Goal: Communication & Community: Answer question/provide support

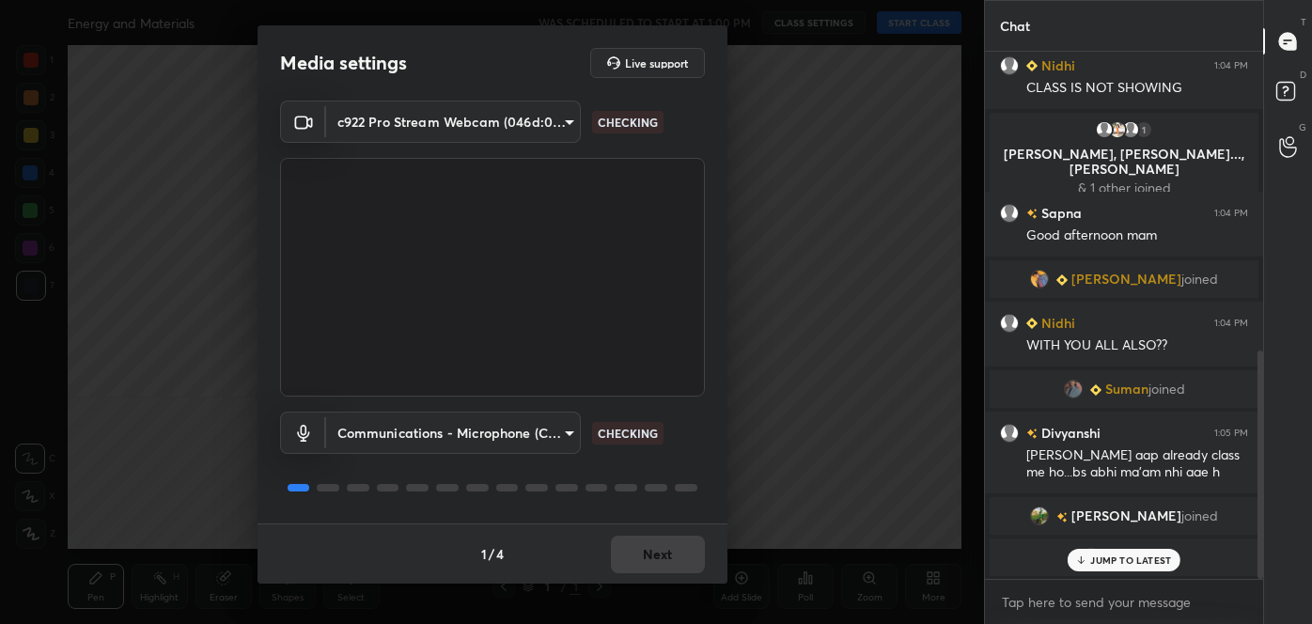
scroll to position [734, 0]
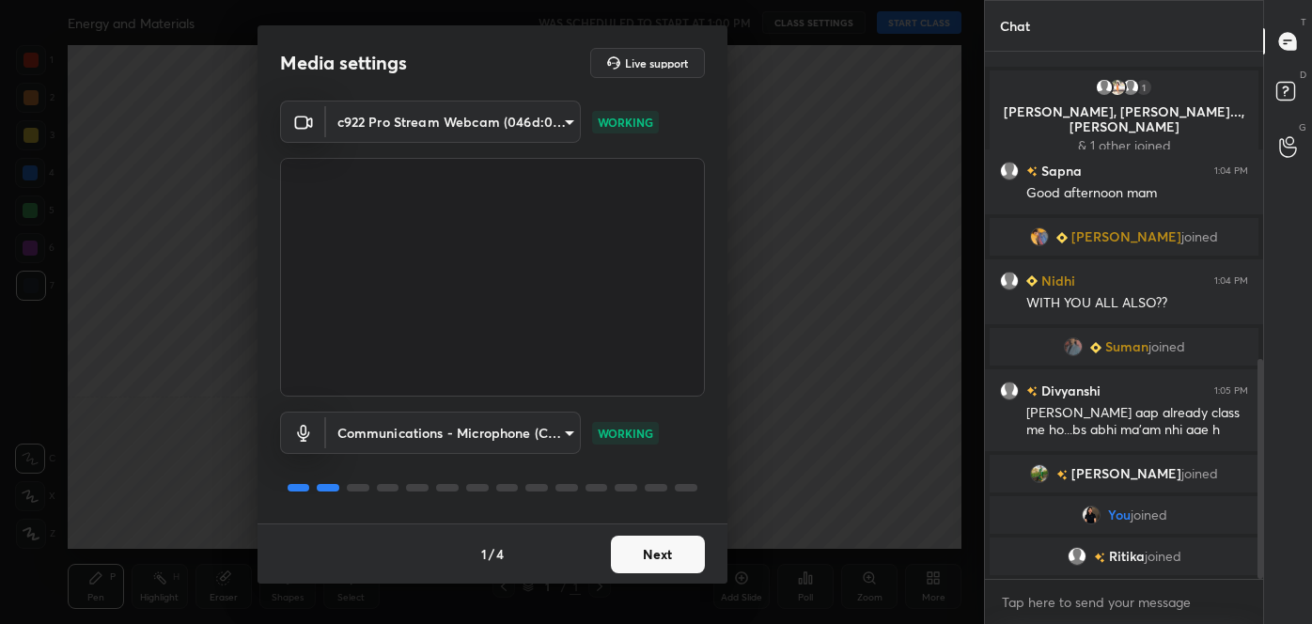
click at [656, 561] on button "Next" at bounding box center [658, 555] width 94 height 38
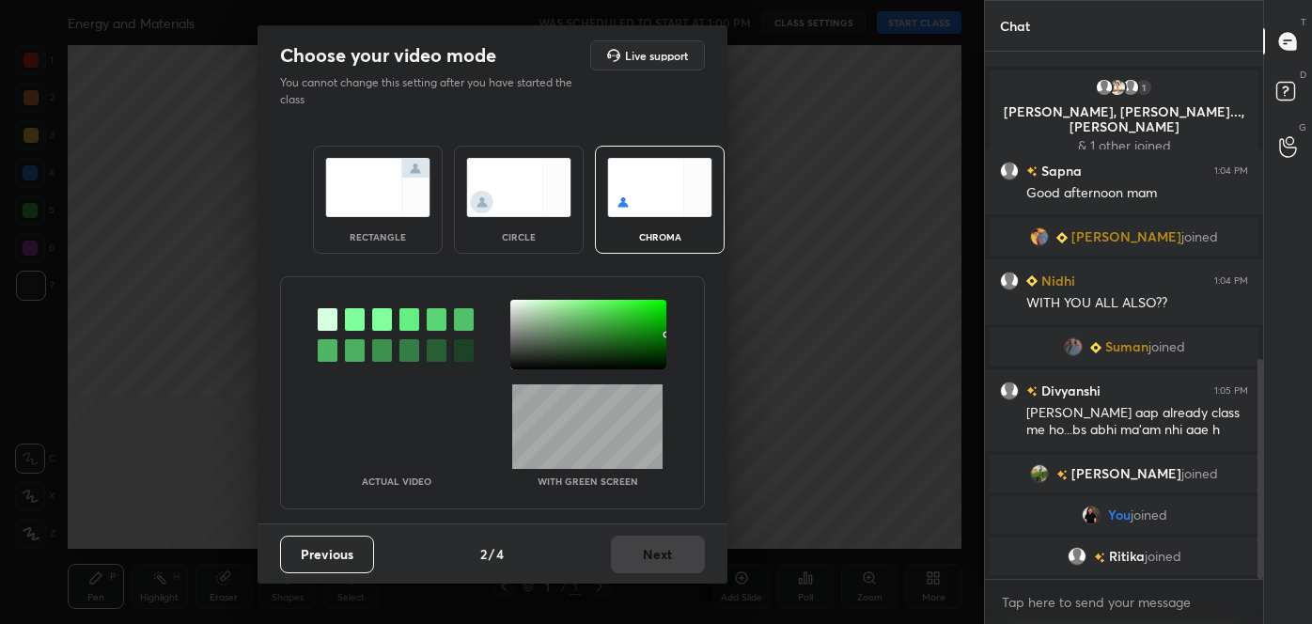
click at [334, 347] on div at bounding box center [328, 350] width 20 height 23
click at [519, 302] on div at bounding box center [588, 335] width 156 height 70
click at [690, 557] on button "Next" at bounding box center [658, 555] width 94 height 38
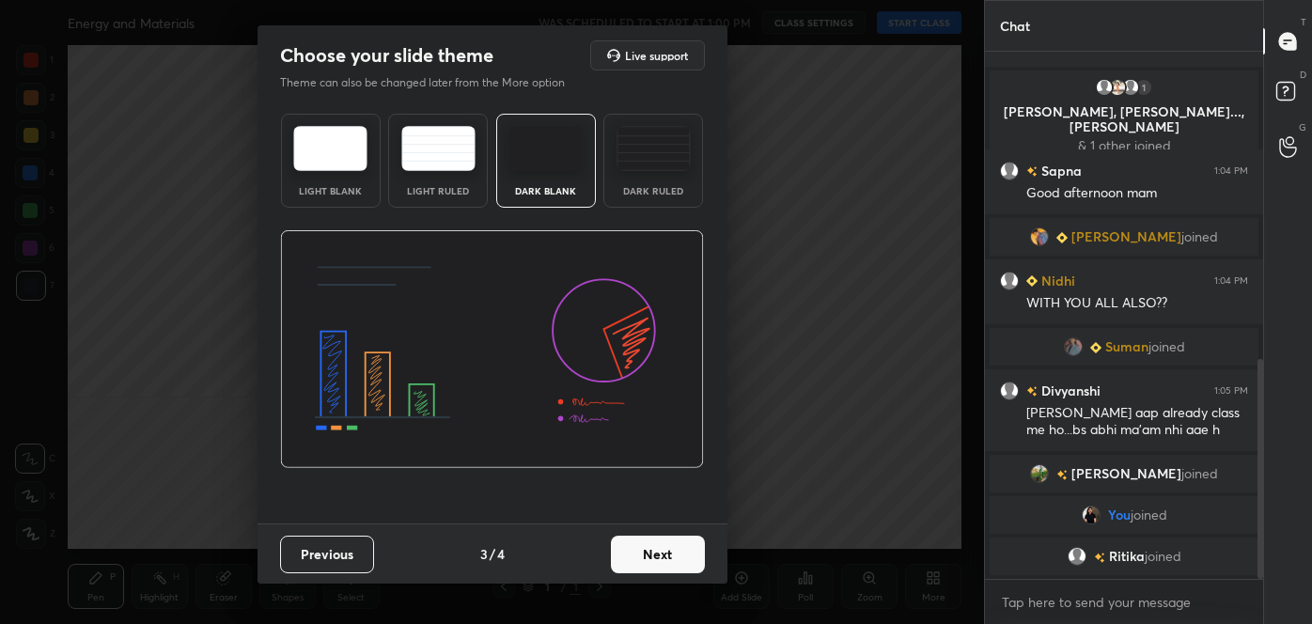
click at [690, 557] on button "Next" at bounding box center [658, 555] width 94 height 38
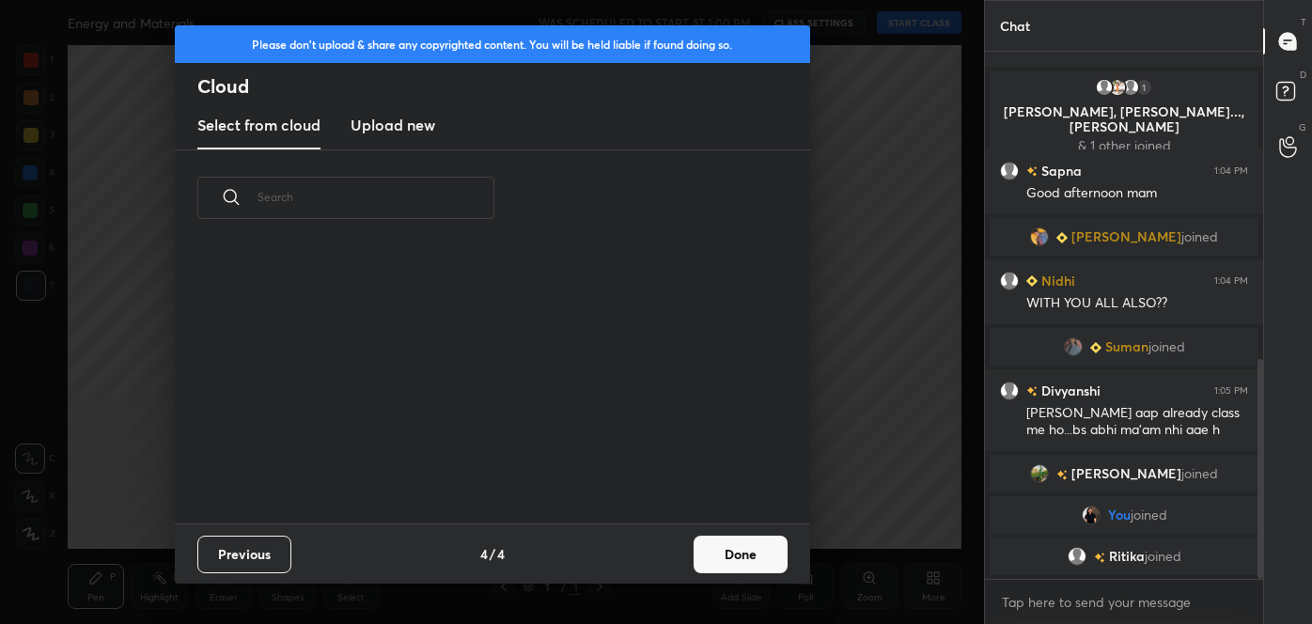
scroll to position [277, 604]
click at [731, 557] on button "Done" at bounding box center [741, 555] width 94 height 38
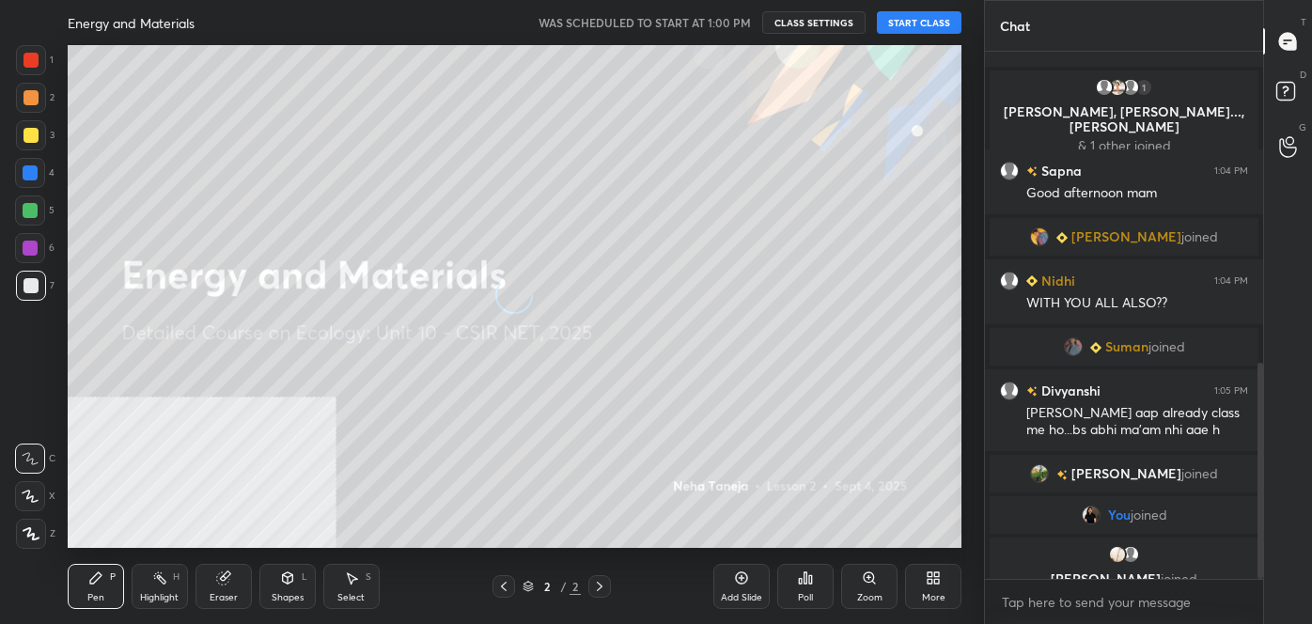
scroll to position [757, 0]
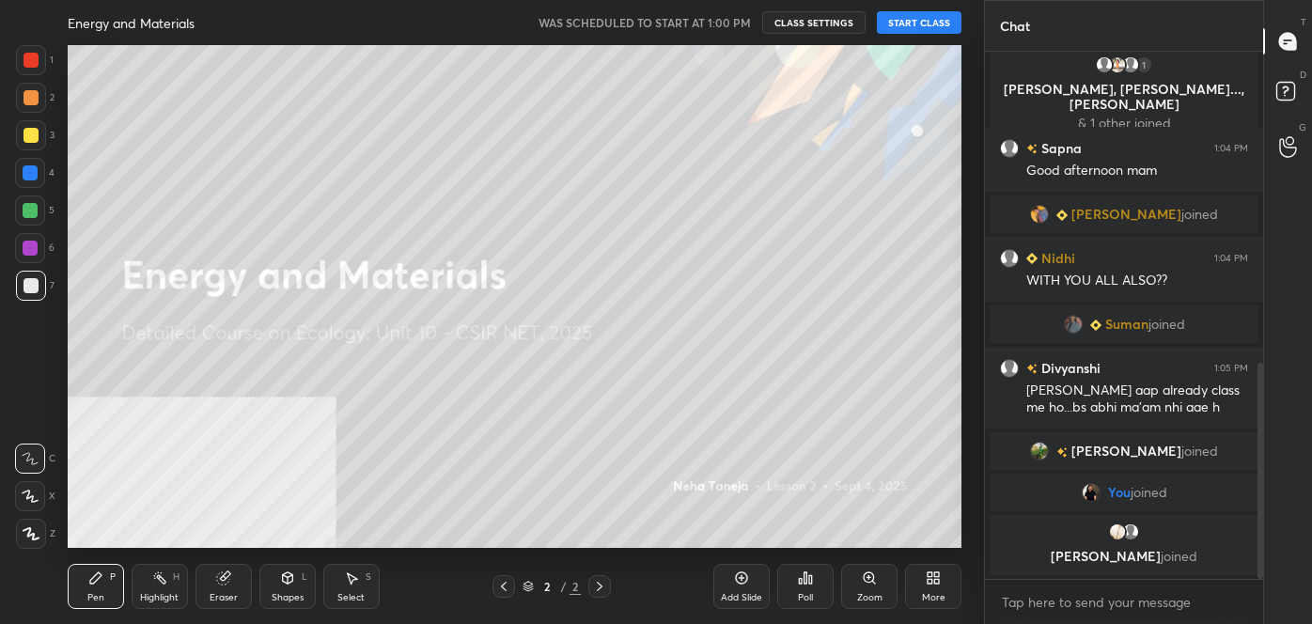
click at [925, 28] on button "START CLASS" at bounding box center [919, 22] width 85 height 23
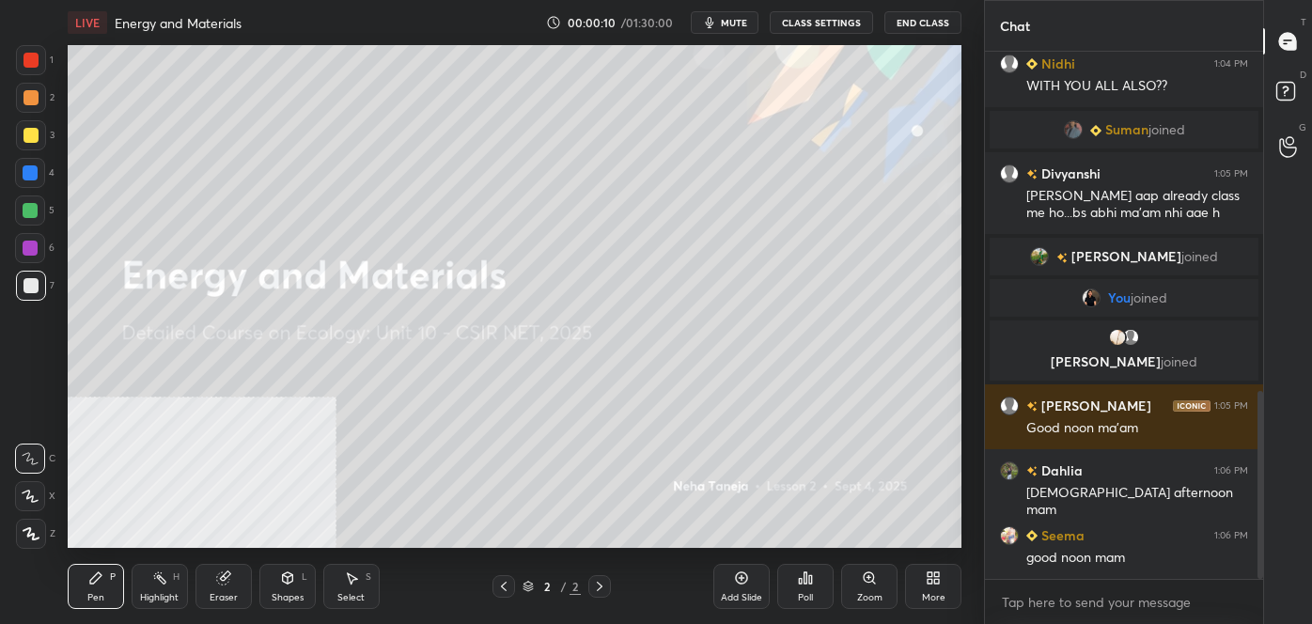
scroll to position [1015, 0]
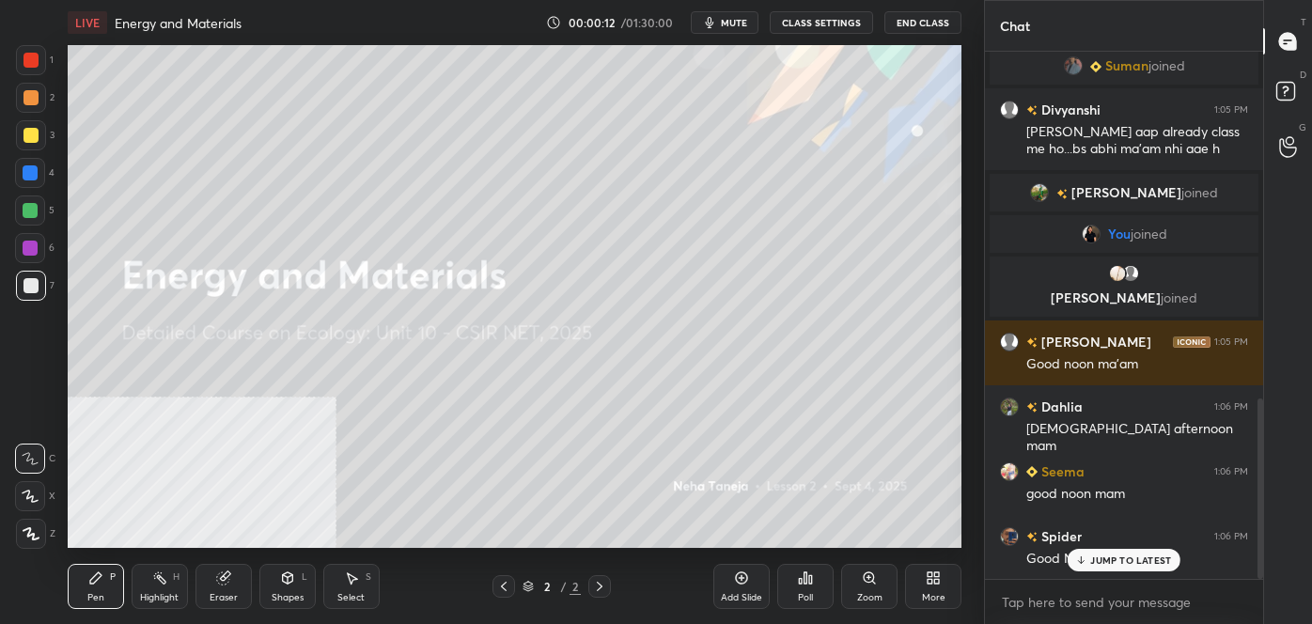
click at [941, 579] on div "More" at bounding box center [933, 586] width 56 height 45
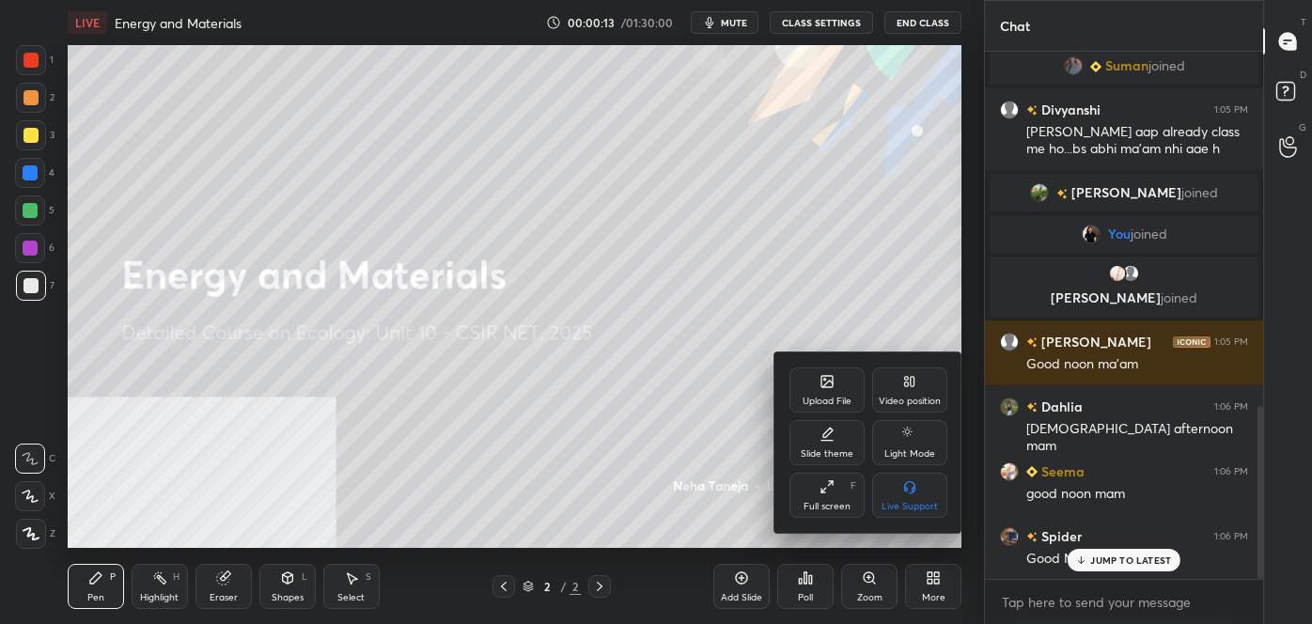
click at [903, 386] on icon at bounding box center [910, 381] width 15 height 15
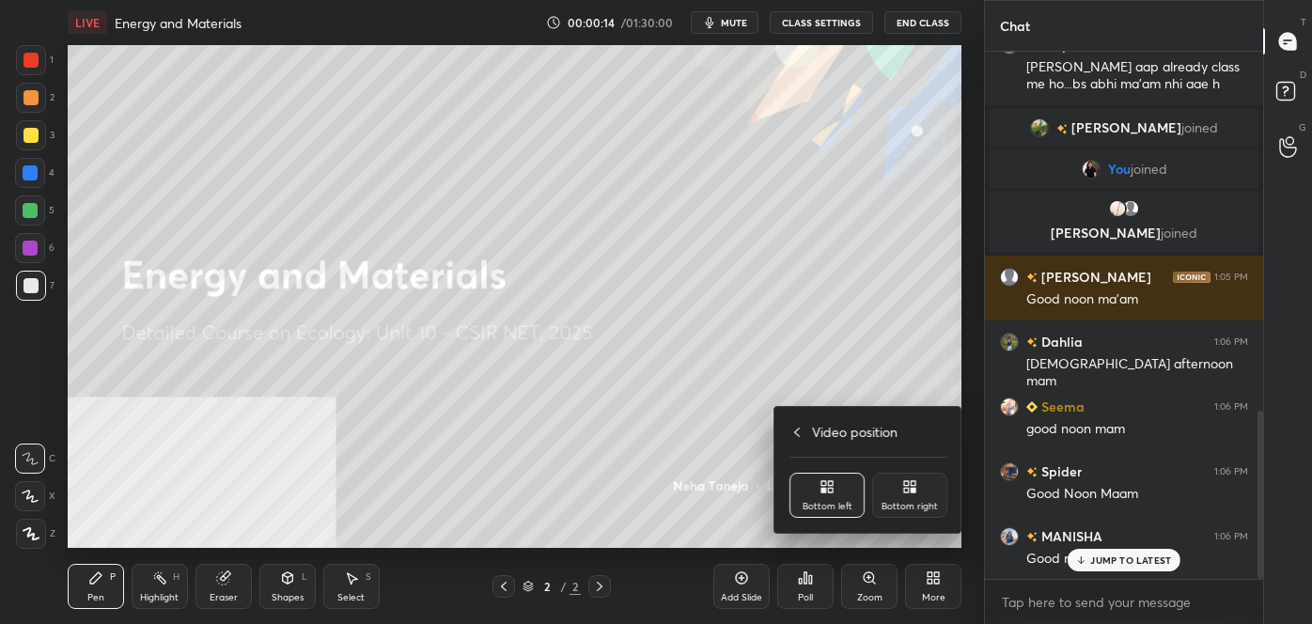
scroll to position [1125, 0]
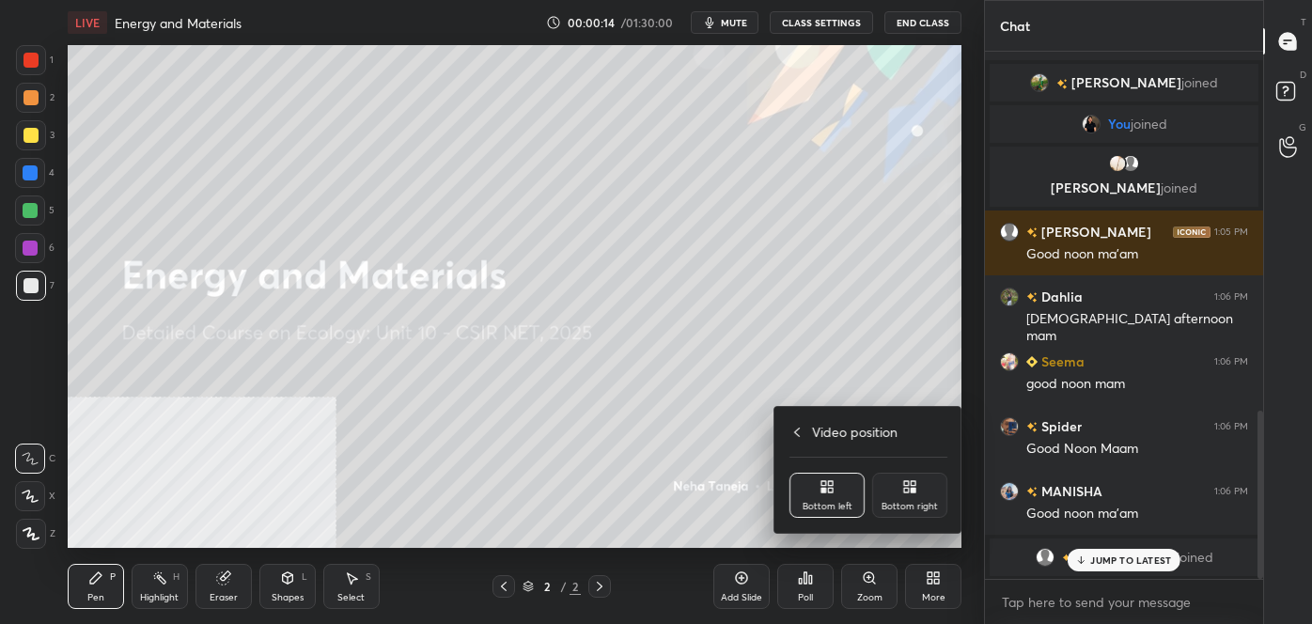
click at [934, 488] on div "Bottom right" at bounding box center [909, 495] width 75 height 45
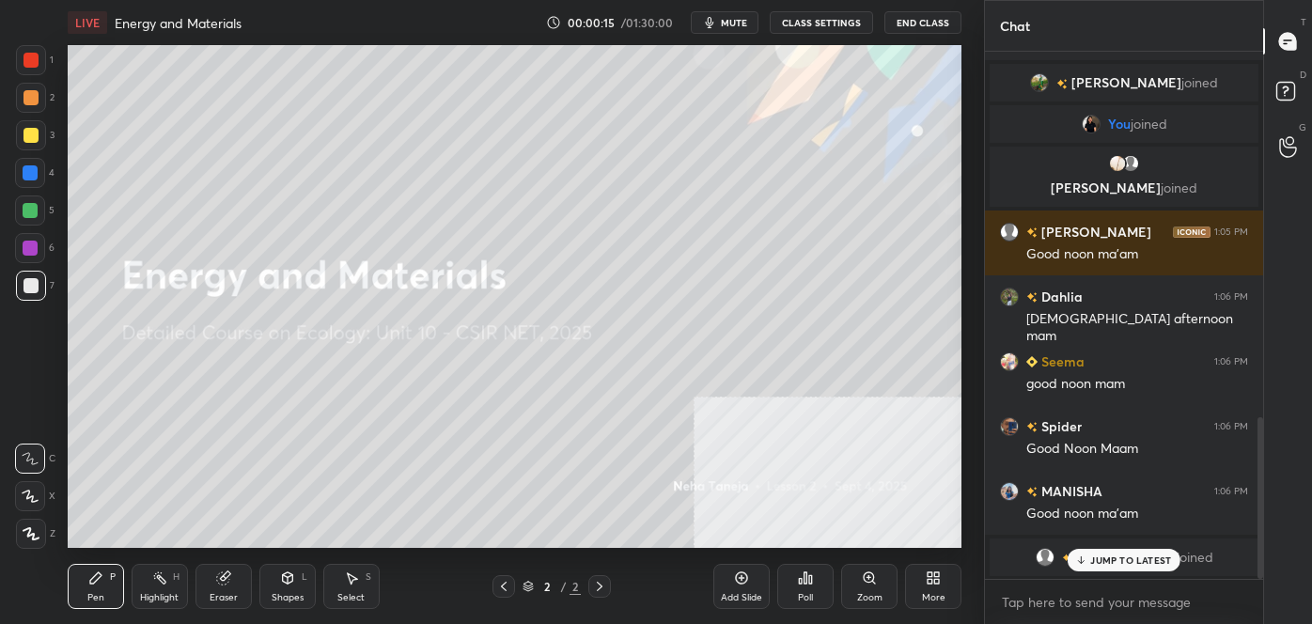
scroll to position [1190, 0]
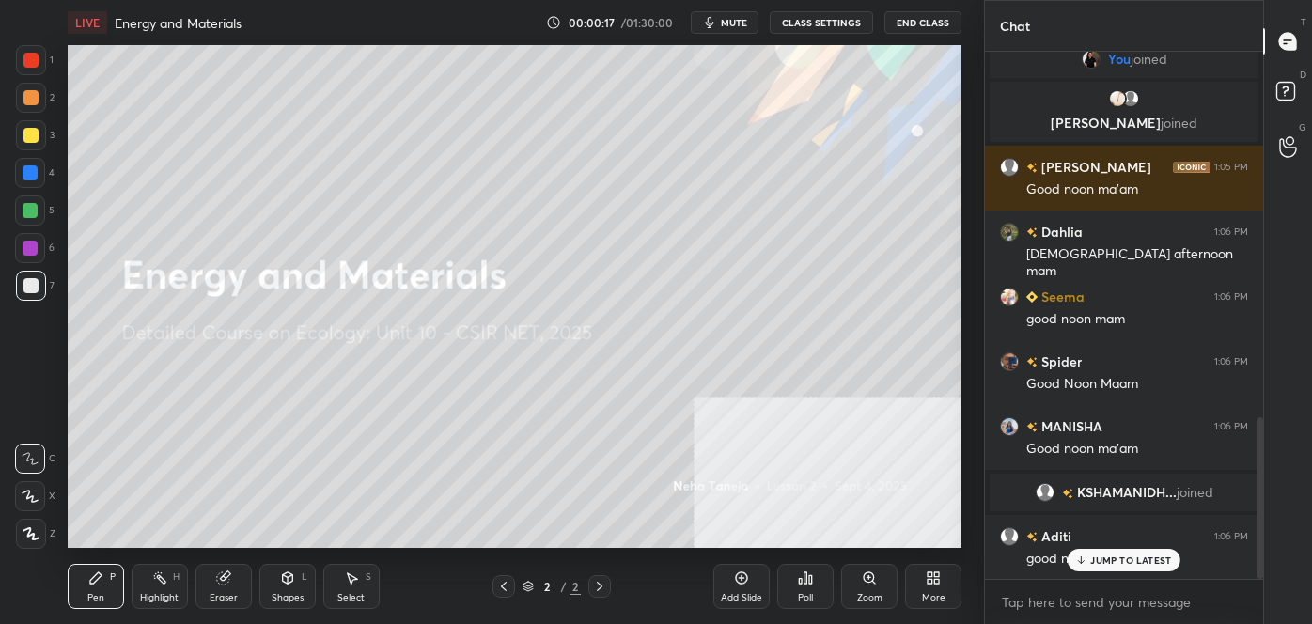
click at [307, 590] on div "Shapes L" at bounding box center [287, 586] width 56 height 45
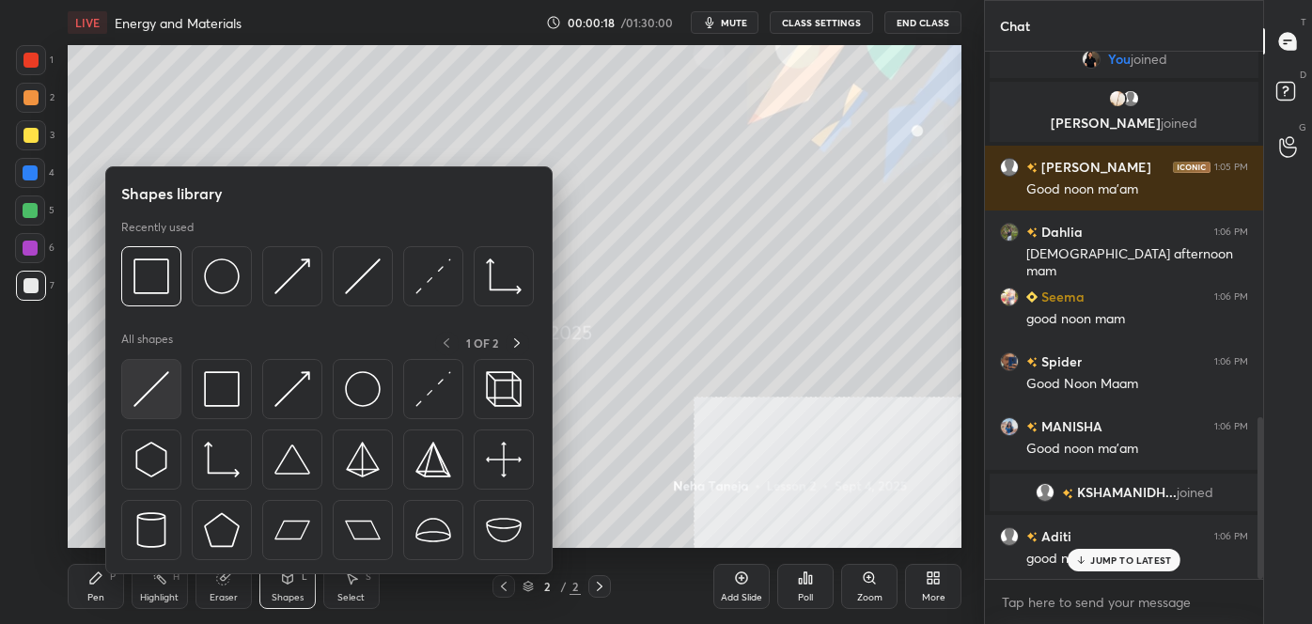
click at [137, 387] on img at bounding box center [151, 389] width 36 height 36
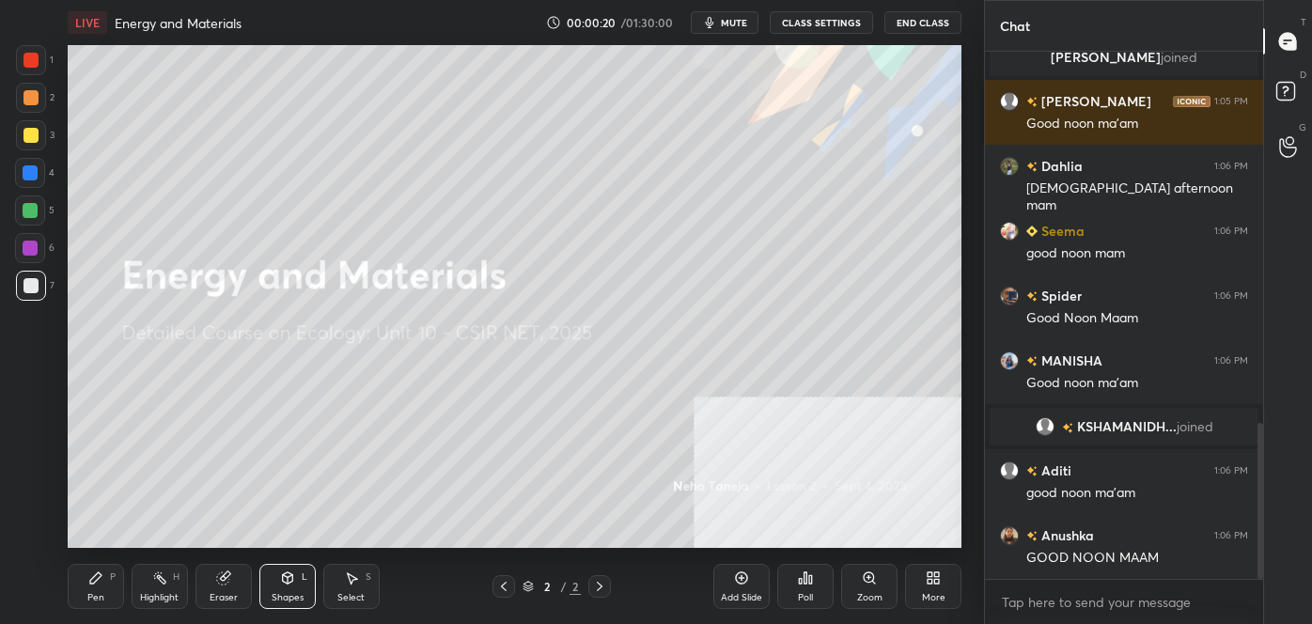
click at [65, 574] on div "LIVE Energy and Materials 00:00:20 / 01:30:00 mute CLASS SETTINGS End Class Set…" at bounding box center [514, 312] width 909 height 624
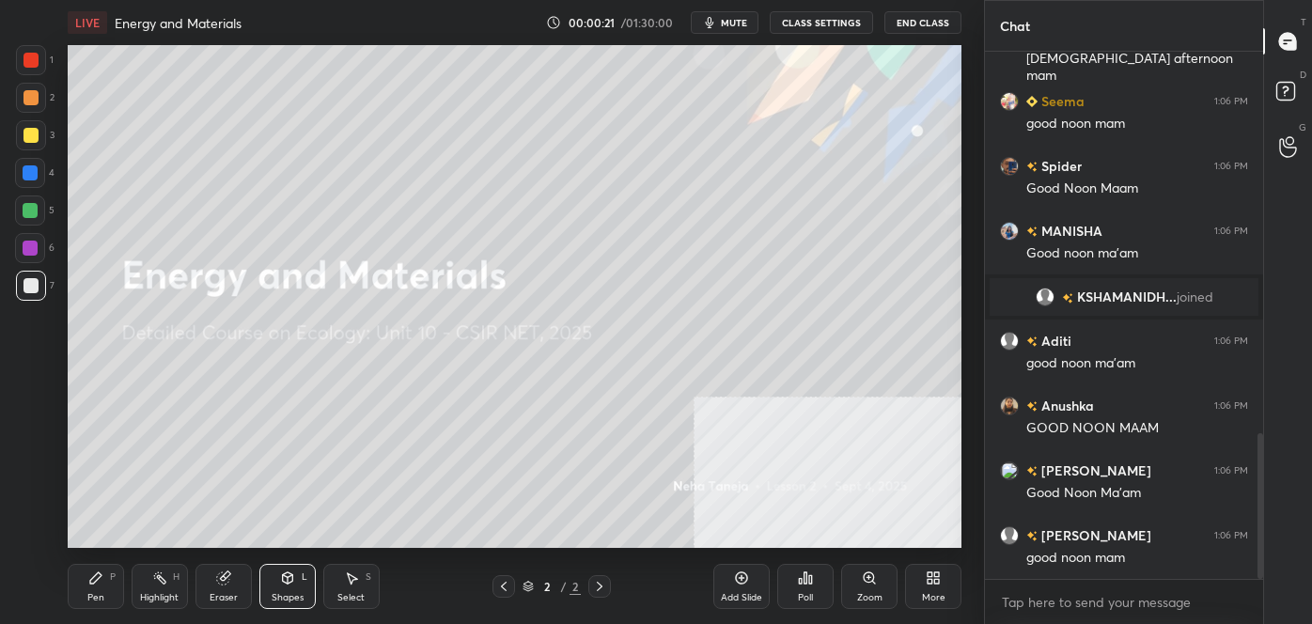
click at [93, 579] on icon at bounding box center [95, 578] width 11 height 11
click at [22, 445] on div at bounding box center [30, 459] width 30 height 30
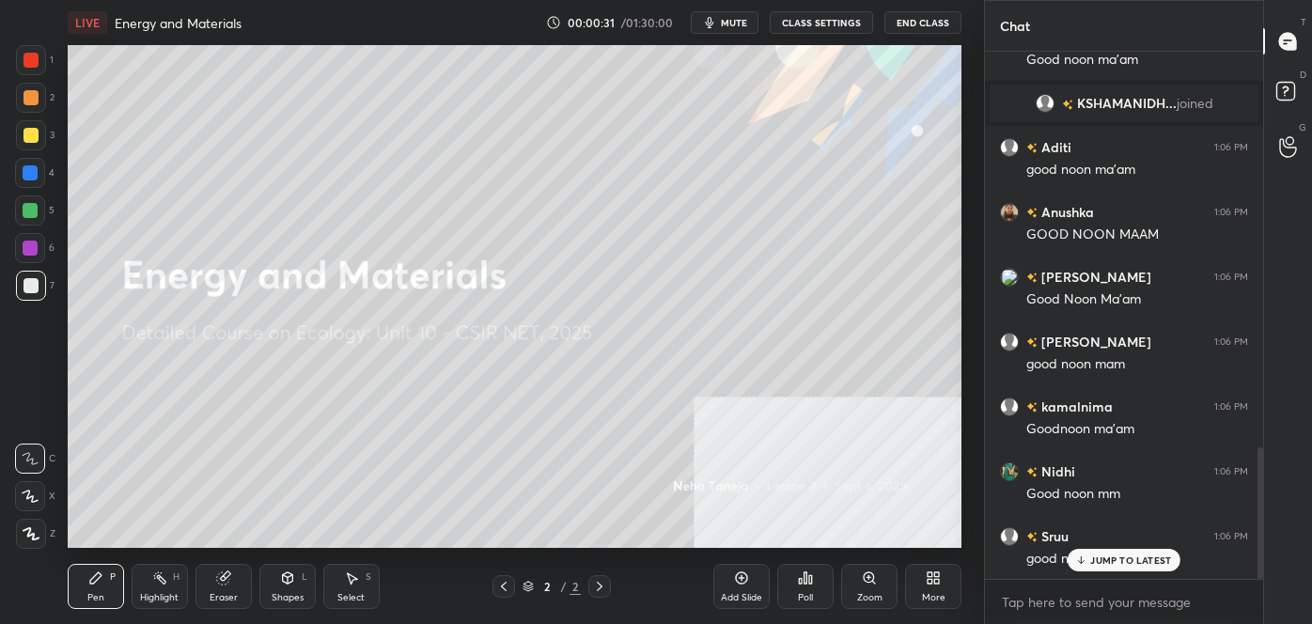
click at [930, 577] on icon at bounding box center [930, 575] width 5 height 5
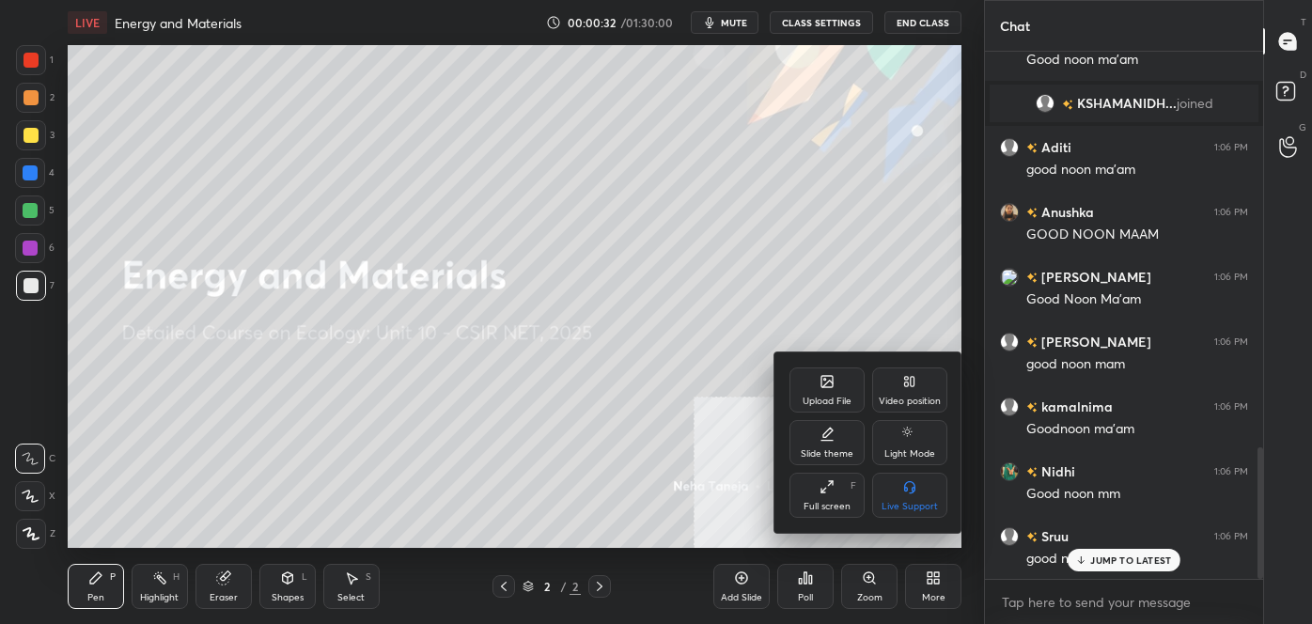
click at [819, 386] on div "Upload File" at bounding box center [827, 390] width 75 height 45
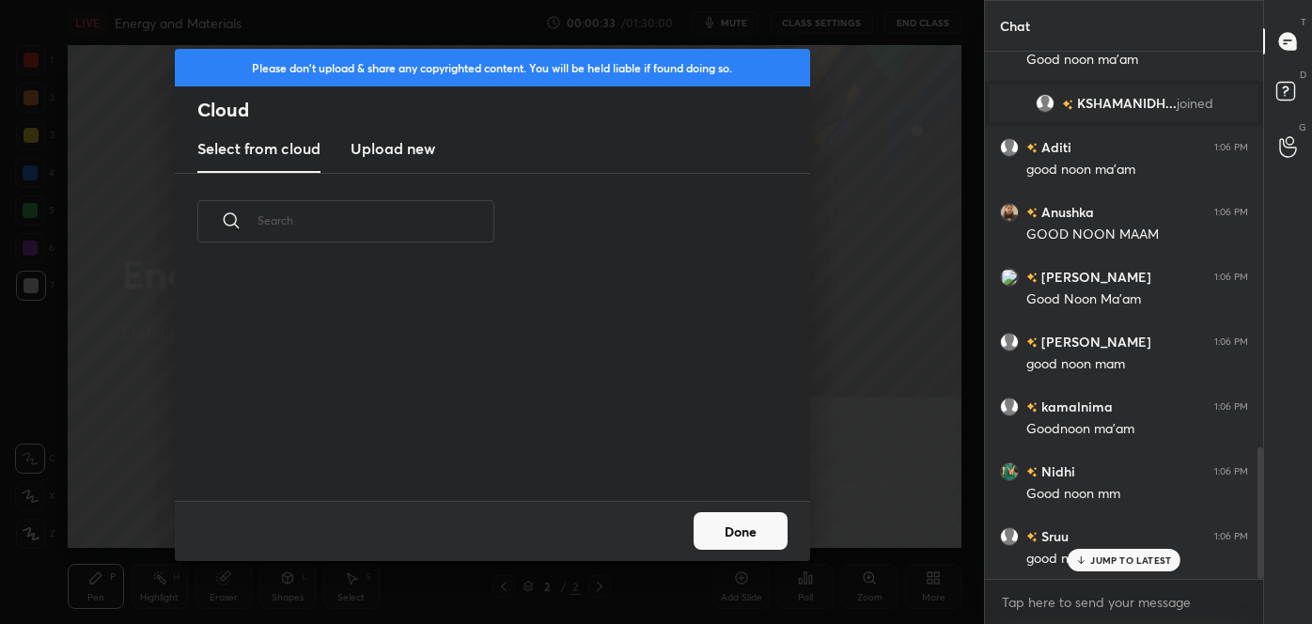
click at [389, 147] on h3 "Upload new" at bounding box center [393, 148] width 85 height 23
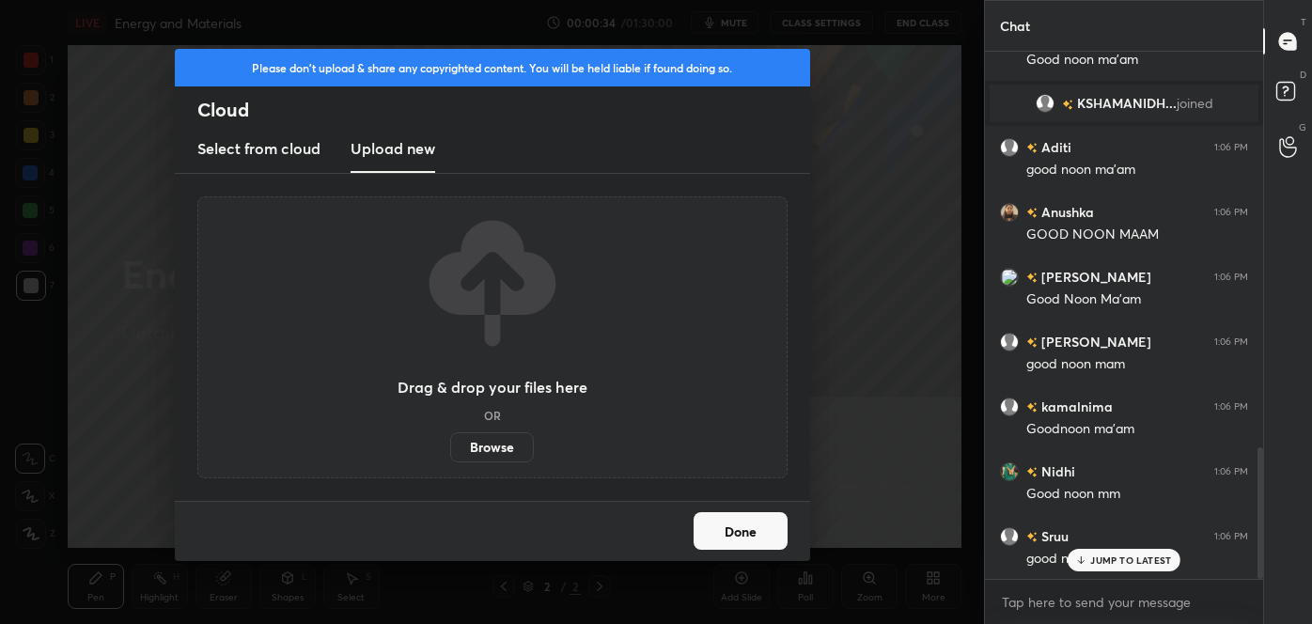
click at [480, 444] on label "Browse" at bounding box center [492, 447] width 84 height 30
click at [450, 444] on input "Browse" at bounding box center [450, 447] width 0 height 30
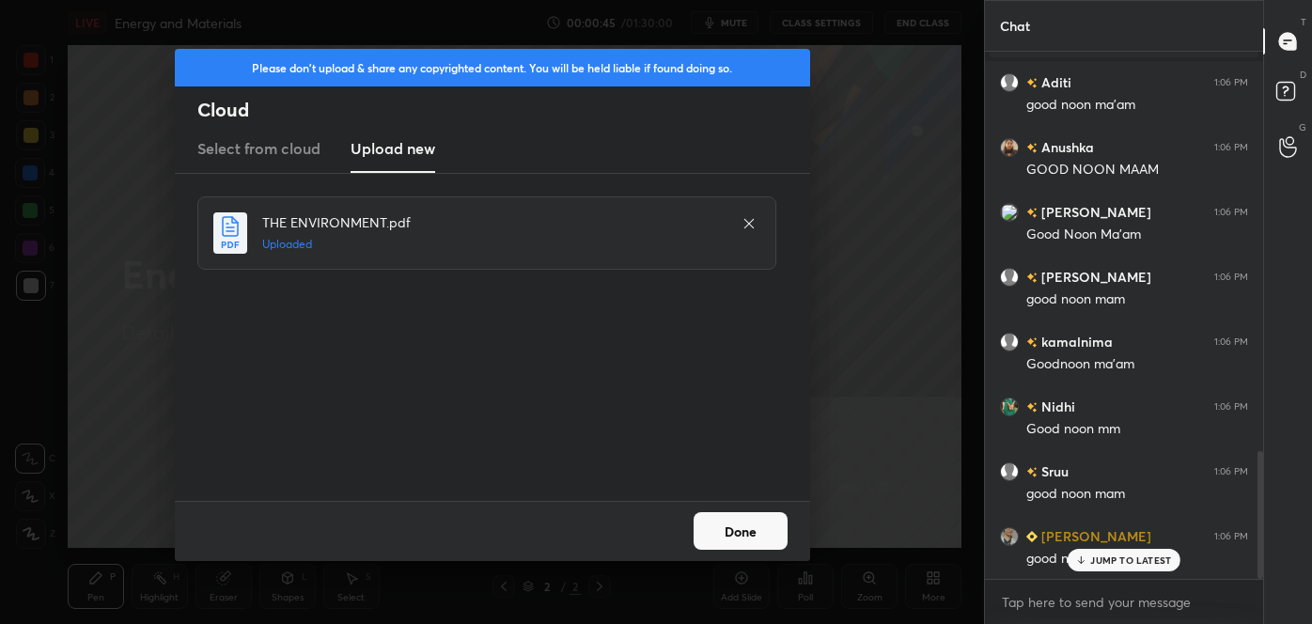
click at [750, 530] on button "Done" at bounding box center [741, 531] width 94 height 38
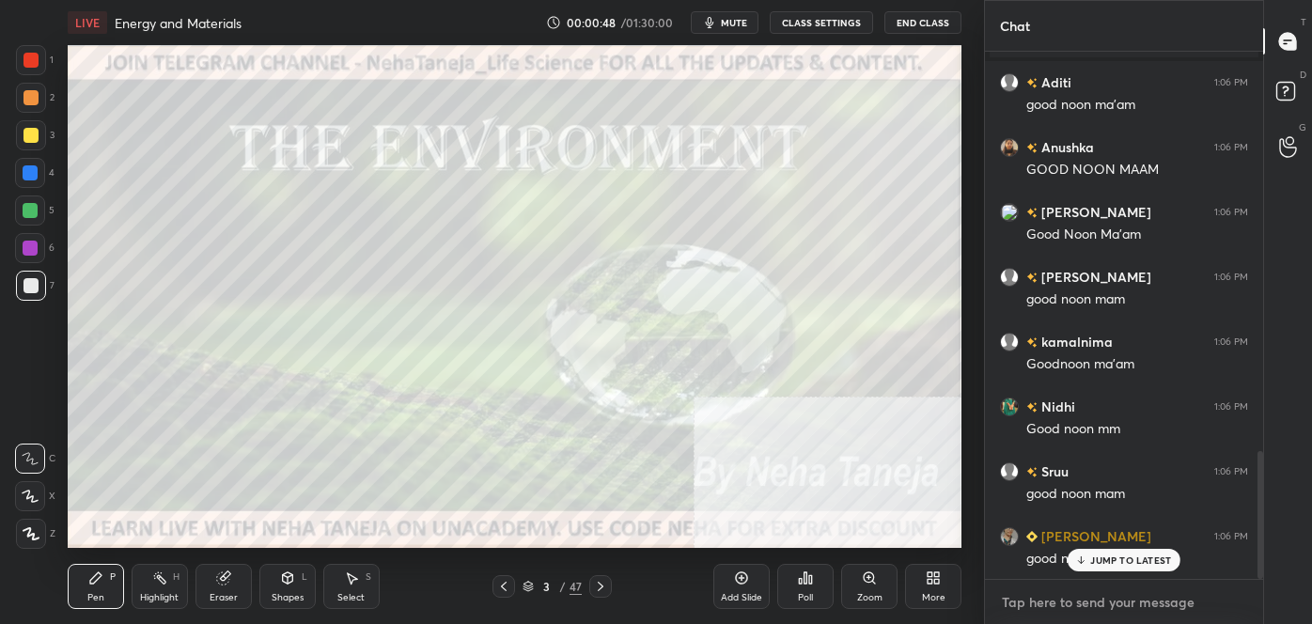
type textarea "x"
click at [1148, 612] on textarea at bounding box center [1124, 603] width 248 height 30
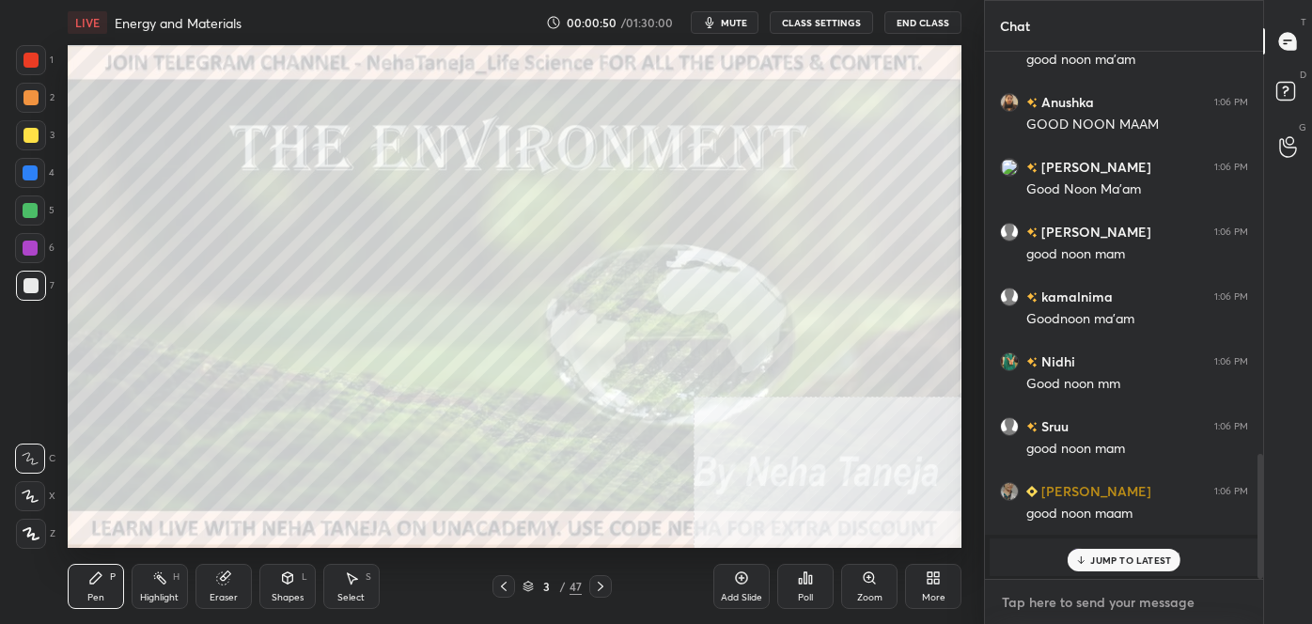
paste textarea "follow me on unacademy: [URL][DOMAIN_NAME] join me on telegram: [URL][DOMAIN_NA…"
type textarea "follow me on unacademy: [URL][DOMAIN_NAME] join me on telegram: [URL][DOMAIN_NA…"
type textarea "x"
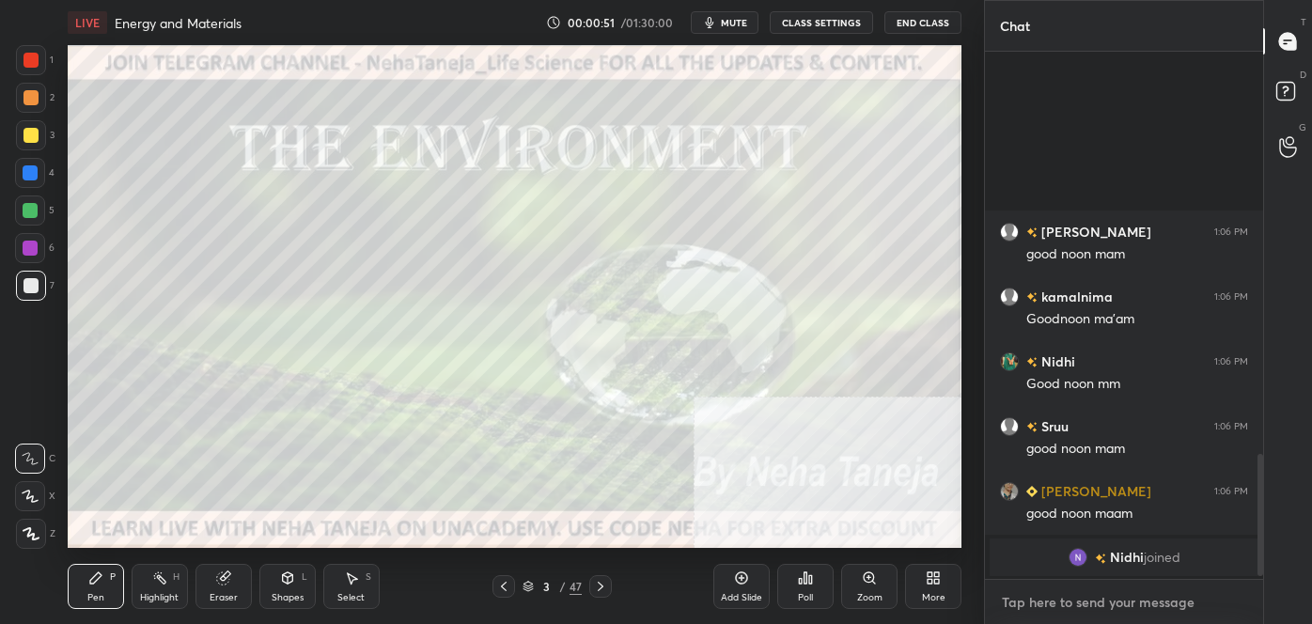
scroll to position [1914, 0]
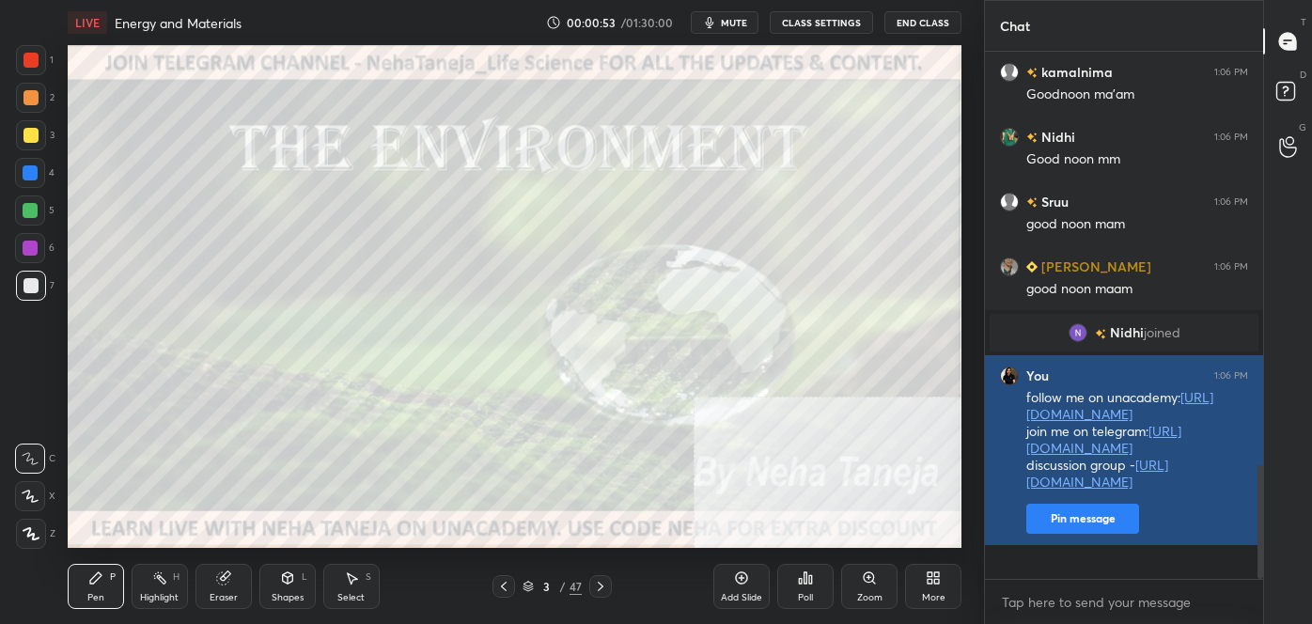
click at [1069, 534] on button "Pin message" at bounding box center [1083, 519] width 113 height 30
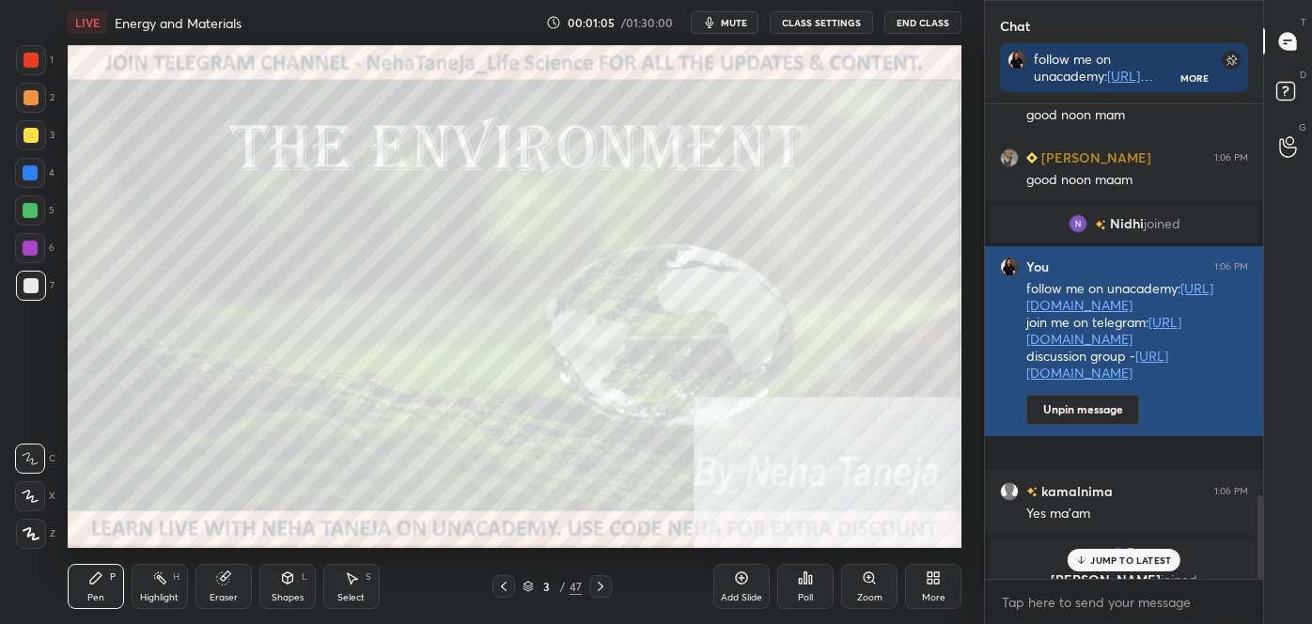
scroll to position [2206, 0]
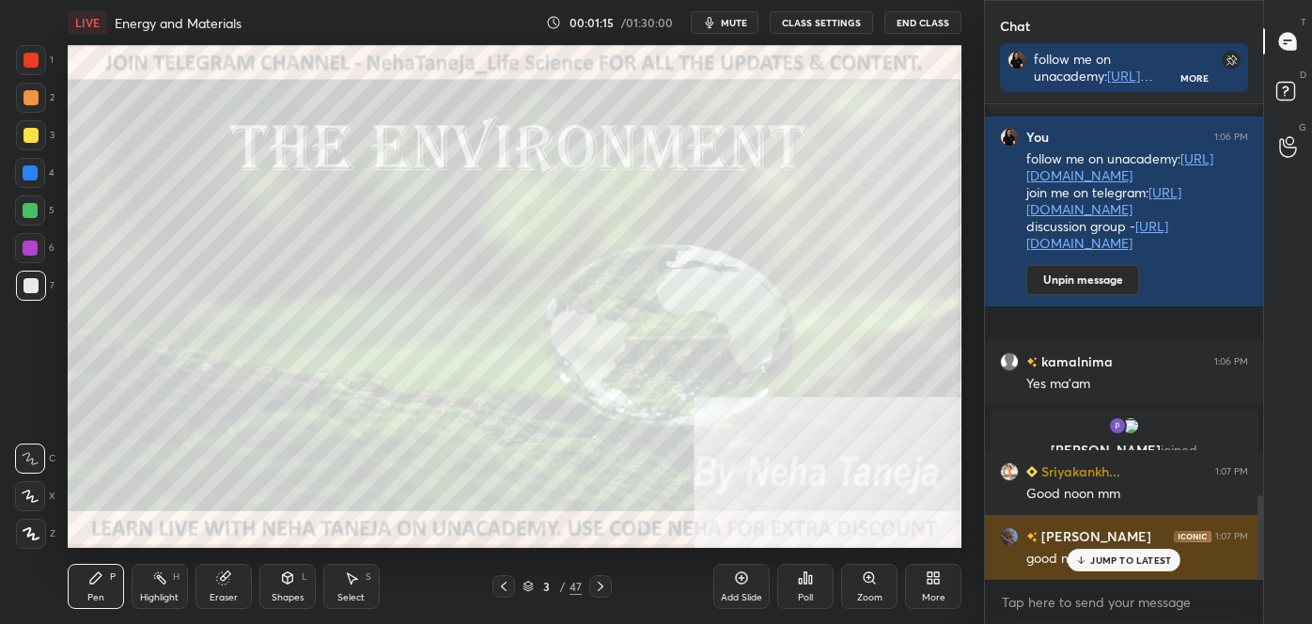
click at [1153, 562] on p "JUMP TO LATEST" at bounding box center [1131, 560] width 81 height 11
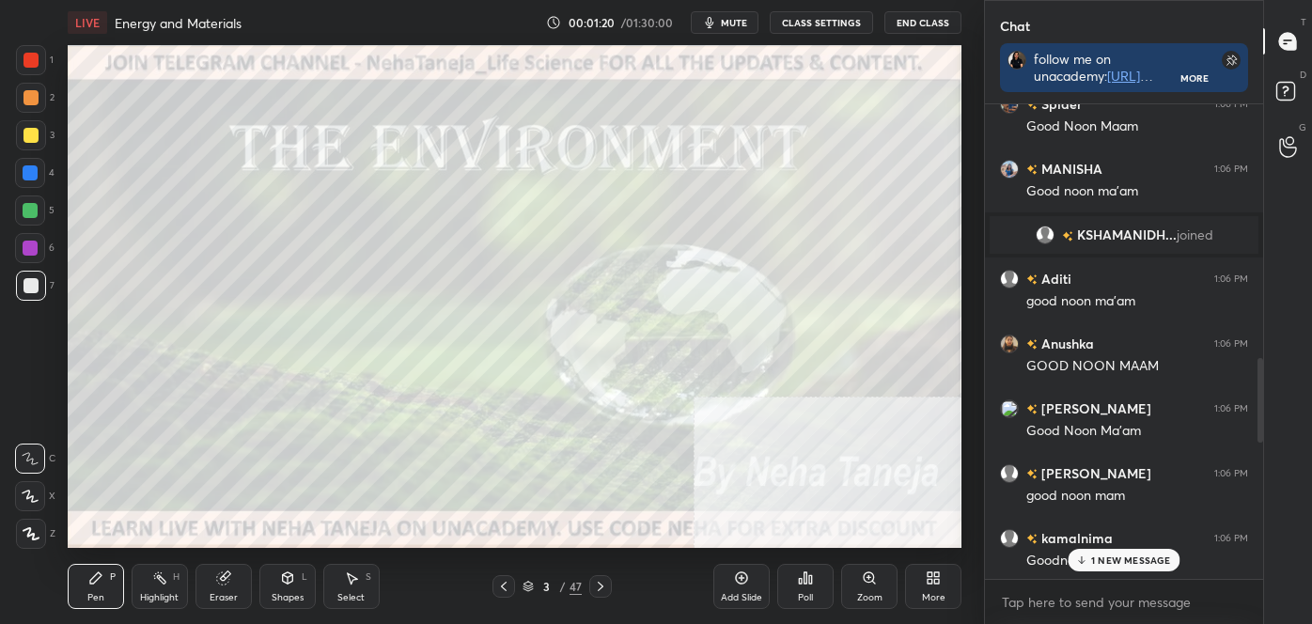
scroll to position [1479, 0]
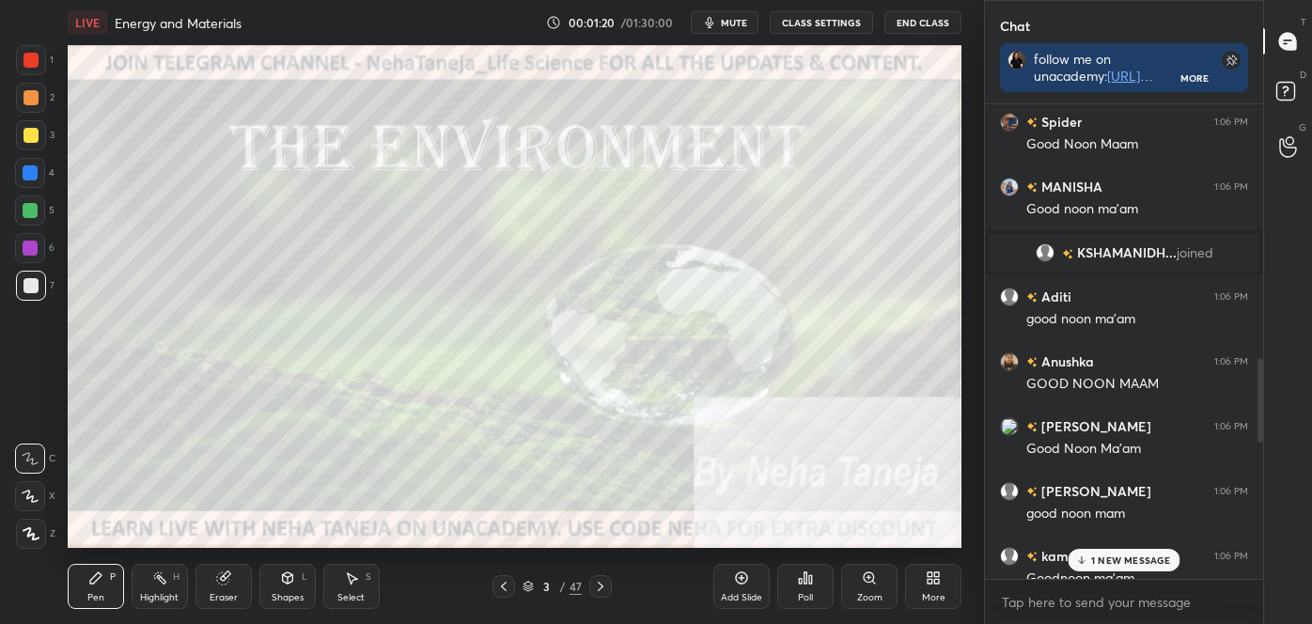
drag, startPoint x: 1263, startPoint y: 553, endPoint x: 1256, endPoint y: 413, distance: 140.2
click at [1258, 414] on div at bounding box center [1261, 401] width 6 height 86
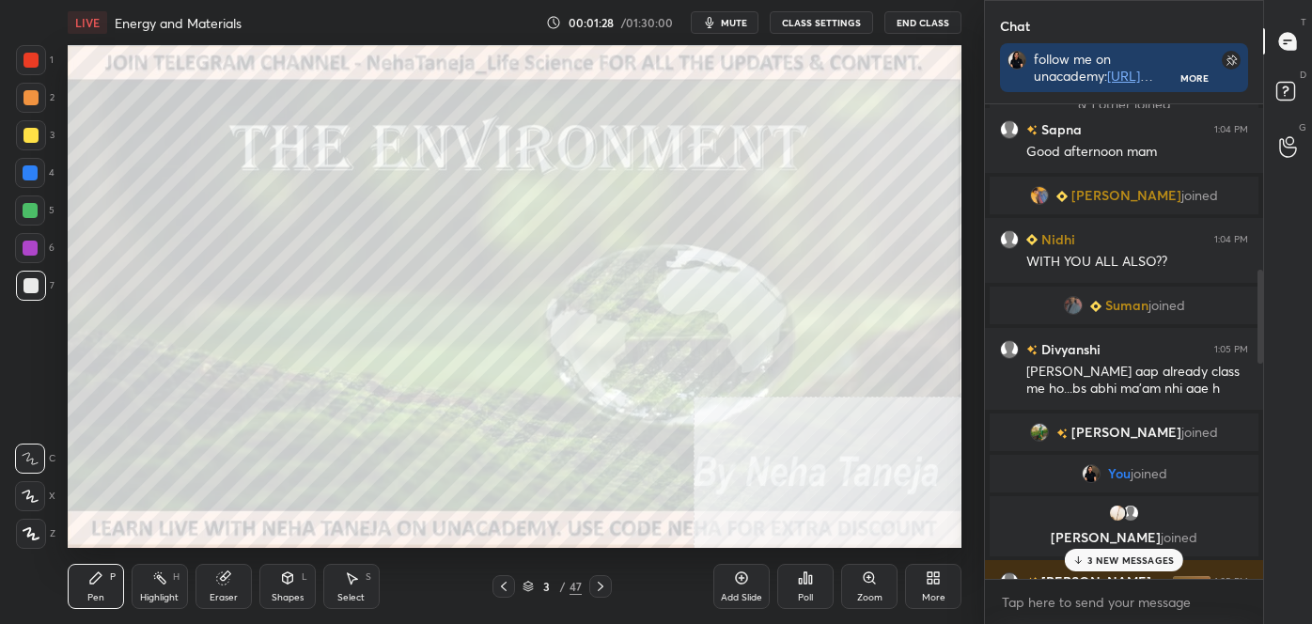
drag, startPoint x: 1261, startPoint y: 414, endPoint x: 1263, endPoint y: 290, distance: 123.2
click at [1264, 285] on div "Chat follow me on unacademy: [URL][DOMAIN_NAME] join me on telegram: [URL][DOMA…" at bounding box center [1148, 312] width 328 height 624
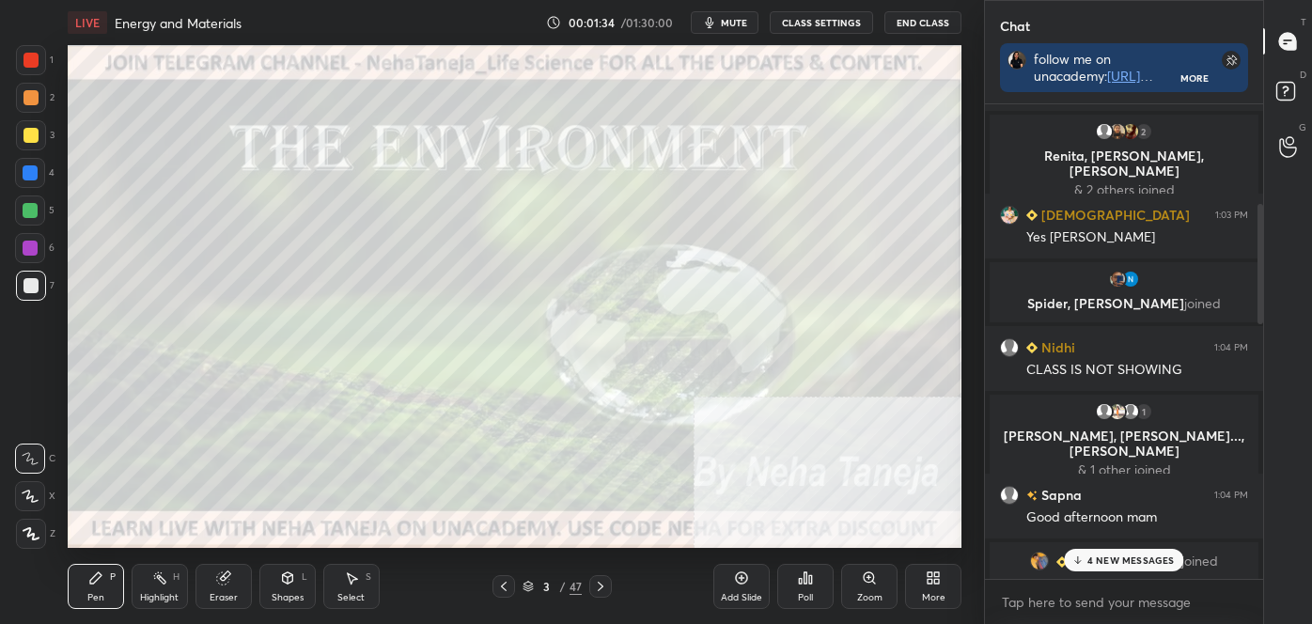
scroll to position [448, 0]
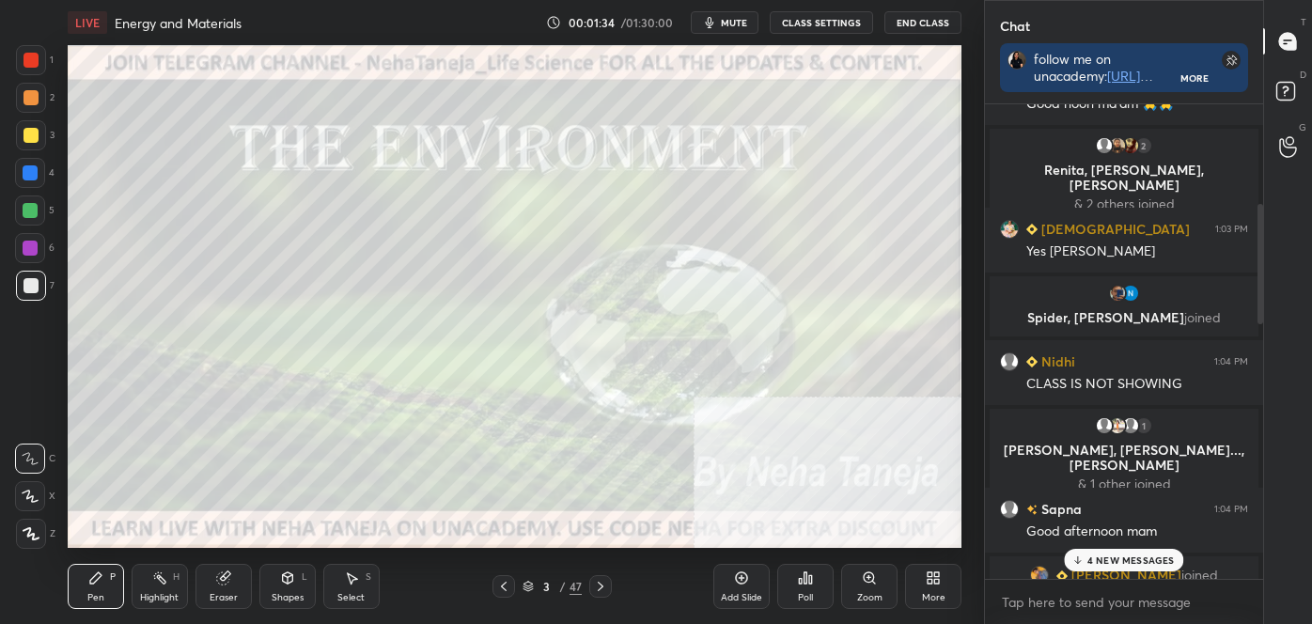
drag, startPoint x: 1261, startPoint y: 322, endPoint x: 1264, endPoint y: 224, distance: 97.8
click at [1264, 224] on div "Chat follow me on unacademy: [URL][DOMAIN_NAME] join me on telegram: [URL][DOMA…" at bounding box center [1148, 312] width 328 height 624
click at [1118, 555] on p "7 NEW MESSAGES" at bounding box center [1131, 560] width 86 height 11
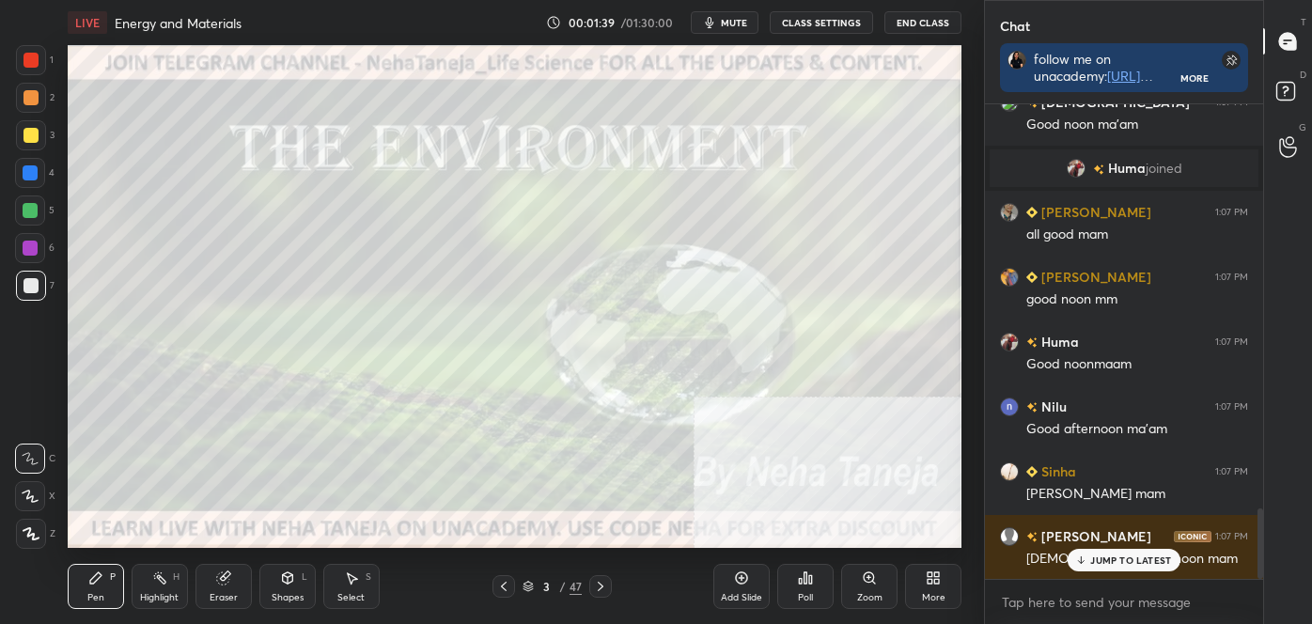
click at [1130, 559] on p "JUMP TO LATEST" at bounding box center [1131, 560] width 81 height 11
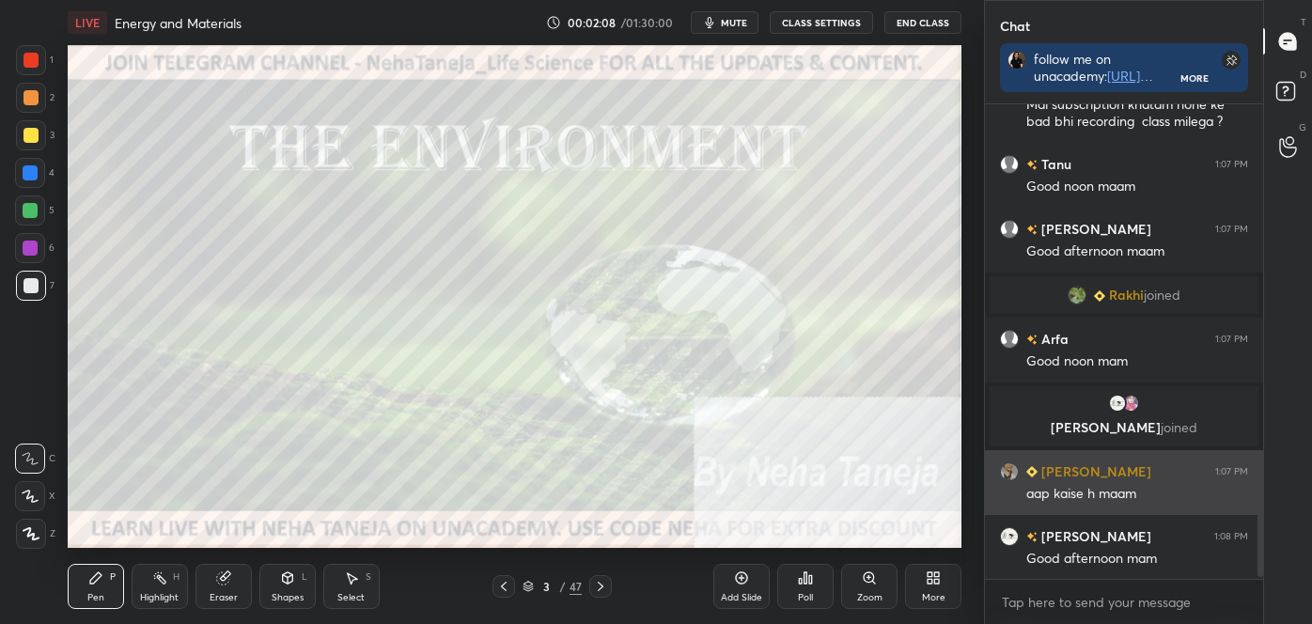
scroll to position [2772, 0]
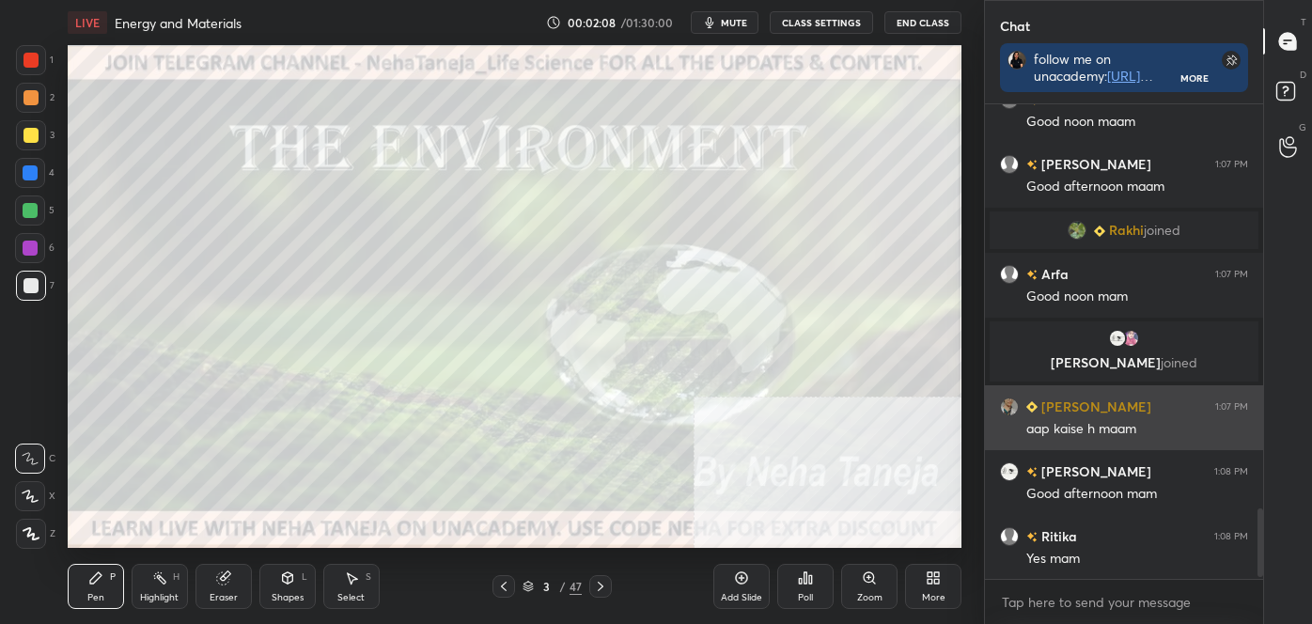
click at [1002, 469] on div "[PERSON_NAME] 1:07 PM Mai subscription khatam hone ke bad bhi recording class m…" at bounding box center [1124, 341] width 278 height 475
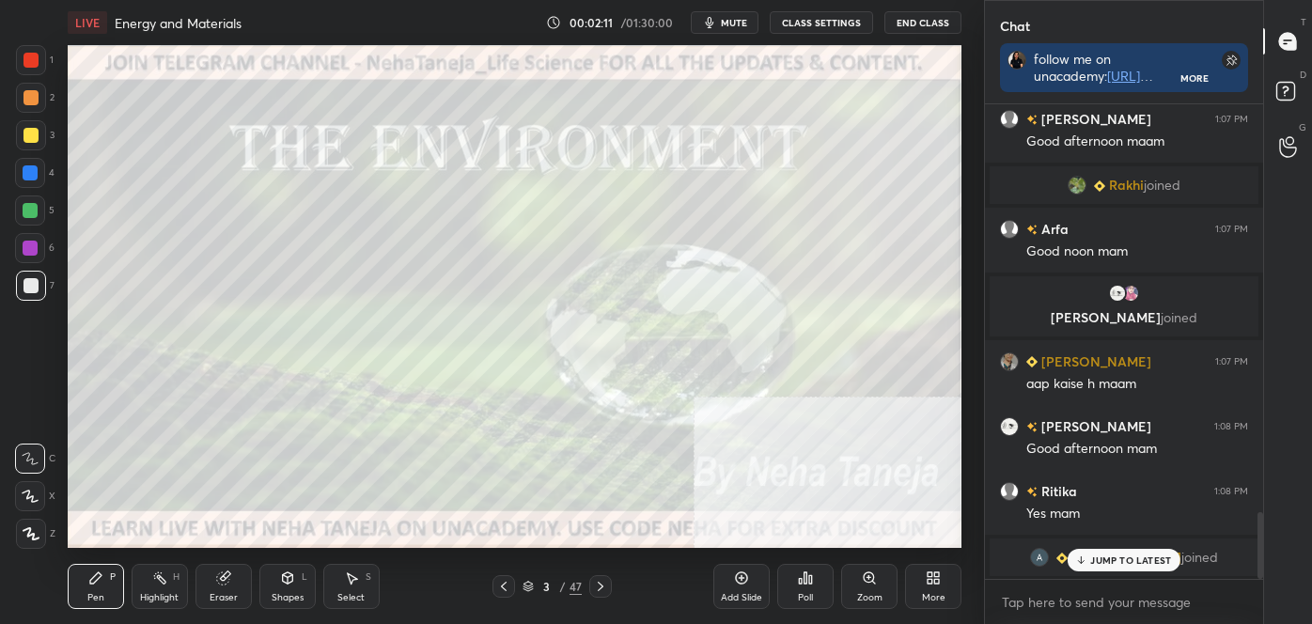
scroll to position [2882, 0]
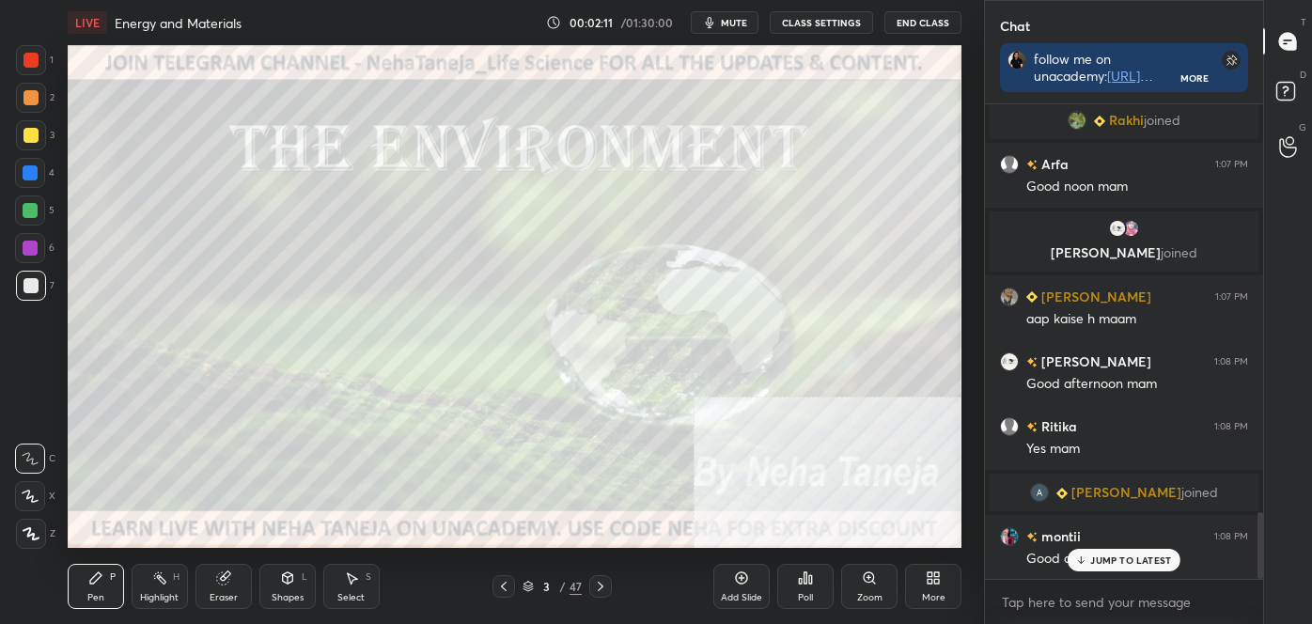
click at [1094, 560] on p "JUMP TO LATEST" at bounding box center [1131, 560] width 81 height 11
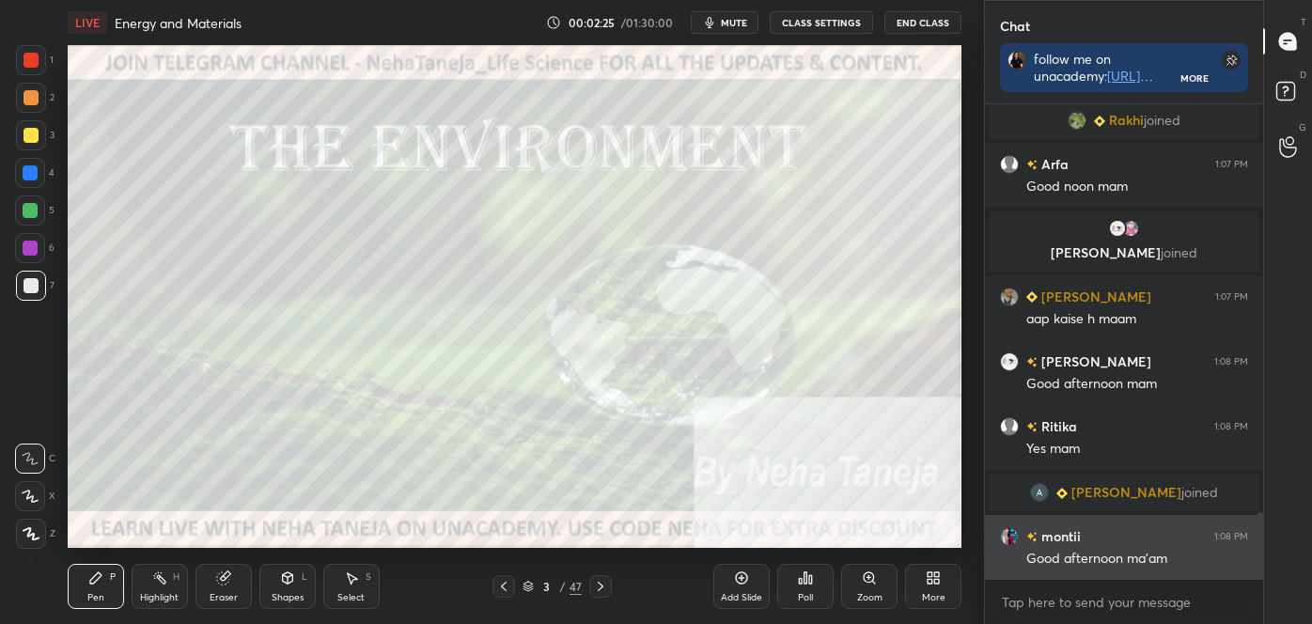
click at [1002, 527] on div "grid" at bounding box center [1013, 536] width 26 height 19
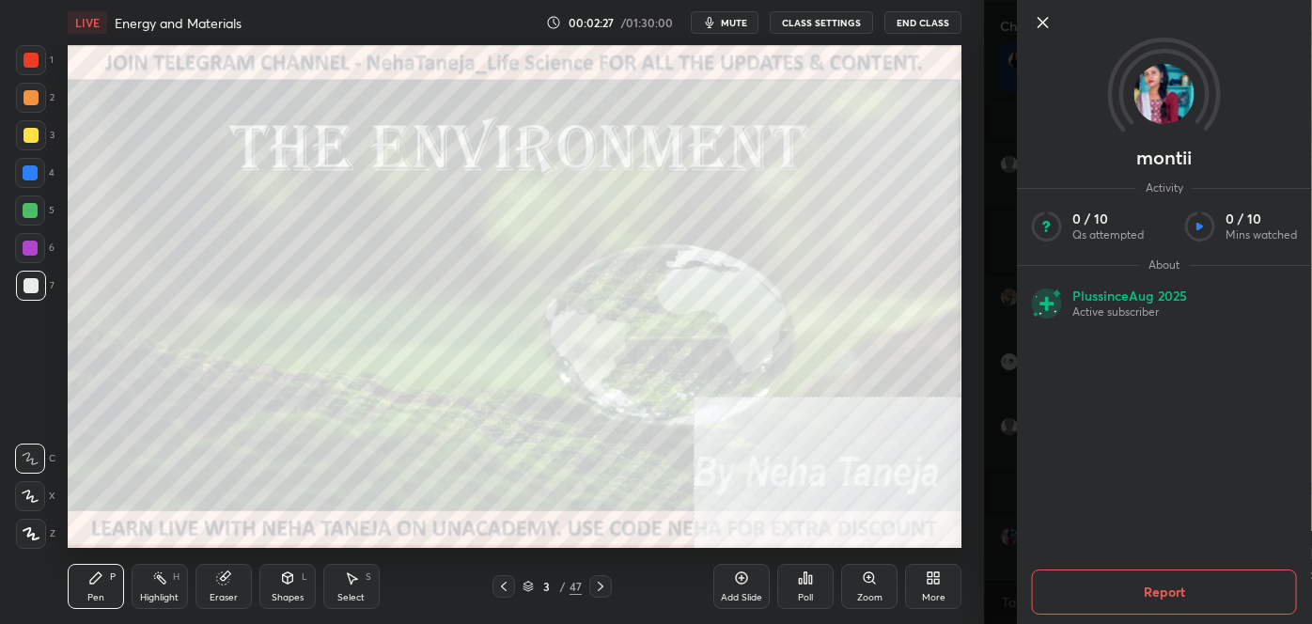
click at [1042, 21] on icon at bounding box center [1043, 22] width 23 height 23
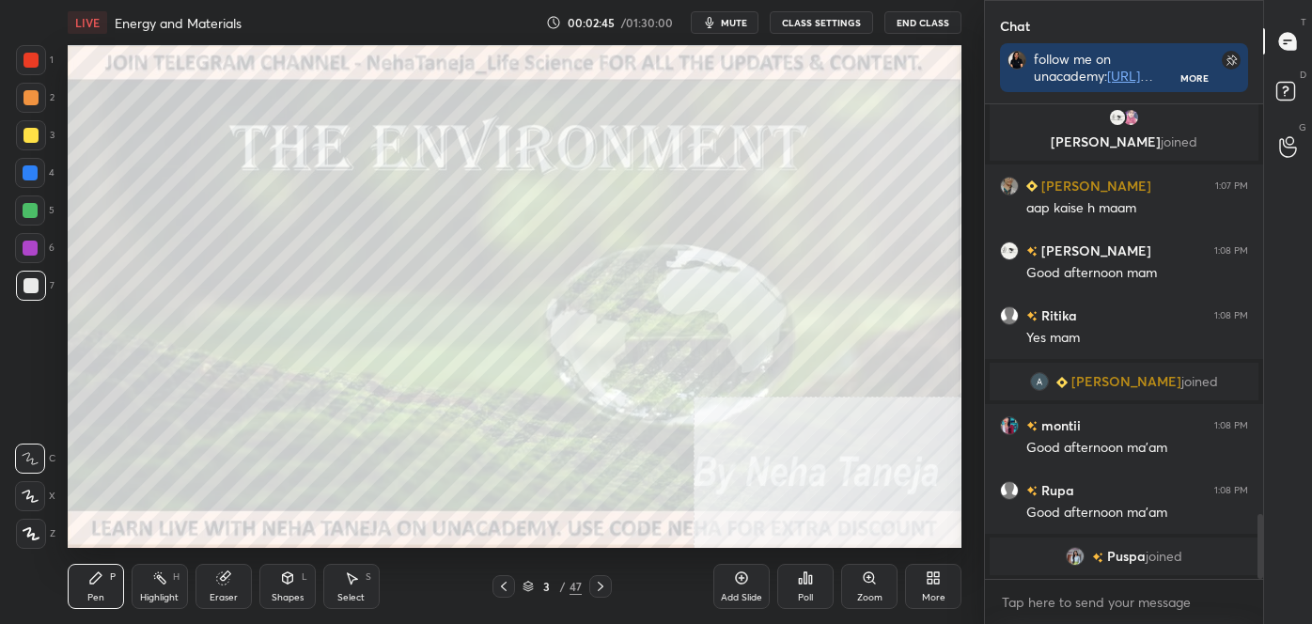
scroll to position [2755, 0]
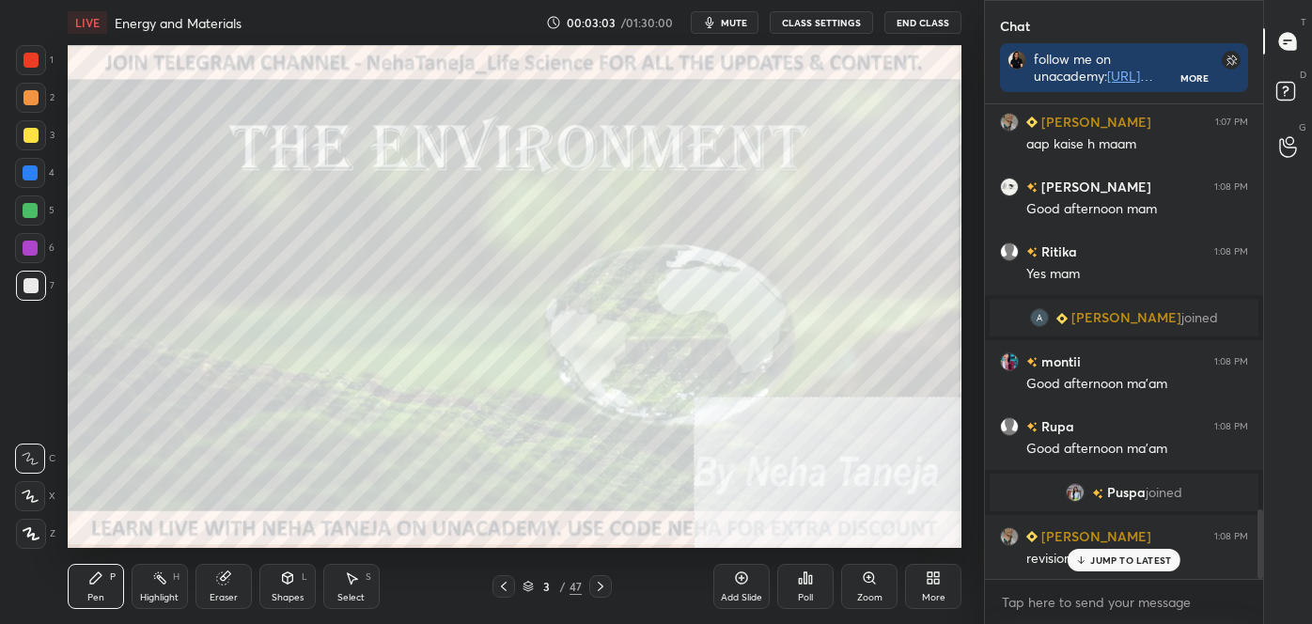
click at [181, 598] on div "Highlight H" at bounding box center [160, 586] width 56 height 45
click at [22, 63] on div at bounding box center [31, 60] width 30 height 30
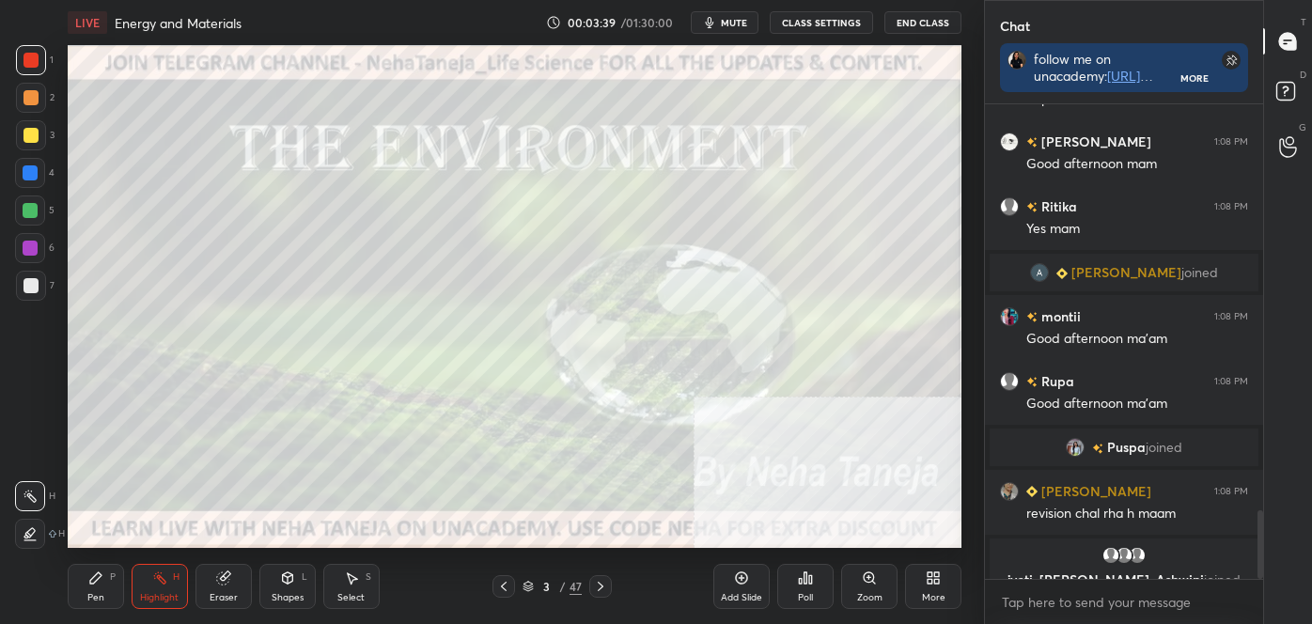
click at [15, 68] on div "1 2 3 4 5 6 7" at bounding box center [34, 176] width 39 height 263
click at [16, 60] on div at bounding box center [31, 60] width 30 height 30
click at [20, 59] on div at bounding box center [31, 60] width 30 height 30
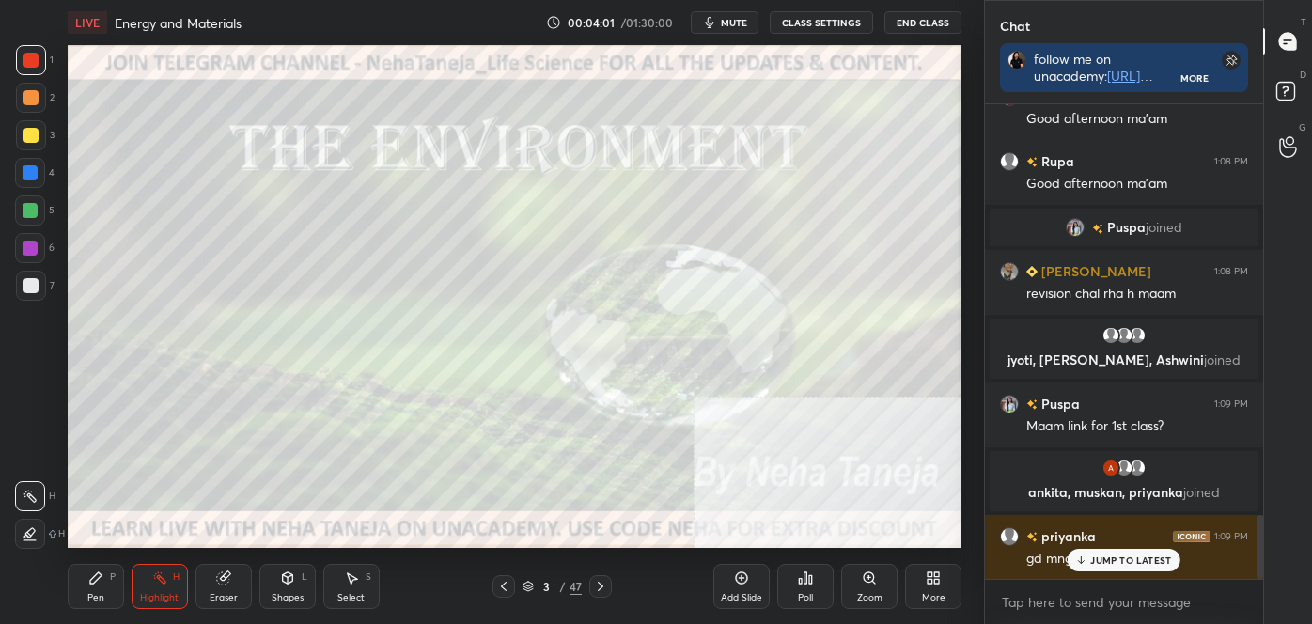
scroll to position [3033, 0]
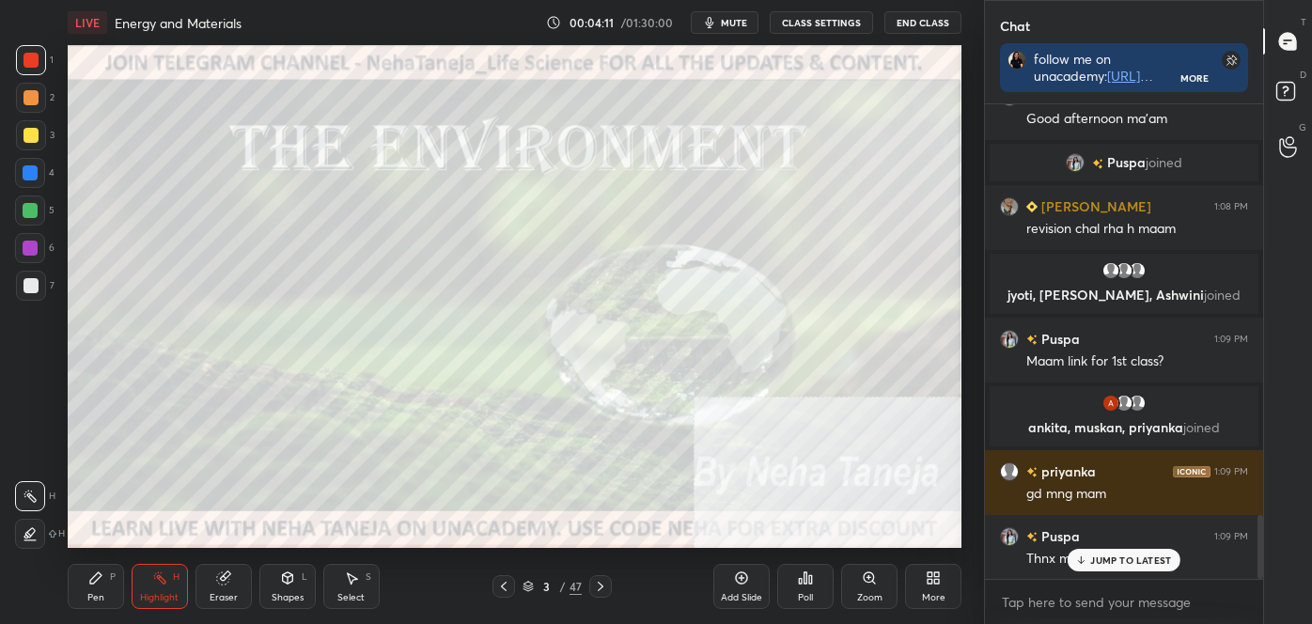
click at [604, 585] on icon at bounding box center [600, 586] width 15 height 15
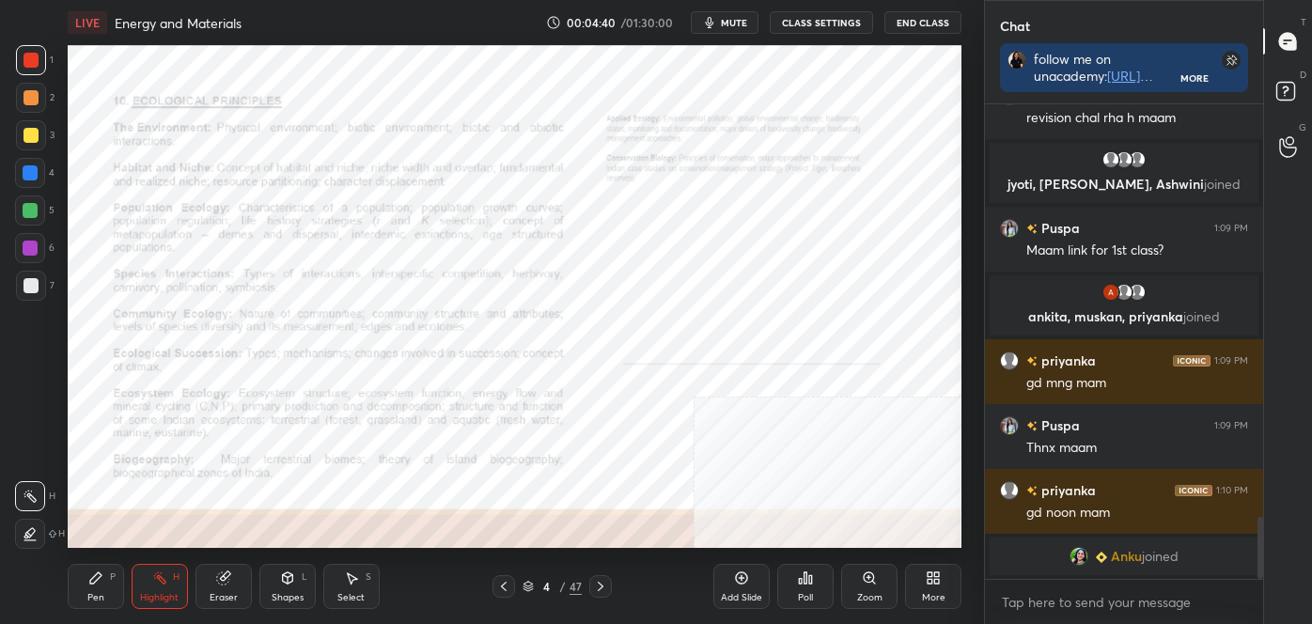
scroll to position [3166, 0]
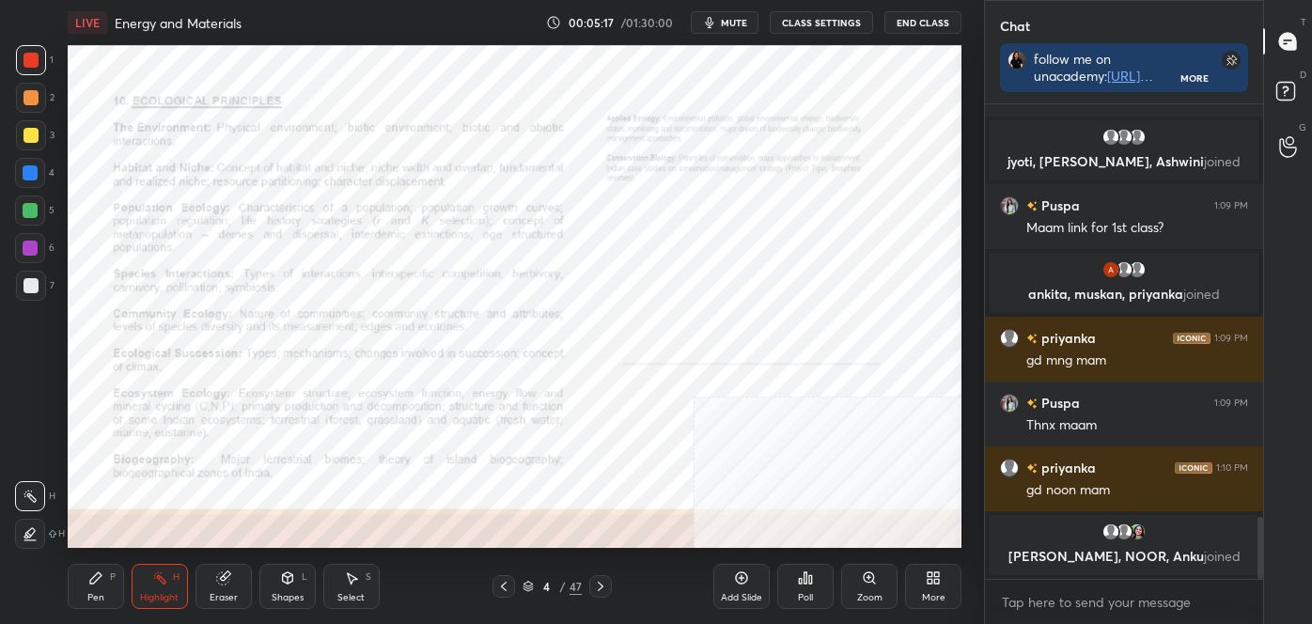
click at [595, 587] on icon at bounding box center [600, 586] width 15 height 15
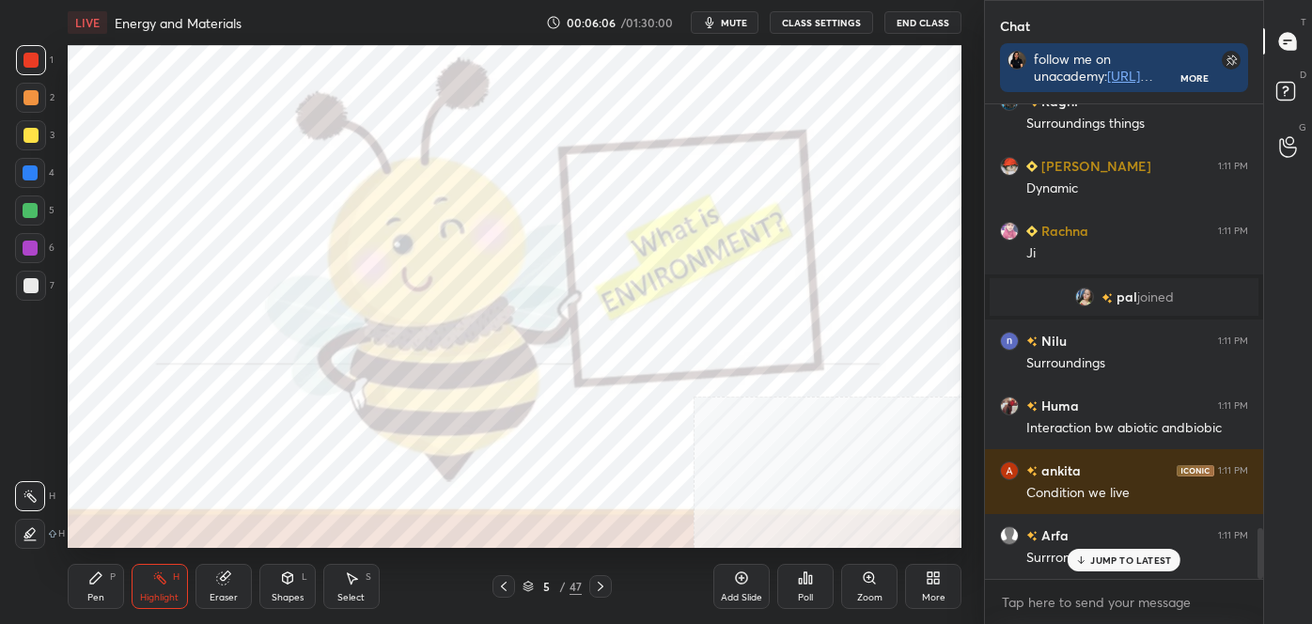
scroll to position [3949, 0]
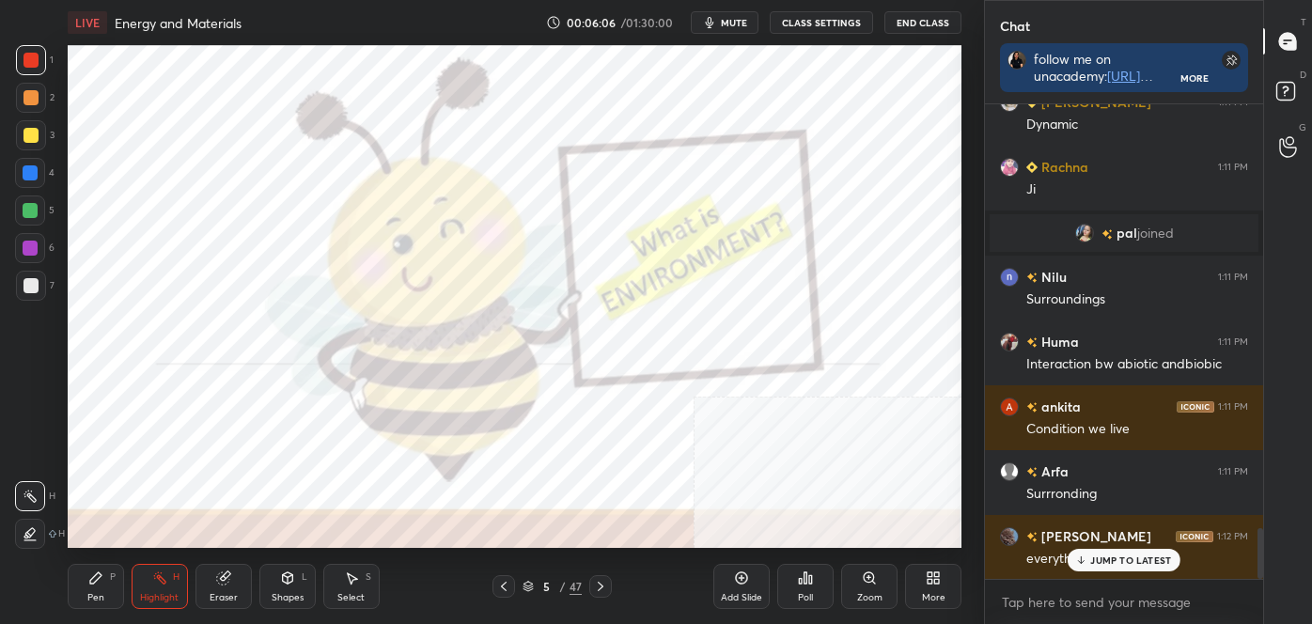
click at [599, 585] on icon at bounding box center [600, 586] width 15 height 15
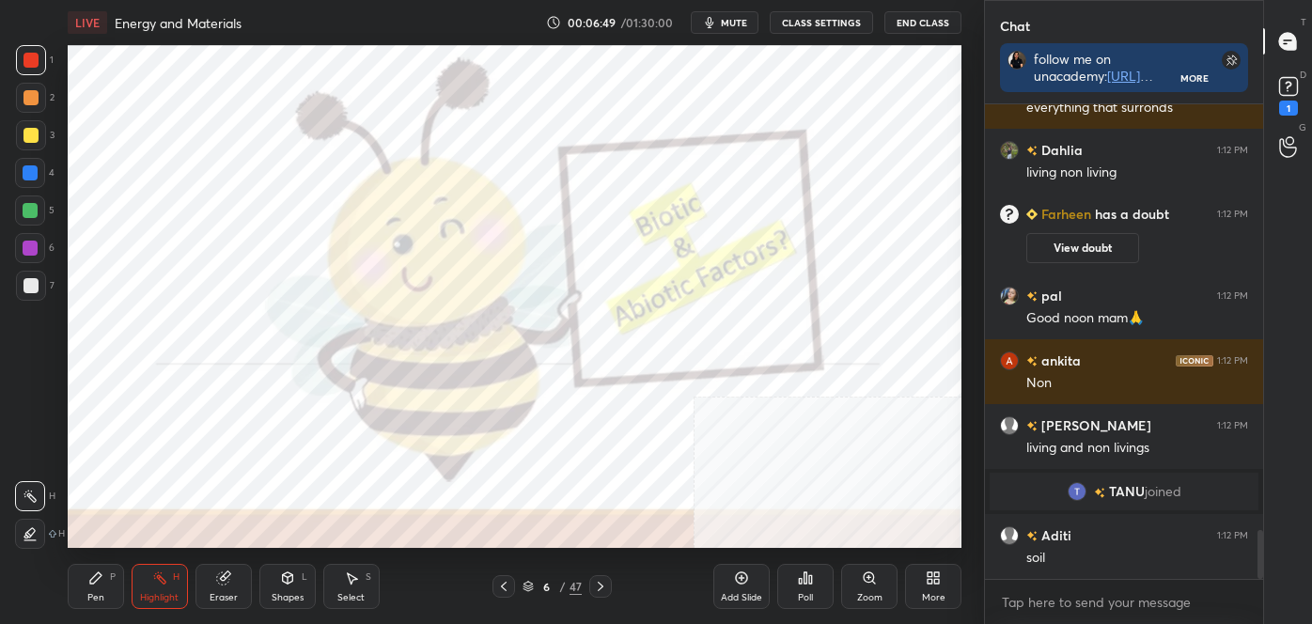
scroll to position [4211, 0]
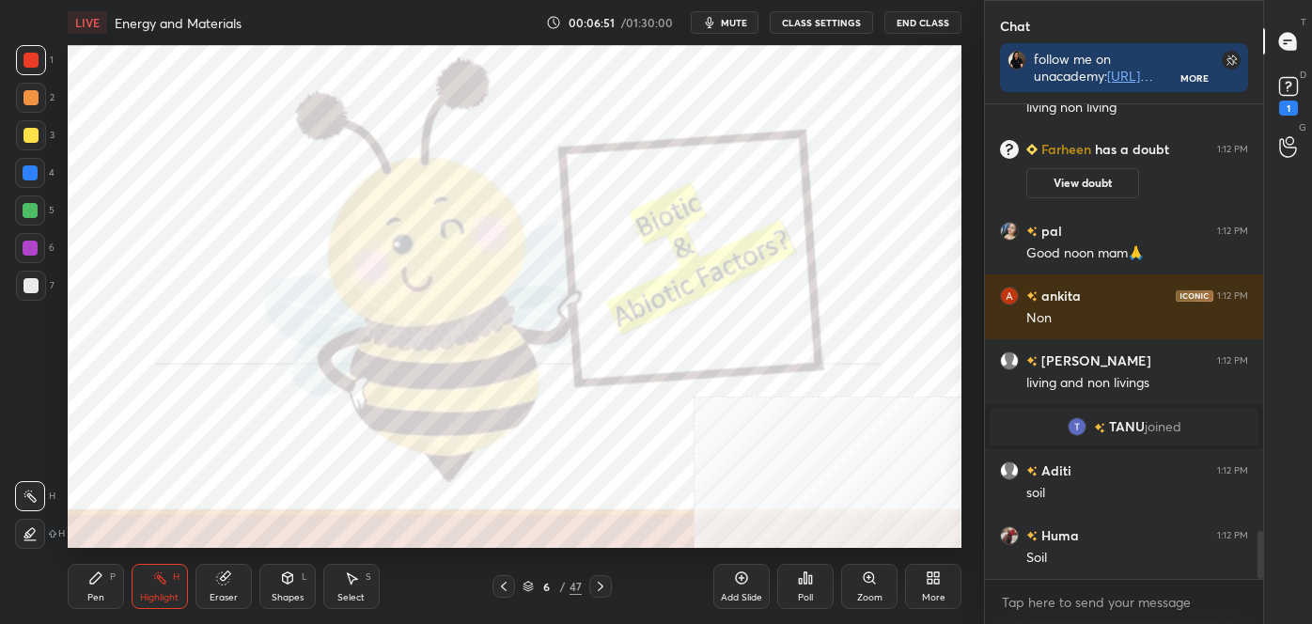
click at [253, 582] on div "Pen P Highlight H Eraser Shapes L Select S" at bounding box center [229, 586] width 323 height 45
click at [285, 587] on div "Shapes L" at bounding box center [287, 586] width 56 height 45
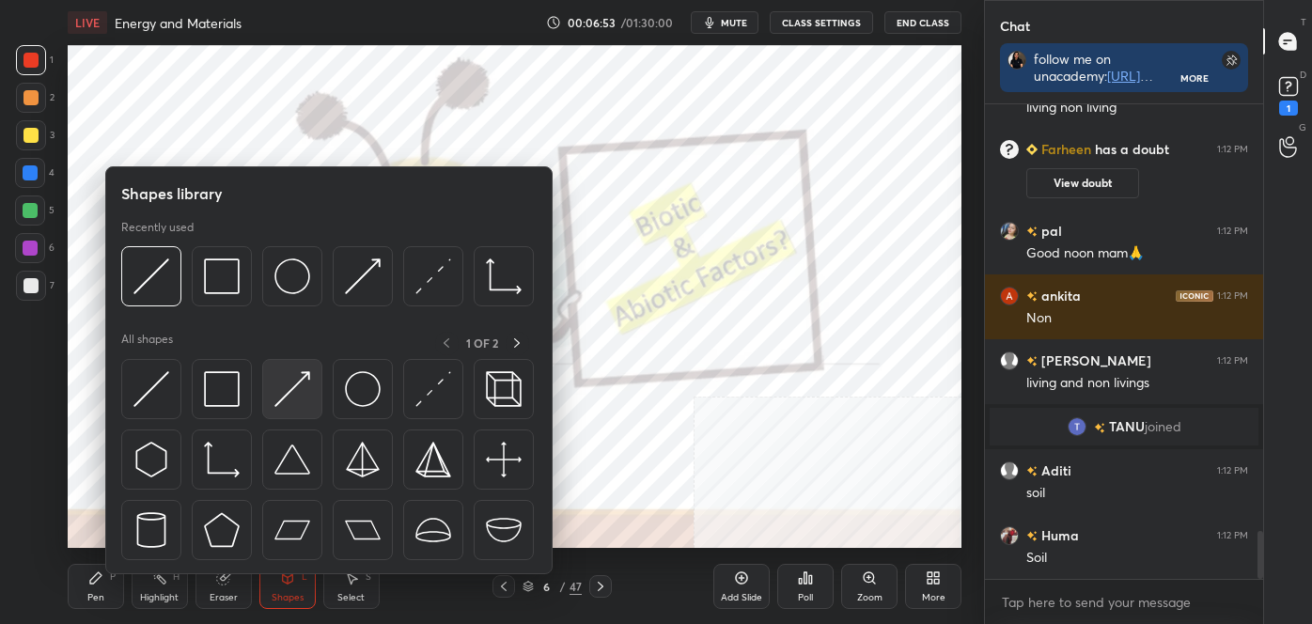
click at [283, 385] on img at bounding box center [293, 389] width 36 height 36
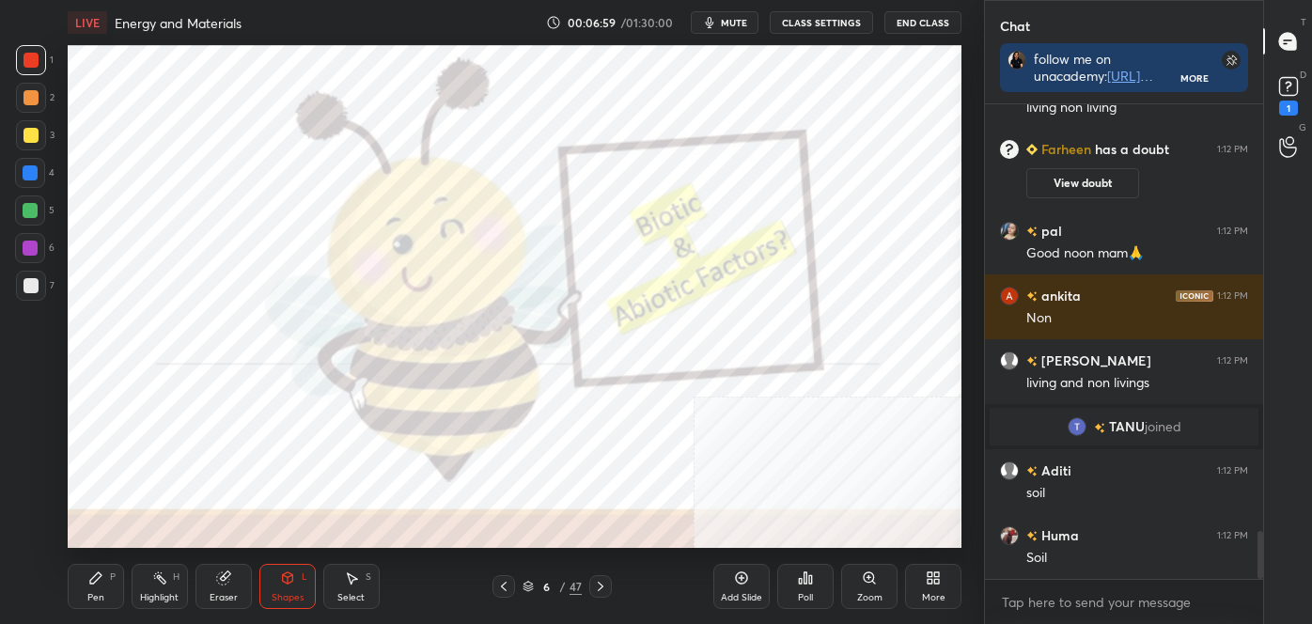
click at [88, 583] on icon at bounding box center [95, 578] width 15 height 15
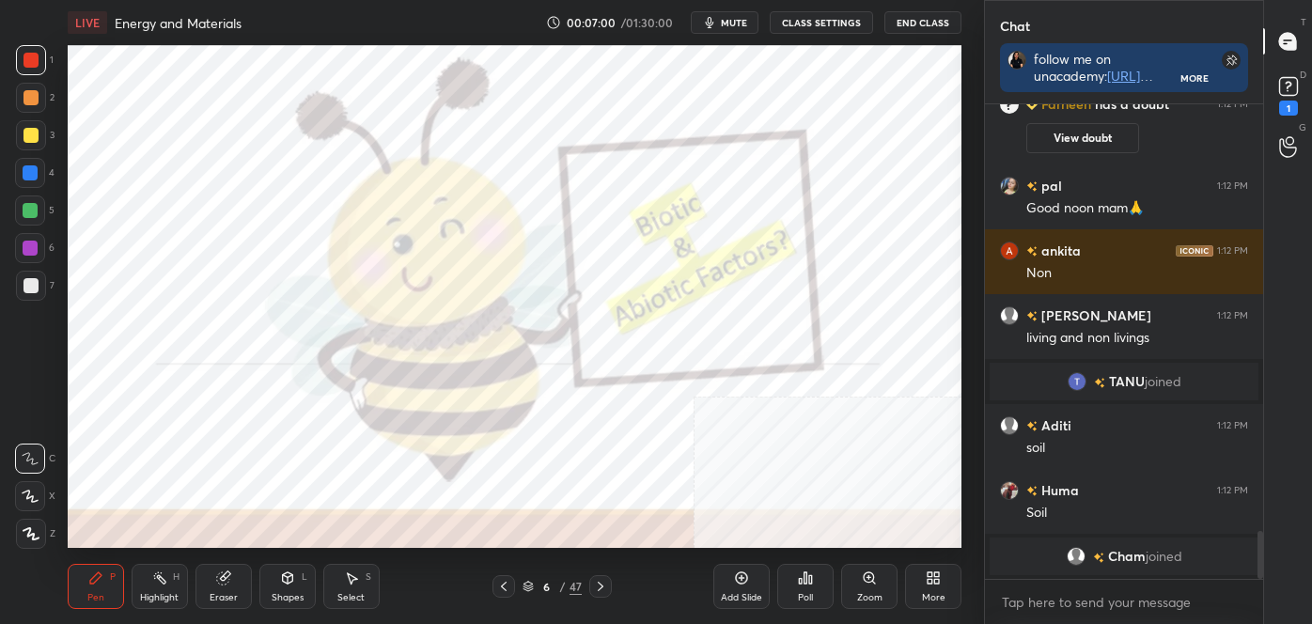
click at [27, 472] on div at bounding box center [30, 459] width 30 height 30
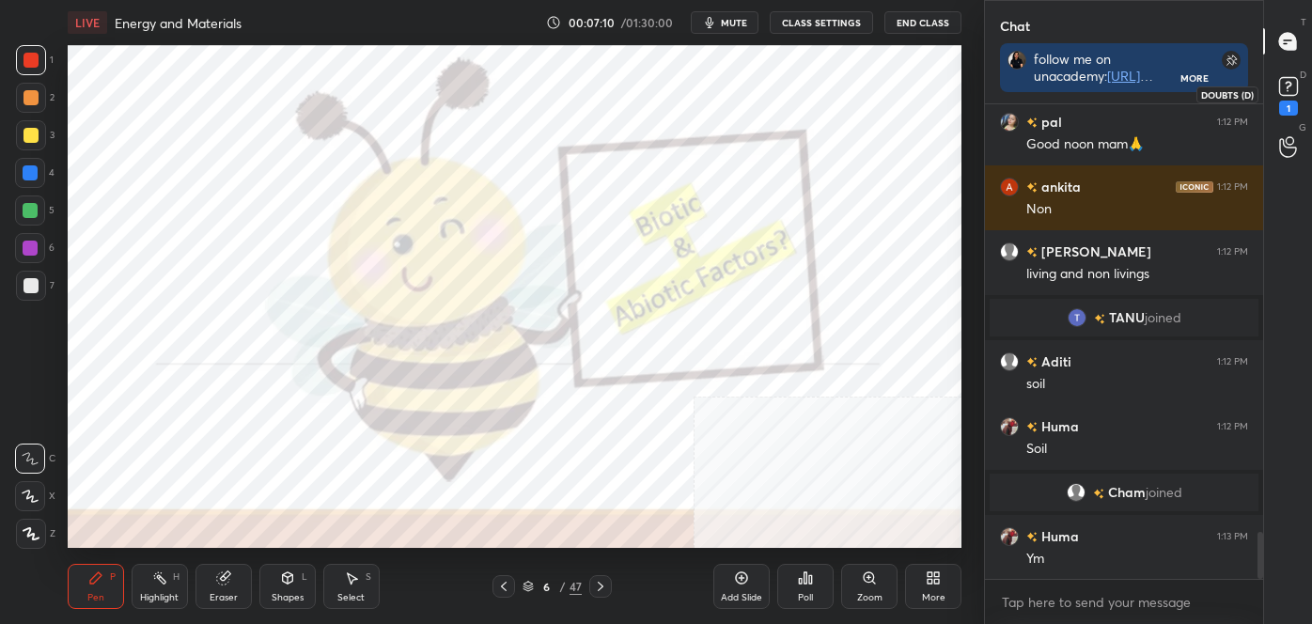
click at [1287, 85] on rect at bounding box center [1289, 87] width 18 height 18
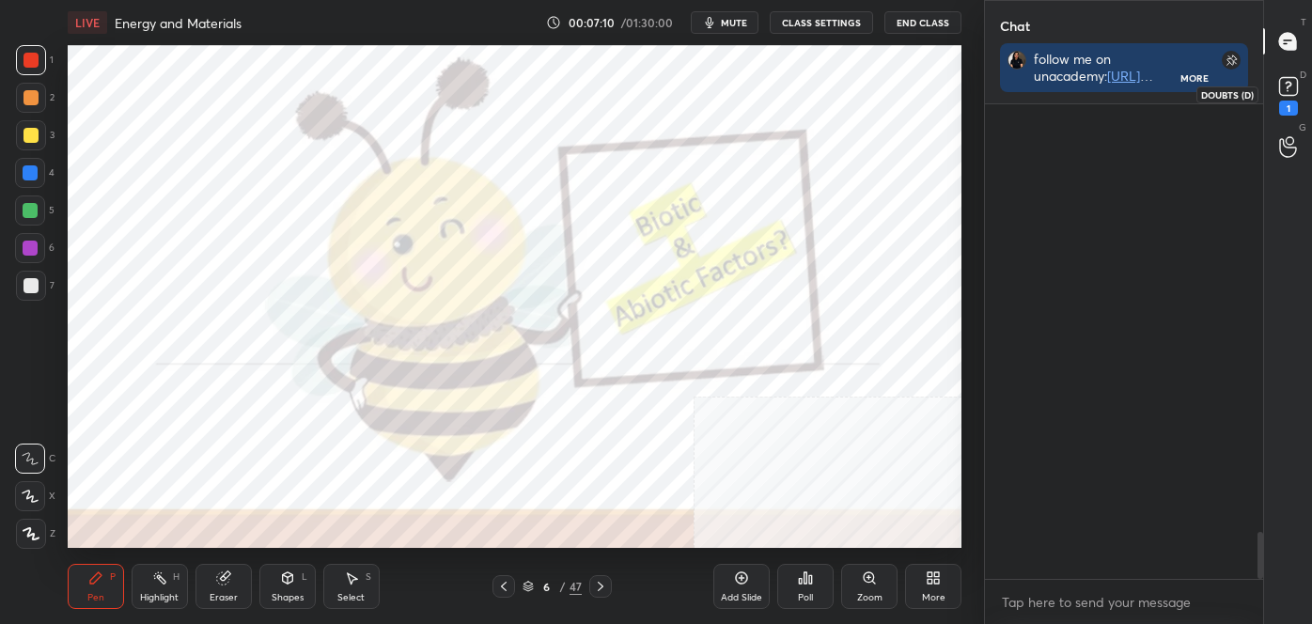
scroll to position [366, 273]
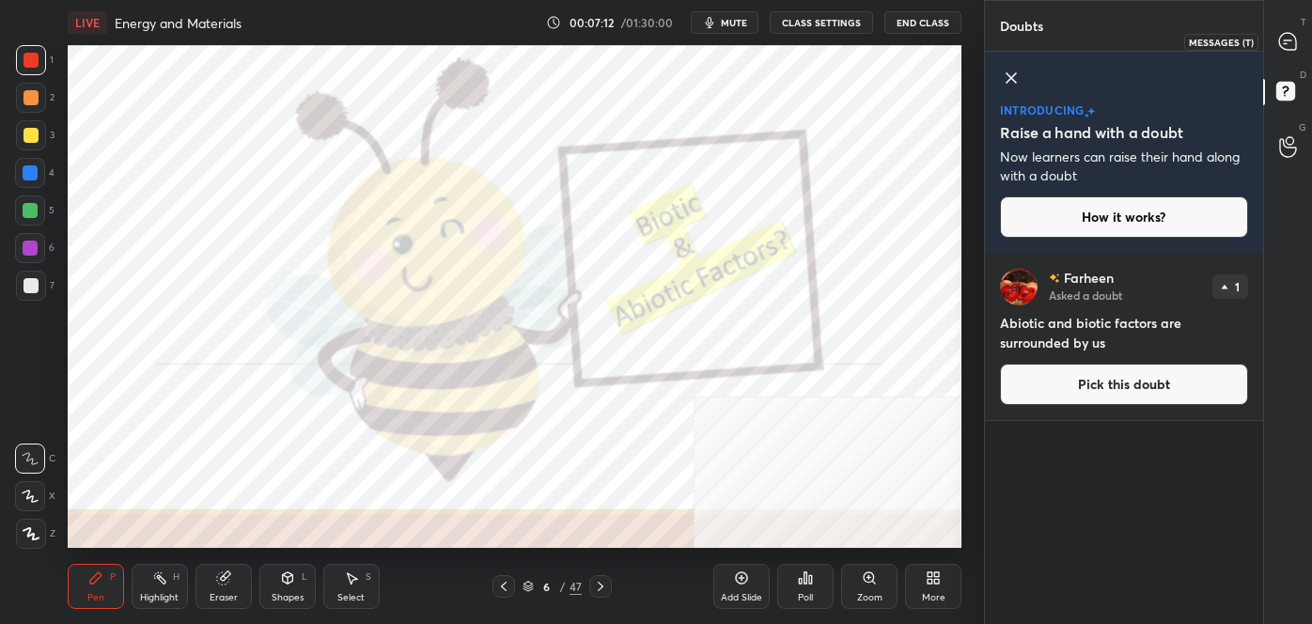
click at [1283, 51] on div at bounding box center [1289, 41] width 38 height 34
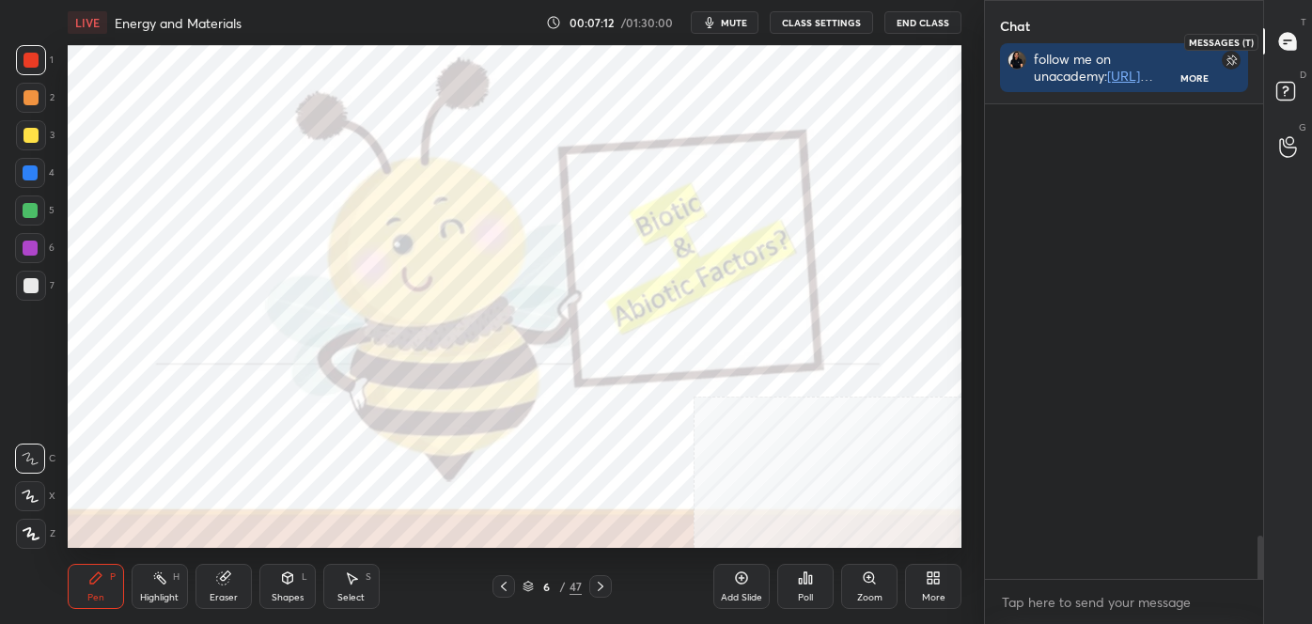
scroll to position [469, 273]
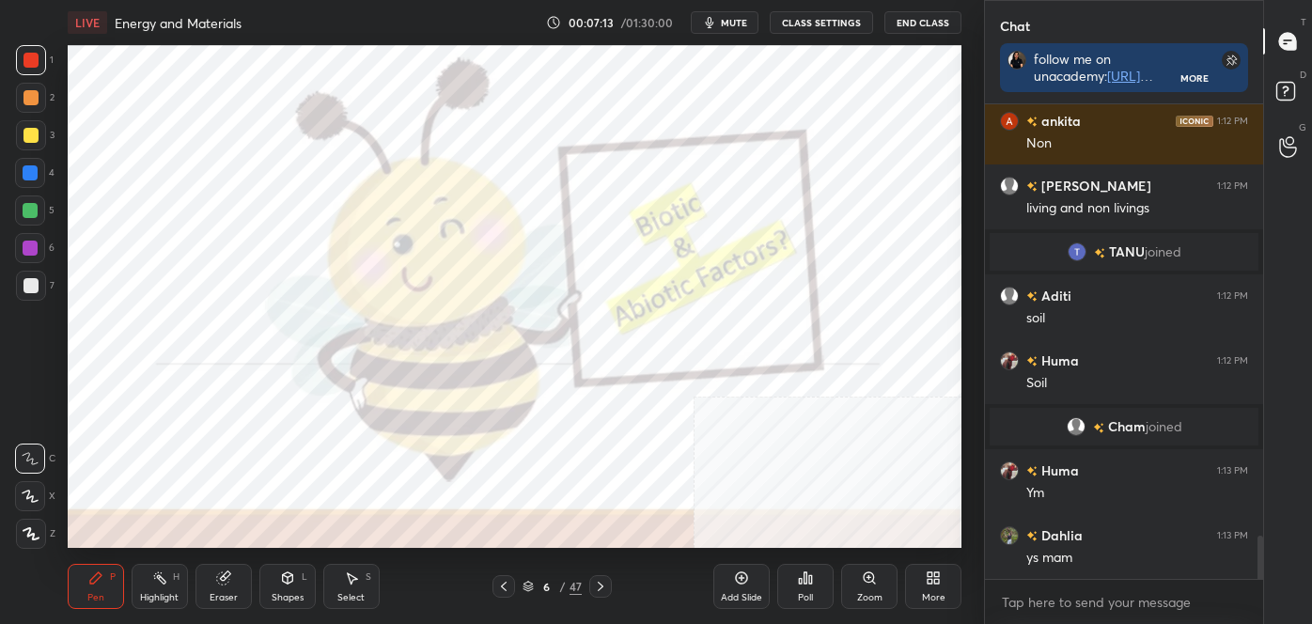
click at [596, 582] on icon at bounding box center [600, 586] width 15 height 15
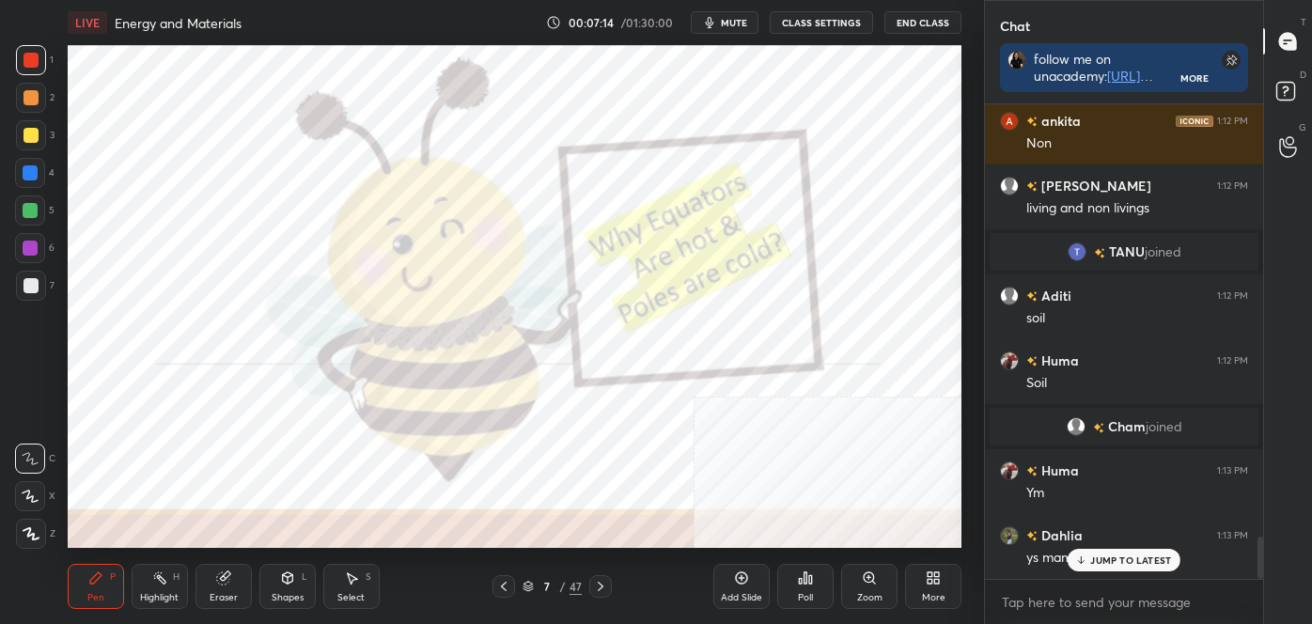
scroll to position [4813, 0]
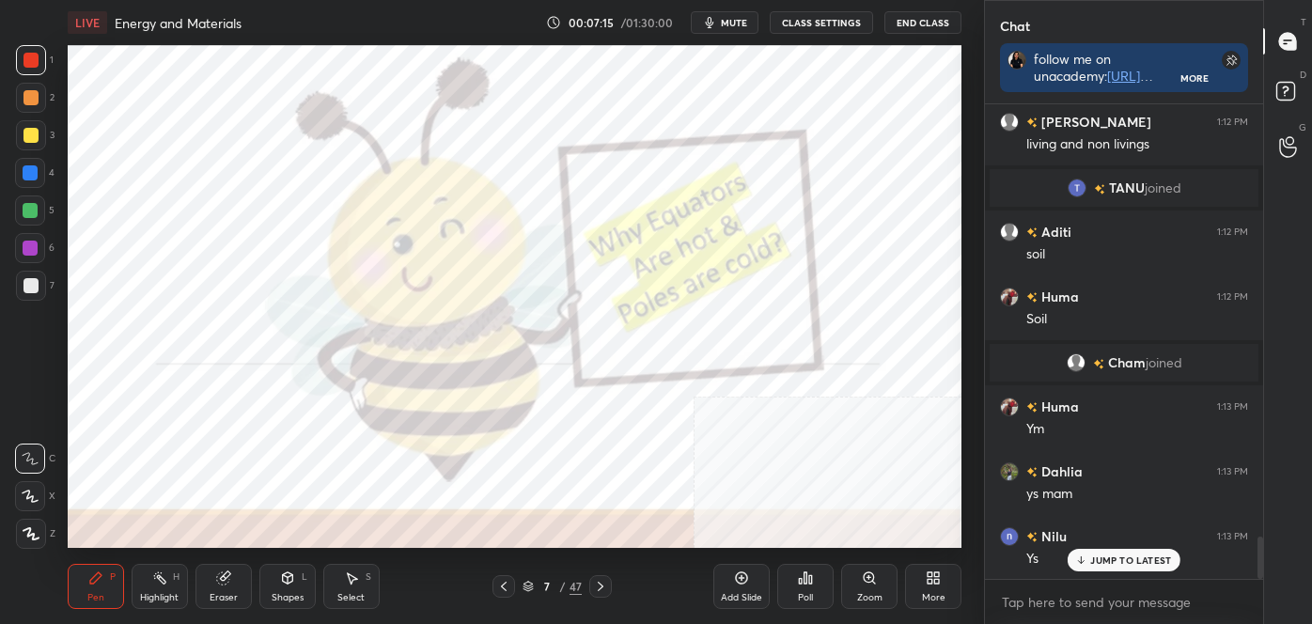
click at [164, 599] on div "Highlight" at bounding box center [159, 597] width 39 height 9
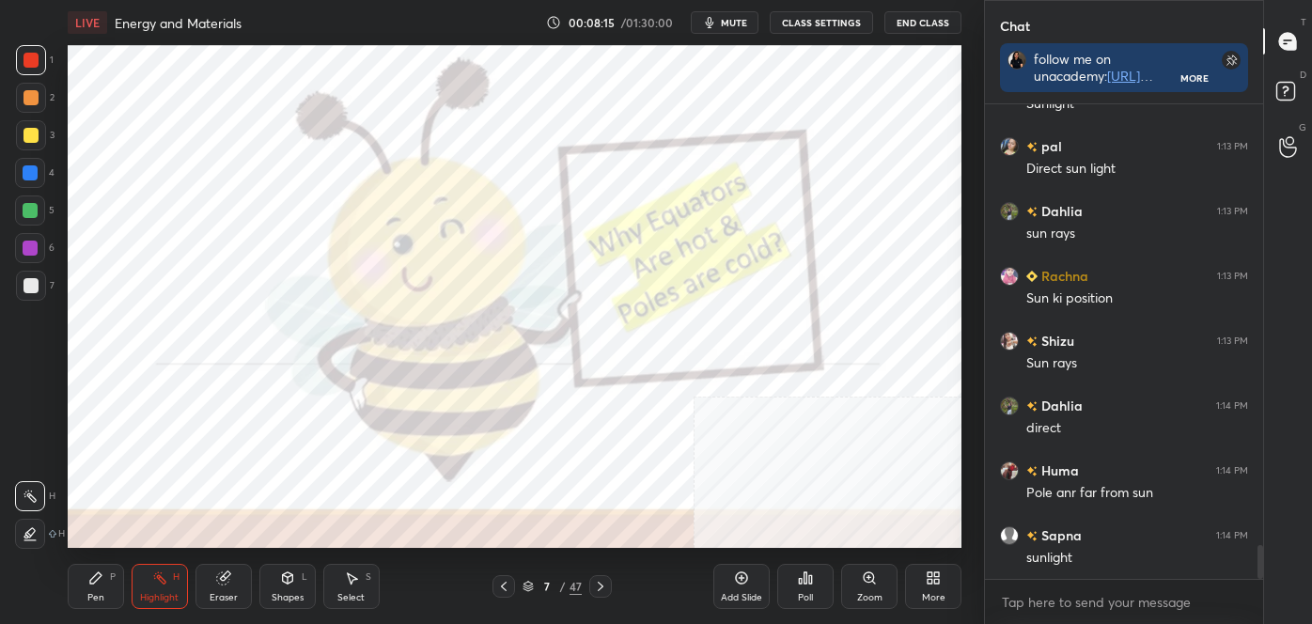
scroll to position [6202, 0]
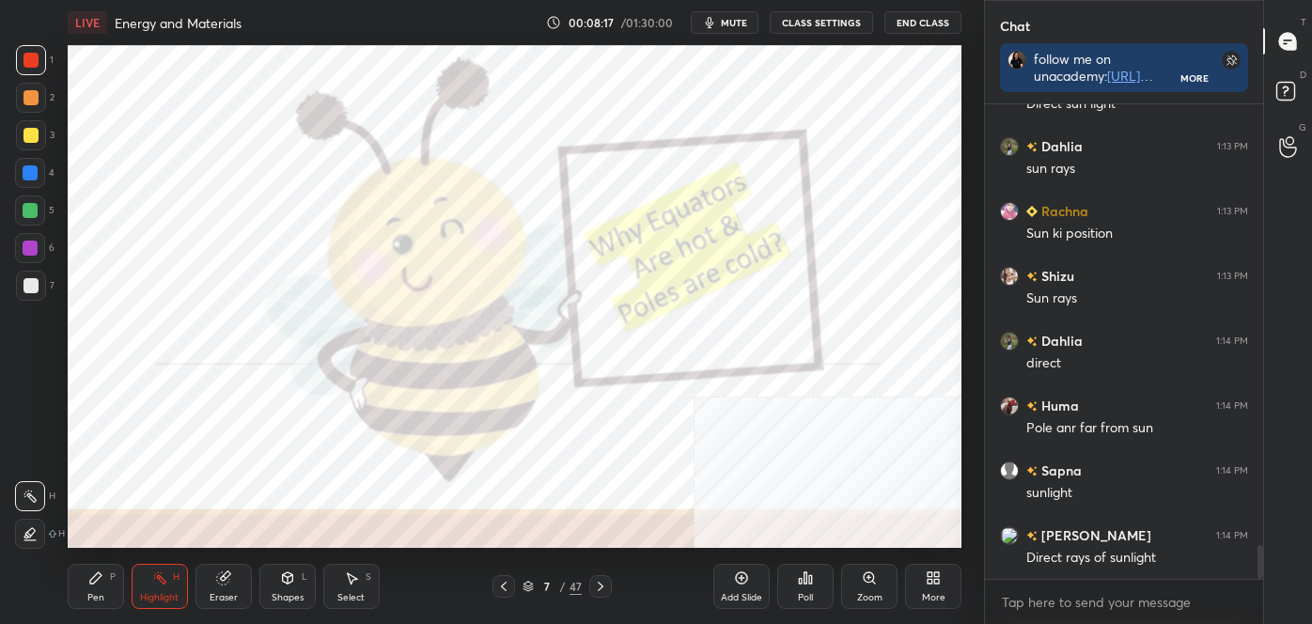
click at [599, 594] on div at bounding box center [600, 586] width 23 height 23
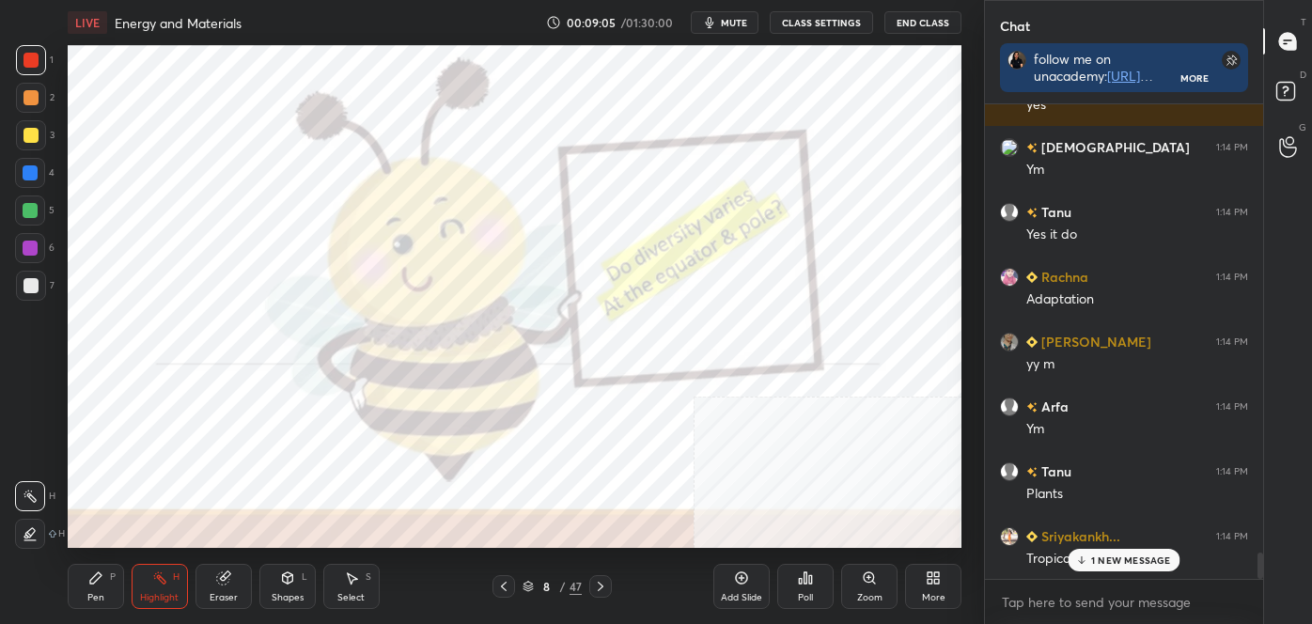
scroll to position [8127, 0]
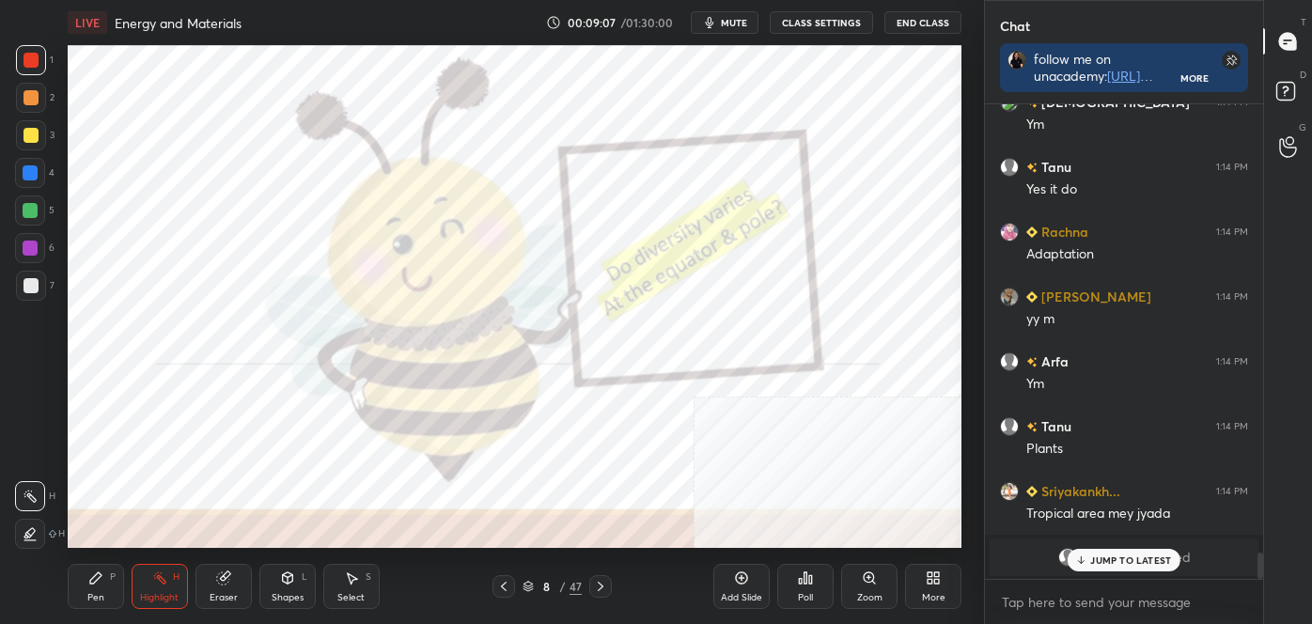
click at [604, 589] on icon at bounding box center [600, 586] width 15 height 15
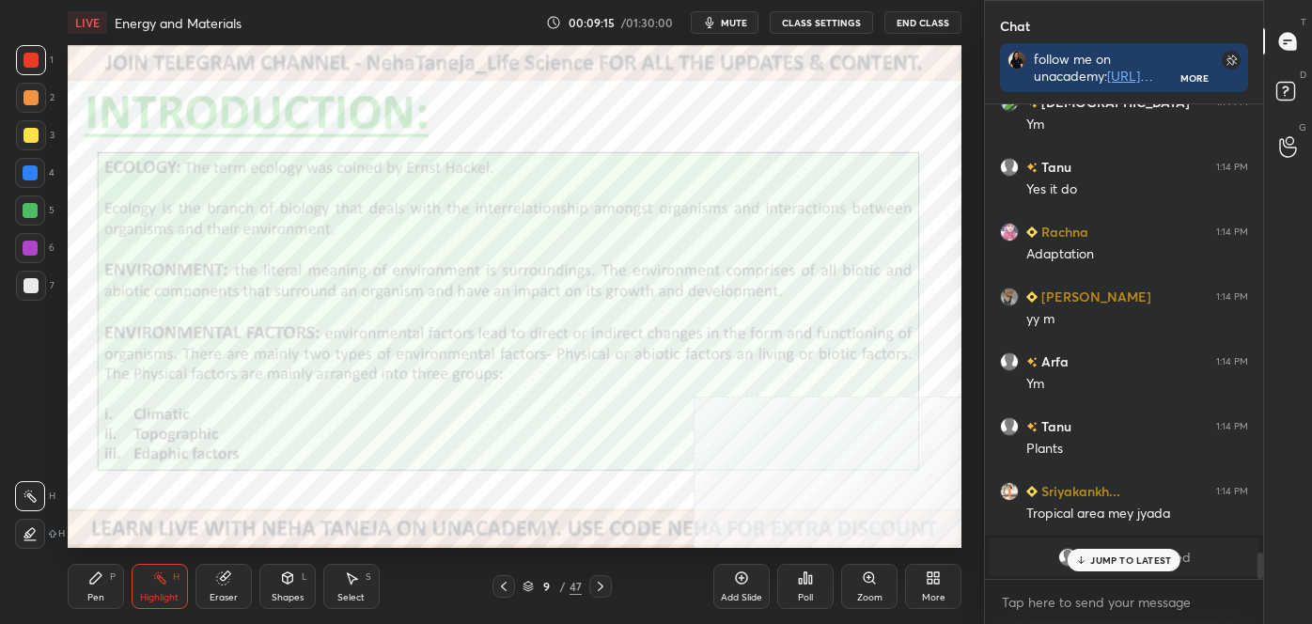
click at [34, 133] on div at bounding box center [31, 135] width 15 height 15
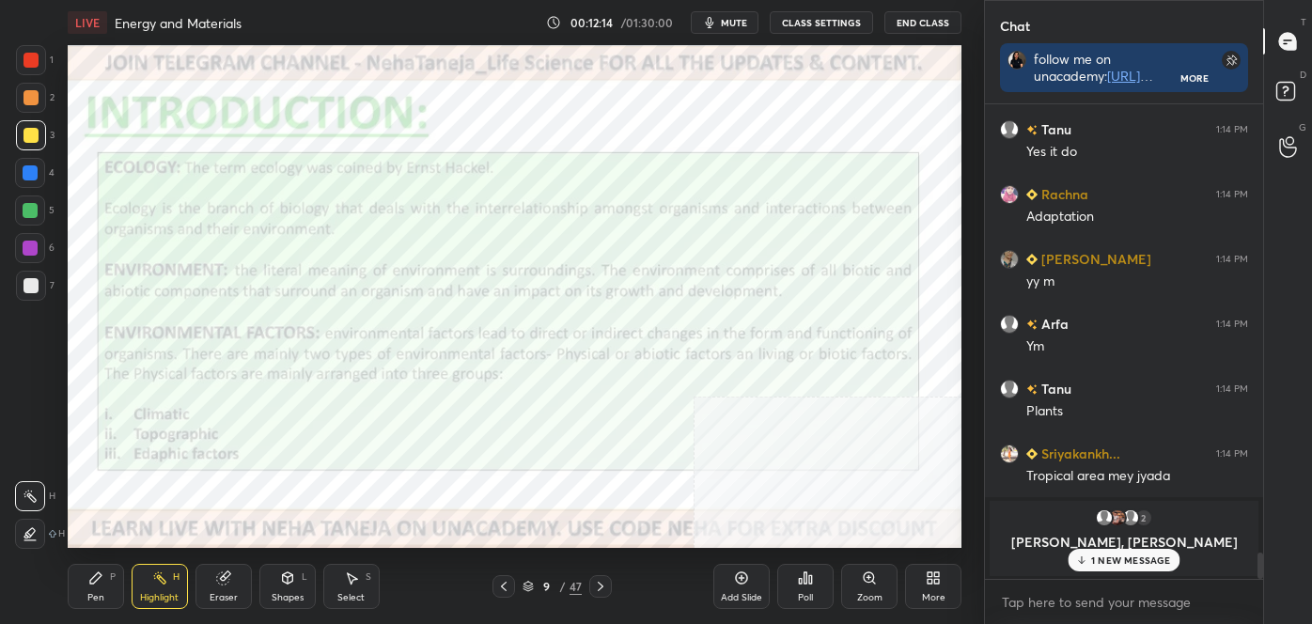
drag, startPoint x: 602, startPoint y: 586, endPoint x: 596, endPoint y: 576, distance: 11.0
click at [601, 586] on icon at bounding box center [600, 586] width 15 height 15
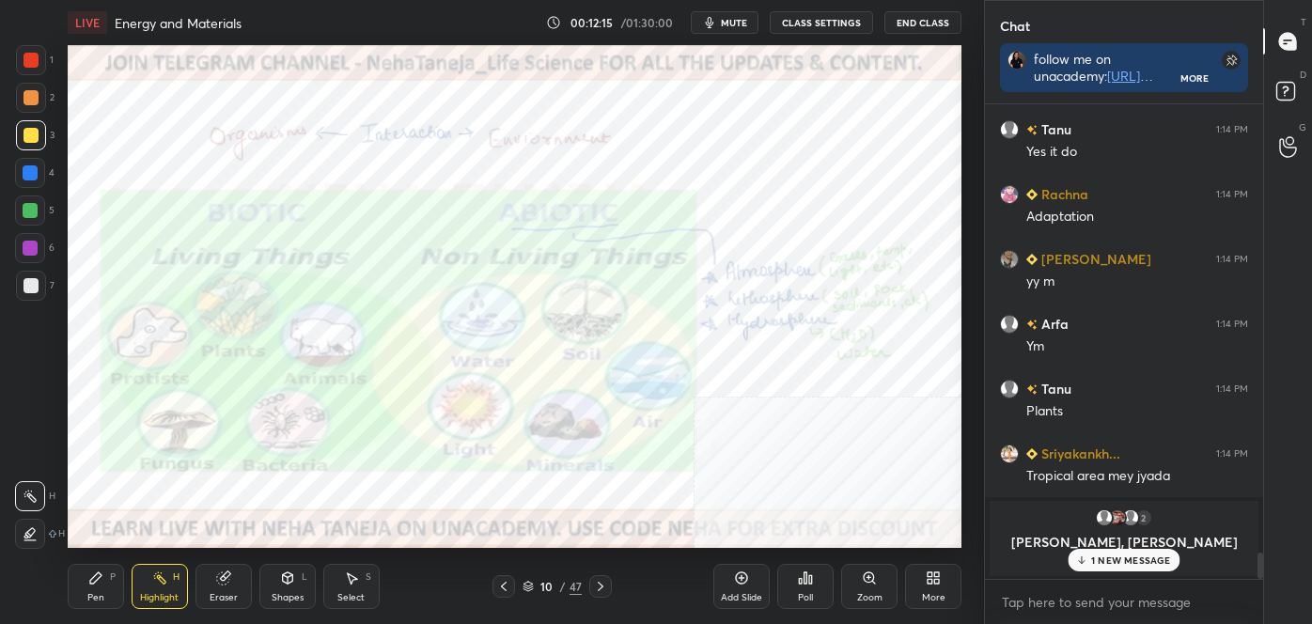
click at [1129, 568] on div "1 NEW MESSAGE" at bounding box center [1124, 560] width 112 height 23
click at [30, 138] on div at bounding box center [31, 135] width 15 height 15
drag, startPoint x: 870, startPoint y: 578, endPoint x: 872, endPoint y: 569, distance: 9.8
click at [869, 580] on icon at bounding box center [869, 578] width 15 height 15
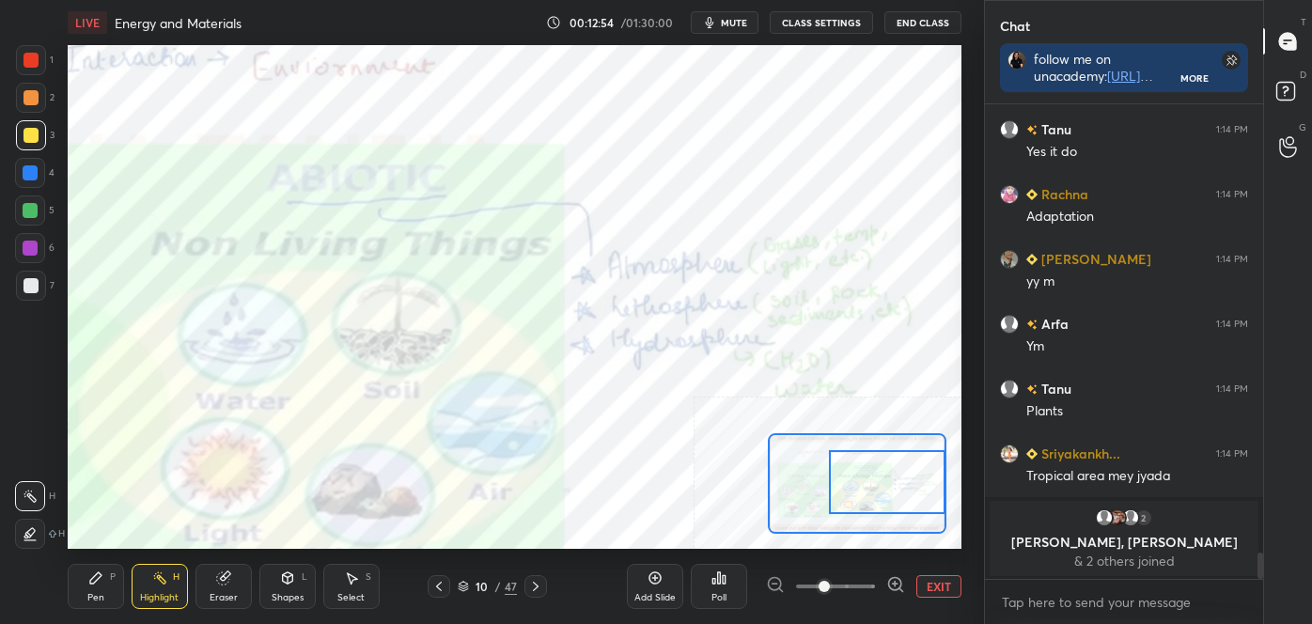
drag, startPoint x: 867, startPoint y: 492, endPoint x: 930, endPoint y: 479, distance: 64.2
click at [936, 481] on div at bounding box center [887, 482] width 117 height 65
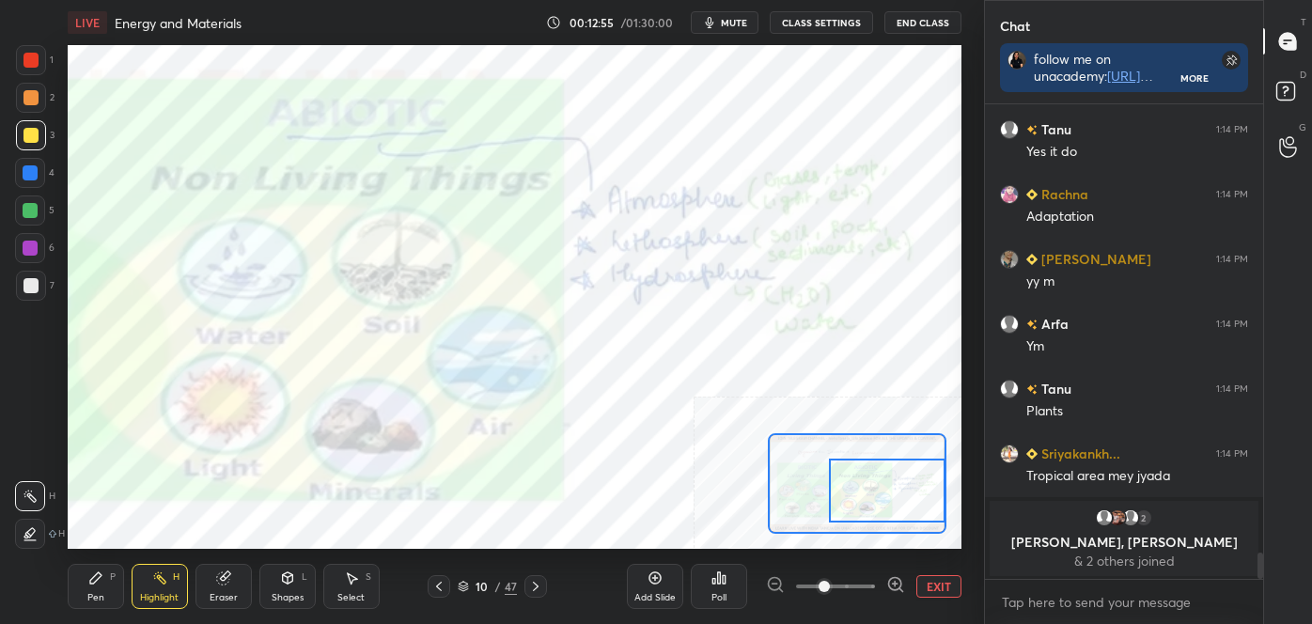
drag, startPoint x: 909, startPoint y: 489, endPoint x: 907, endPoint y: 502, distance: 13.3
click at [912, 506] on div at bounding box center [887, 491] width 117 height 65
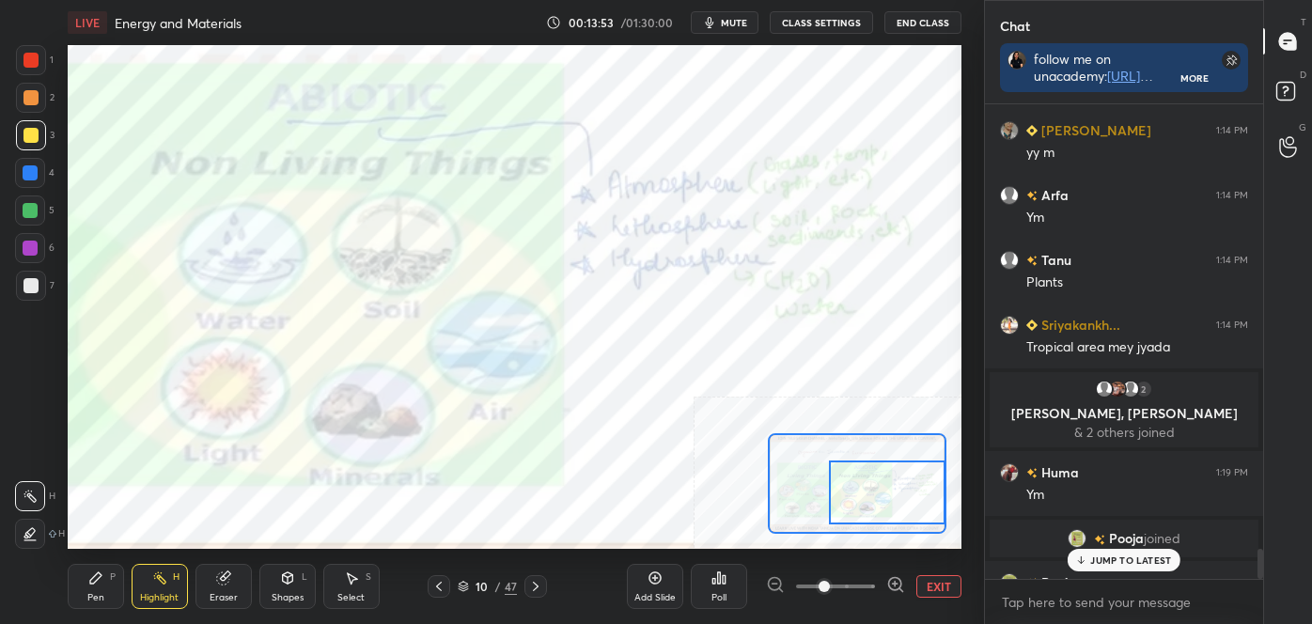
scroll to position [7025, 0]
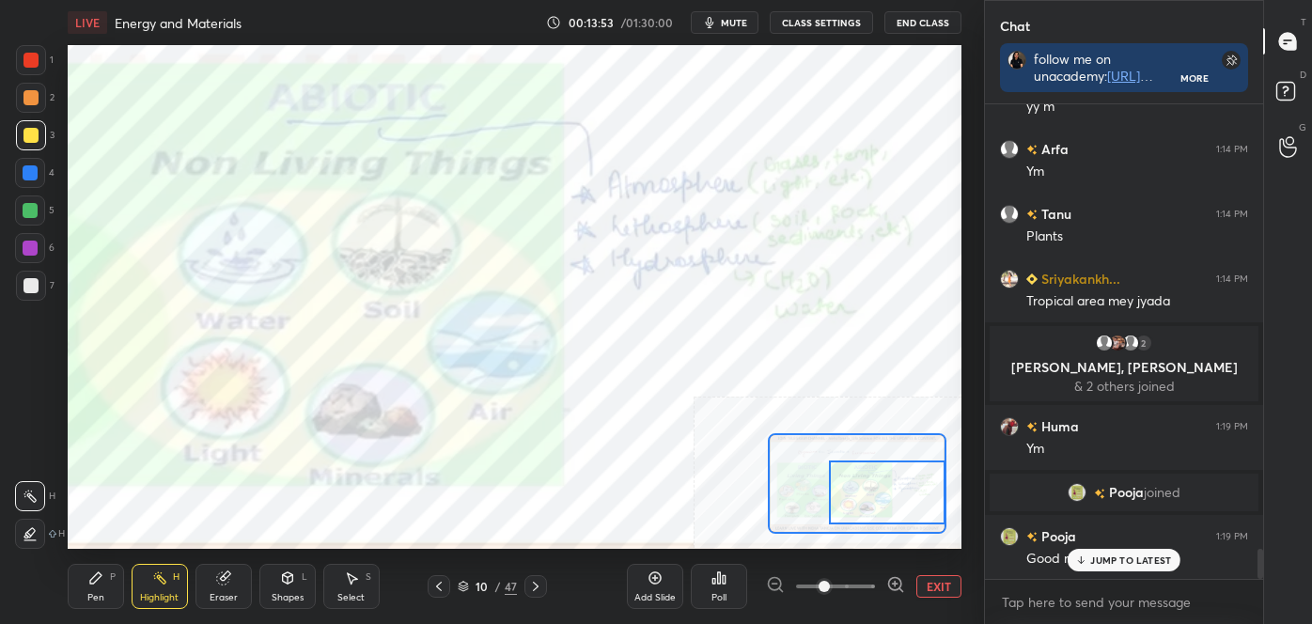
click at [933, 585] on button "EXIT" at bounding box center [939, 586] width 45 height 23
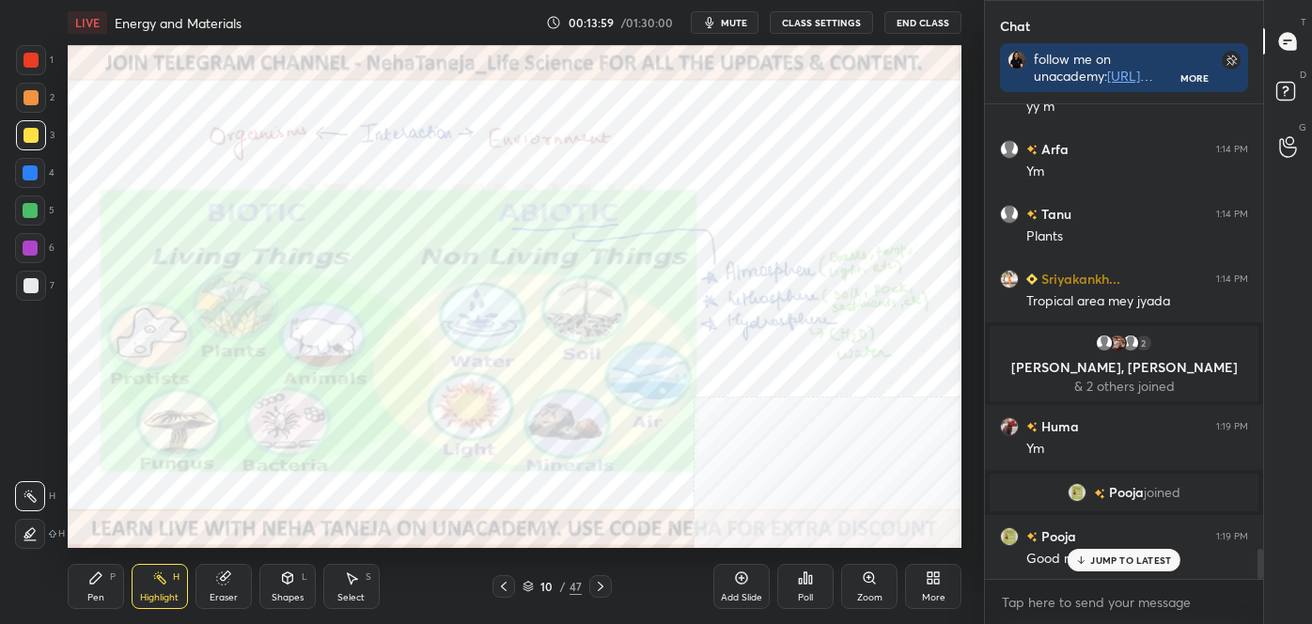
click at [598, 583] on icon at bounding box center [600, 586] width 15 height 15
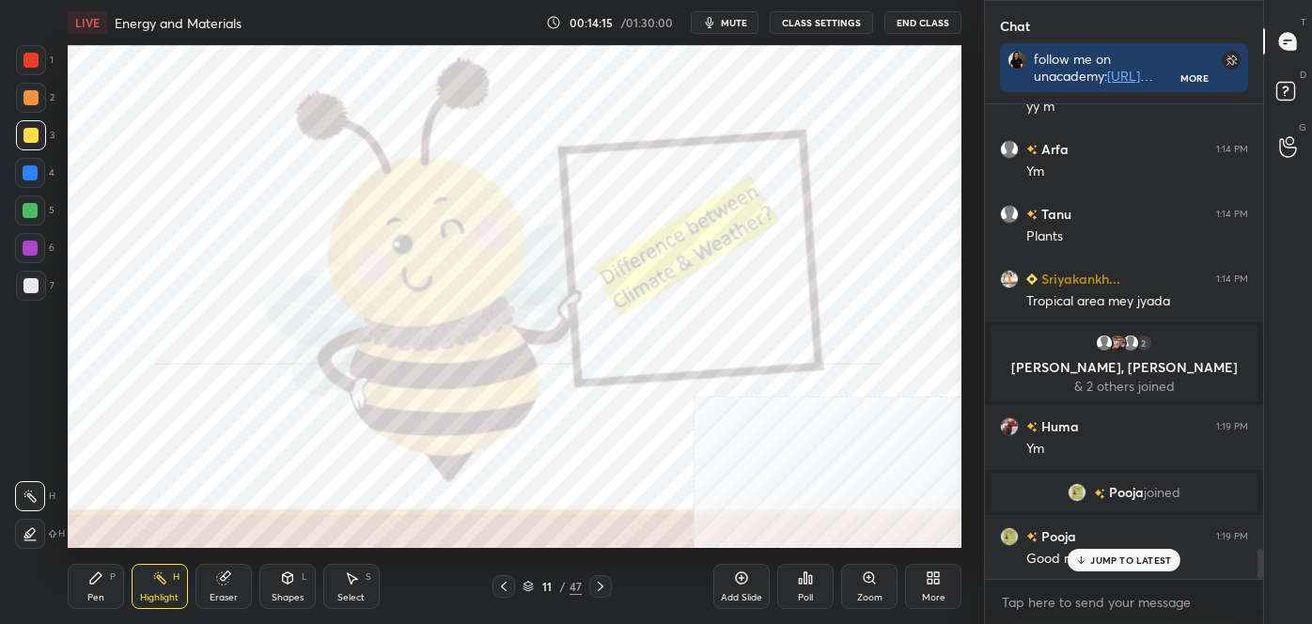
click at [604, 583] on icon at bounding box center [600, 586] width 15 height 15
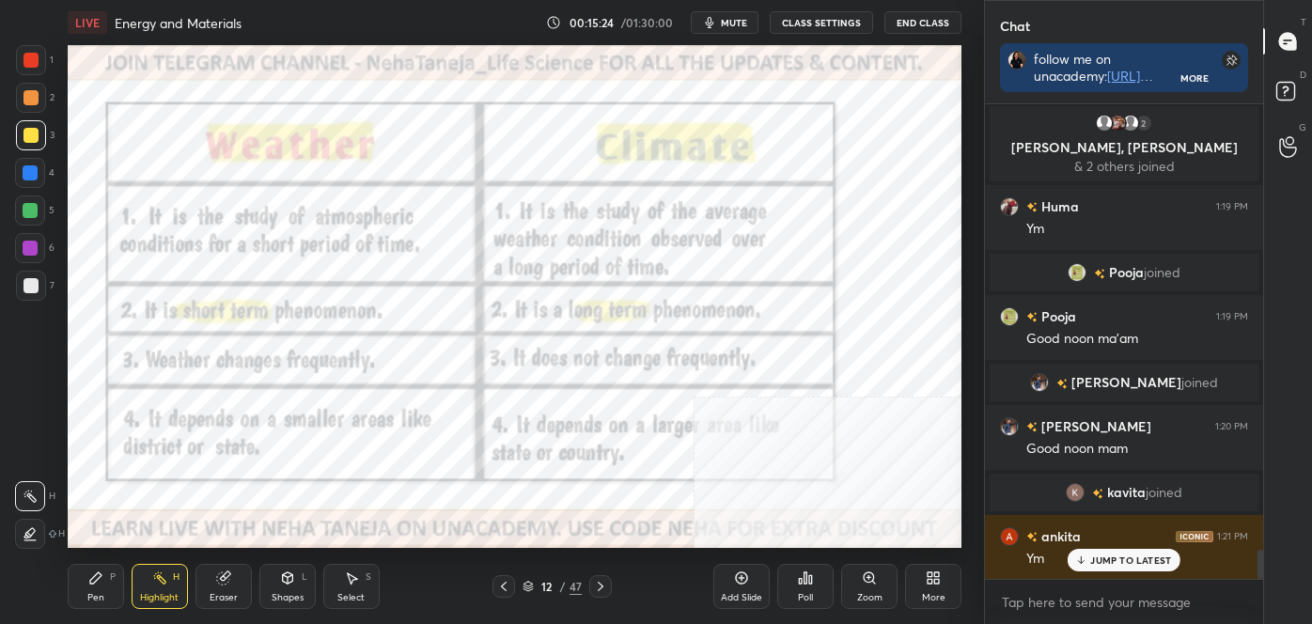
scroll to position [7310, 0]
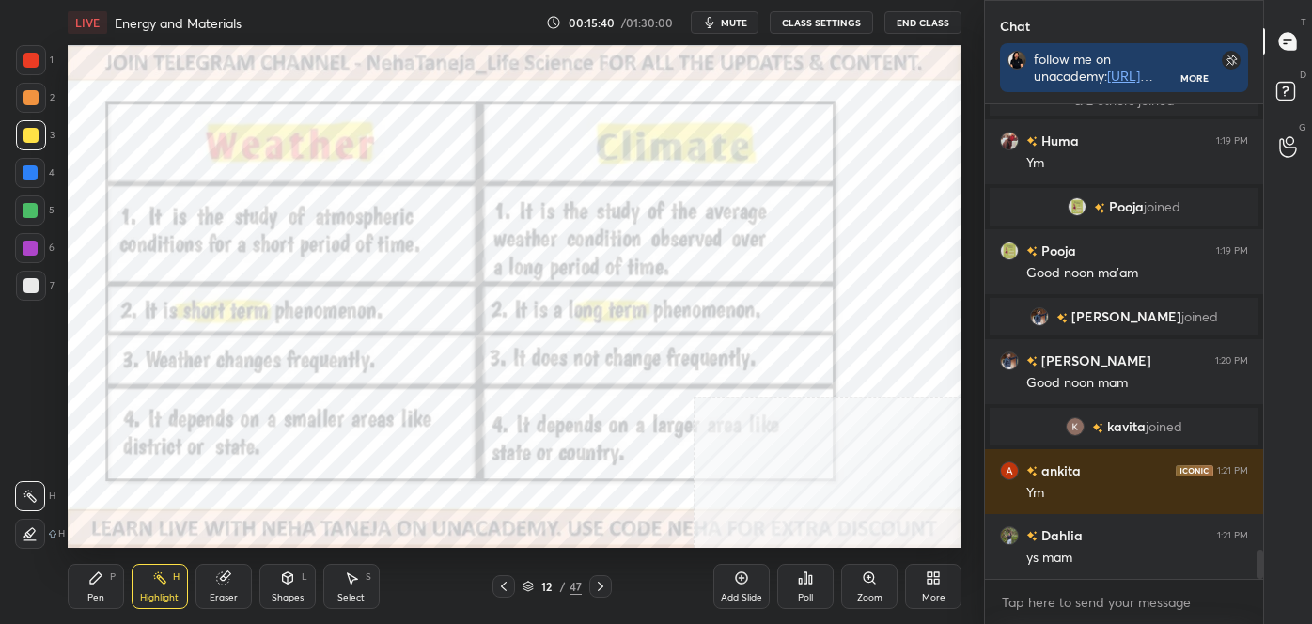
click at [603, 587] on icon at bounding box center [600, 586] width 15 height 15
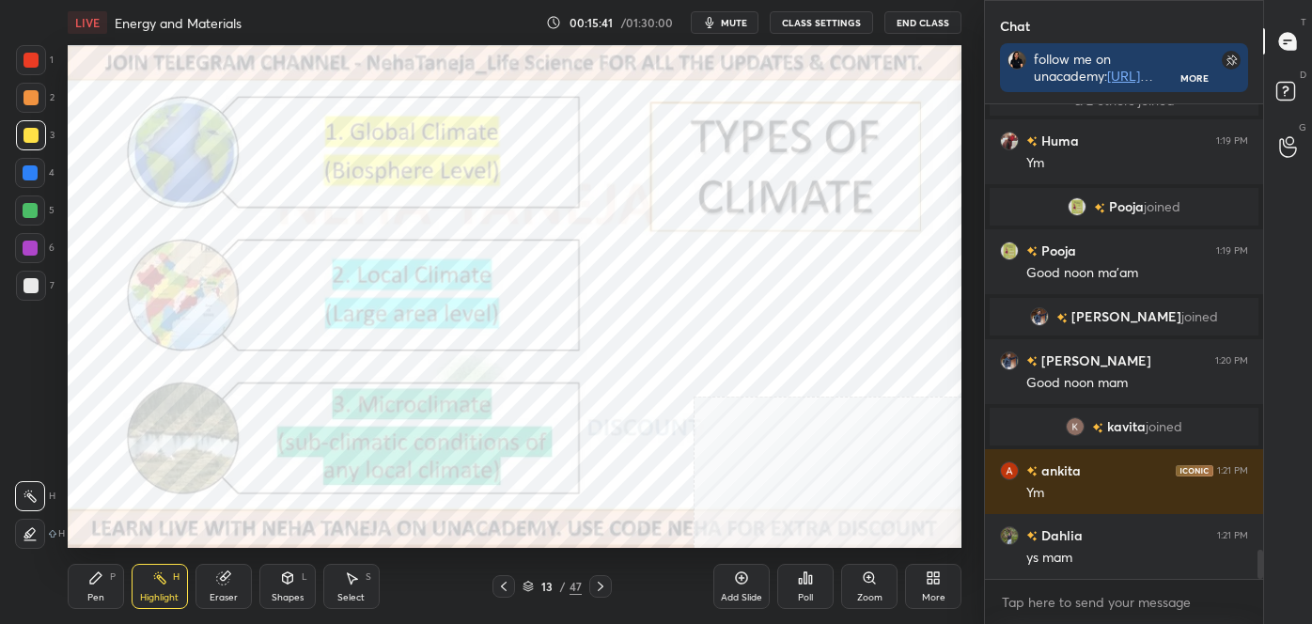
click at [501, 586] on icon at bounding box center [503, 586] width 15 height 15
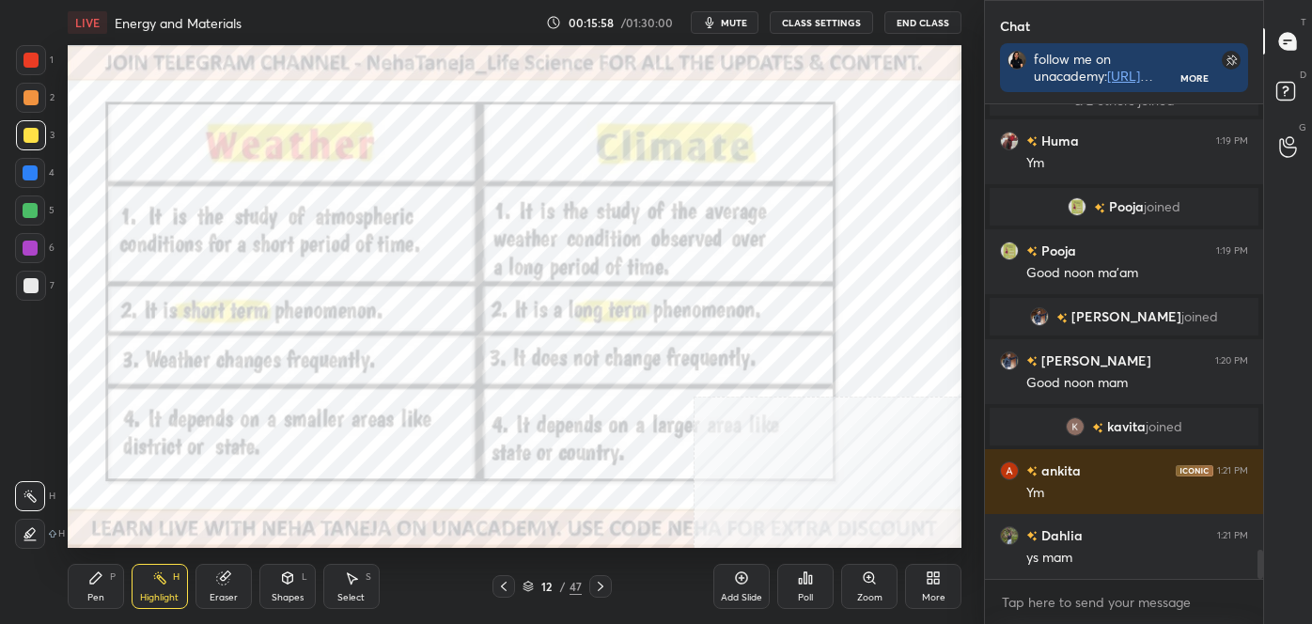
click at [603, 592] on icon at bounding box center [600, 586] width 15 height 15
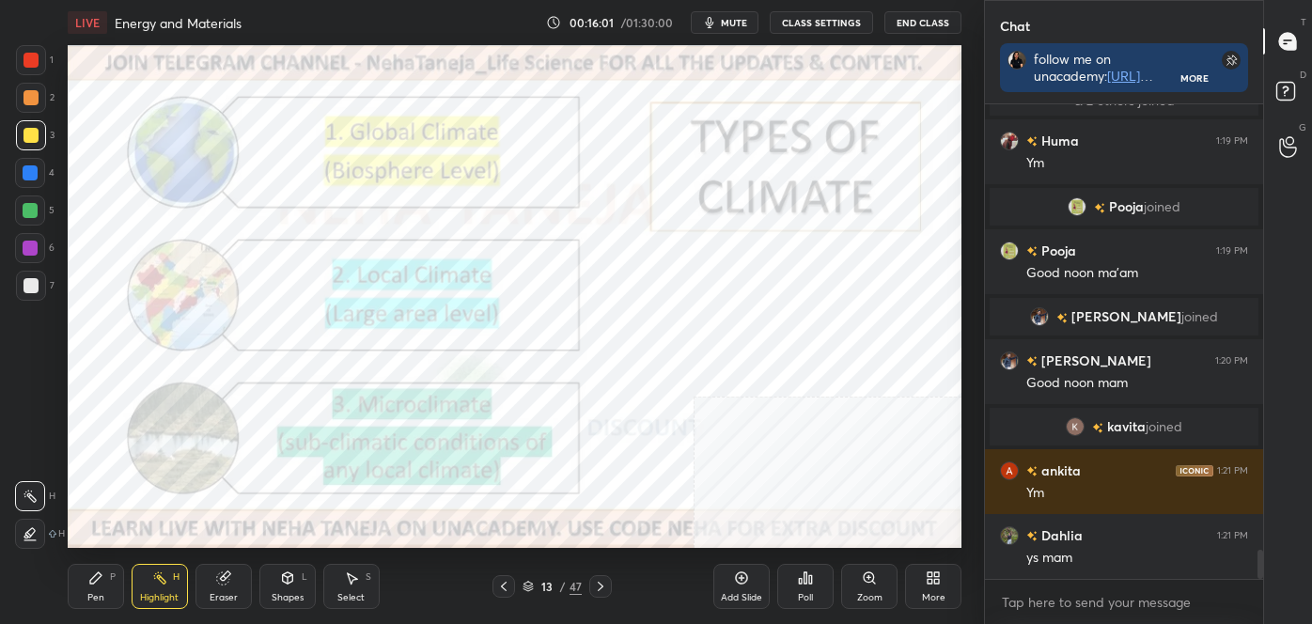
click at [504, 586] on icon at bounding box center [503, 586] width 15 height 15
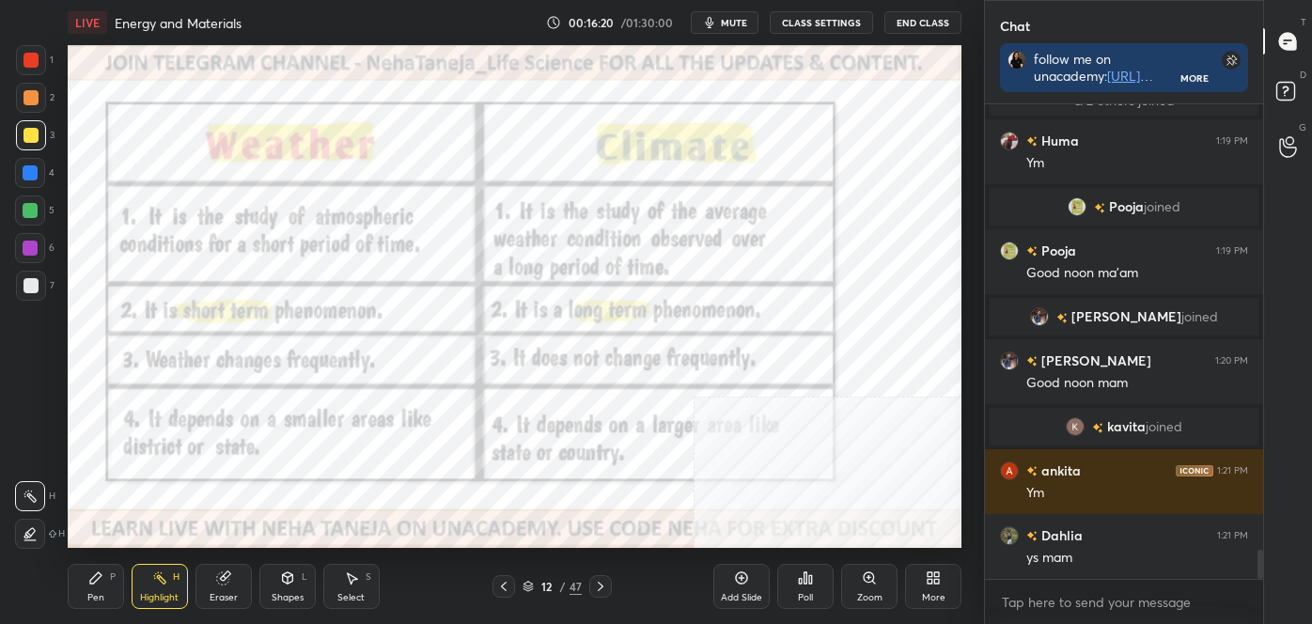
click at [602, 585] on icon at bounding box center [601, 586] width 6 height 9
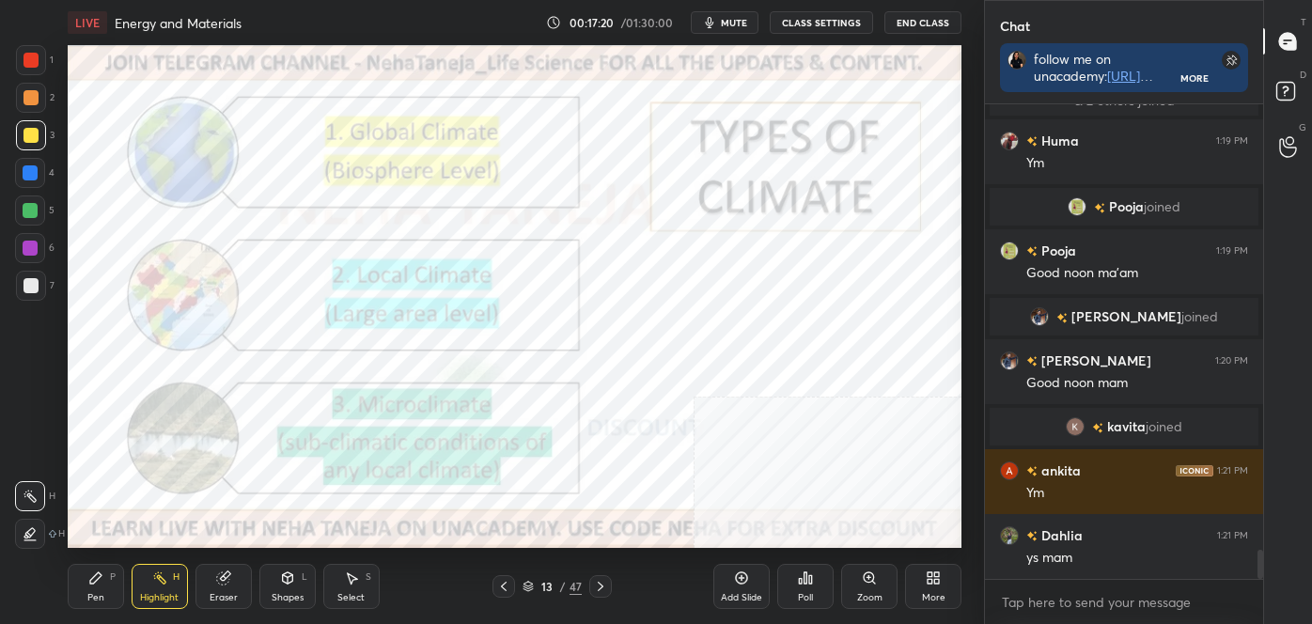
click at [604, 577] on div at bounding box center [600, 586] width 23 height 23
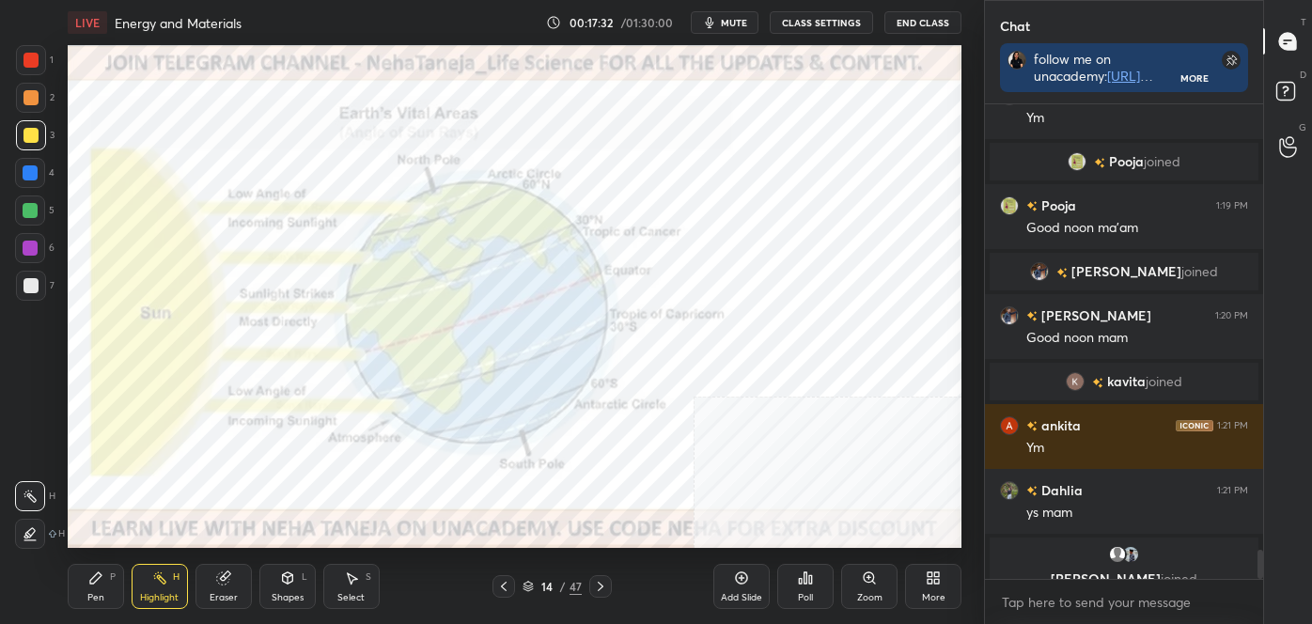
scroll to position [7378, 0]
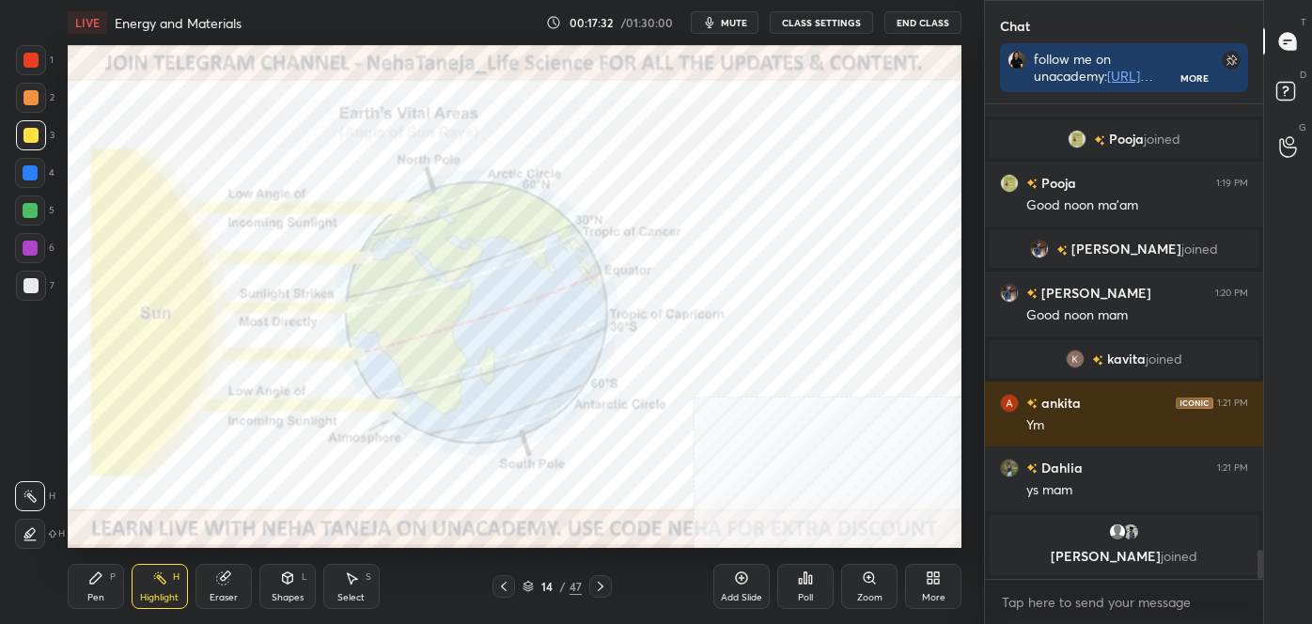
click at [503, 588] on icon at bounding box center [504, 586] width 6 height 9
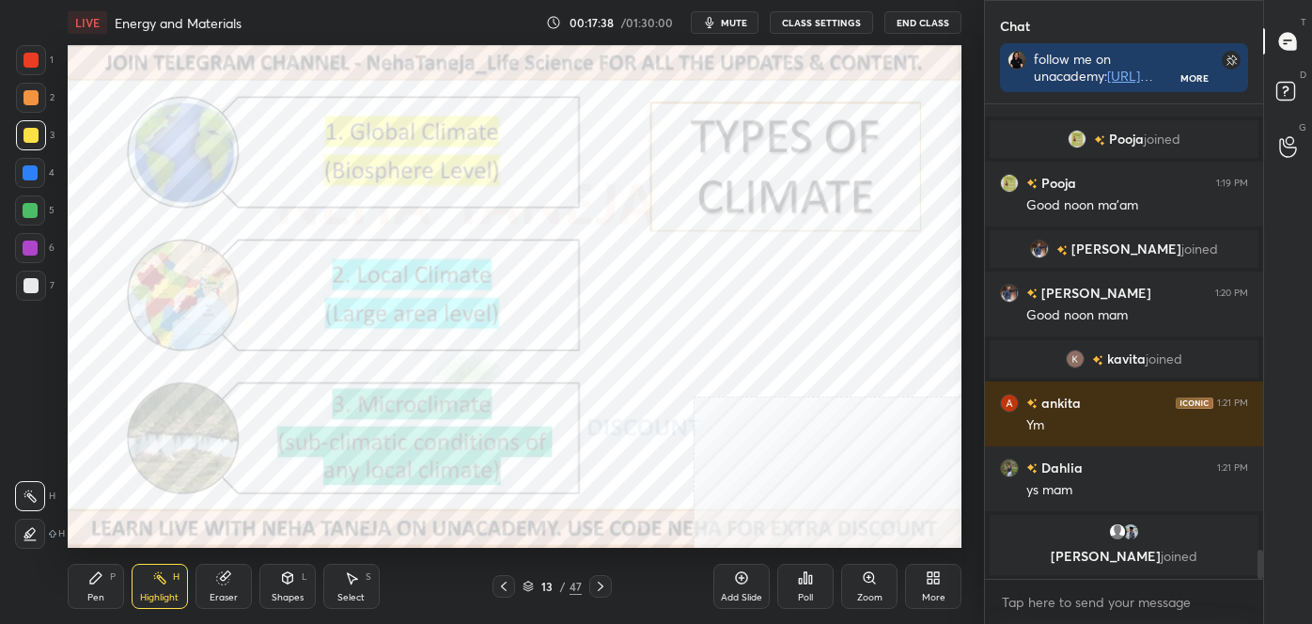
click at [605, 585] on icon at bounding box center [600, 586] width 15 height 15
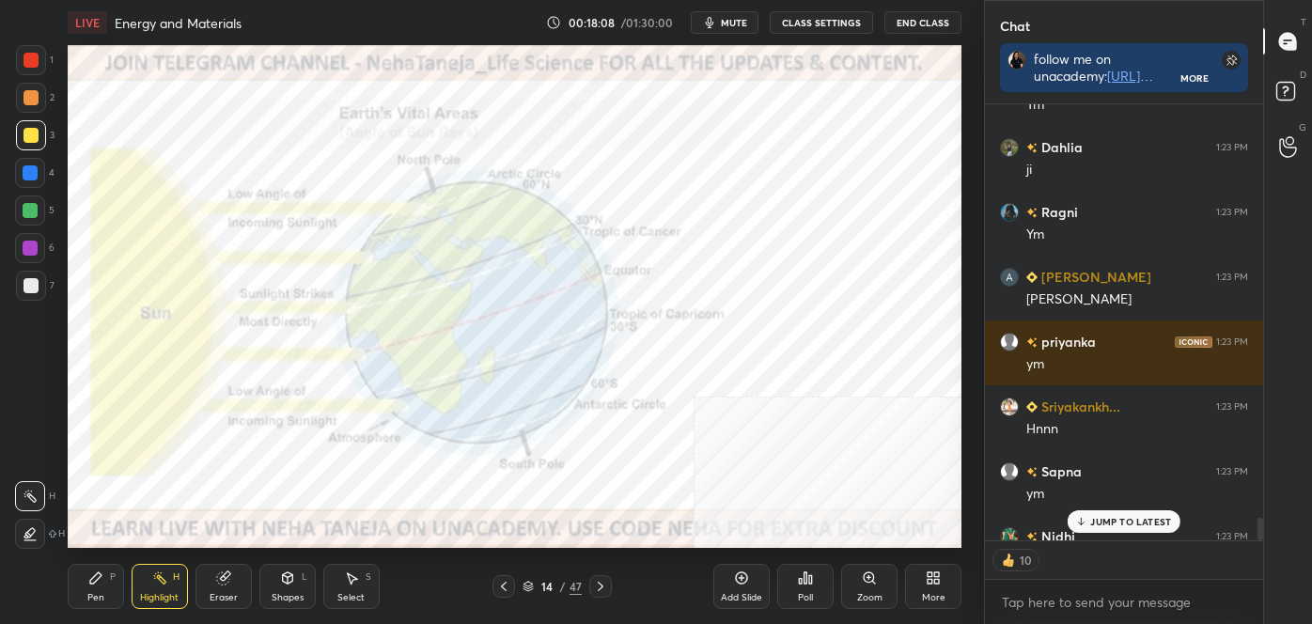
scroll to position [7957, 0]
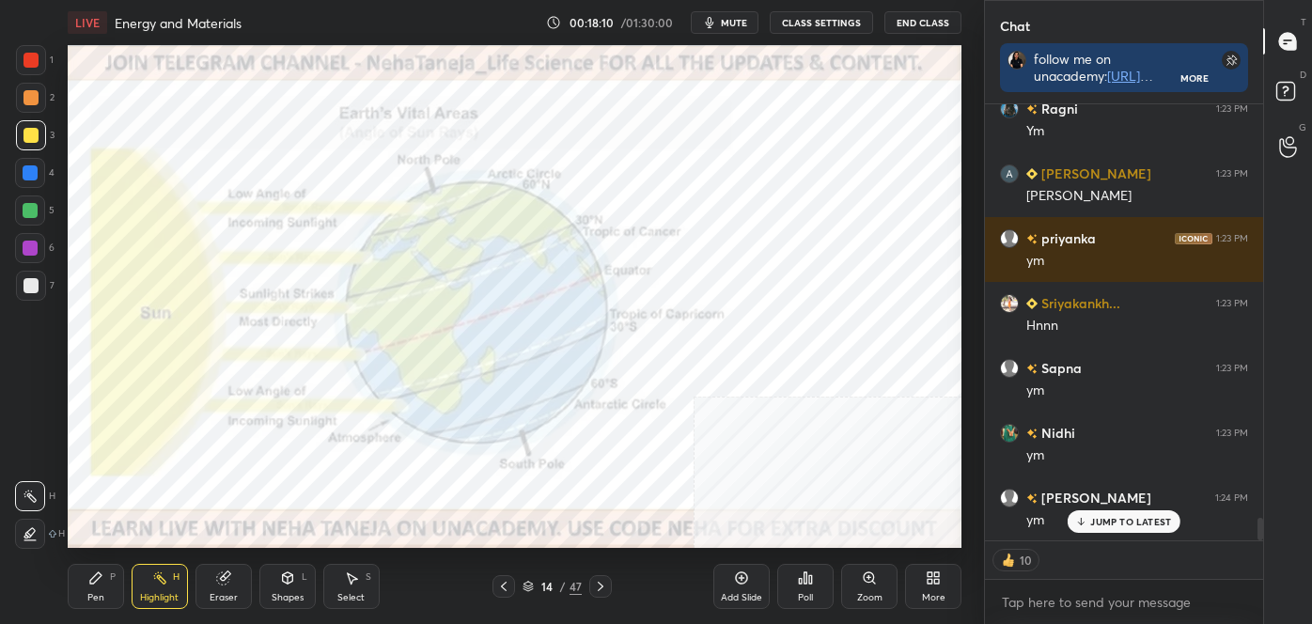
click at [35, 495] on icon at bounding box center [30, 496] width 15 height 15
click at [32, 213] on div at bounding box center [30, 210] width 15 height 15
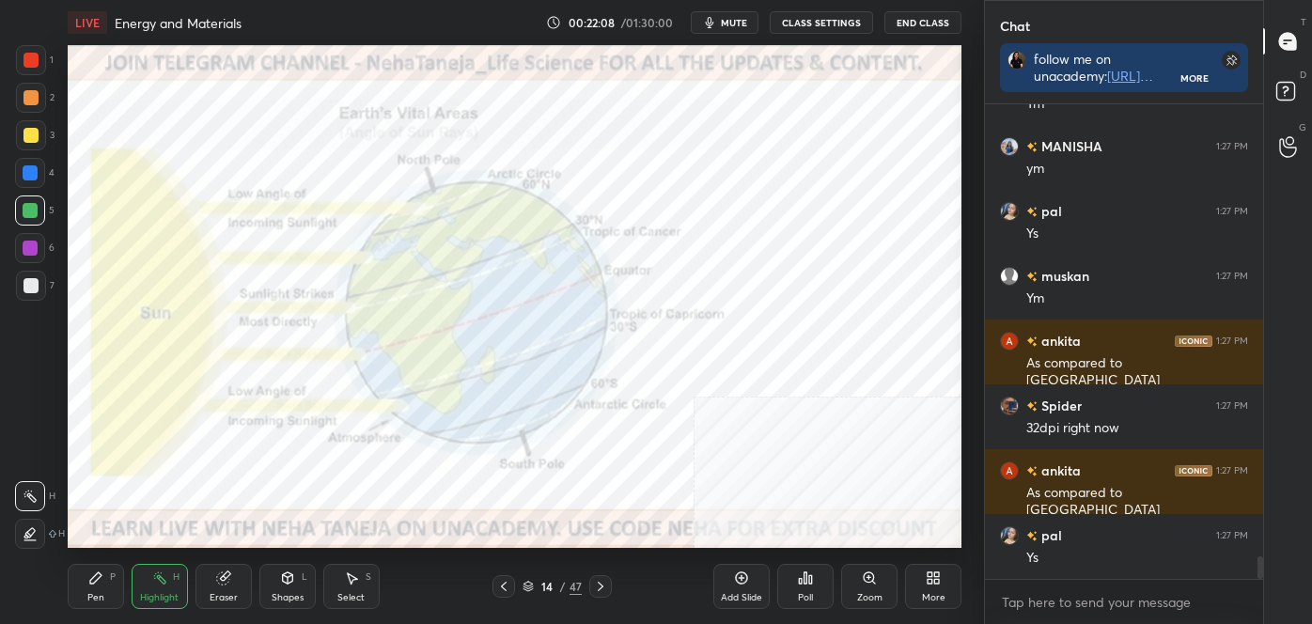
scroll to position [9674, 0]
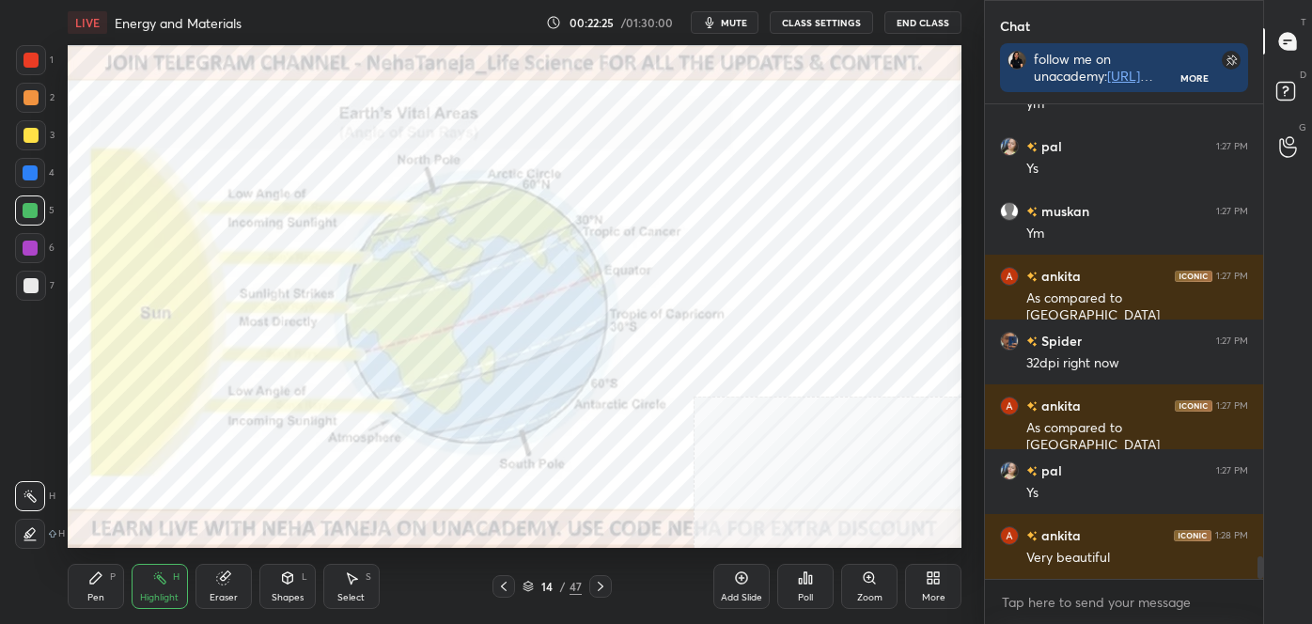
click at [505, 586] on icon at bounding box center [503, 586] width 15 height 15
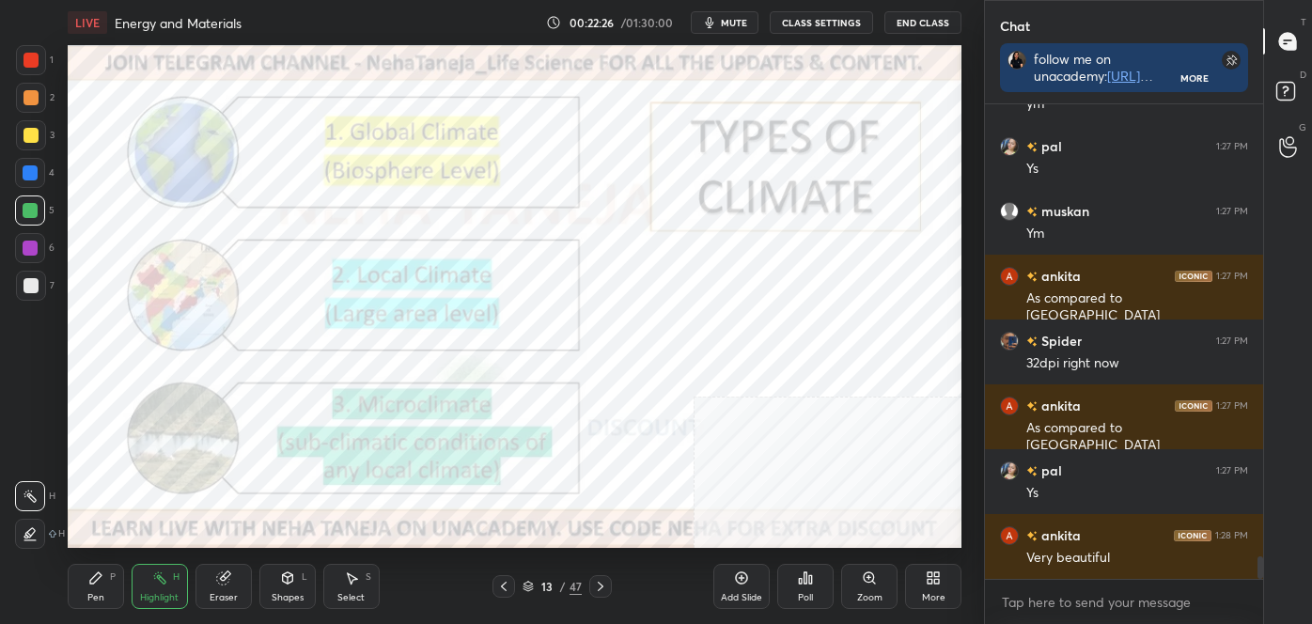
click at [501, 585] on icon at bounding box center [503, 586] width 15 height 15
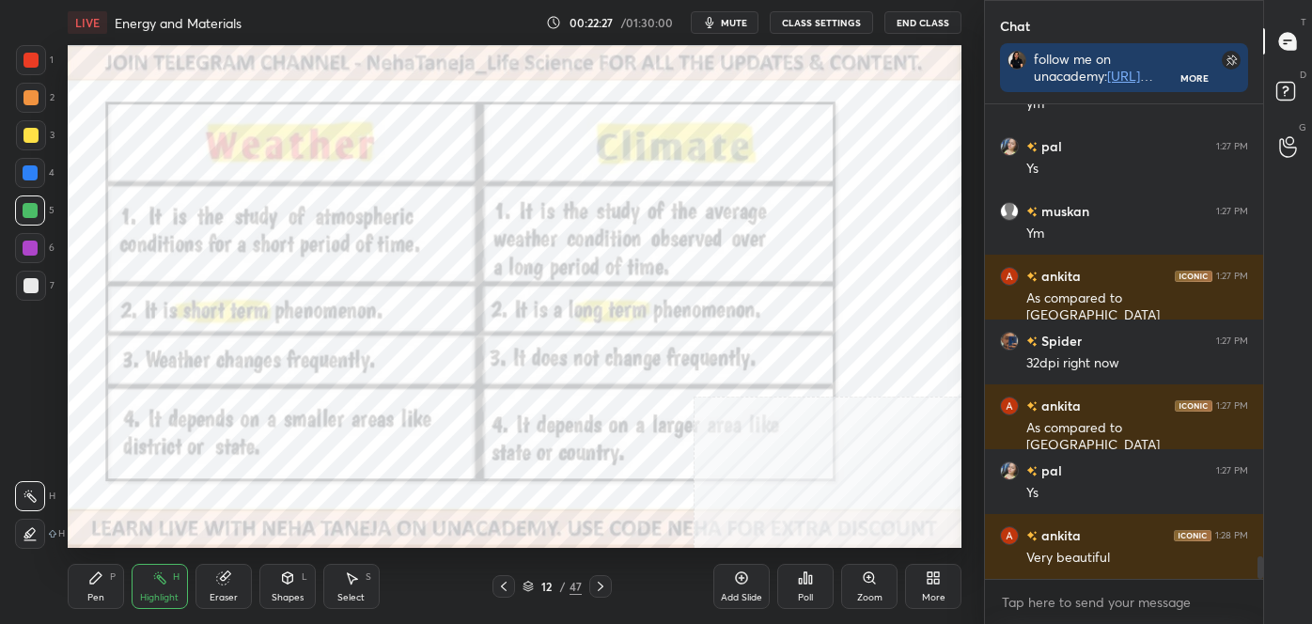
click at [604, 585] on icon at bounding box center [600, 586] width 15 height 15
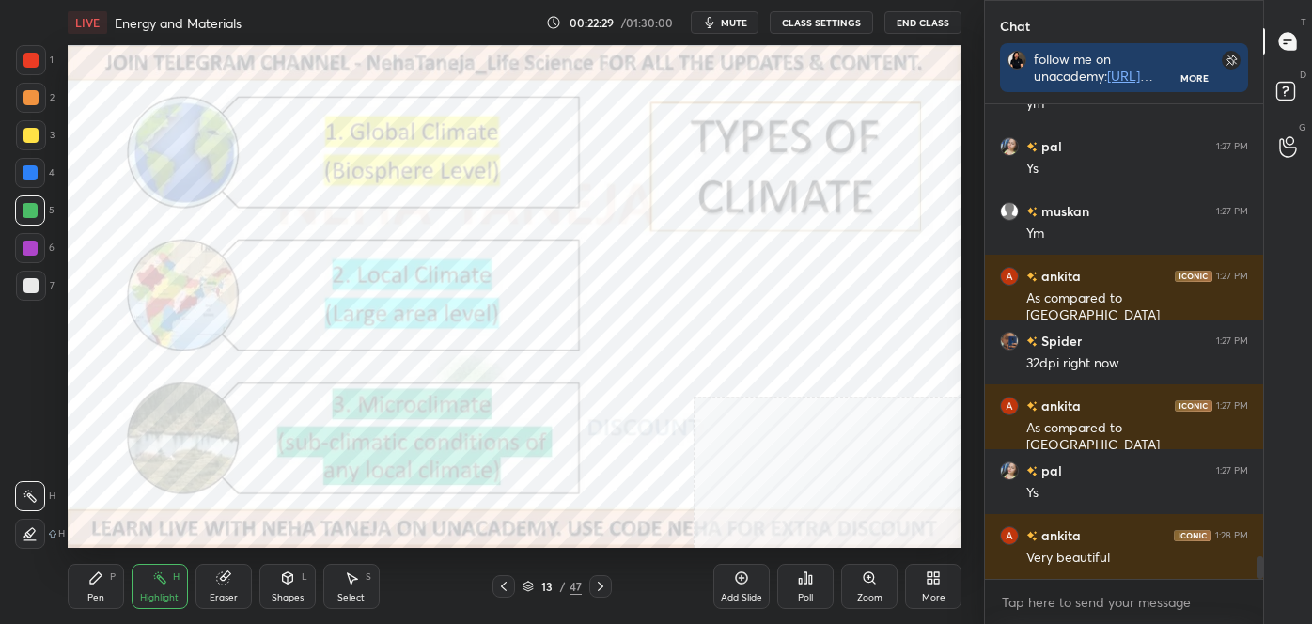
click at [595, 585] on icon at bounding box center [600, 586] width 15 height 15
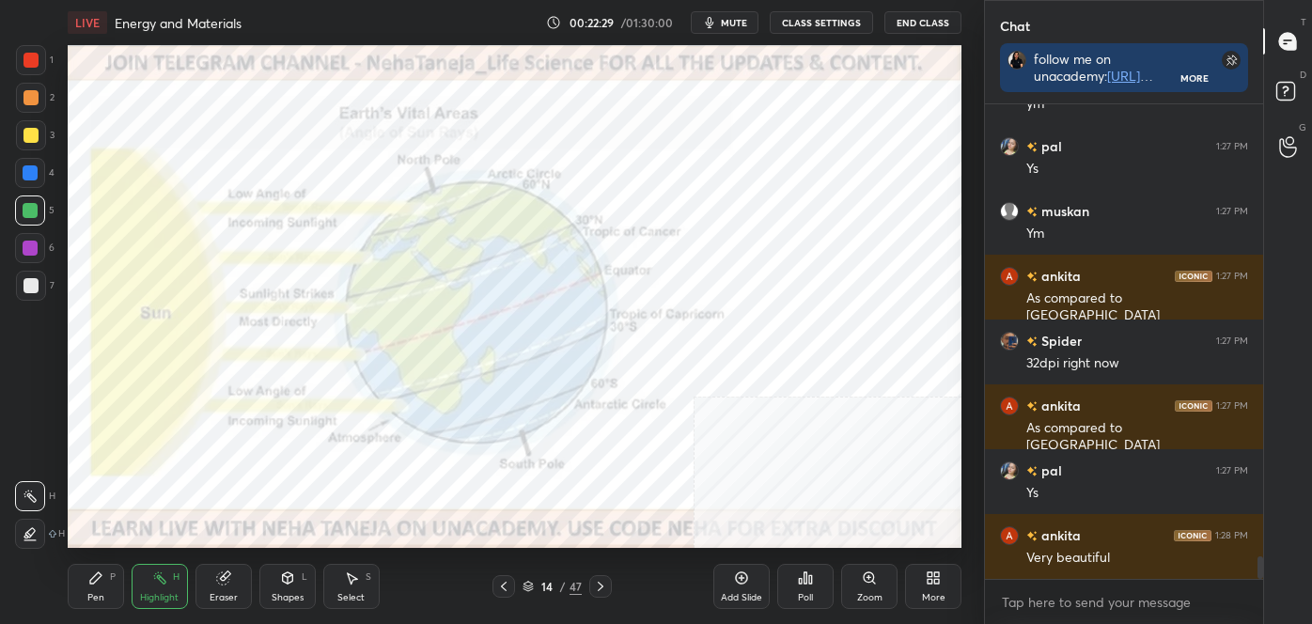
scroll to position [9739, 0]
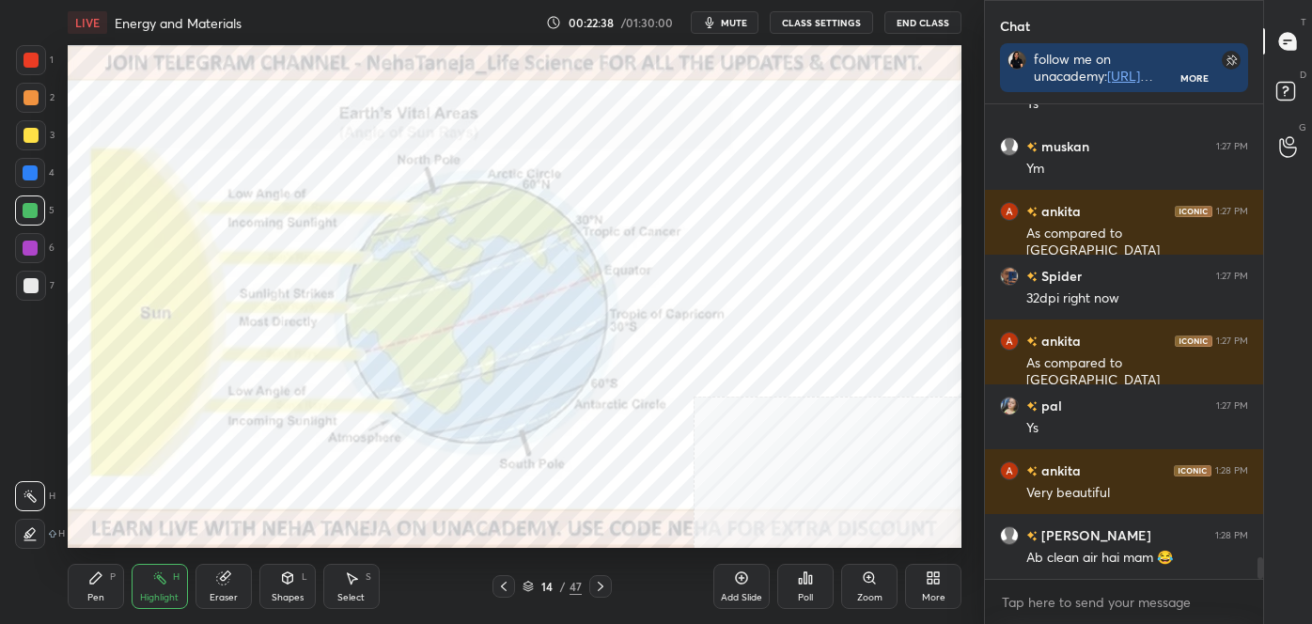
click at [599, 585] on icon at bounding box center [600, 586] width 15 height 15
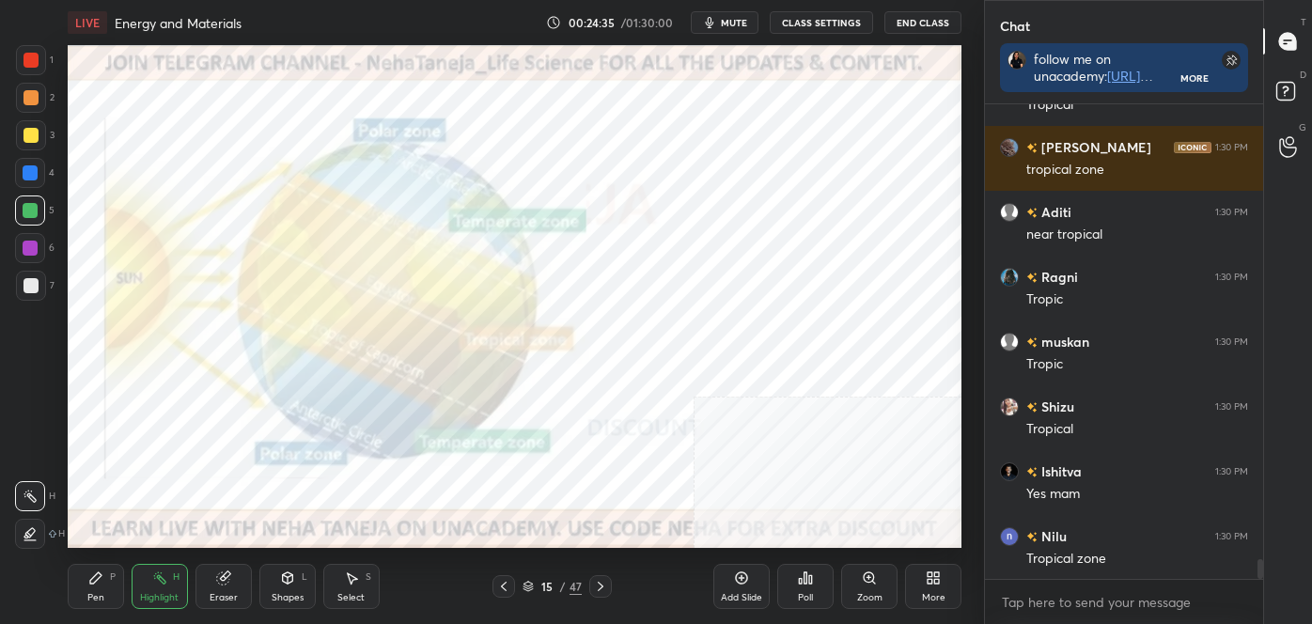
scroll to position [11256, 0]
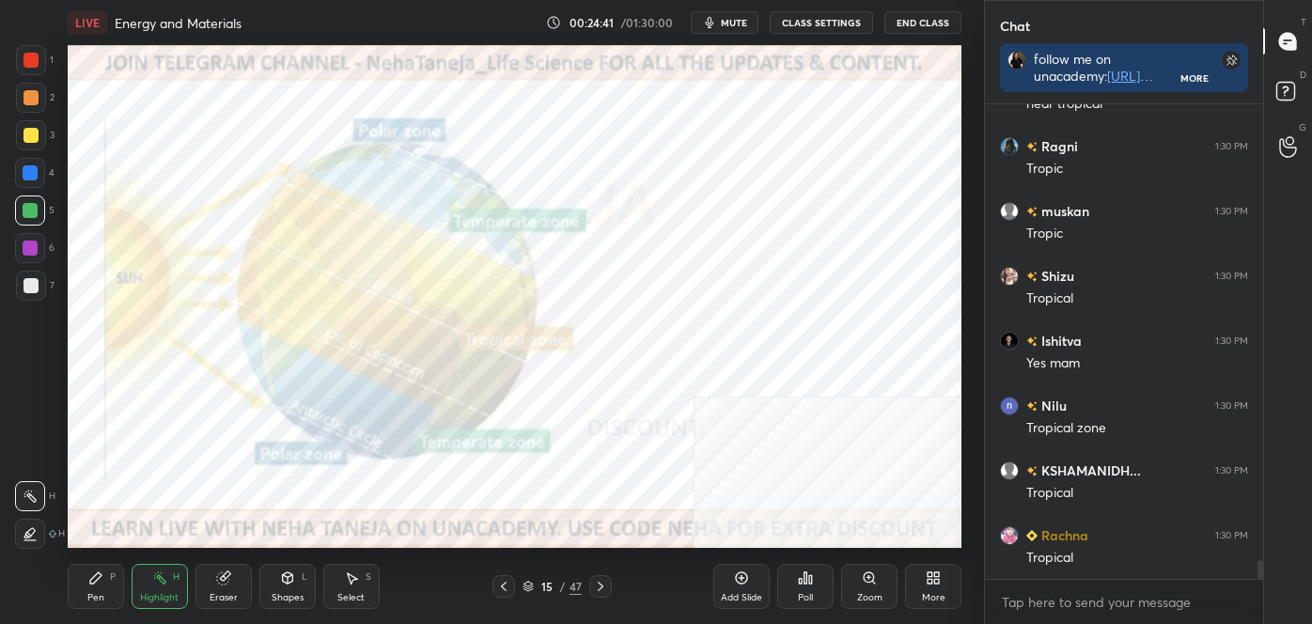
click at [577, 346] on div "LIVE Energy and Materials 00:24:41 / 01:30:00 mute CLASS SETTINGS End Class Set…" at bounding box center [514, 312] width 909 height 624
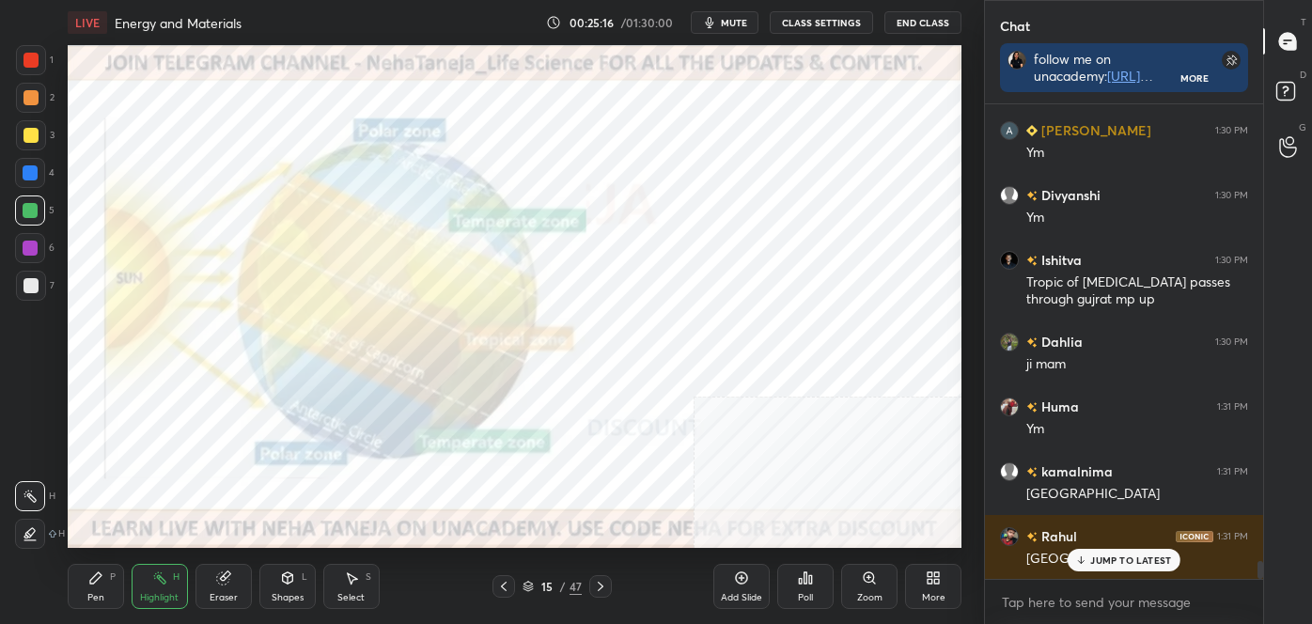
scroll to position [12050, 0]
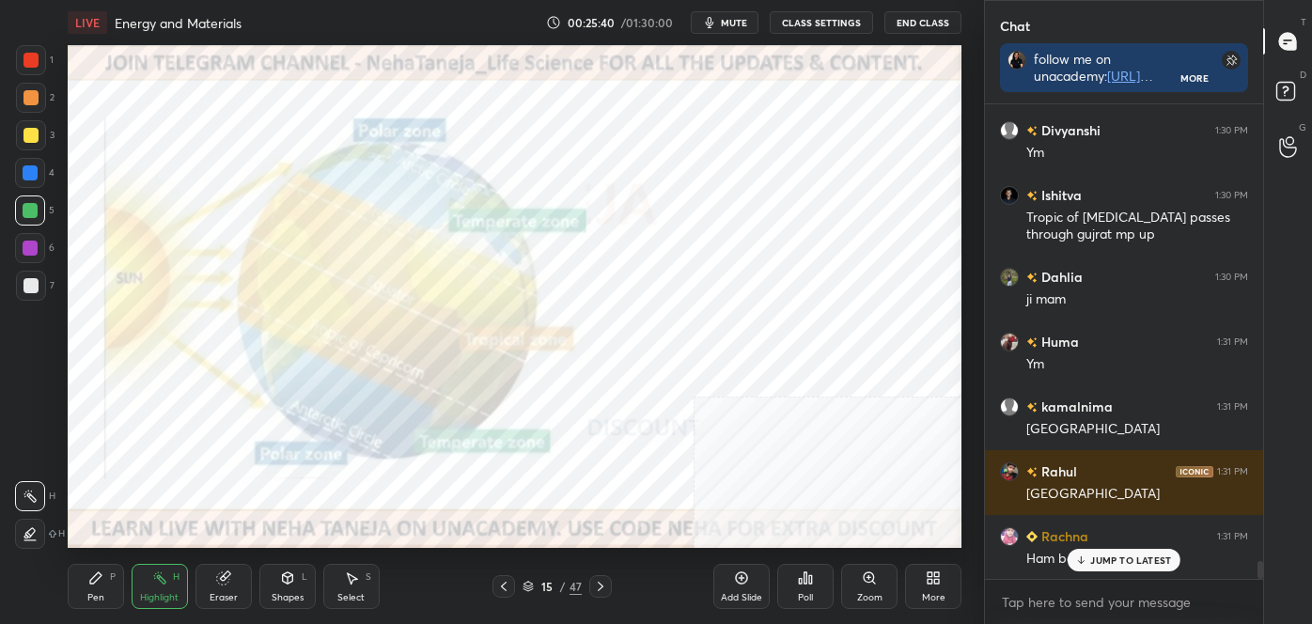
click at [24, 500] on icon at bounding box center [30, 496] width 15 height 15
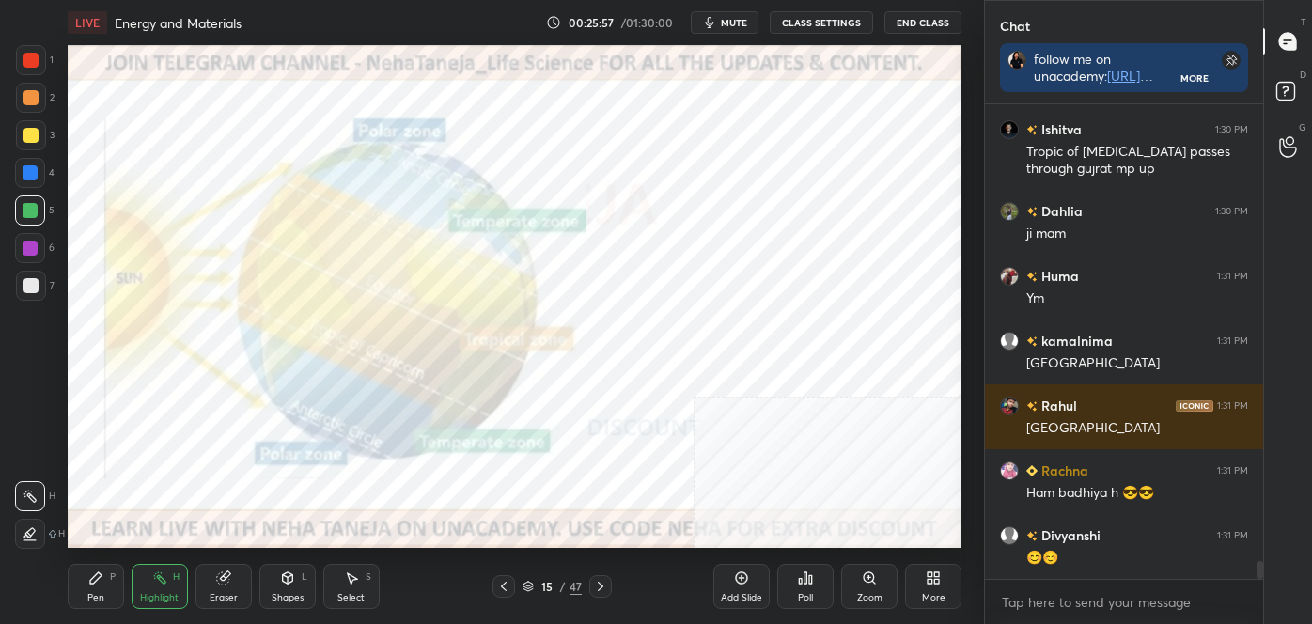
scroll to position [12181, 0]
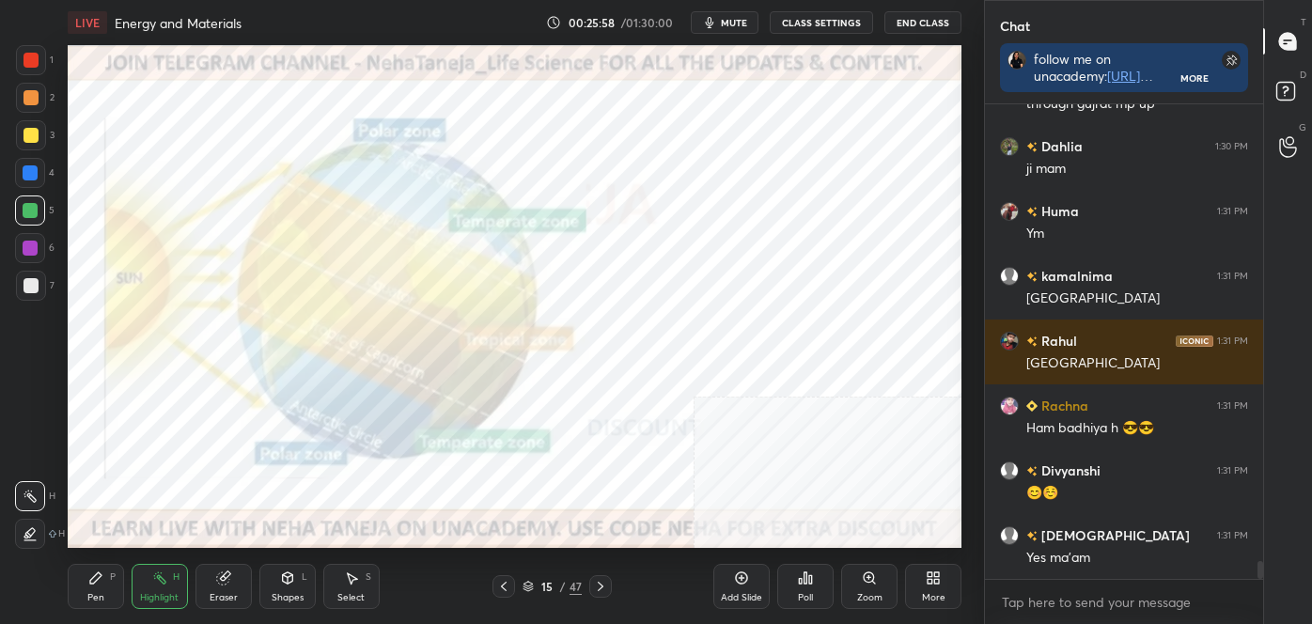
click at [32, 67] on div at bounding box center [31, 60] width 15 height 15
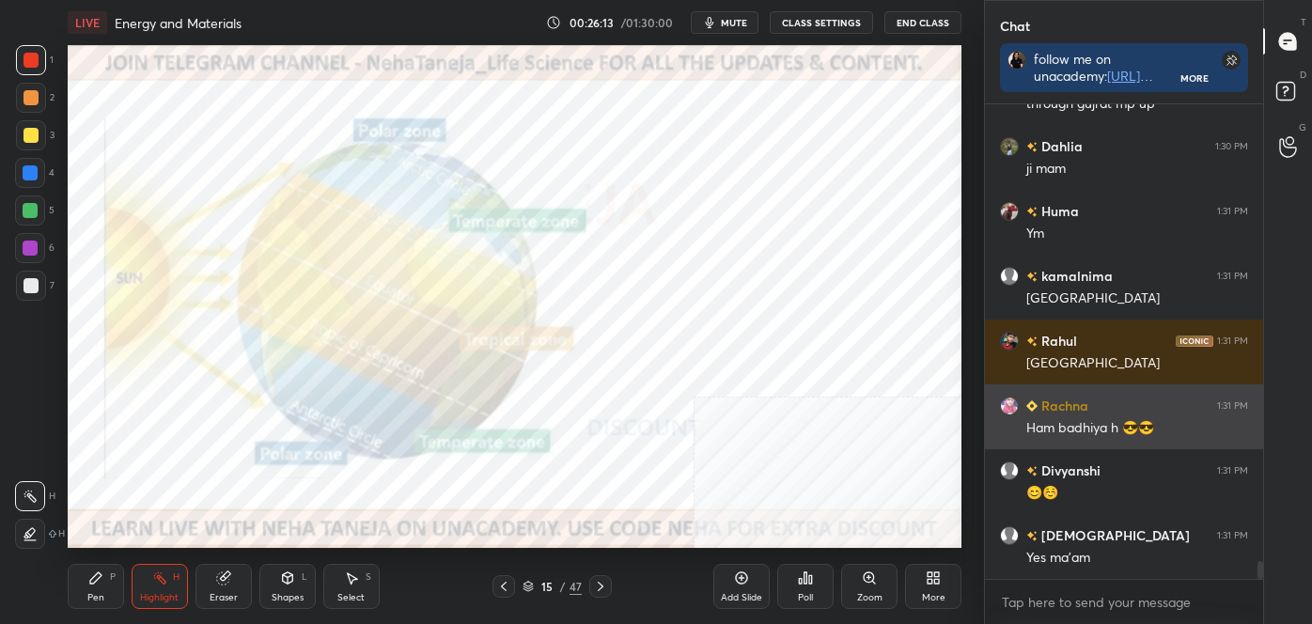
scroll to position [12246, 0]
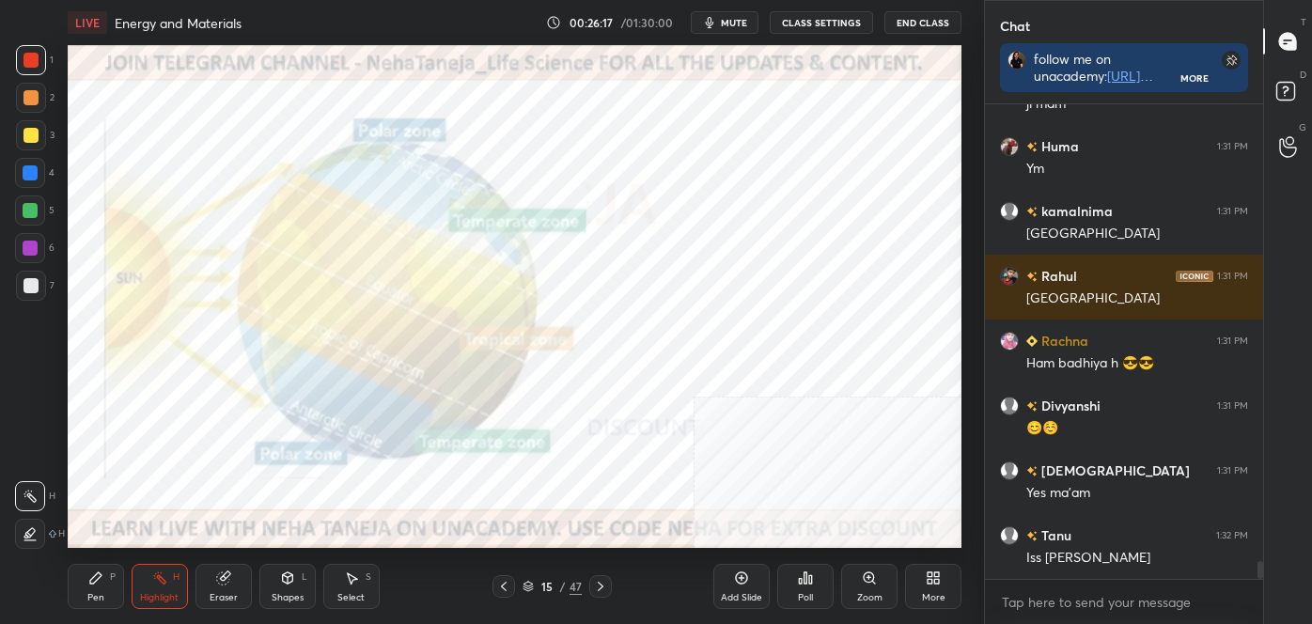
click at [39, 58] on div at bounding box center [31, 60] width 30 height 30
click at [602, 585] on icon at bounding box center [600, 586] width 15 height 15
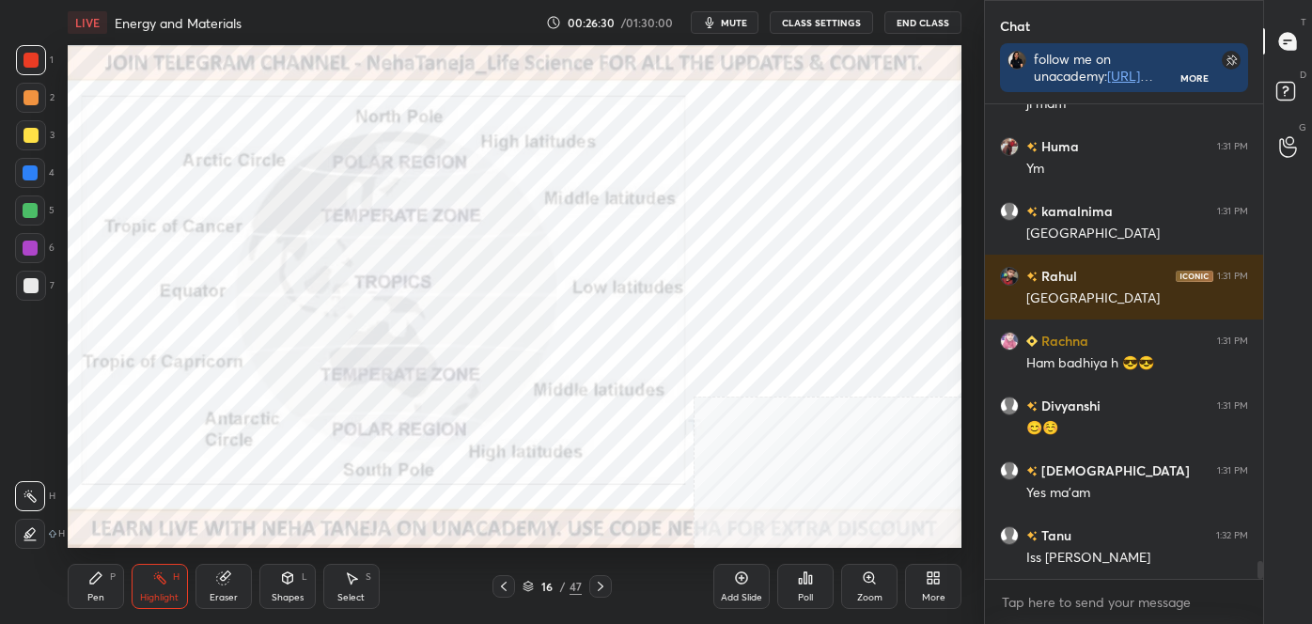
scroll to position [12327, 0]
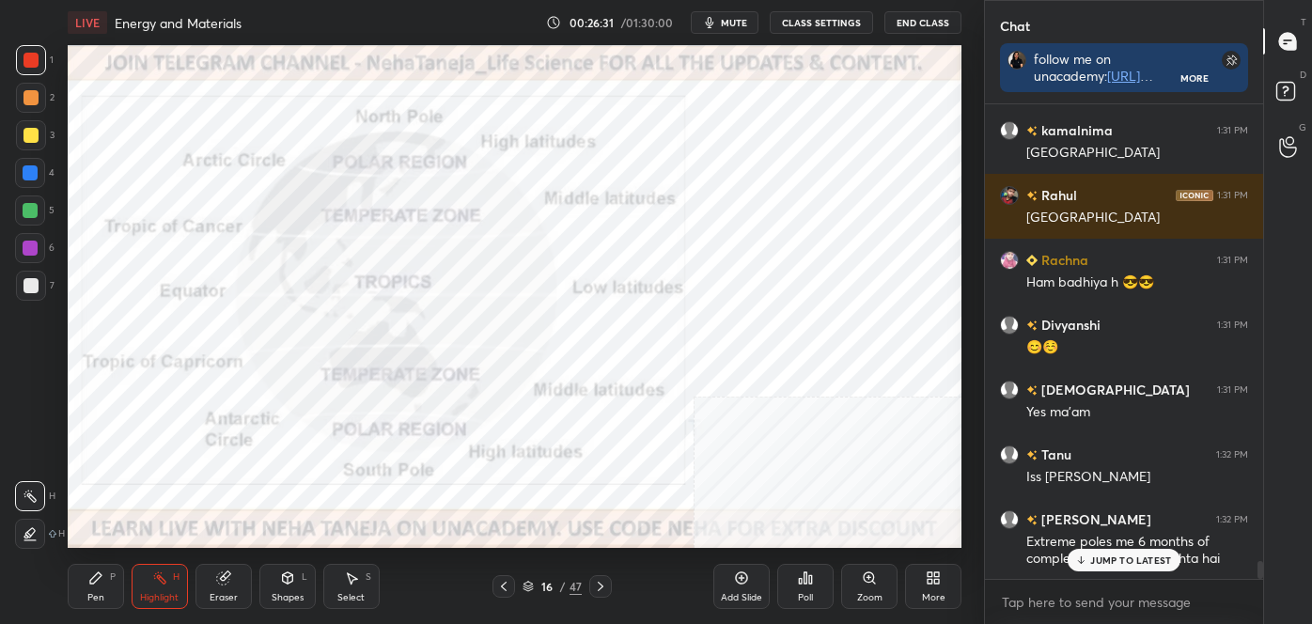
click at [503, 582] on icon at bounding box center [503, 586] width 15 height 15
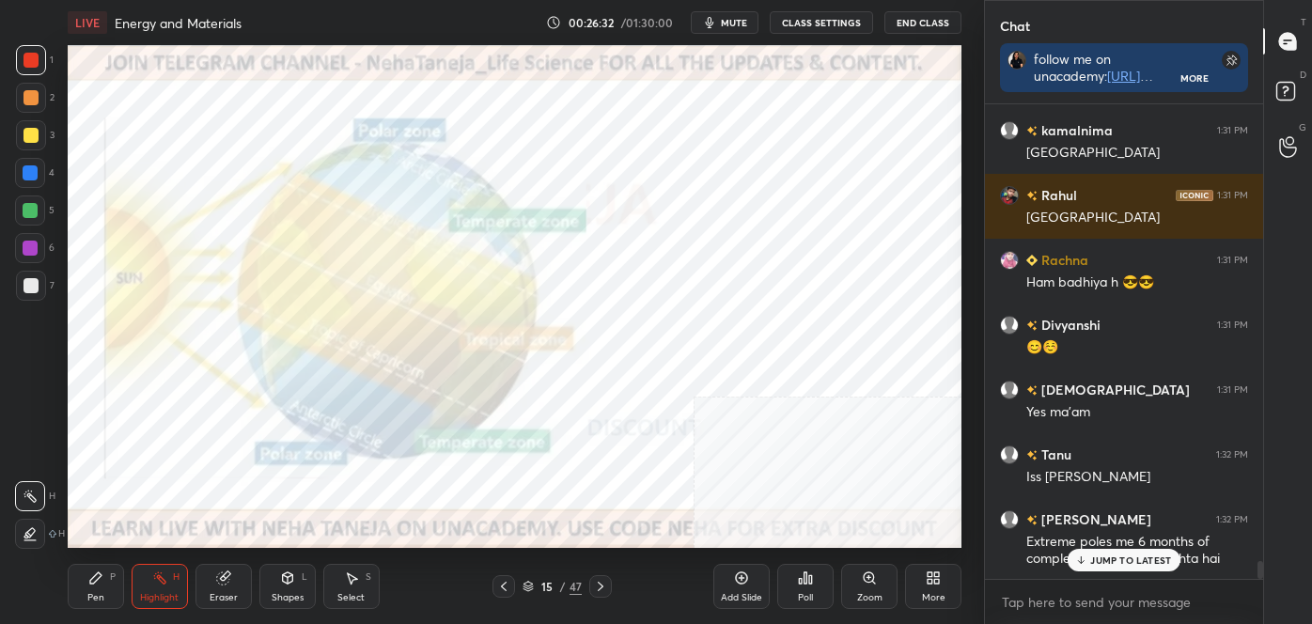
click at [500, 585] on icon at bounding box center [503, 586] width 15 height 15
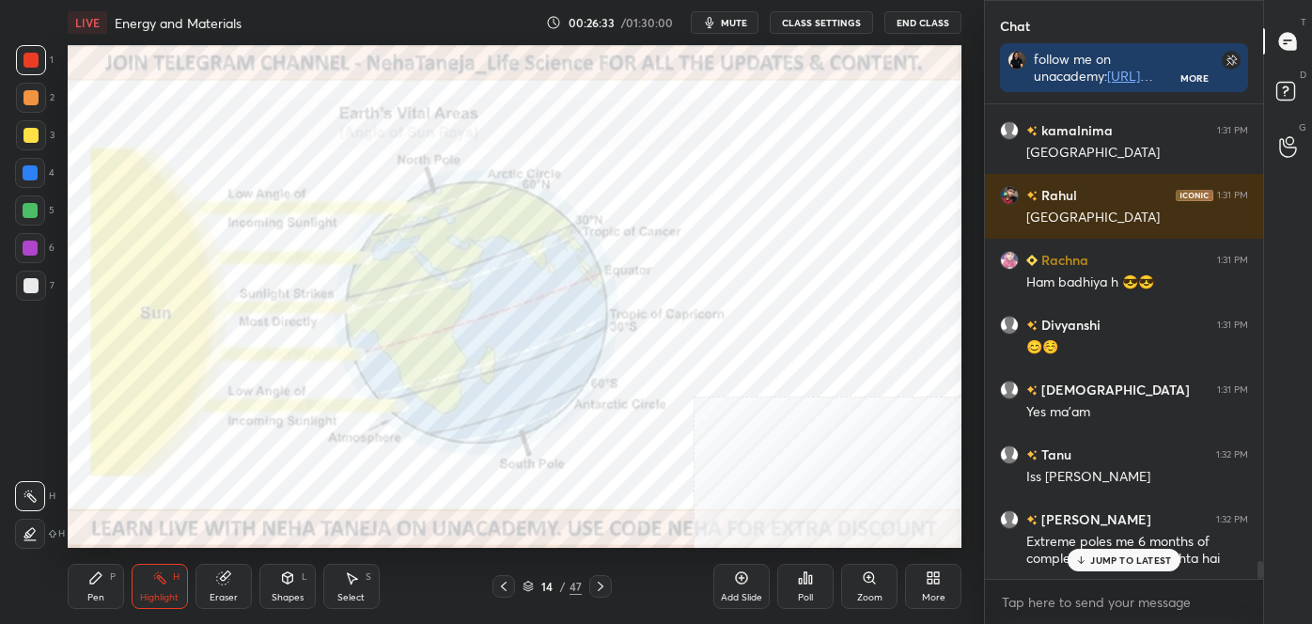
click at [604, 585] on icon at bounding box center [600, 586] width 15 height 15
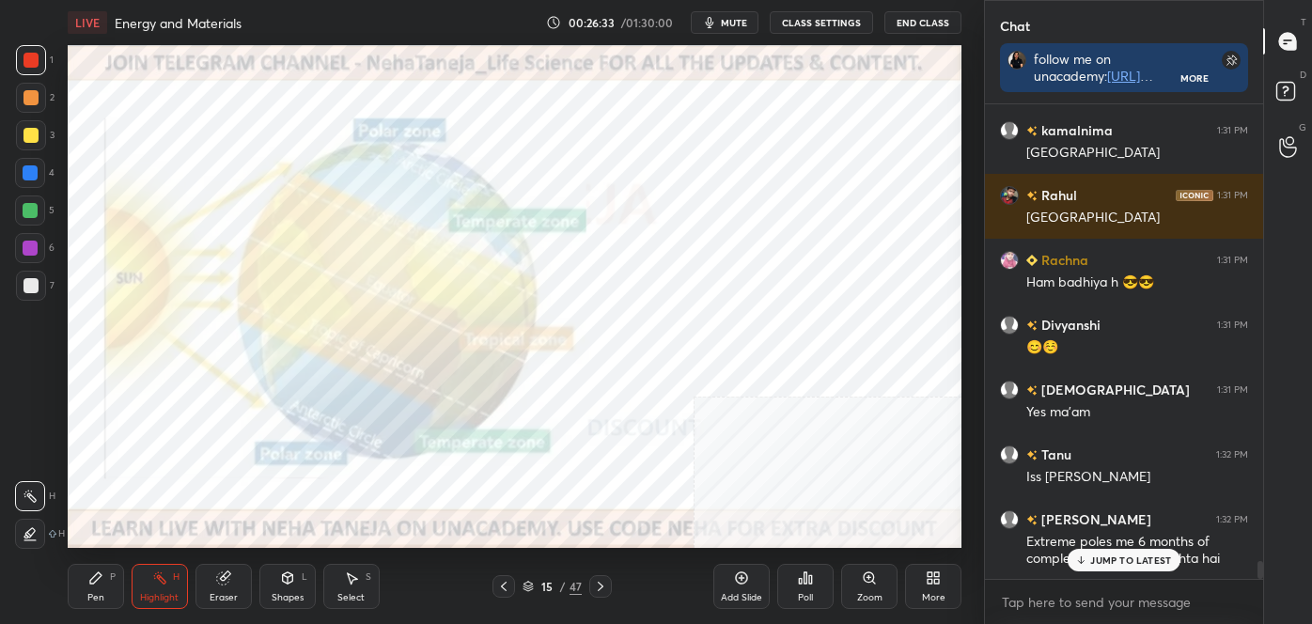
scroll to position [12392, 0]
click at [603, 585] on icon at bounding box center [600, 586] width 15 height 15
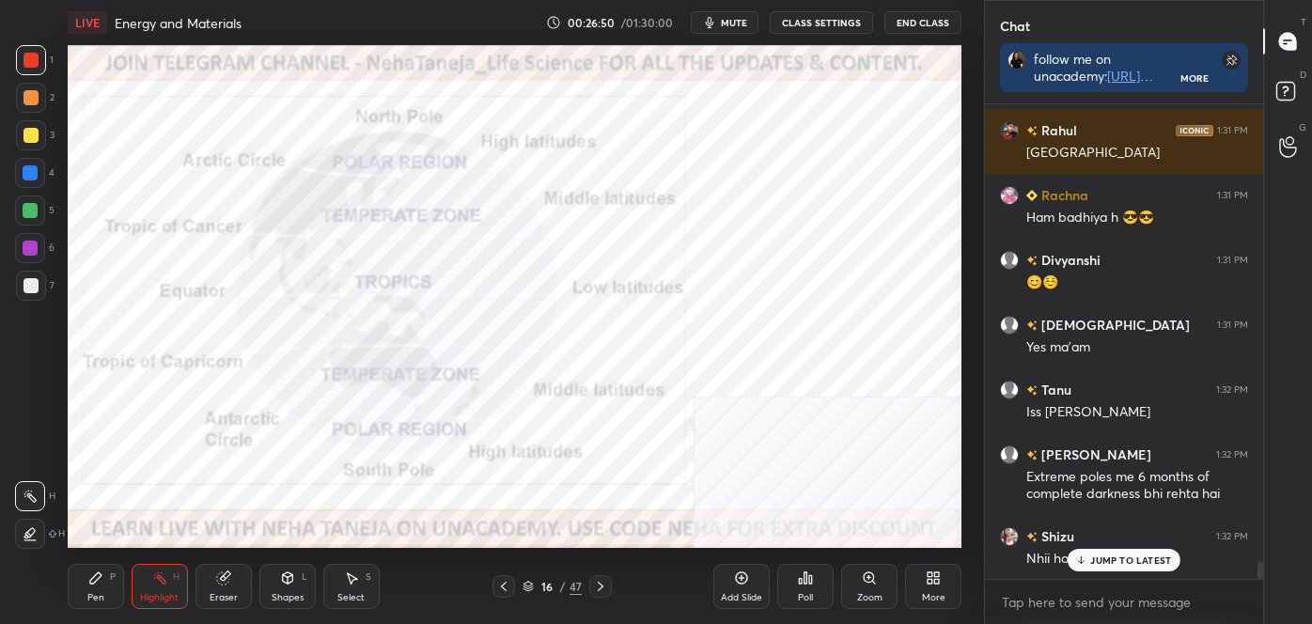
scroll to position [12457, 0]
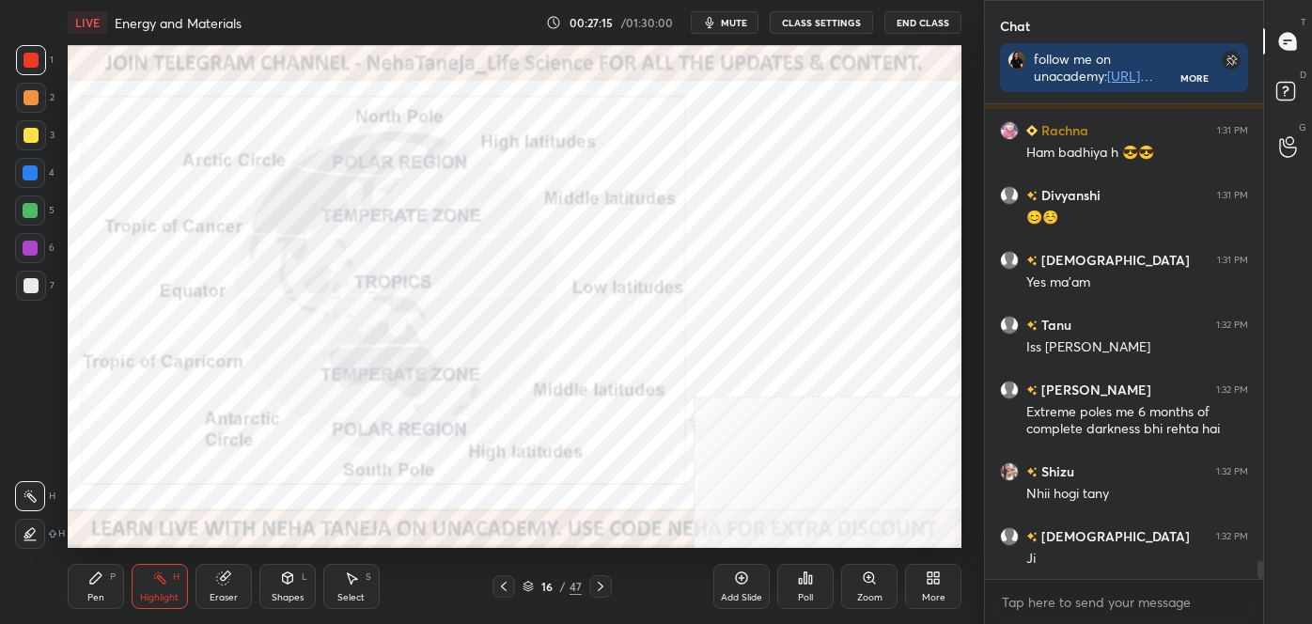
click at [597, 583] on icon at bounding box center [600, 586] width 15 height 15
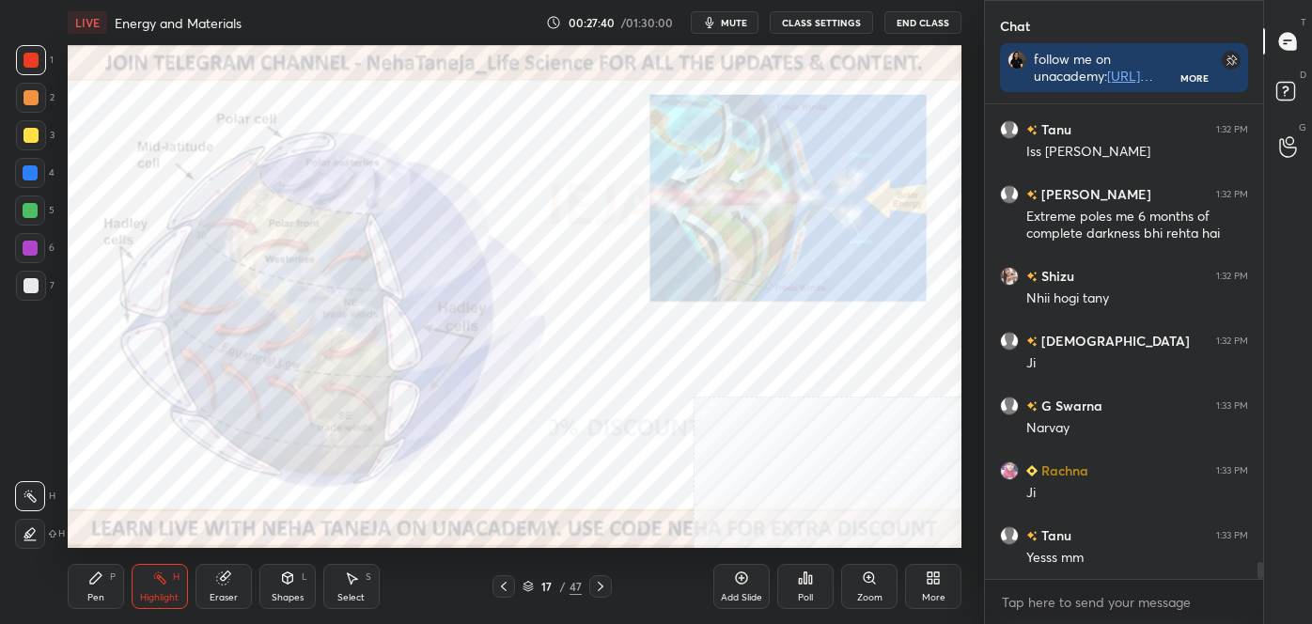
scroll to position [12717, 0]
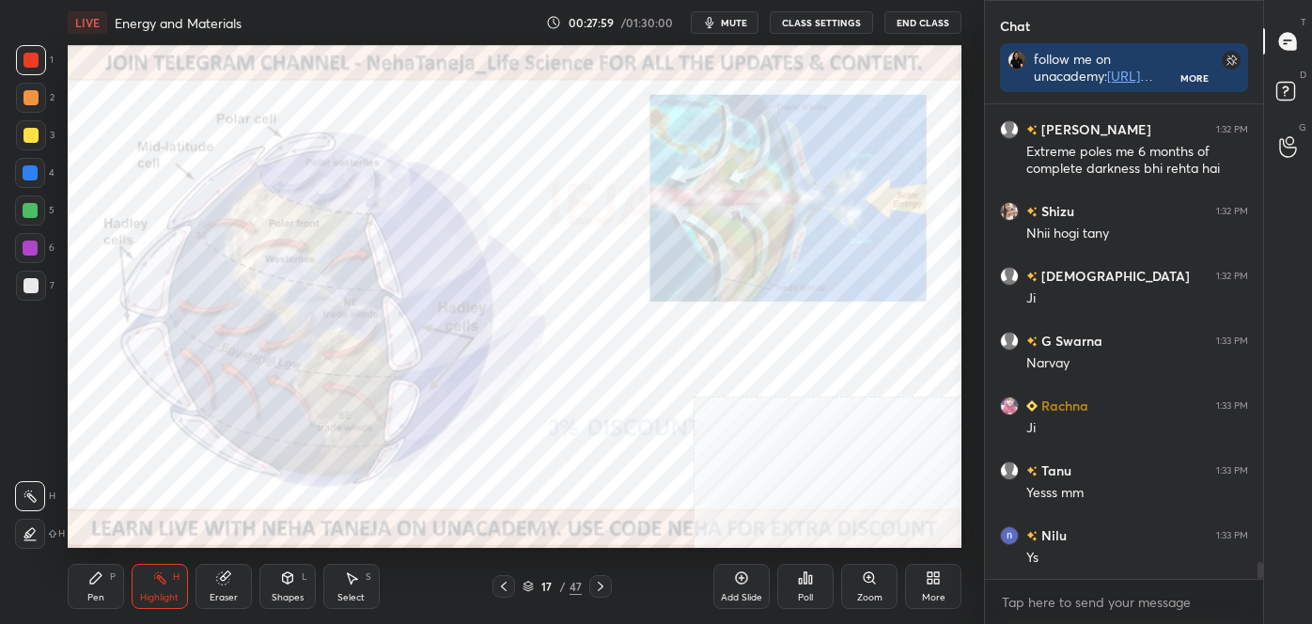
click at [503, 582] on icon at bounding box center [503, 586] width 15 height 15
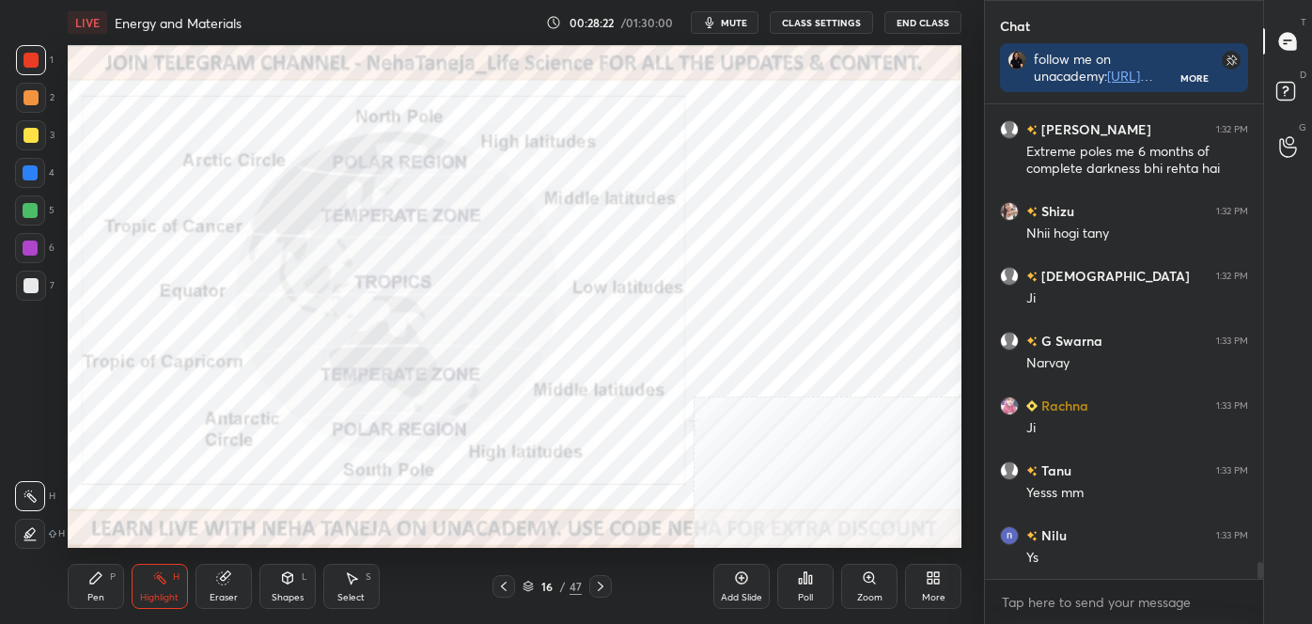
click at [604, 585] on icon at bounding box center [600, 586] width 15 height 15
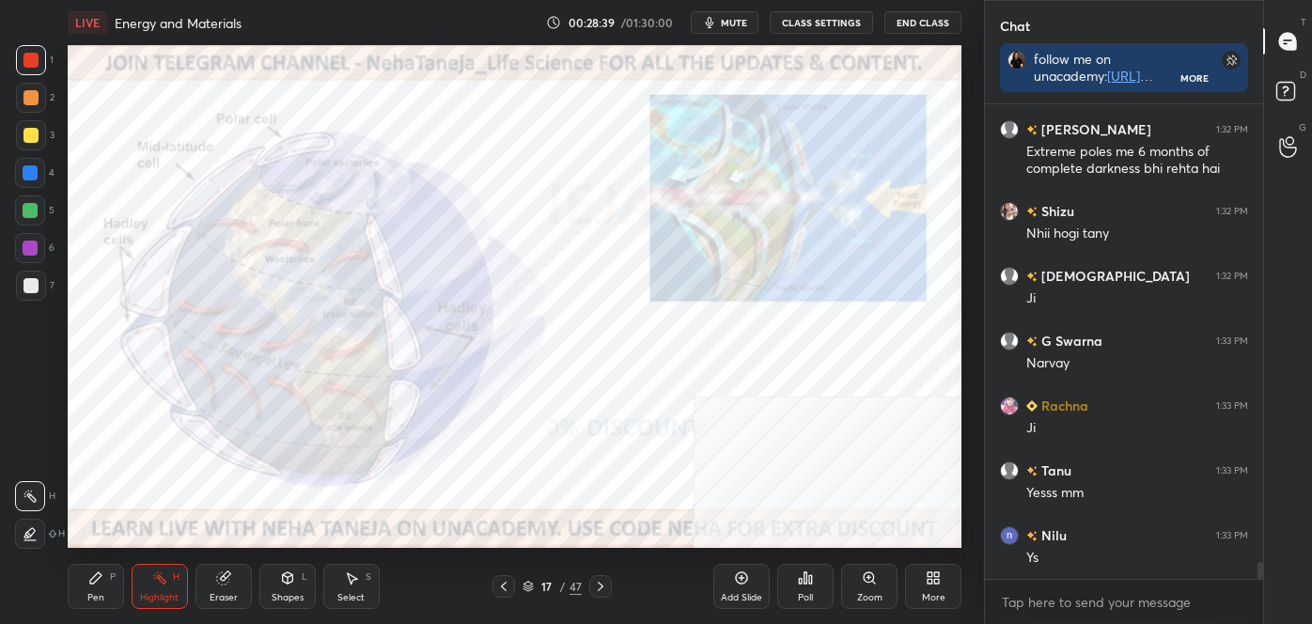
click at [601, 585] on icon at bounding box center [601, 586] width 6 height 9
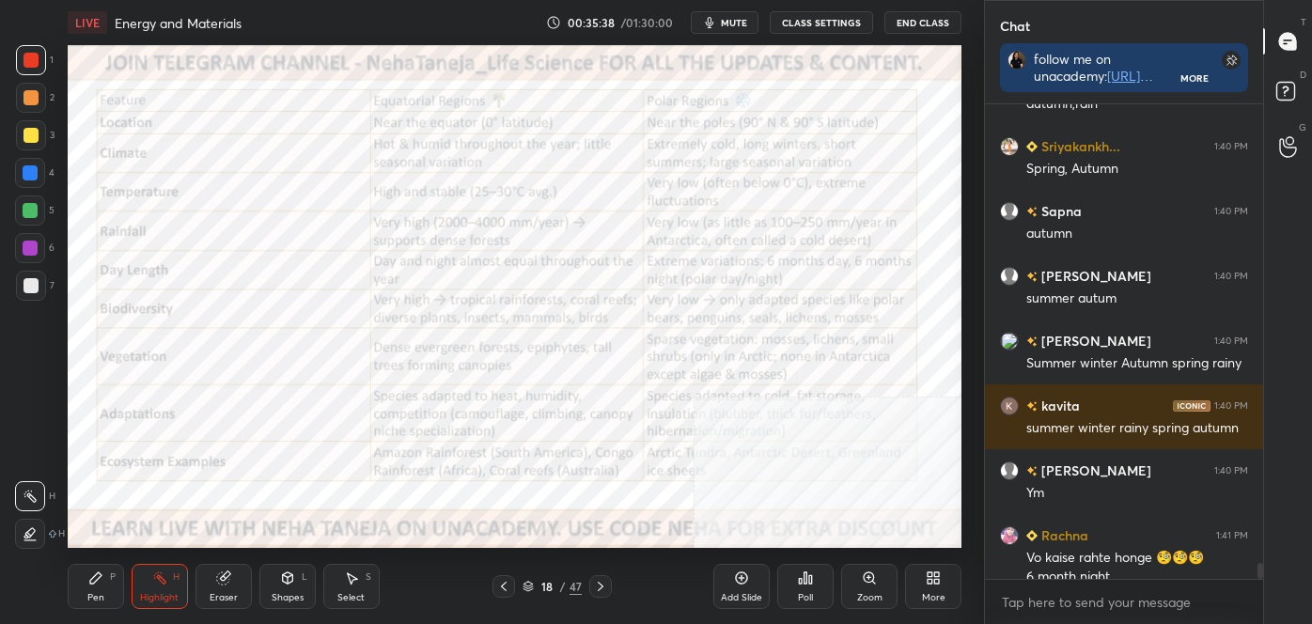
scroll to position [13652, 0]
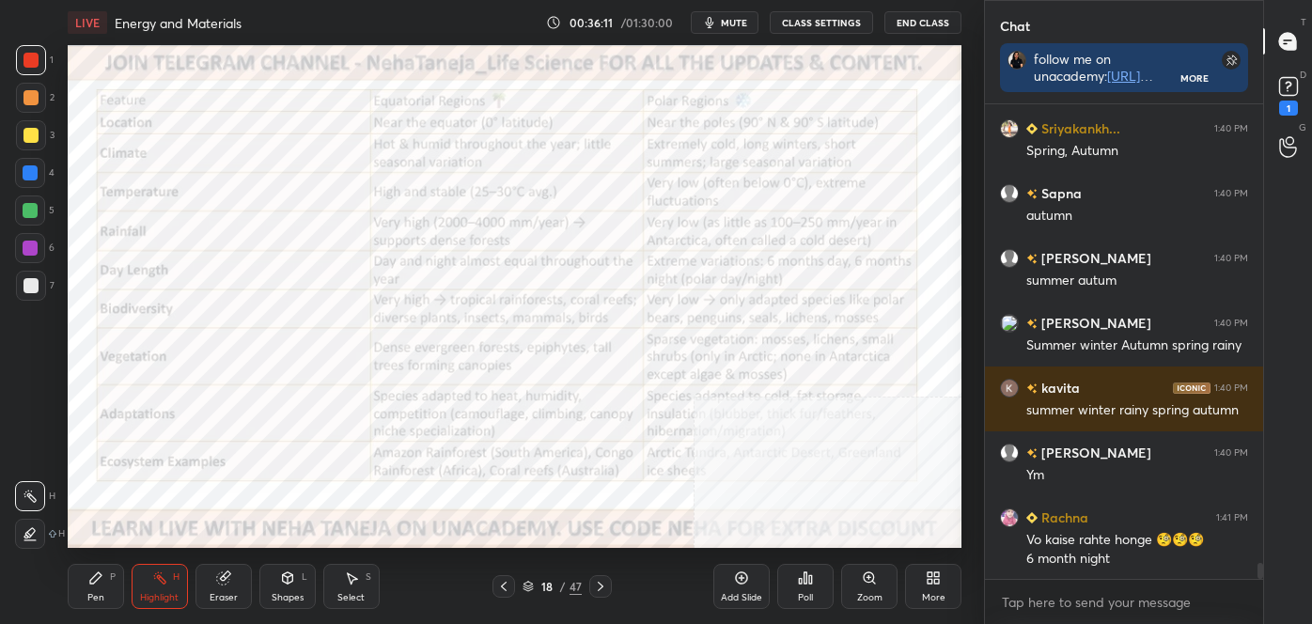
click at [945, 594] on div "More" at bounding box center [933, 586] width 56 height 45
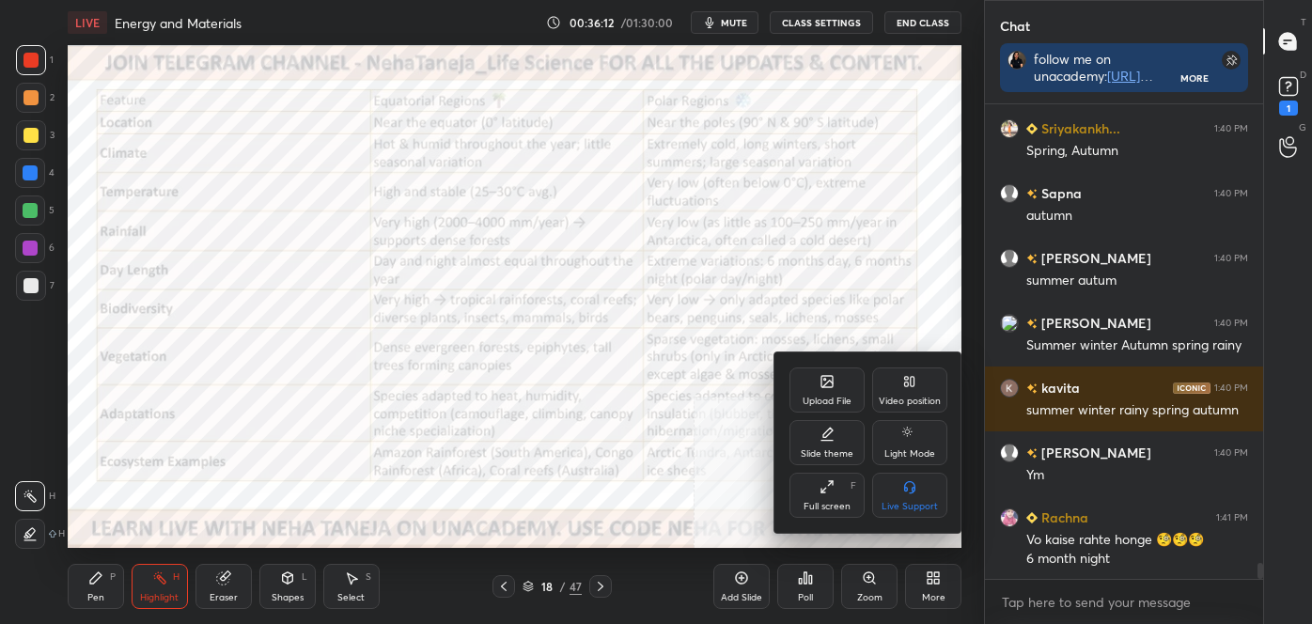
click at [919, 374] on div "Video position" at bounding box center [909, 390] width 75 height 45
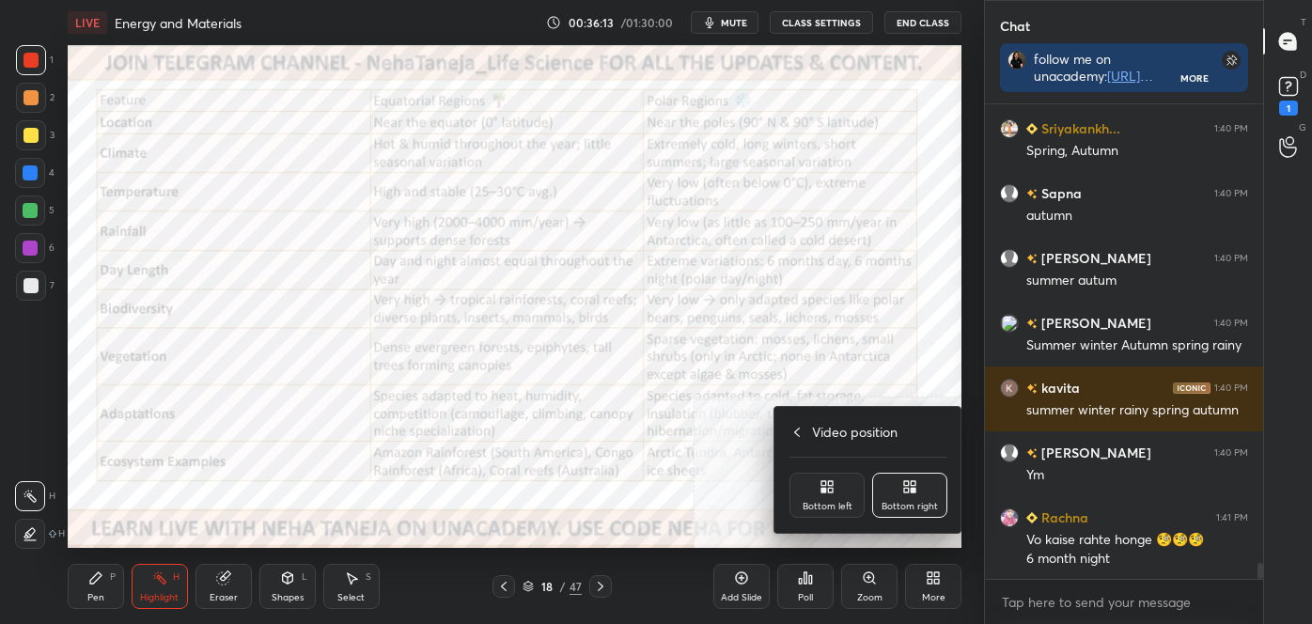
drag, startPoint x: 834, startPoint y: 495, endPoint x: 827, endPoint y: 481, distance: 14.7
click at [832, 495] on div "Bottom left" at bounding box center [827, 495] width 75 height 45
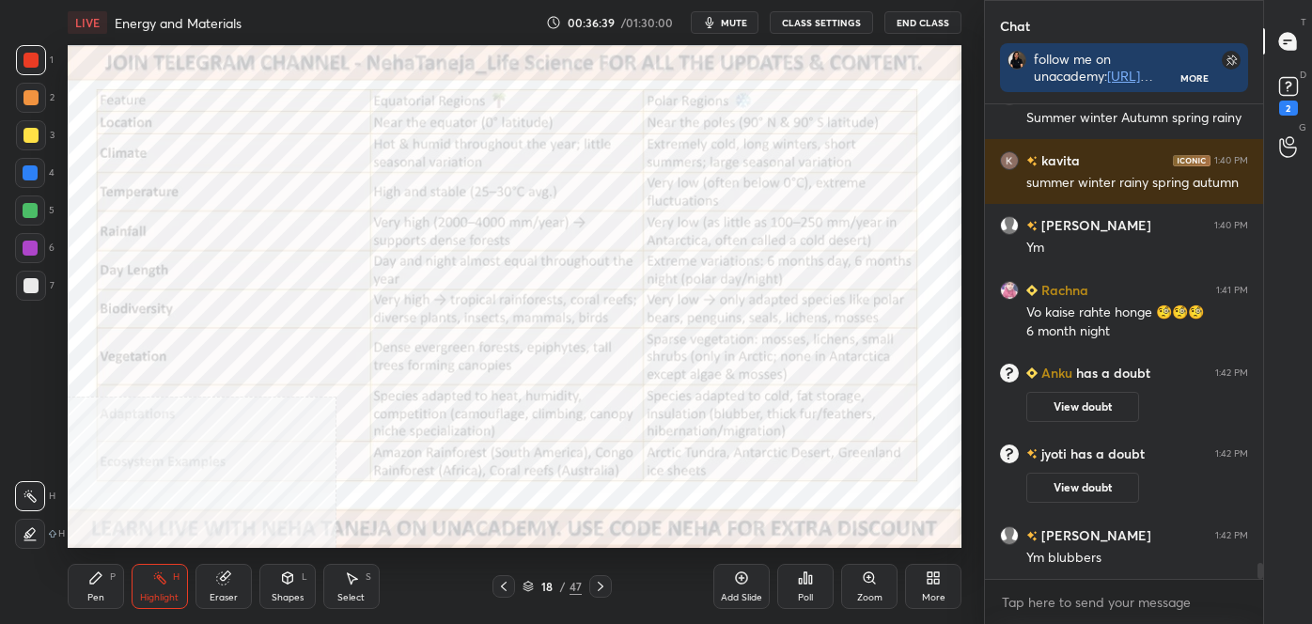
scroll to position [13234, 0]
click at [950, 599] on div "More" at bounding box center [933, 586] width 56 height 45
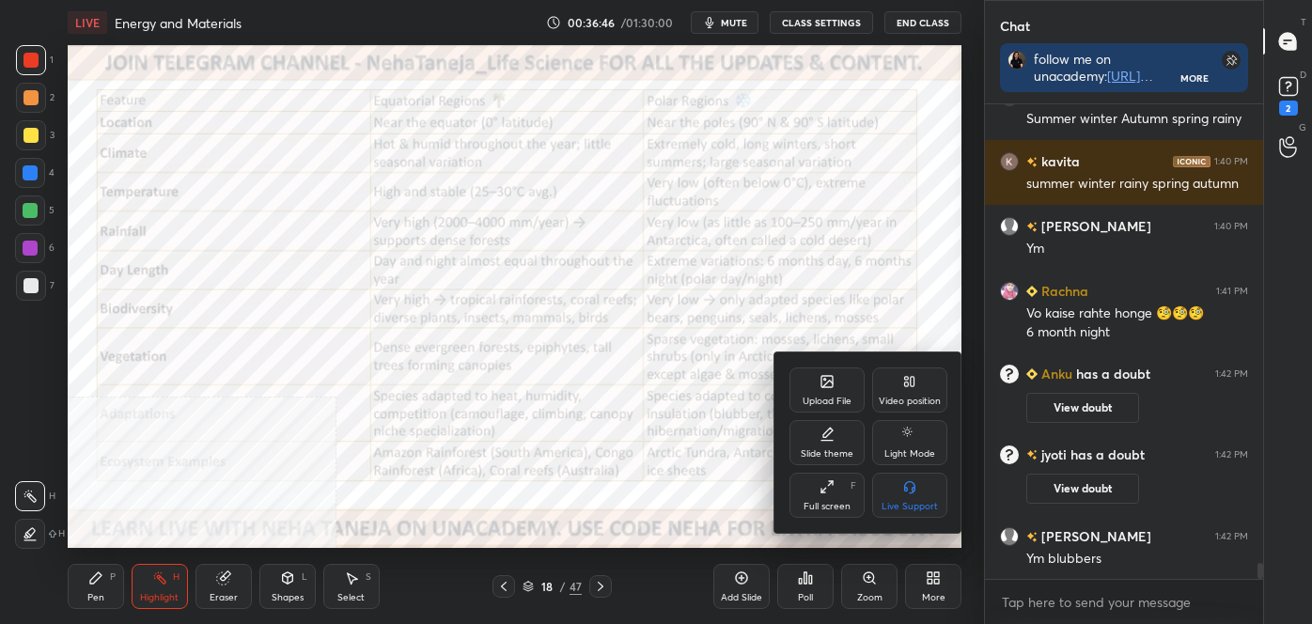
click at [930, 389] on div "Video position" at bounding box center [909, 390] width 75 height 45
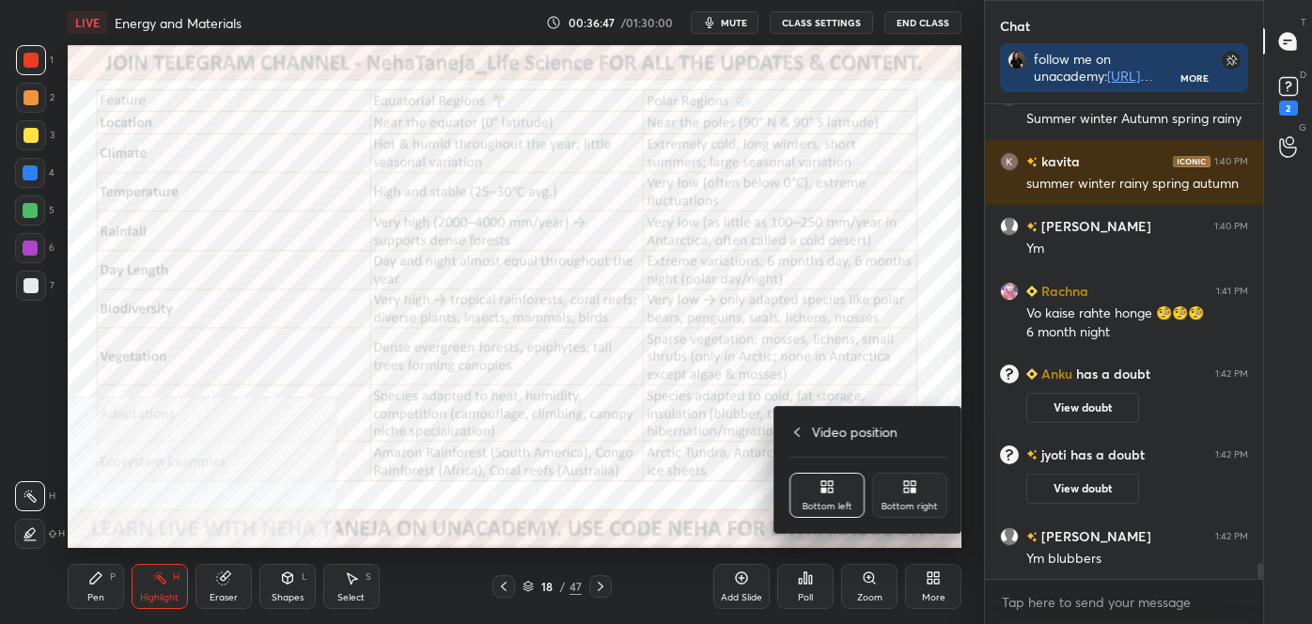
click at [910, 486] on icon at bounding box center [910, 486] width 15 height 15
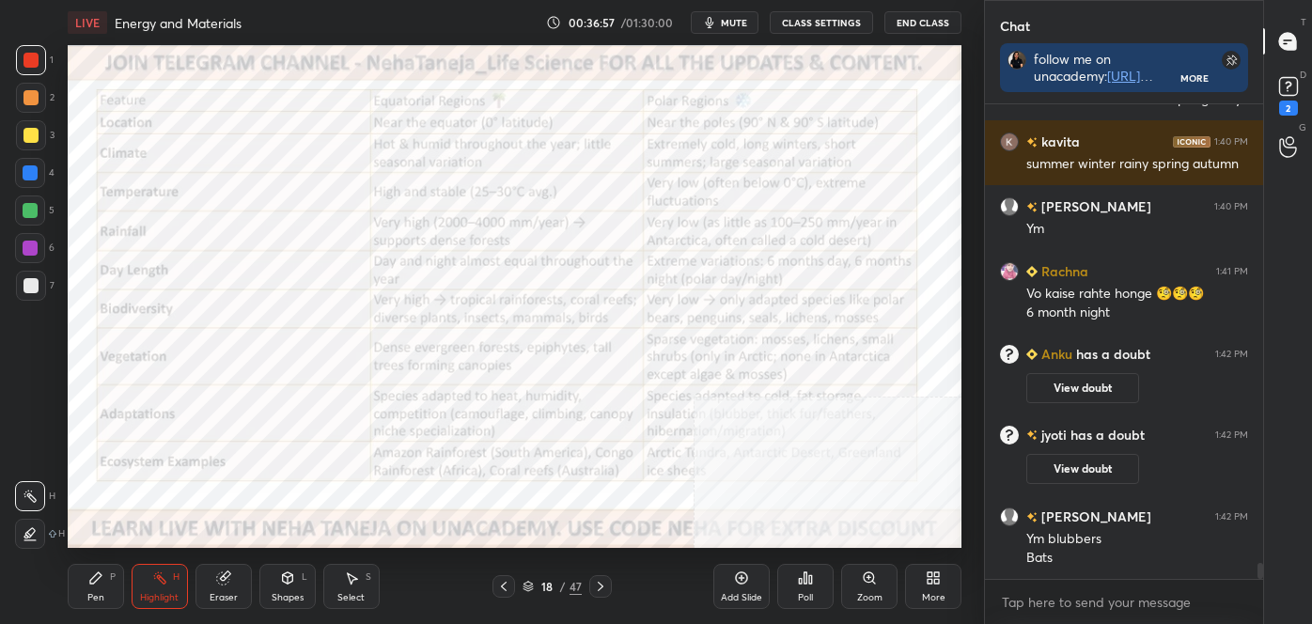
scroll to position [13319, 0]
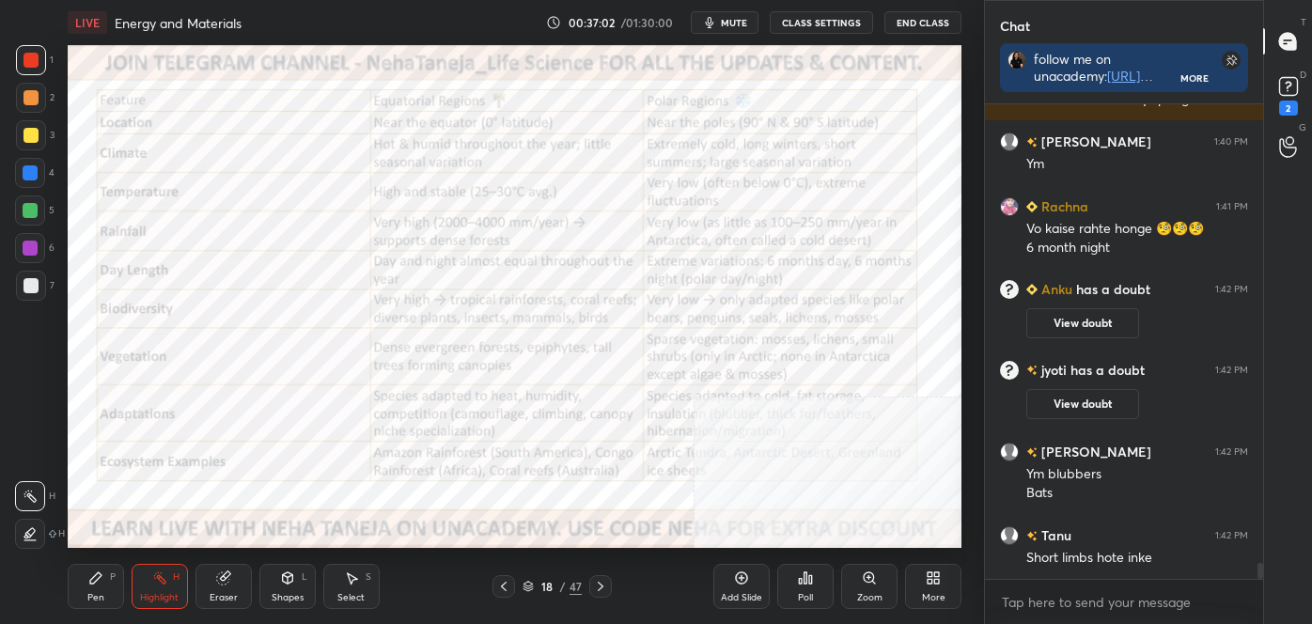
click at [942, 593] on div "More" at bounding box center [934, 597] width 24 height 9
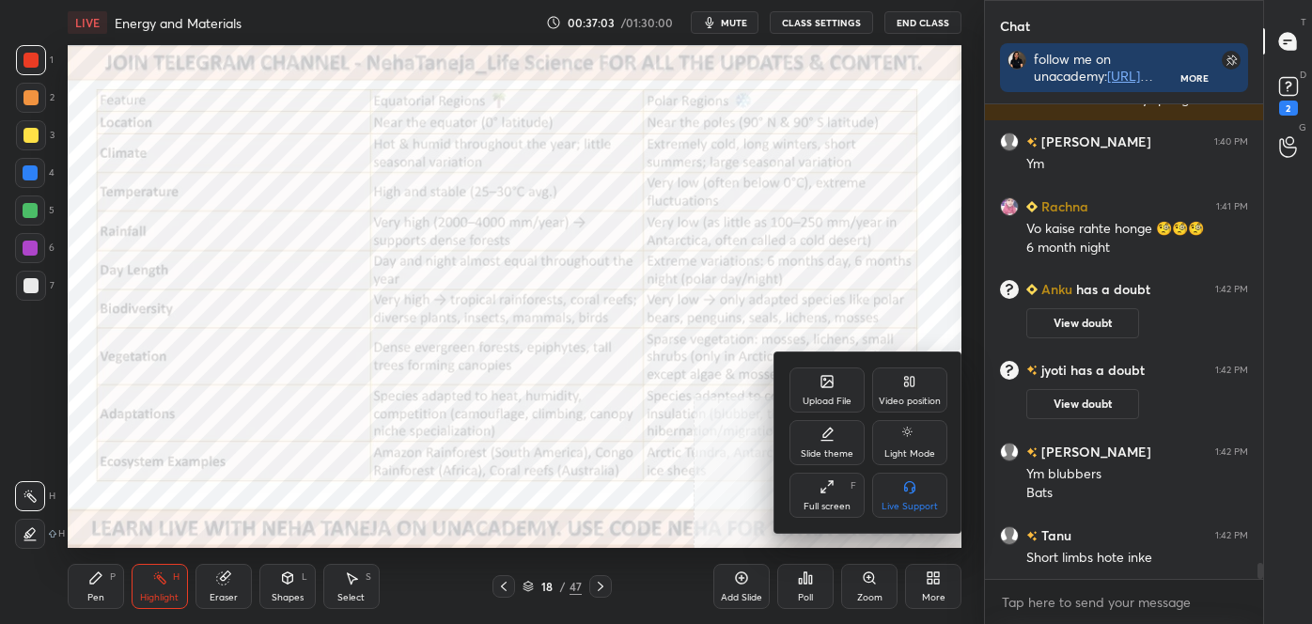
drag, startPoint x: 925, startPoint y: 386, endPoint x: 904, endPoint y: 416, distance: 36.5
click at [923, 386] on div "Video position" at bounding box center [909, 390] width 75 height 45
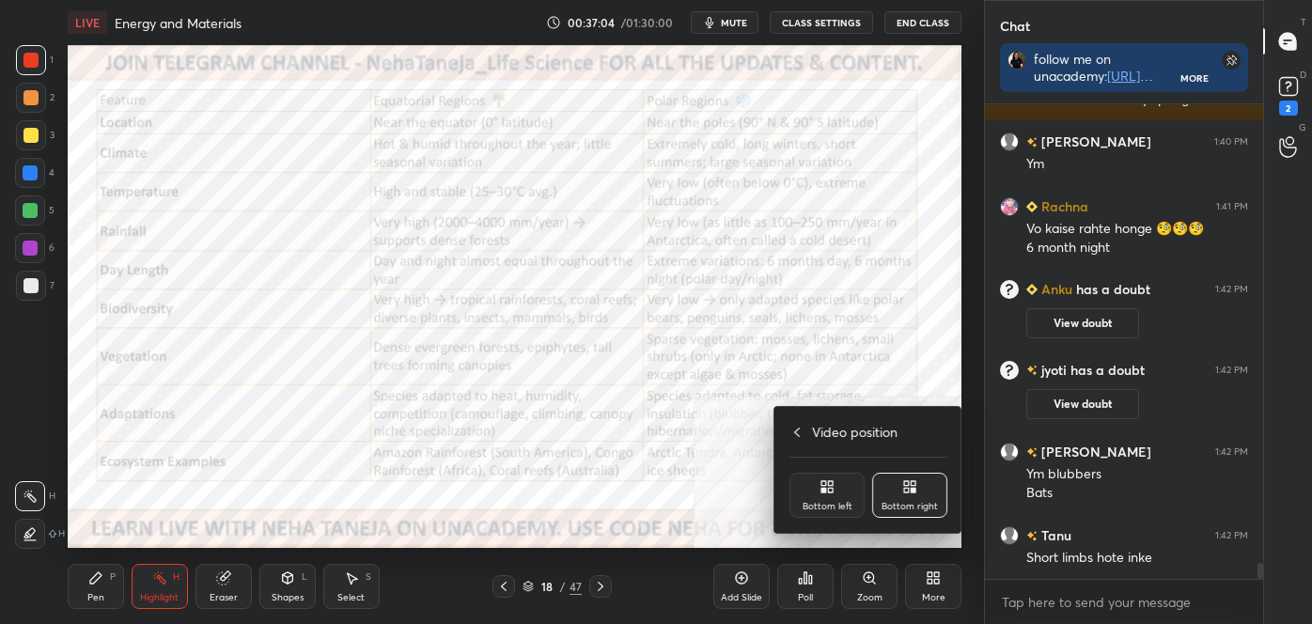
click at [832, 486] on div "Bottom left" at bounding box center [827, 495] width 75 height 45
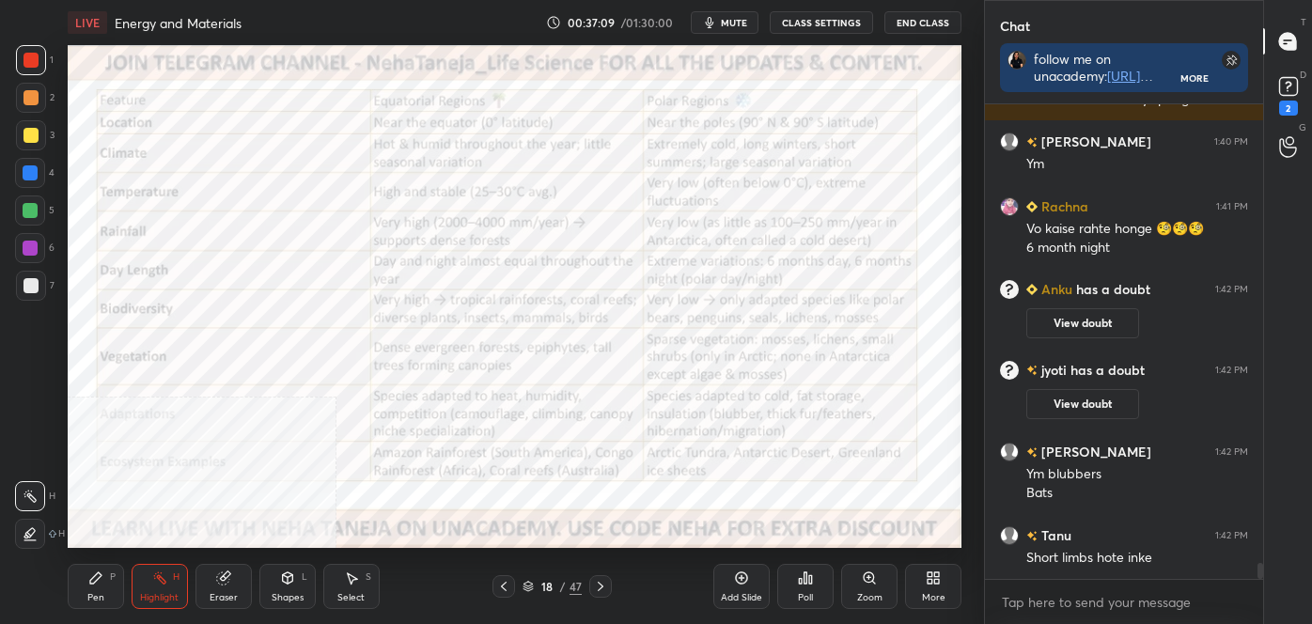
click at [934, 587] on div "More" at bounding box center [933, 586] width 56 height 45
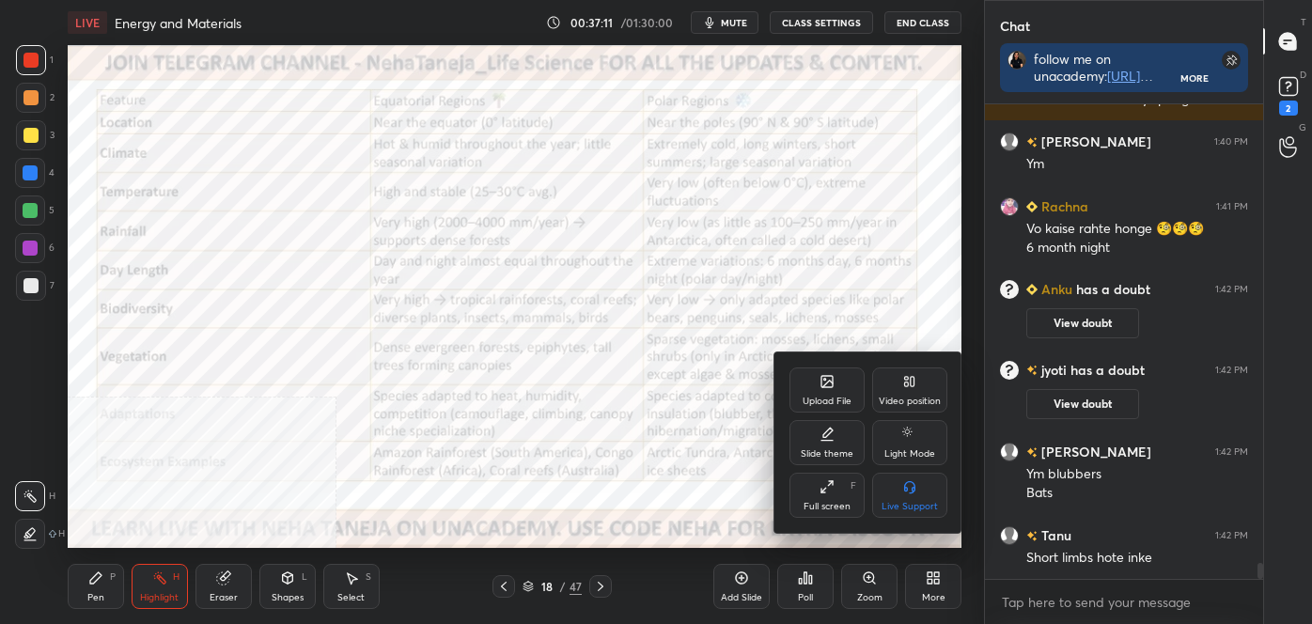
drag, startPoint x: 916, startPoint y: 387, endPoint x: 915, endPoint y: 427, distance: 39.5
click at [915, 387] on div "Video position" at bounding box center [909, 390] width 75 height 45
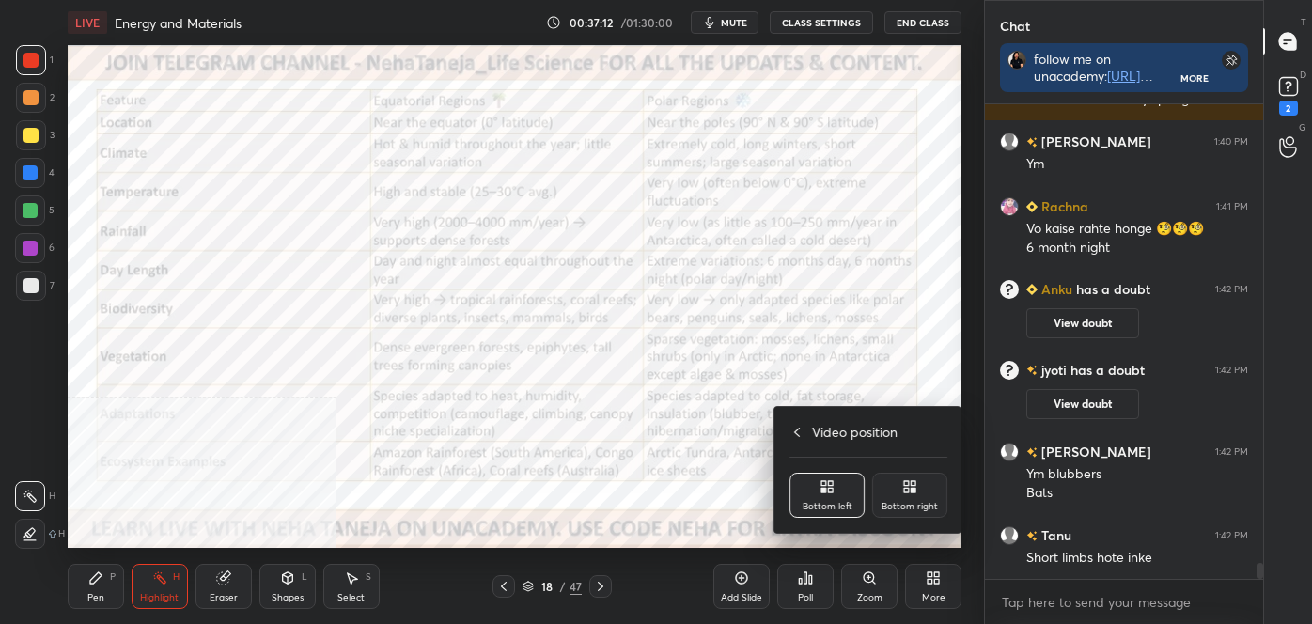
click at [908, 503] on div "Bottom right" at bounding box center [910, 506] width 56 height 9
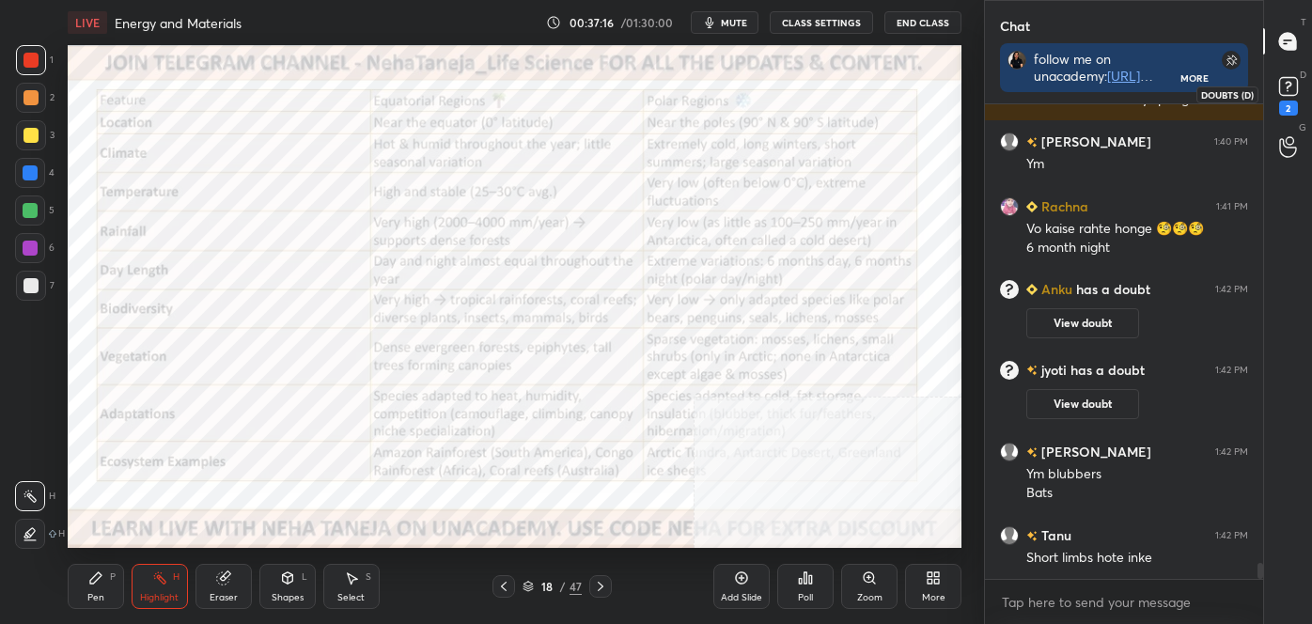
click at [1296, 95] on icon at bounding box center [1289, 86] width 28 height 28
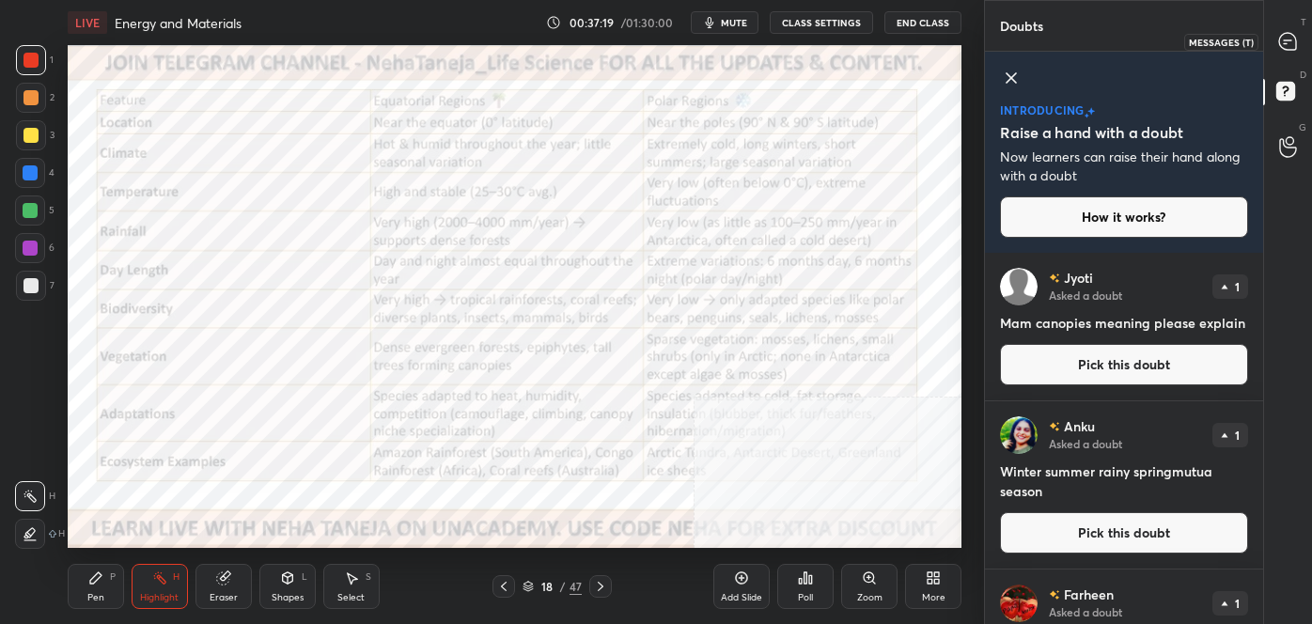
click at [1295, 43] on icon at bounding box center [1288, 41] width 17 height 17
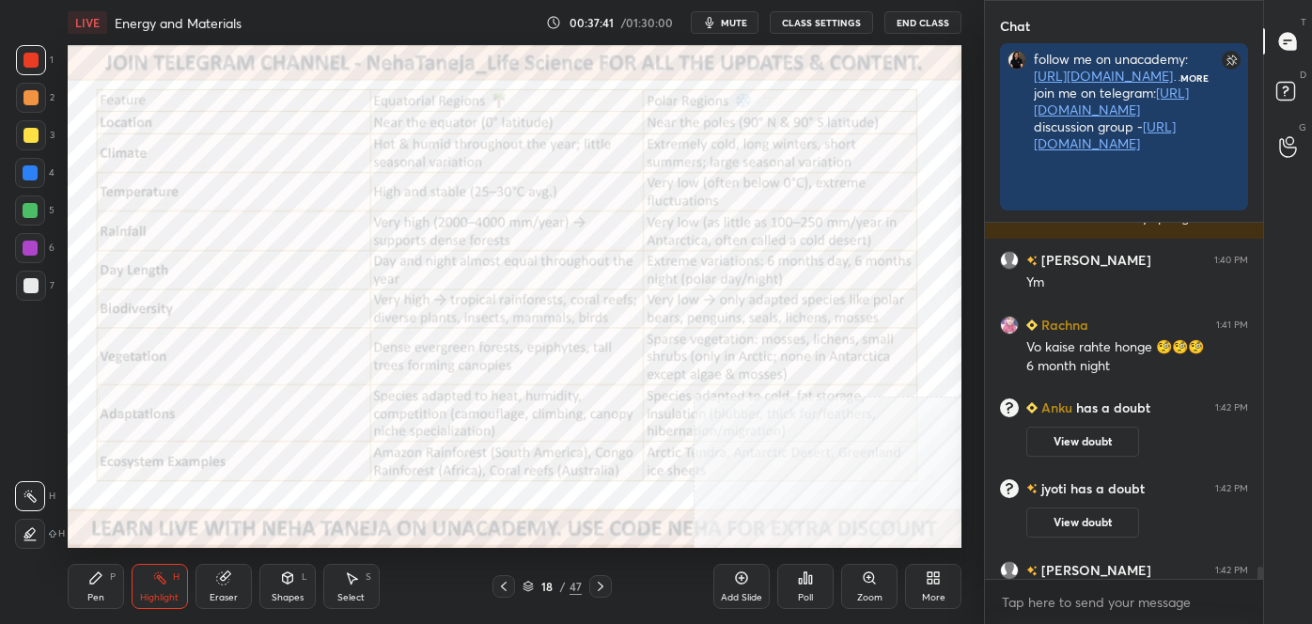
scroll to position [7, 5]
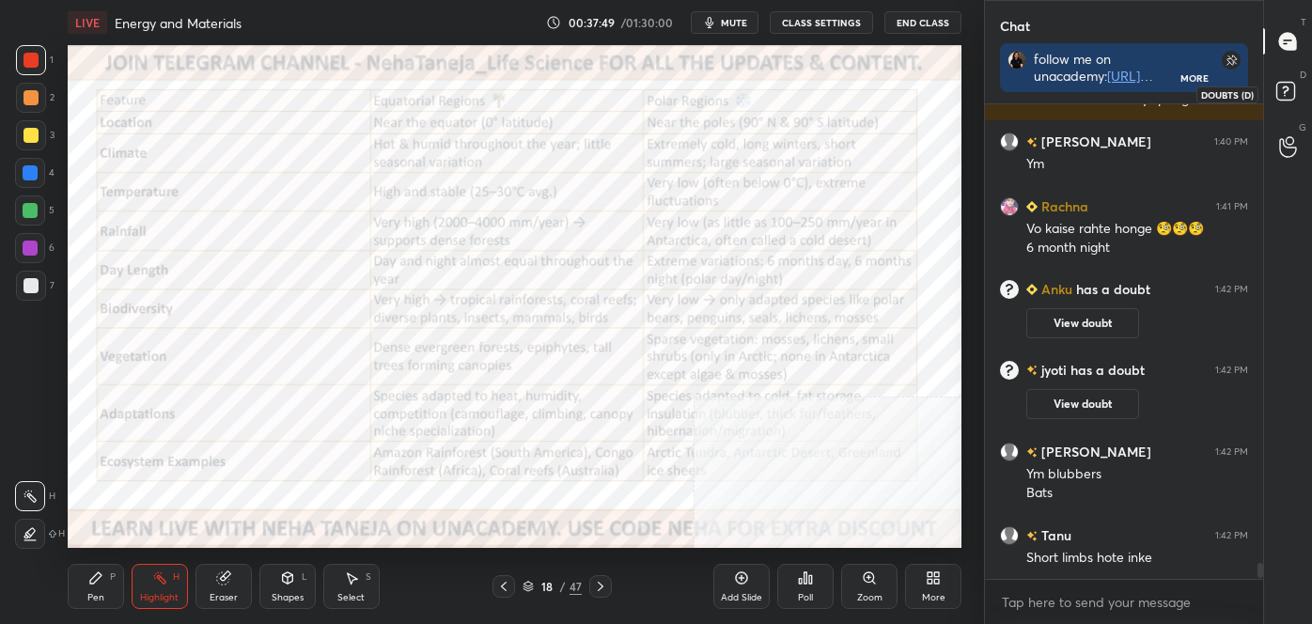
click at [1301, 83] on icon at bounding box center [1289, 94] width 34 height 34
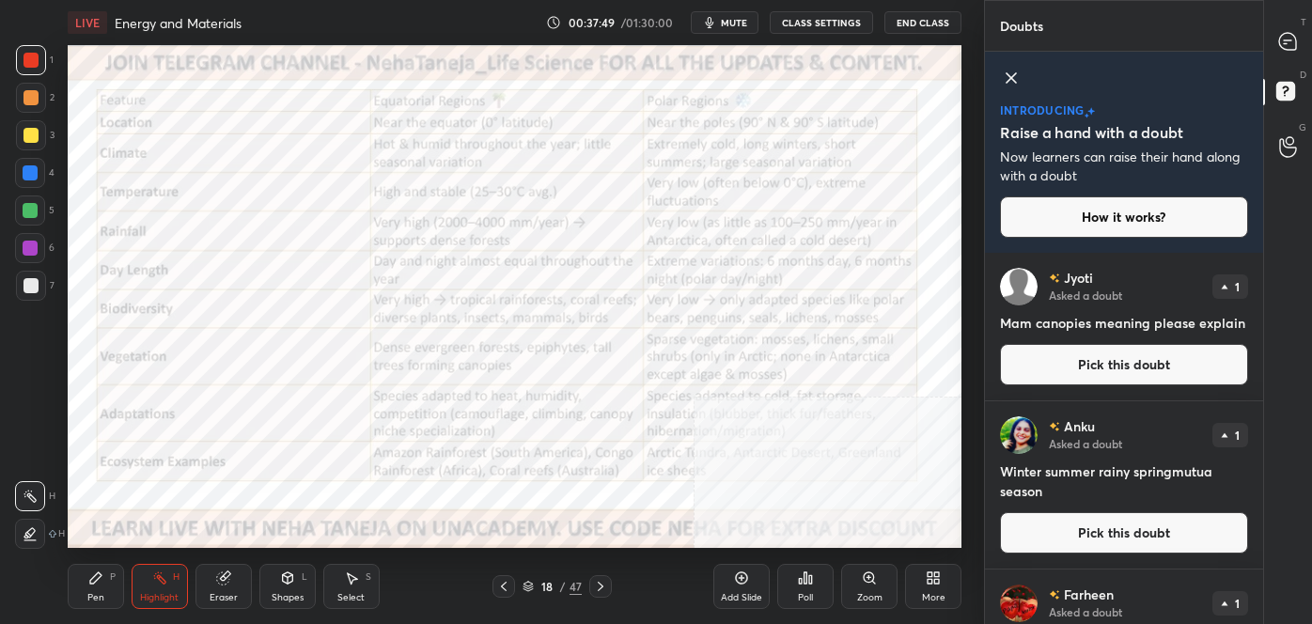
scroll to position [366, 273]
click at [1007, 74] on icon at bounding box center [1011, 78] width 23 height 23
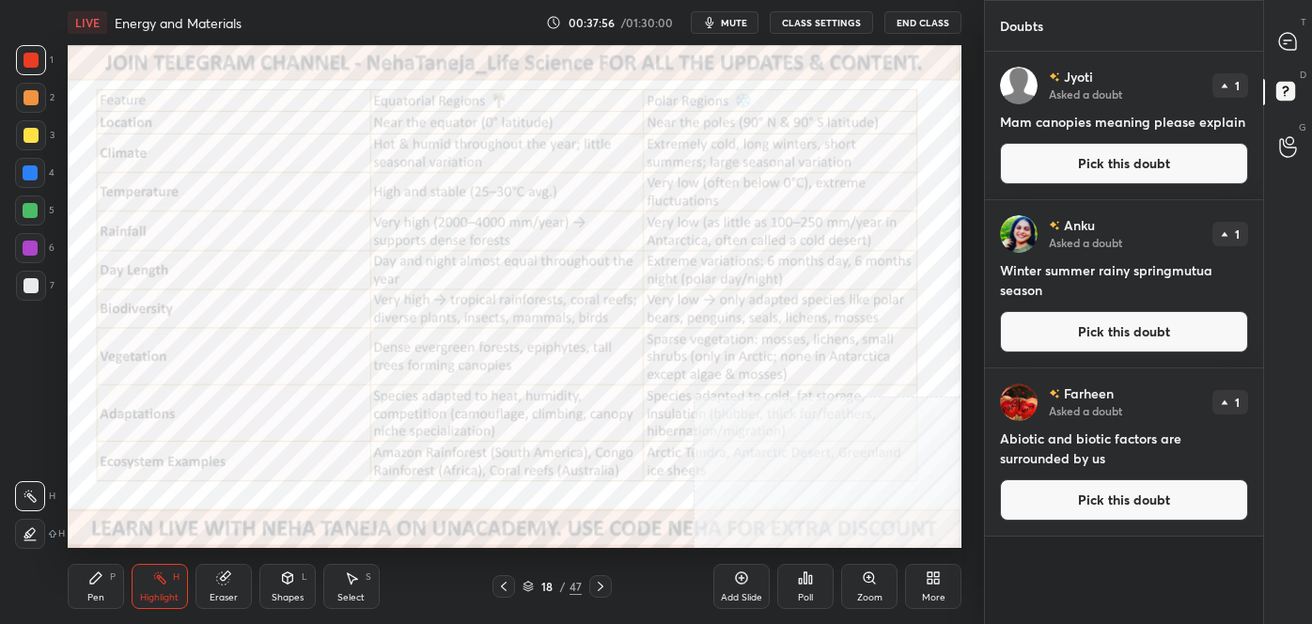
click at [1309, 50] on div "T Messages (T)" at bounding box center [1288, 41] width 48 height 53
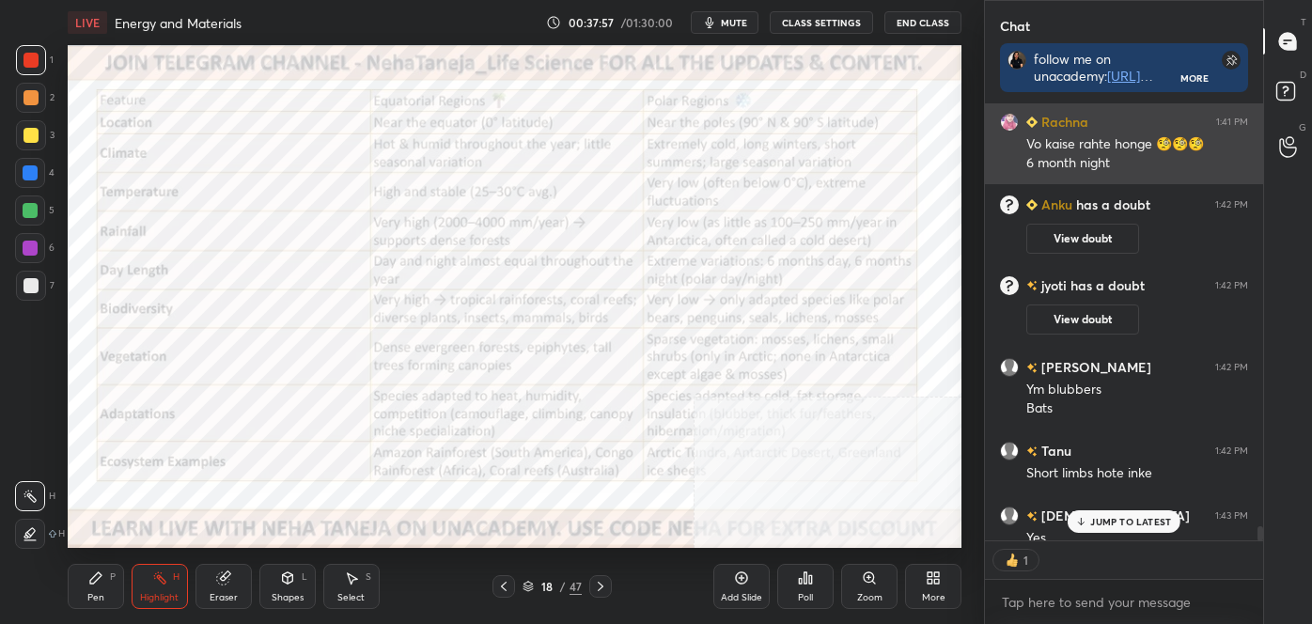
scroll to position [6, 5]
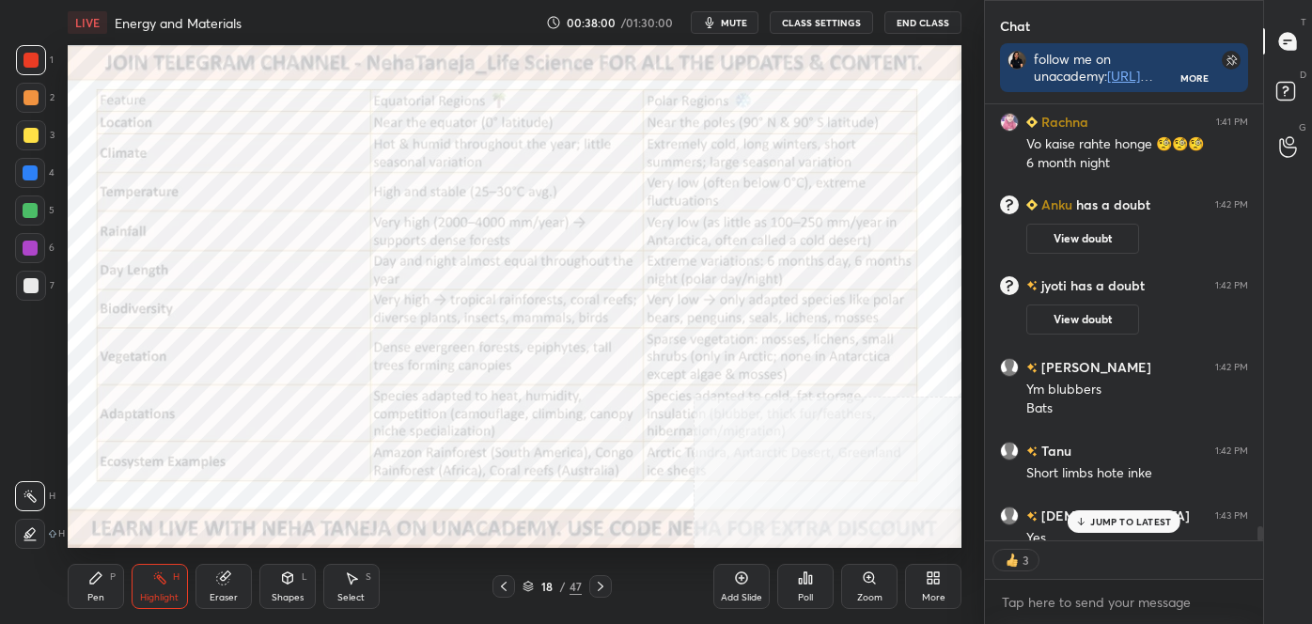
click at [1132, 530] on div "JUMP TO LATEST" at bounding box center [1124, 521] width 113 height 23
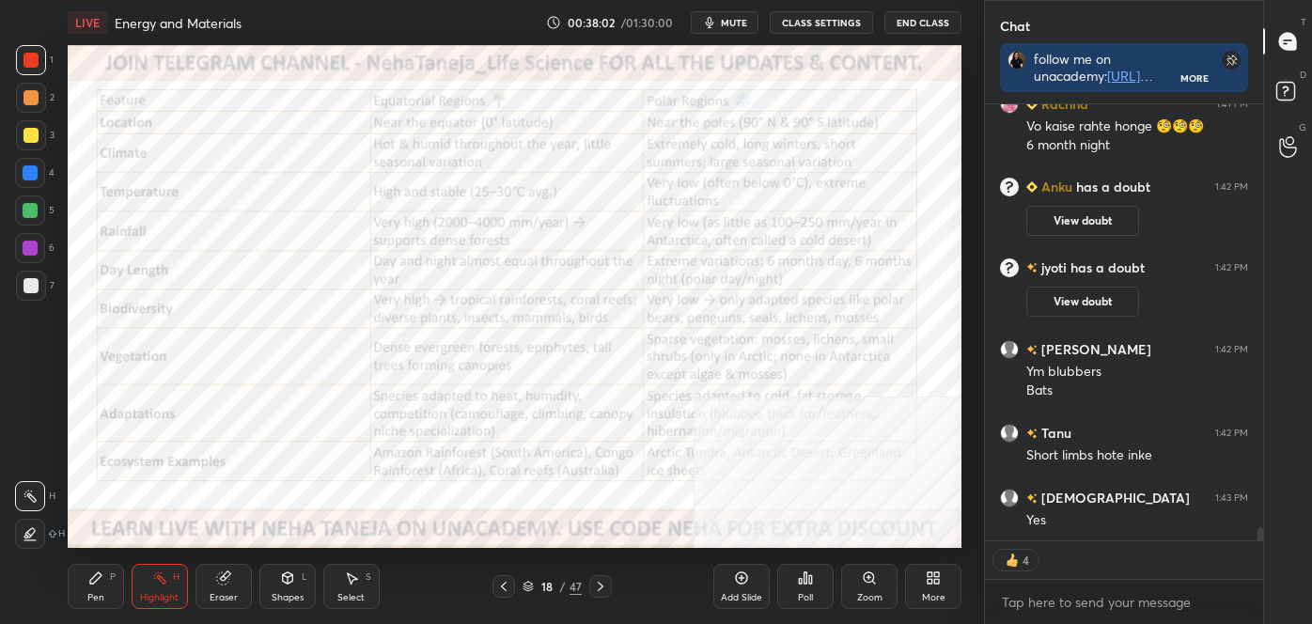
click at [599, 583] on icon at bounding box center [601, 586] width 6 height 9
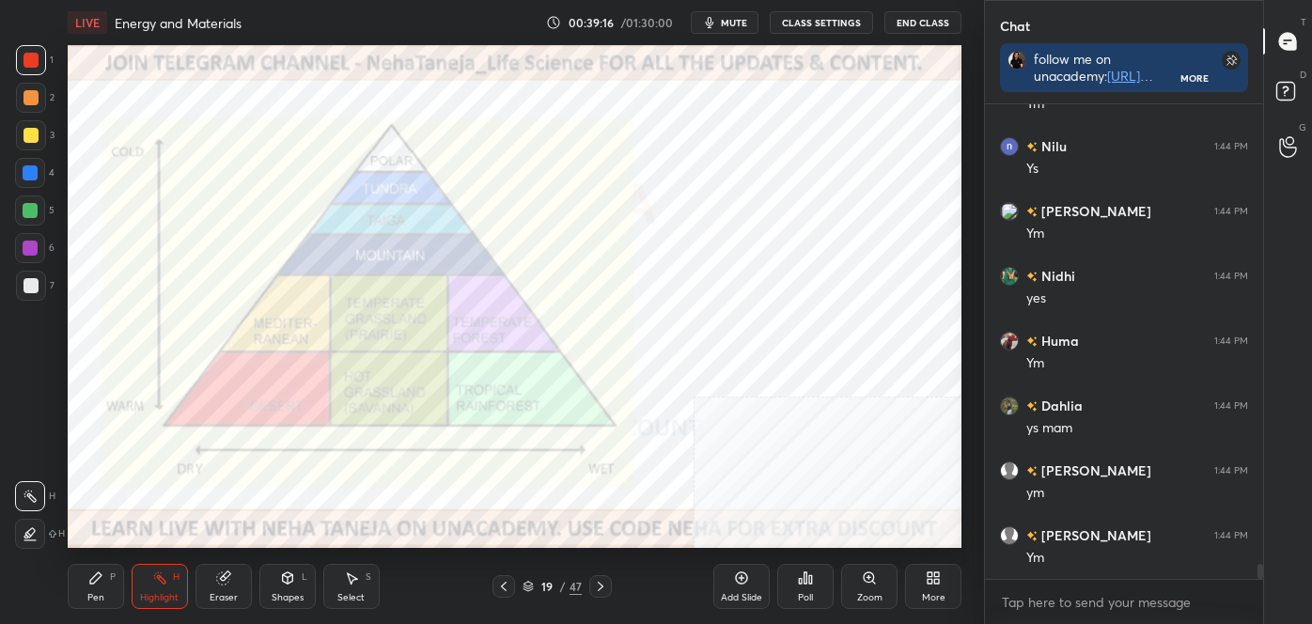
scroll to position [14523, 0]
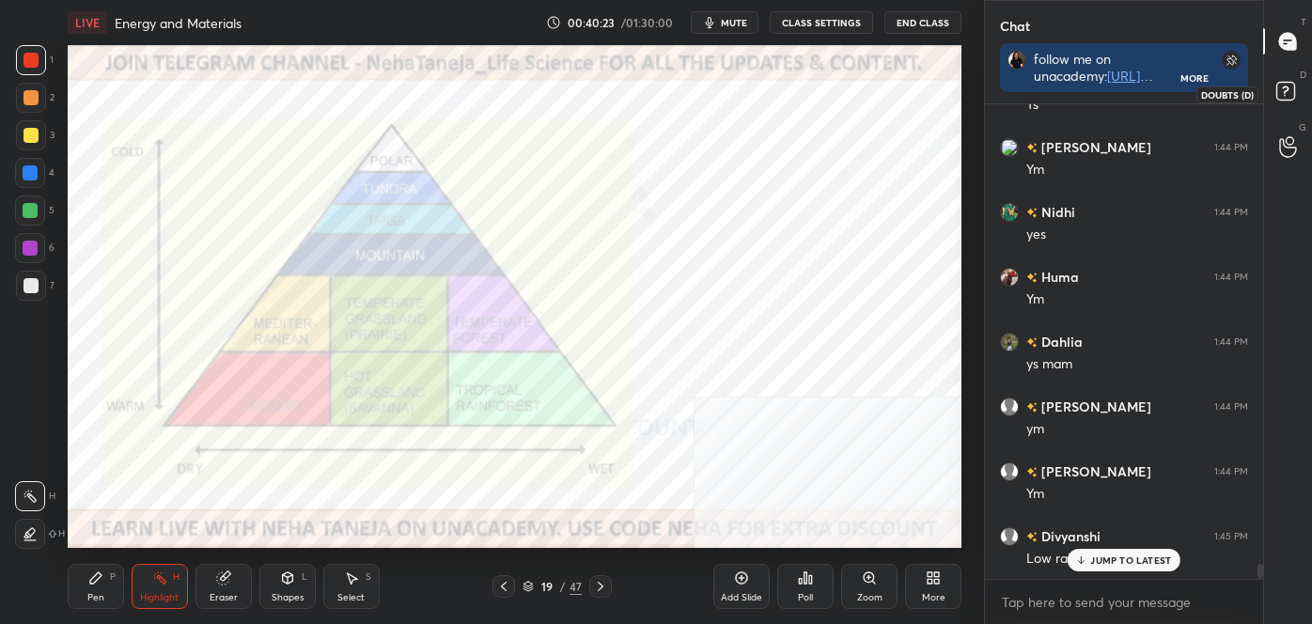
click at [1298, 82] on icon at bounding box center [1289, 94] width 34 height 34
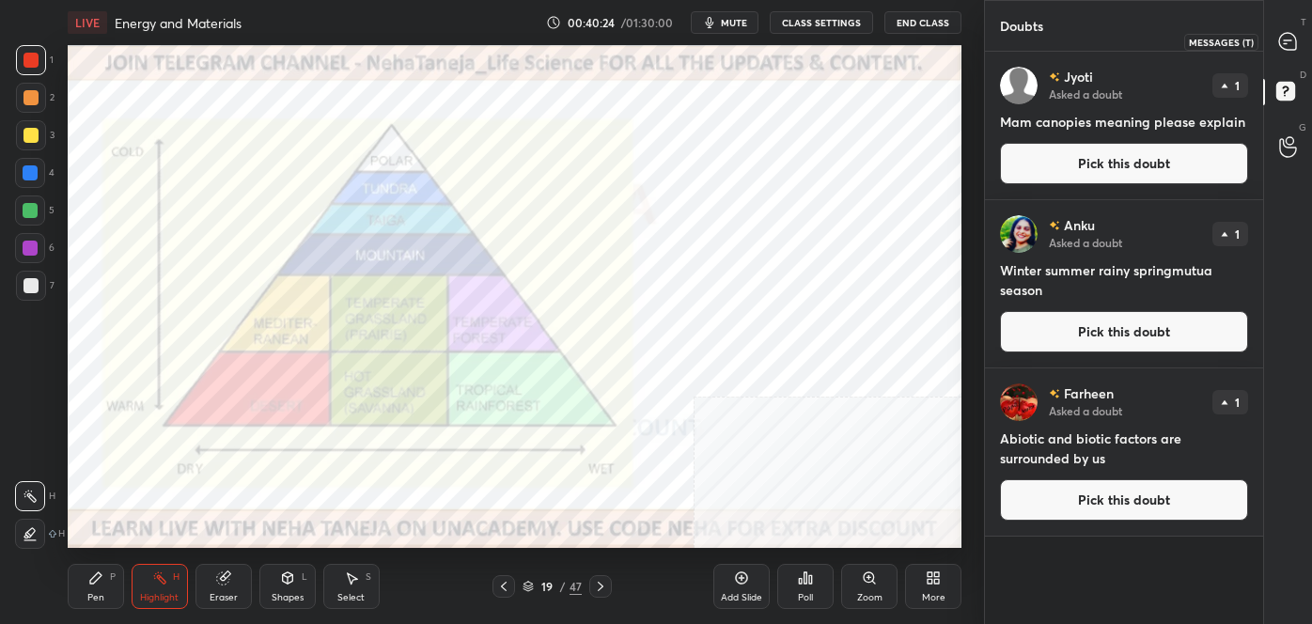
click at [1284, 40] on icon at bounding box center [1288, 40] width 8 height 0
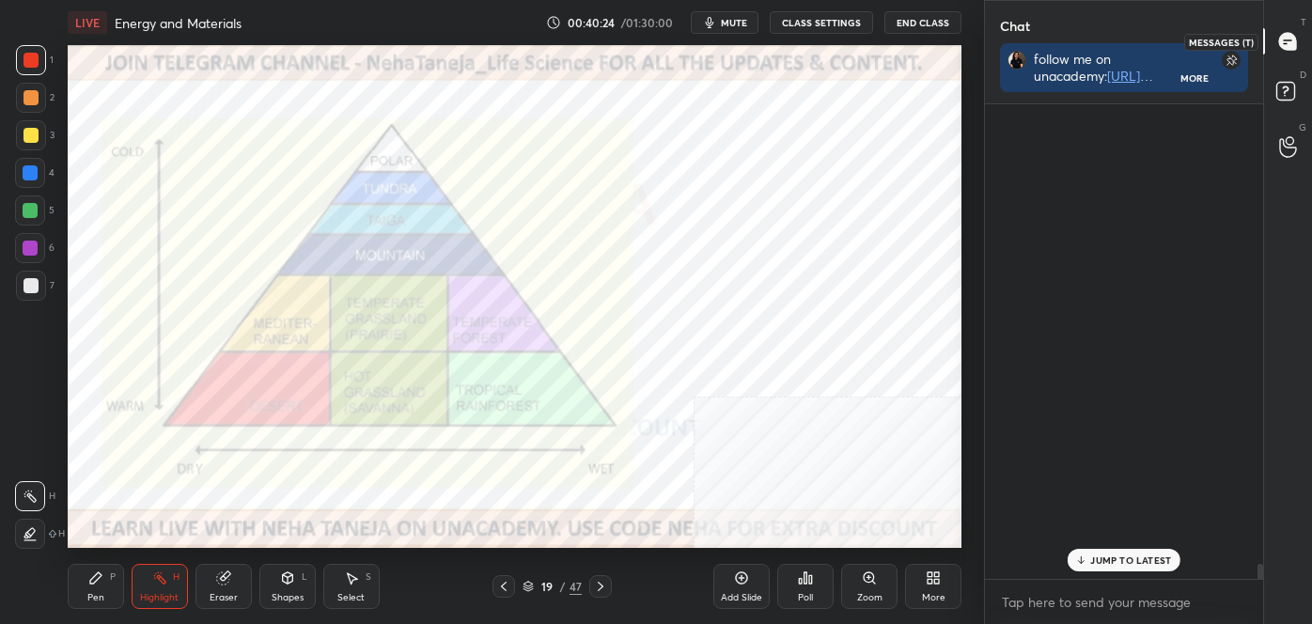
scroll to position [469, 273]
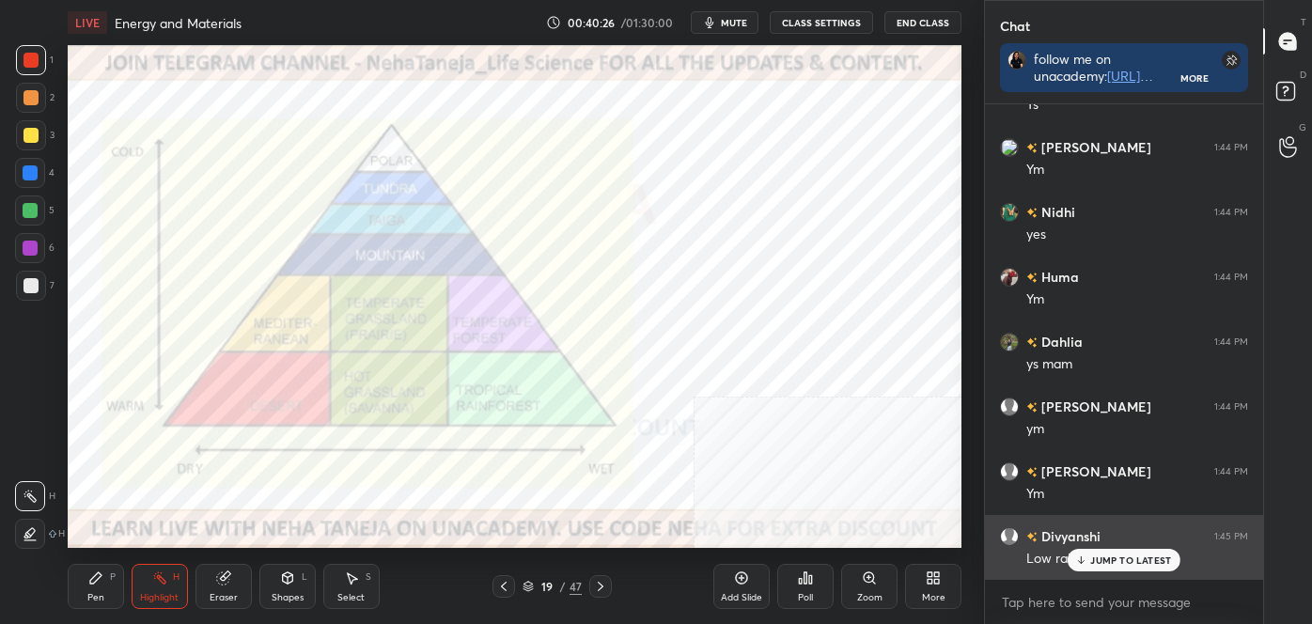
click at [1147, 555] on p "JUMP TO LATEST" at bounding box center [1131, 560] width 81 height 11
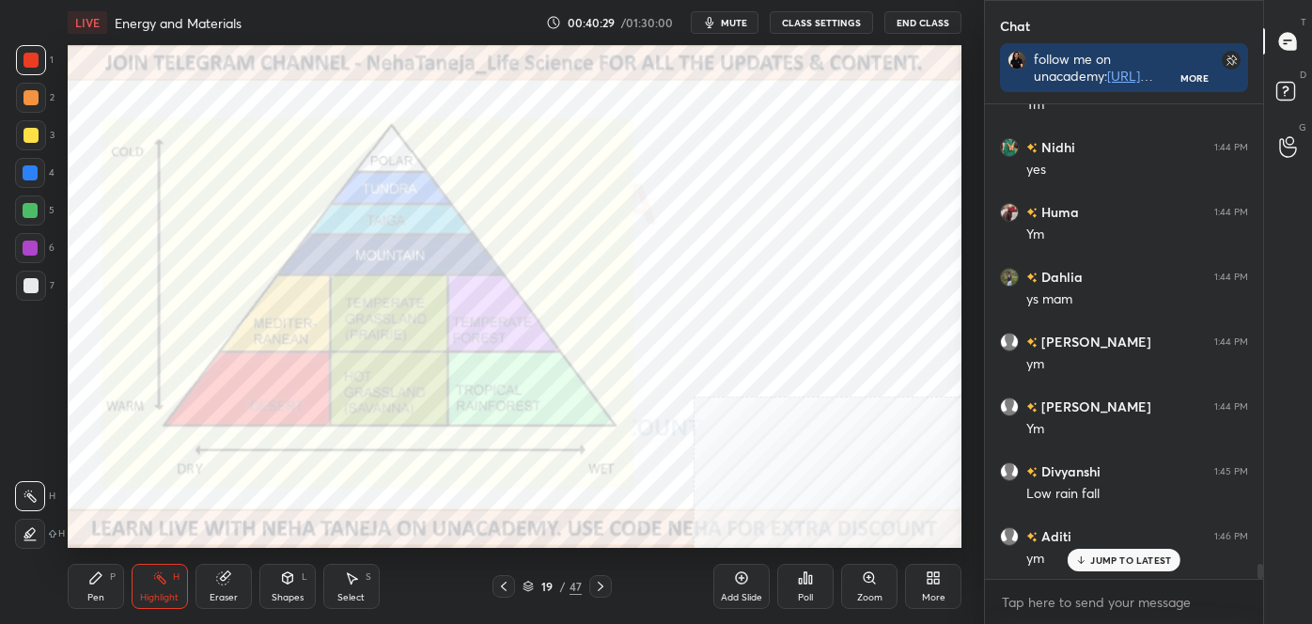
scroll to position [14653, 0]
click at [599, 587] on icon at bounding box center [600, 586] width 15 height 15
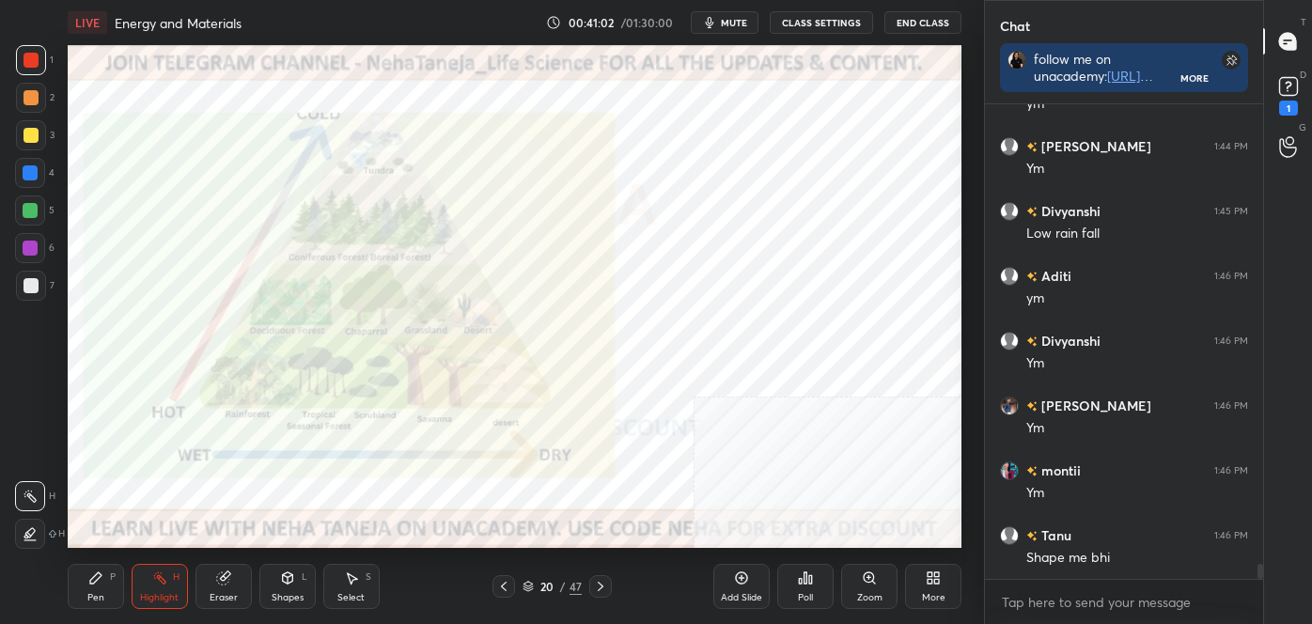
scroll to position [14866, 0]
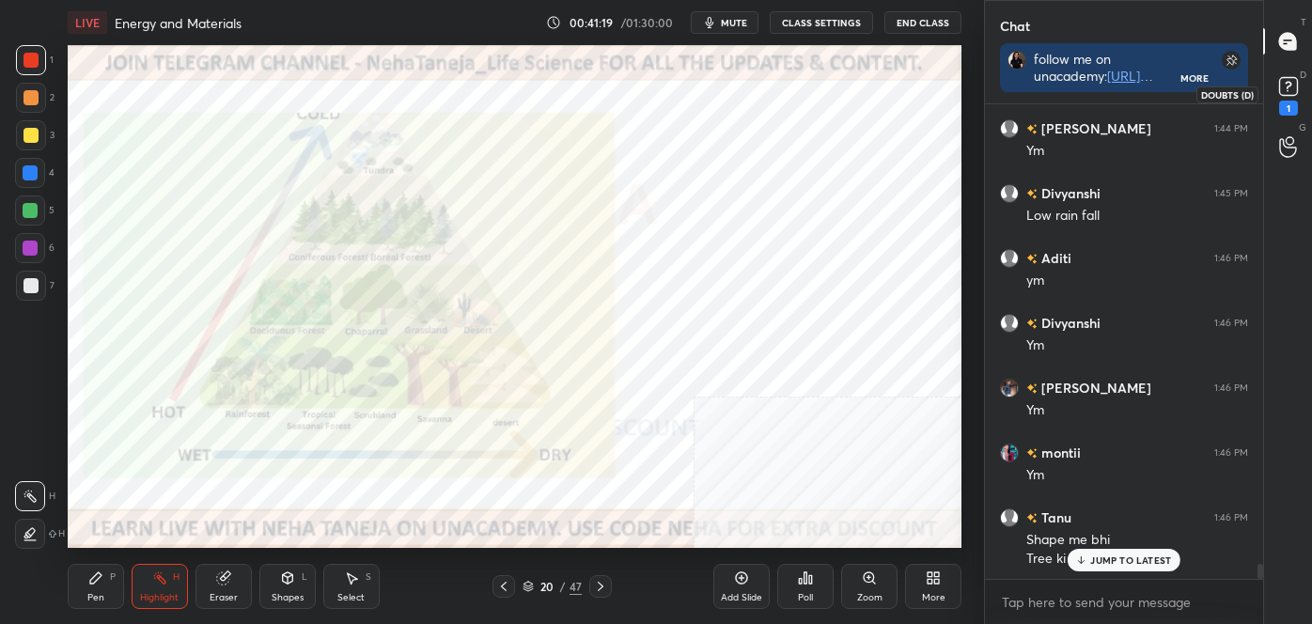
click at [1306, 95] on div "1" at bounding box center [1289, 94] width 38 height 34
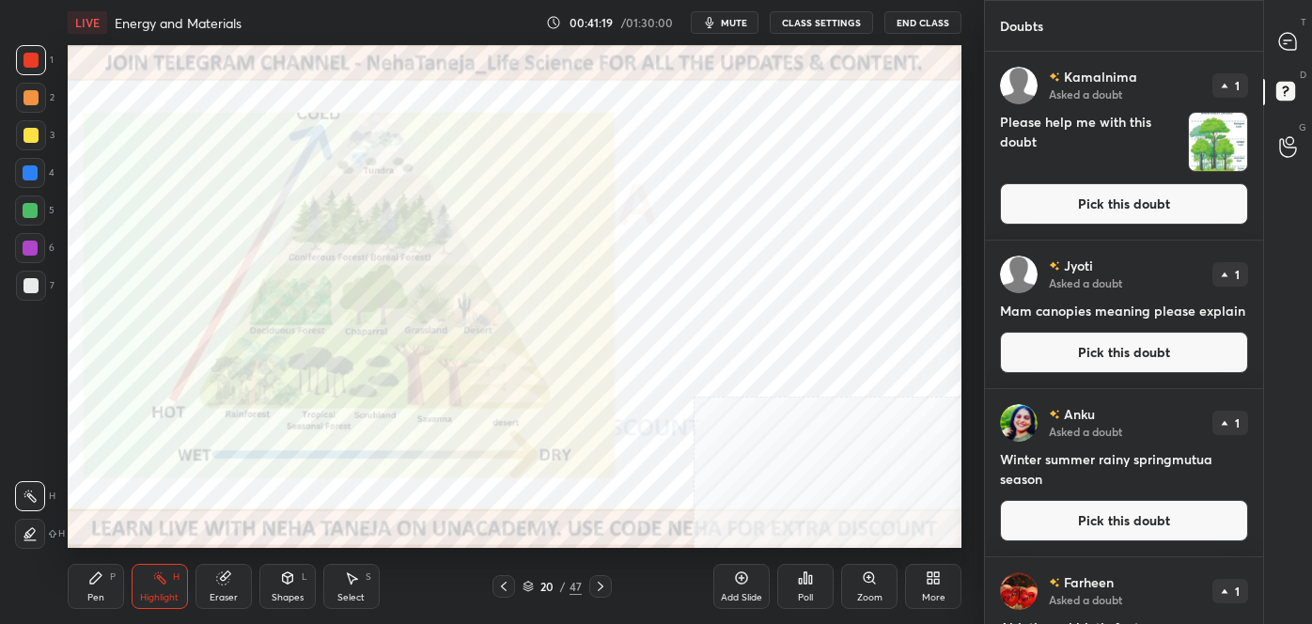
scroll to position [567, 273]
click at [1181, 206] on button "Pick this doubt" at bounding box center [1124, 203] width 248 height 41
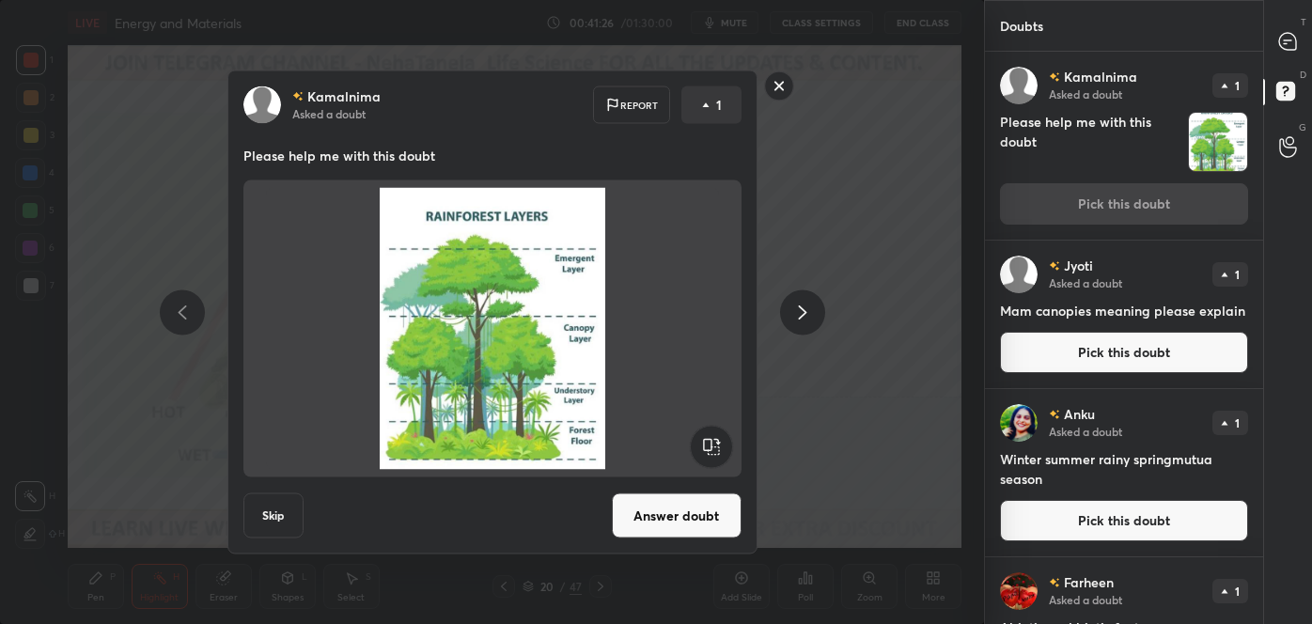
click at [661, 511] on button "Answer doubt" at bounding box center [677, 516] width 130 height 45
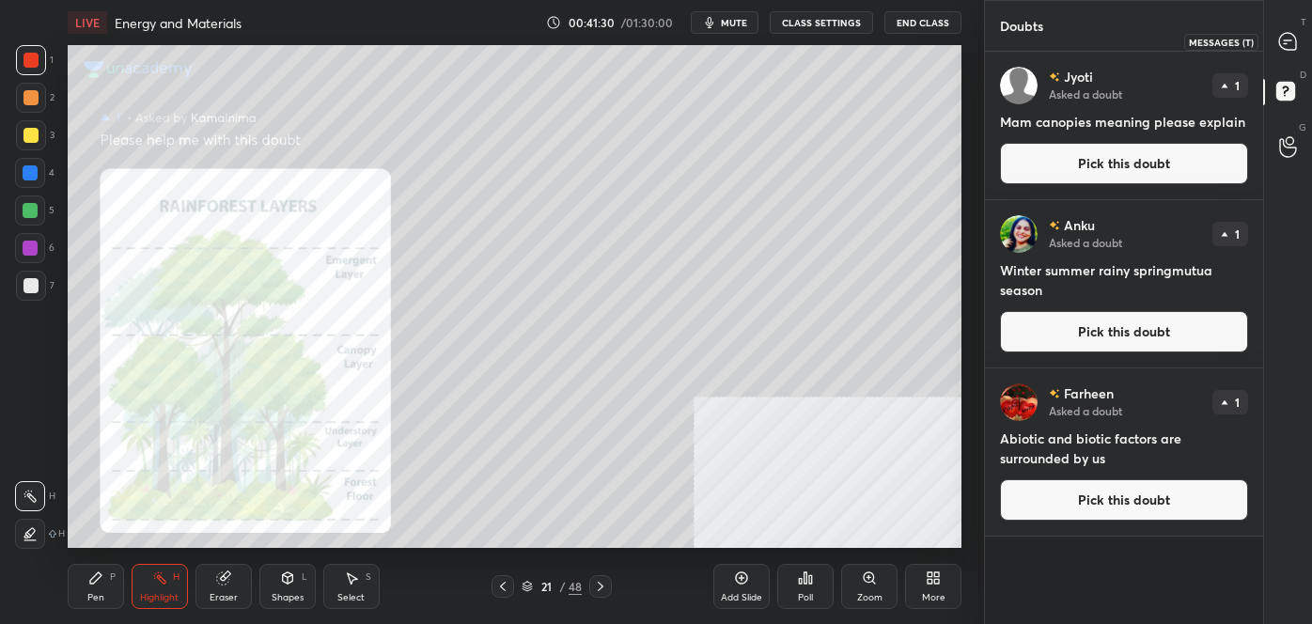
click at [1295, 51] on icon at bounding box center [1289, 42] width 20 height 20
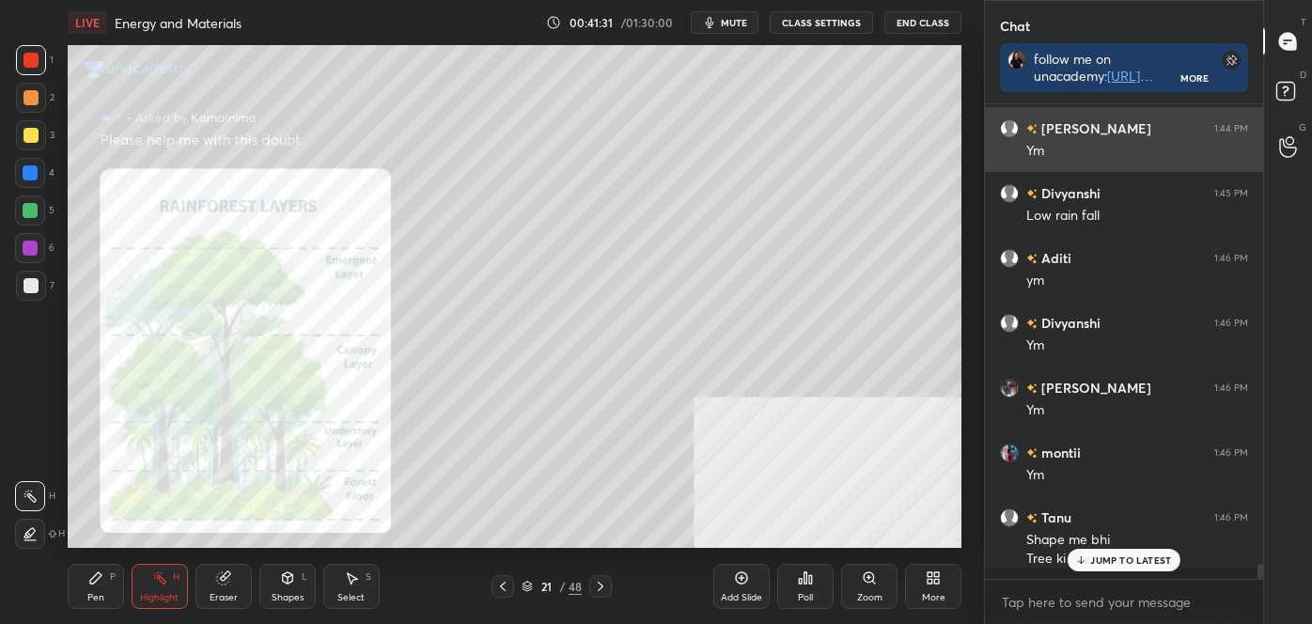
scroll to position [6, 5]
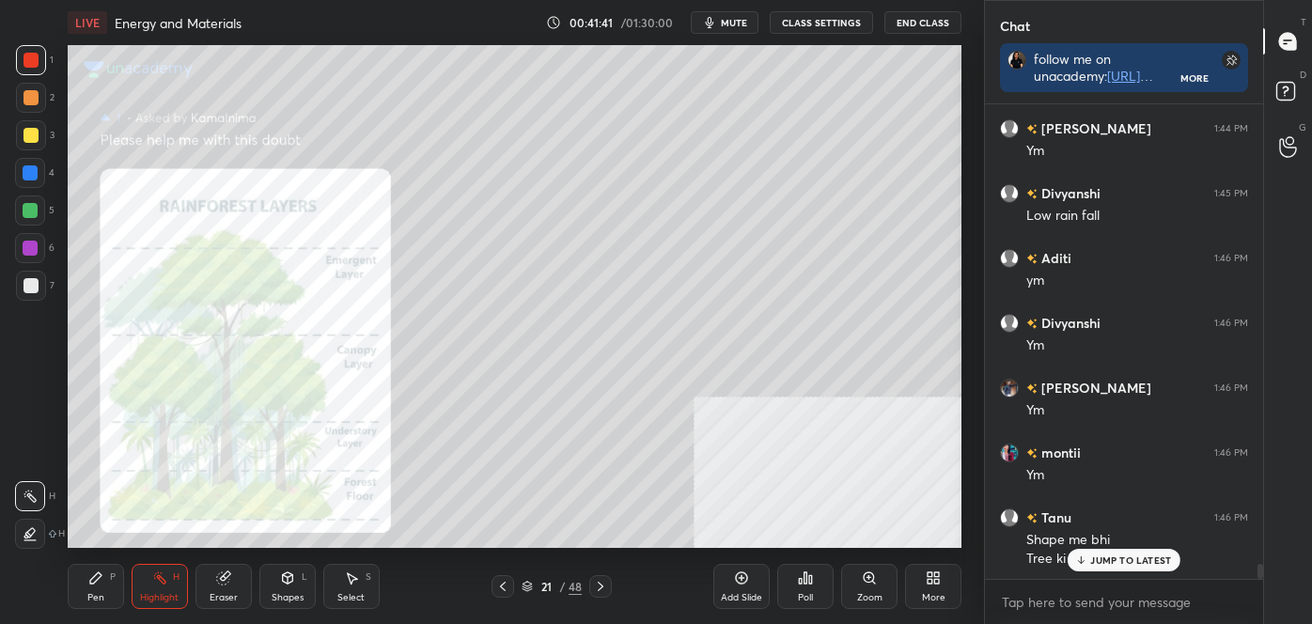
click at [284, 593] on div "Shapes" at bounding box center [288, 597] width 32 height 9
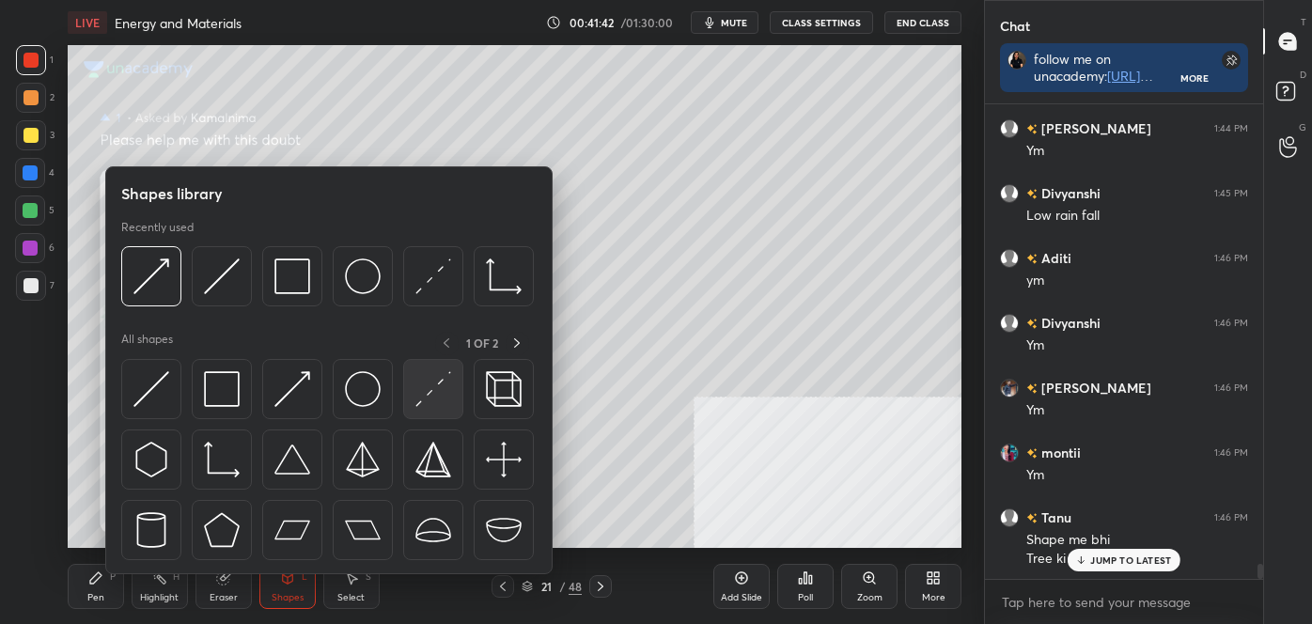
click at [438, 397] on img at bounding box center [434, 389] width 36 height 36
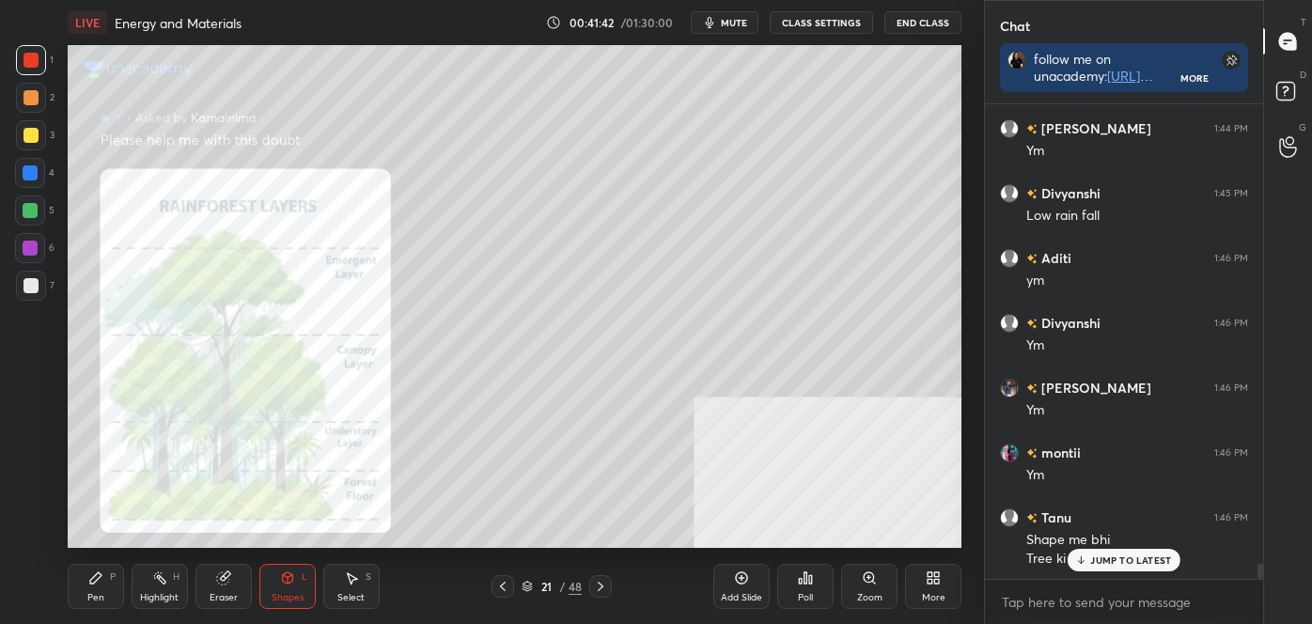
click at [36, 275] on div at bounding box center [31, 286] width 30 height 30
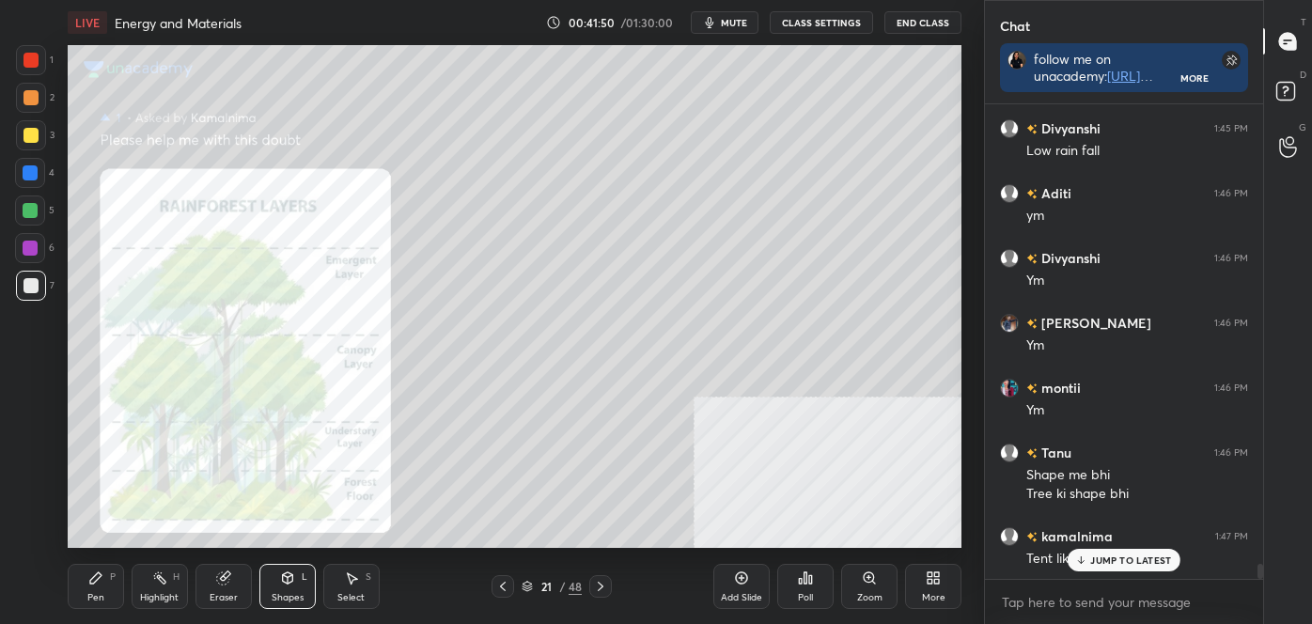
scroll to position [14997, 0]
click at [27, 146] on div at bounding box center [31, 135] width 30 height 30
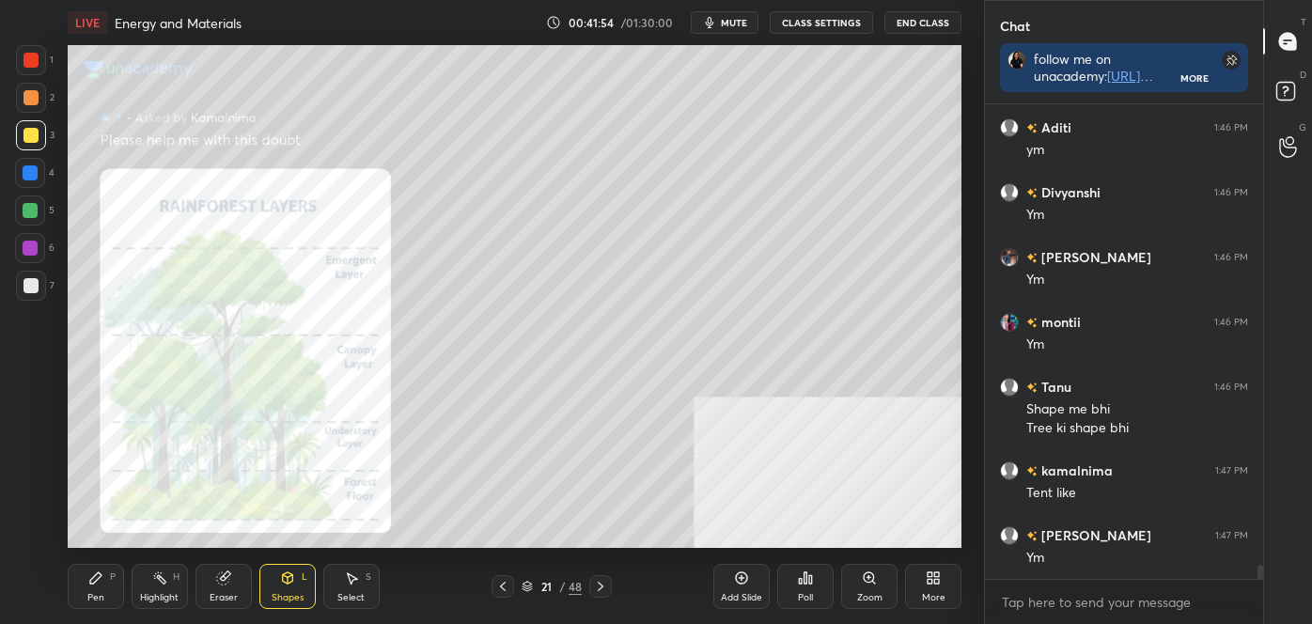
click at [275, 586] on div "Shapes L" at bounding box center [287, 586] width 56 height 45
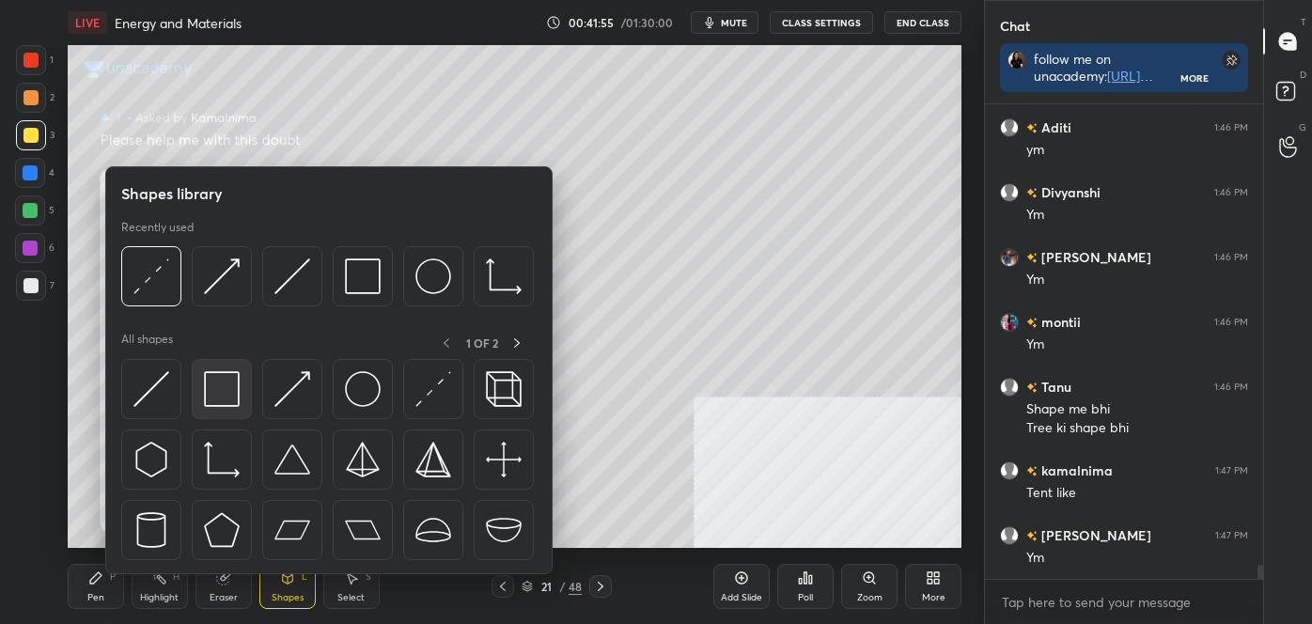
click at [225, 388] on img at bounding box center [222, 389] width 36 height 36
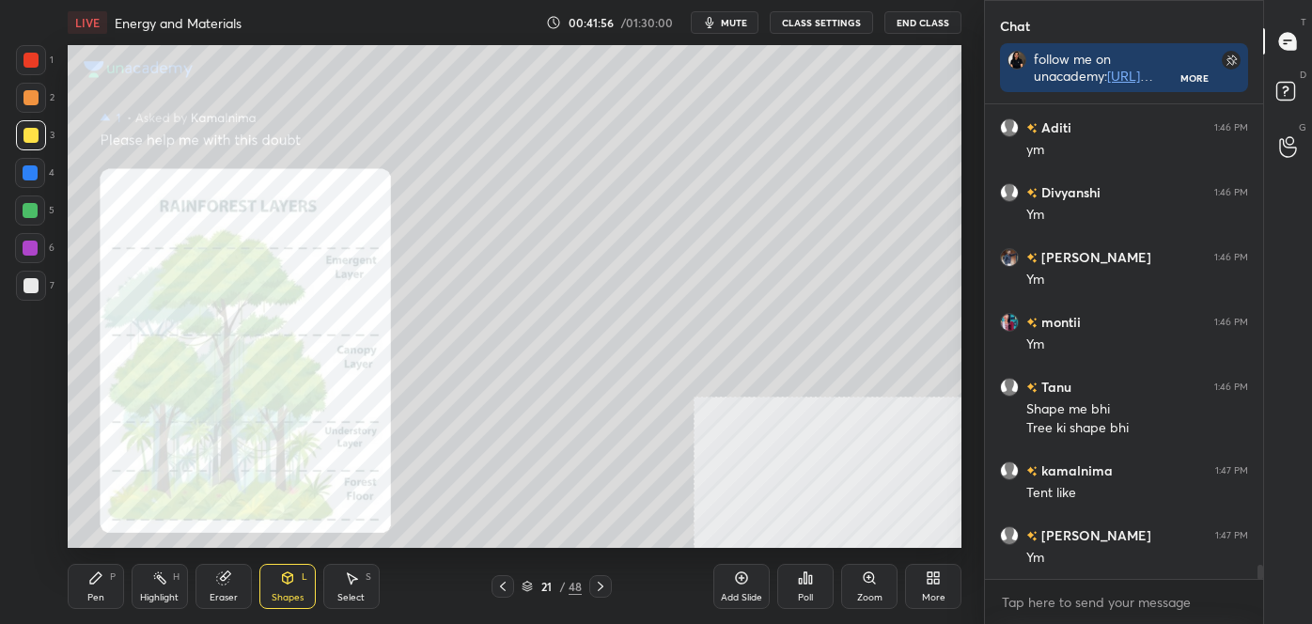
drag, startPoint x: 31, startPoint y: 207, endPoint x: 56, endPoint y: 205, distance: 25.5
click at [31, 206] on div at bounding box center [30, 210] width 15 height 15
click at [106, 579] on div "Pen P" at bounding box center [96, 586] width 56 height 45
click at [21, 532] on div at bounding box center [31, 534] width 30 height 30
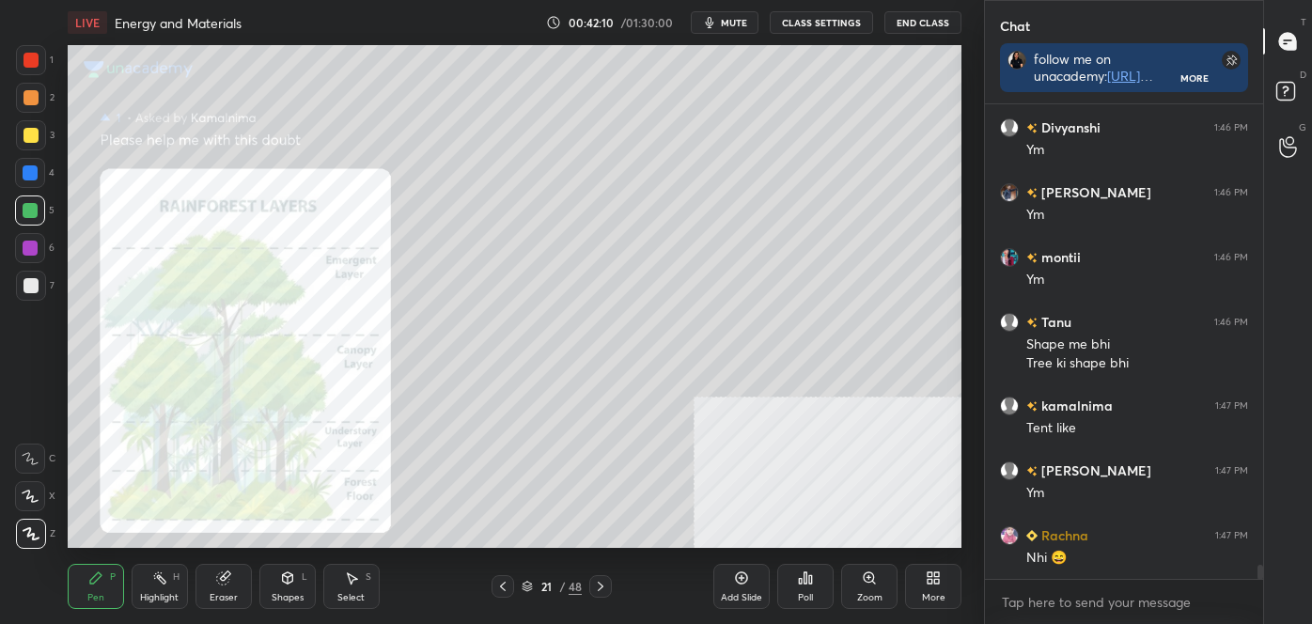
scroll to position [15127, 0]
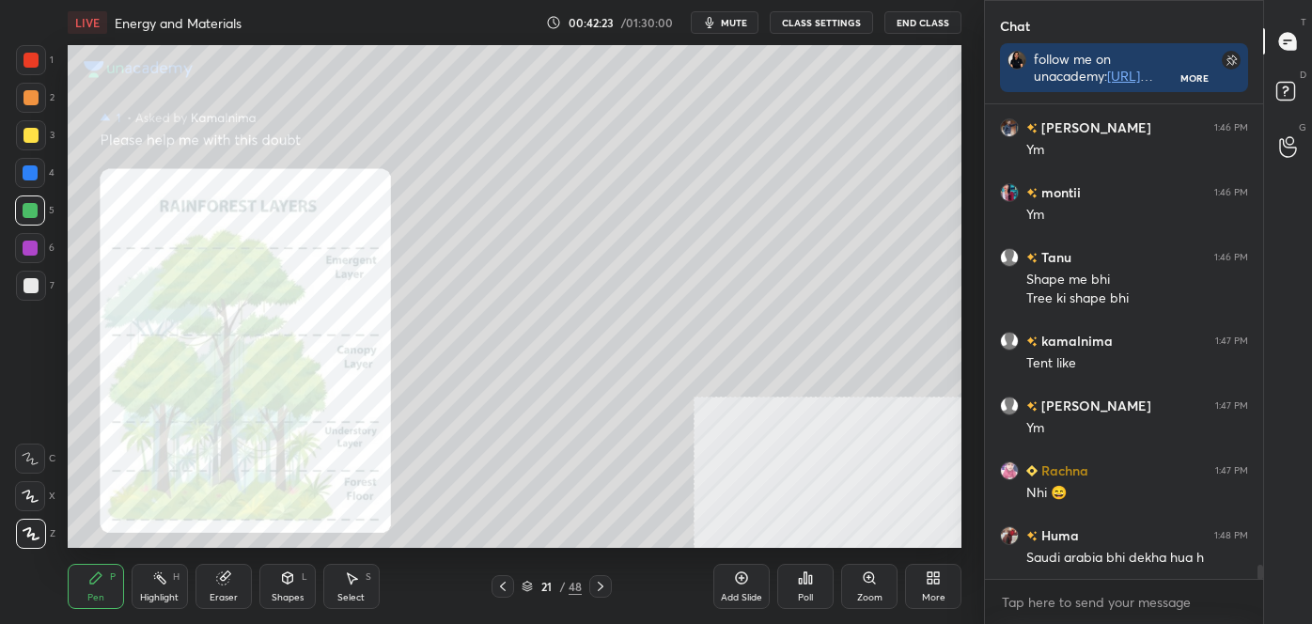
click at [167, 584] on div "Highlight H" at bounding box center [160, 586] width 56 height 45
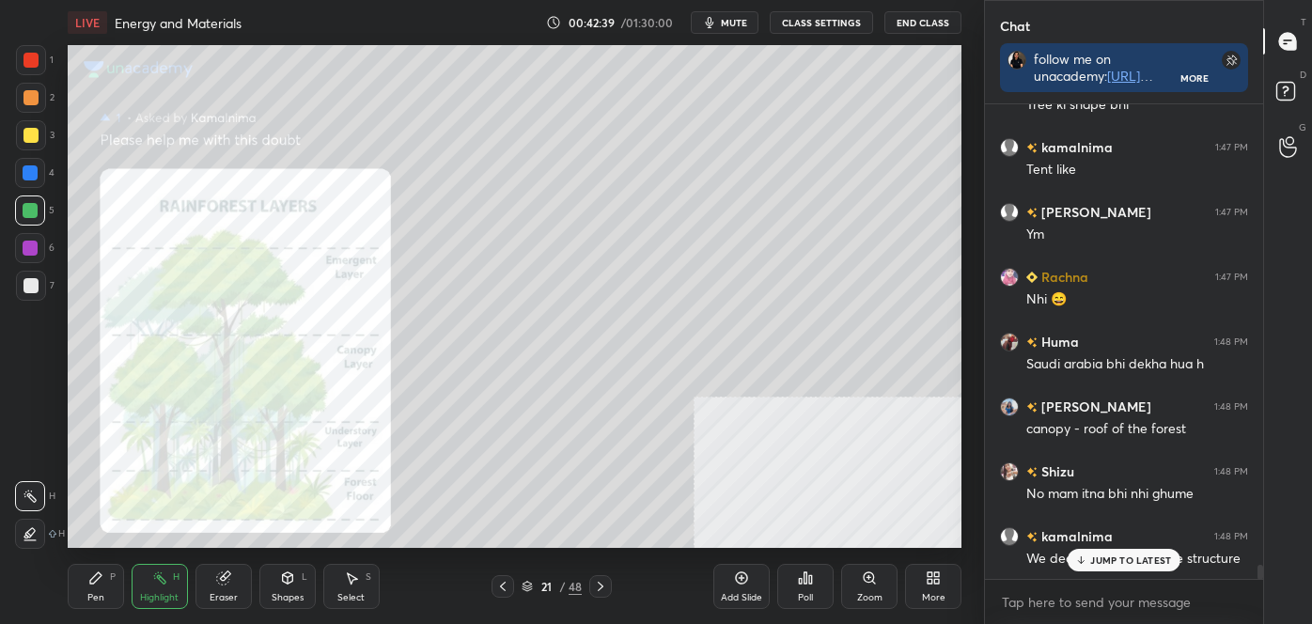
scroll to position [15385, 0]
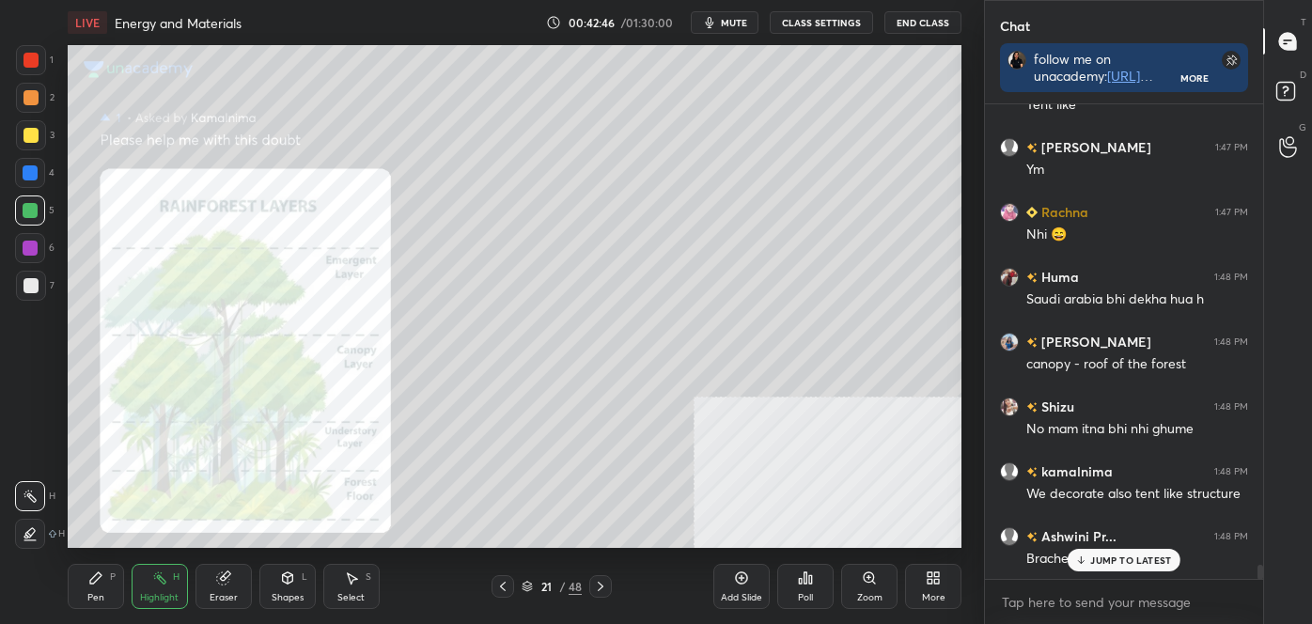
click at [499, 590] on icon at bounding box center [502, 586] width 15 height 15
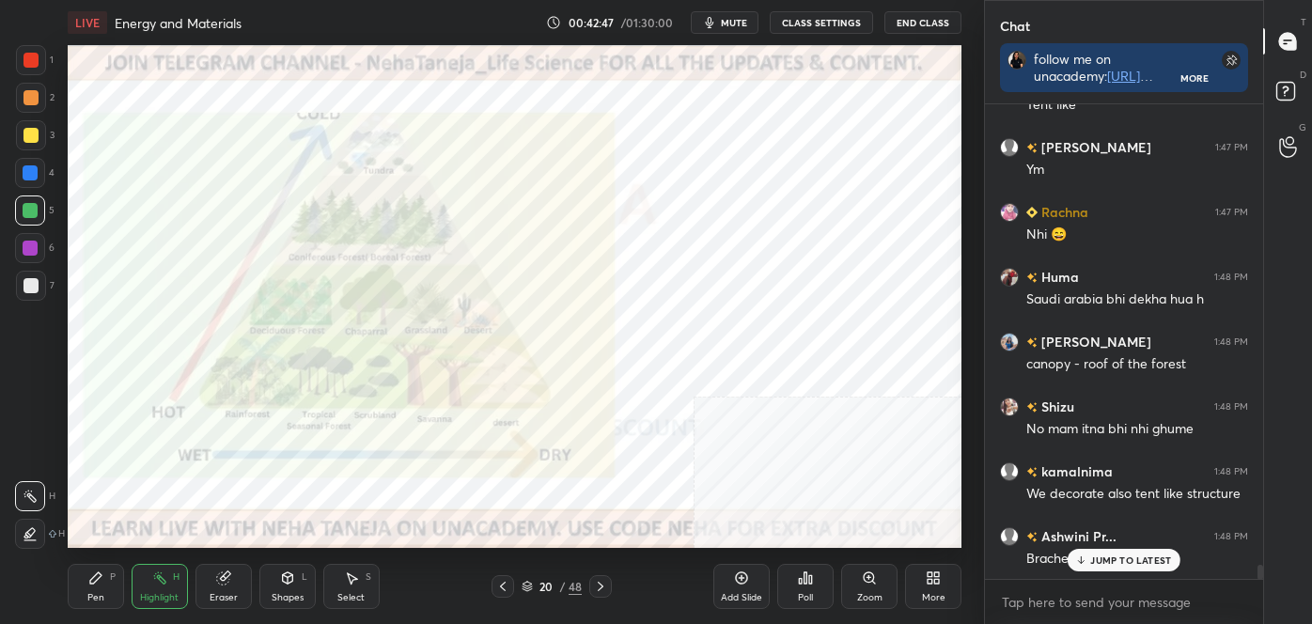
click at [498, 580] on icon at bounding box center [502, 586] width 15 height 15
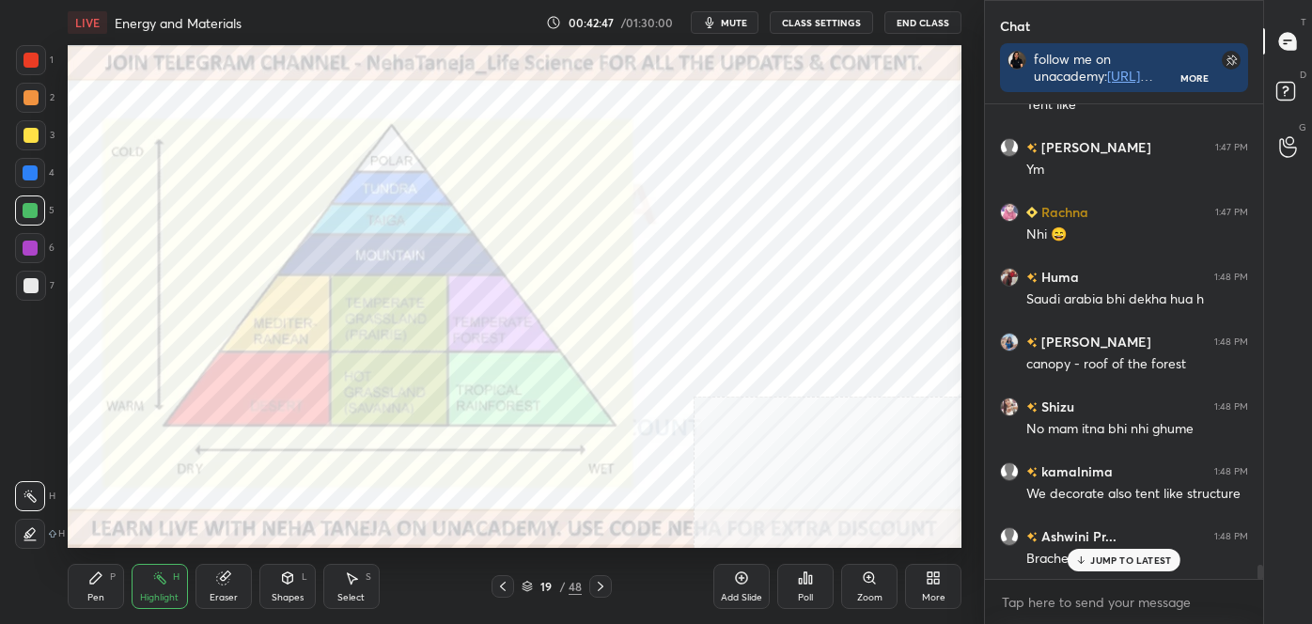
click at [498, 580] on icon at bounding box center [502, 586] width 15 height 15
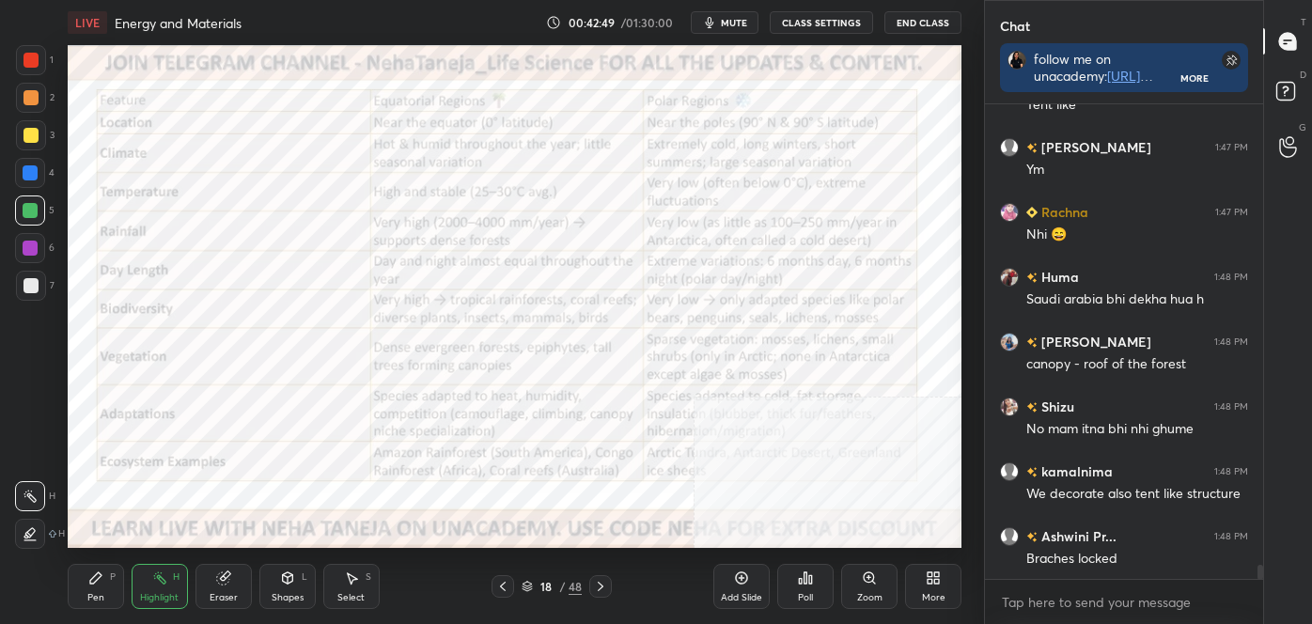
scroll to position [15468, 0]
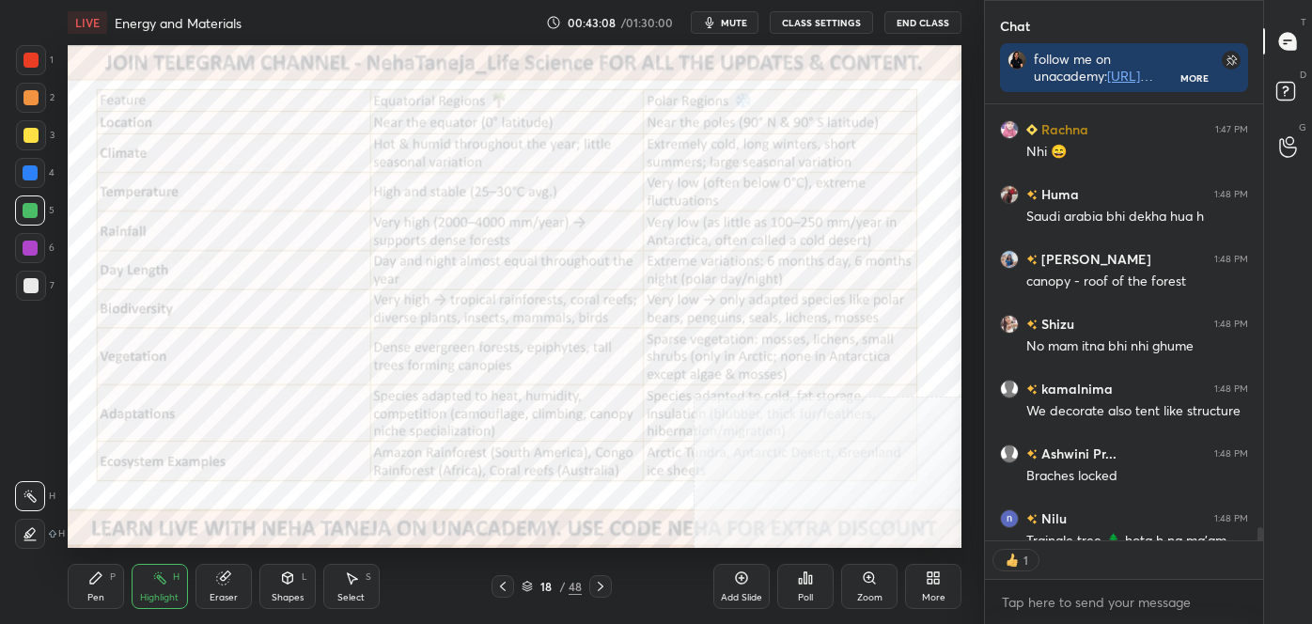
click at [605, 586] on icon at bounding box center [600, 586] width 15 height 15
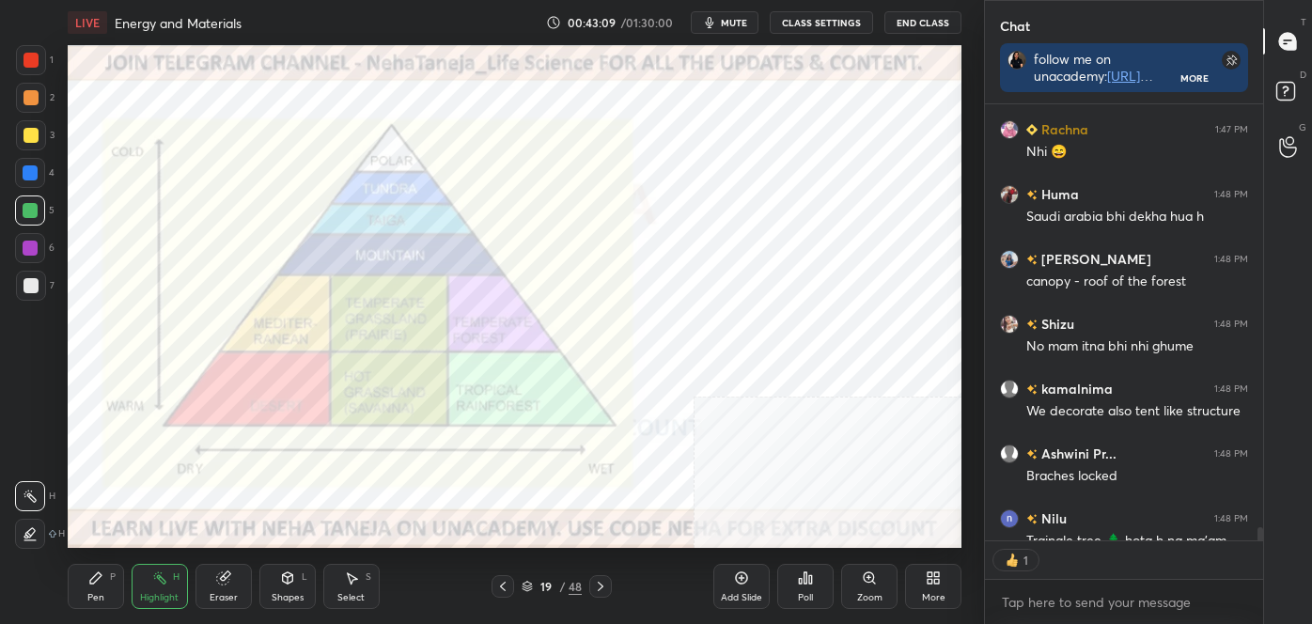
click at [601, 586] on icon at bounding box center [600, 586] width 15 height 15
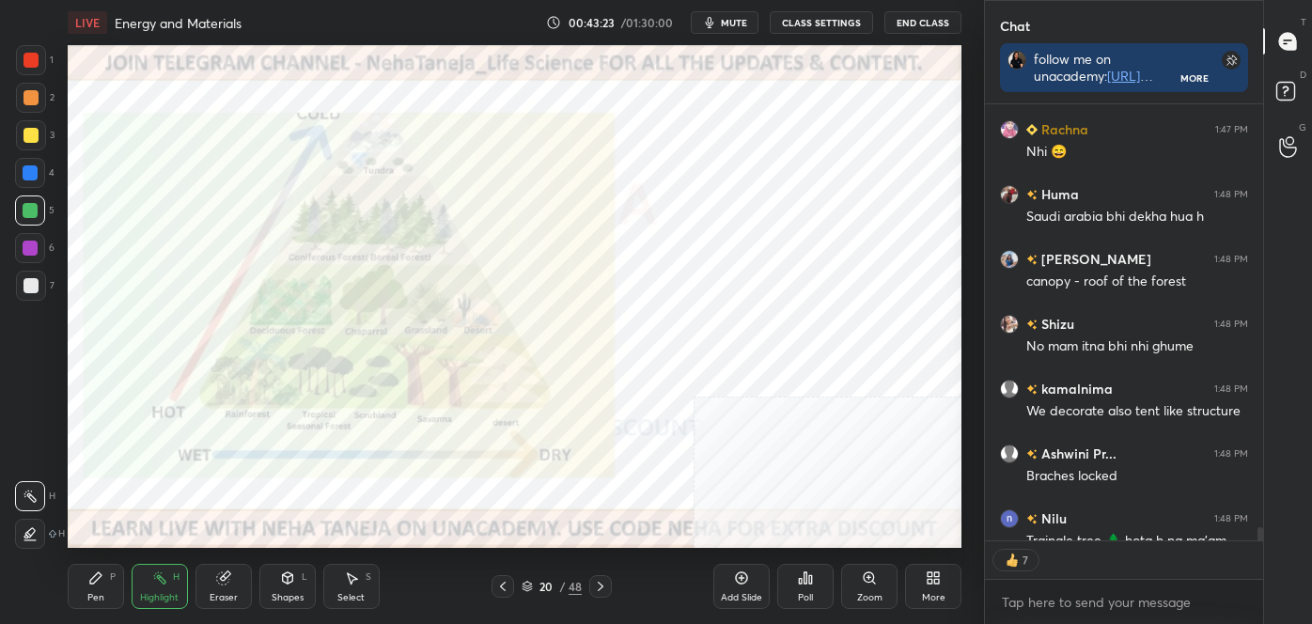
click at [600, 585] on icon at bounding box center [600, 586] width 15 height 15
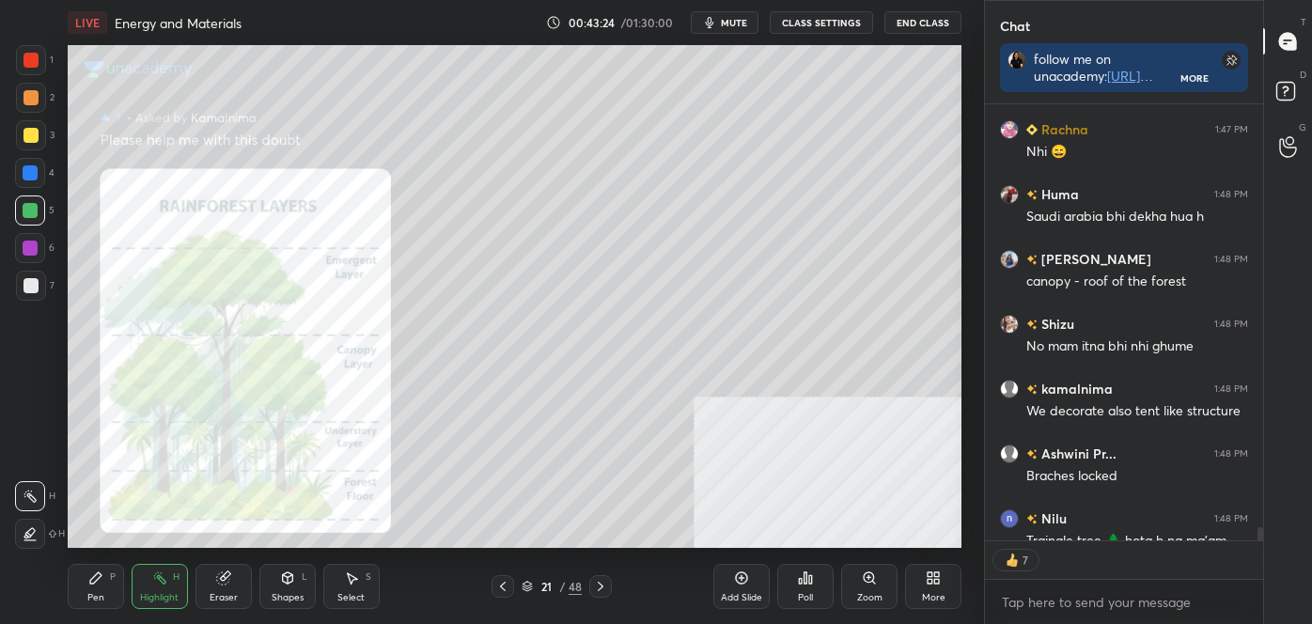
drag, startPoint x: 595, startPoint y: 581, endPoint x: 610, endPoint y: 575, distance: 16.1
click at [610, 575] on div at bounding box center [600, 586] width 23 height 23
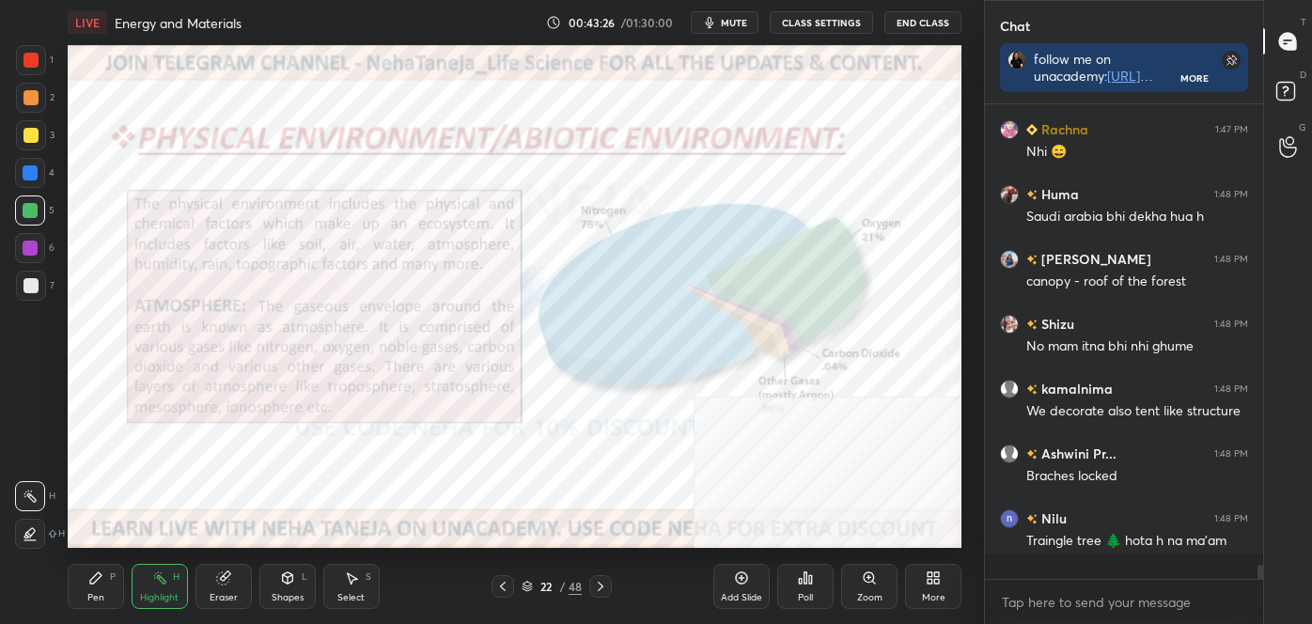
scroll to position [469, 273]
click at [505, 509] on div "LIVE Energy and Materials 00:43:27 / 01:30:00 mute CLASS SETTINGS End Class Set…" at bounding box center [514, 312] width 909 height 624
click at [498, 586] on icon at bounding box center [502, 586] width 15 height 15
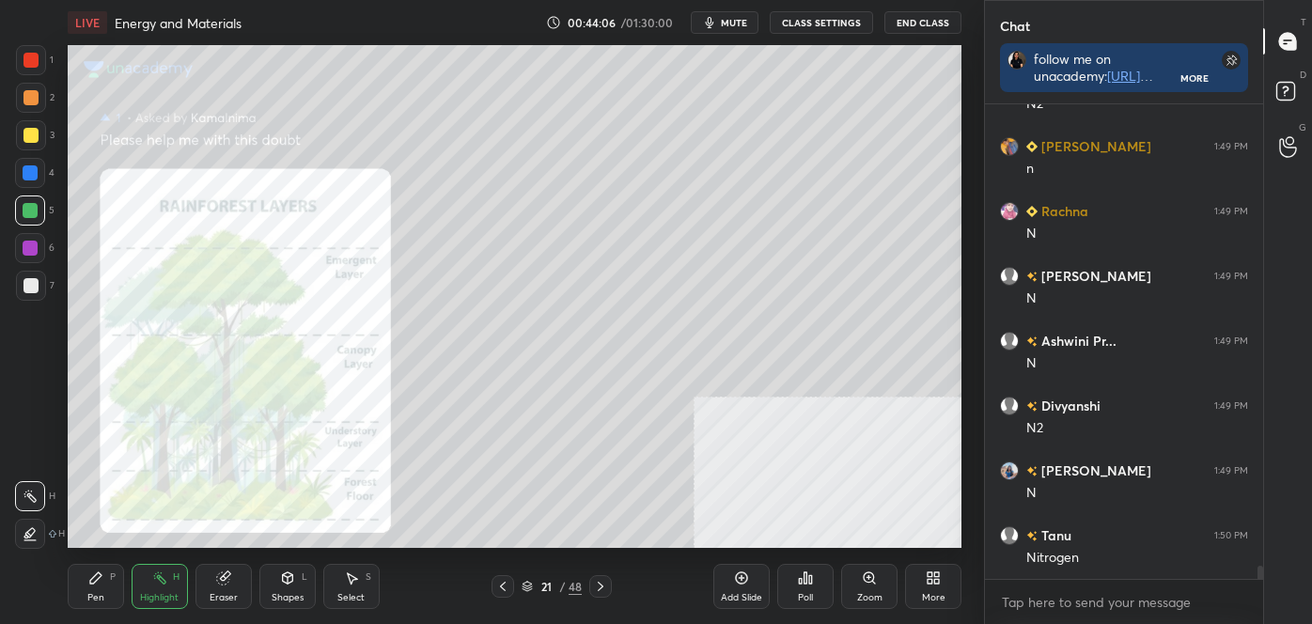
scroll to position [16117, 0]
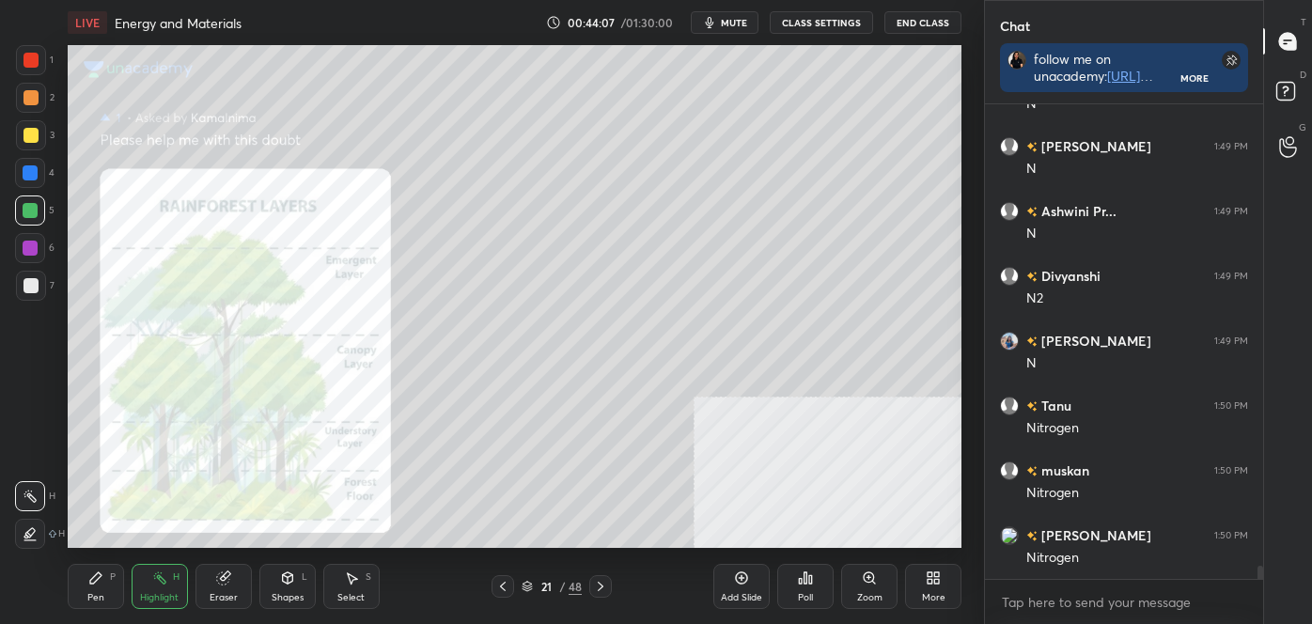
click at [604, 585] on icon at bounding box center [600, 586] width 15 height 15
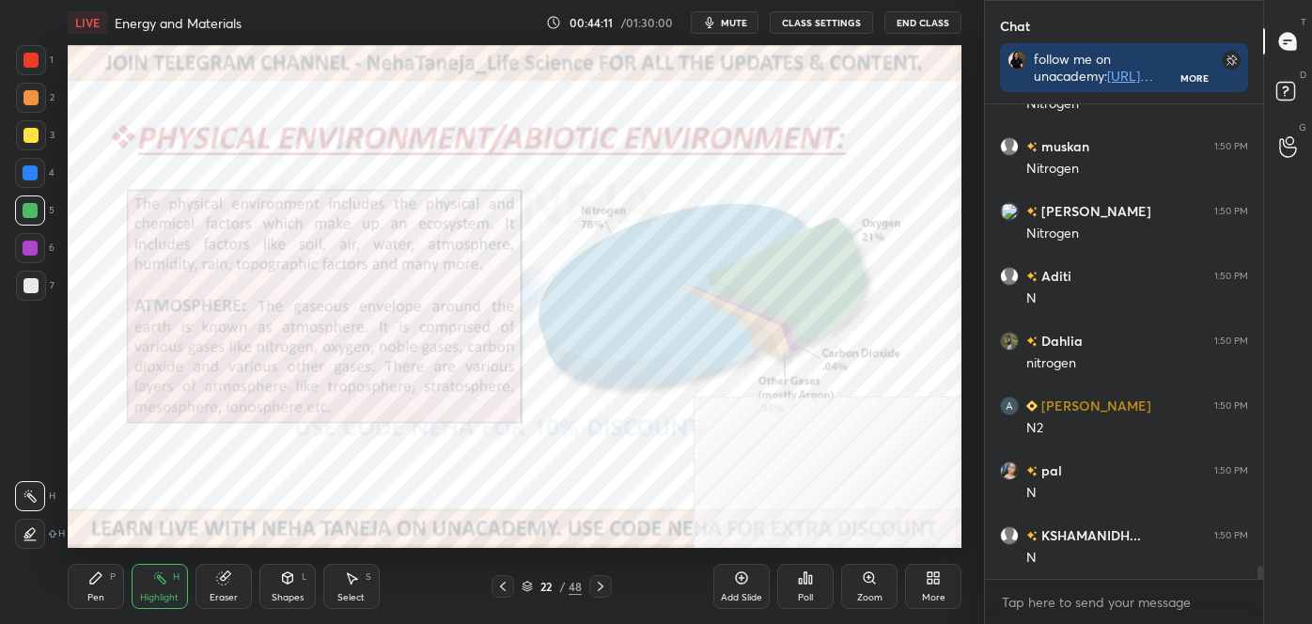
scroll to position [16571, 0]
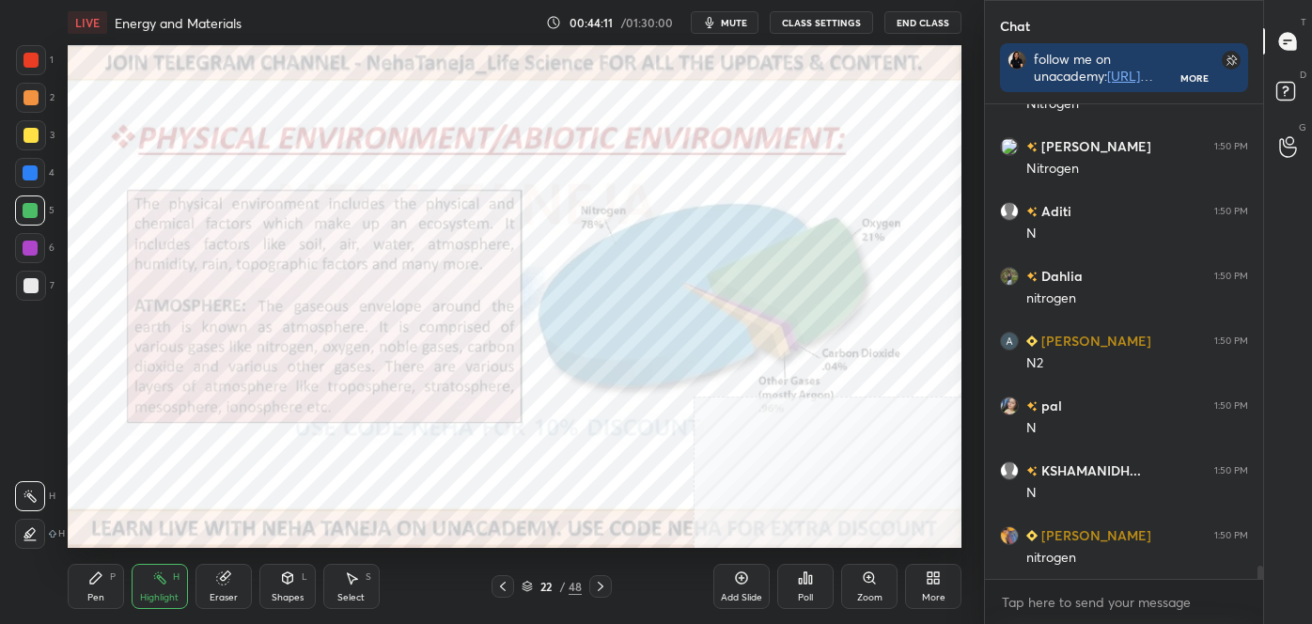
click at [39, 164] on div at bounding box center [30, 173] width 30 height 30
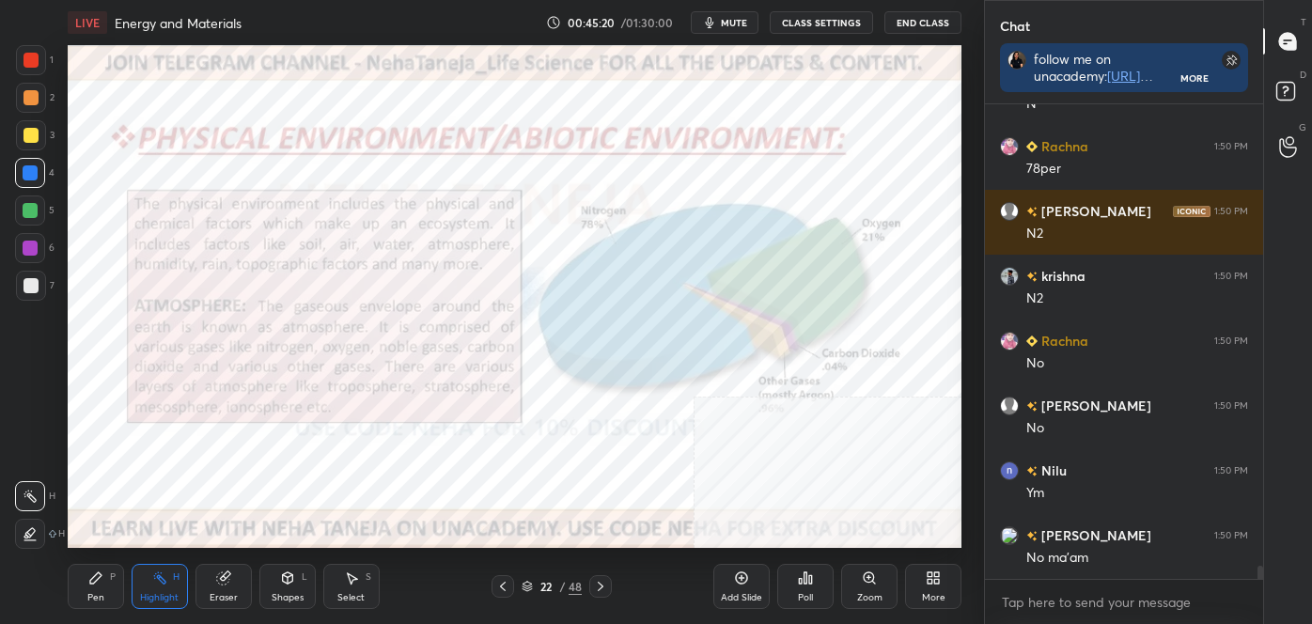
scroll to position [17135, 0]
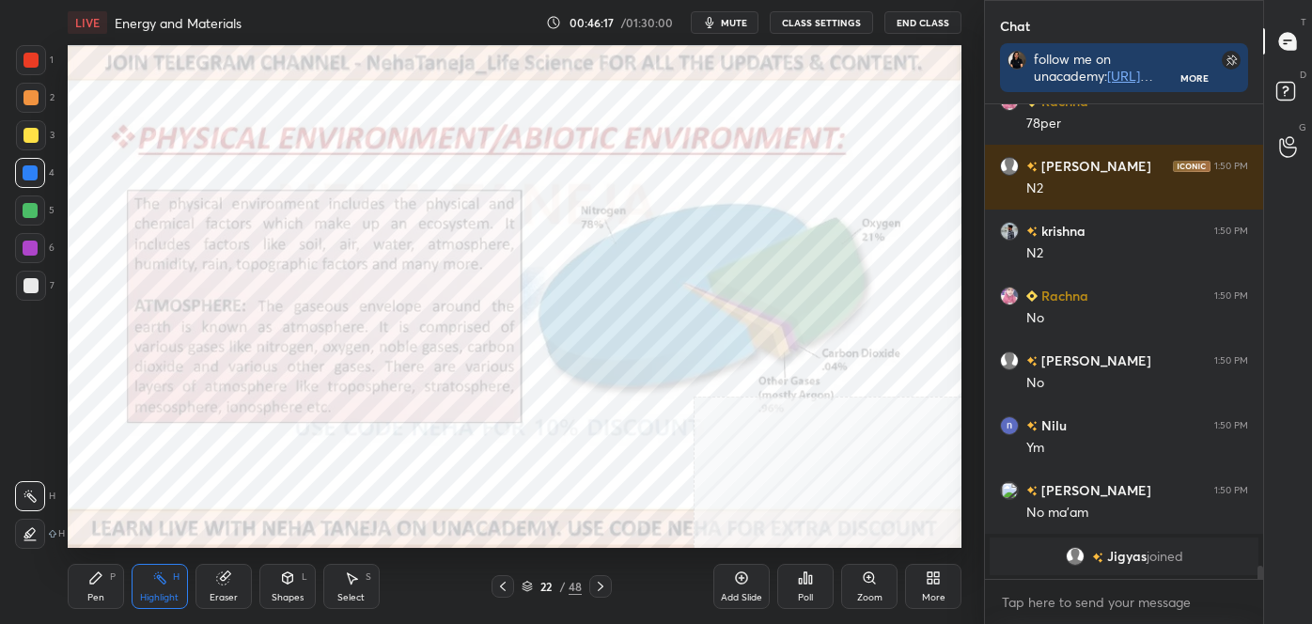
click at [596, 586] on icon at bounding box center [600, 586] width 15 height 15
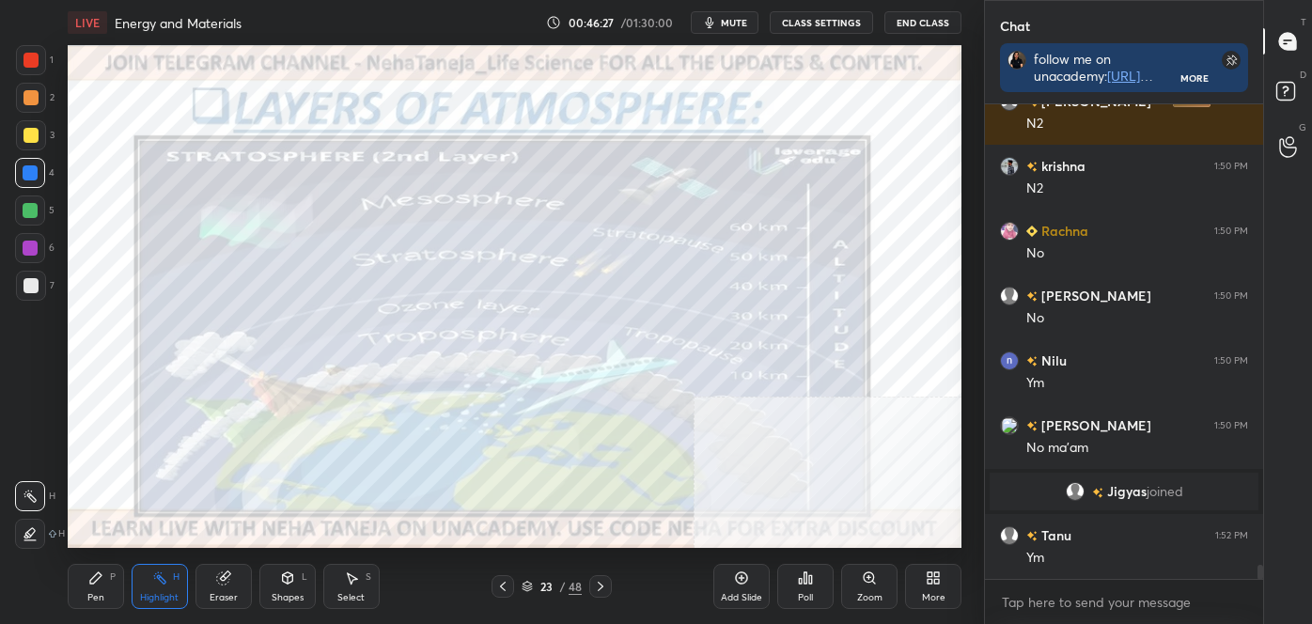
scroll to position [15834, 0]
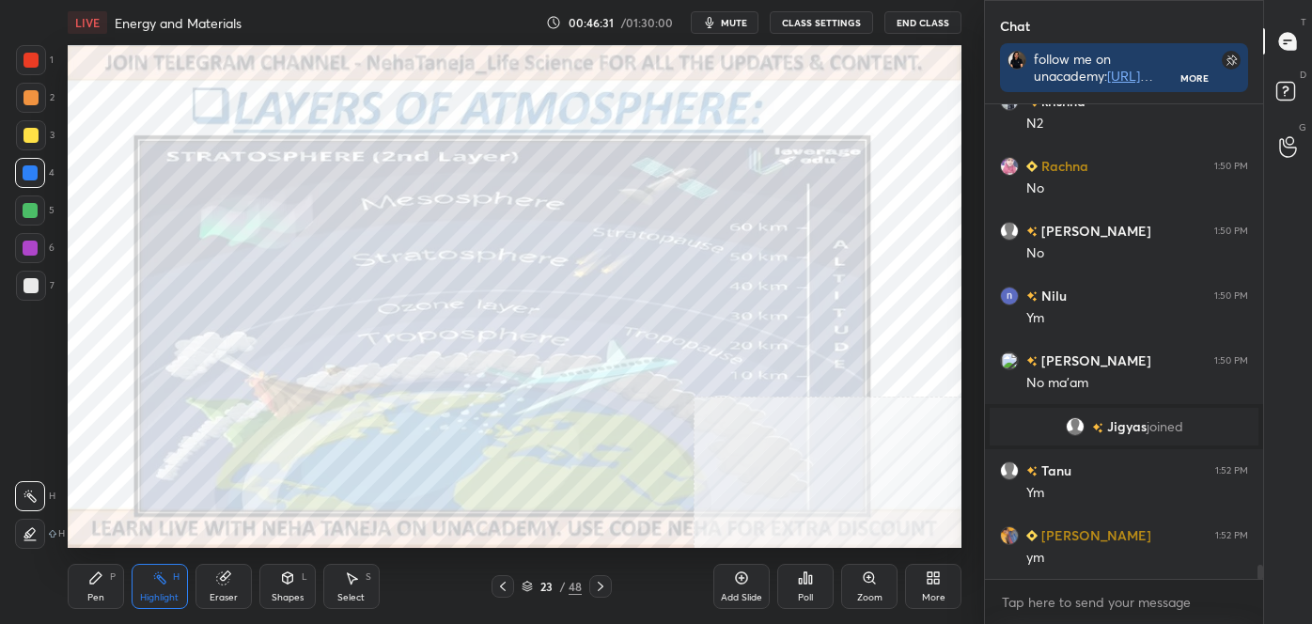
click at [596, 587] on icon at bounding box center [600, 586] width 15 height 15
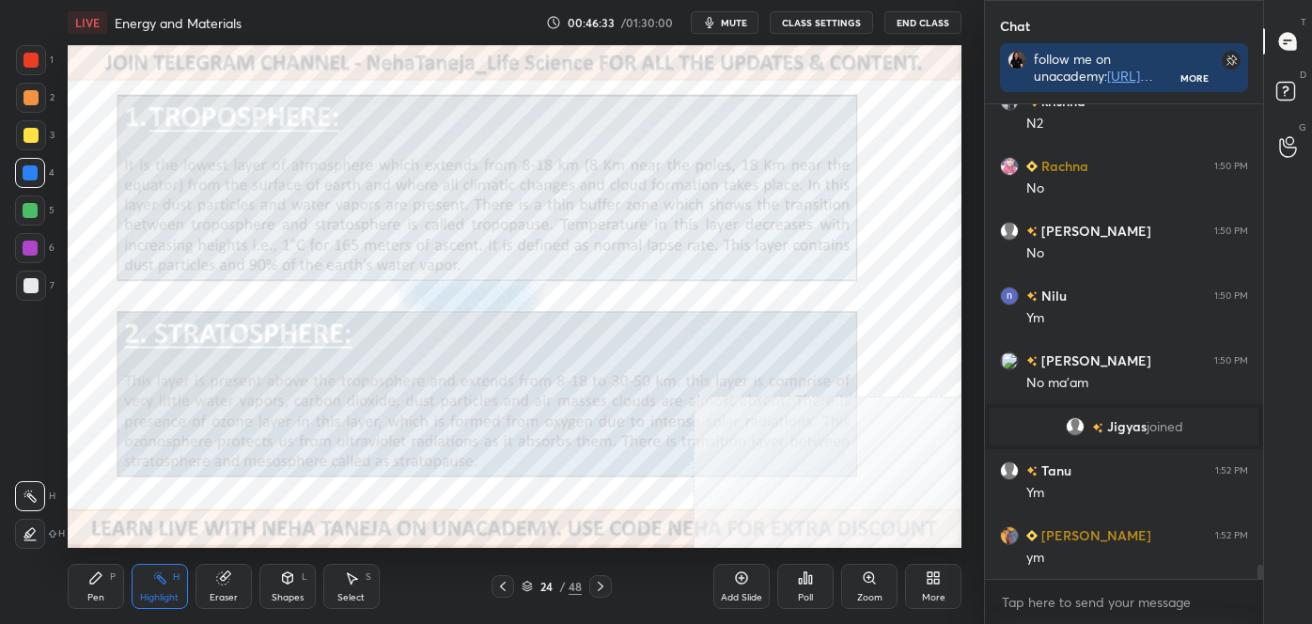
click at [503, 585] on icon at bounding box center [502, 586] width 15 height 15
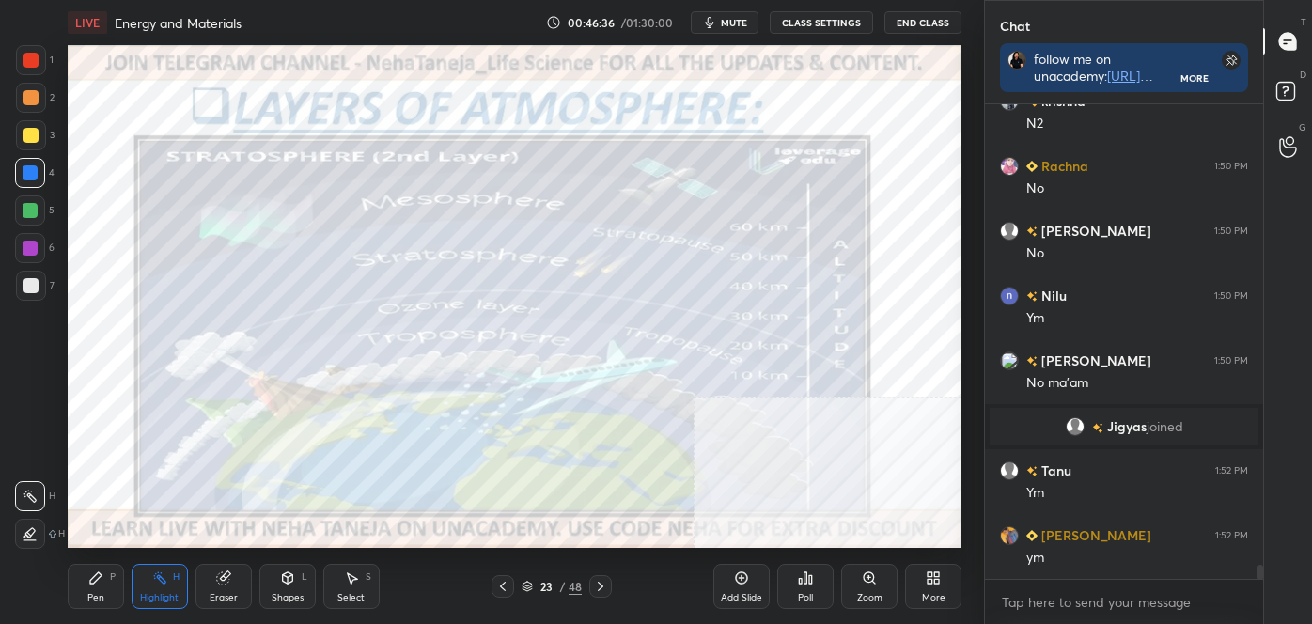
click at [604, 589] on icon at bounding box center [600, 586] width 15 height 15
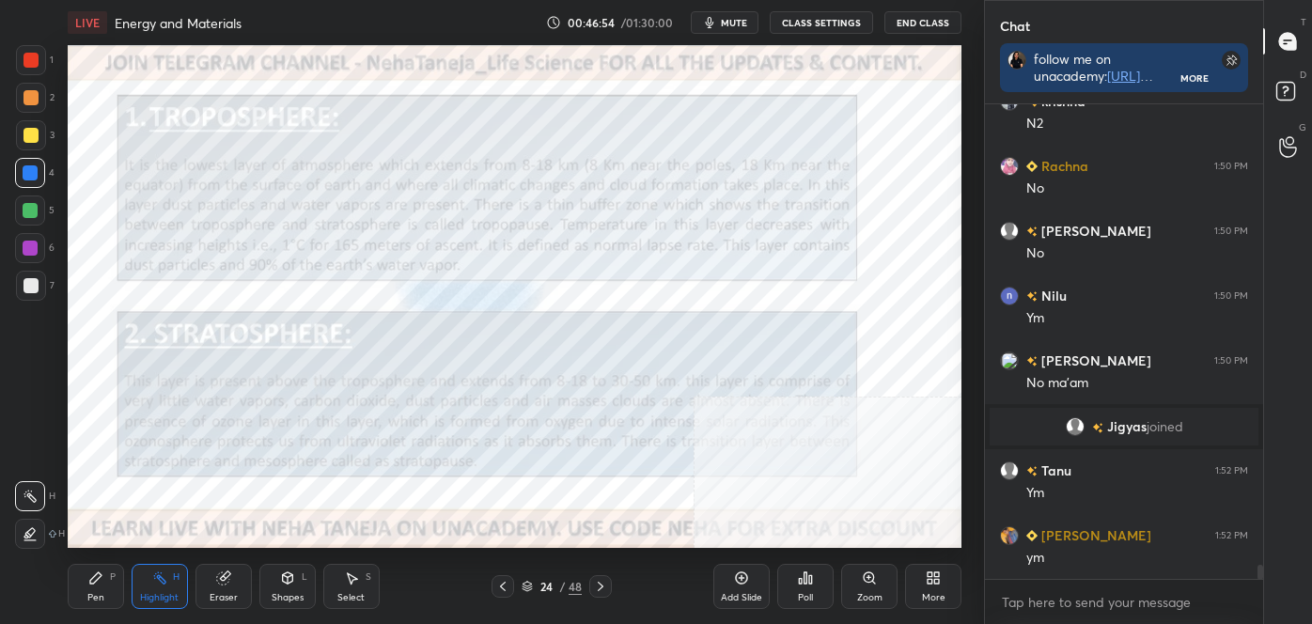
click at [502, 585] on icon at bounding box center [502, 586] width 15 height 15
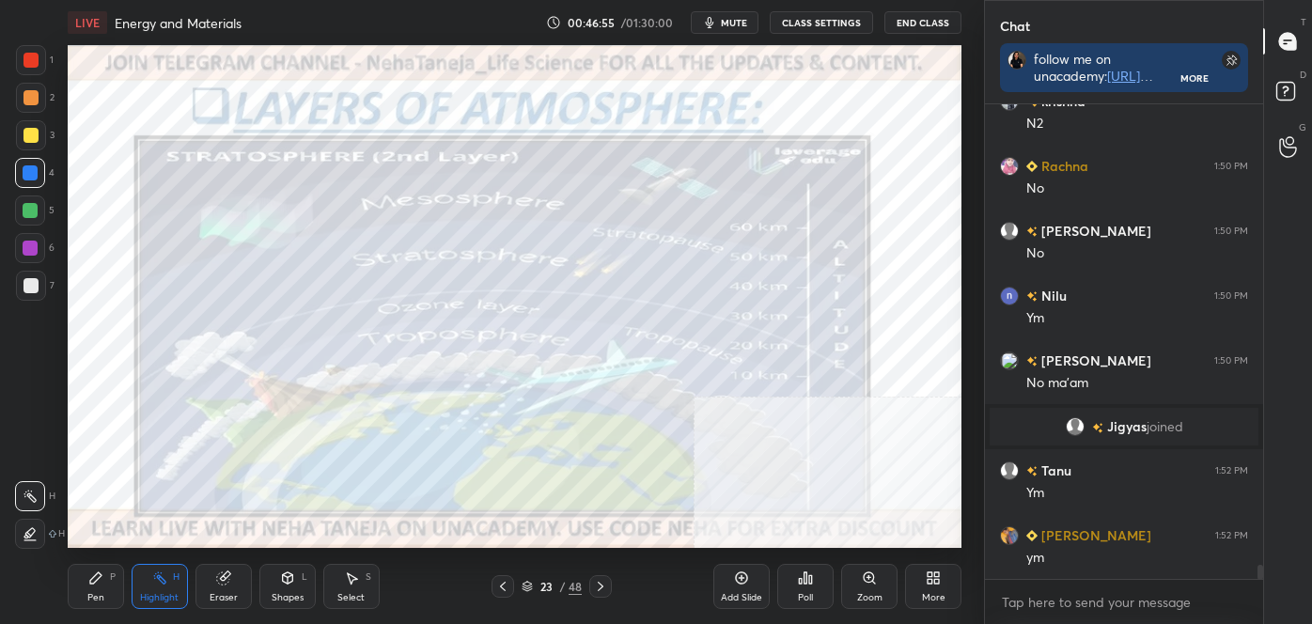
drag, startPoint x: 33, startPoint y: 58, endPoint x: 58, endPoint y: 57, distance: 25.4
click at [33, 60] on div at bounding box center [31, 60] width 15 height 15
click at [609, 589] on div at bounding box center [600, 586] width 23 height 23
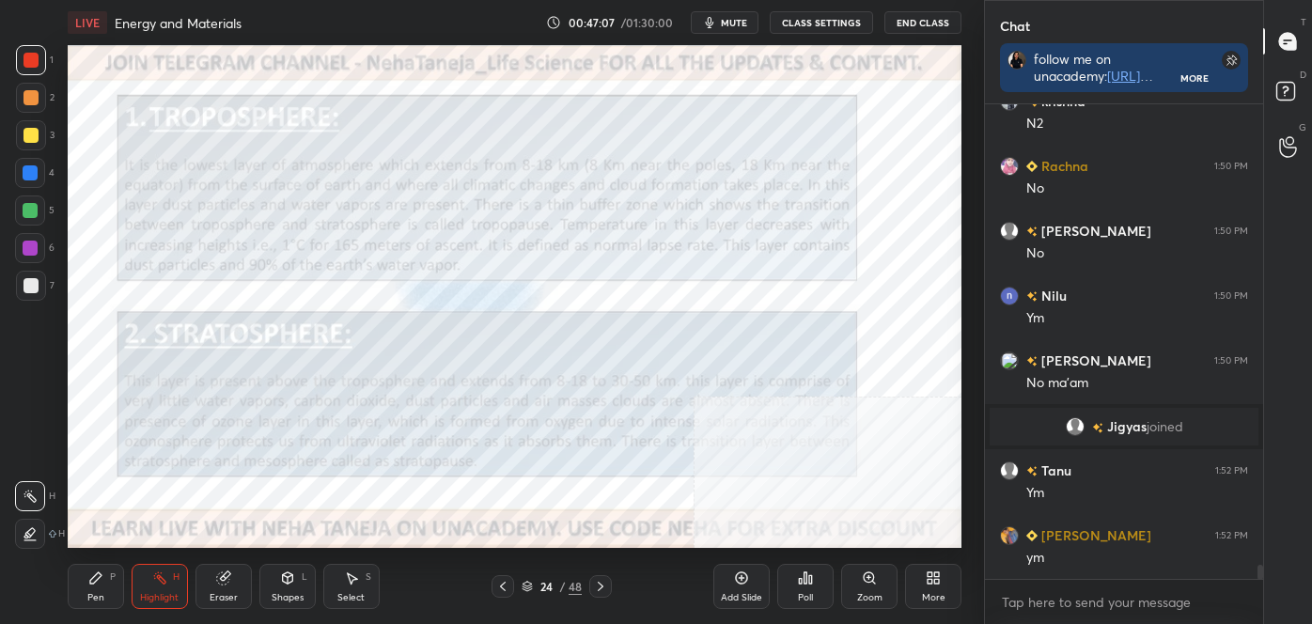
scroll to position [15898, 0]
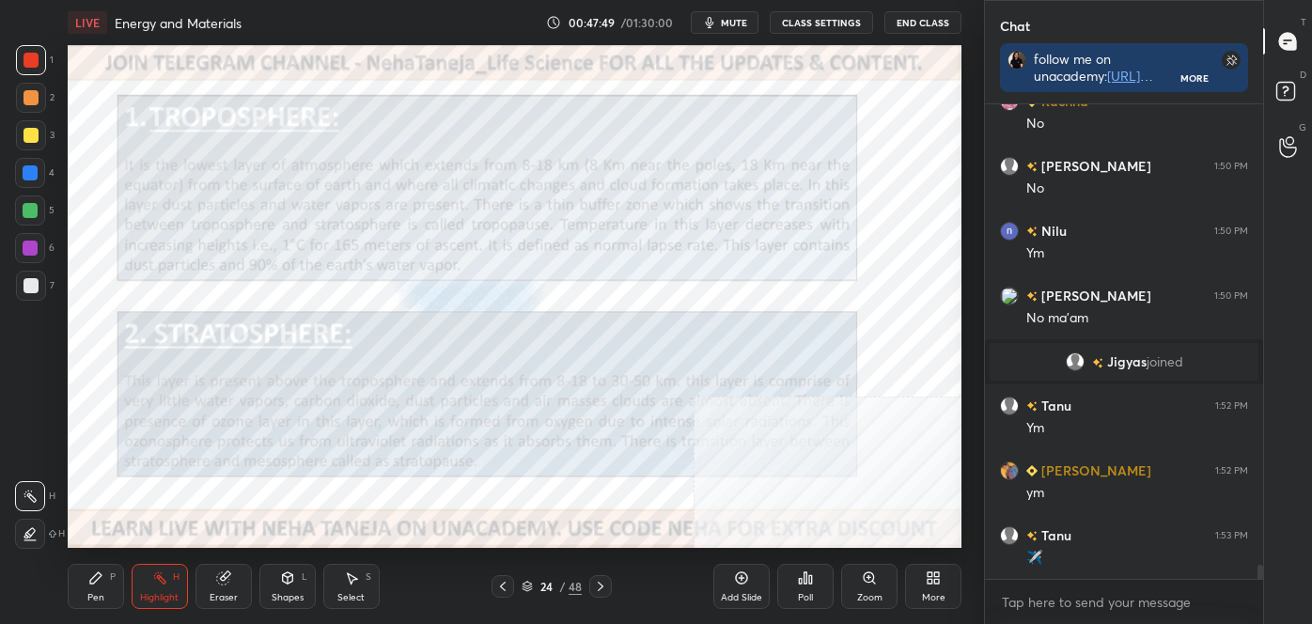
drag, startPoint x: 288, startPoint y: 582, endPoint x: 295, endPoint y: 589, distance: 10.6
click at [288, 581] on icon at bounding box center [288, 580] width 0 height 7
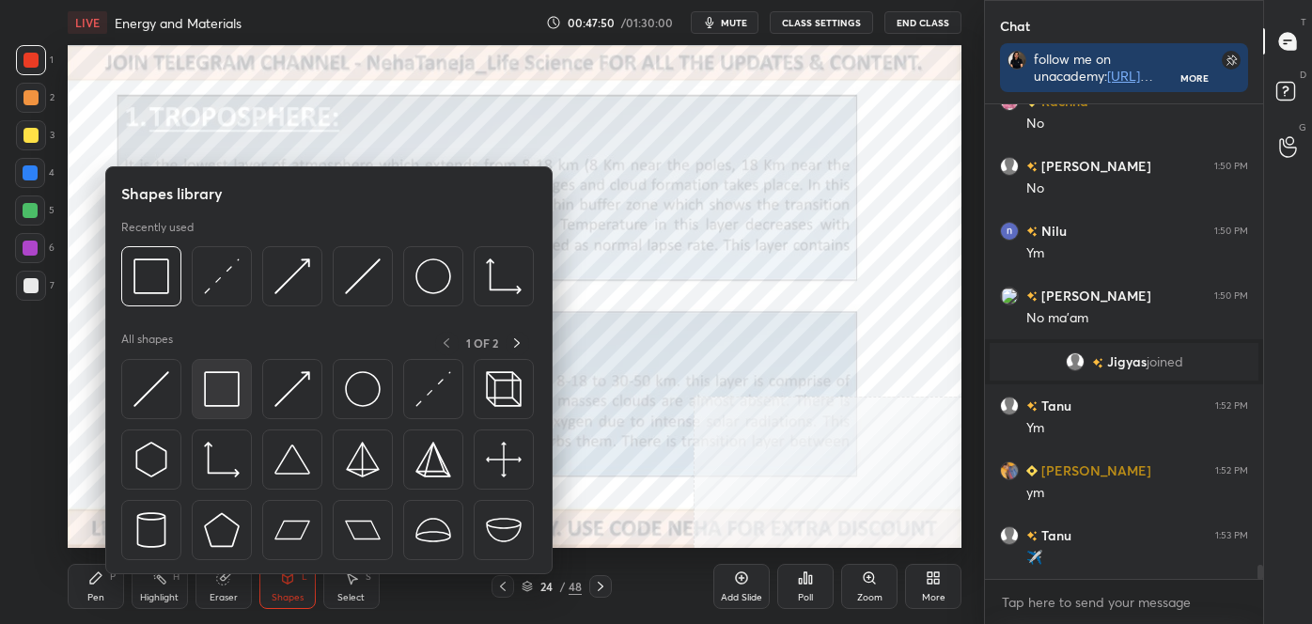
click at [229, 395] on img at bounding box center [222, 389] width 36 height 36
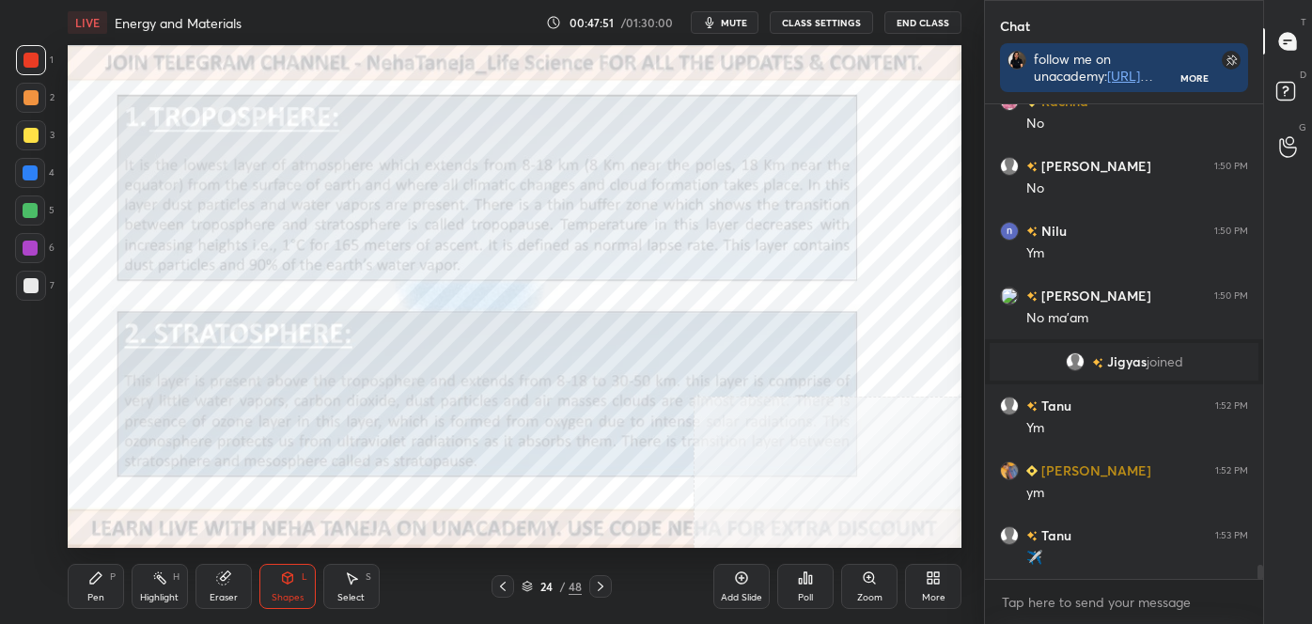
click at [27, 132] on div at bounding box center [31, 135] width 15 height 15
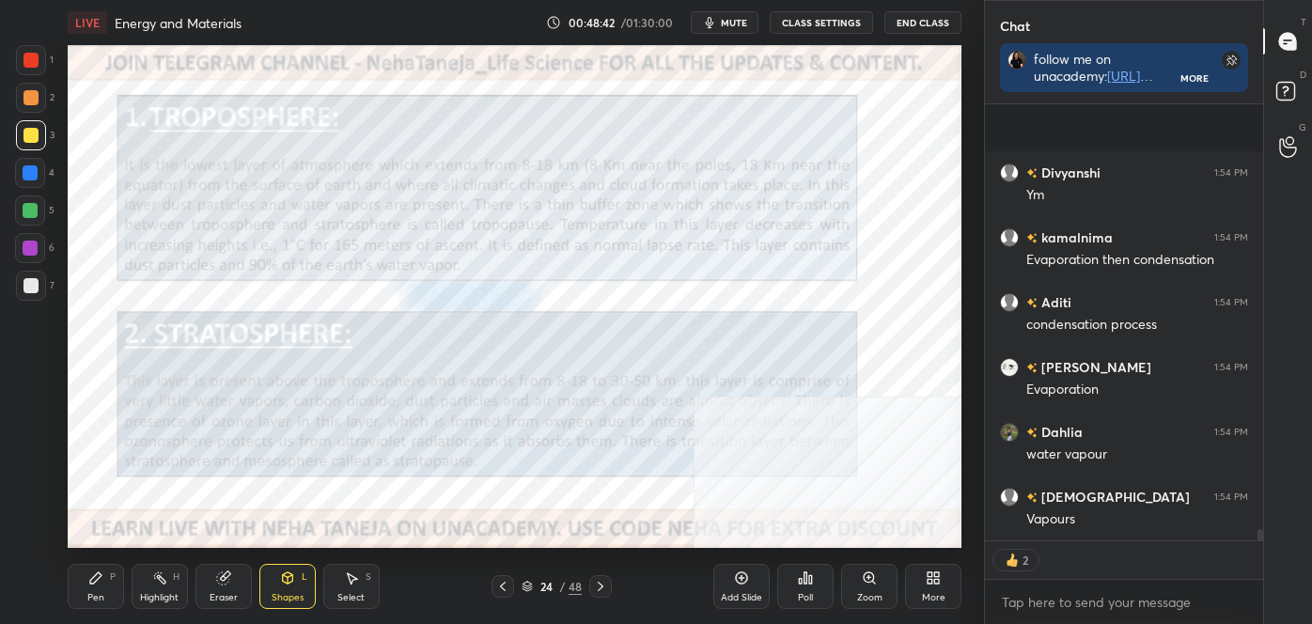
scroll to position [16651, 0]
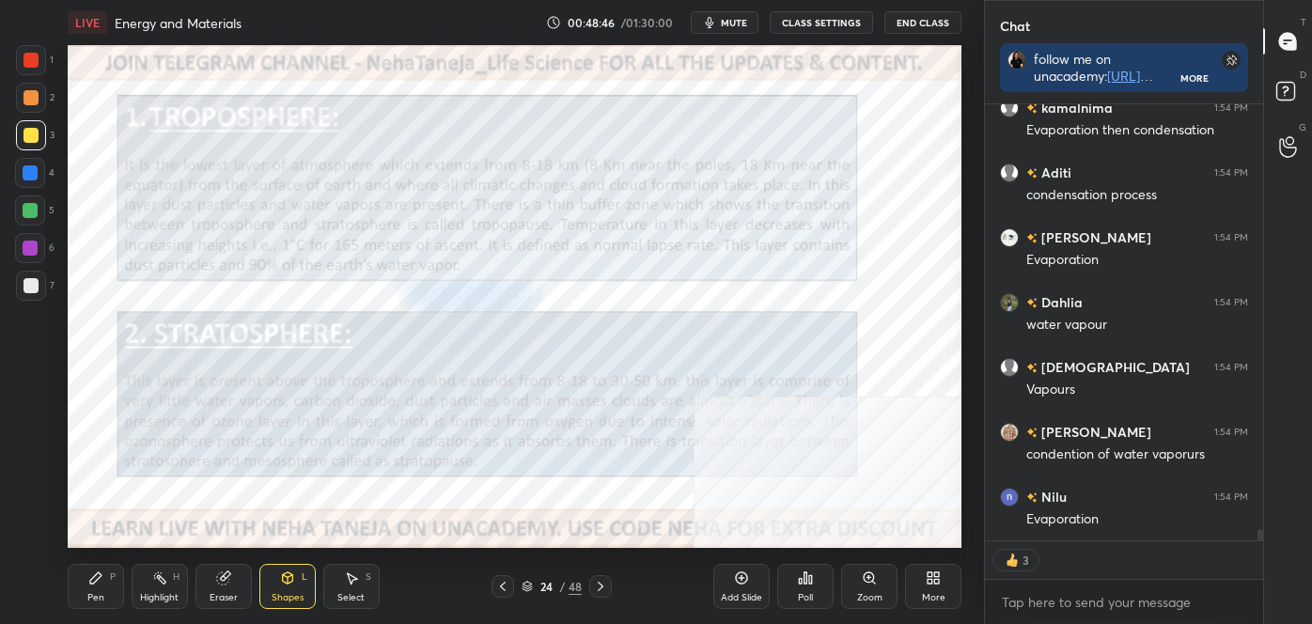
click at [164, 594] on div "Highlight" at bounding box center [159, 597] width 39 height 9
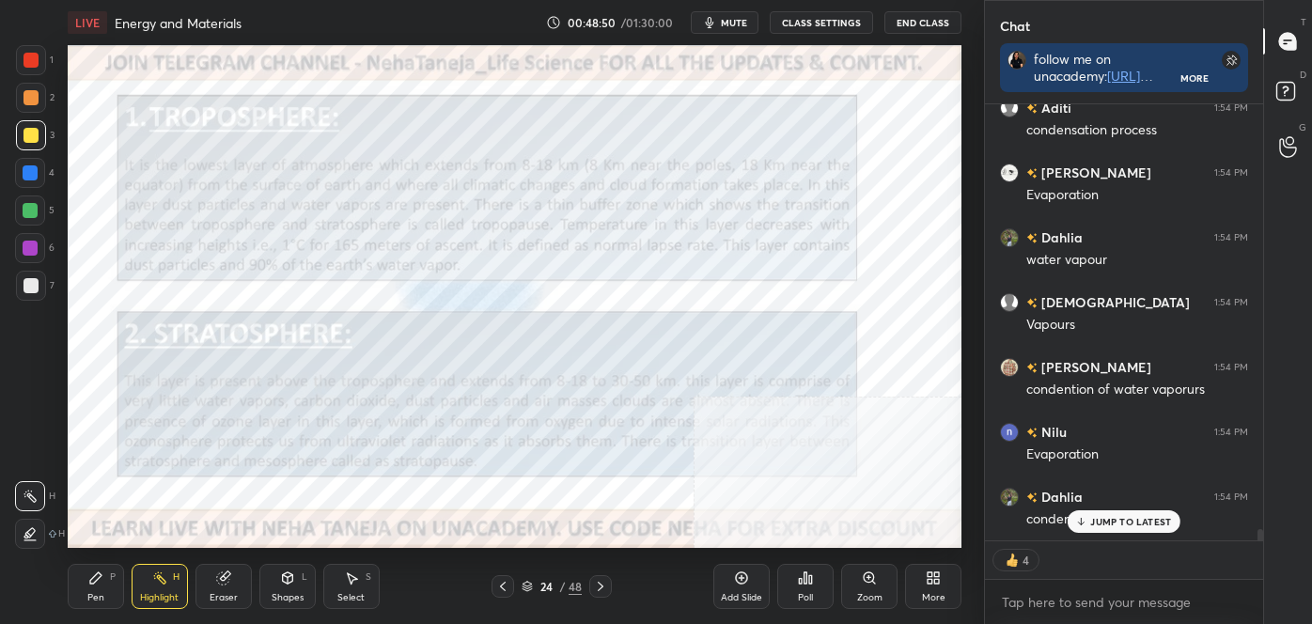
scroll to position [16779, 0]
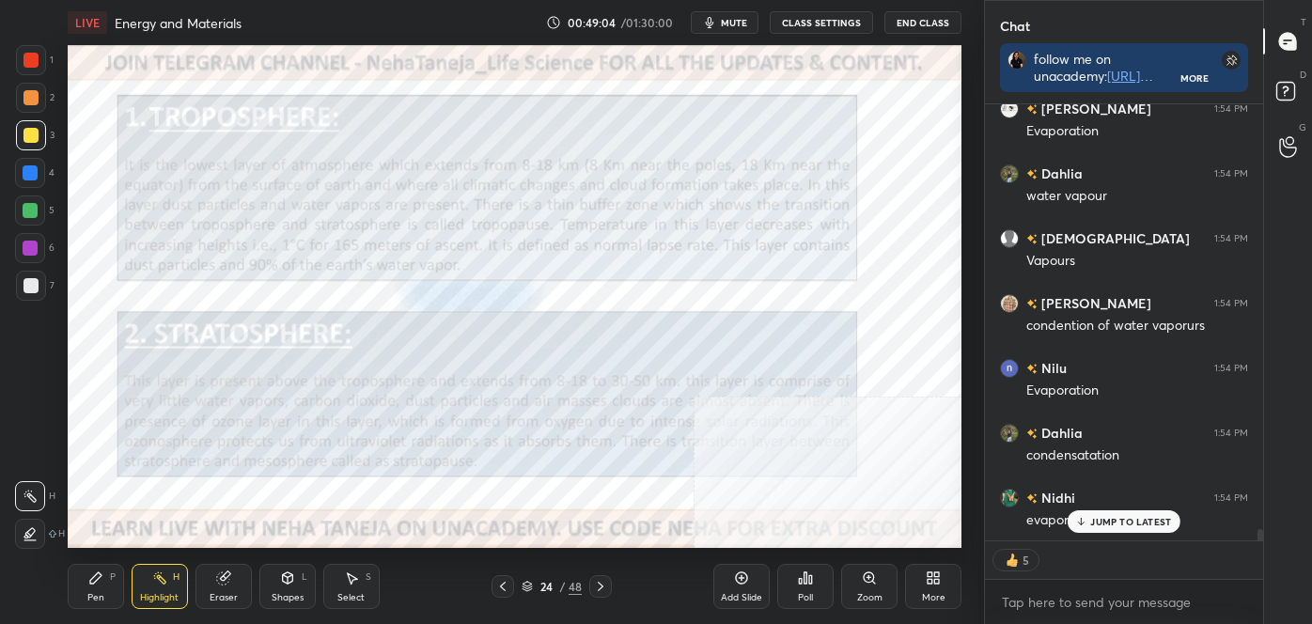
click at [496, 579] on icon at bounding box center [502, 586] width 15 height 15
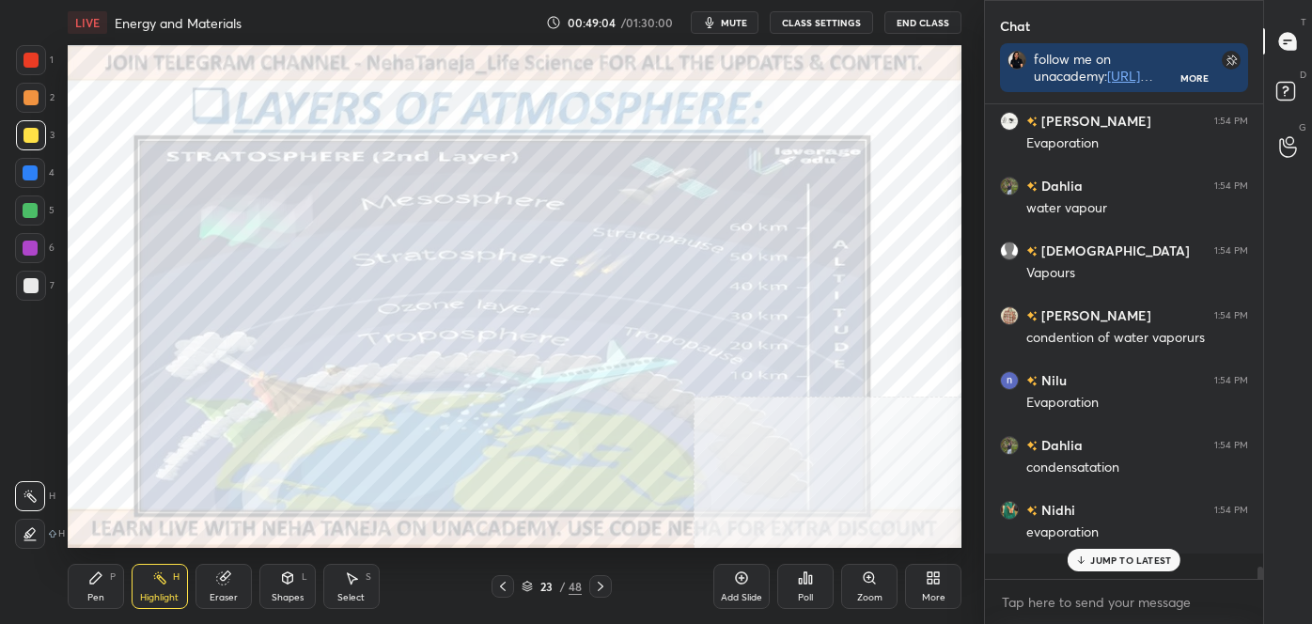
scroll to position [16742, 0]
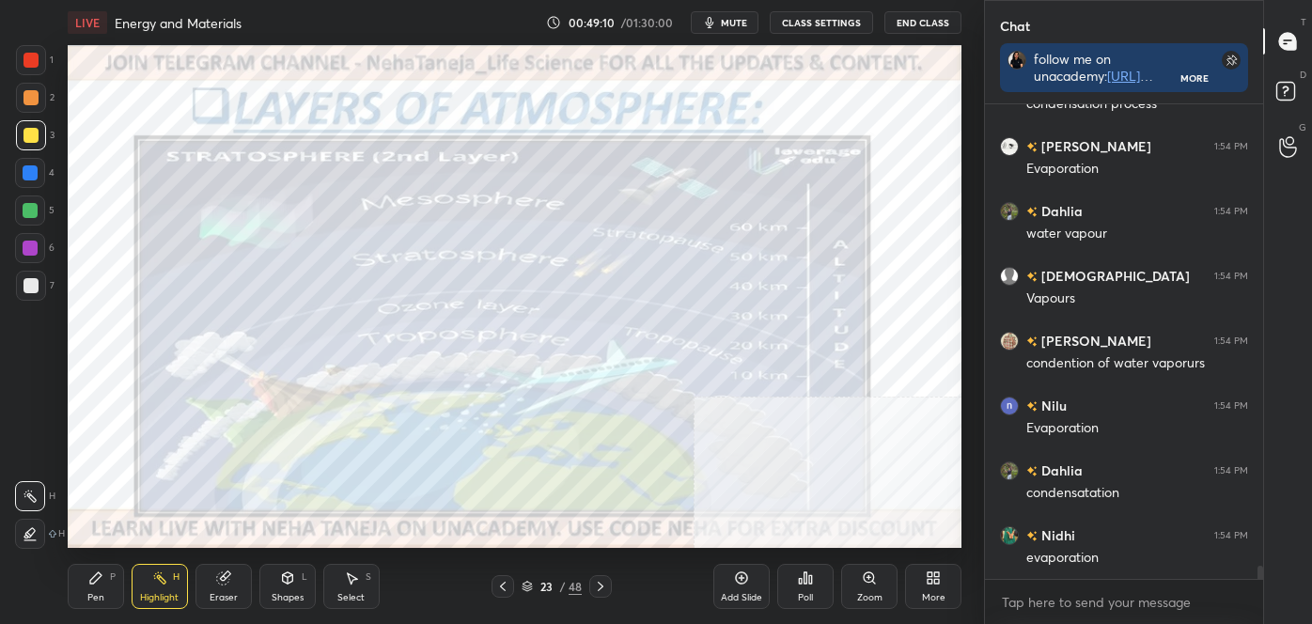
click at [609, 579] on div at bounding box center [600, 586] width 23 height 23
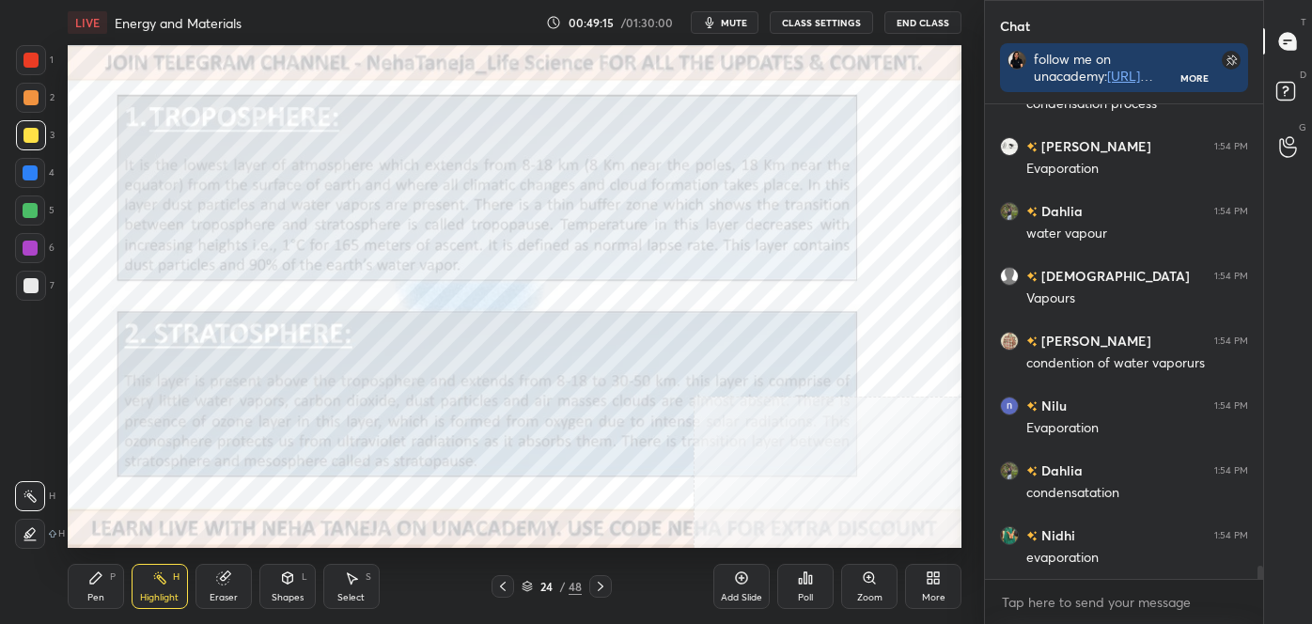
scroll to position [16824, 0]
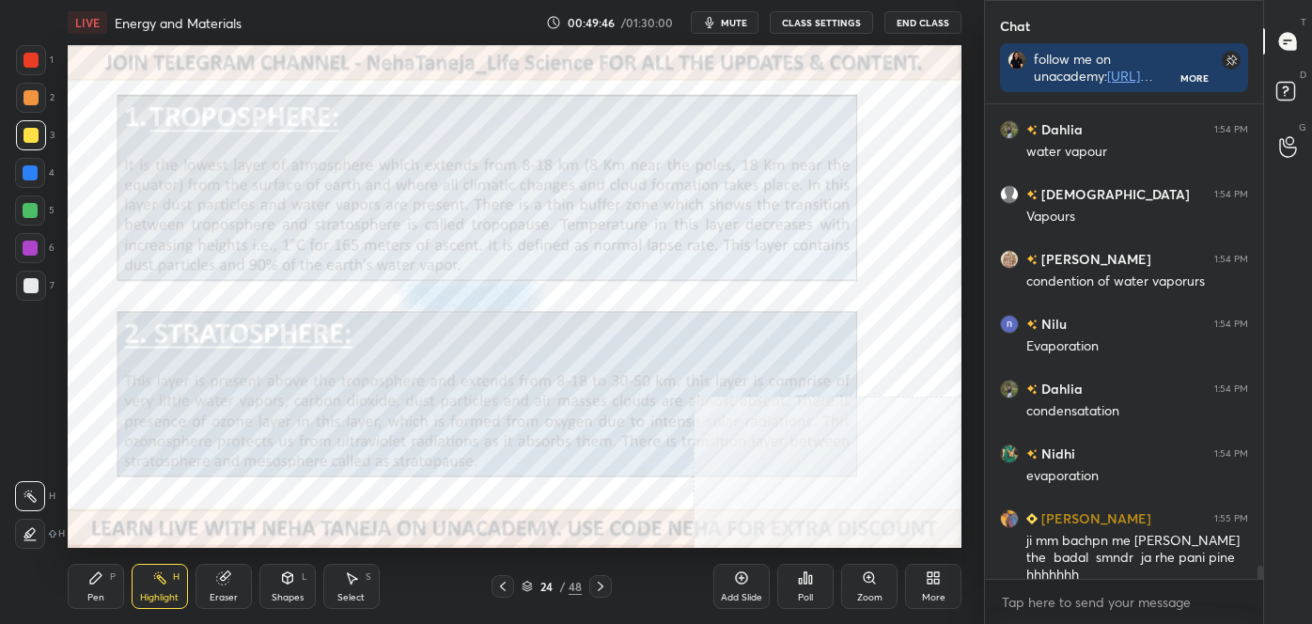
click at [498, 587] on icon at bounding box center [502, 586] width 15 height 15
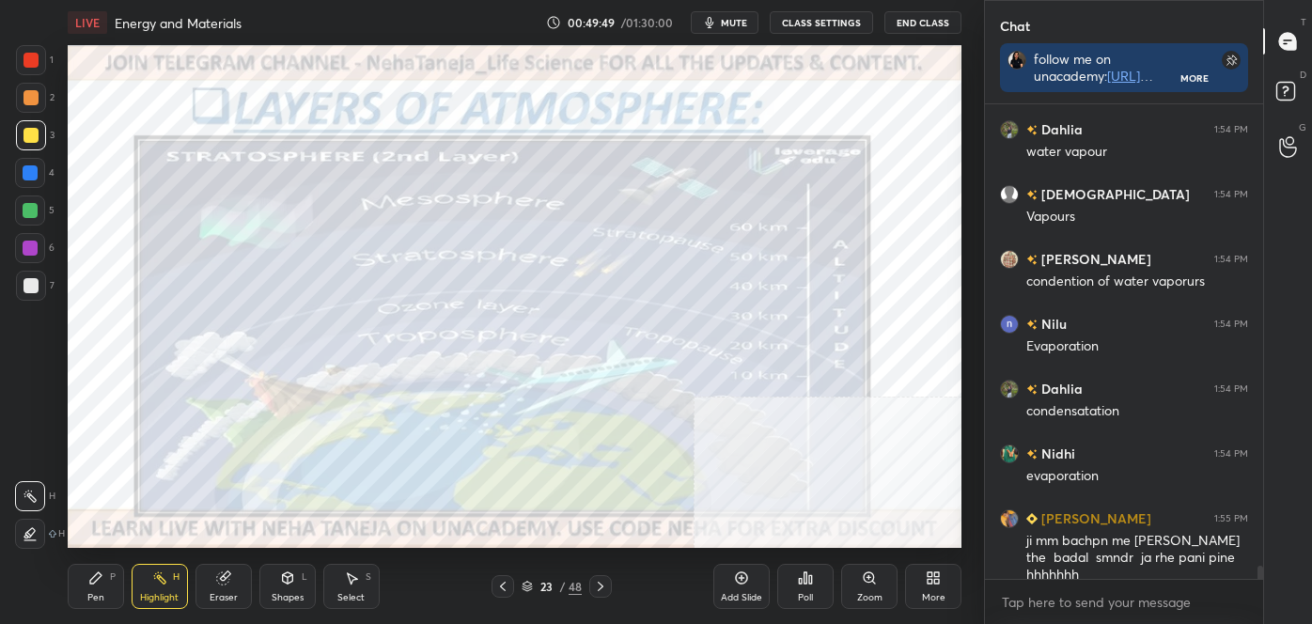
click at [597, 585] on icon at bounding box center [600, 586] width 15 height 15
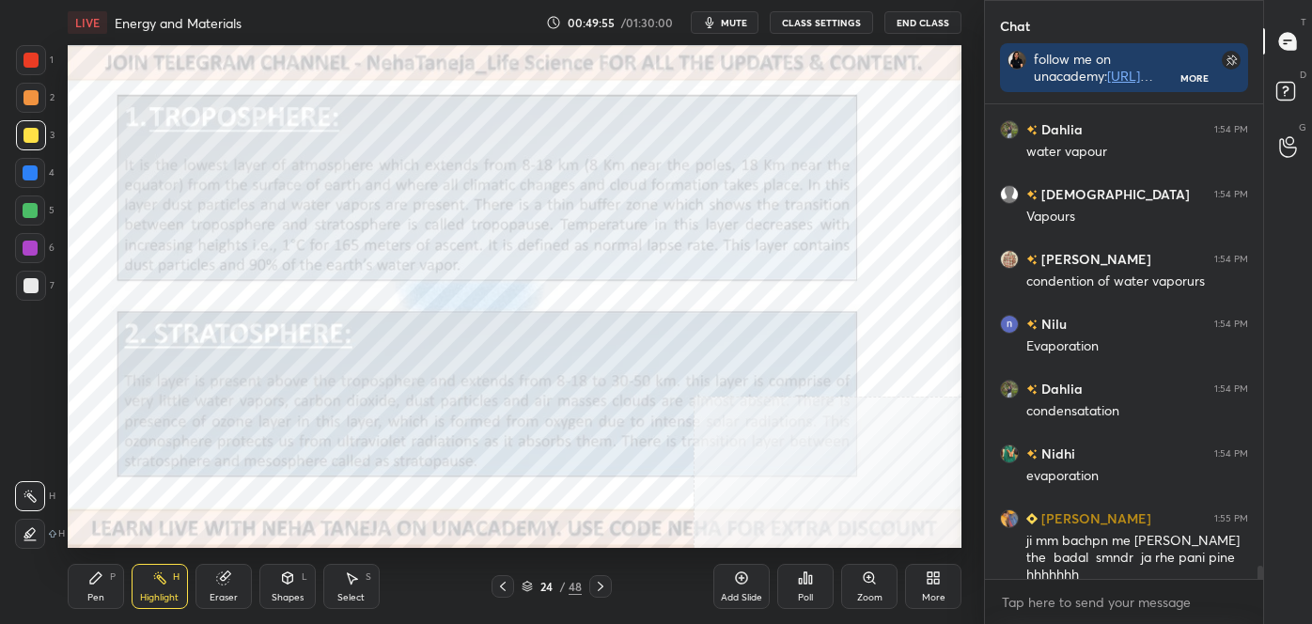
scroll to position [16888, 0]
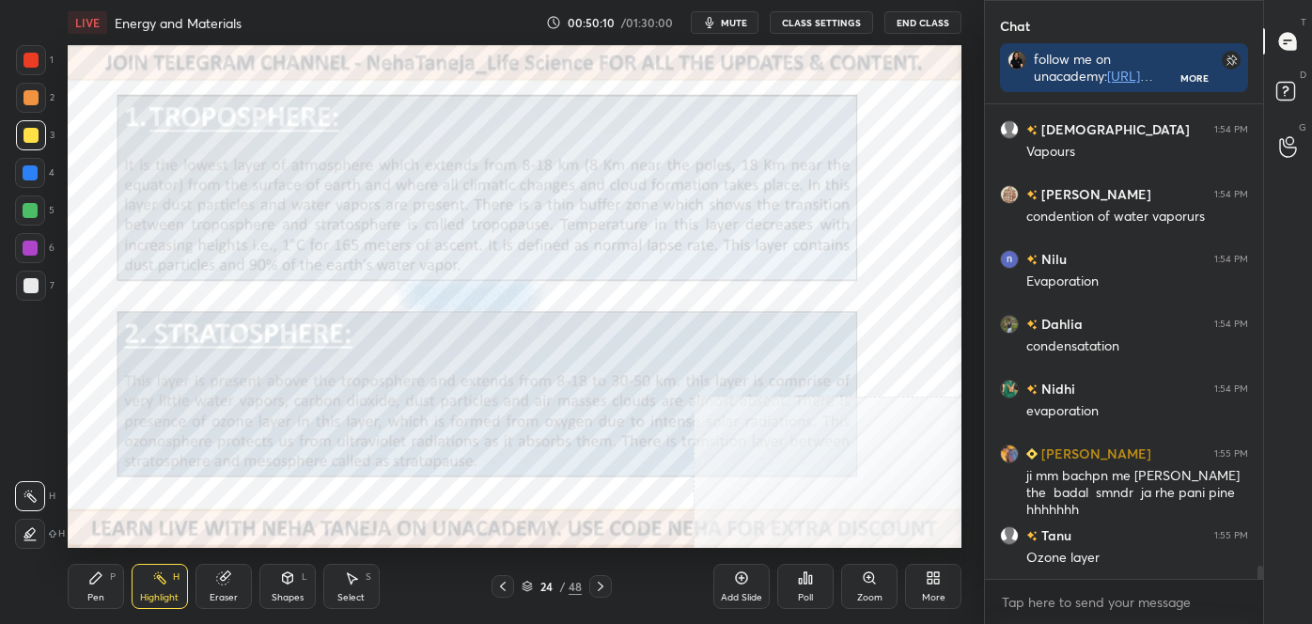
click at [291, 598] on div "Shapes" at bounding box center [288, 597] width 32 height 9
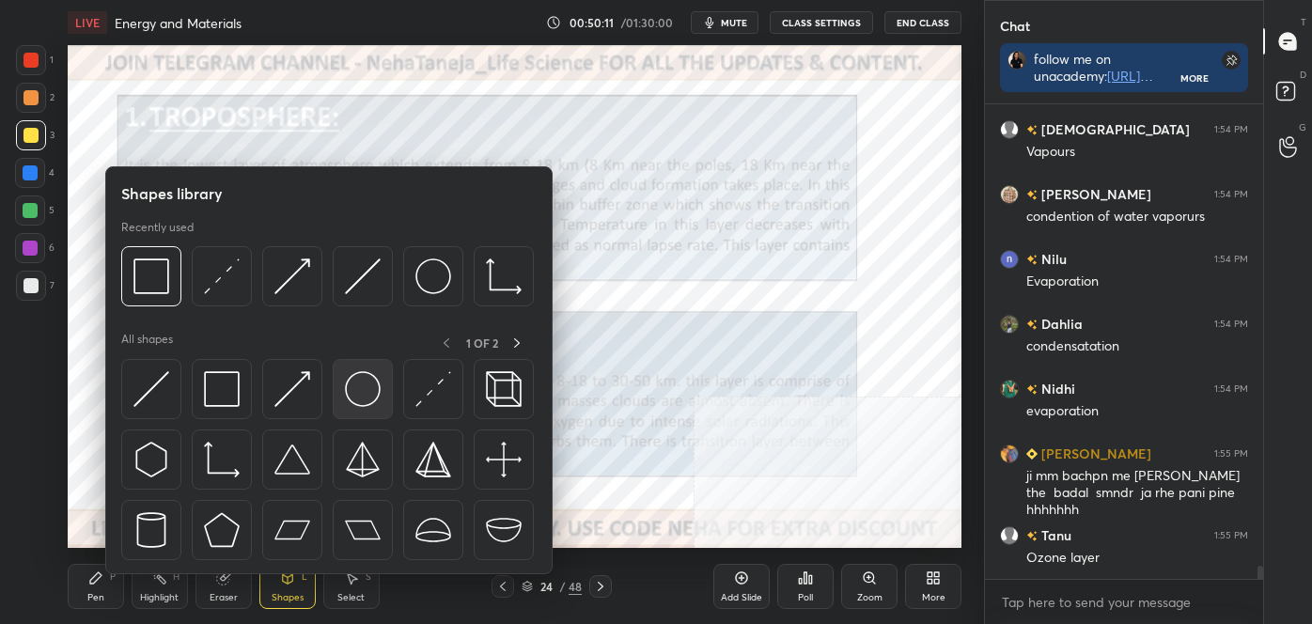
click at [356, 387] on img at bounding box center [363, 389] width 36 height 36
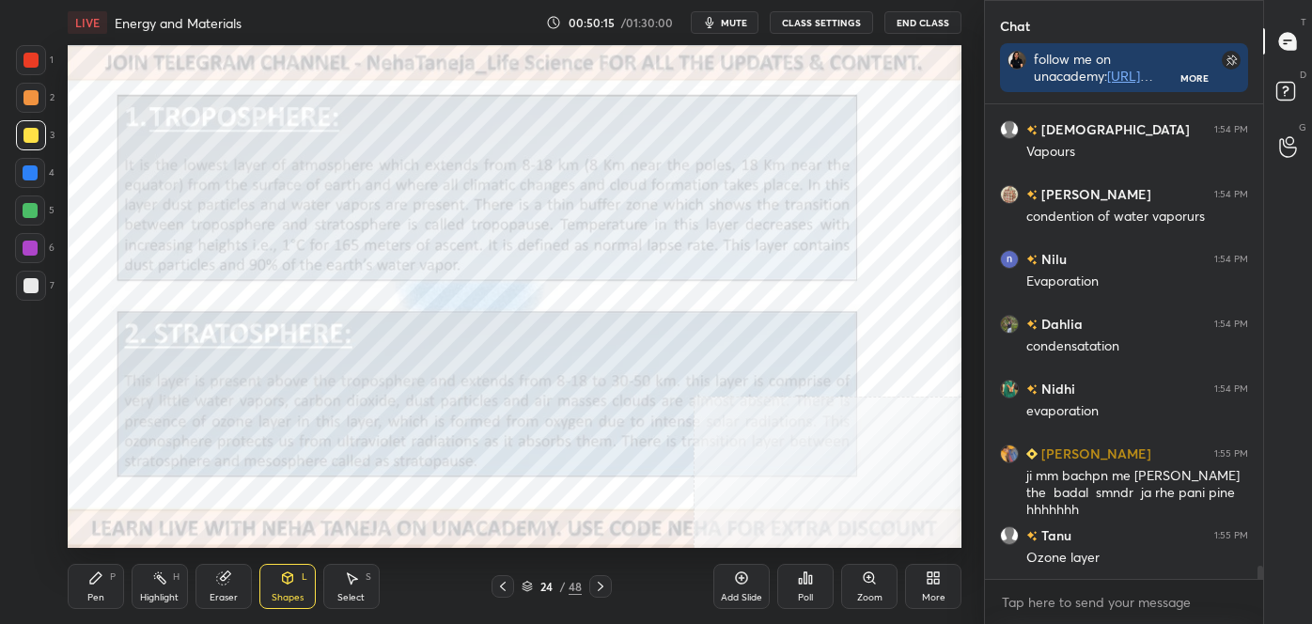
click at [287, 593] on div "Shapes" at bounding box center [288, 597] width 32 height 9
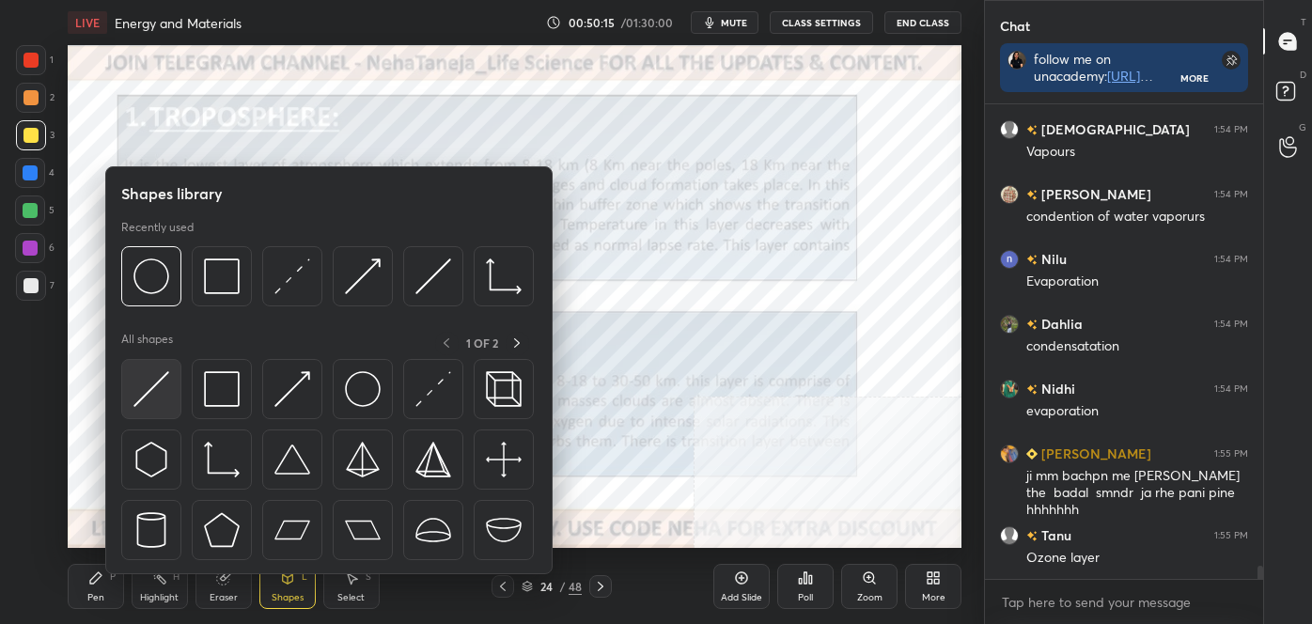
click at [161, 406] on img at bounding box center [151, 389] width 36 height 36
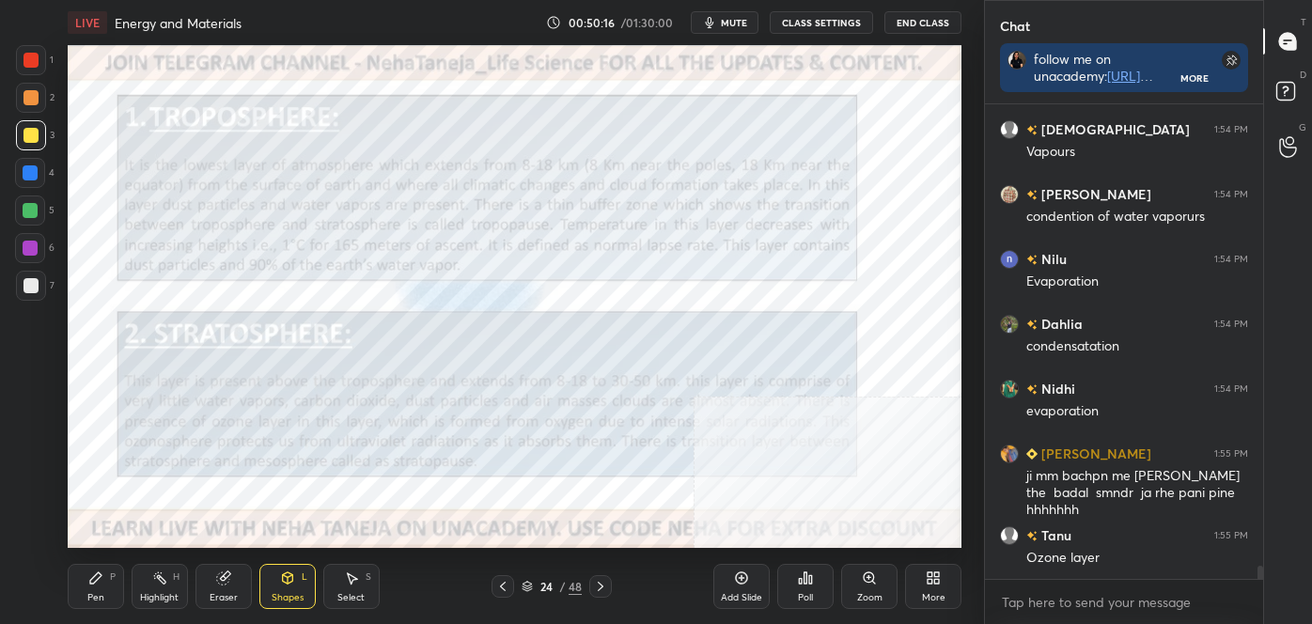
click at [27, 176] on div at bounding box center [30, 172] width 15 height 15
click at [98, 585] on icon at bounding box center [95, 578] width 15 height 15
click at [31, 531] on icon at bounding box center [31, 533] width 17 height 13
click at [24, 209] on div at bounding box center [30, 210] width 15 height 15
click at [150, 585] on div "Highlight H" at bounding box center [160, 586] width 56 height 45
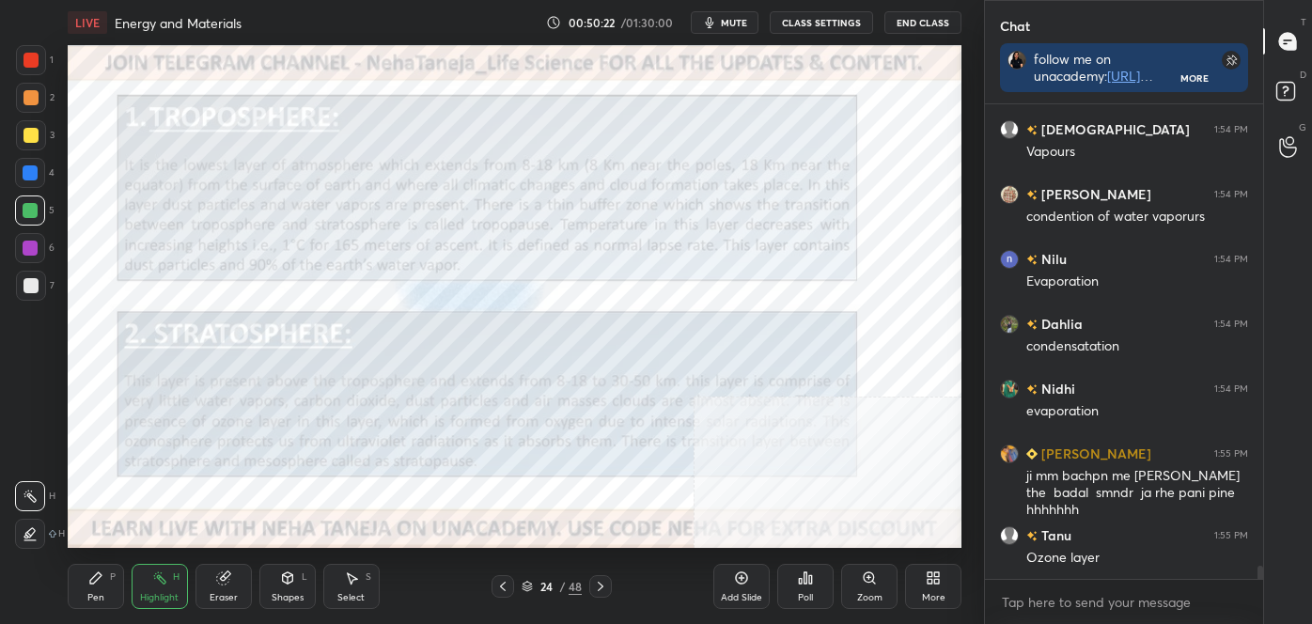
click at [37, 529] on icon at bounding box center [30, 533] width 15 height 15
drag, startPoint x: 100, startPoint y: 588, endPoint x: 99, endPoint y: 574, distance: 13.2
click at [99, 588] on div "Pen P" at bounding box center [96, 586] width 56 height 45
click at [32, 529] on icon at bounding box center [31, 533] width 17 height 13
click at [27, 286] on div at bounding box center [31, 285] width 15 height 15
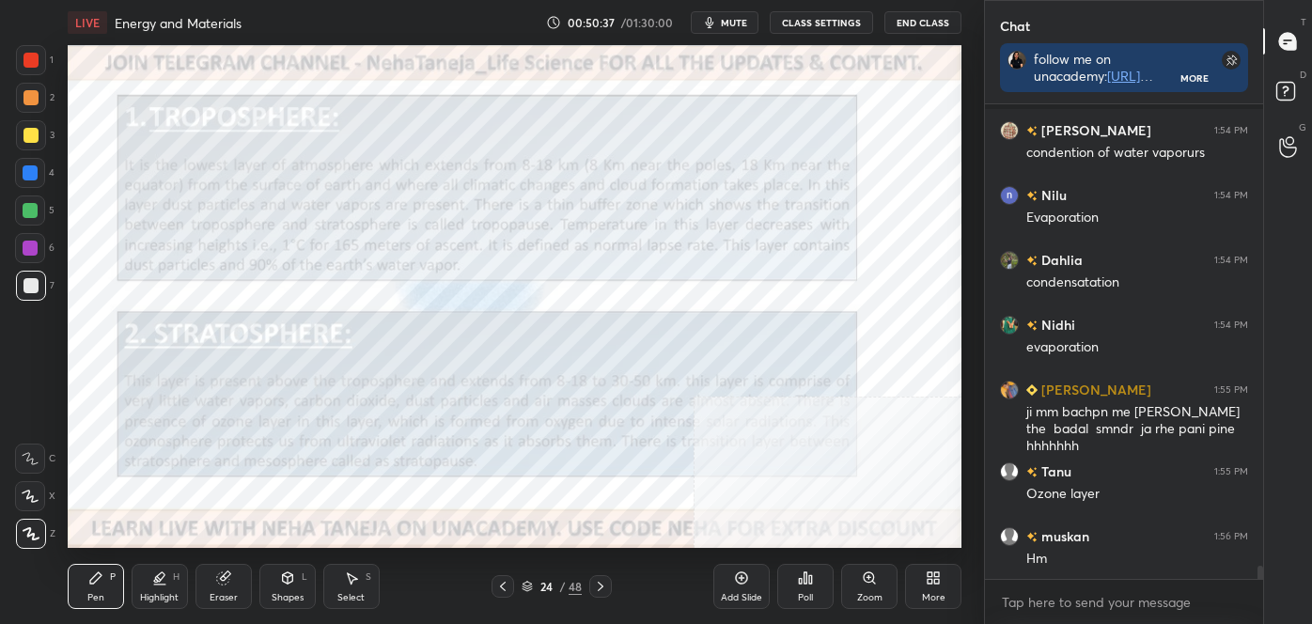
scroll to position [17035, 0]
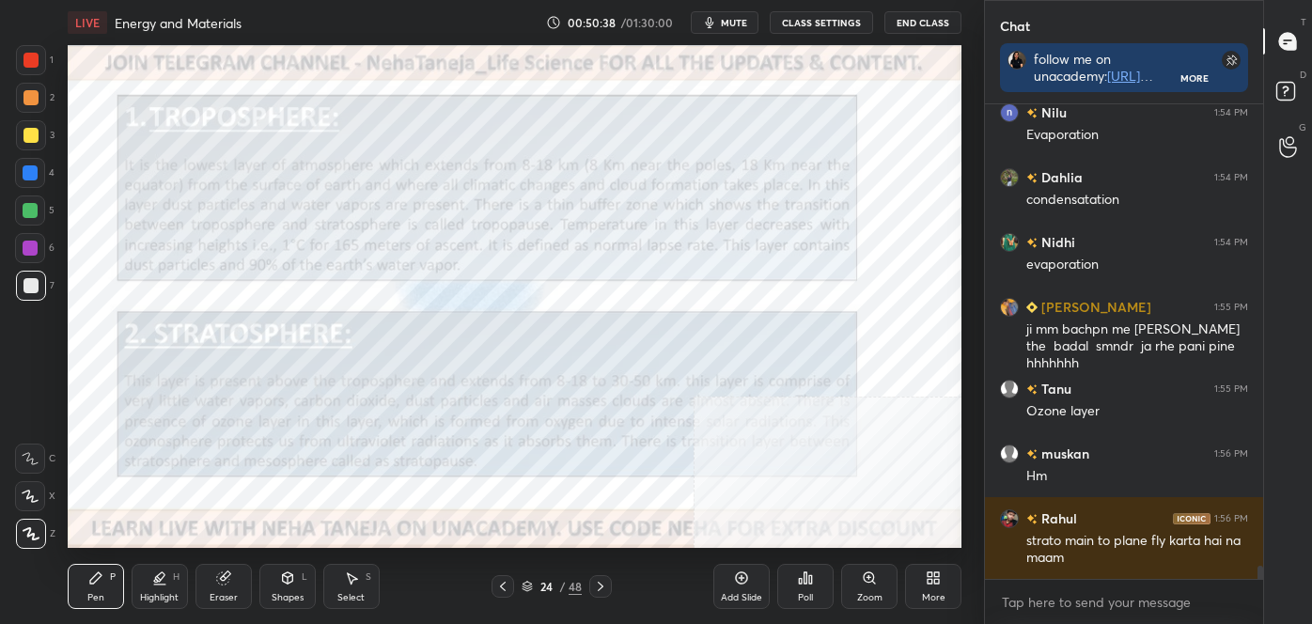
click at [181, 586] on div "Highlight H" at bounding box center [160, 586] width 56 height 45
click at [24, 502] on icon at bounding box center [30, 496] width 15 height 15
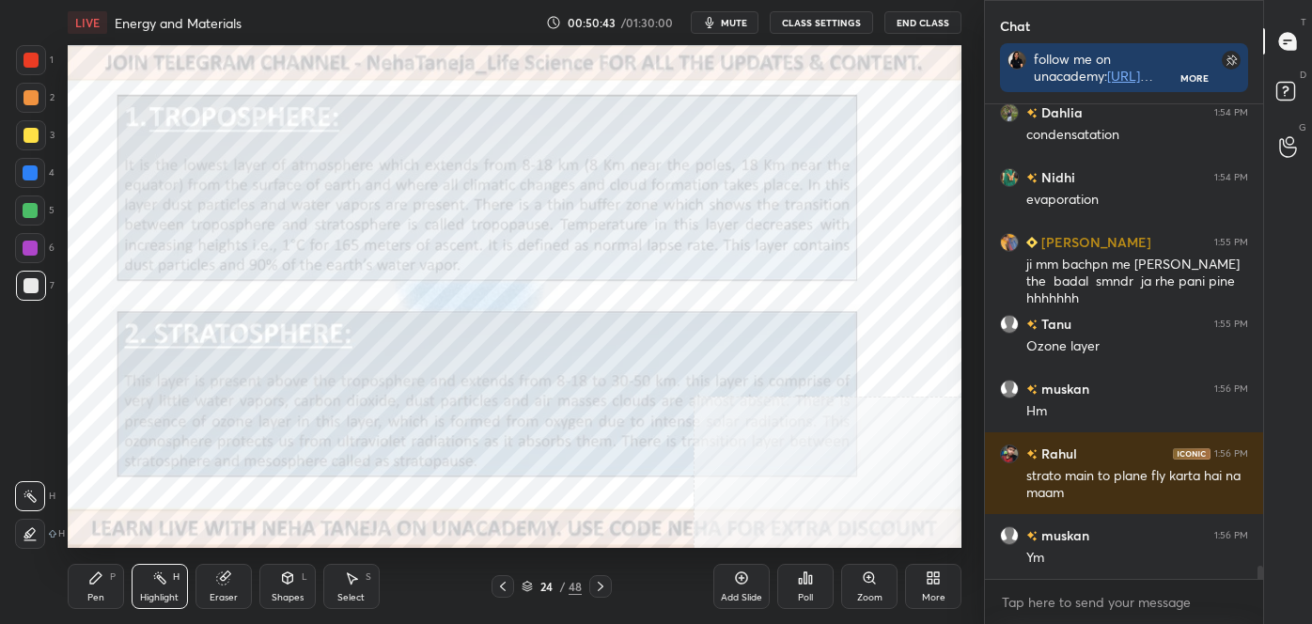
scroll to position [17165, 0]
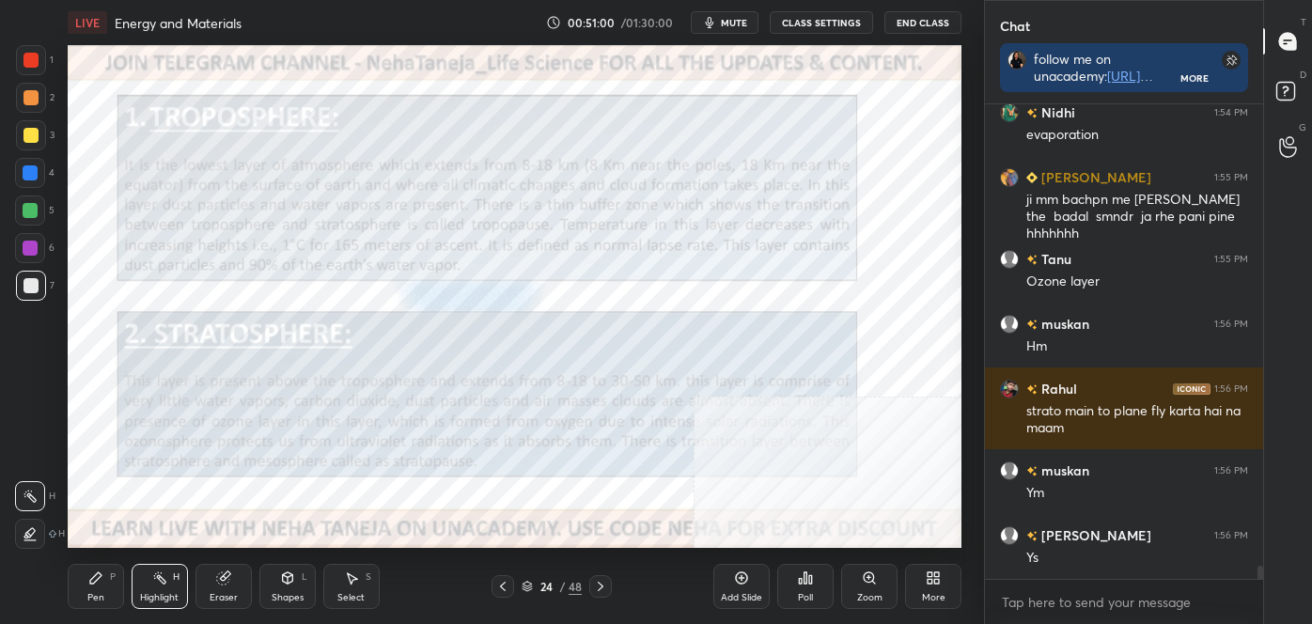
click at [149, 587] on div "Highlight H" at bounding box center [160, 586] width 56 height 45
click at [23, 504] on div at bounding box center [30, 496] width 30 height 30
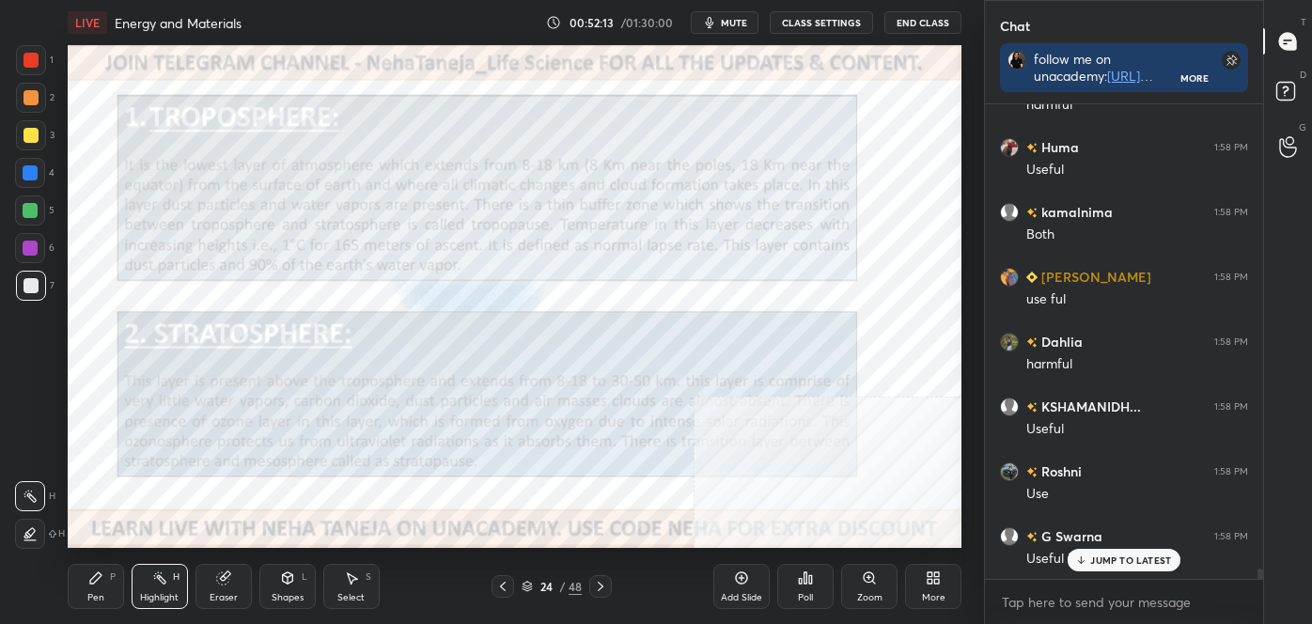
scroll to position [21187, 0]
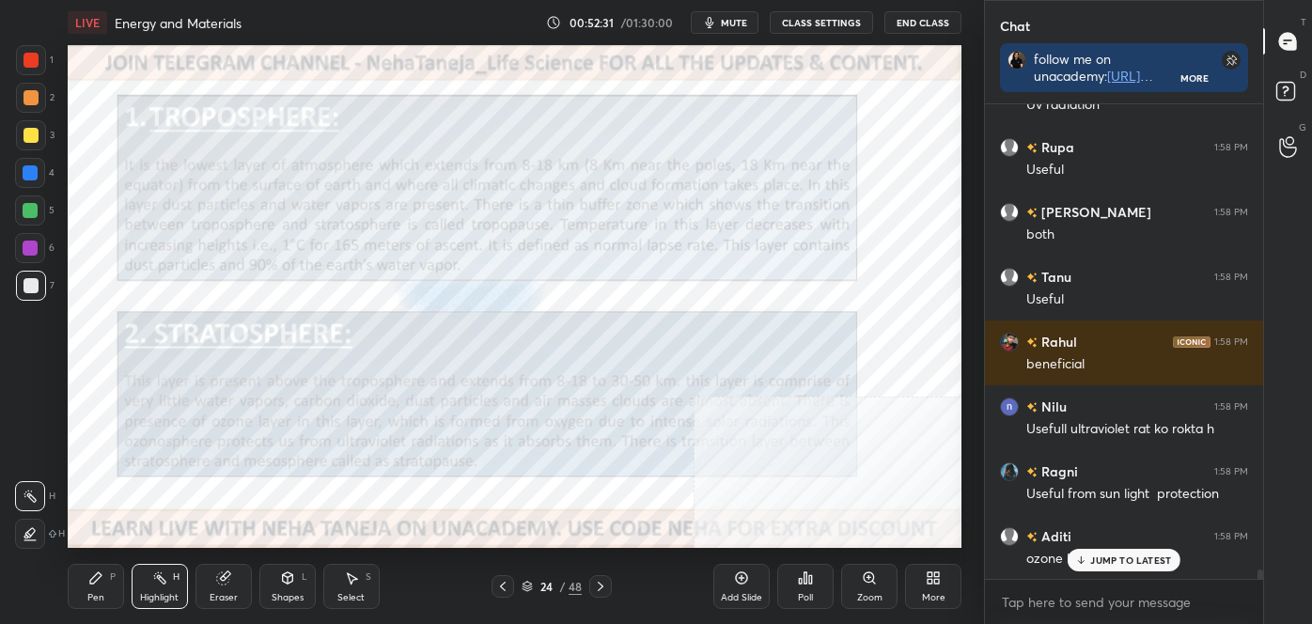
drag, startPoint x: 165, startPoint y: 583, endPoint x: 163, endPoint y: 565, distance: 18.1
click at [165, 582] on rect at bounding box center [161, 579] width 9 height 9
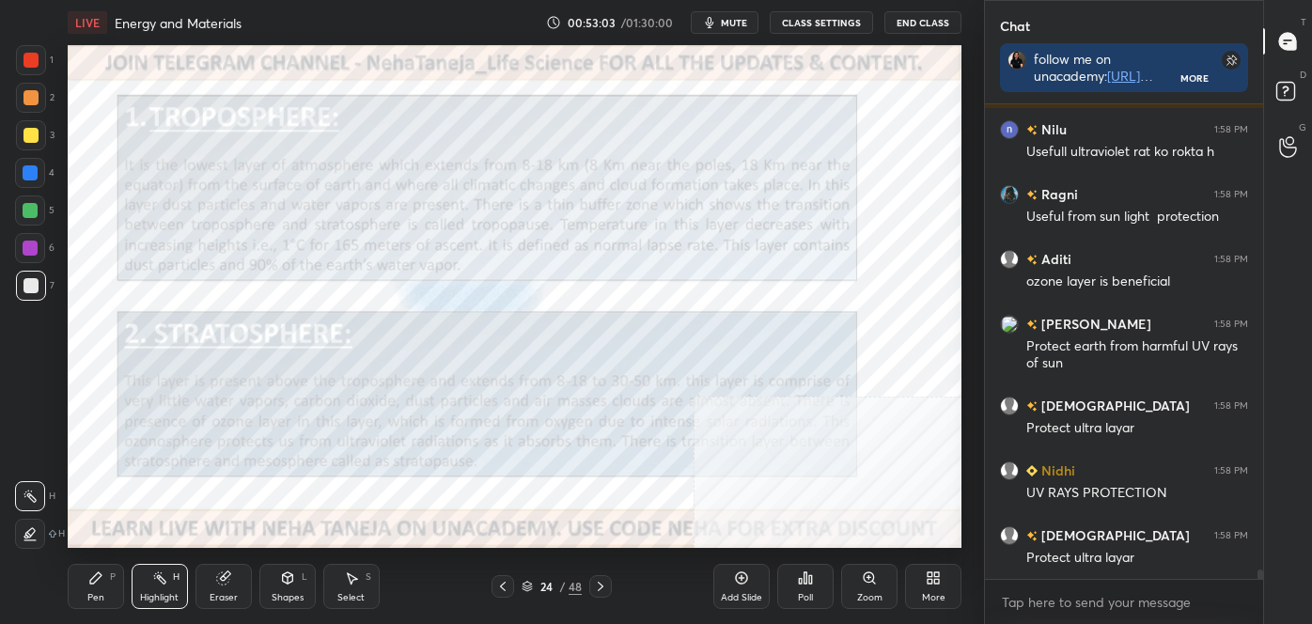
click at [506, 579] on icon at bounding box center [502, 586] width 15 height 15
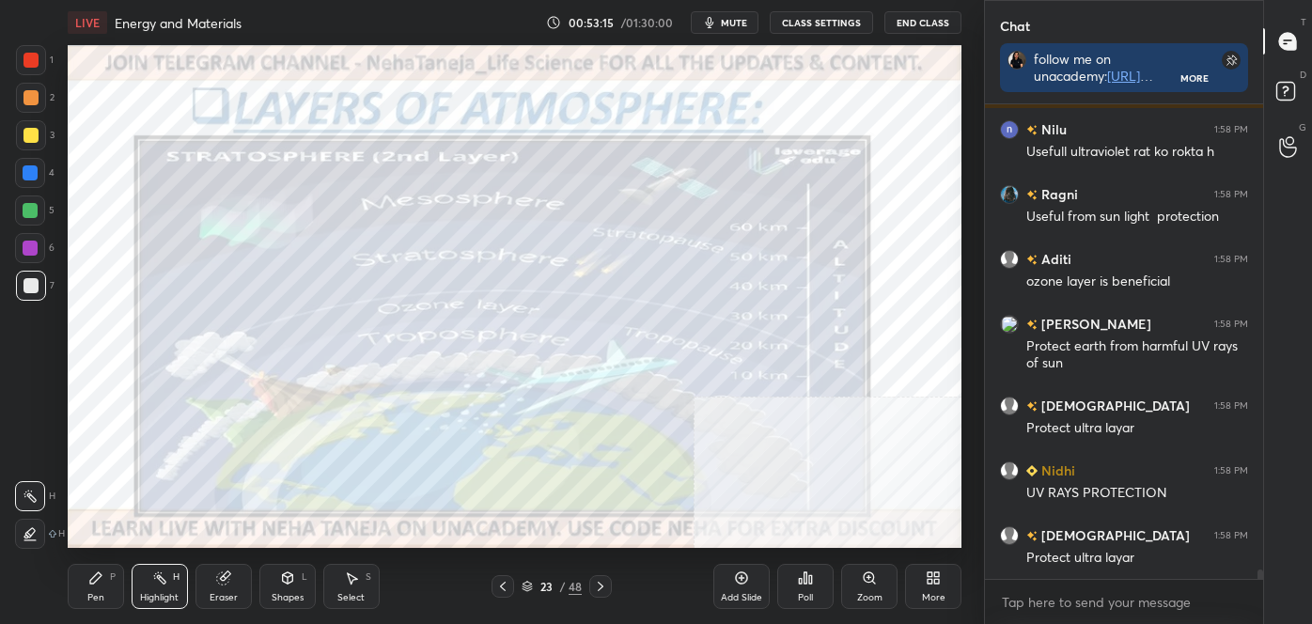
click at [607, 579] on icon at bounding box center [600, 586] width 15 height 15
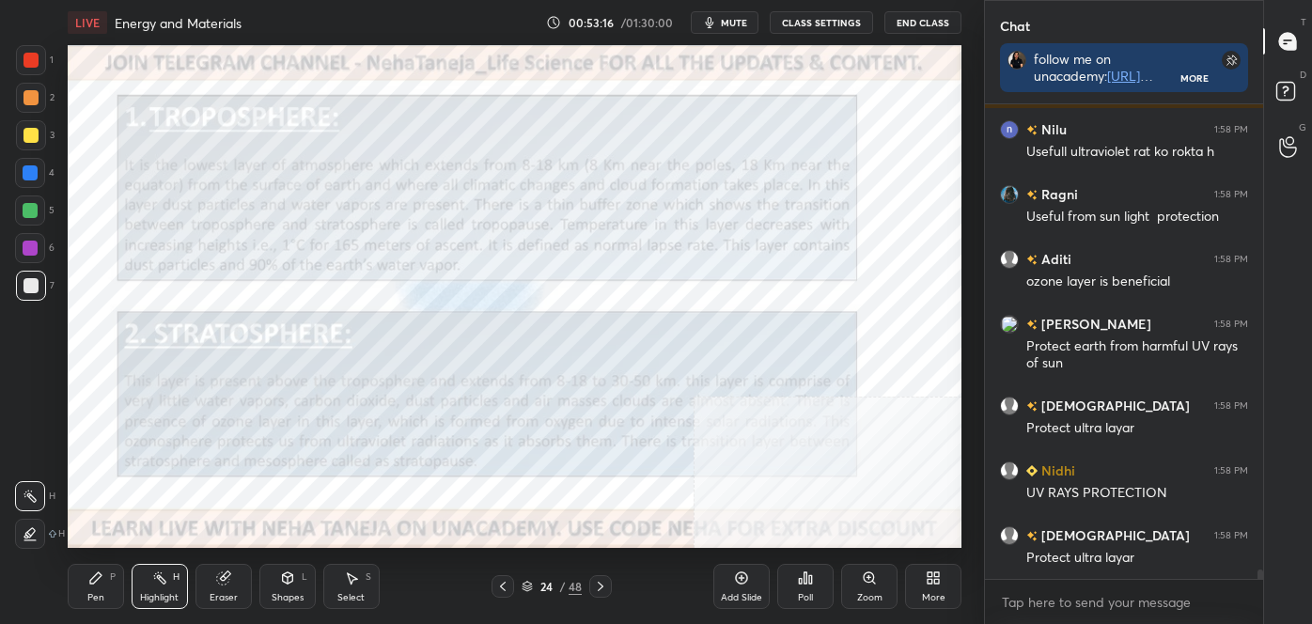
click at [604, 579] on icon at bounding box center [600, 586] width 15 height 15
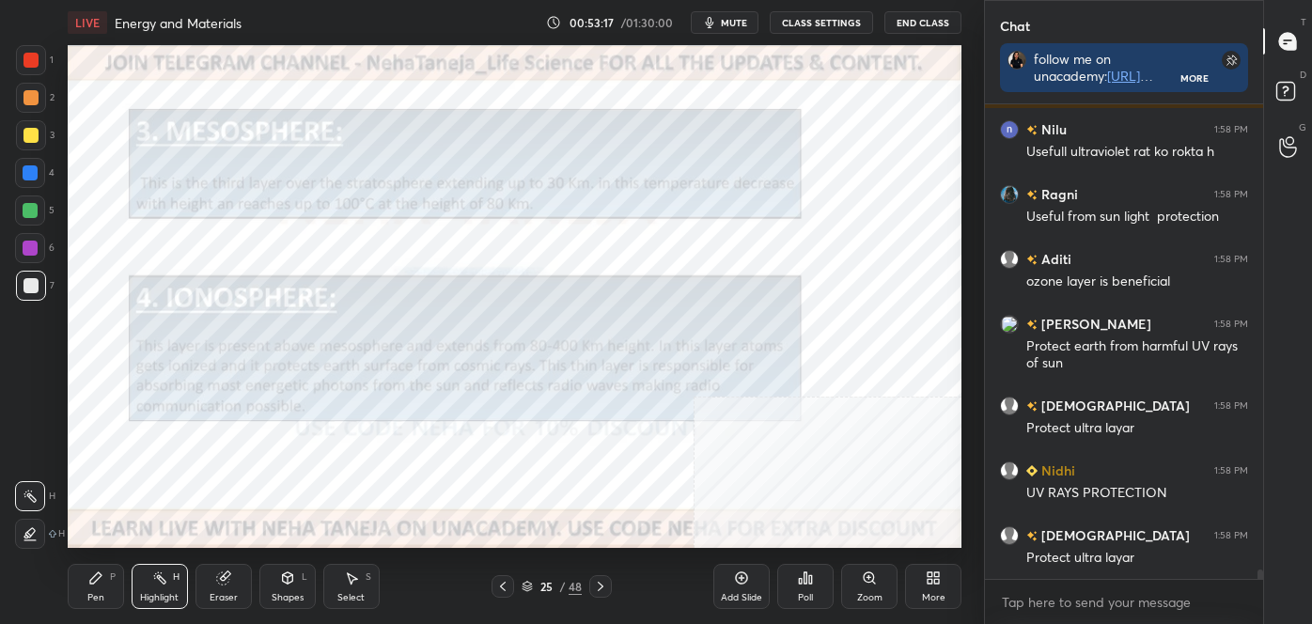
scroll to position [22924, 0]
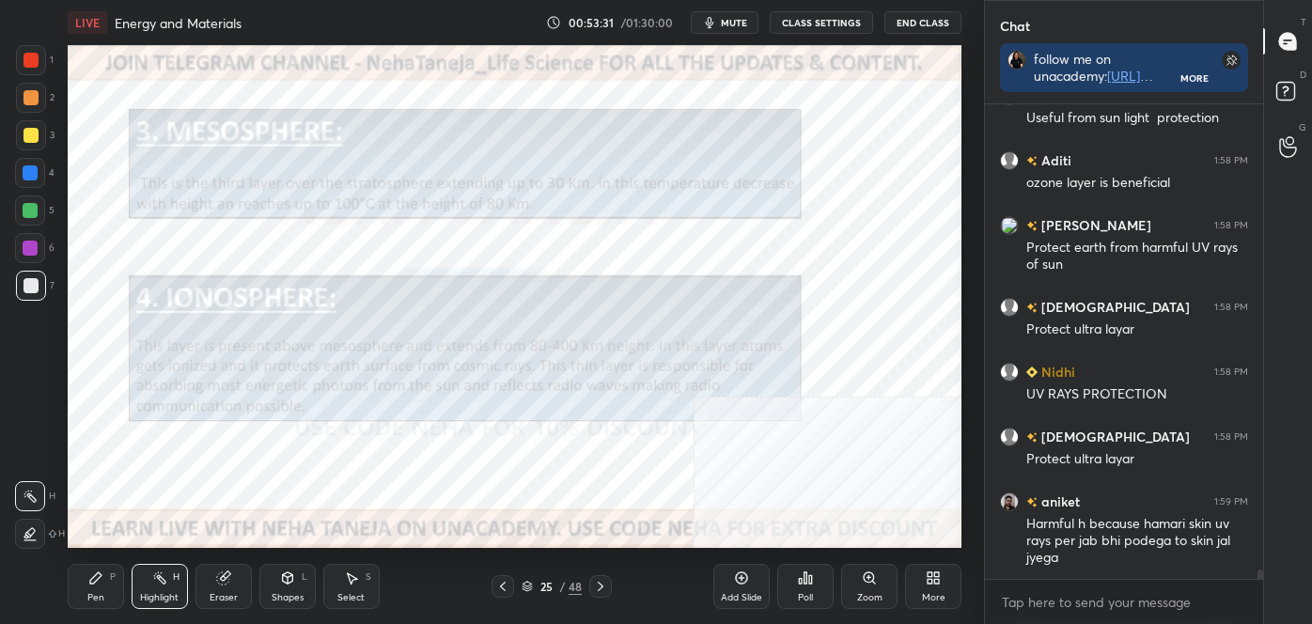
click at [500, 589] on icon at bounding box center [502, 586] width 15 height 15
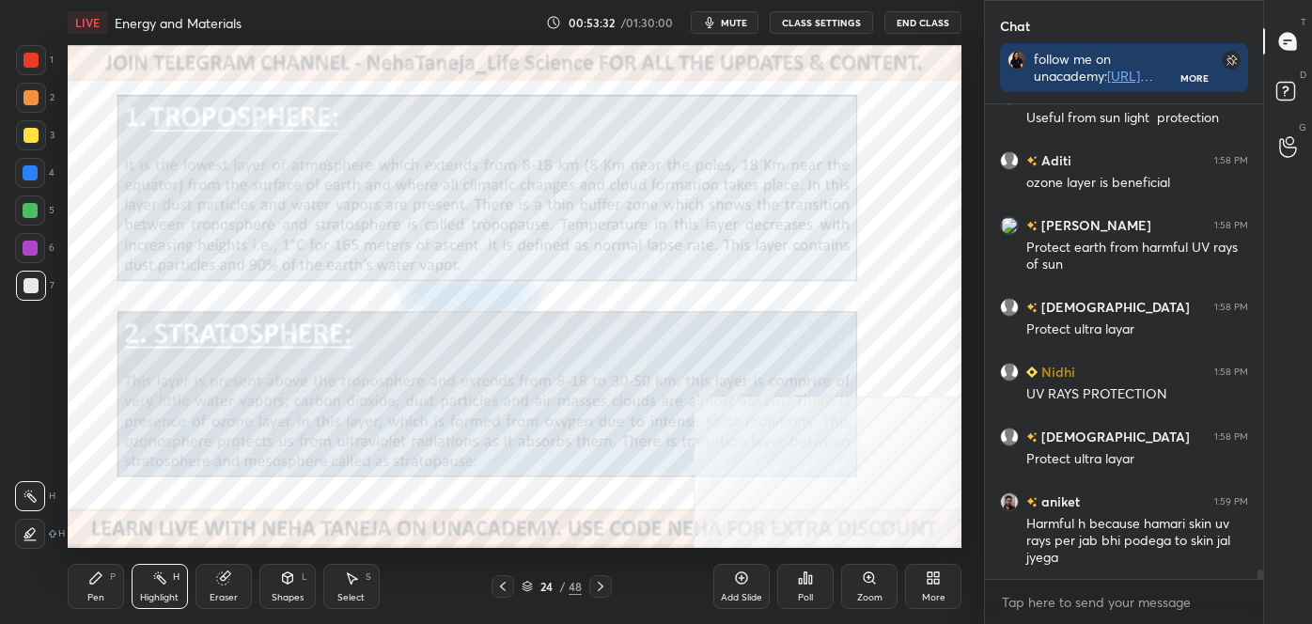
click at [498, 587] on icon at bounding box center [502, 586] width 15 height 15
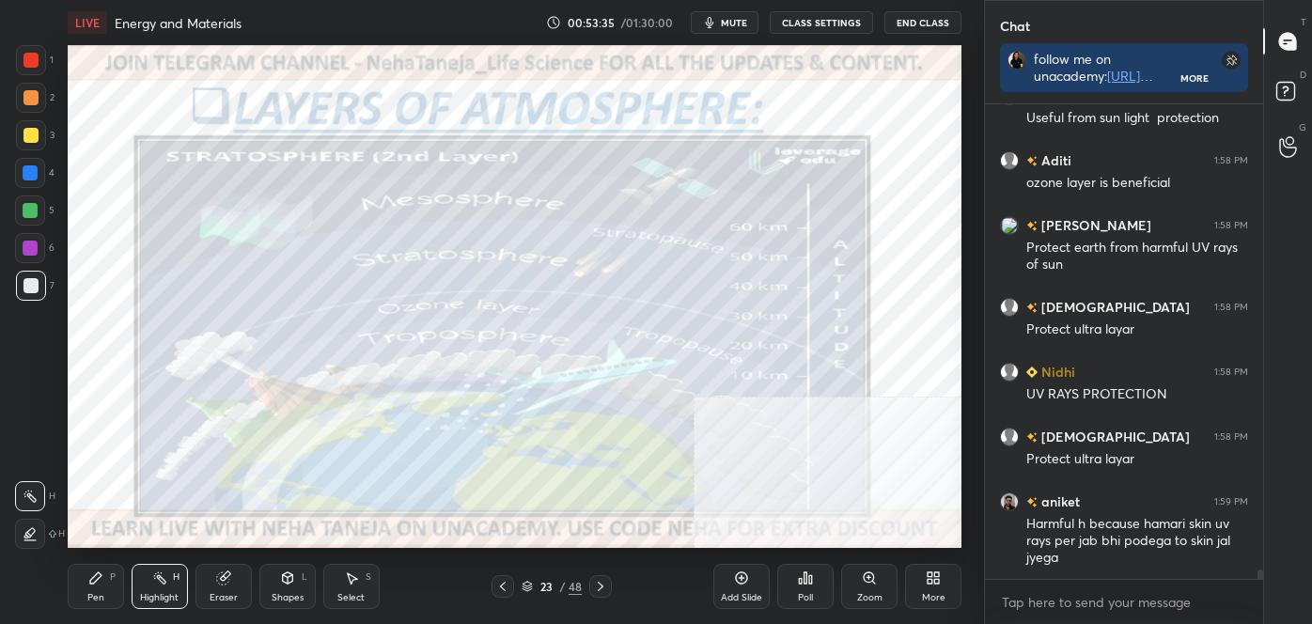
scroll to position [22943, 0]
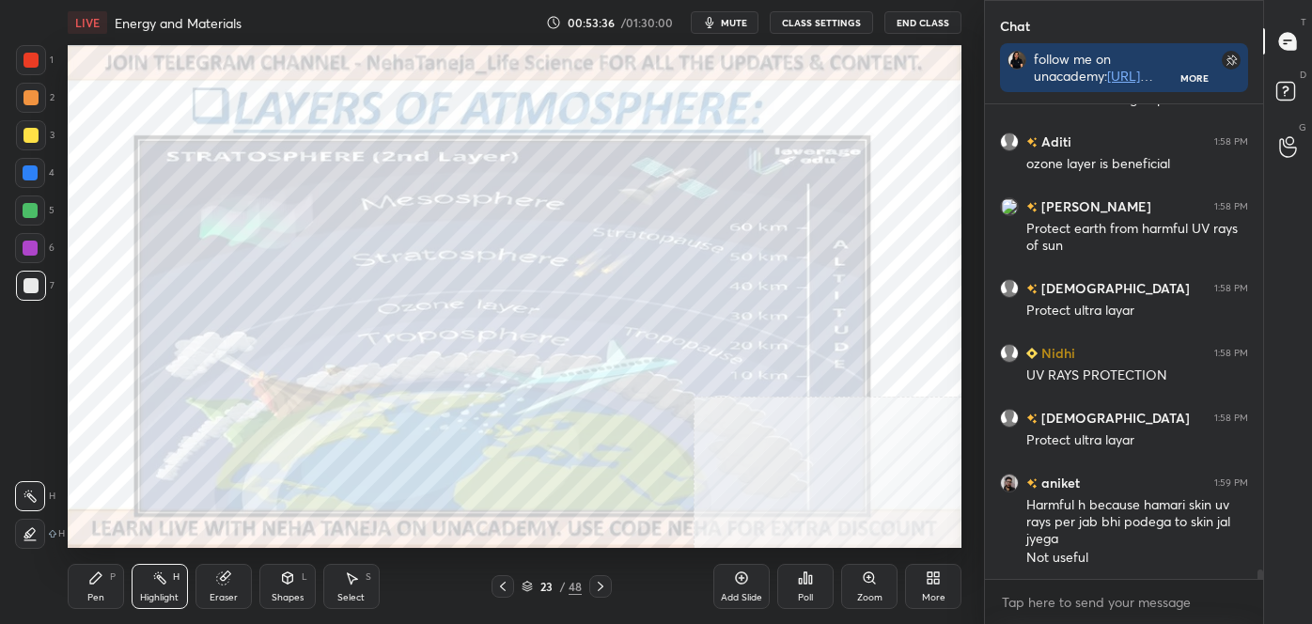
click at [601, 580] on icon at bounding box center [600, 586] width 15 height 15
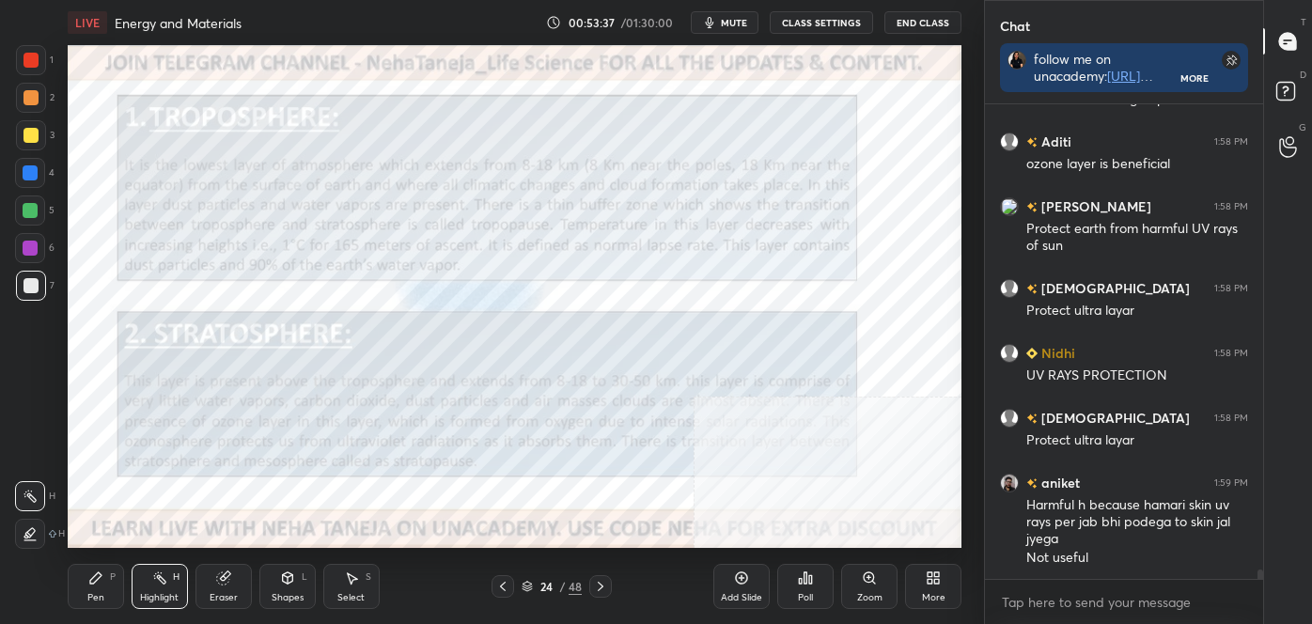
click at [601, 579] on icon at bounding box center [600, 586] width 15 height 15
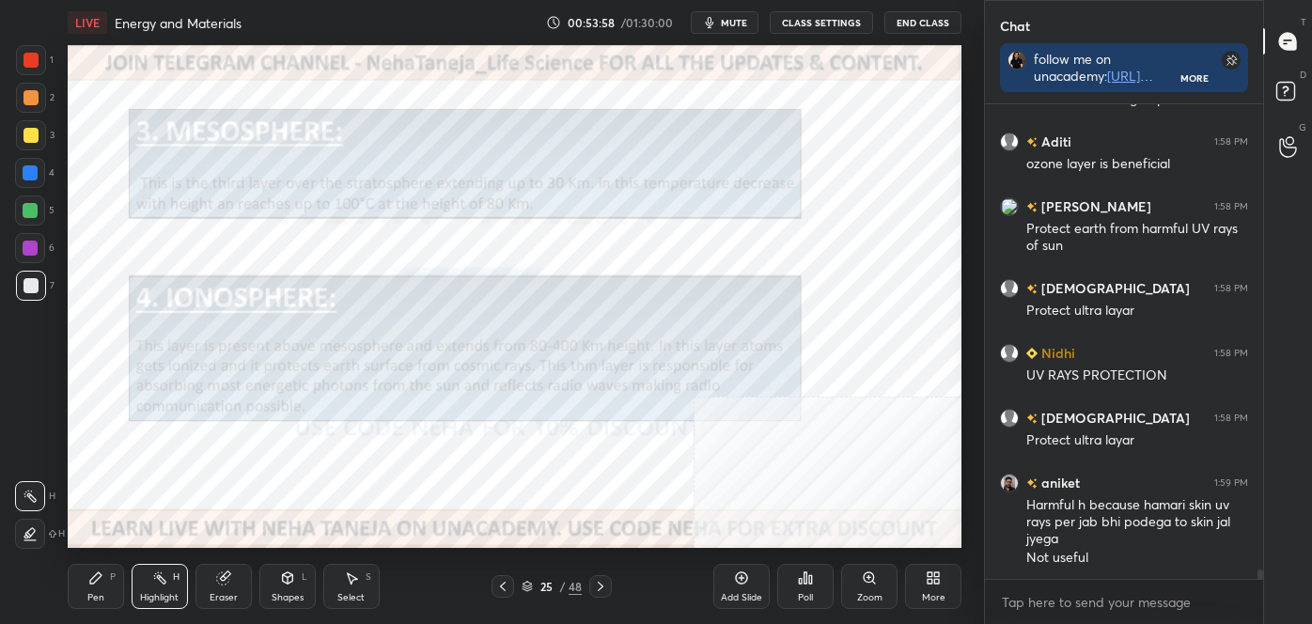
scroll to position [23007, 0]
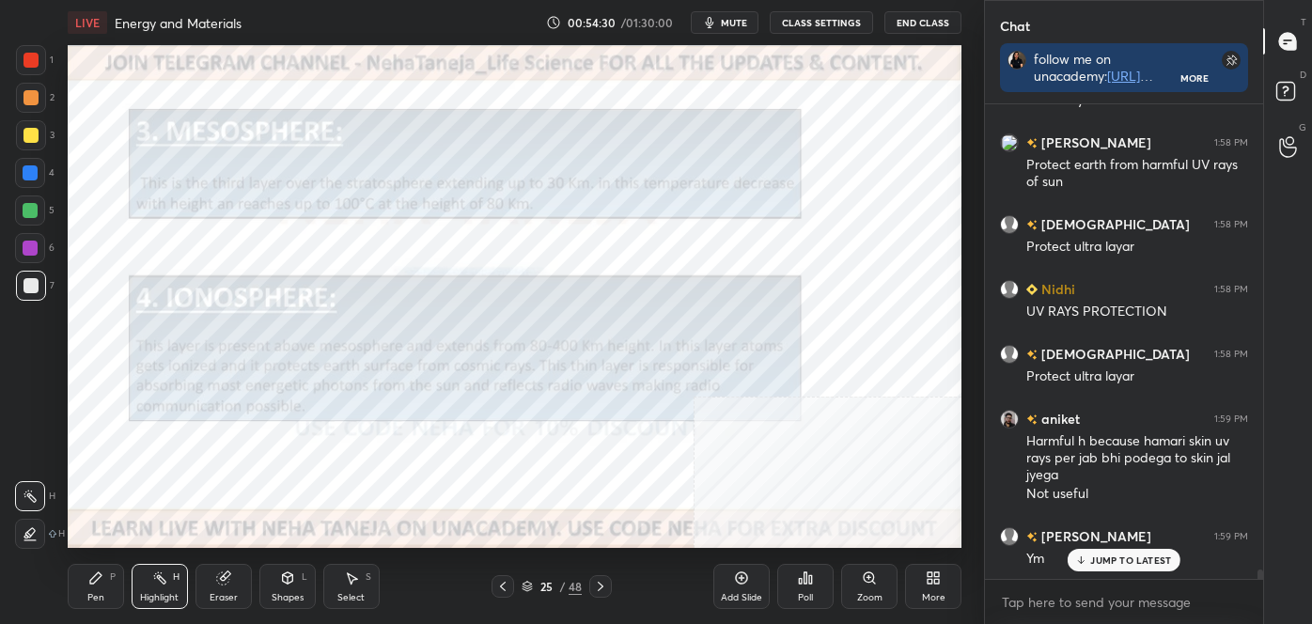
click at [604, 583] on icon at bounding box center [600, 586] width 15 height 15
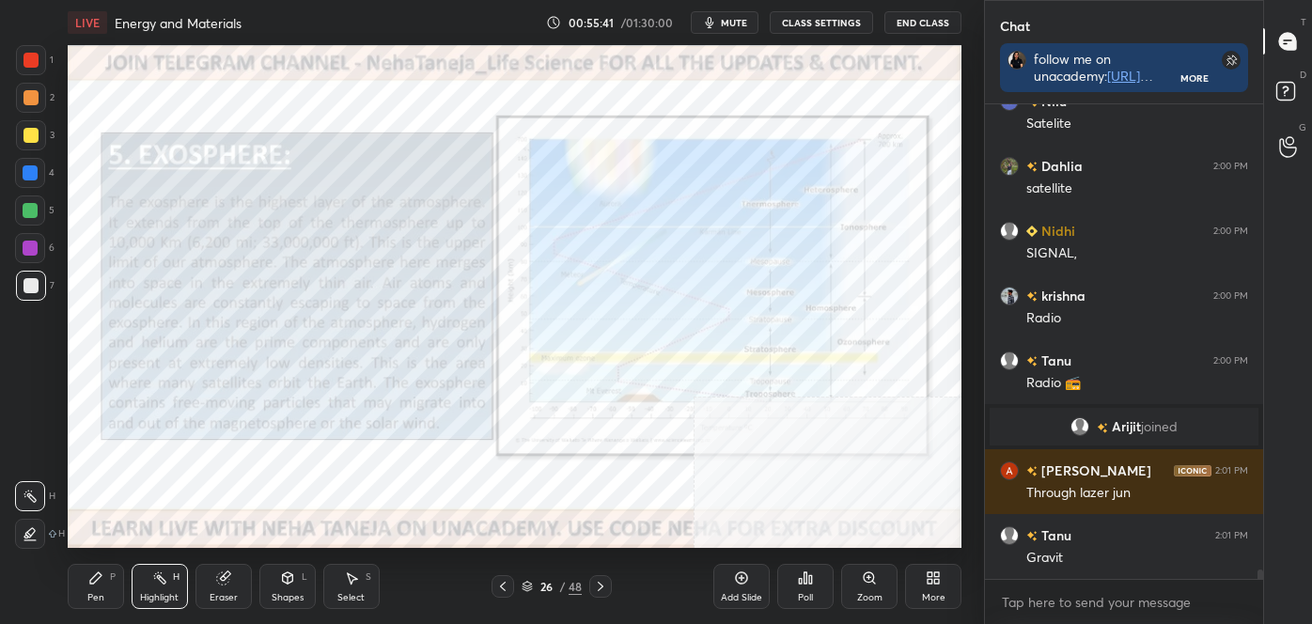
scroll to position [23896, 0]
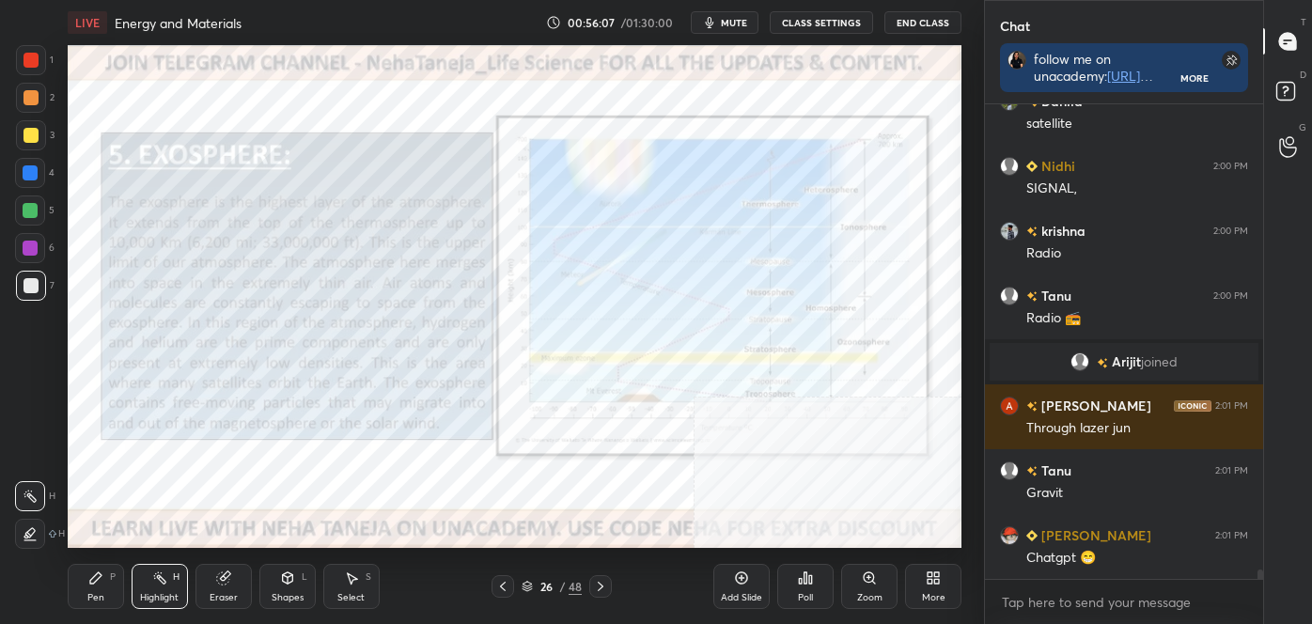
click at [499, 579] on icon at bounding box center [502, 586] width 15 height 15
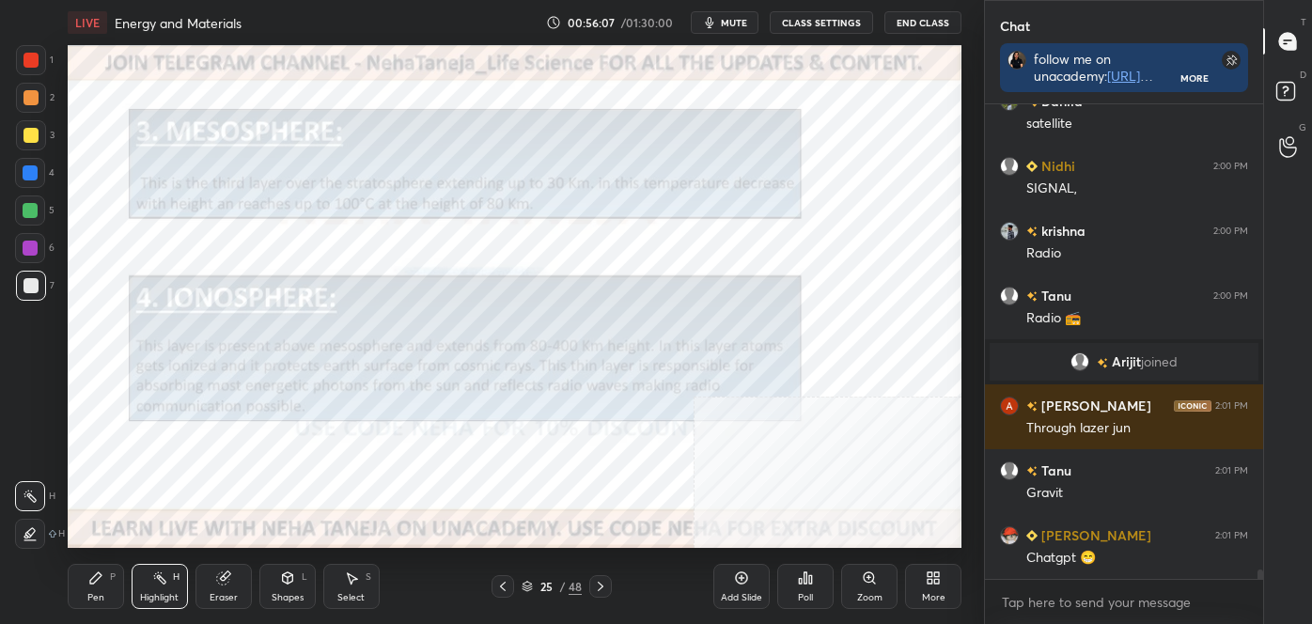
click at [502, 580] on icon at bounding box center [502, 586] width 15 height 15
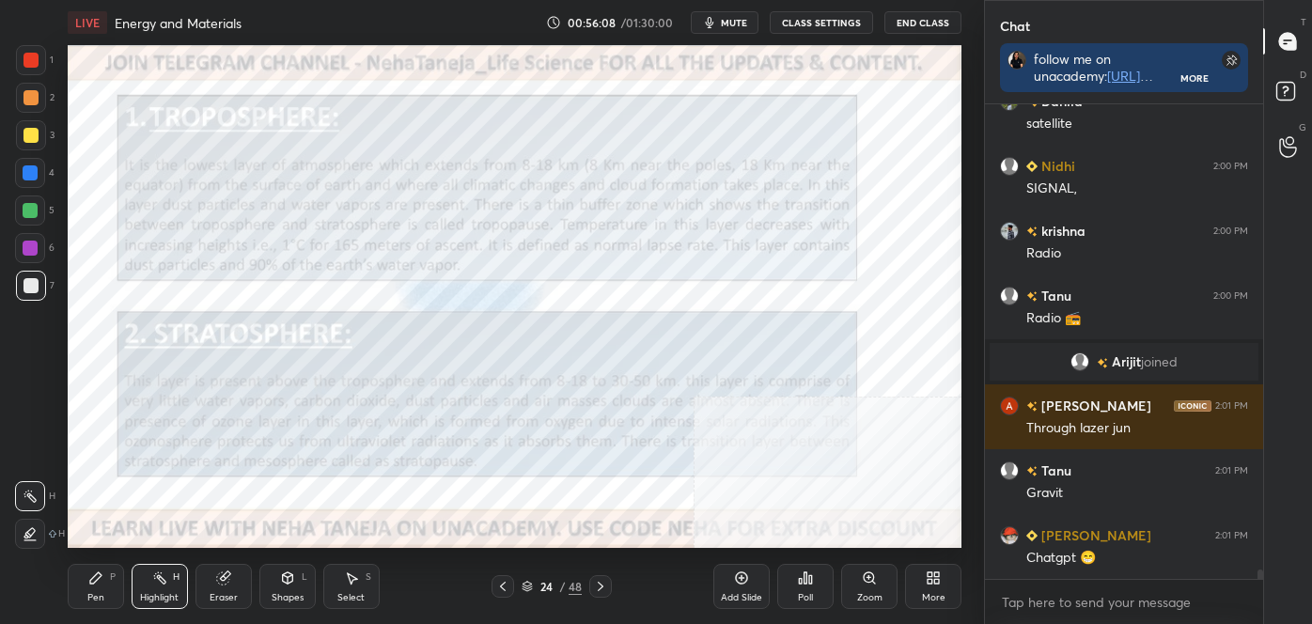
click at [498, 582] on icon at bounding box center [502, 586] width 15 height 15
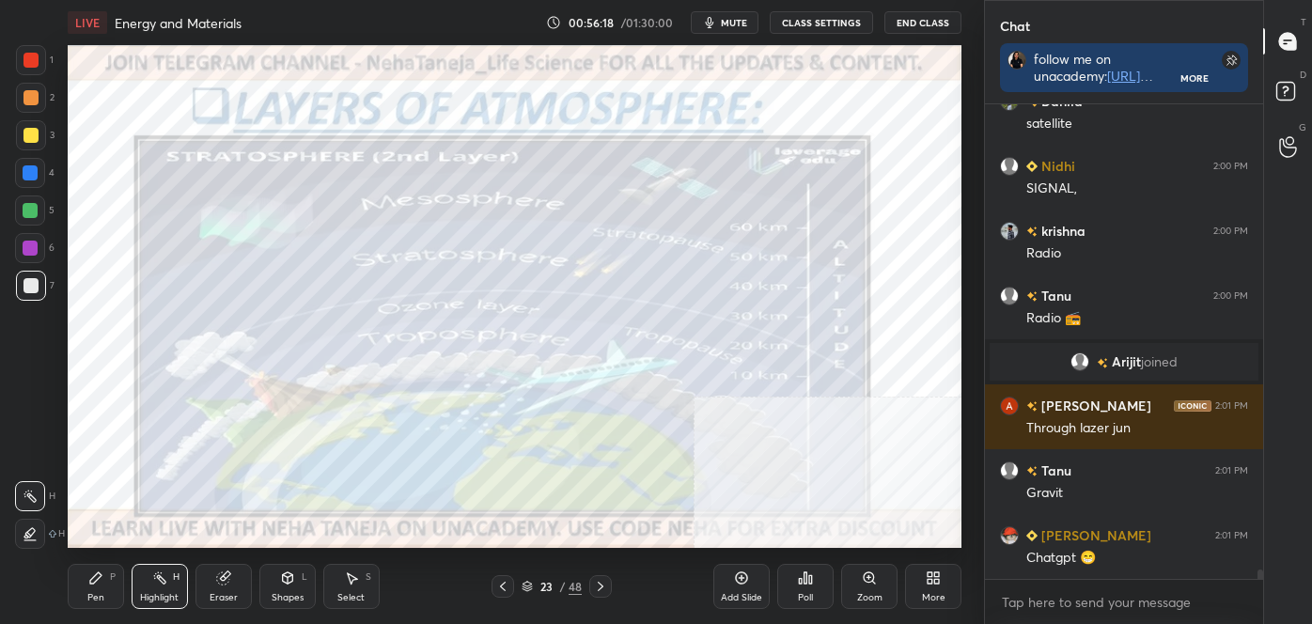
click at [606, 584] on icon at bounding box center [600, 586] width 15 height 15
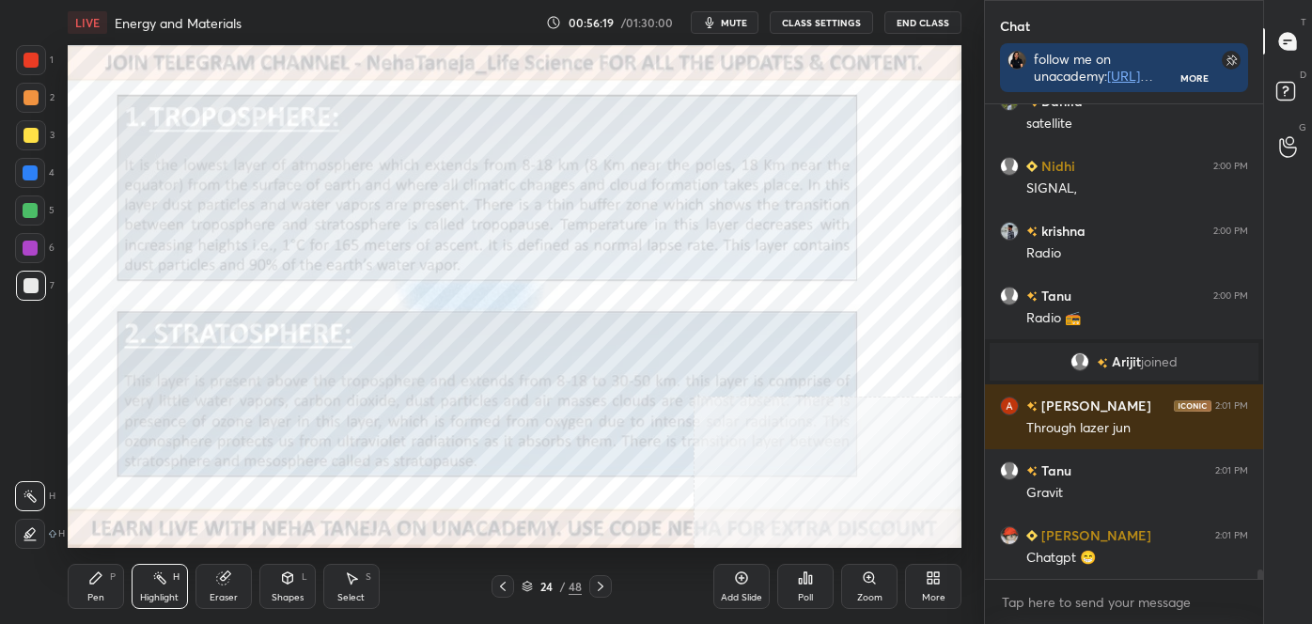
click at [606, 579] on icon at bounding box center [600, 586] width 15 height 15
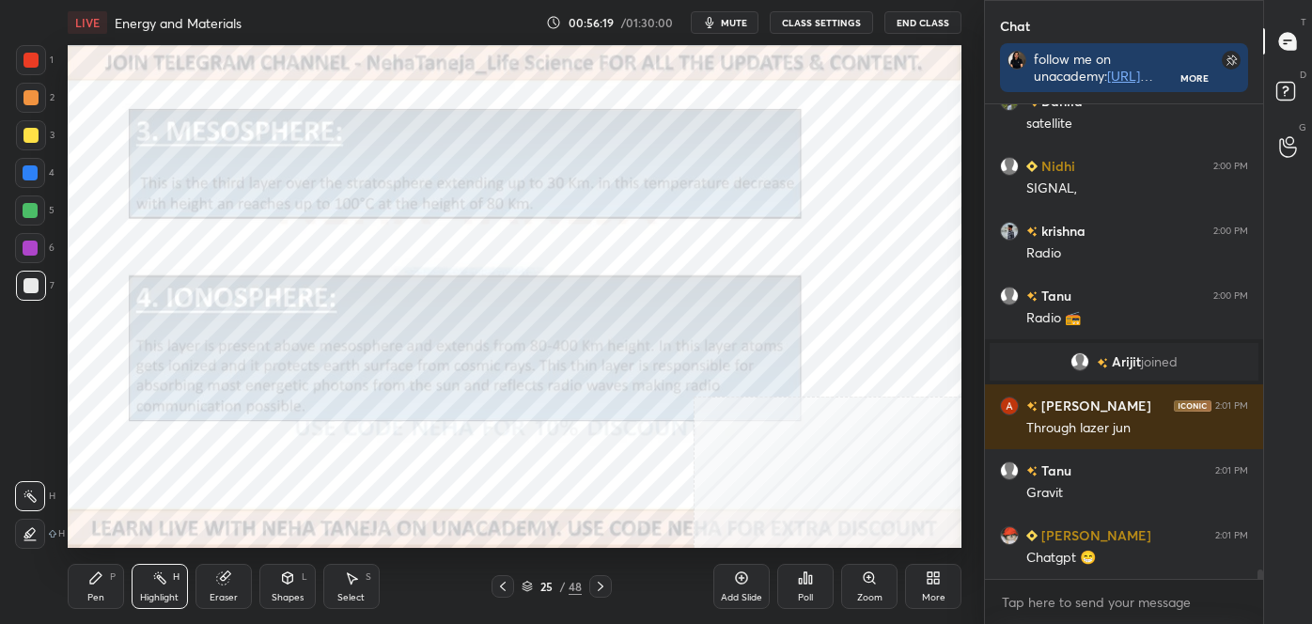
click at [606, 579] on icon at bounding box center [600, 586] width 15 height 15
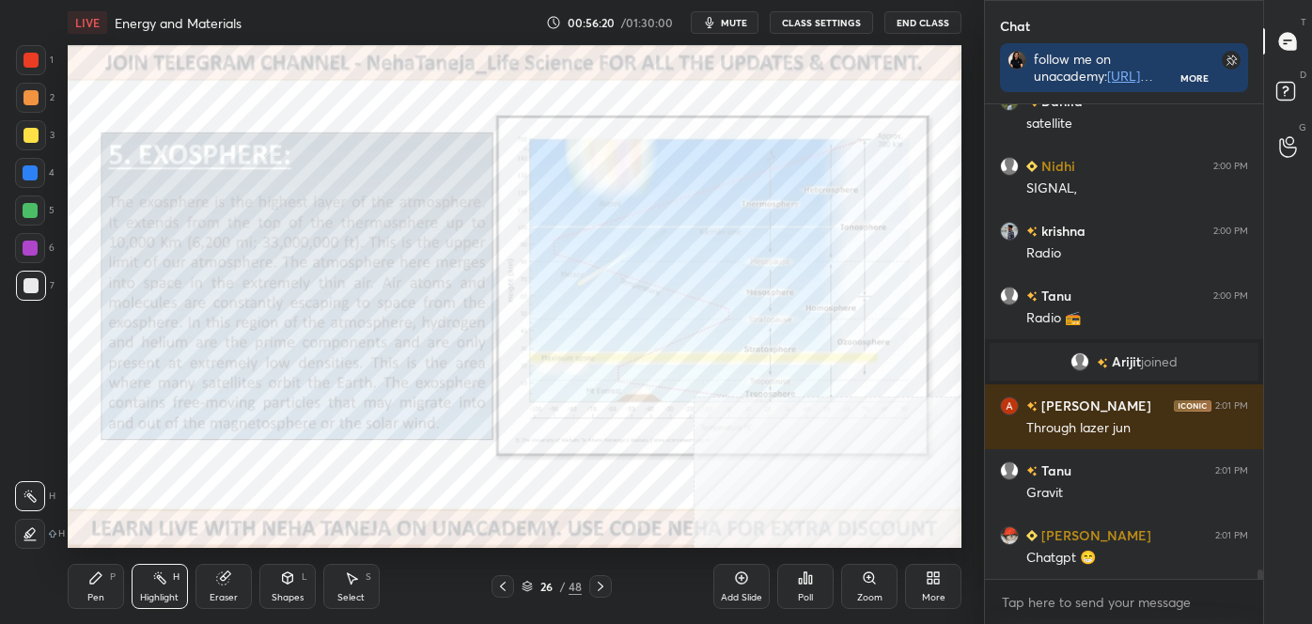
click at [606, 577] on div at bounding box center [600, 586] width 23 height 23
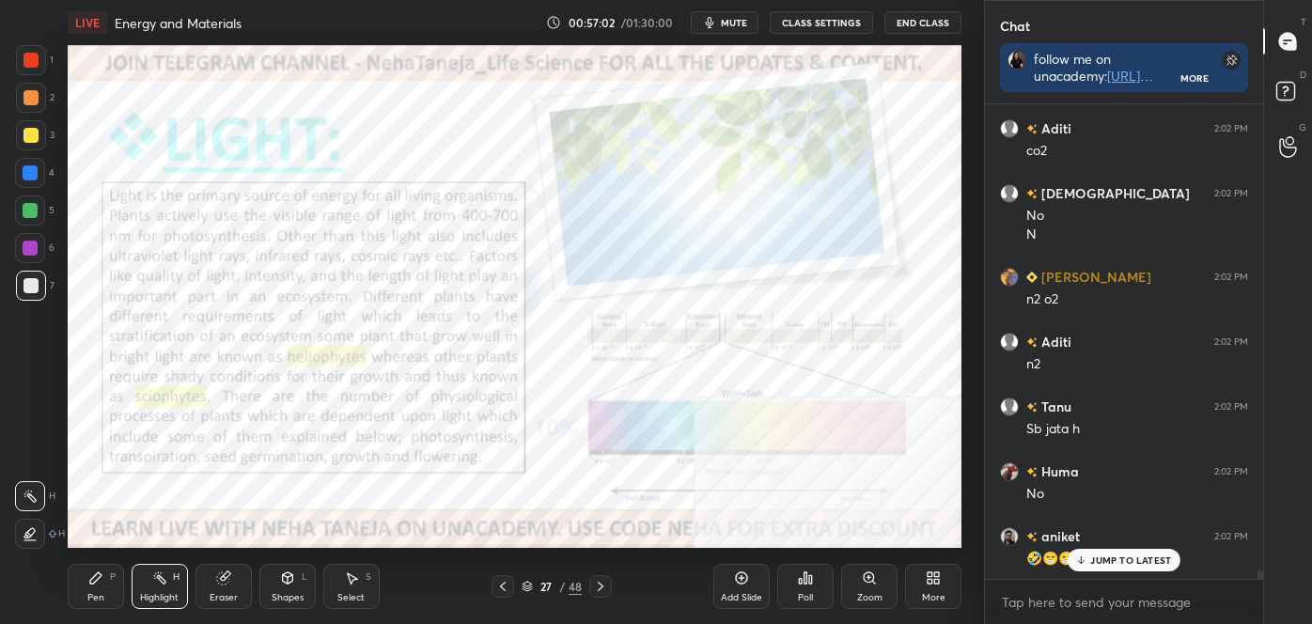
scroll to position [25245, 0]
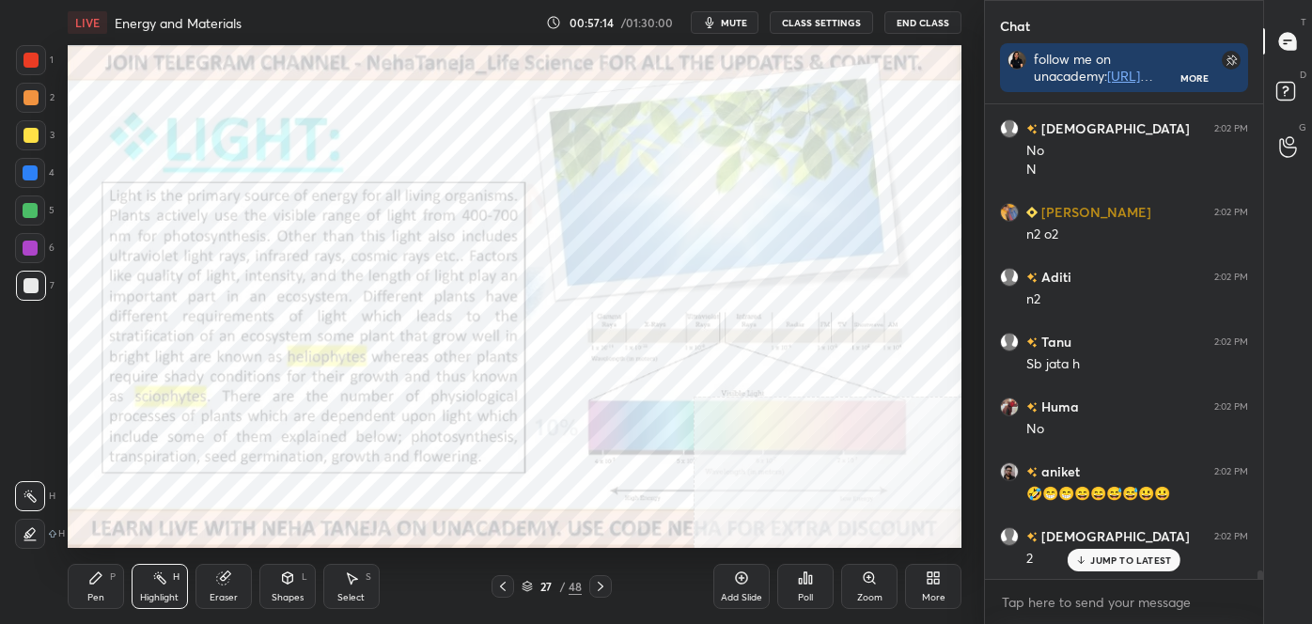
click at [32, 104] on div at bounding box center [31, 97] width 15 height 15
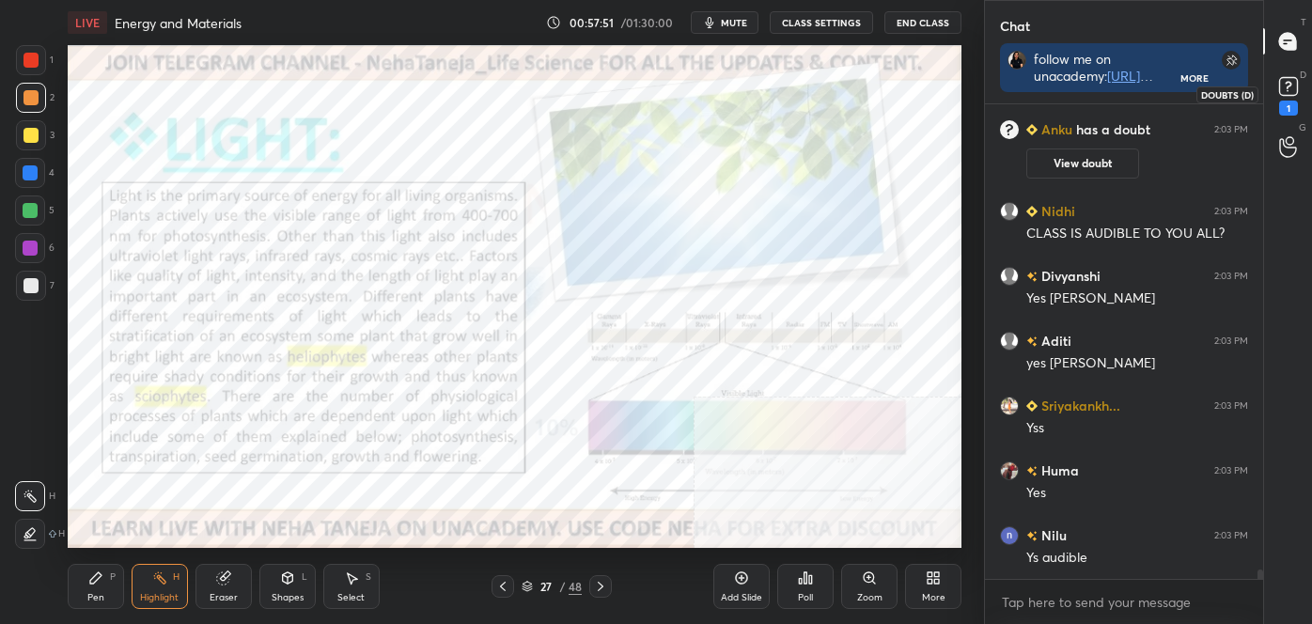
scroll to position [23297, 0]
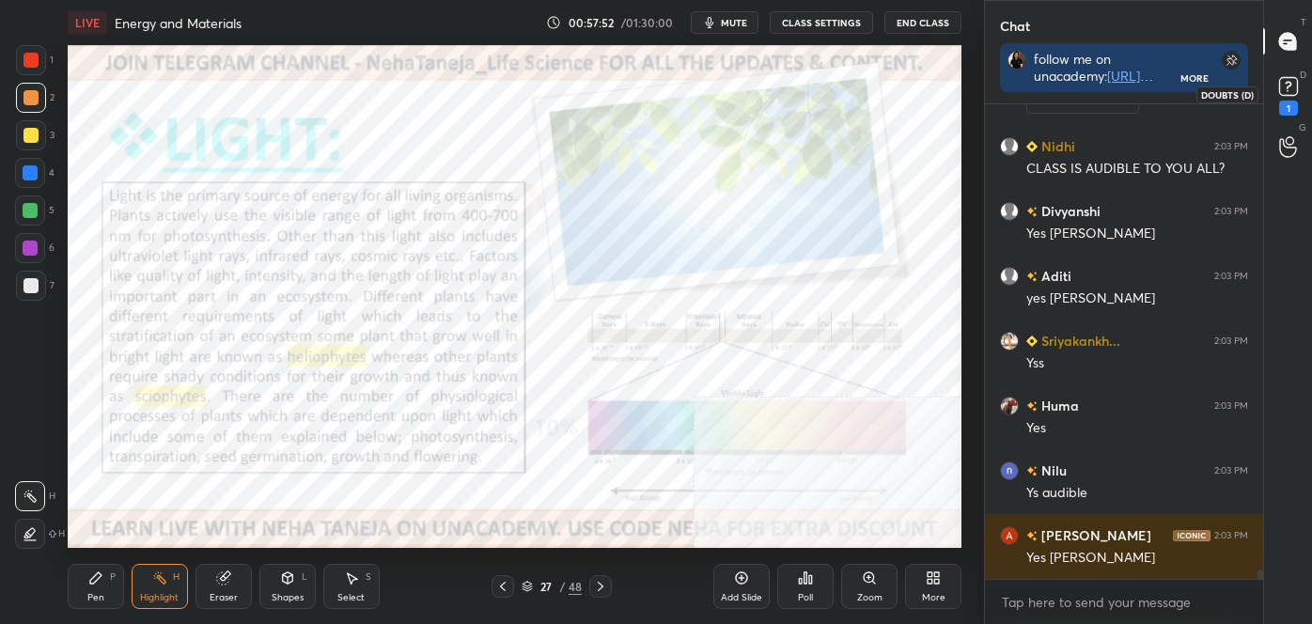
drag, startPoint x: 1280, startPoint y: 95, endPoint x: 1269, endPoint y: 94, distance: 10.4
click at [1279, 95] on icon at bounding box center [1289, 86] width 28 height 28
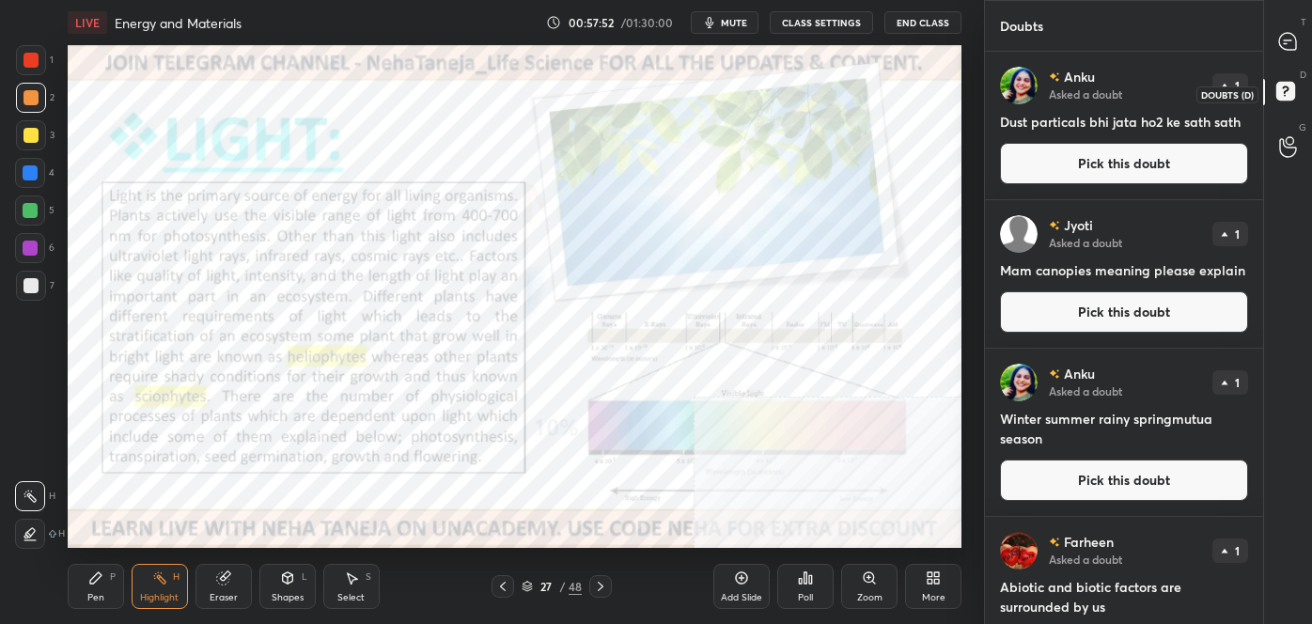
scroll to position [567, 273]
click at [1276, 52] on div at bounding box center [1289, 41] width 38 height 34
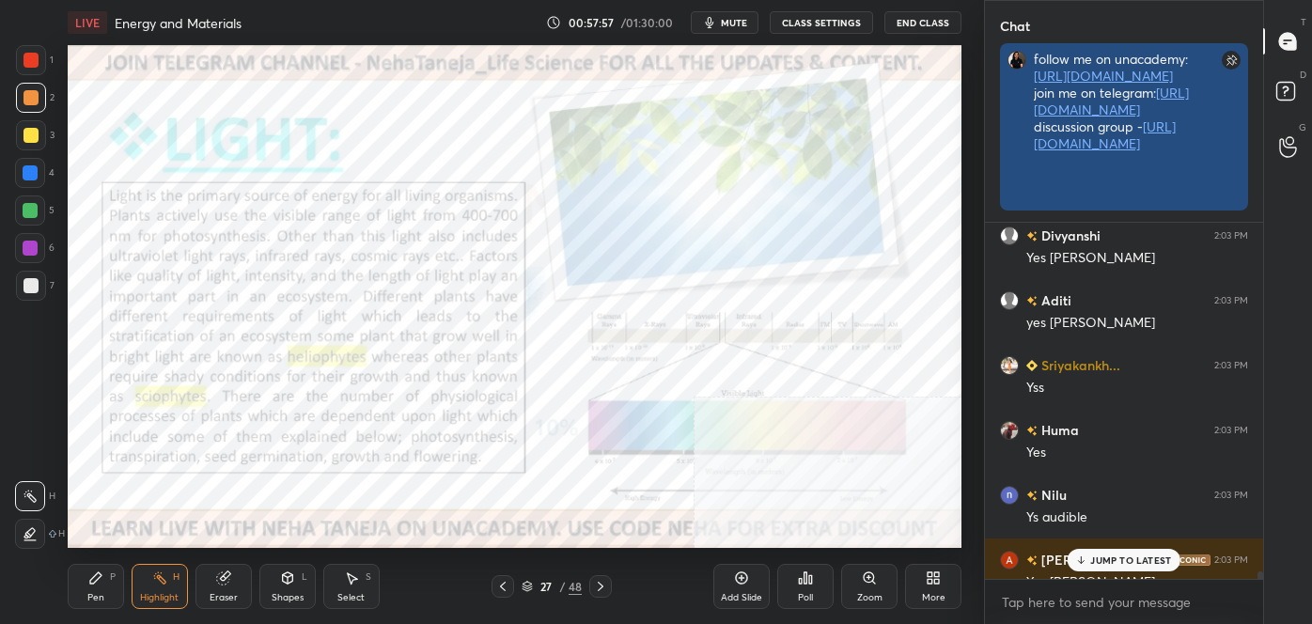
scroll to position [6, 5]
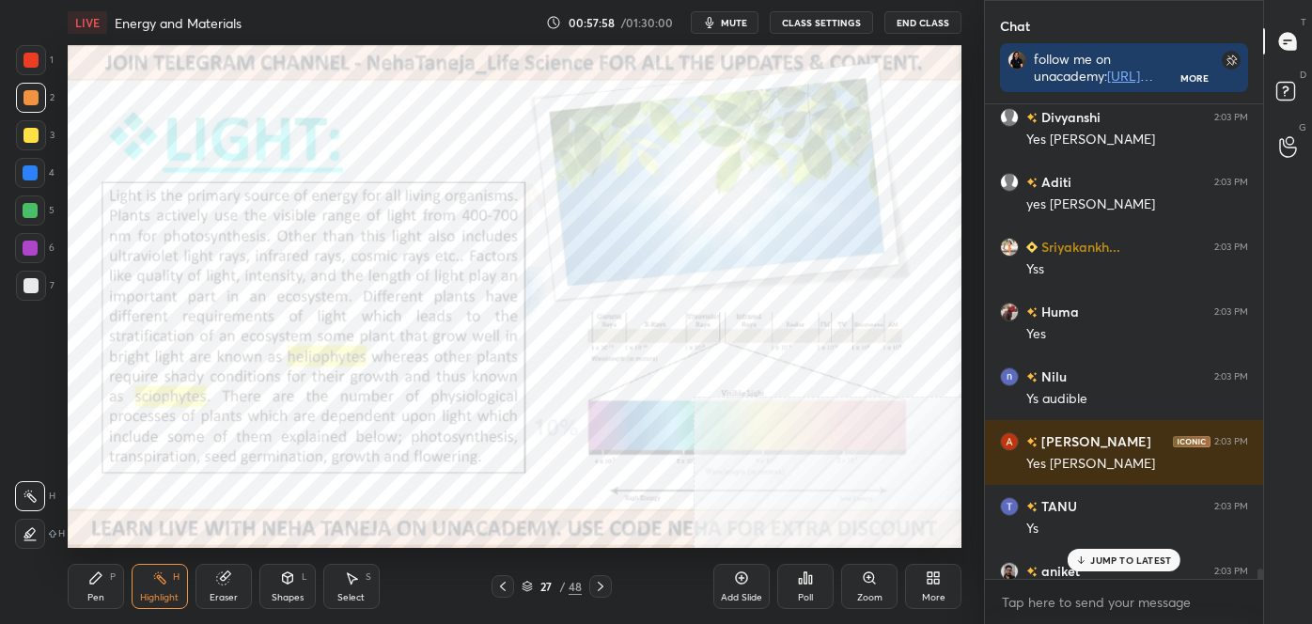
click at [1138, 552] on div "JUMP TO LATEST" at bounding box center [1124, 560] width 113 height 23
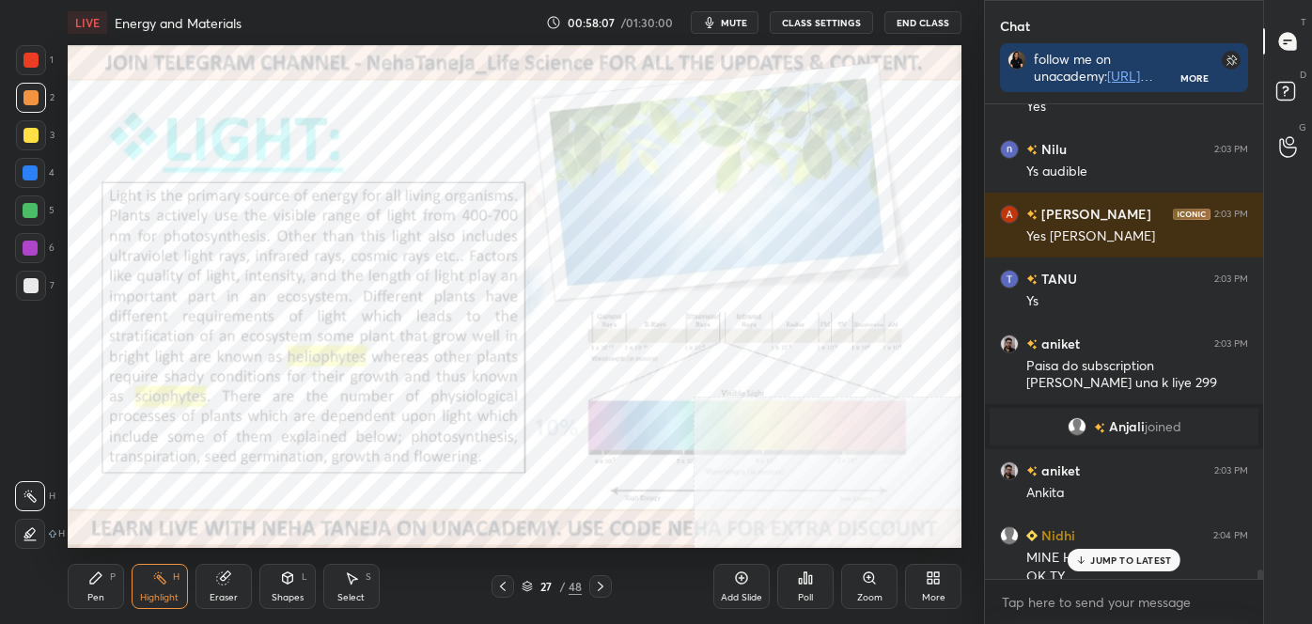
scroll to position [23387, 0]
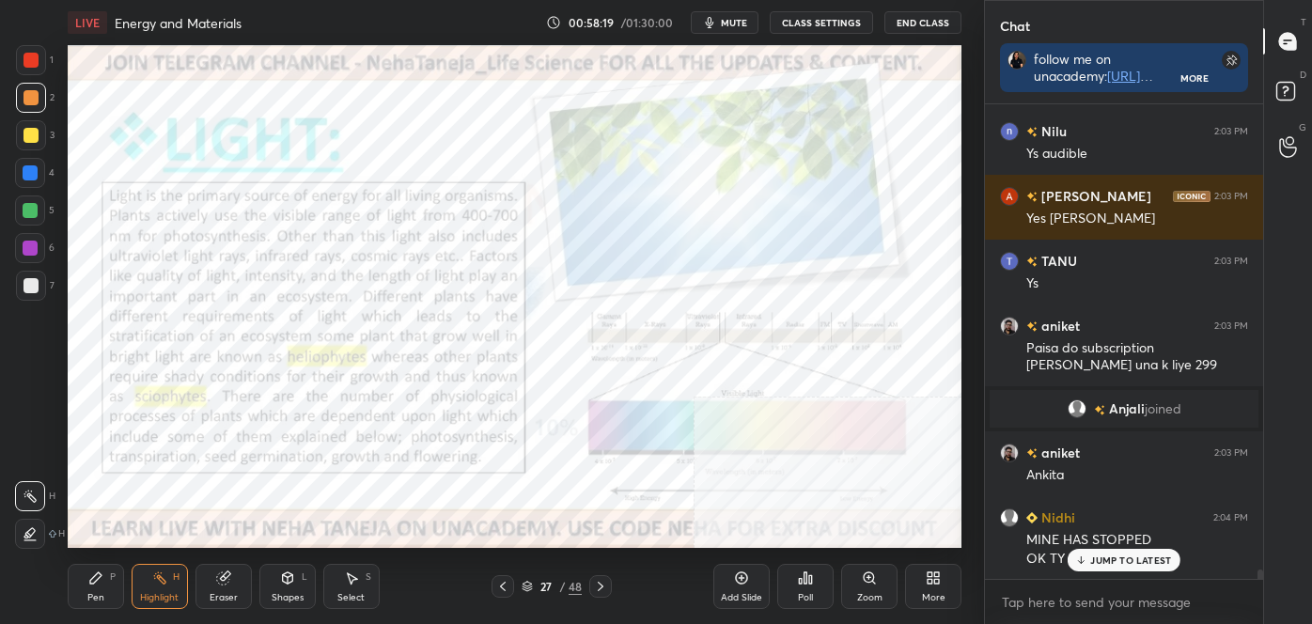
click at [98, 589] on div "Pen P" at bounding box center [96, 586] width 56 height 45
click at [20, 530] on div at bounding box center [31, 534] width 30 height 30
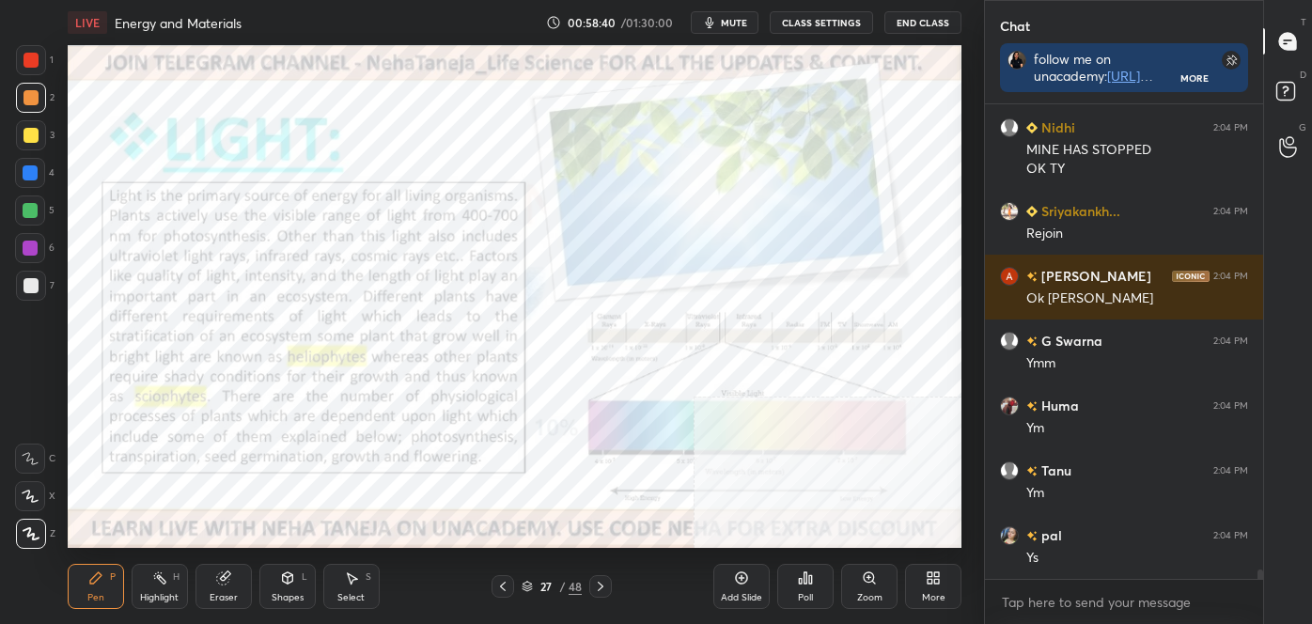
scroll to position [23842, 0]
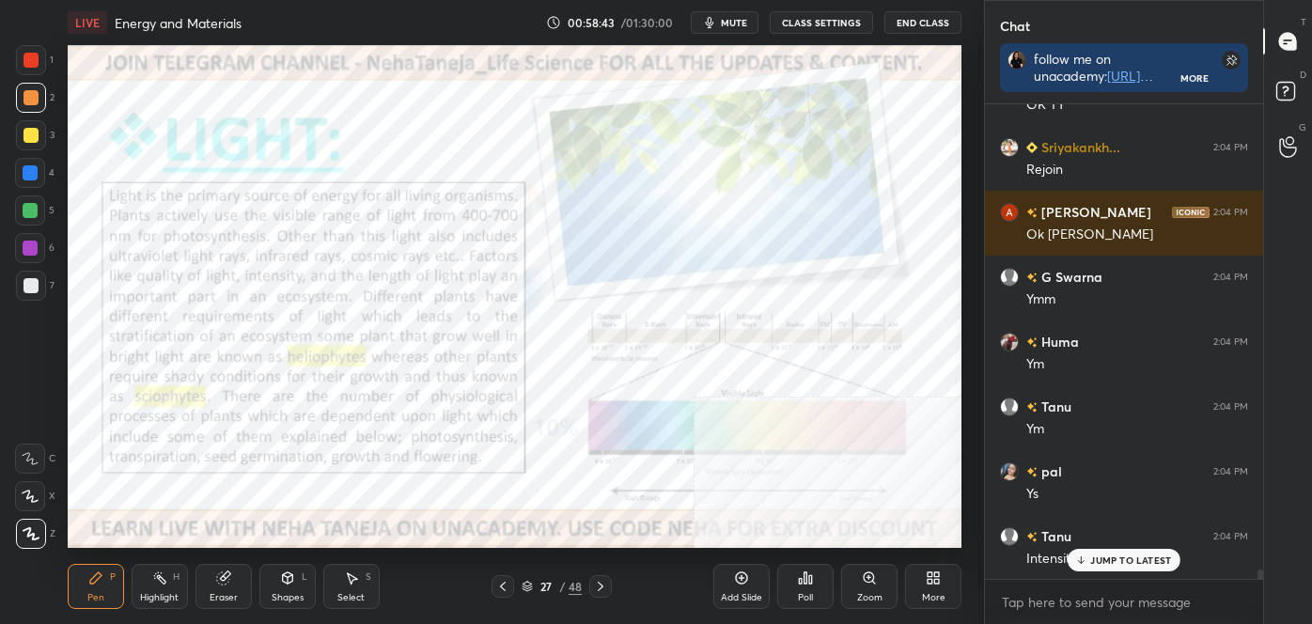
drag, startPoint x: 178, startPoint y: 590, endPoint x: 165, endPoint y: 594, distance: 12.8
click at [173, 593] on div "Highlight" at bounding box center [159, 597] width 39 height 9
click at [539, 552] on div "LIVE Energy and Materials 00:59:51 / 01:30:00 mute CLASS SETTINGS End Class Set…" at bounding box center [514, 312] width 909 height 624
click at [600, 580] on icon at bounding box center [600, 586] width 15 height 15
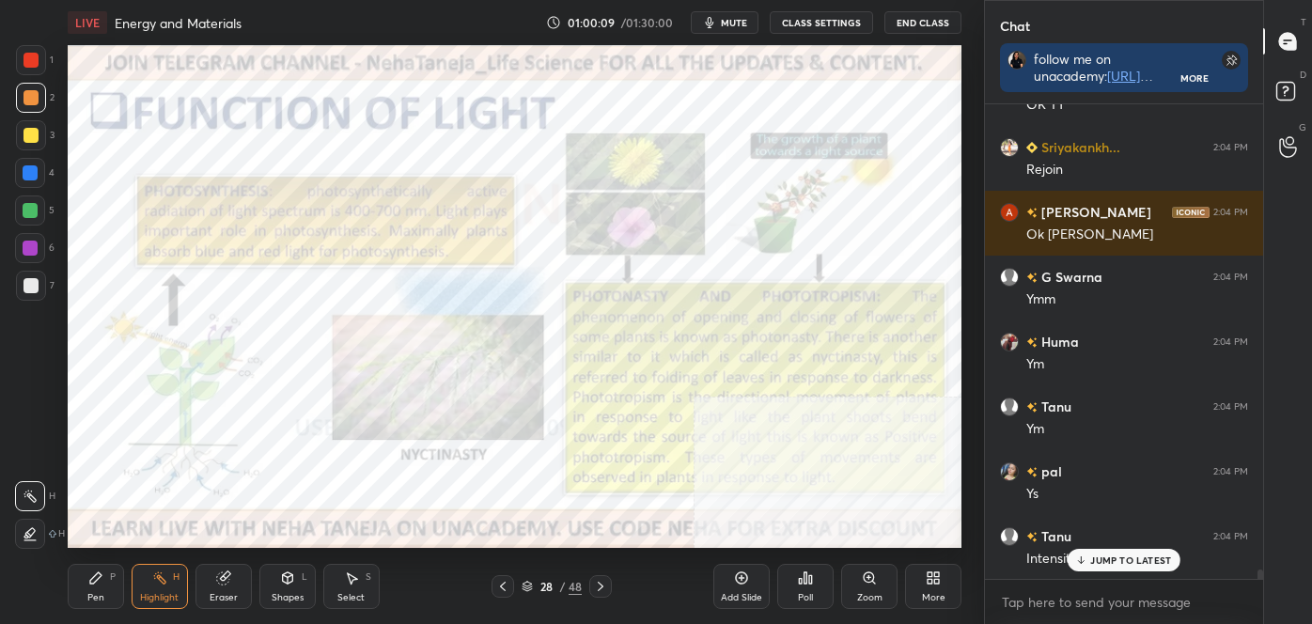
click at [35, 176] on div at bounding box center [30, 172] width 15 height 15
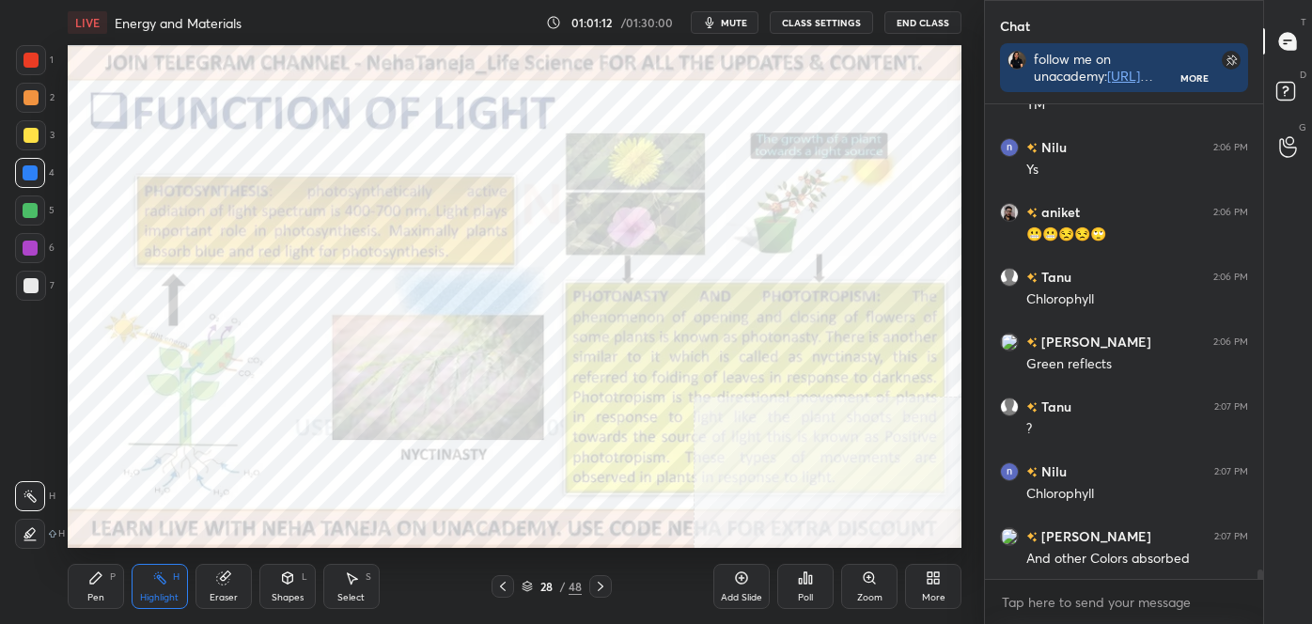
scroll to position [24490, 0]
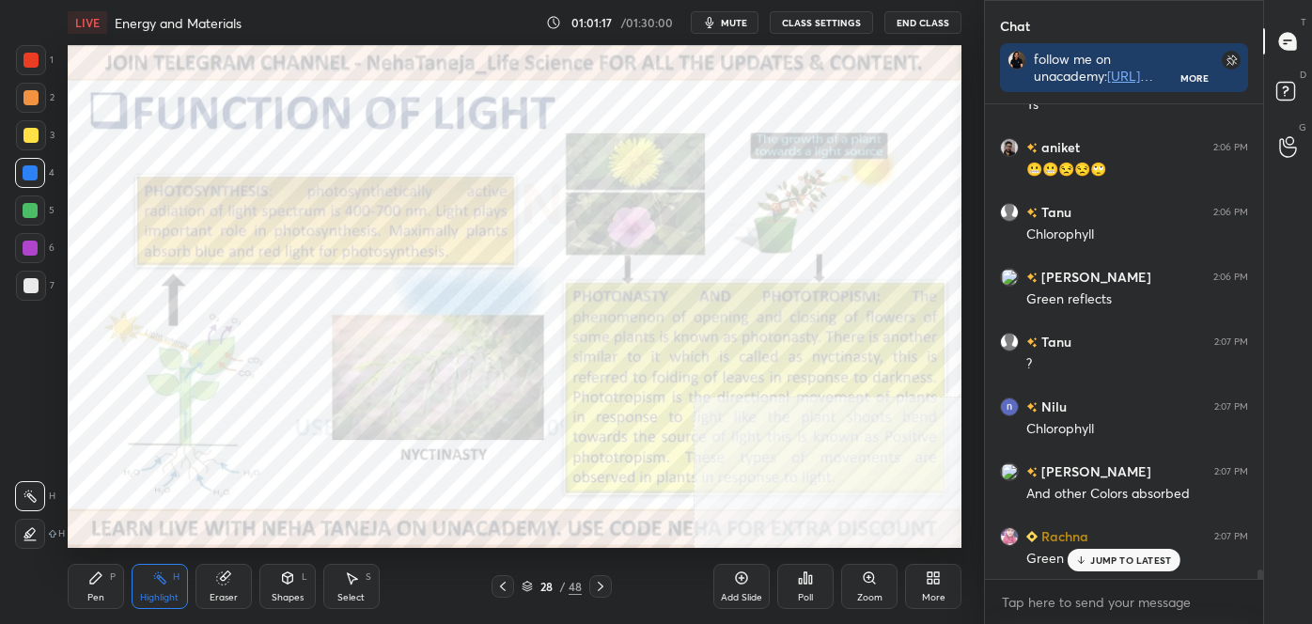
click at [940, 589] on div "More" at bounding box center [933, 586] width 56 height 45
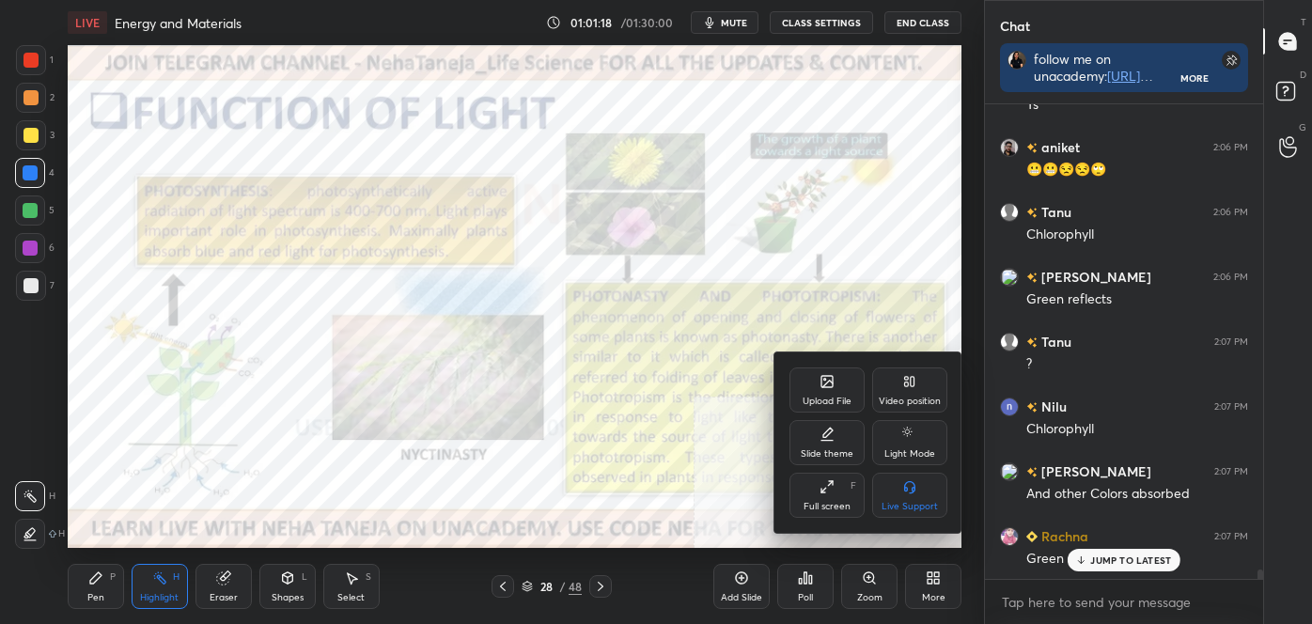
click at [925, 399] on div "Video position" at bounding box center [910, 401] width 62 height 9
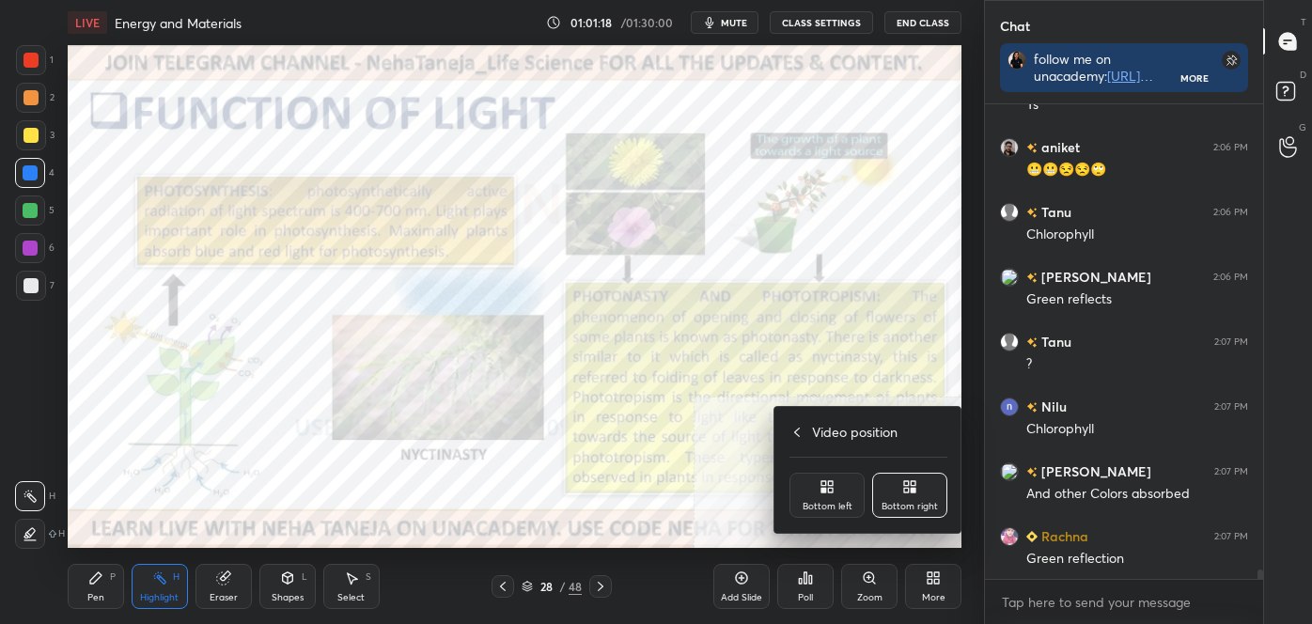
scroll to position [24556, 0]
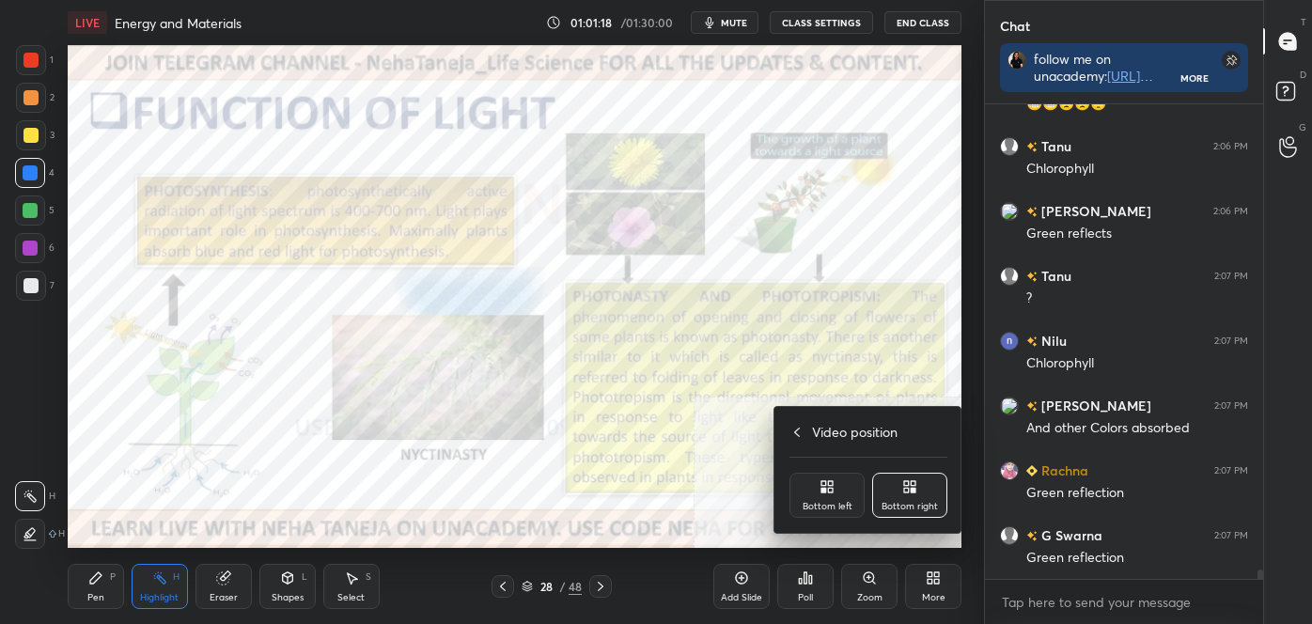
click at [798, 485] on div "Bottom left" at bounding box center [827, 495] width 75 height 45
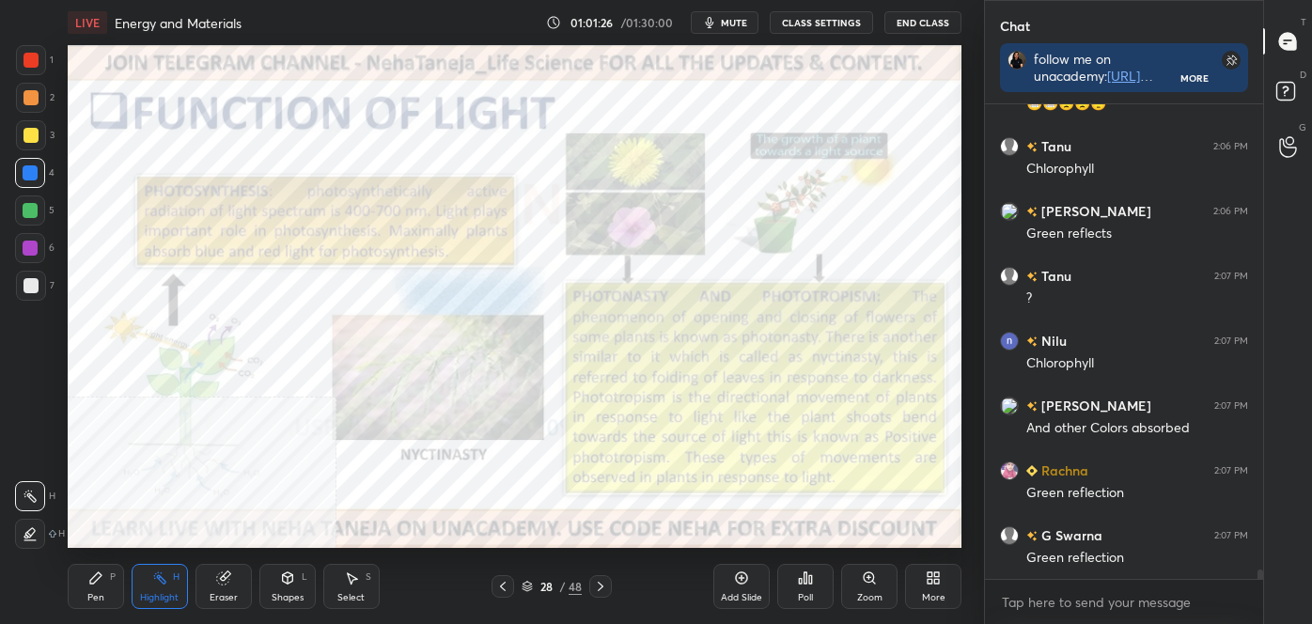
scroll to position [24621, 0]
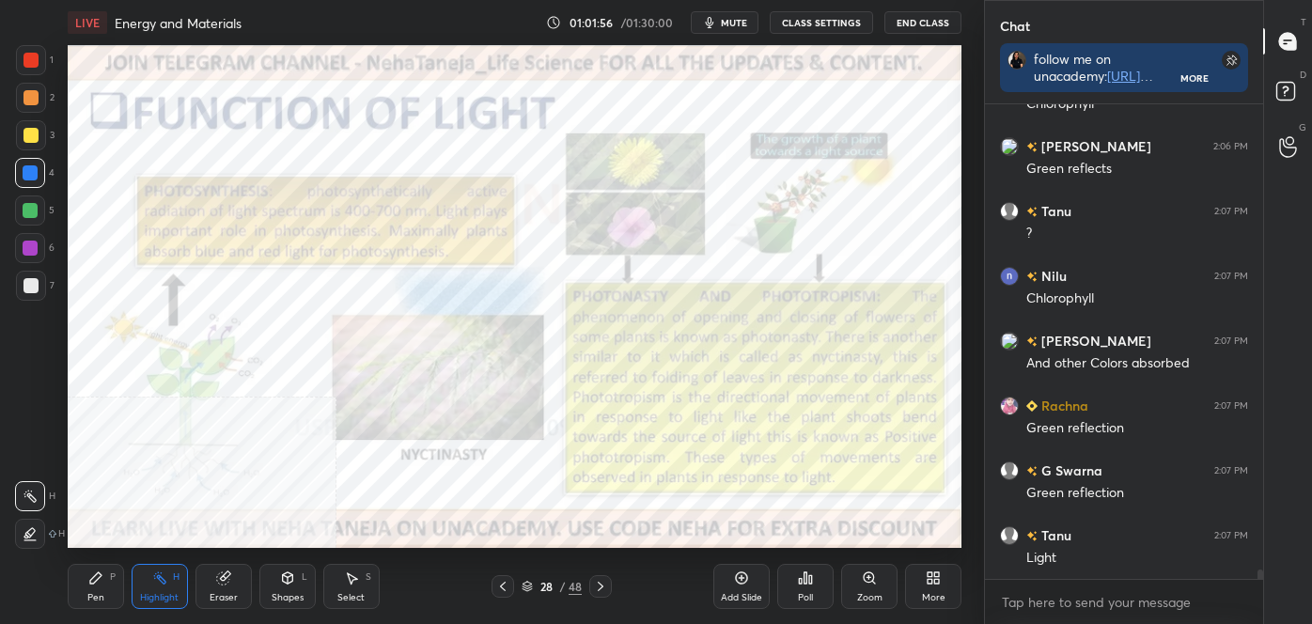
click at [885, 586] on div "Zoom" at bounding box center [869, 586] width 56 height 45
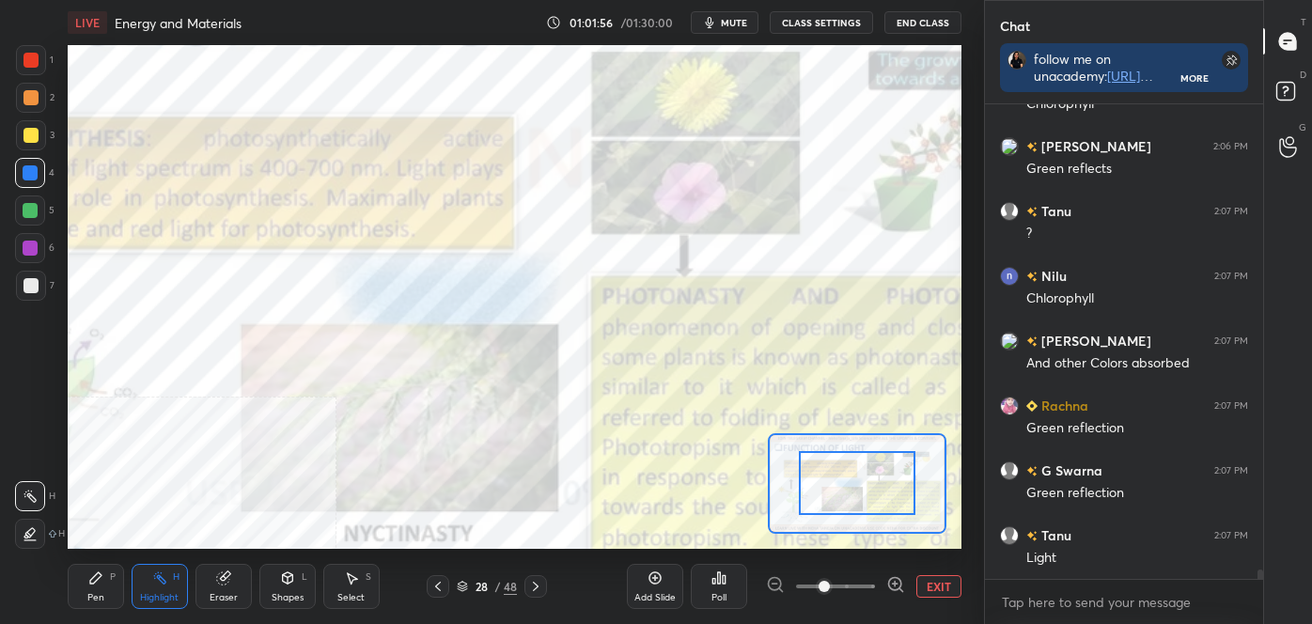
click at [886, 585] on div at bounding box center [835, 586] width 139 height 23
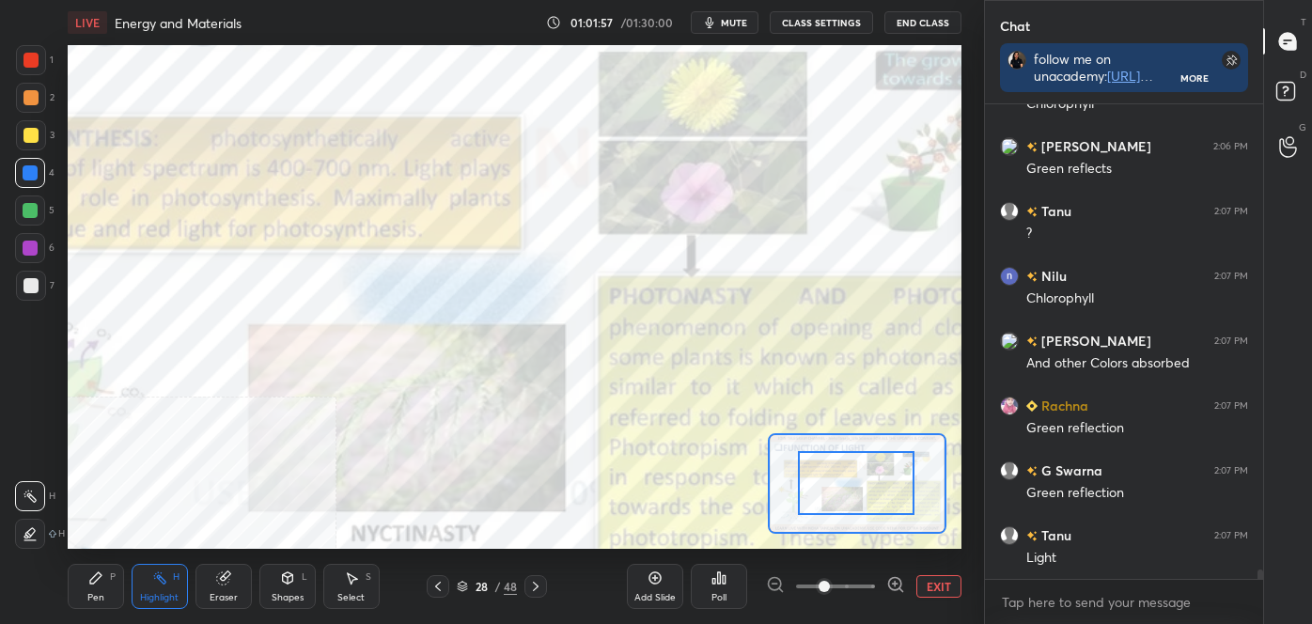
drag, startPoint x: 840, startPoint y: 480, endPoint x: 829, endPoint y: 506, distance: 27.4
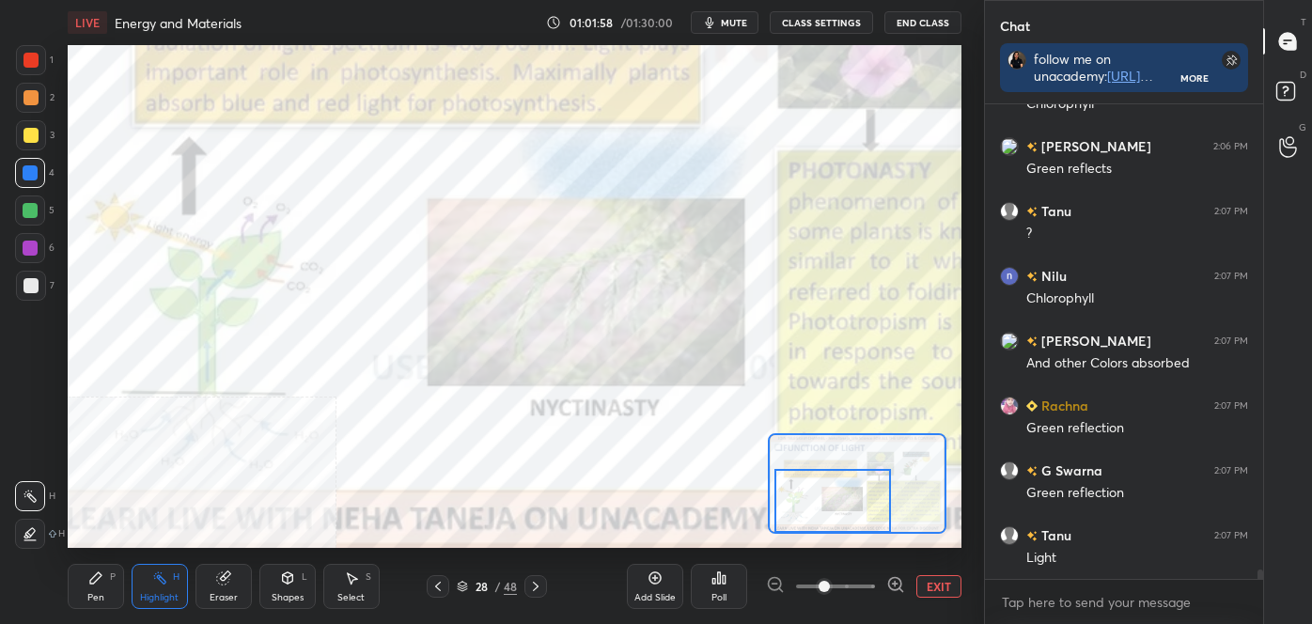
drag, startPoint x: 826, startPoint y: 495, endPoint x: 814, endPoint y: 523, distance: 30.7
click at [814, 523] on div at bounding box center [833, 501] width 117 height 65
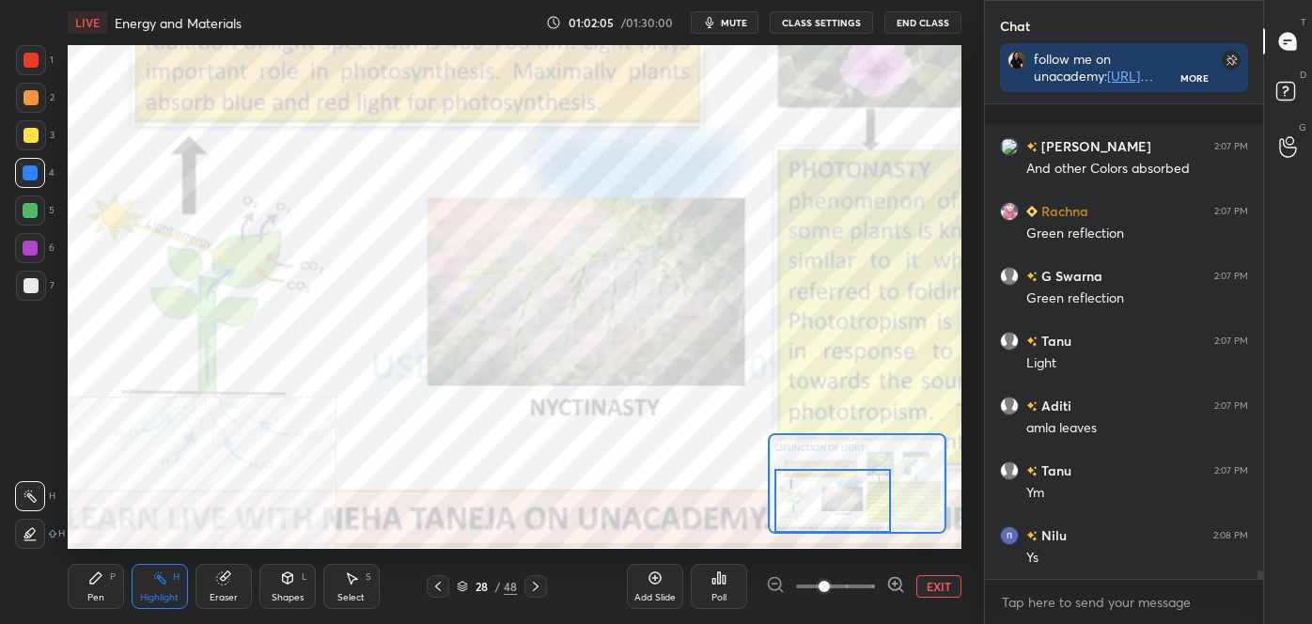
scroll to position [24944, 0]
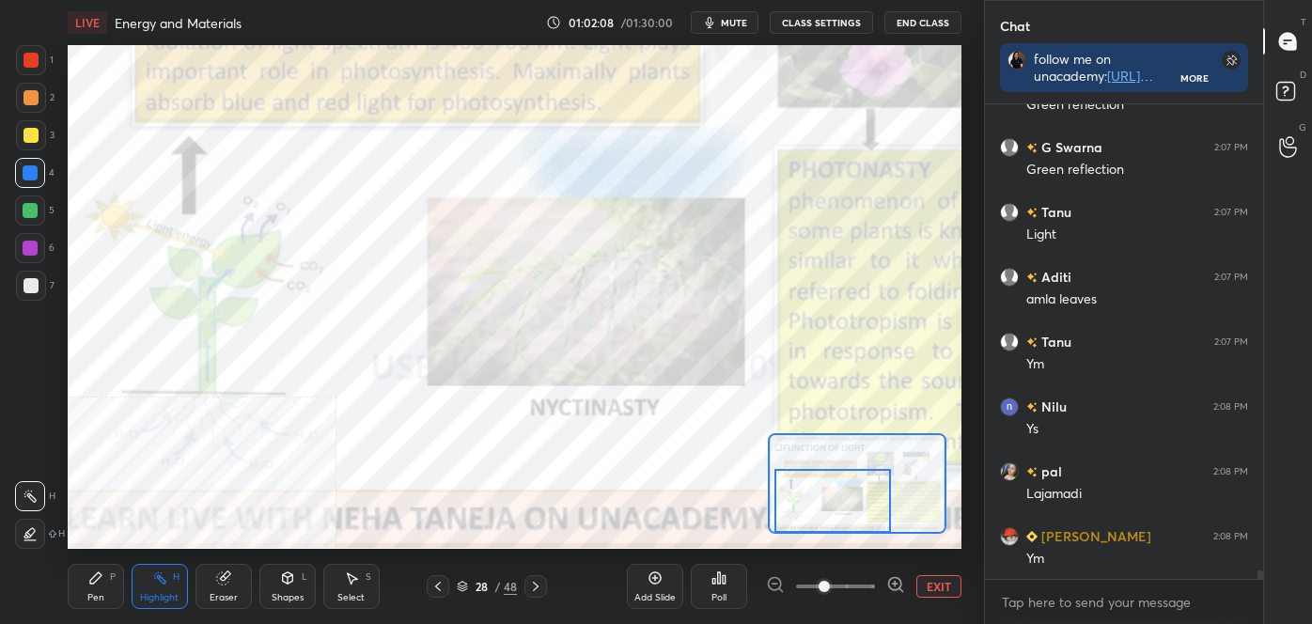
click at [946, 589] on button "EXIT" at bounding box center [939, 586] width 45 height 23
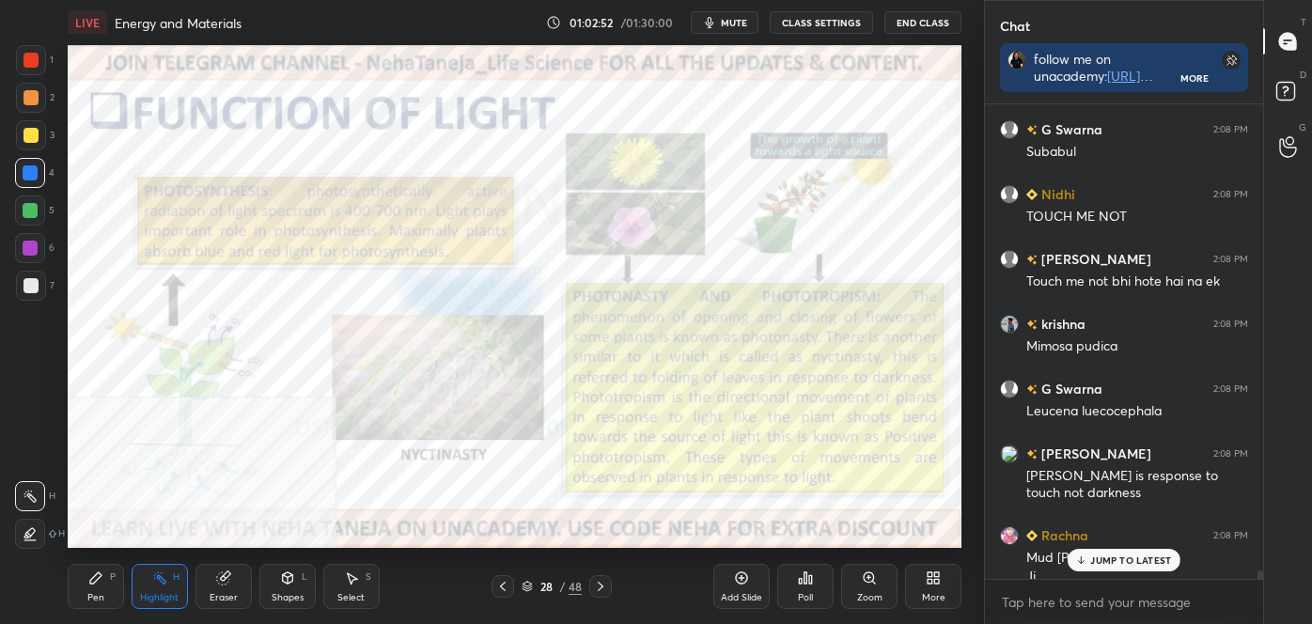
scroll to position [25629, 0]
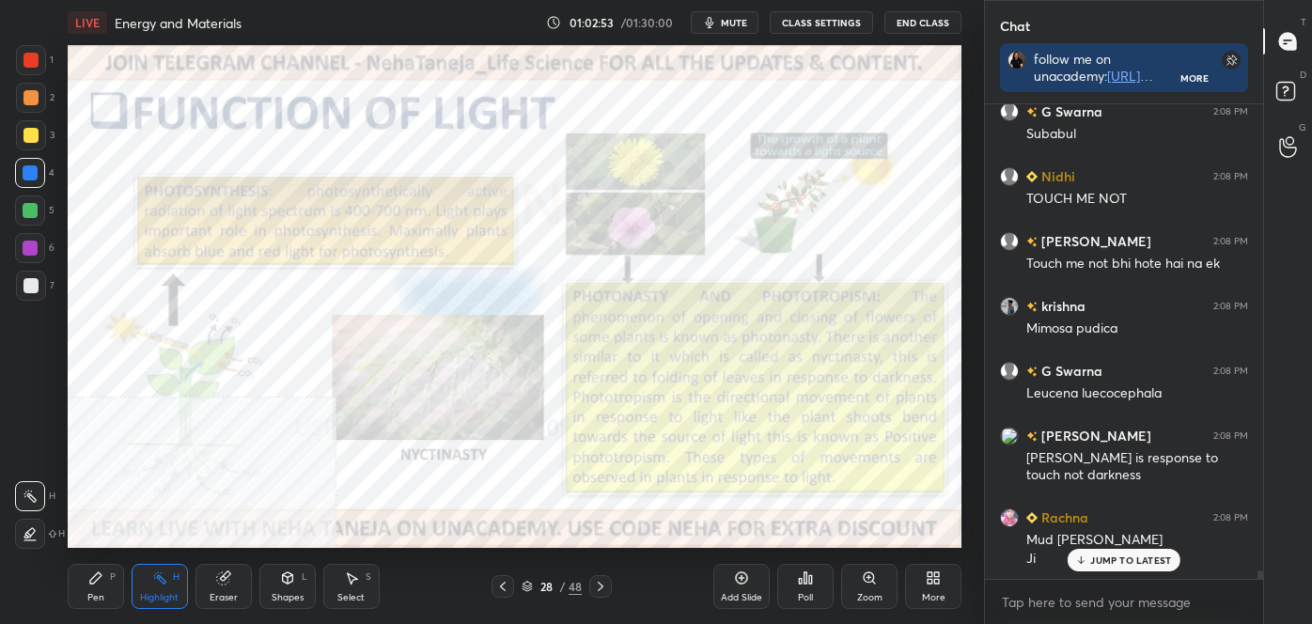
click at [935, 589] on div "More" at bounding box center [933, 586] width 56 height 45
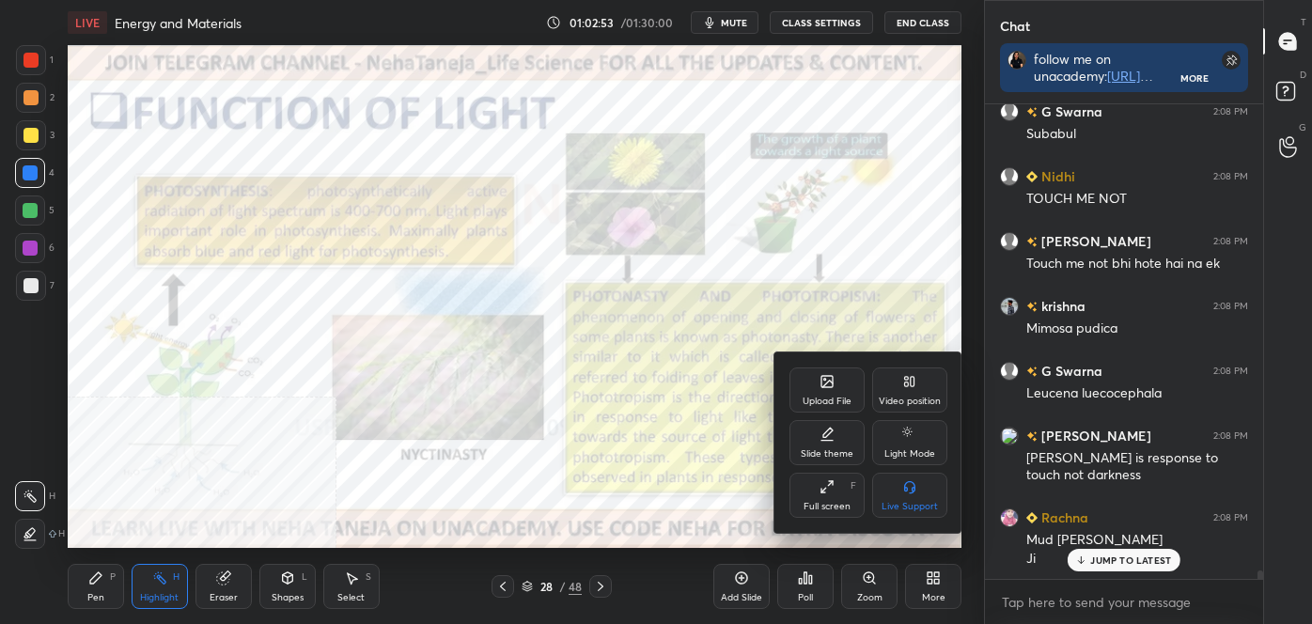
drag, startPoint x: 912, startPoint y: 389, endPoint x: 912, endPoint y: 439, distance: 49.8
click at [912, 391] on div "Video position" at bounding box center [909, 390] width 75 height 45
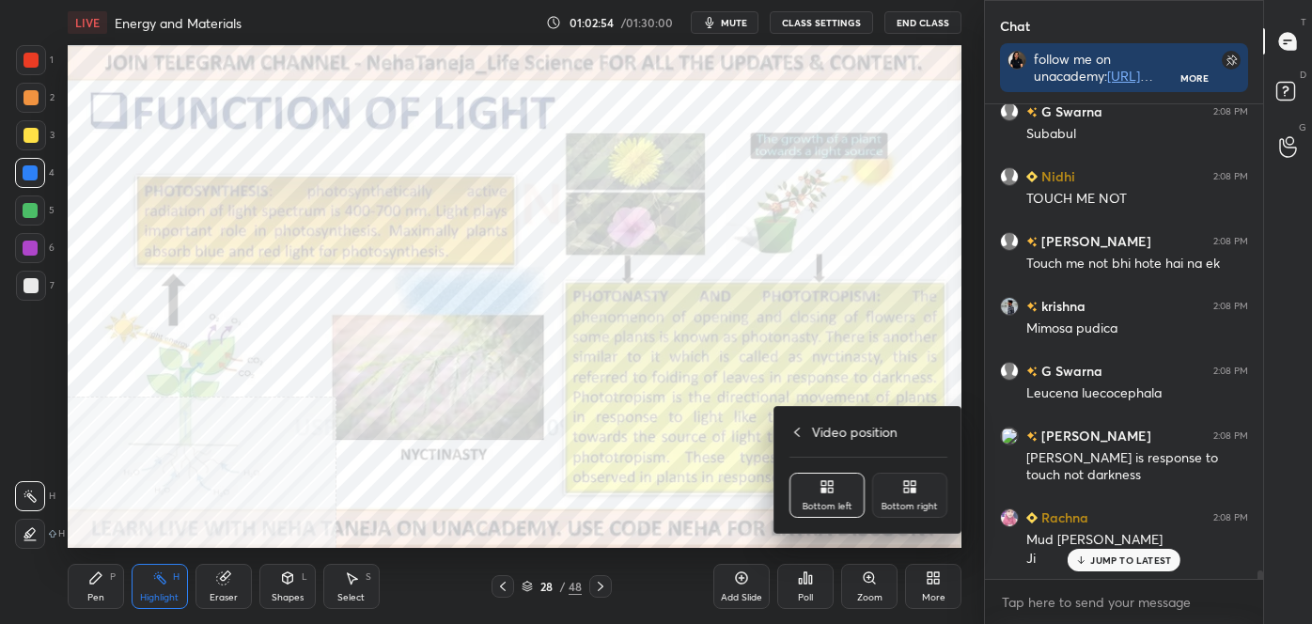
scroll to position [25694, 0]
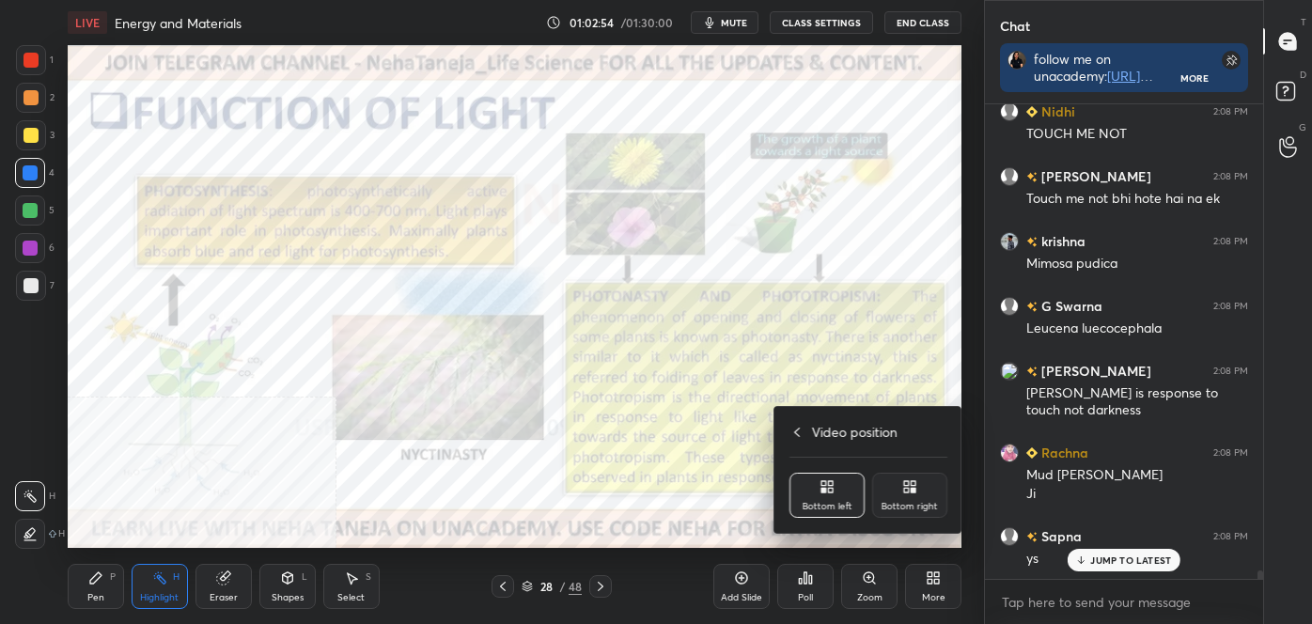
click at [915, 499] on div "Bottom right" at bounding box center [909, 495] width 75 height 45
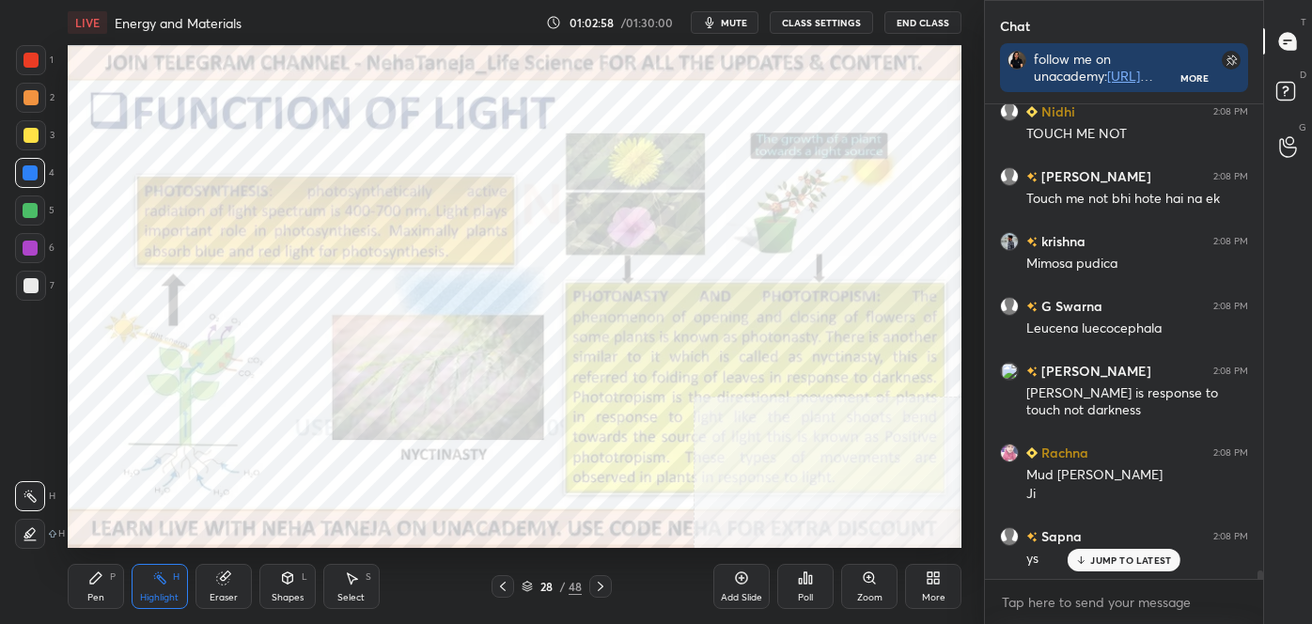
click at [602, 585] on icon at bounding box center [601, 586] width 6 height 9
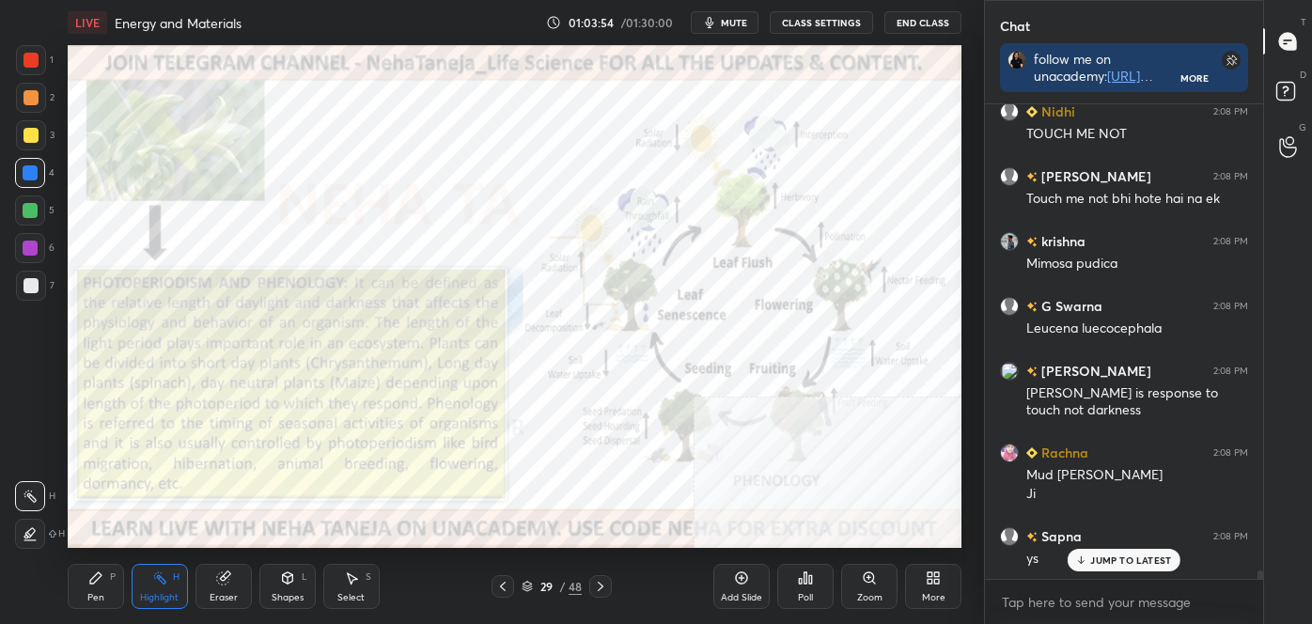
click at [924, 577] on div "More" at bounding box center [933, 586] width 56 height 45
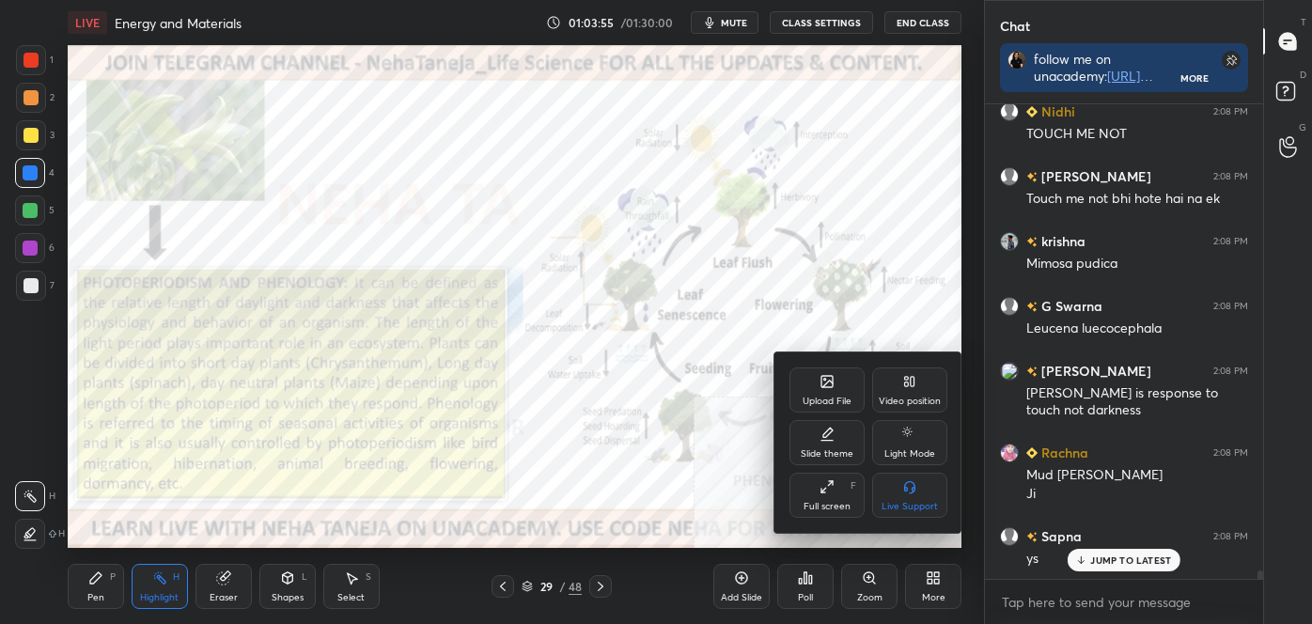
click at [911, 386] on icon at bounding box center [913, 381] width 4 height 9
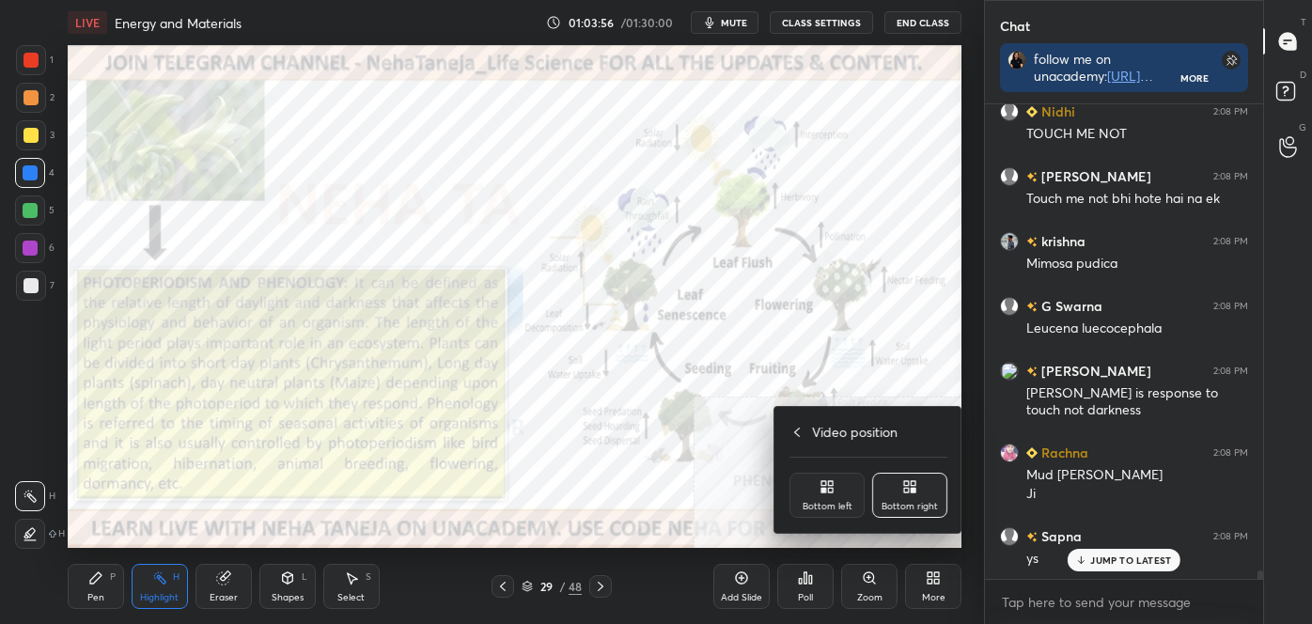
click at [833, 506] on div "Bottom left" at bounding box center [828, 506] width 50 height 9
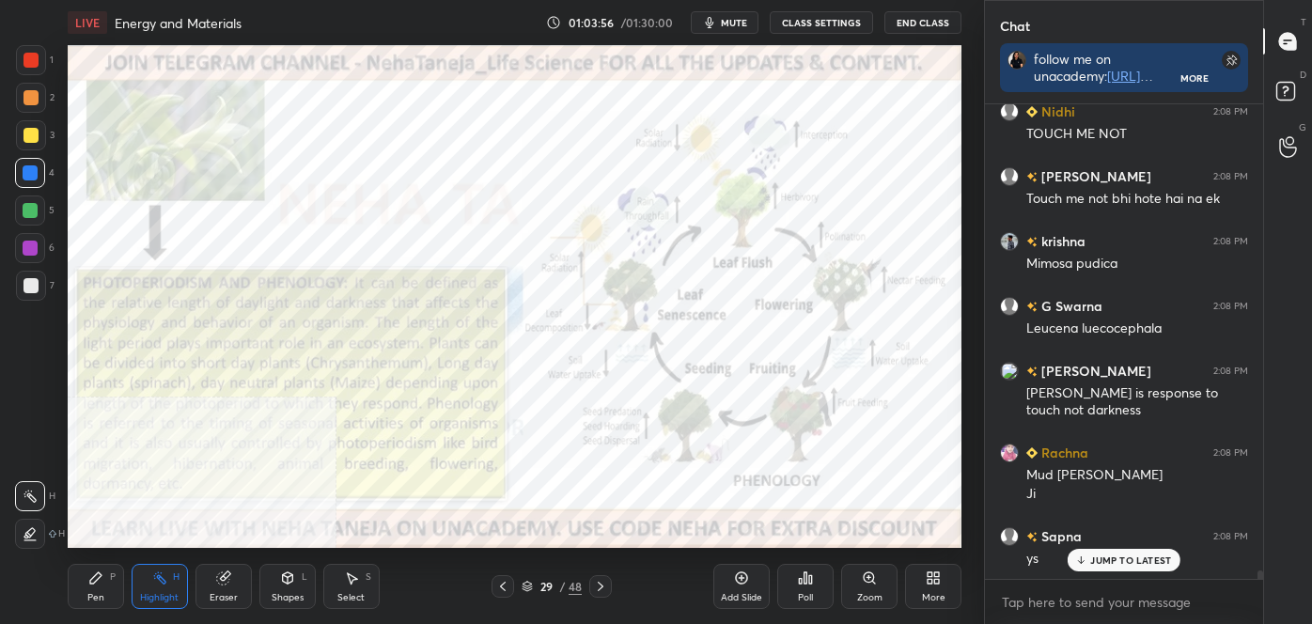
click at [872, 587] on div "Zoom" at bounding box center [869, 586] width 56 height 45
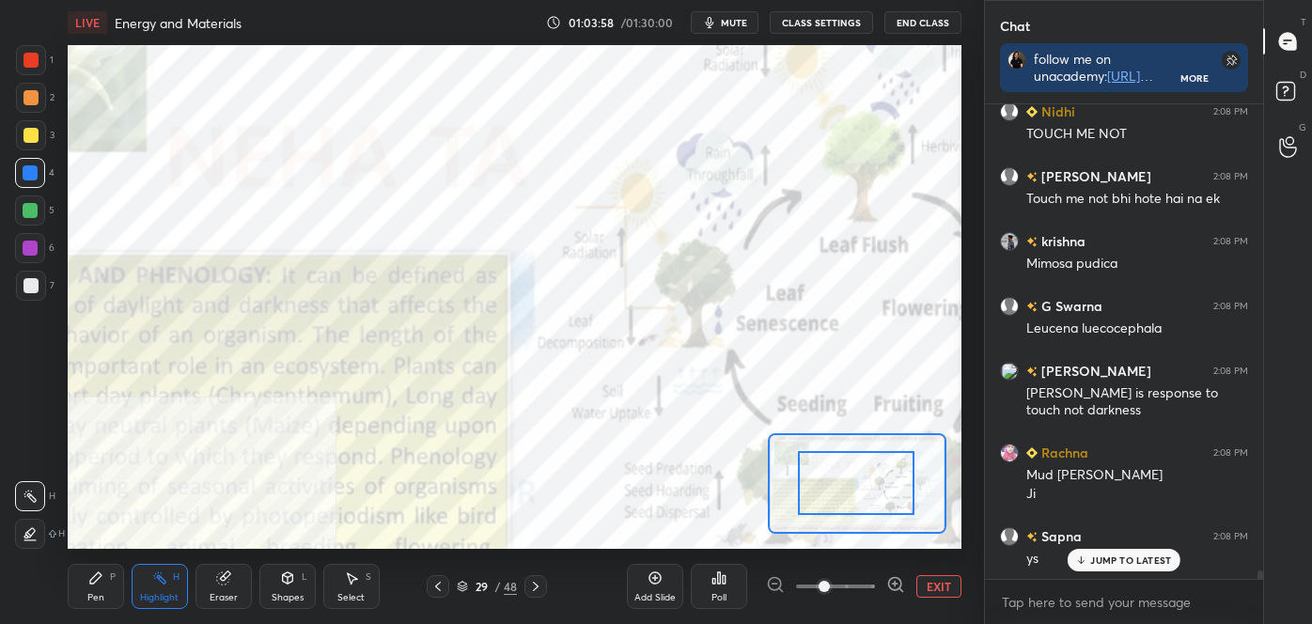
drag, startPoint x: 845, startPoint y: 472, endPoint x: 879, endPoint y: 494, distance: 40.2
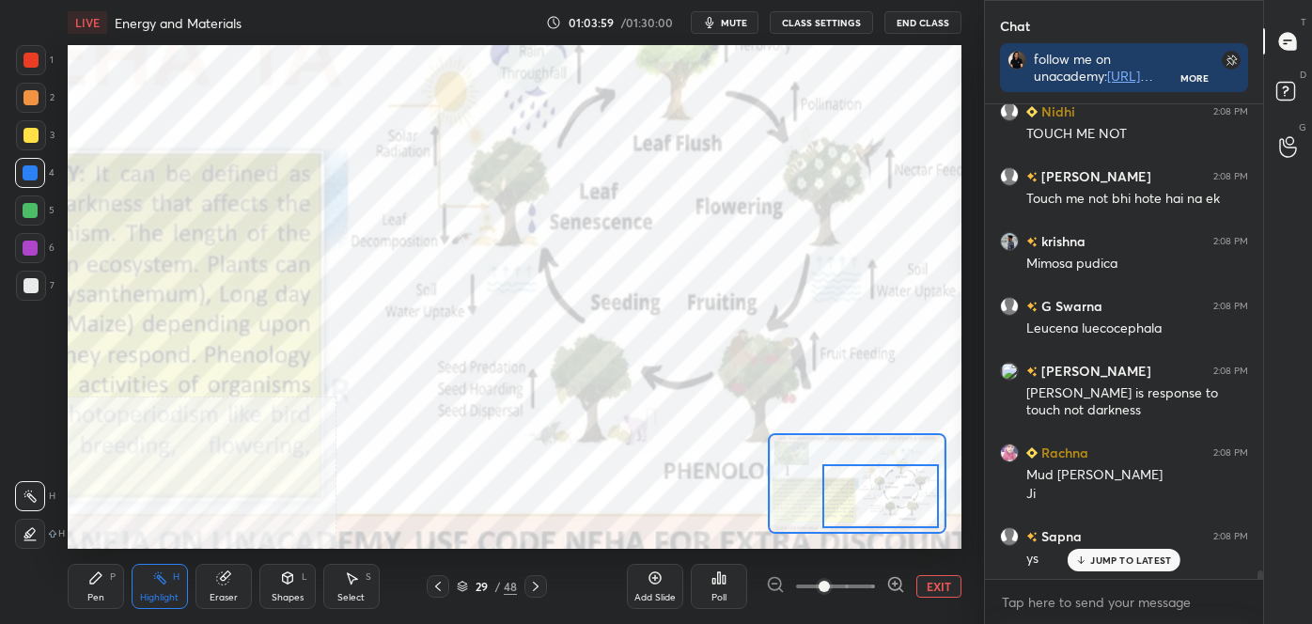
drag, startPoint x: 867, startPoint y: 483, endPoint x: 887, endPoint y: 493, distance: 22.7
click at [887, 493] on div at bounding box center [881, 496] width 117 height 65
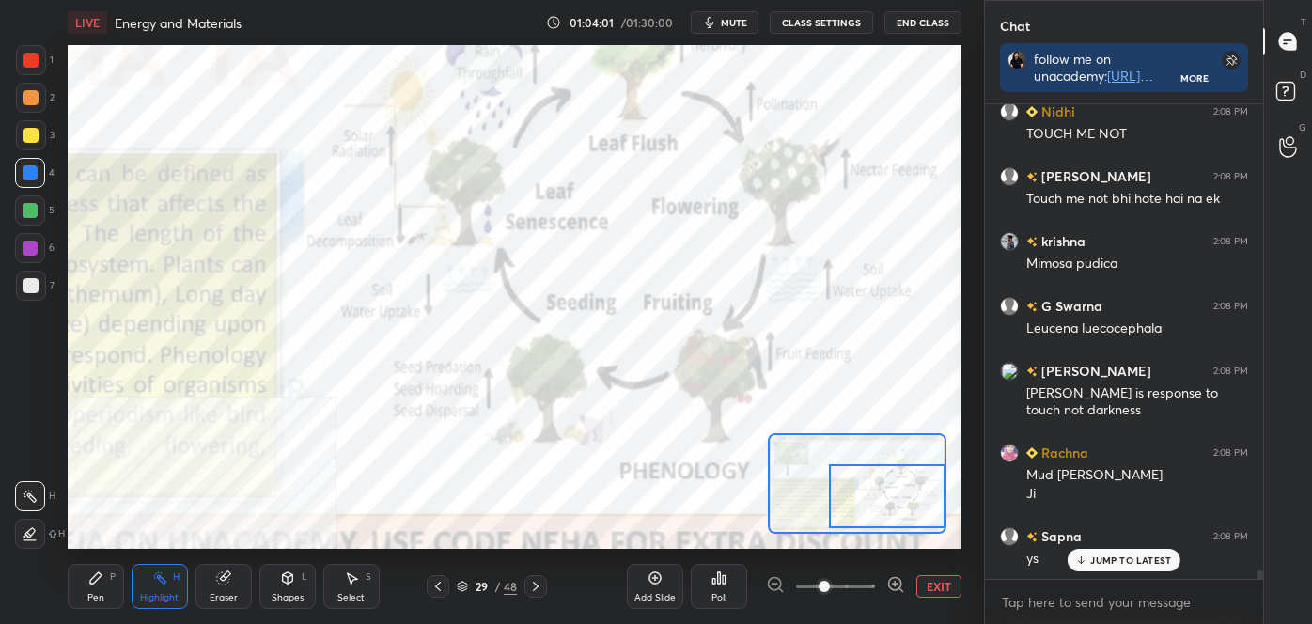
drag, startPoint x: 877, startPoint y: 483, endPoint x: 889, endPoint y: 481, distance: 12.4
click at [891, 481] on div at bounding box center [887, 496] width 117 height 65
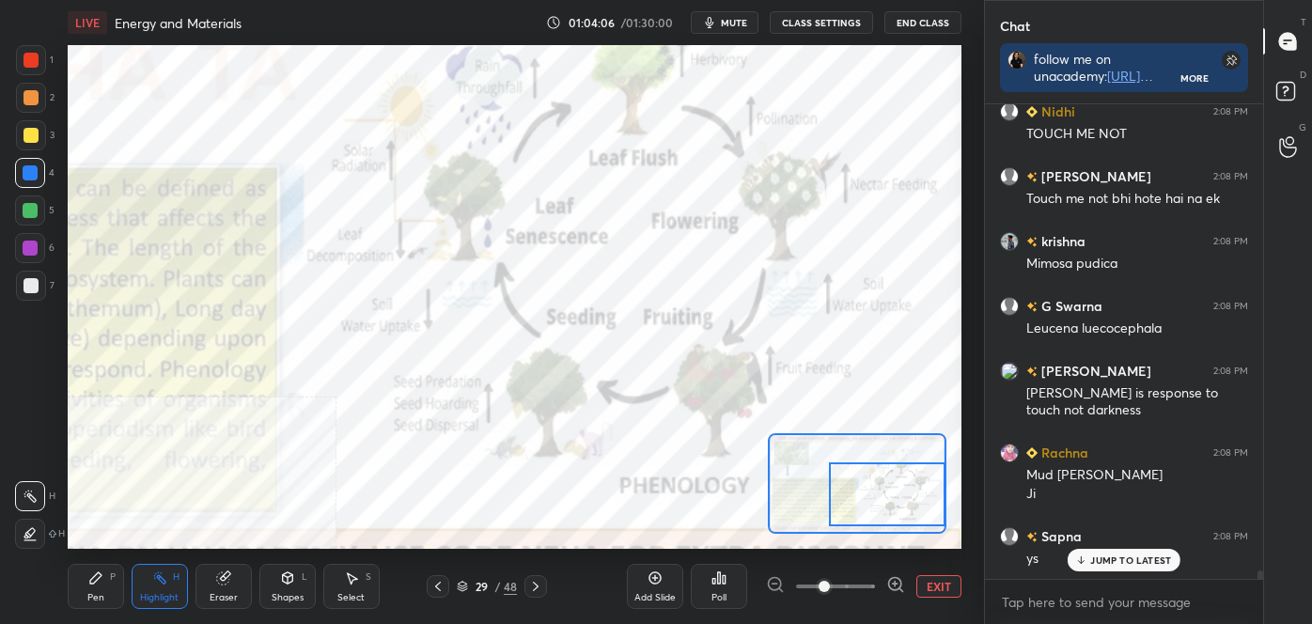
click at [838, 499] on div at bounding box center [887, 495] width 117 height 65
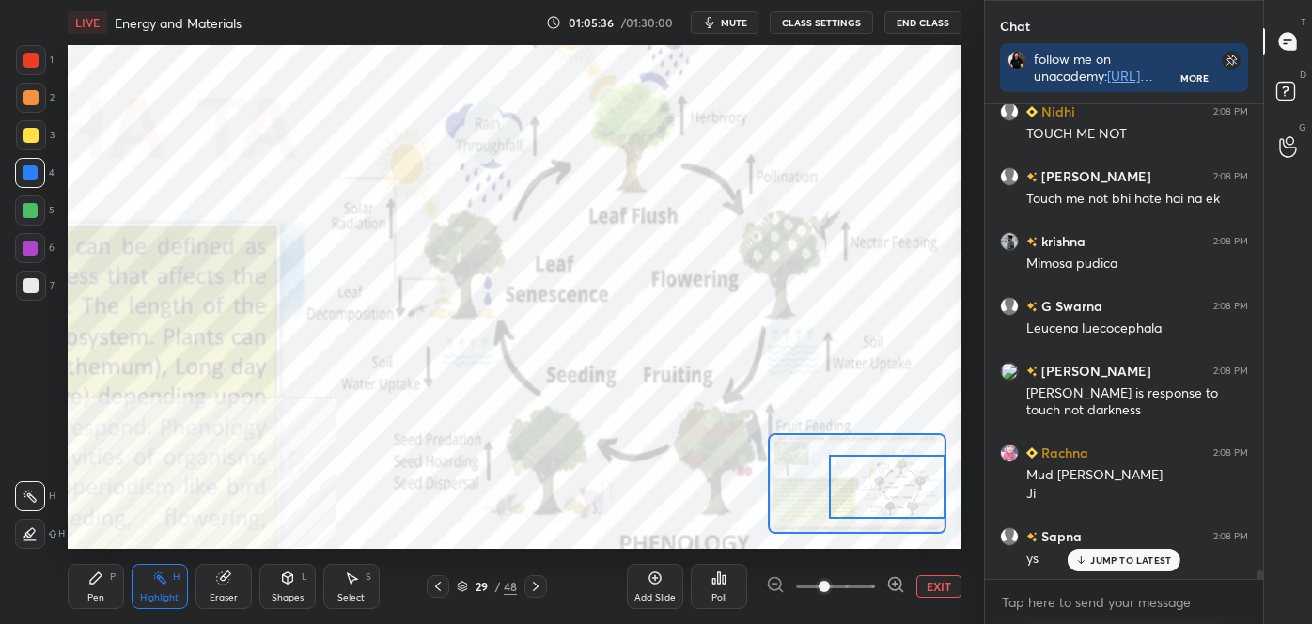
click at [840, 472] on div at bounding box center [887, 487] width 117 height 65
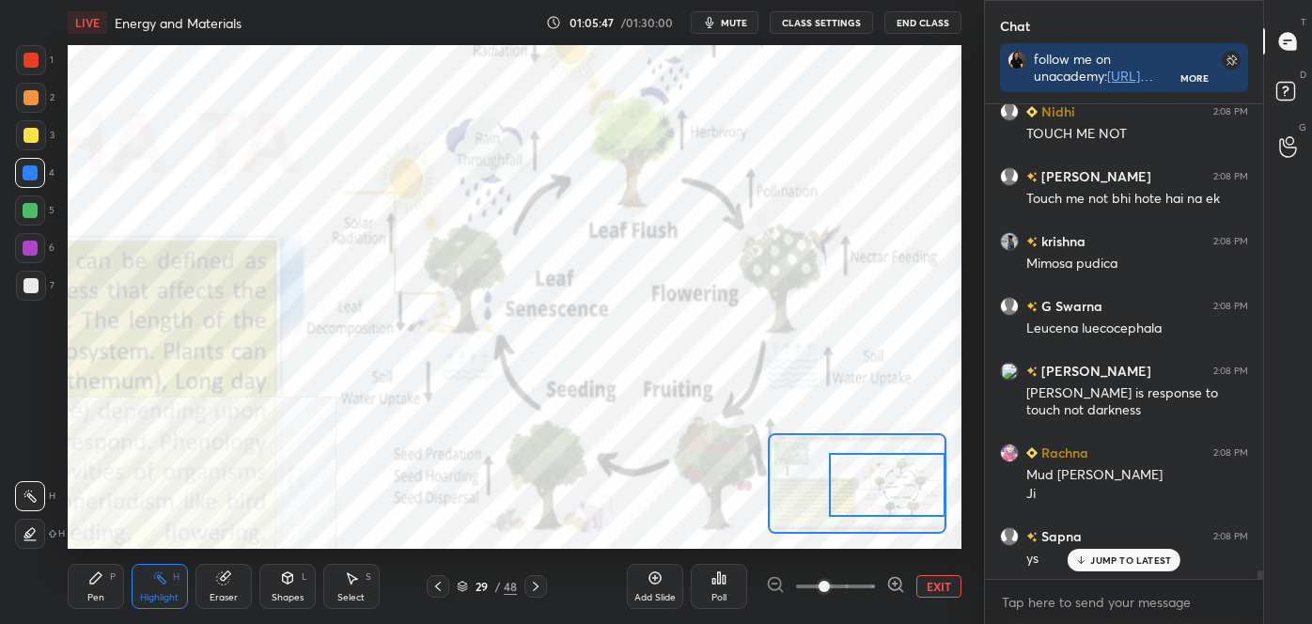
click at [941, 589] on button "EXIT" at bounding box center [939, 586] width 45 height 23
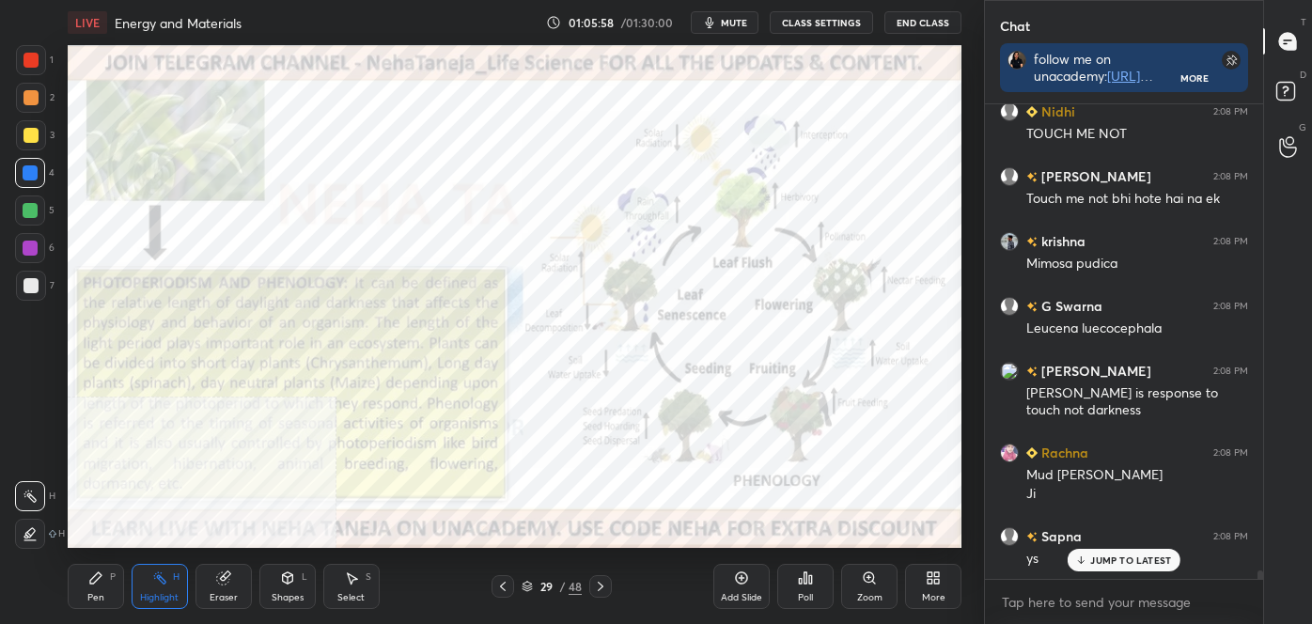
click at [925, 595] on div "More" at bounding box center [934, 597] width 24 height 9
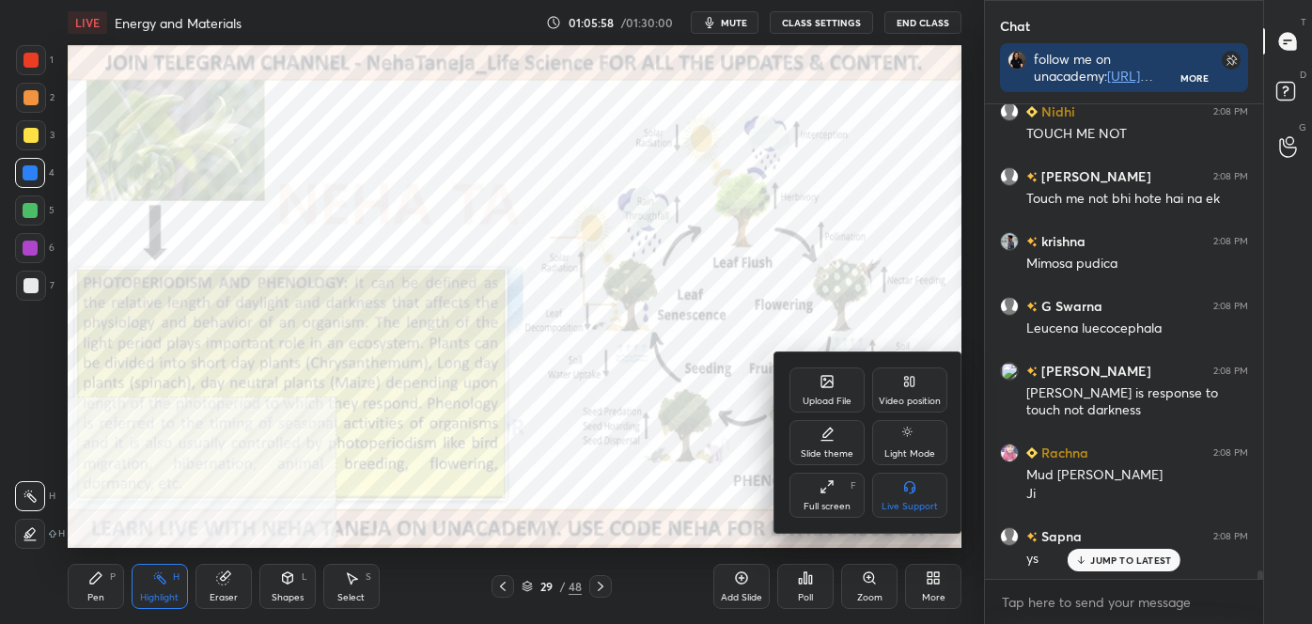
click at [918, 404] on div "Video position" at bounding box center [910, 401] width 62 height 9
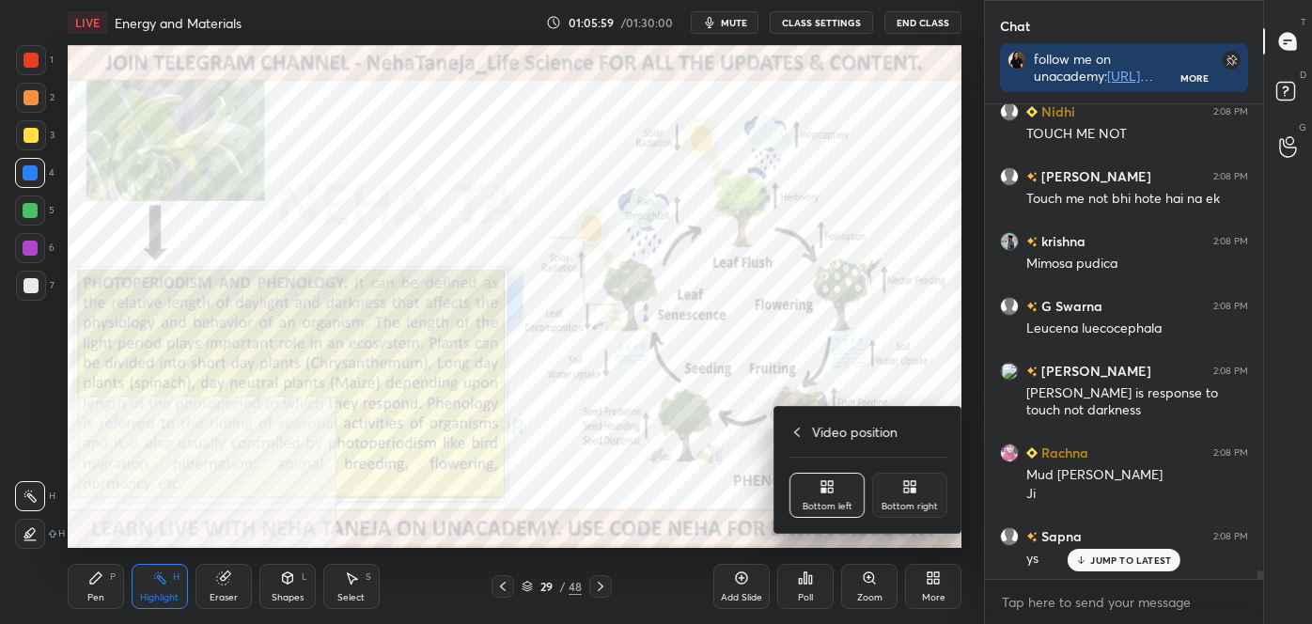
scroll to position [25759, 0]
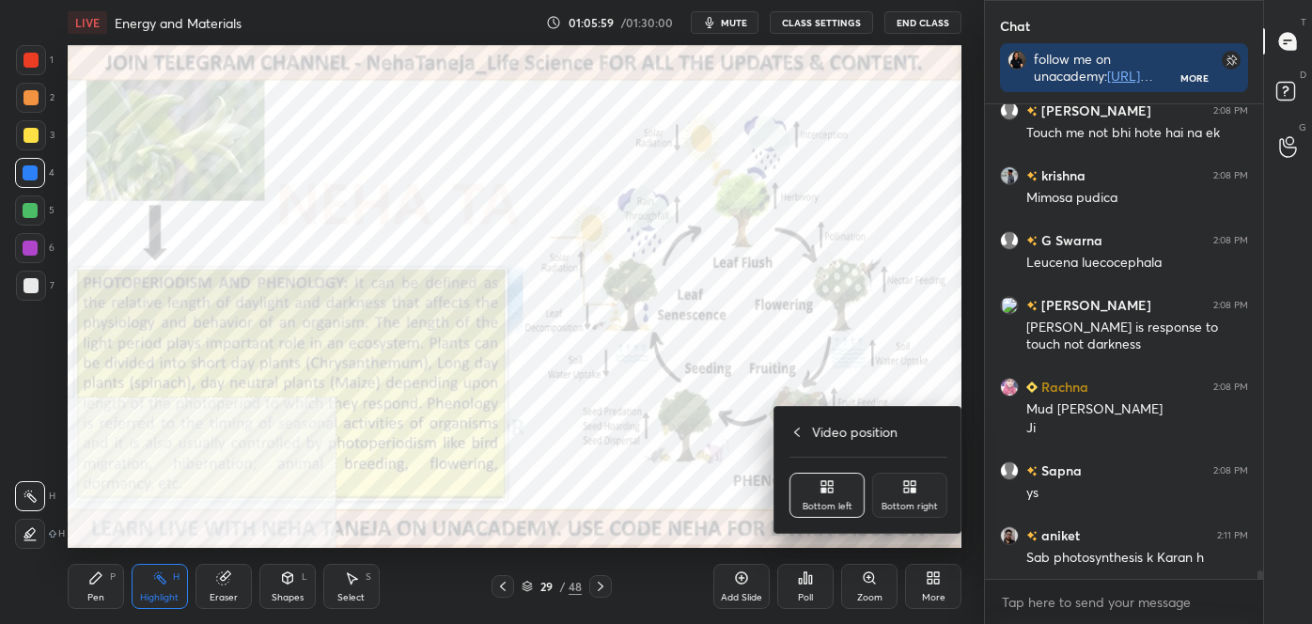
click at [909, 481] on icon at bounding box center [906, 483] width 5 height 5
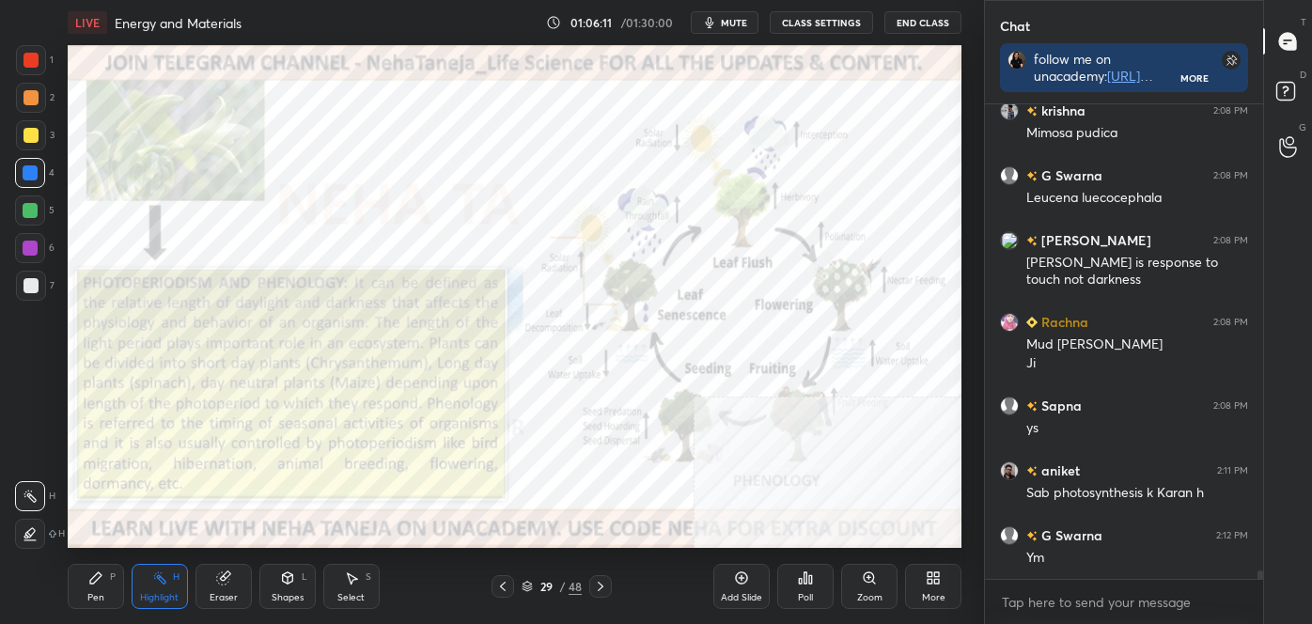
scroll to position [25889, 0]
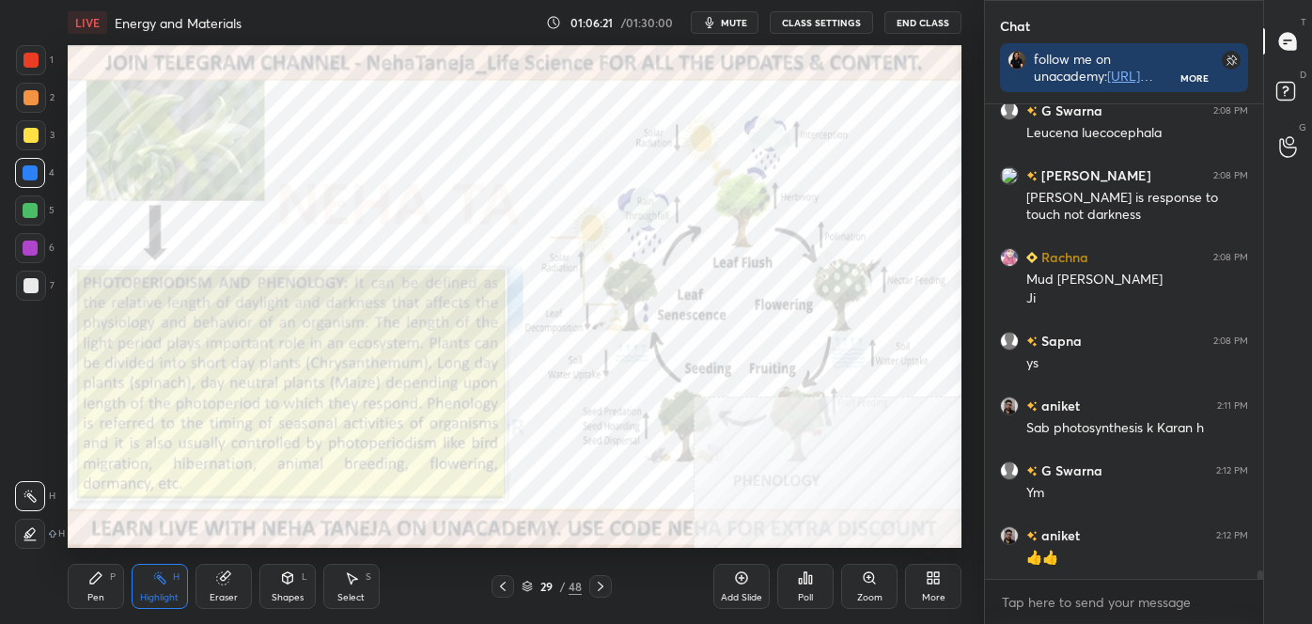
click at [603, 577] on div at bounding box center [600, 586] width 23 height 23
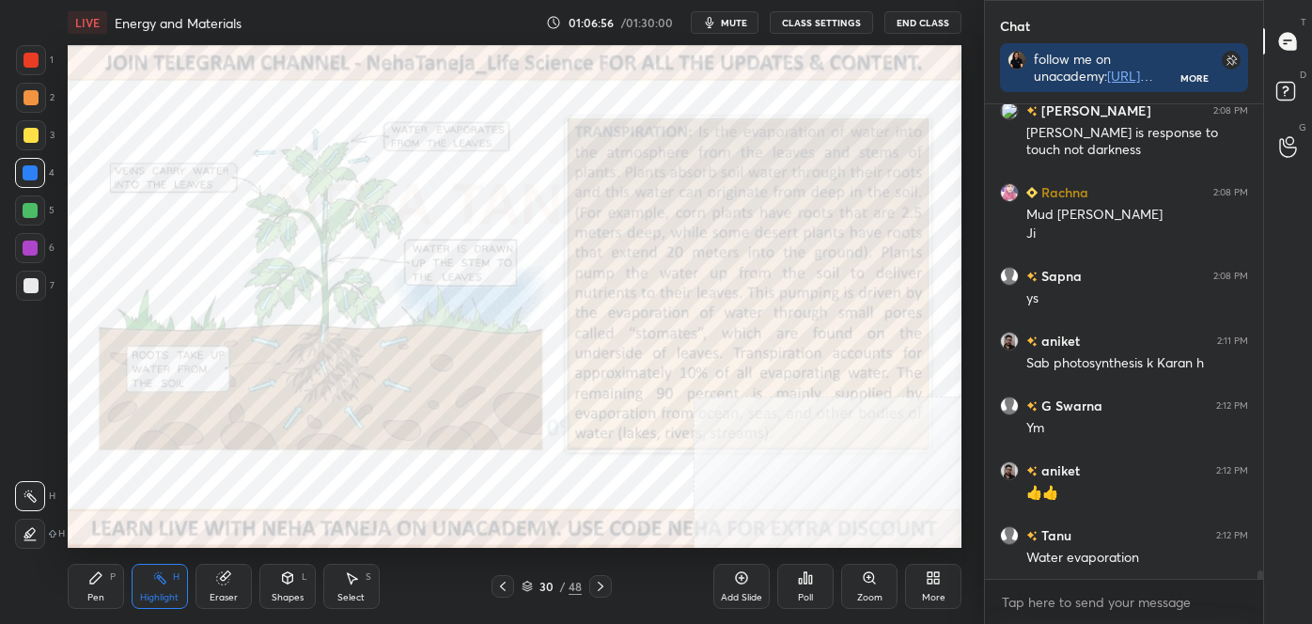
scroll to position [26019, 0]
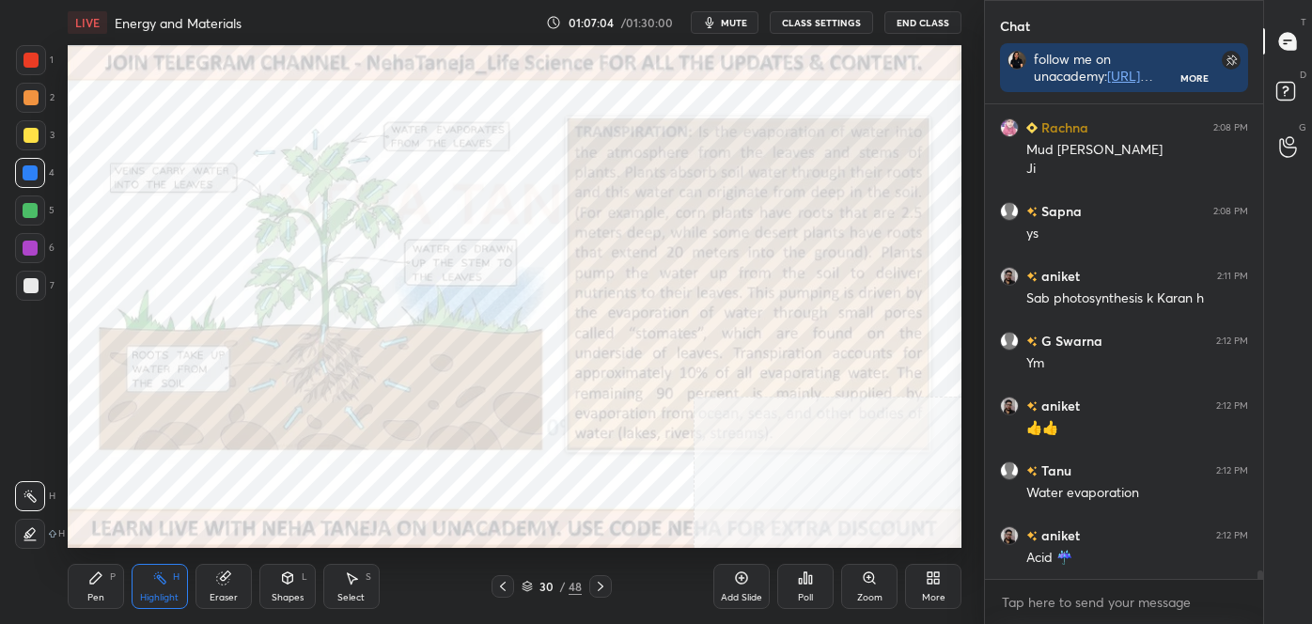
click at [599, 587] on icon at bounding box center [600, 586] width 15 height 15
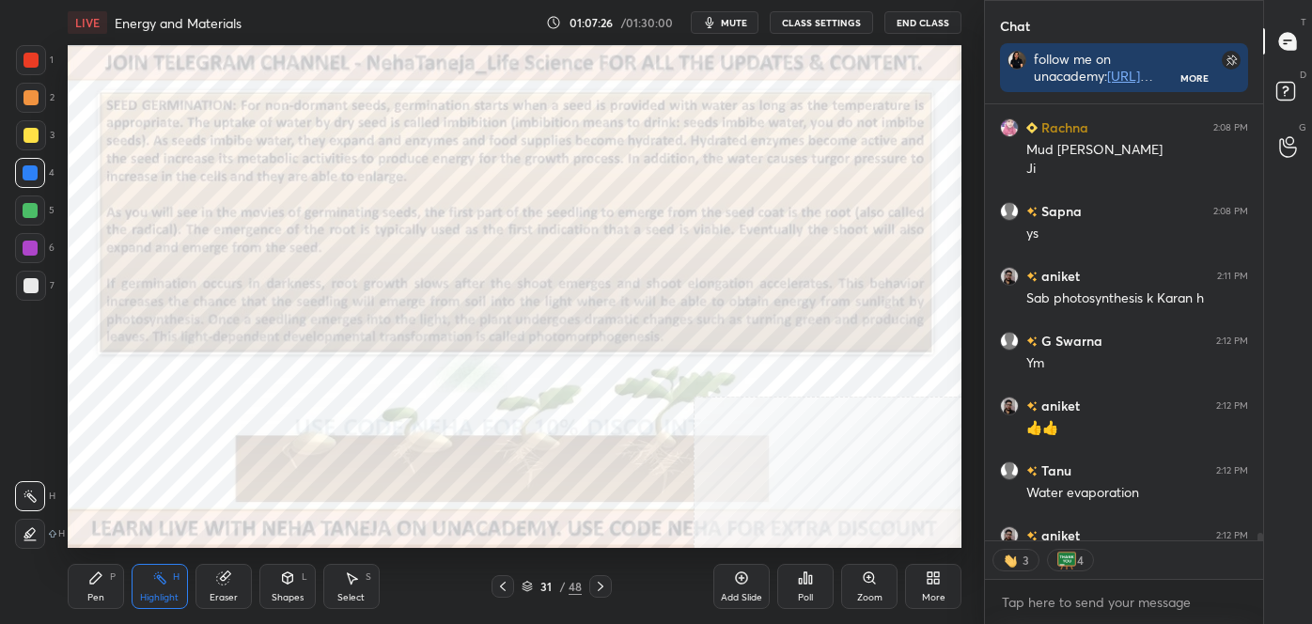
scroll to position [26122, 0]
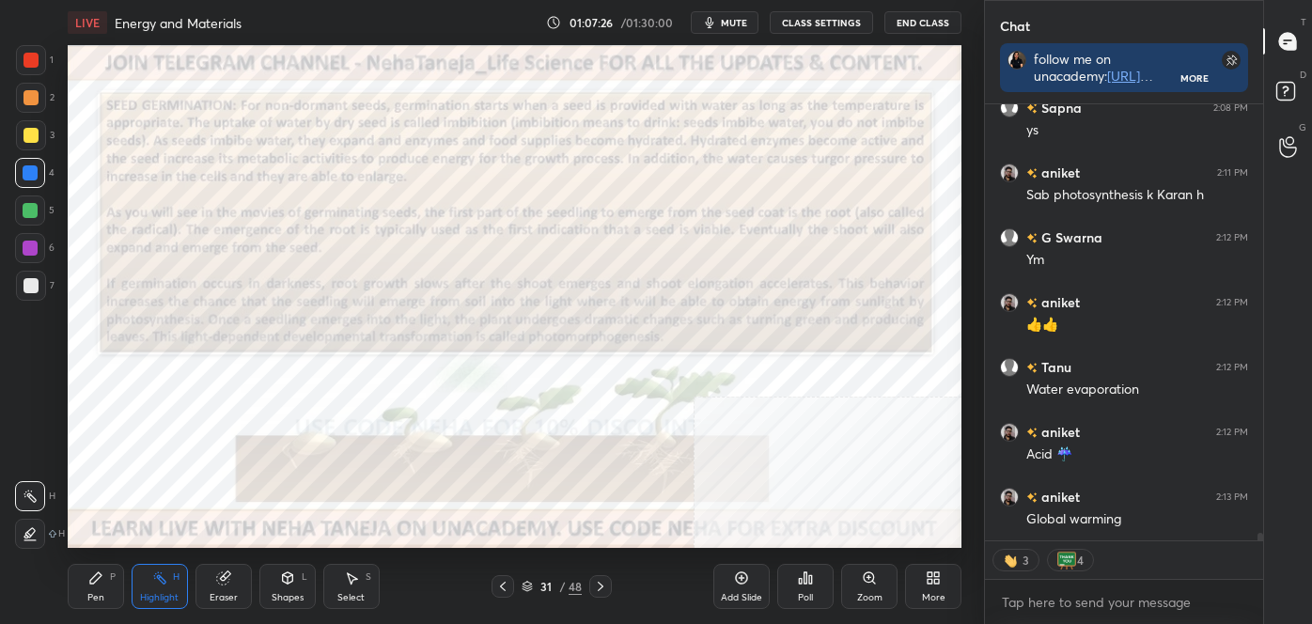
click at [602, 589] on icon at bounding box center [600, 586] width 15 height 15
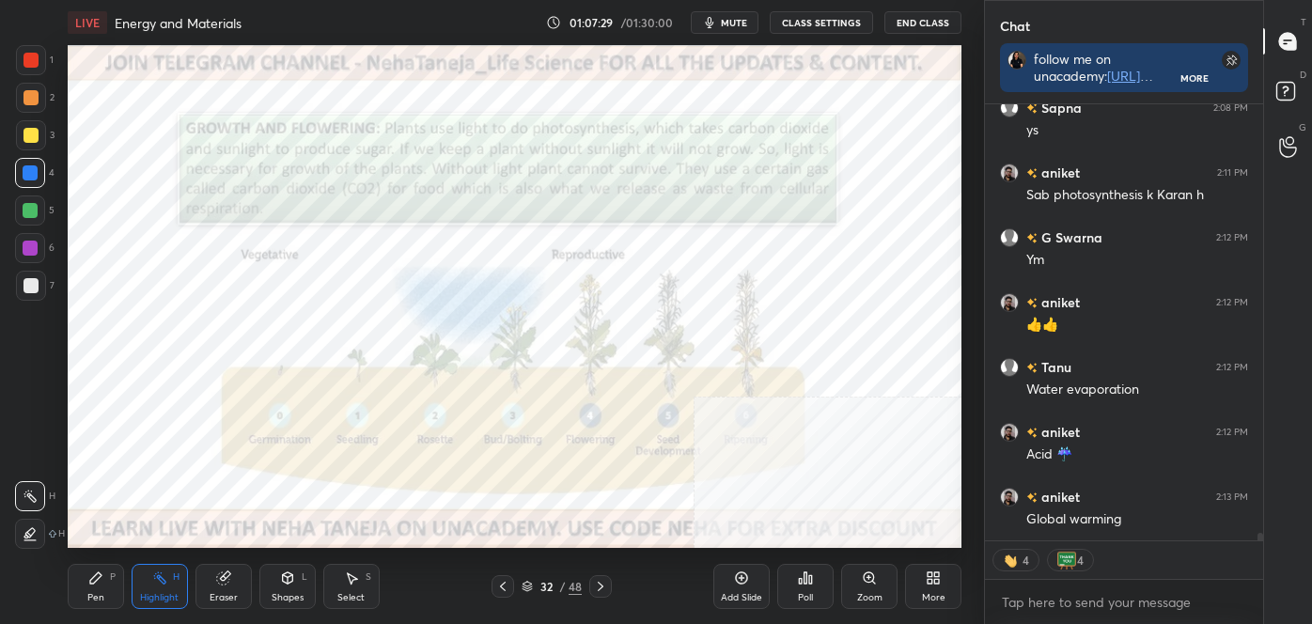
click at [501, 582] on icon at bounding box center [502, 586] width 15 height 15
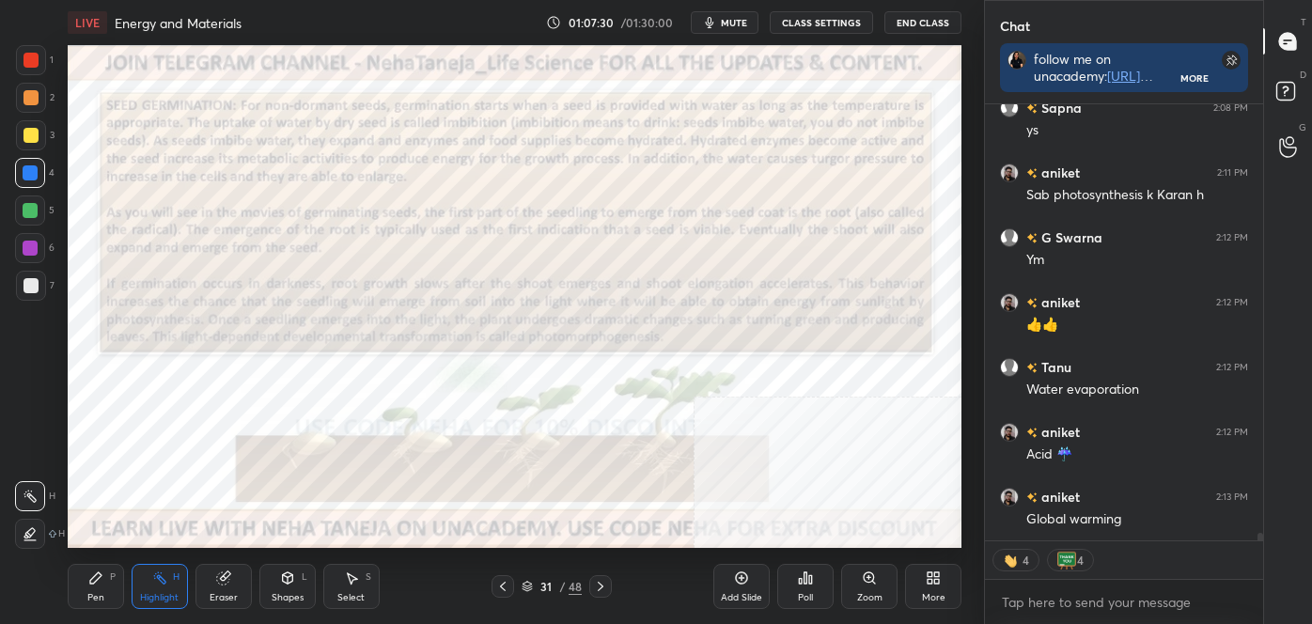
click at [597, 589] on icon at bounding box center [600, 586] width 15 height 15
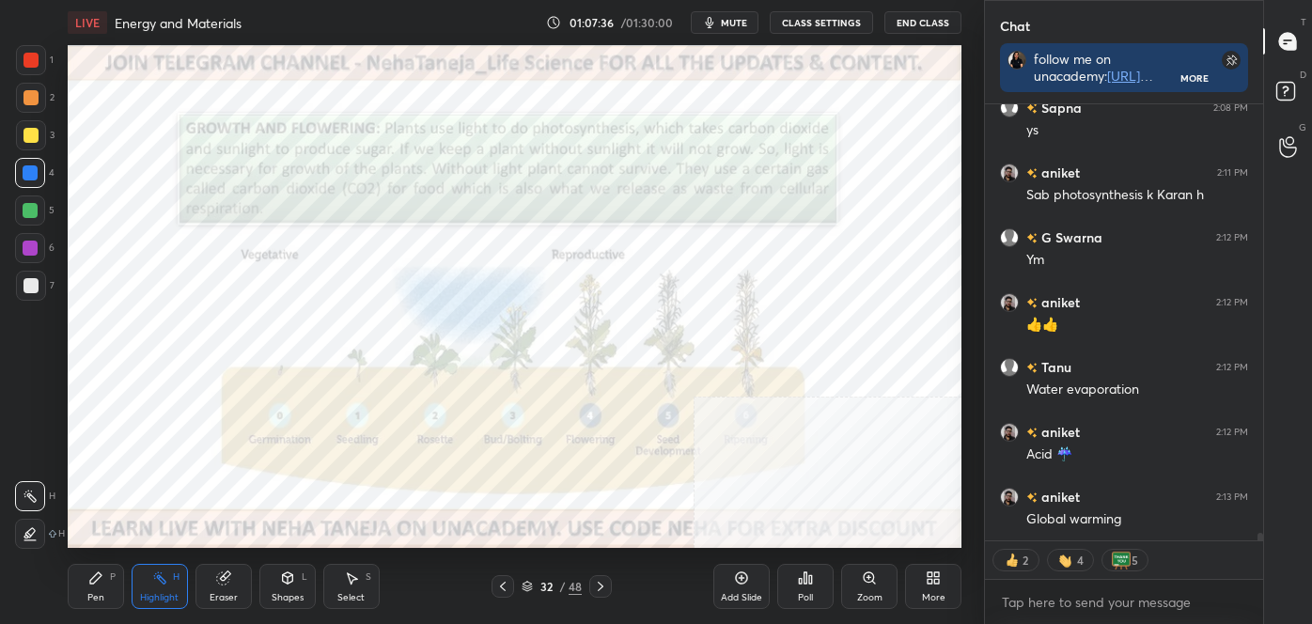
click at [301, 589] on div "Shapes L" at bounding box center [287, 586] width 56 height 45
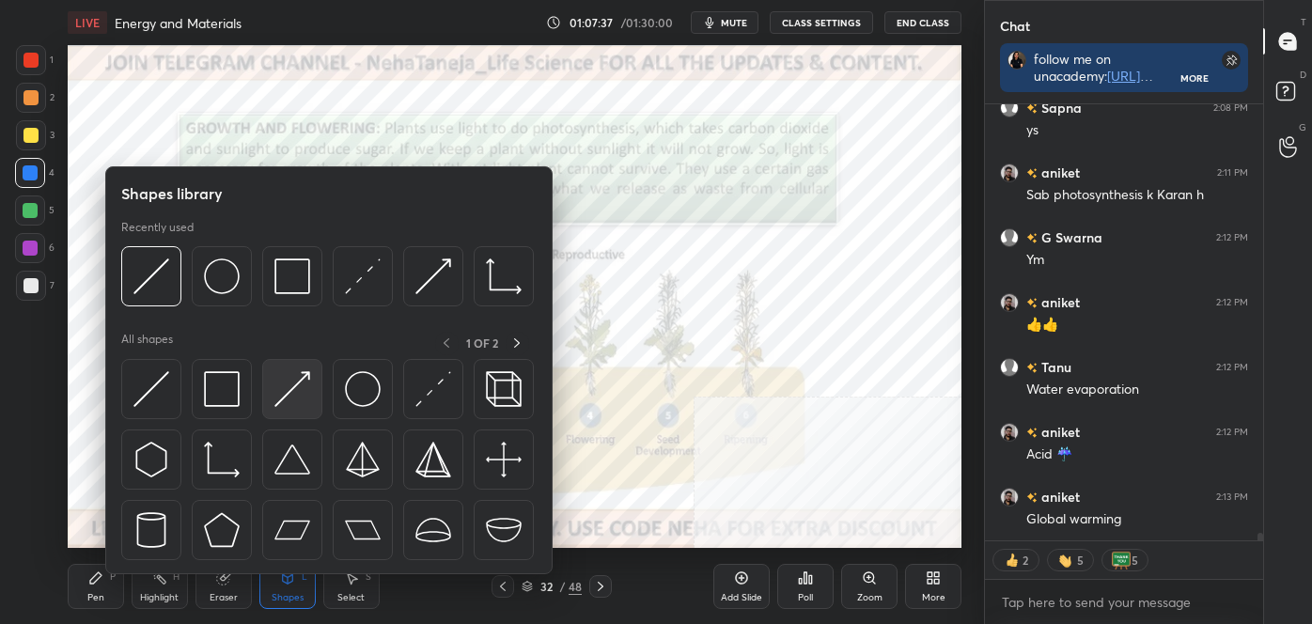
click at [300, 397] on img at bounding box center [293, 389] width 36 height 36
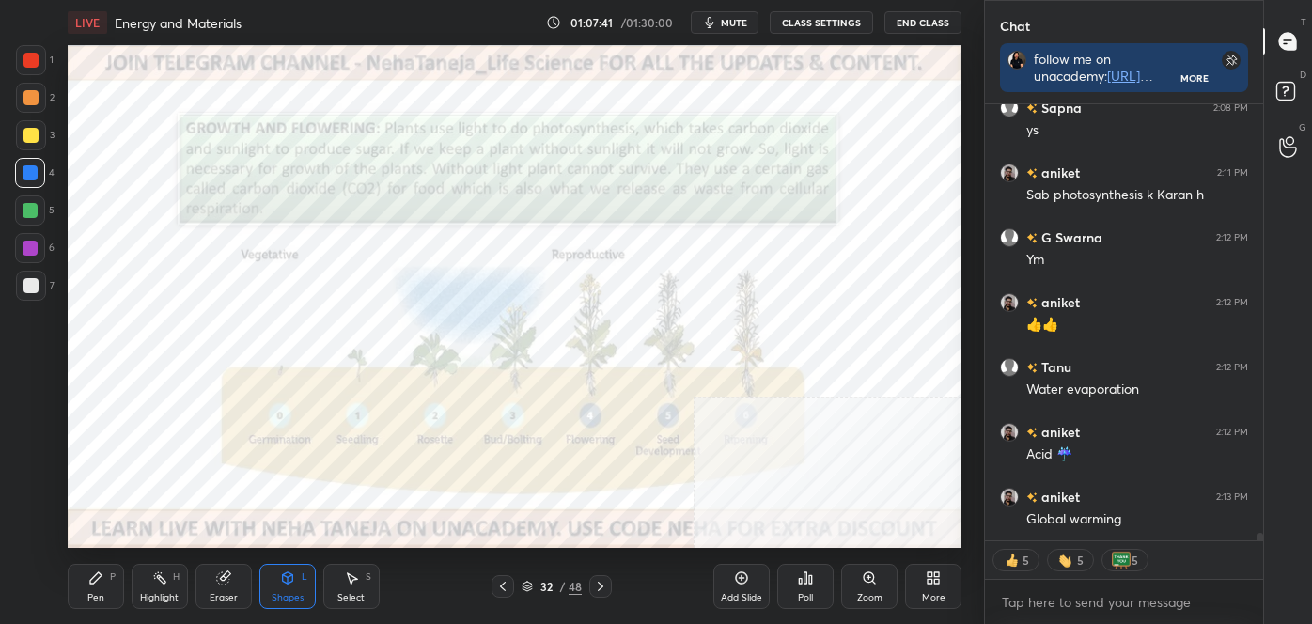
click at [167, 584] on div "Highlight H" at bounding box center [160, 586] width 56 height 45
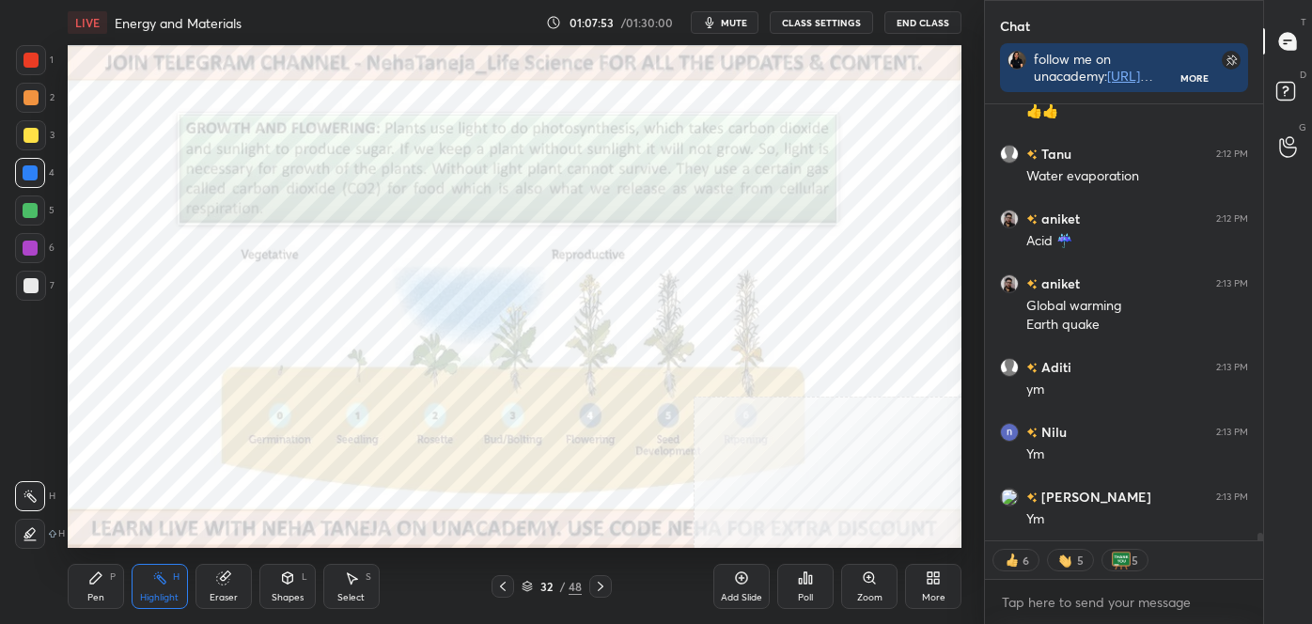
scroll to position [26401, 0]
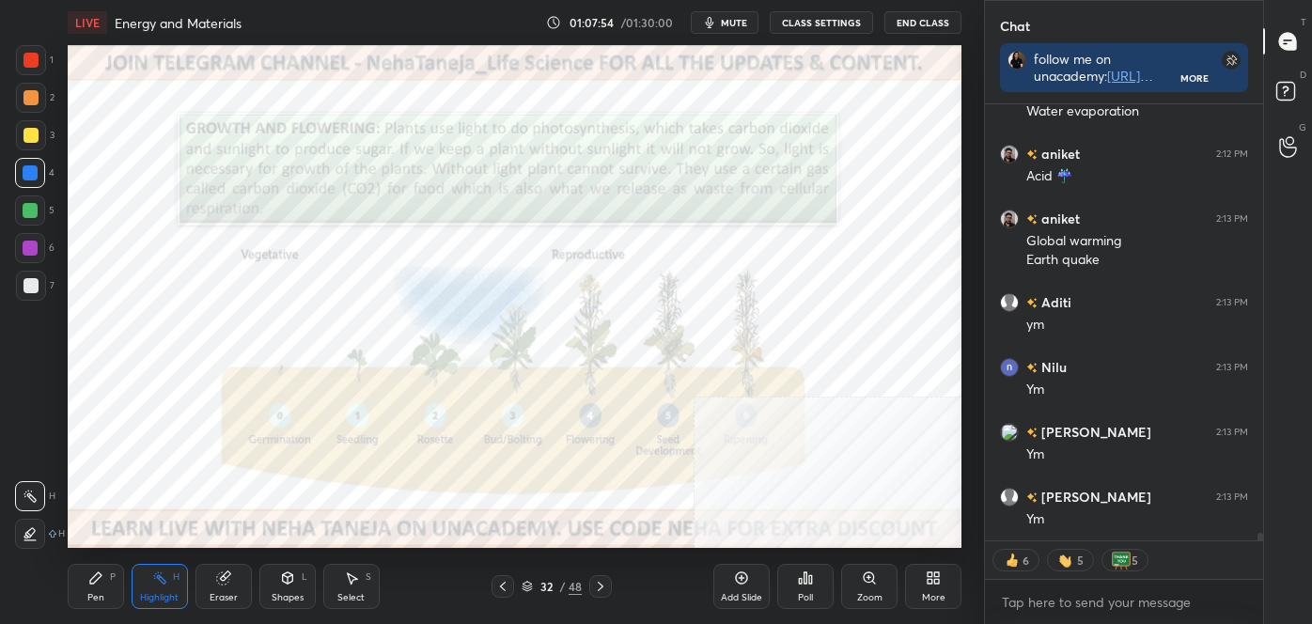
click at [604, 587] on icon at bounding box center [600, 586] width 15 height 15
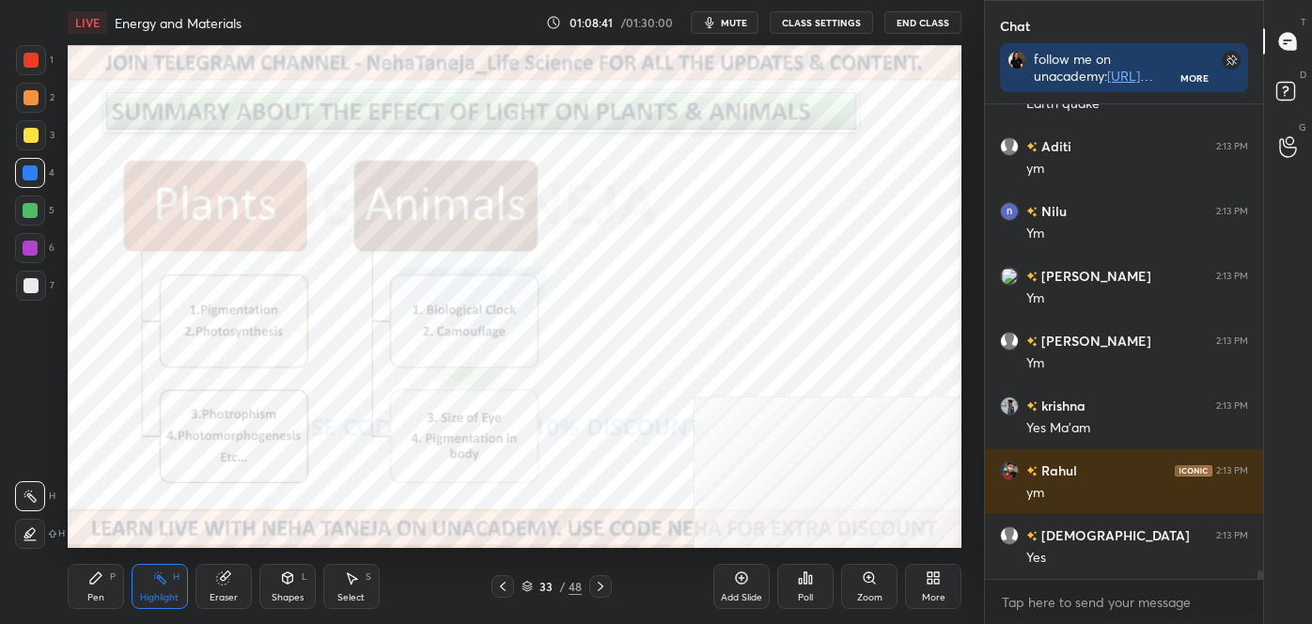
scroll to position [26621, 0]
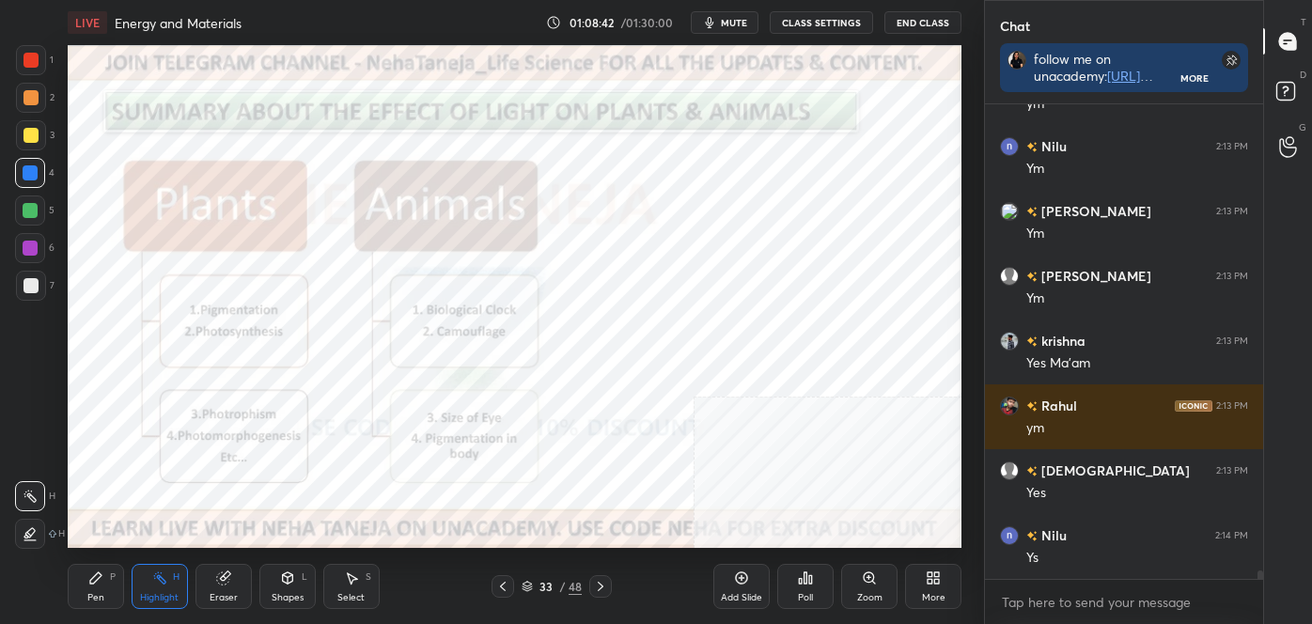
click at [275, 589] on div "Shapes L" at bounding box center [287, 586] width 56 height 45
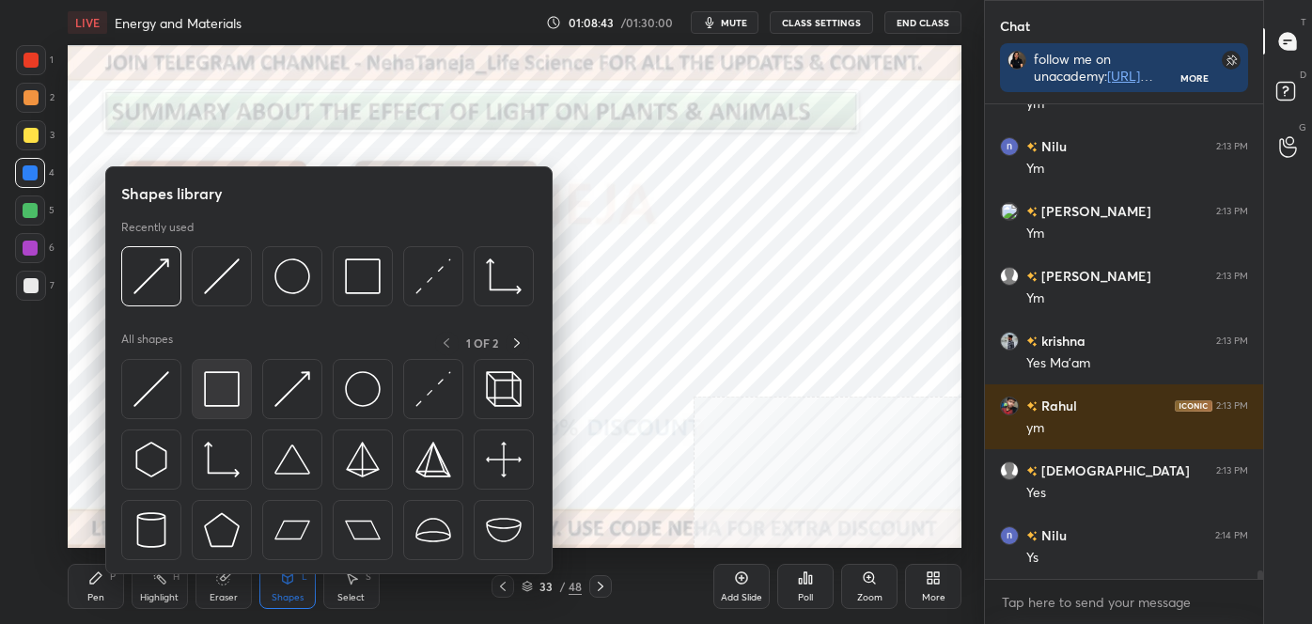
click at [241, 390] on div at bounding box center [222, 389] width 60 height 60
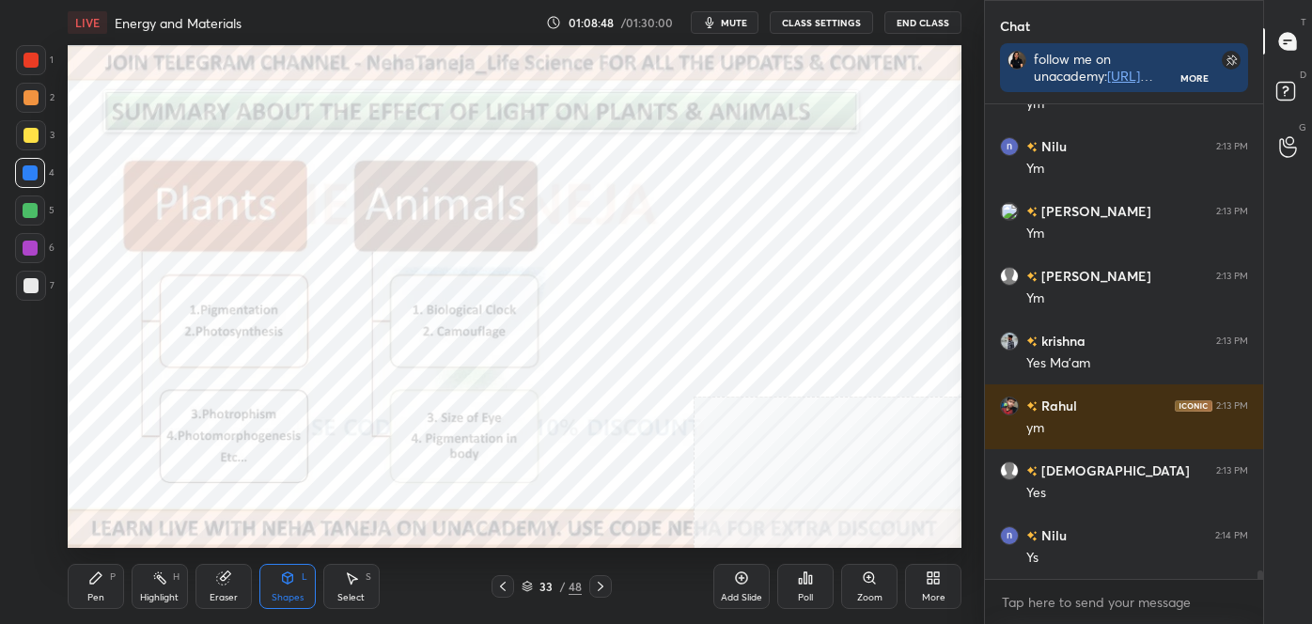
click at [120, 573] on div "Pen P" at bounding box center [96, 586] width 56 height 45
click at [38, 451] on div at bounding box center [30, 459] width 30 height 30
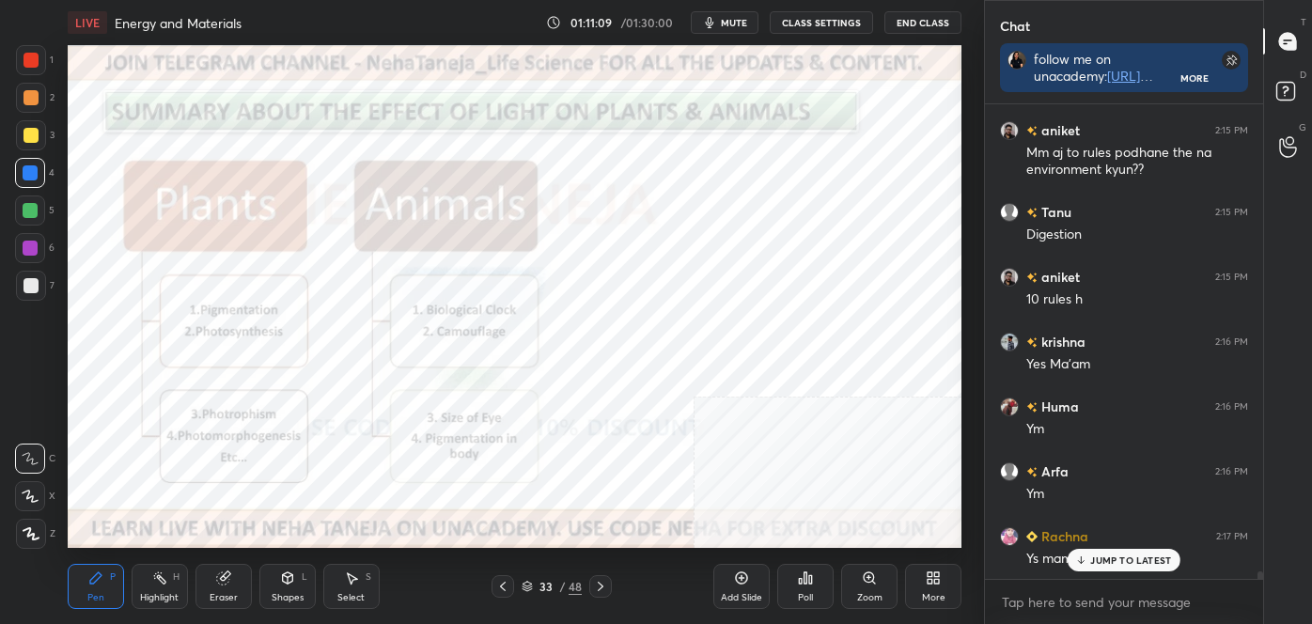
scroll to position [27935, 0]
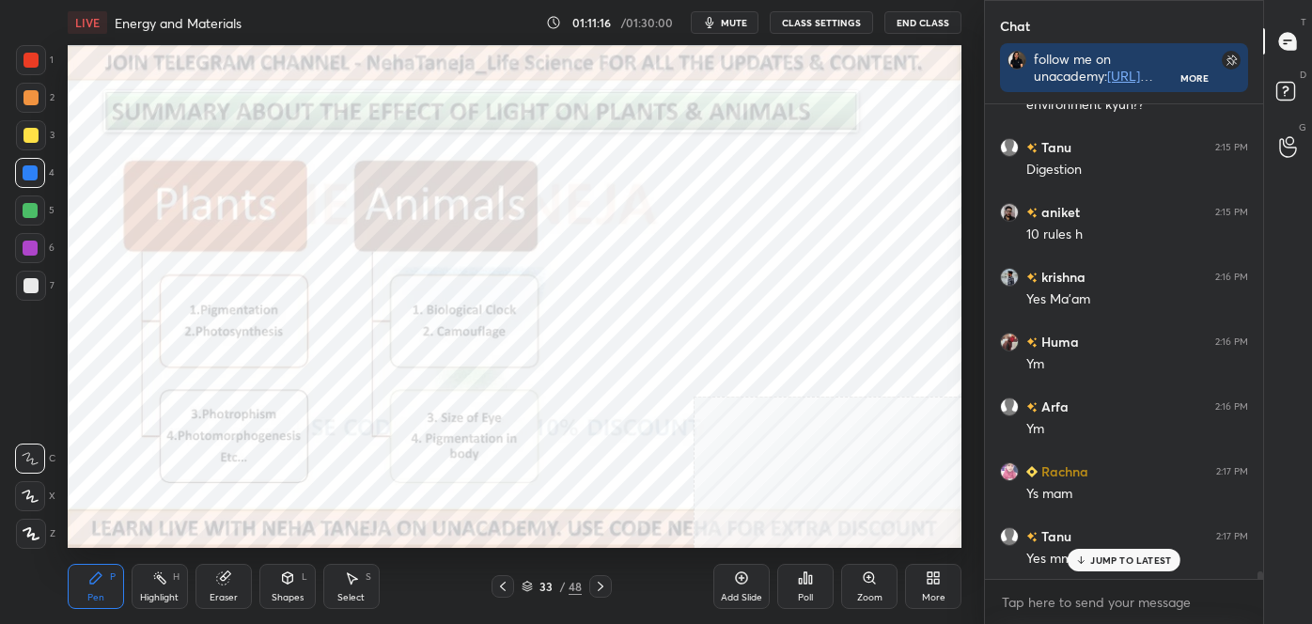
click at [276, 599] on div "Shapes" at bounding box center [288, 597] width 32 height 9
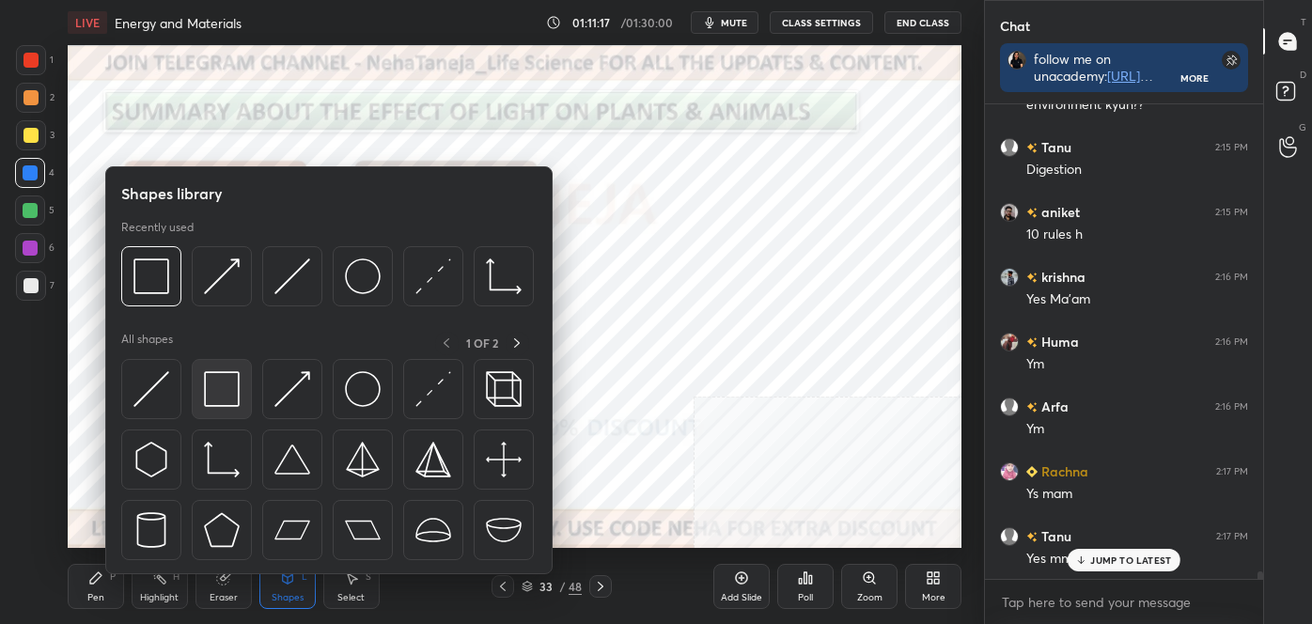
click at [238, 397] on img at bounding box center [222, 389] width 36 height 36
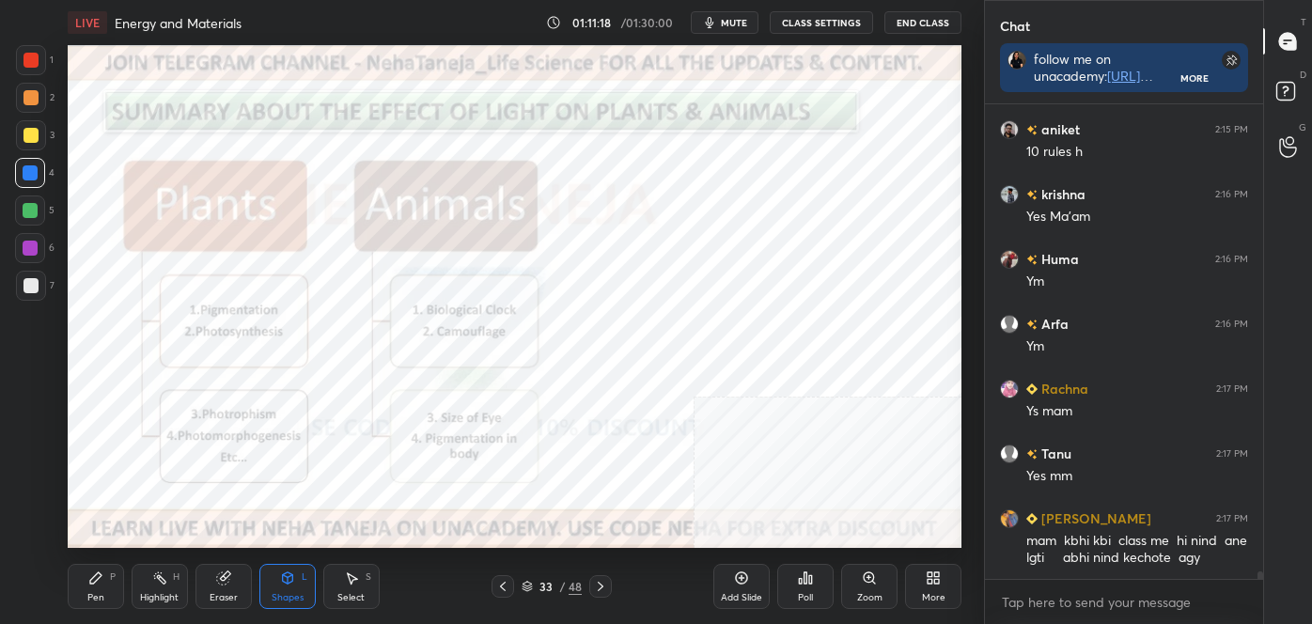
scroll to position [28082, 0]
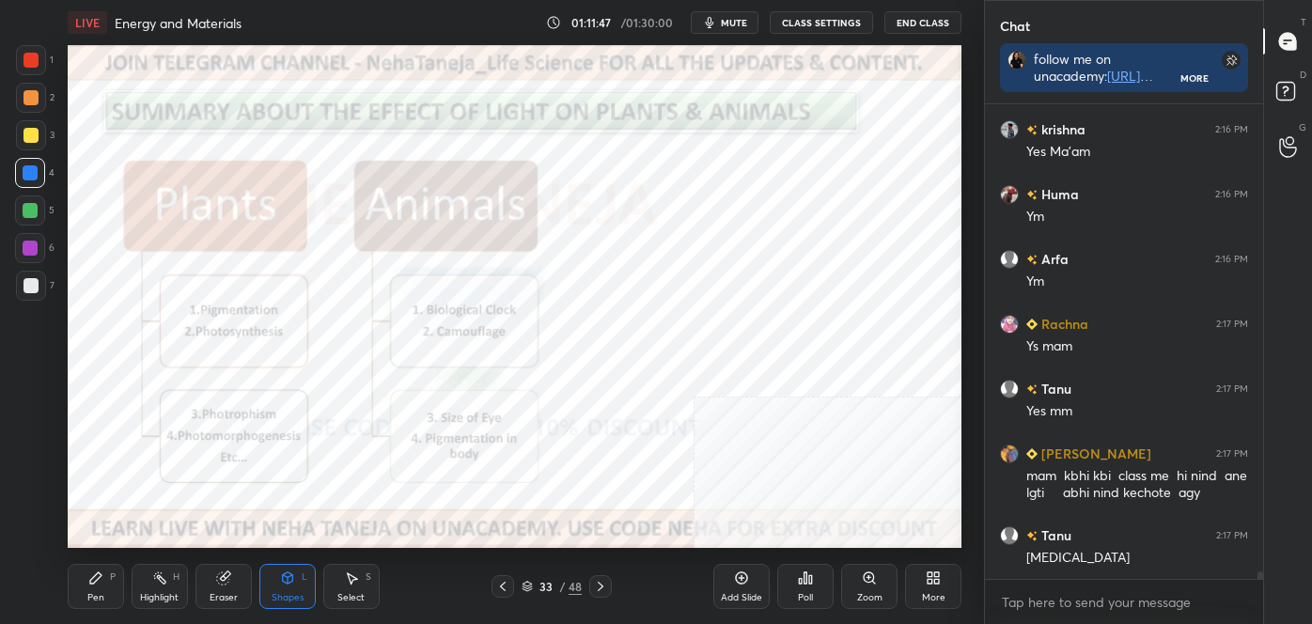
click at [295, 594] on div "Shapes" at bounding box center [288, 597] width 32 height 9
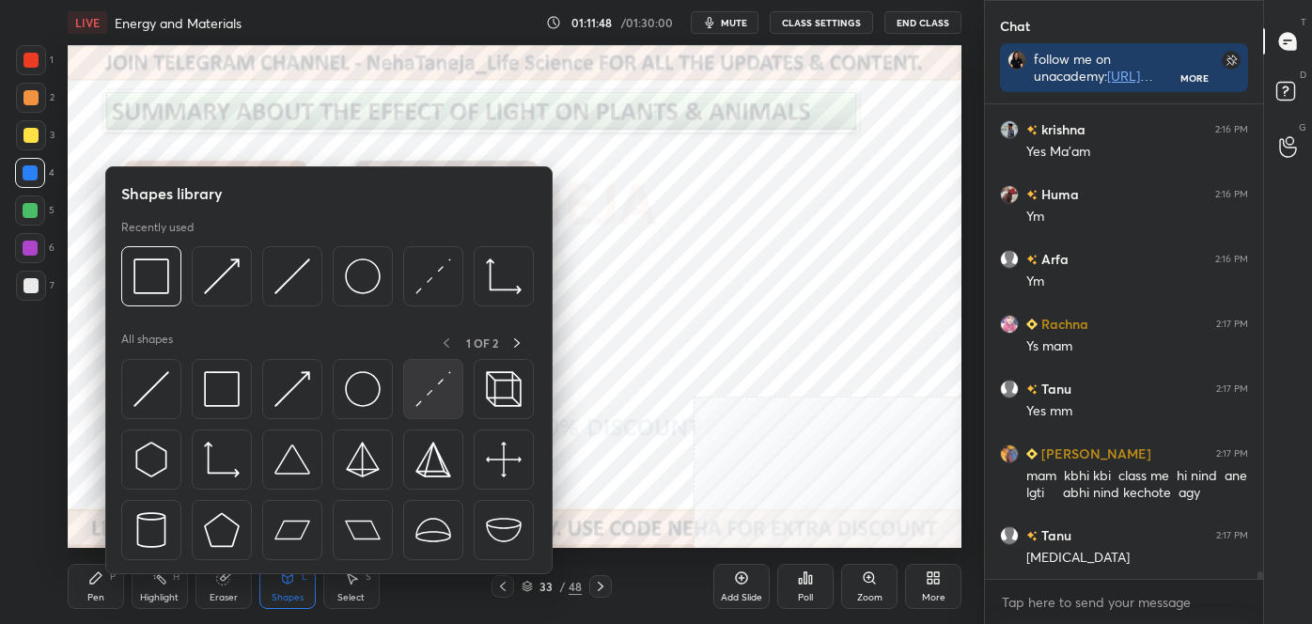
click at [421, 376] on img at bounding box center [434, 389] width 36 height 36
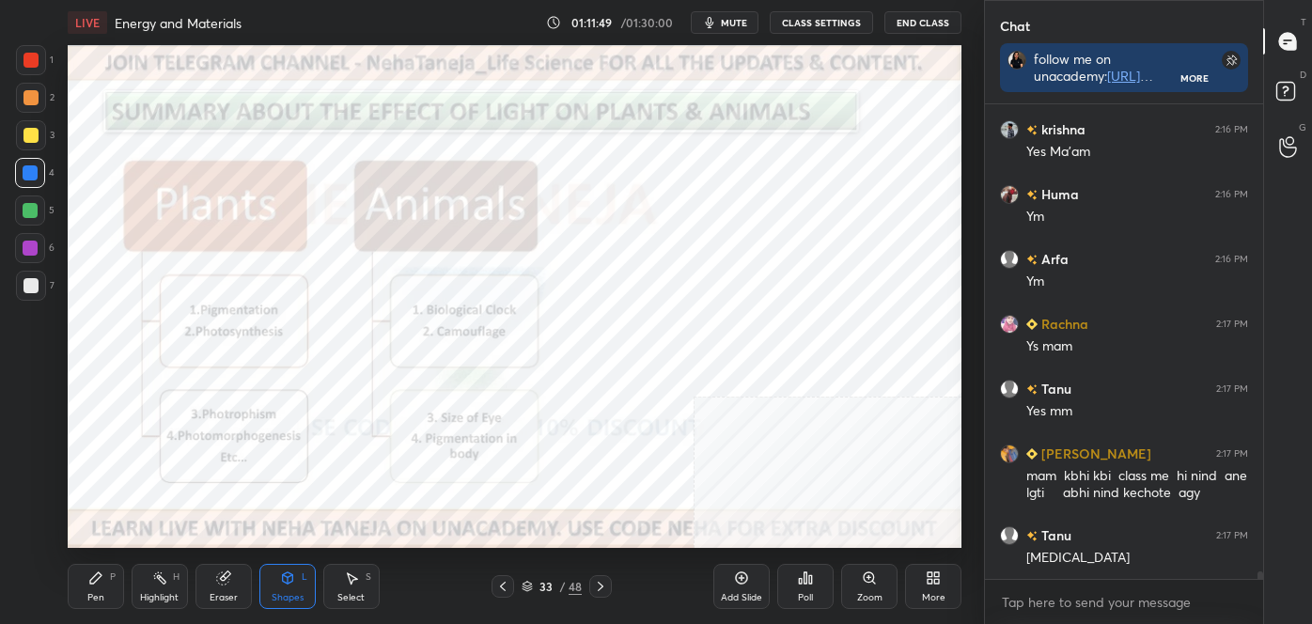
click at [30, 181] on div at bounding box center [30, 172] width 15 height 15
click at [115, 587] on div "Pen P" at bounding box center [96, 586] width 56 height 45
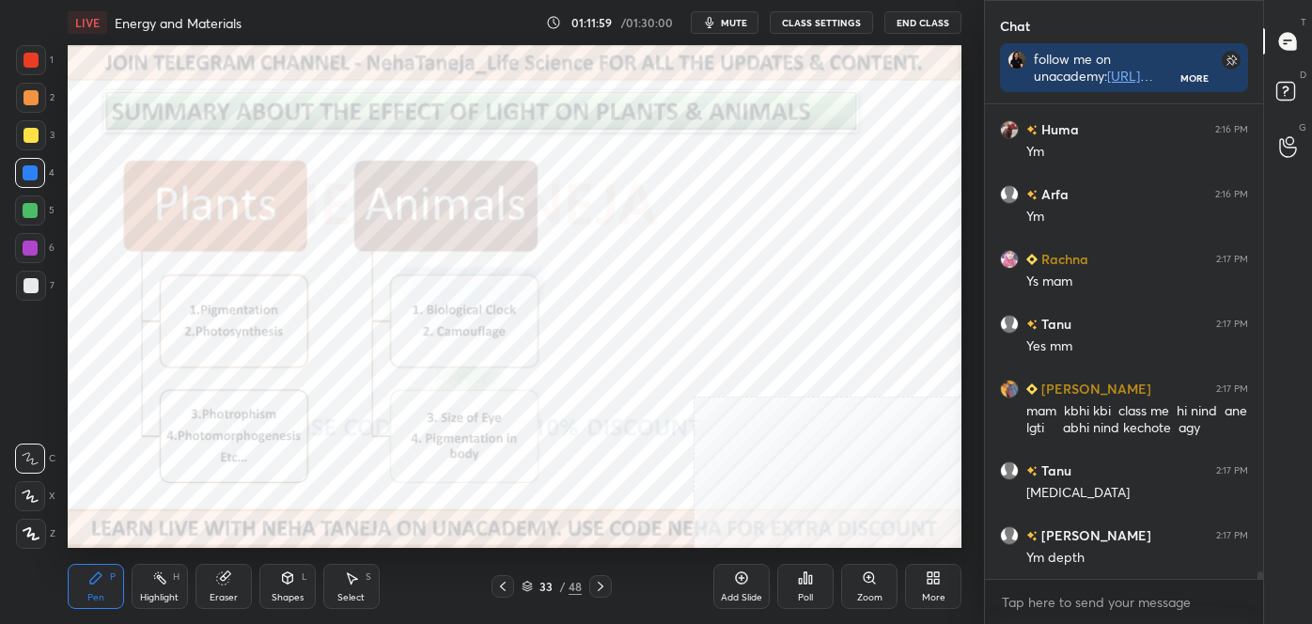
click at [41, 534] on div at bounding box center [31, 534] width 30 height 30
click at [27, 60] on div at bounding box center [31, 60] width 15 height 15
click at [21, 215] on div at bounding box center [30, 211] width 30 height 30
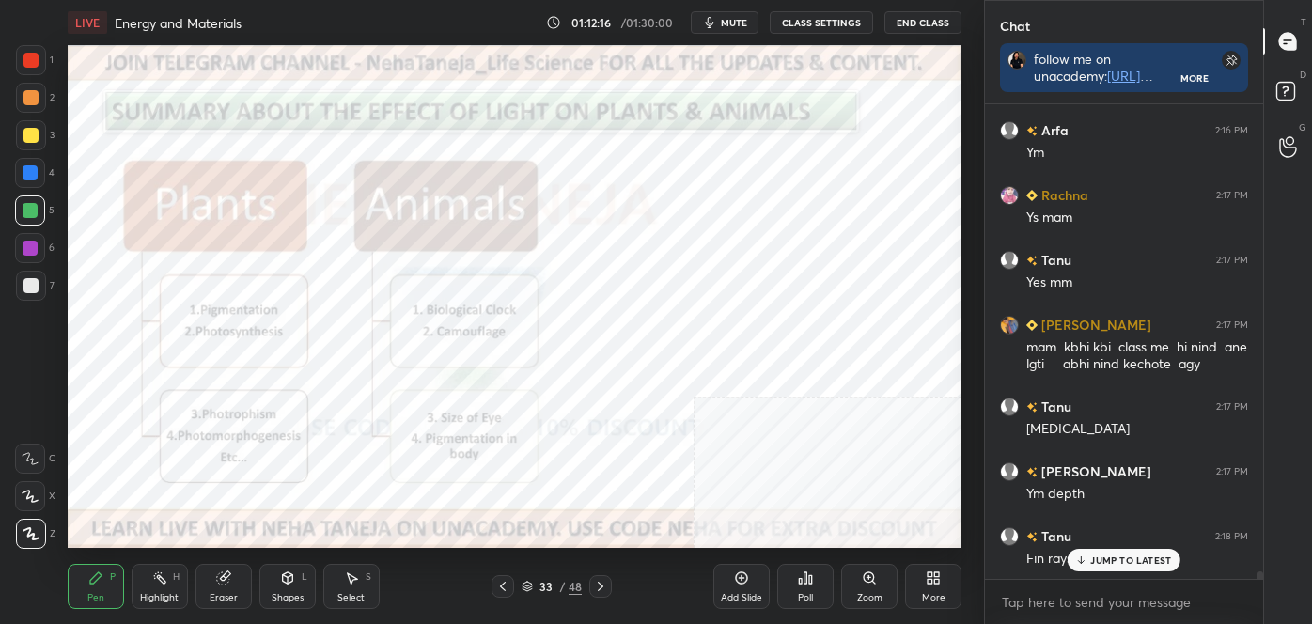
click at [36, 139] on div at bounding box center [31, 135] width 15 height 15
click at [302, 583] on div "Shapes L" at bounding box center [287, 586] width 56 height 45
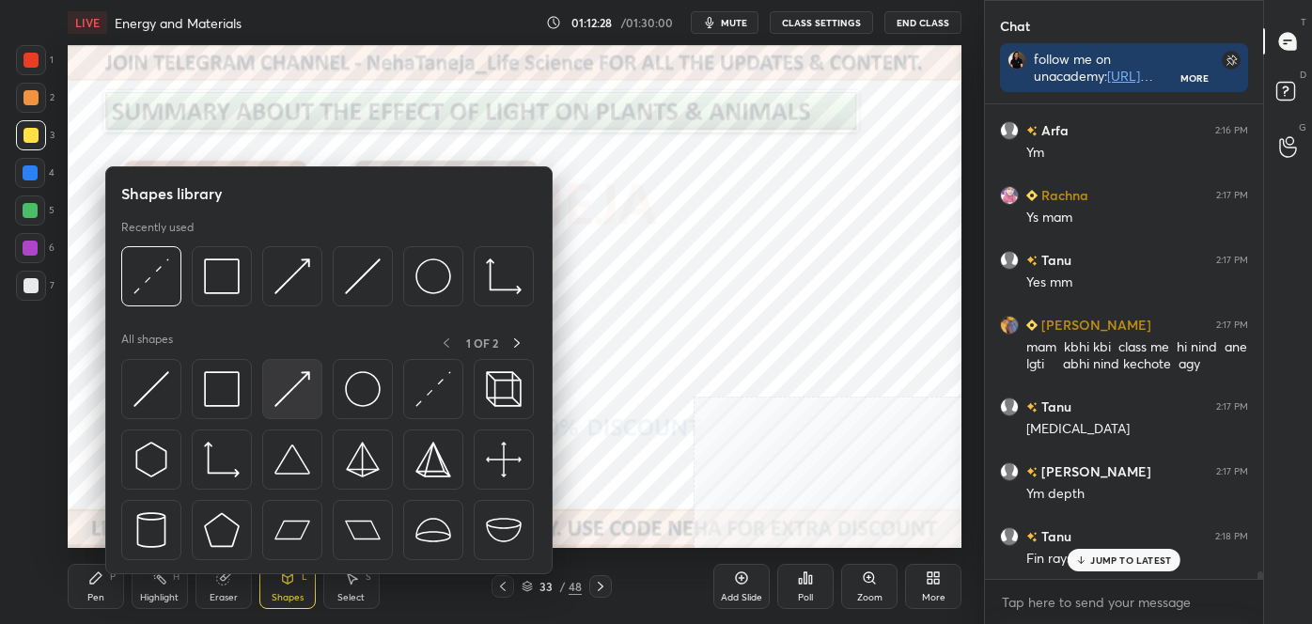
click at [312, 392] on div at bounding box center [292, 389] width 60 height 60
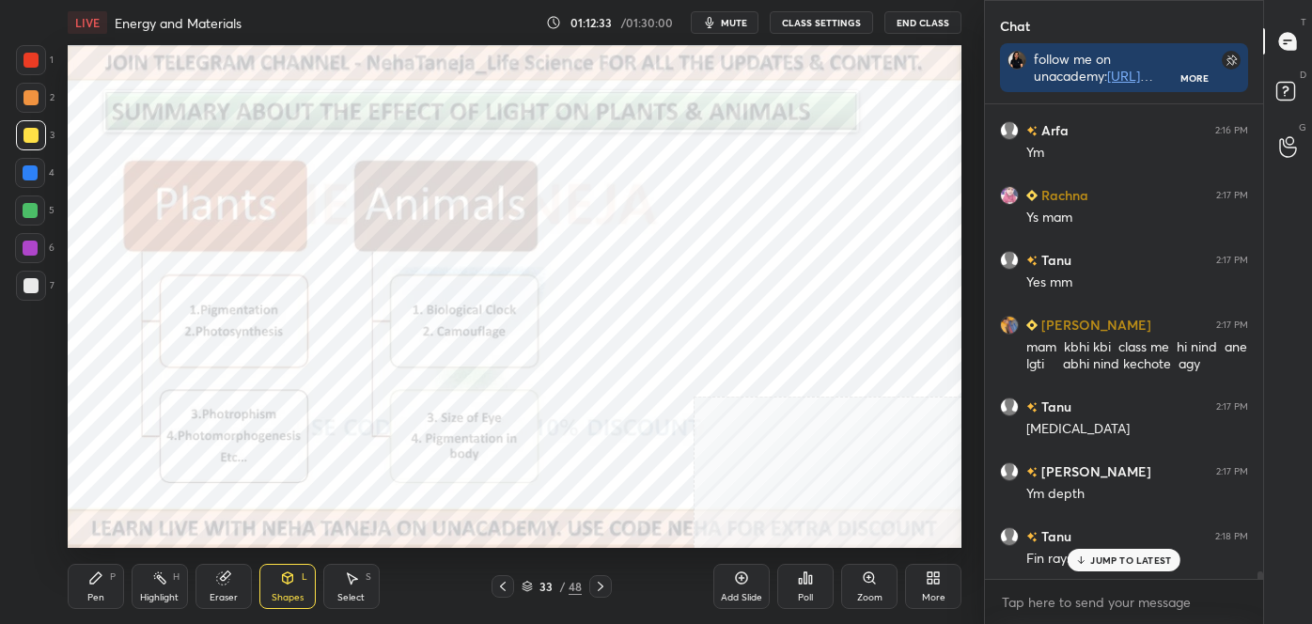
click at [289, 590] on div "Shapes L" at bounding box center [287, 586] width 56 height 45
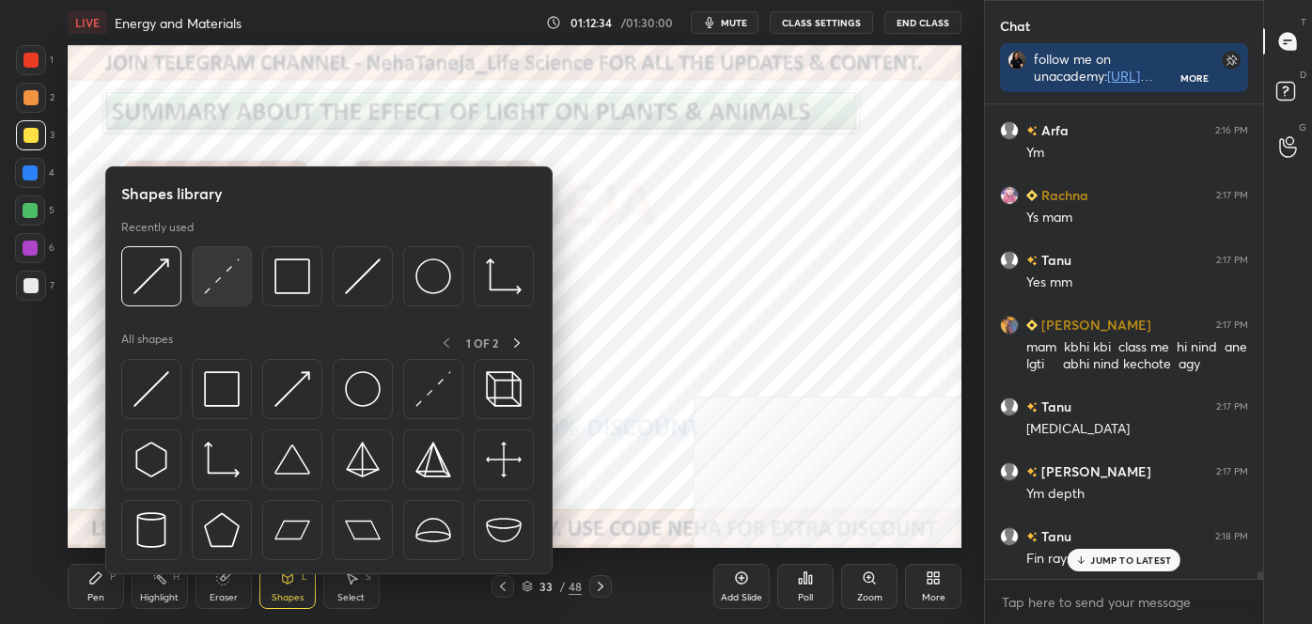
scroll to position [28231, 0]
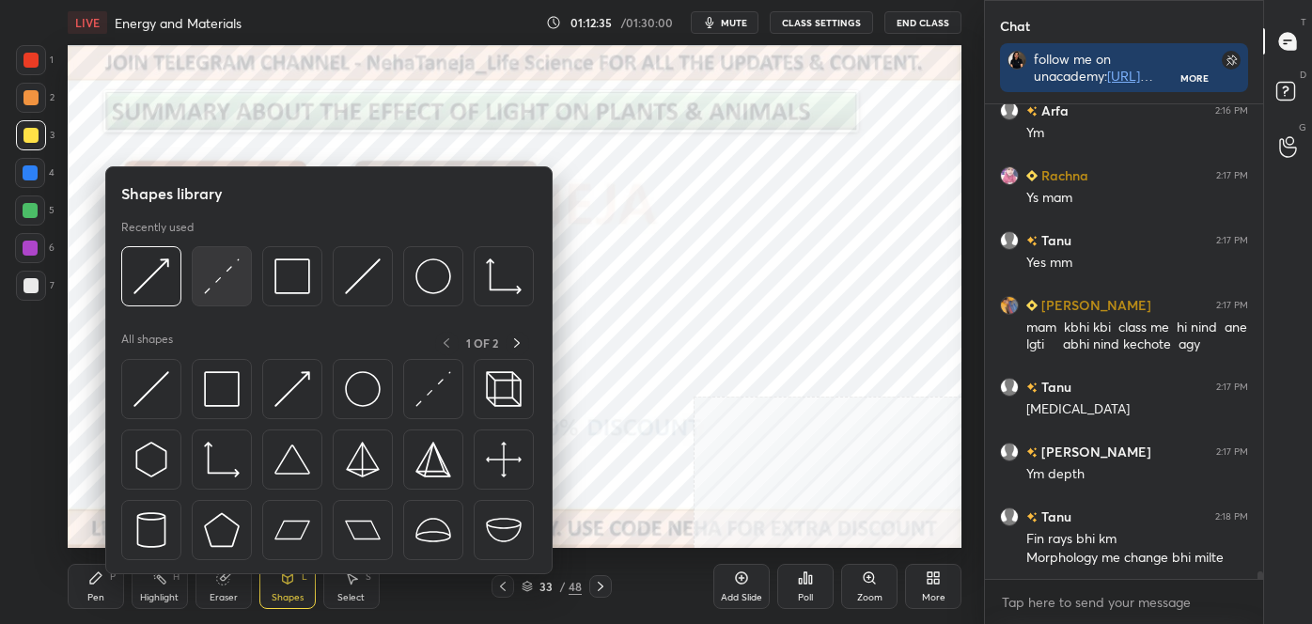
click at [228, 288] on img at bounding box center [222, 277] width 36 height 36
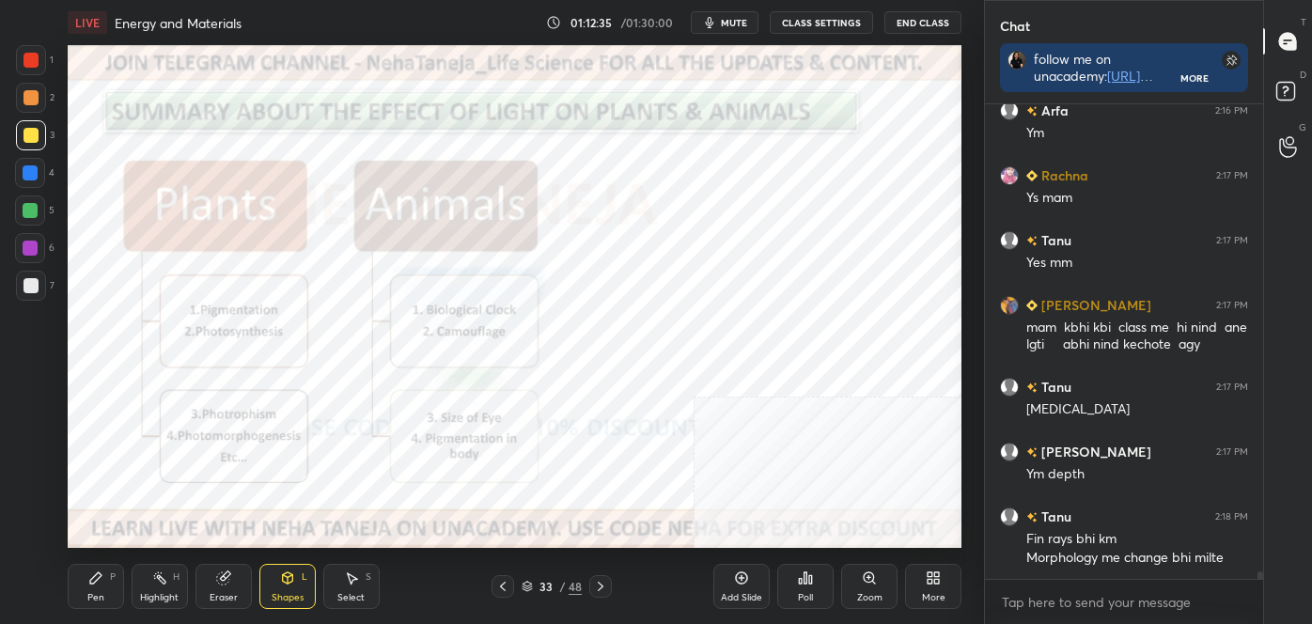
scroll to position [28296, 0]
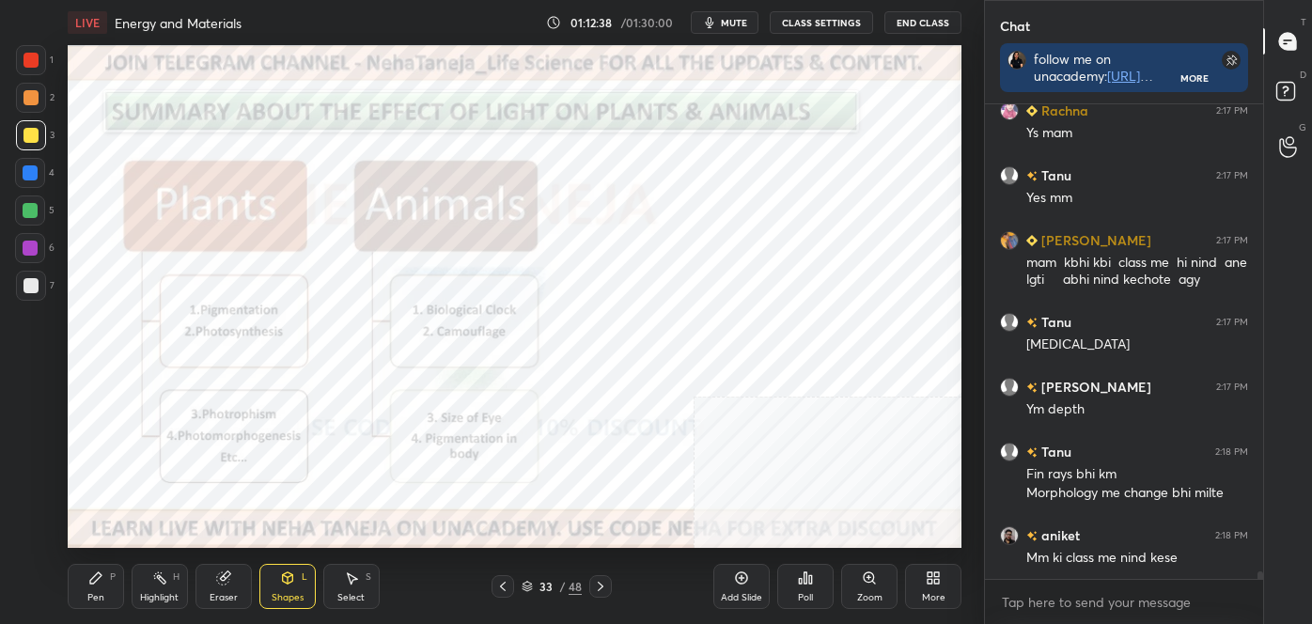
click at [162, 585] on div "Highlight H" at bounding box center [160, 586] width 56 height 45
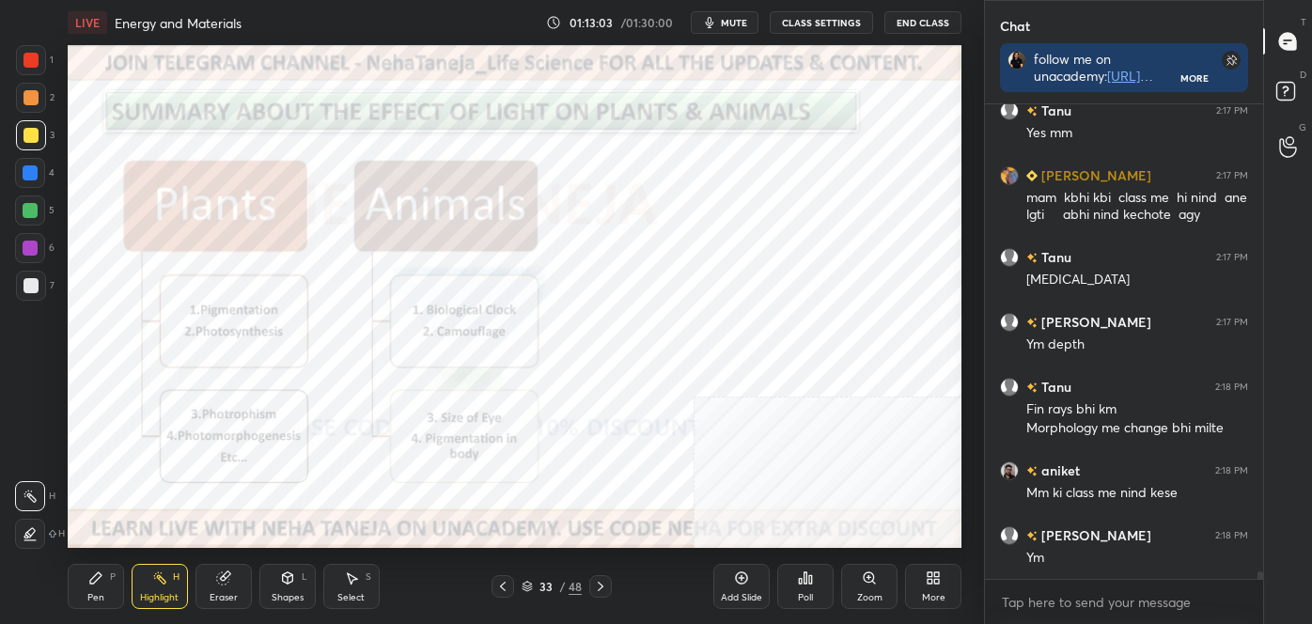
click at [283, 593] on div "Shapes" at bounding box center [288, 597] width 32 height 9
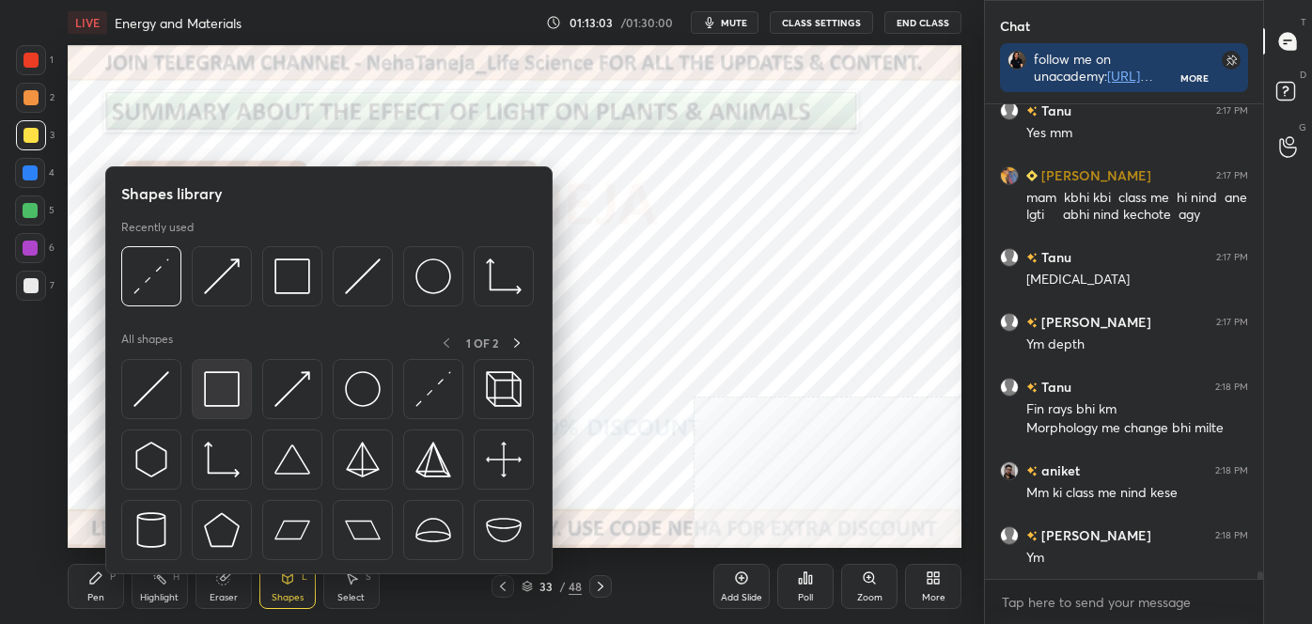
click at [225, 383] on img at bounding box center [222, 389] width 36 height 36
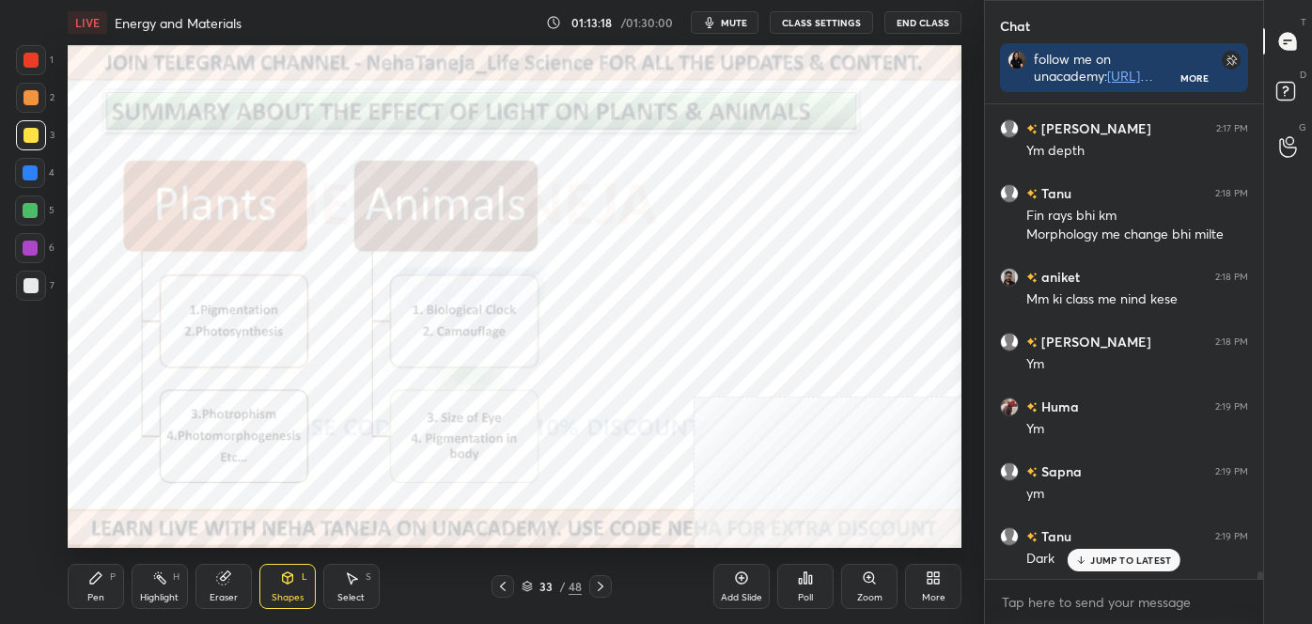
scroll to position [28574, 0]
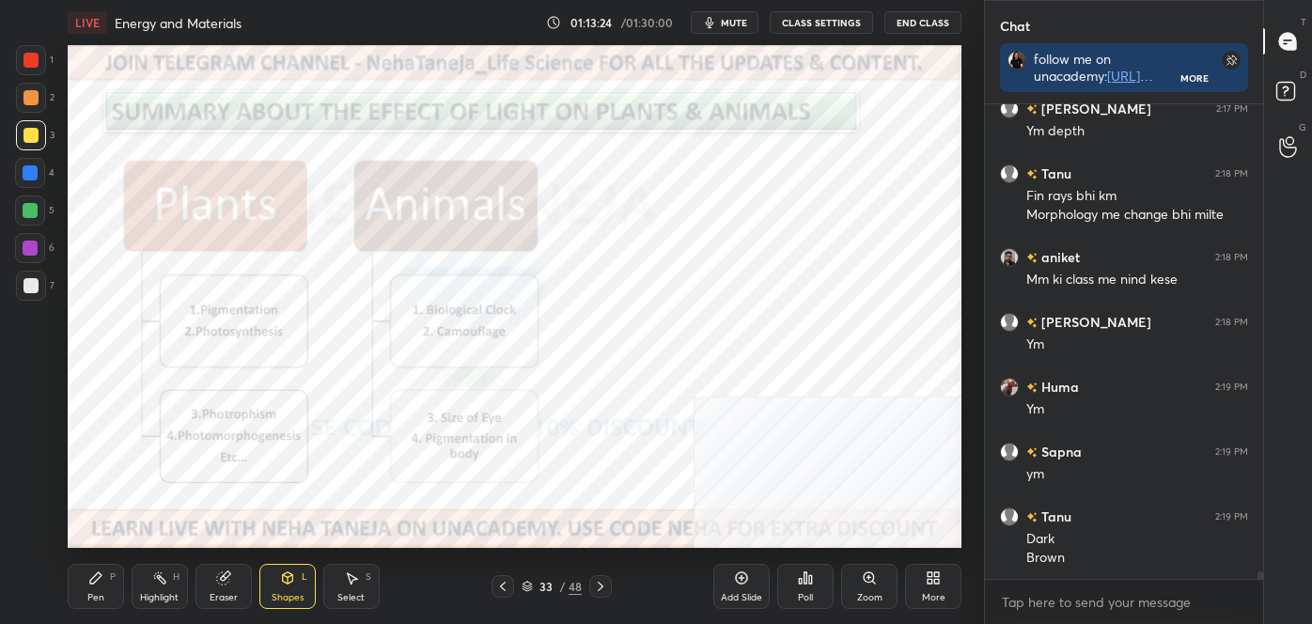
drag, startPoint x: 167, startPoint y: 584, endPoint x: 165, endPoint y: 562, distance: 21.7
click at [167, 583] on div "Highlight H" at bounding box center [160, 586] width 56 height 45
click at [95, 587] on div "Pen P" at bounding box center [96, 586] width 56 height 45
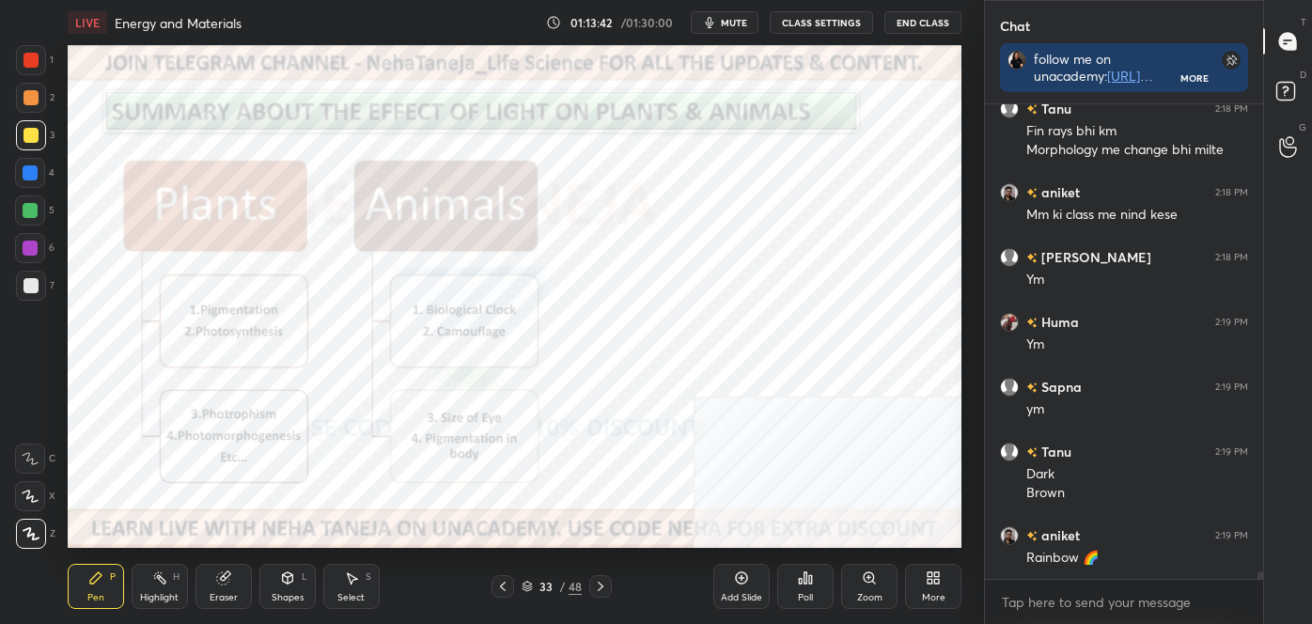
click at [24, 453] on icon at bounding box center [30, 458] width 17 height 13
click at [27, 176] on div at bounding box center [30, 172] width 15 height 15
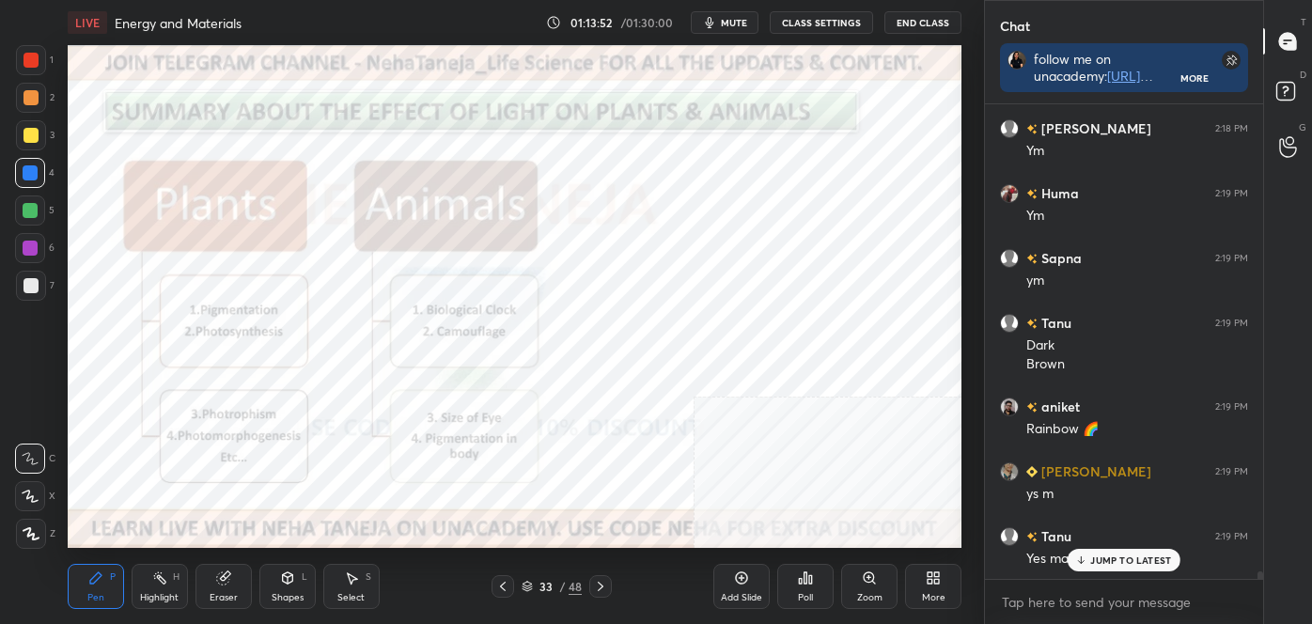
scroll to position [28833, 0]
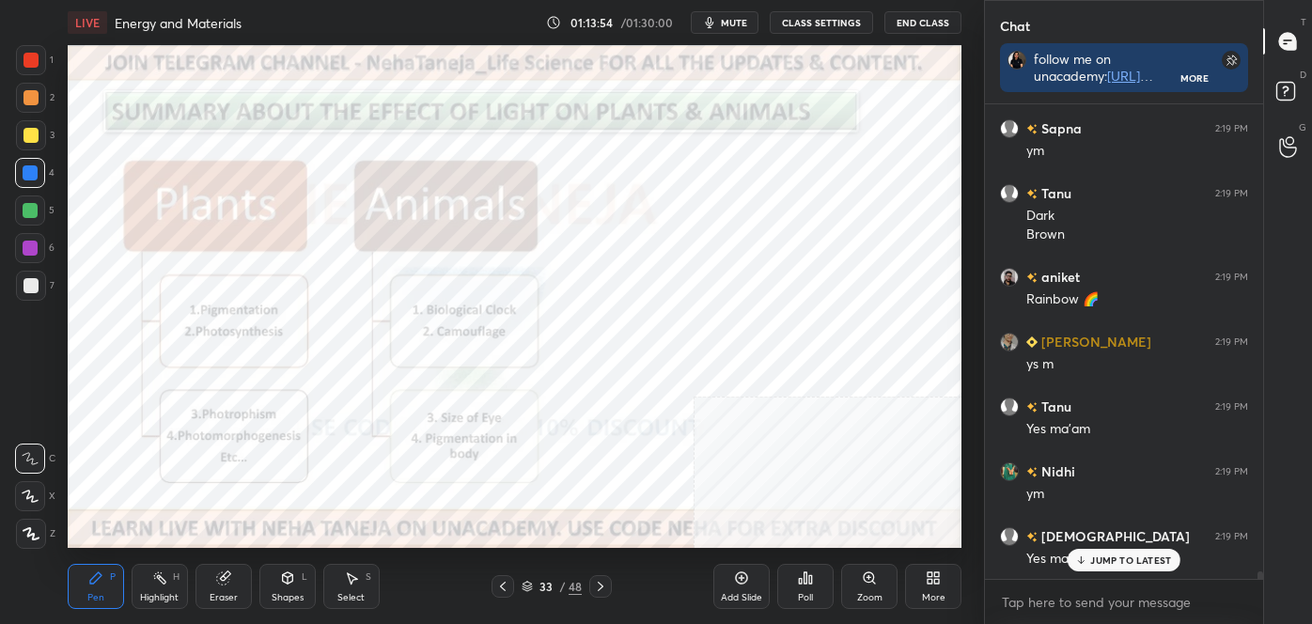
click at [602, 589] on icon at bounding box center [600, 586] width 15 height 15
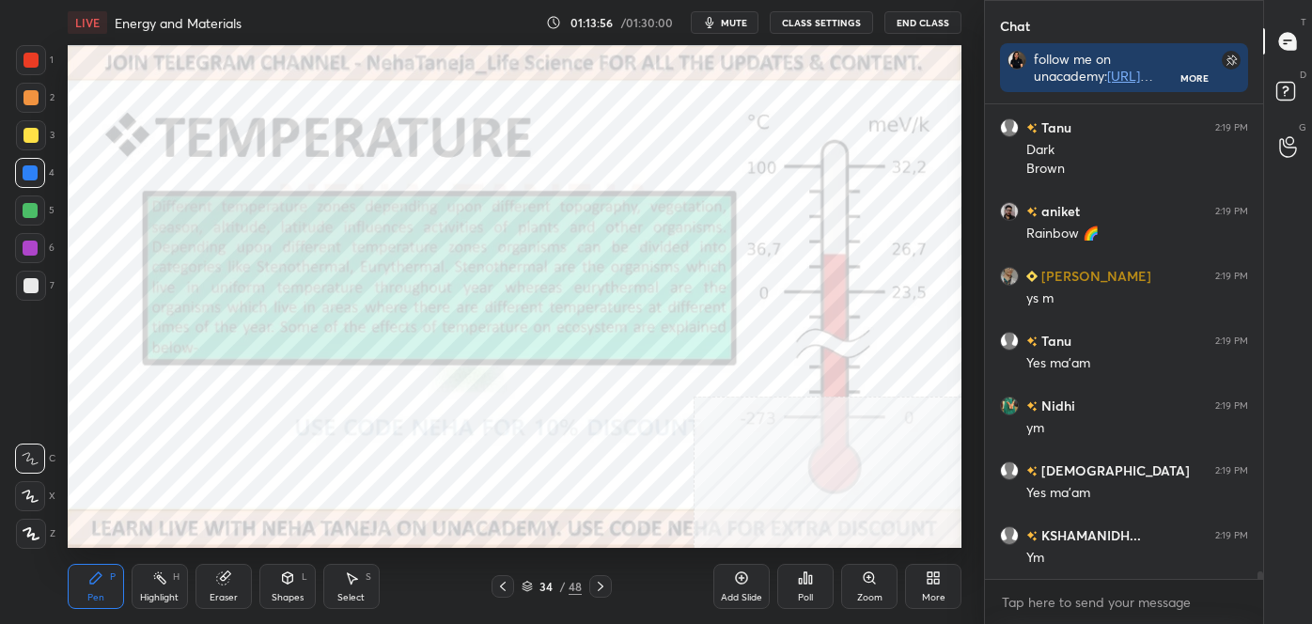
scroll to position [29028, 0]
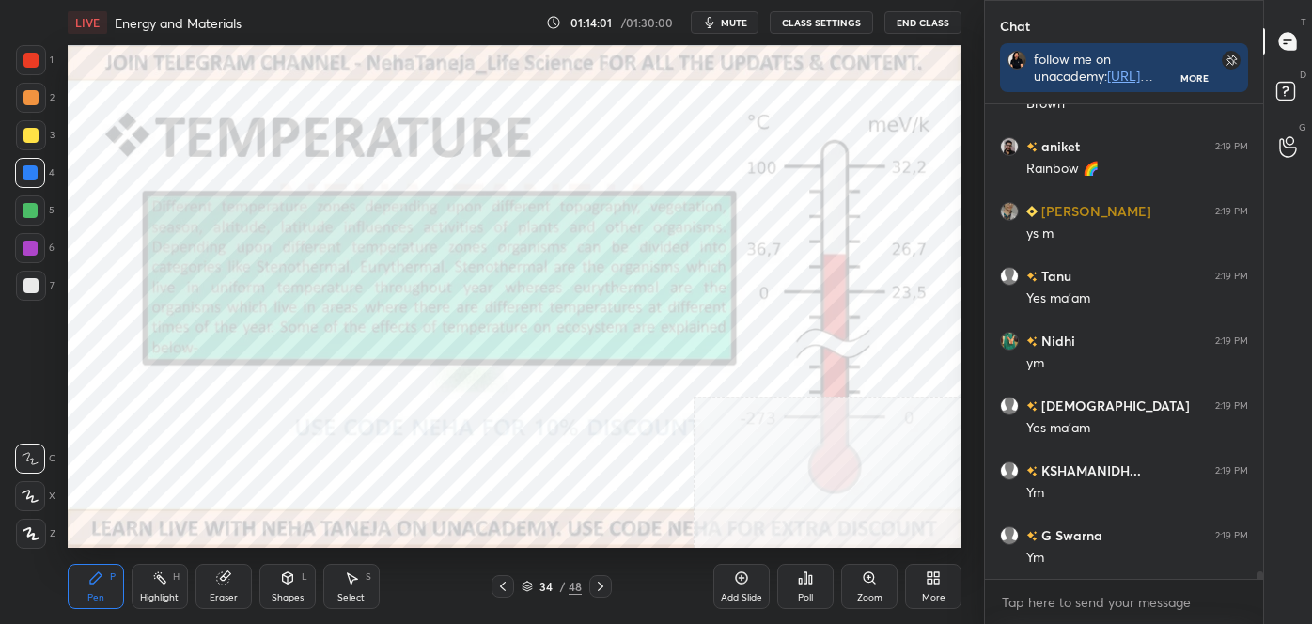
click at [945, 586] on div "More" at bounding box center [933, 586] width 56 height 45
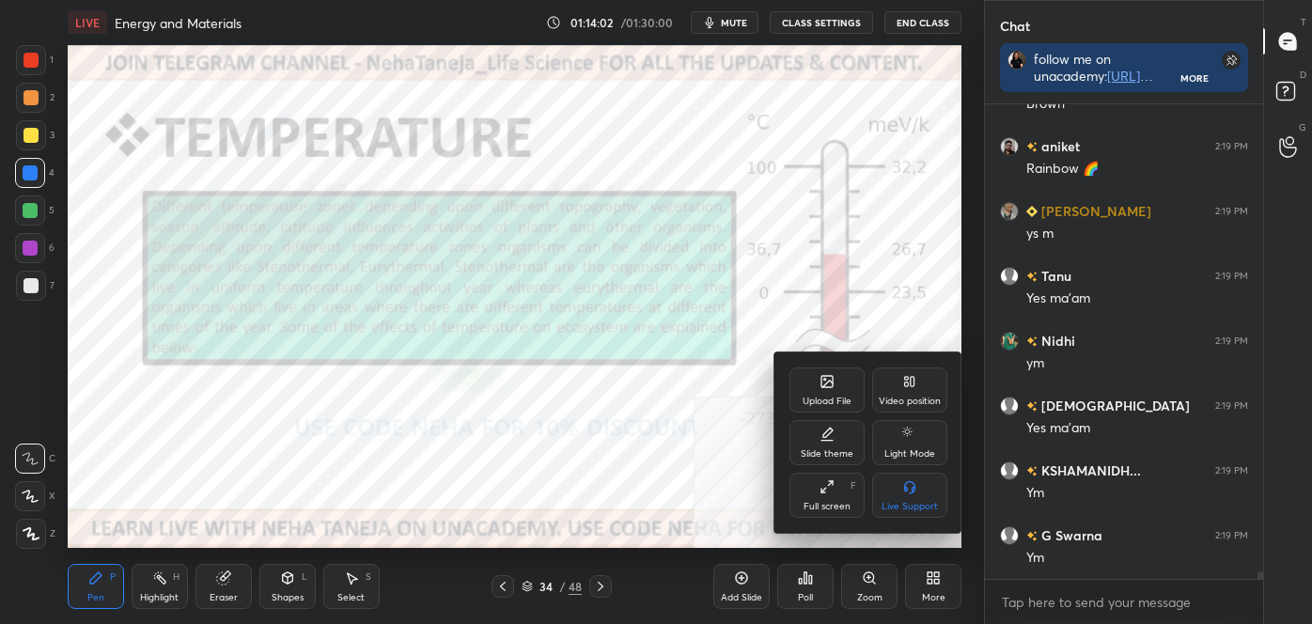
click at [909, 383] on icon at bounding box center [910, 381] width 15 height 15
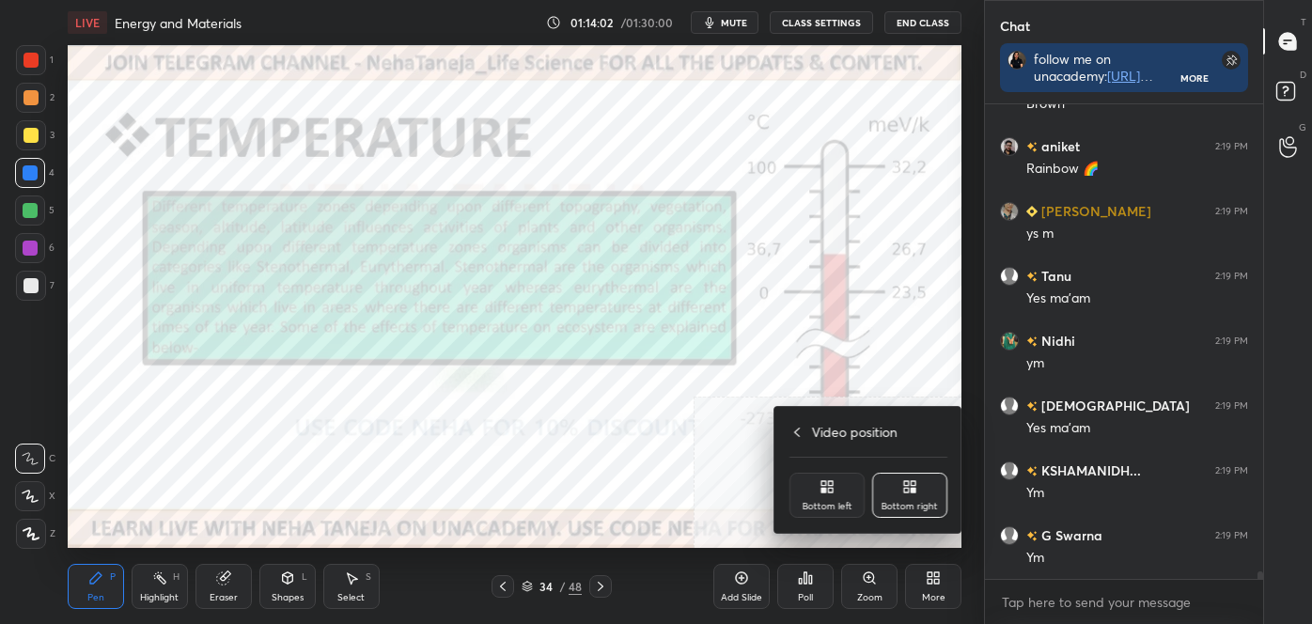
click at [814, 492] on div "Bottom left" at bounding box center [827, 495] width 75 height 45
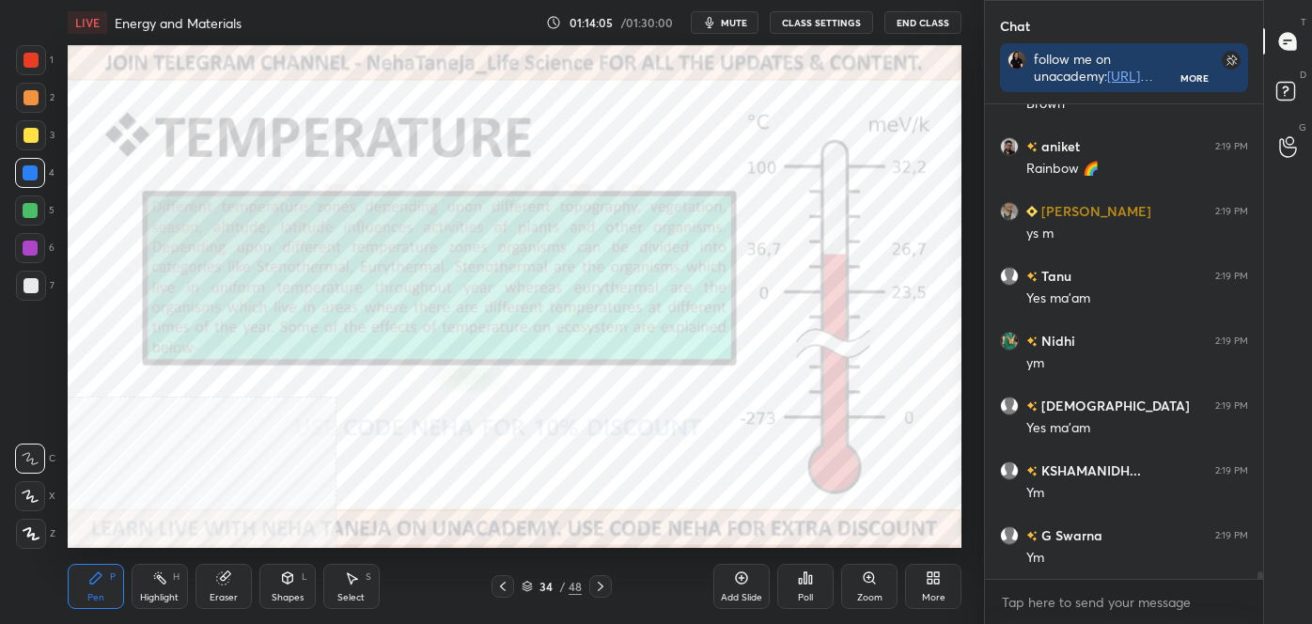
drag, startPoint x: 157, startPoint y: 600, endPoint x: 167, endPoint y: 589, distance: 15.3
click at [157, 601] on div "Highlight" at bounding box center [159, 597] width 39 height 9
click at [24, 139] on div at bounding box center [31, 135] width 15 height 15
click at [601, 586] on icon at bounding box center [600, 586] width 15 height 15
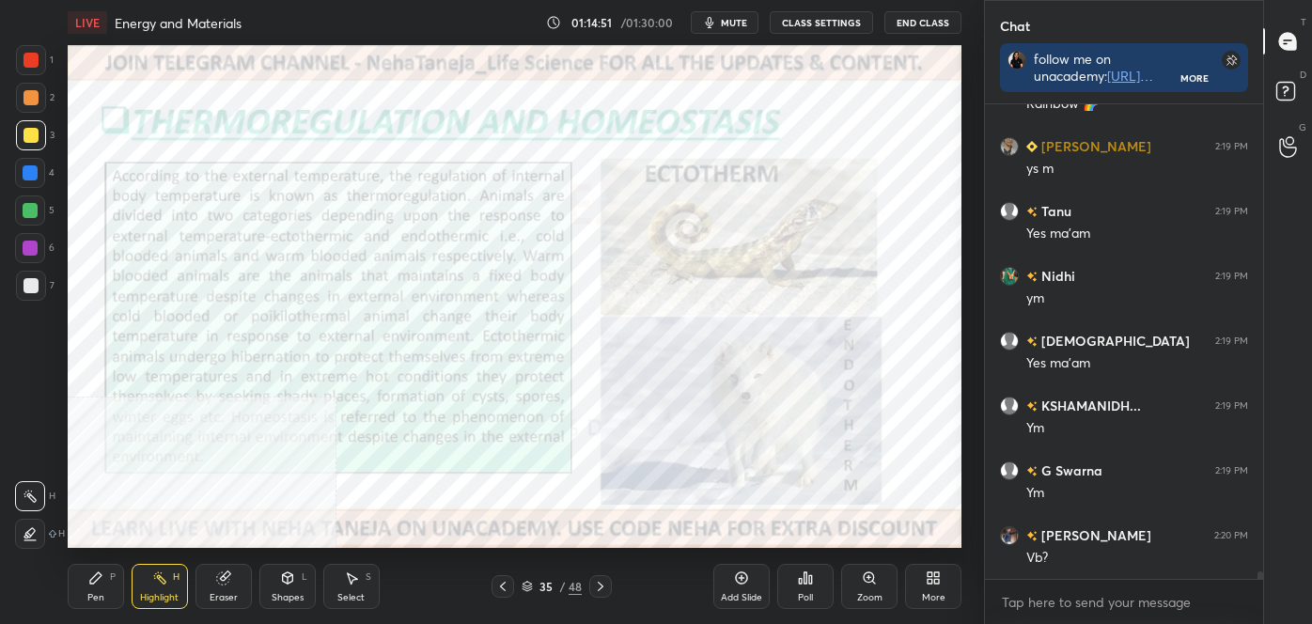
scroll to position [29158, 0]
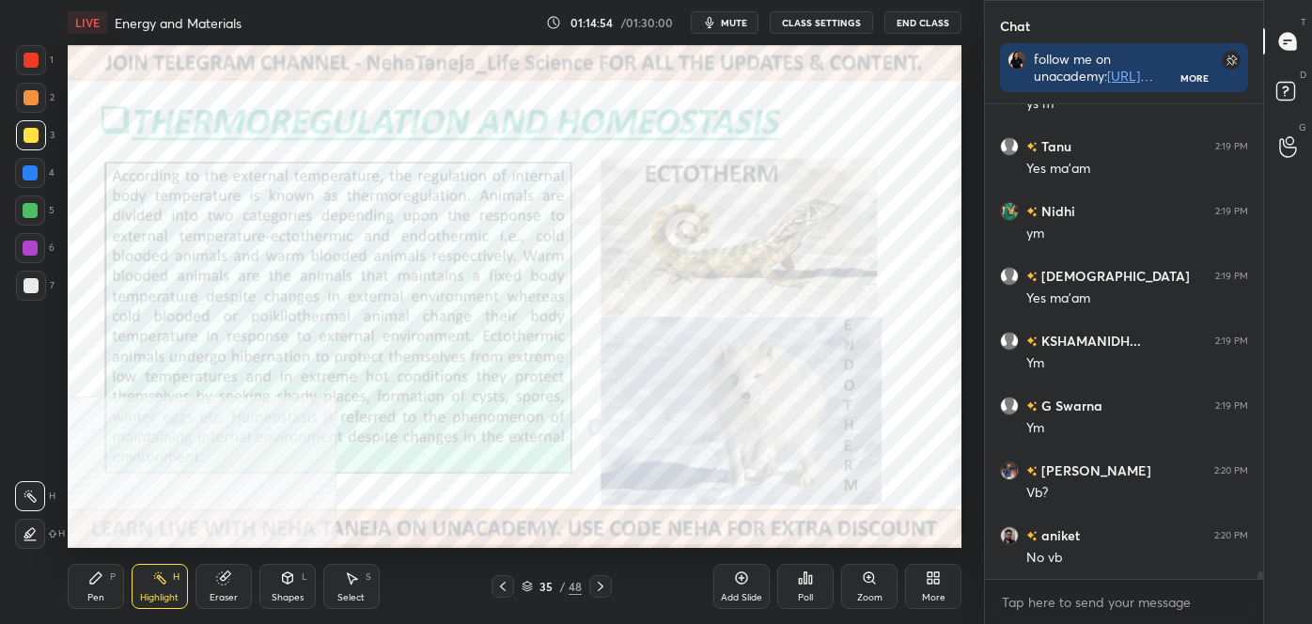
click at [942, 582] on div "More" at bounding box center [933, 586] width 56 height 45
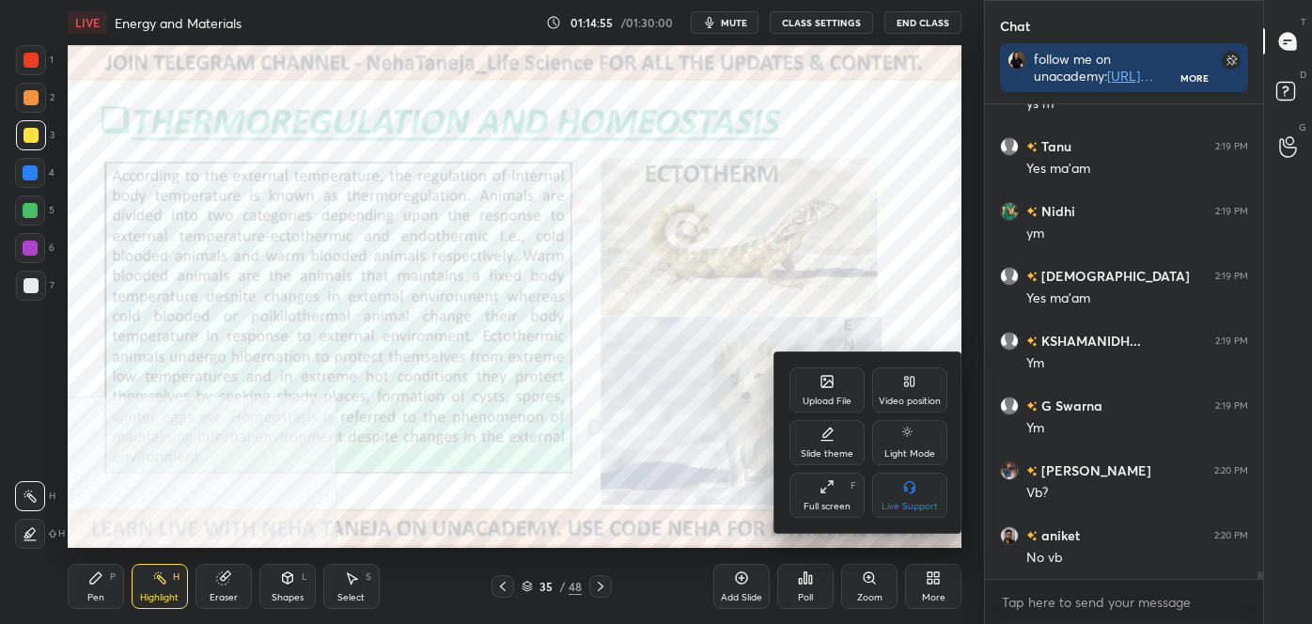
click at [916, 379] on icon at bounding box center [910, 381] width 15 height 15
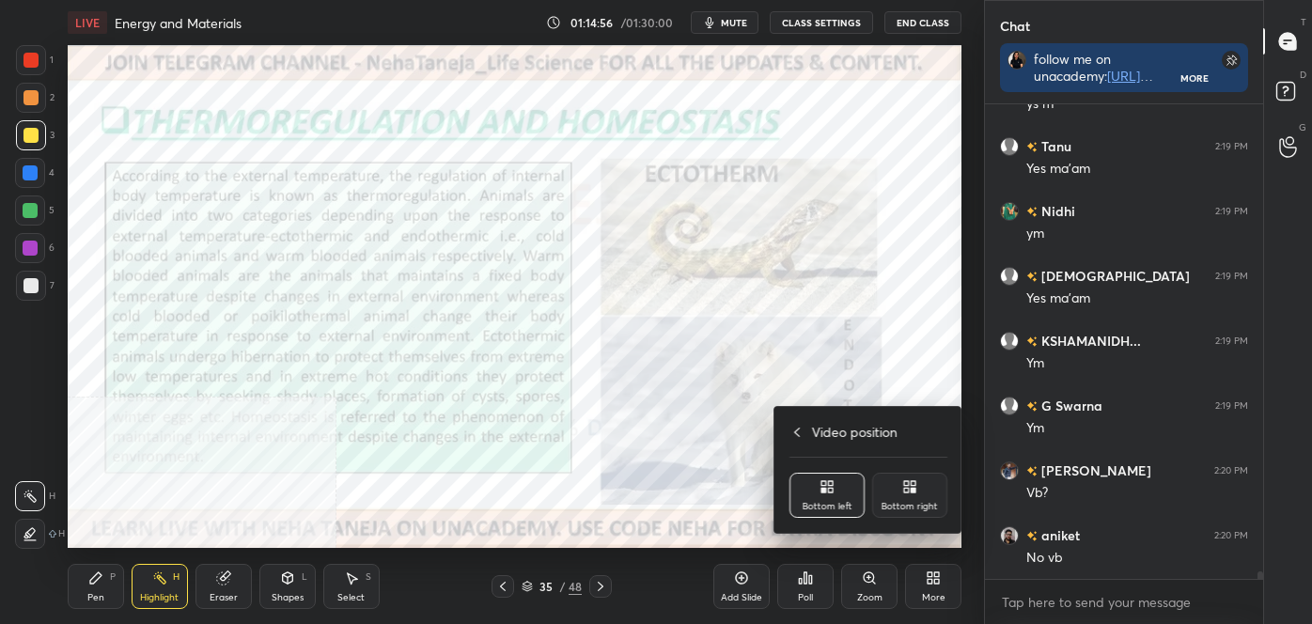
drag, startPoint x: 912, startPoint y: 489, endPoint x: 899, endPoint y: 456, distance: 35.4
click at [912, 488] on icon at bounding box center [913, 490] width 5 height 5
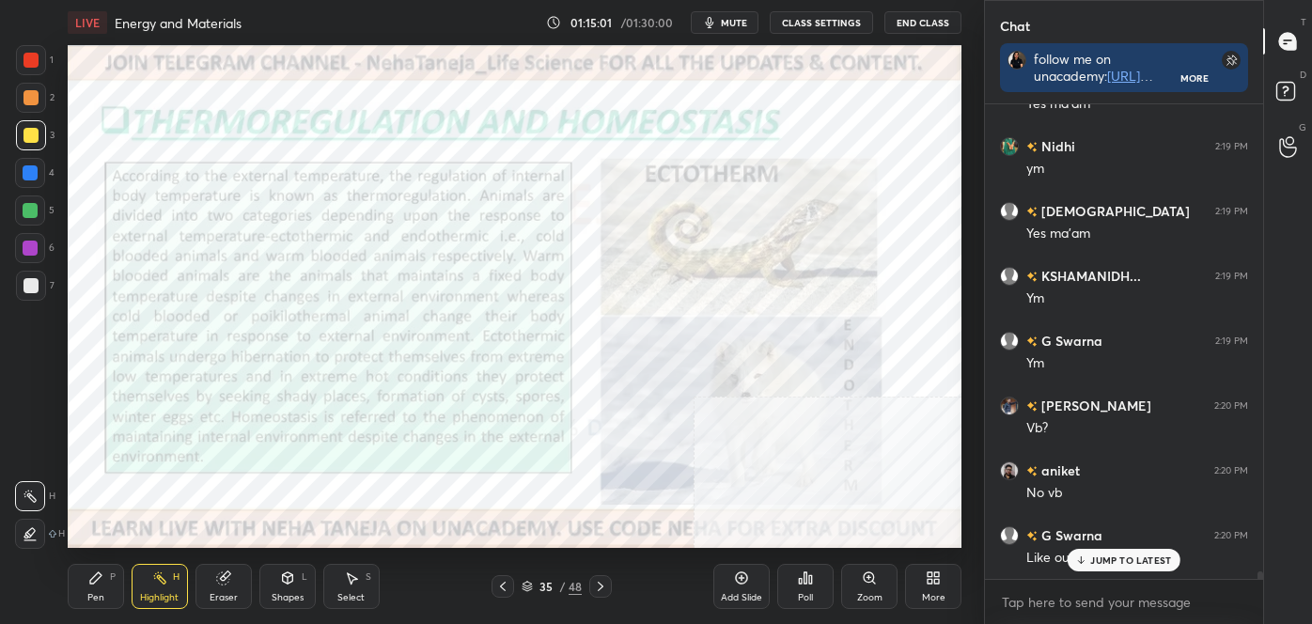
scroll to position [29287, 0]
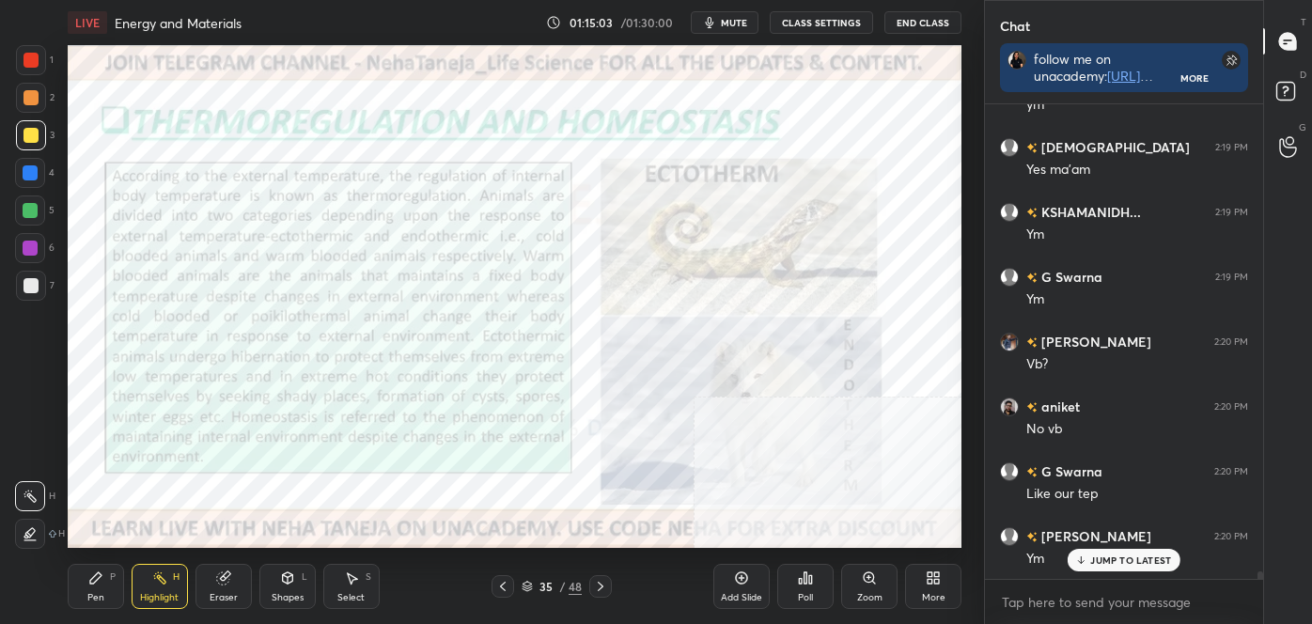
click at [152, 583] on icon at bounding box center [159, 578] width 15 height 15
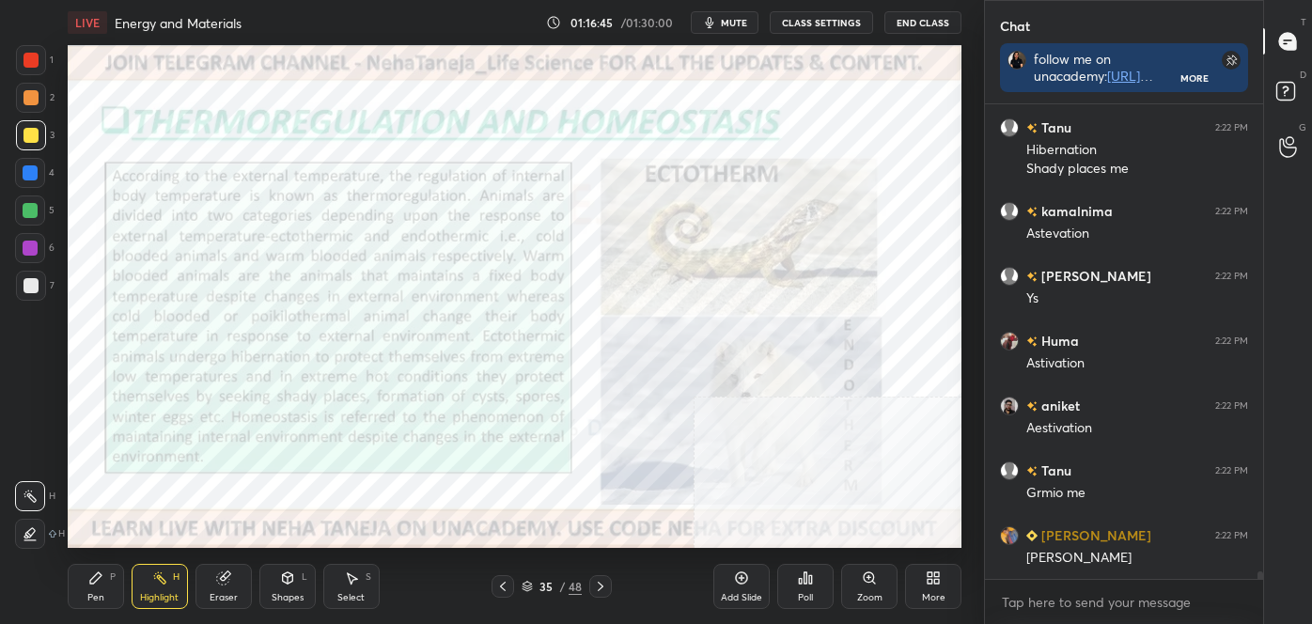
scroll to position [29955, 0]
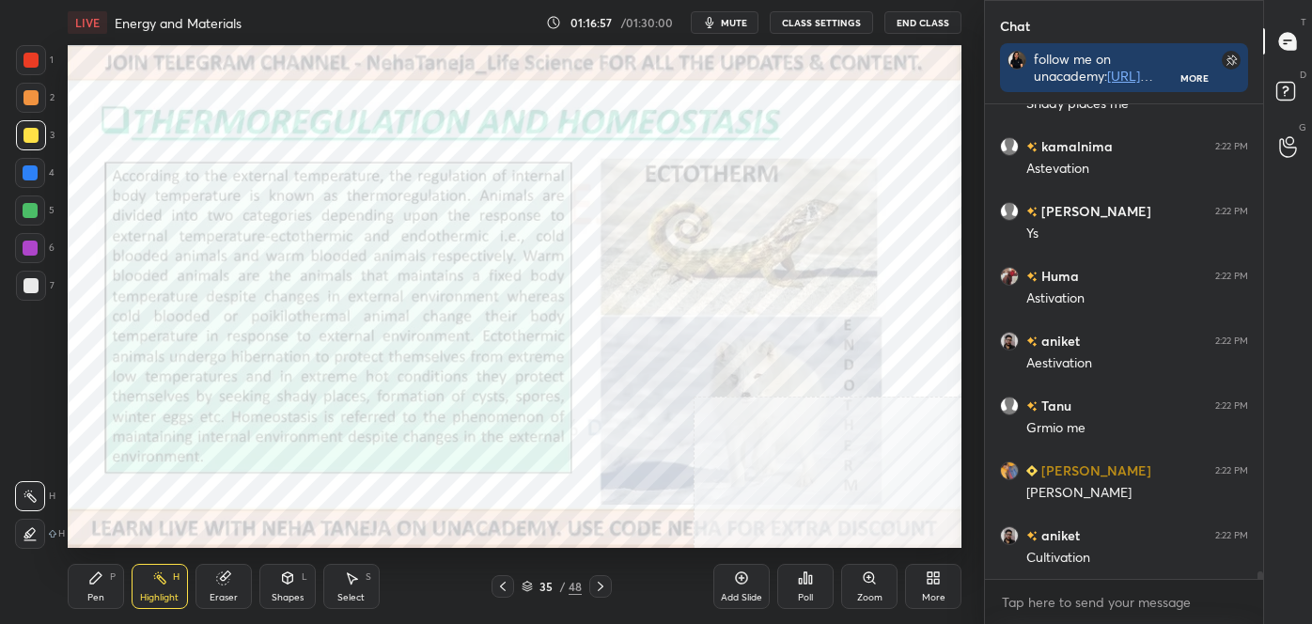
click at [604, 586] on icon at bounding box center [600, 586] width 15 height 15
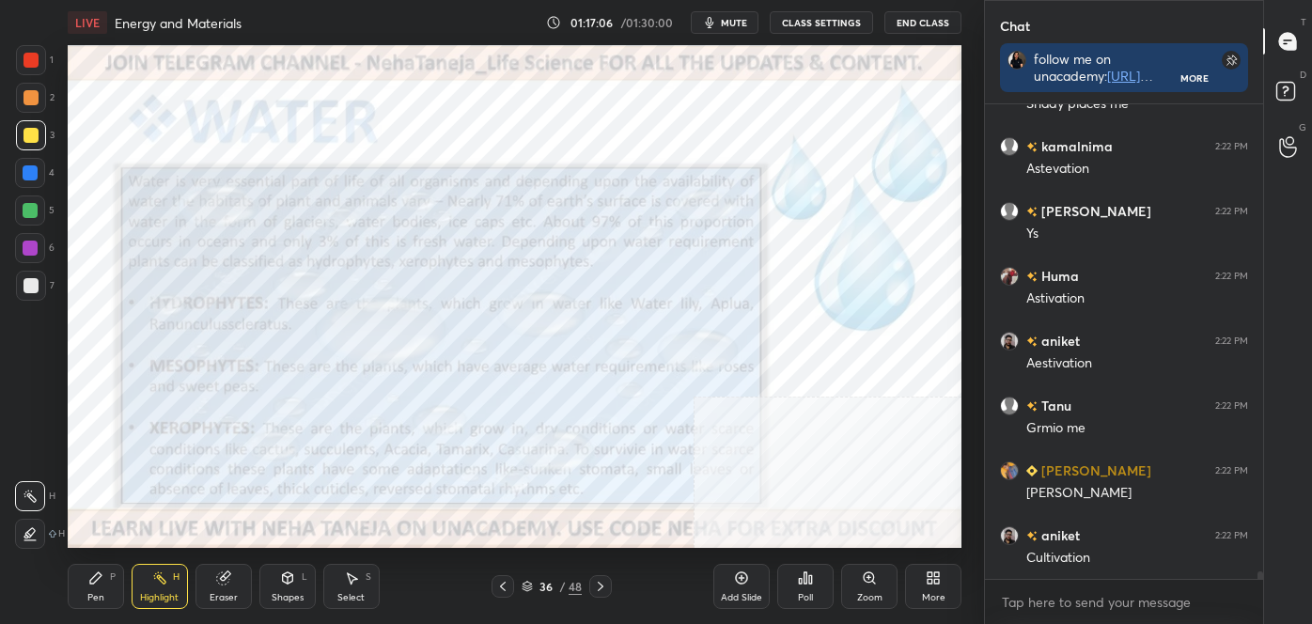
click at [602, 592] on icon at bounding box center [600, 586] width 15 height 15
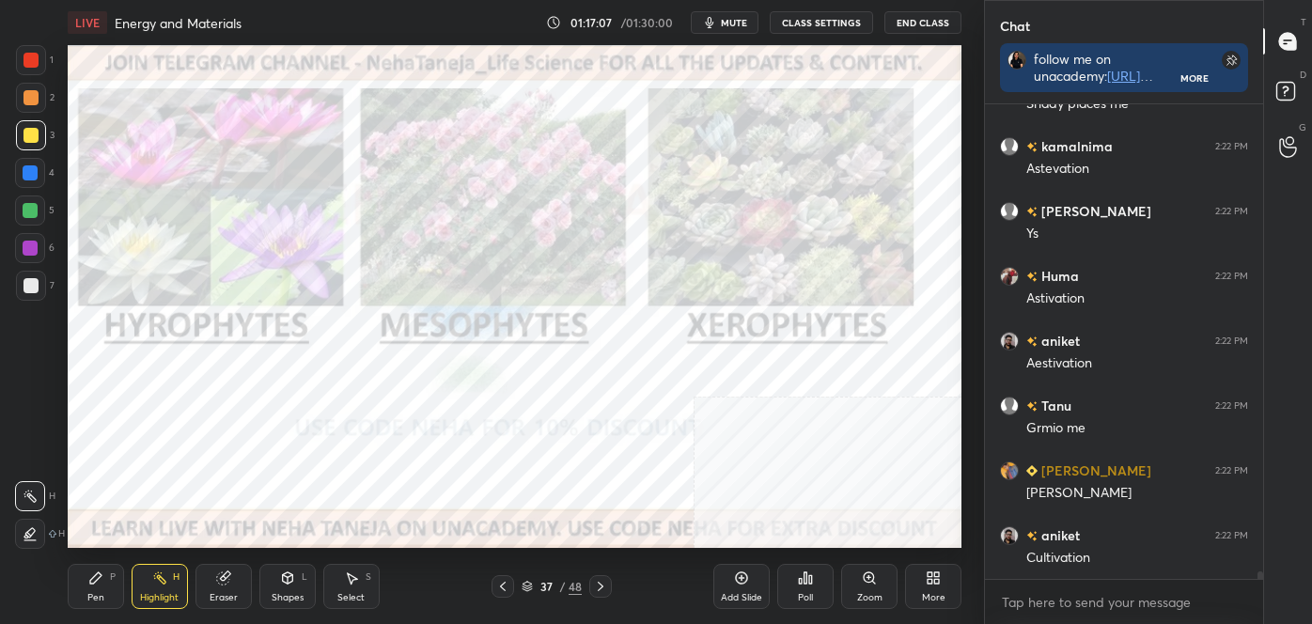
scroll to position [6, 5]
click at [504, 589] on icon at bounding box center [502, 586] width 15 height 15
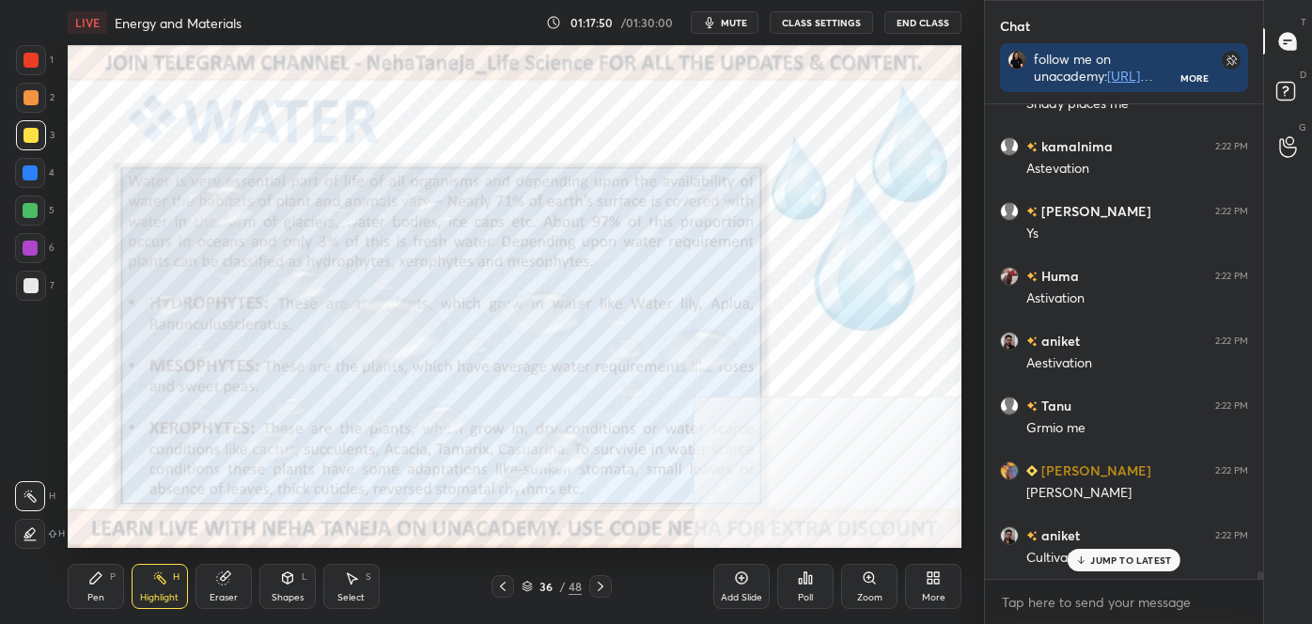
scroll to position [30036, 0]
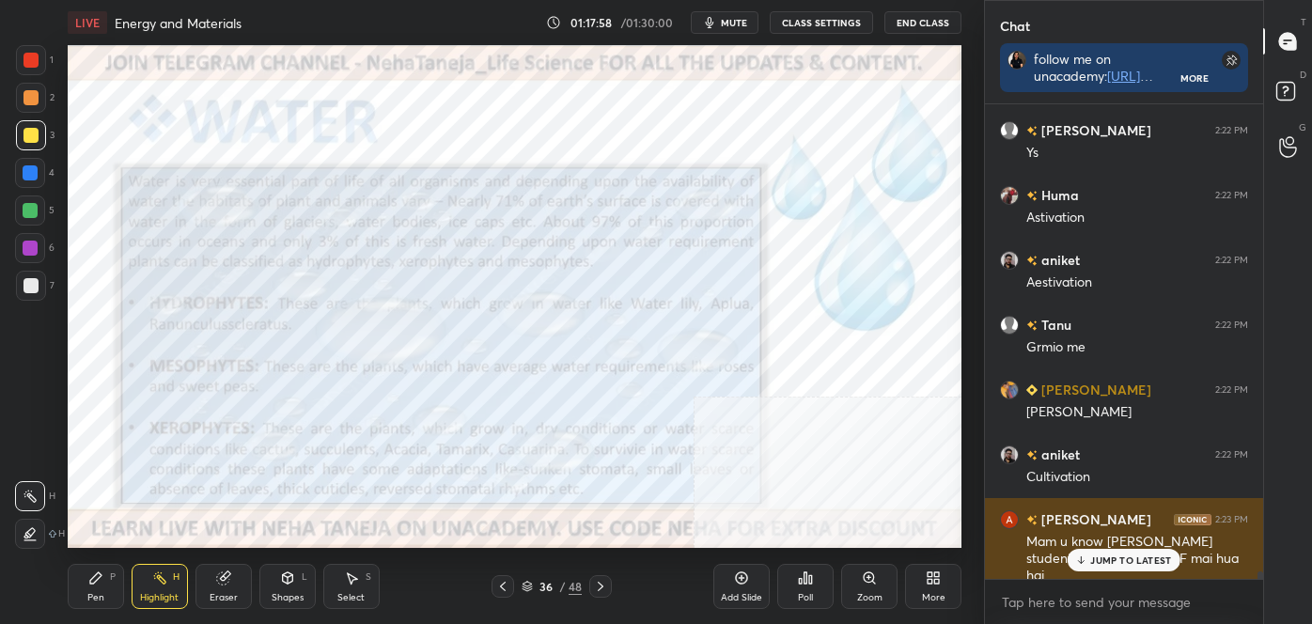
drag, startPoint x: 1155, startPoint y: 557, endPoint x: 1103, endPoint y: 563, distance: 52.9
click at [1155, 557] on p "JUMP TO LATEST" at bounding box center [1131, 560] width 81 height 11
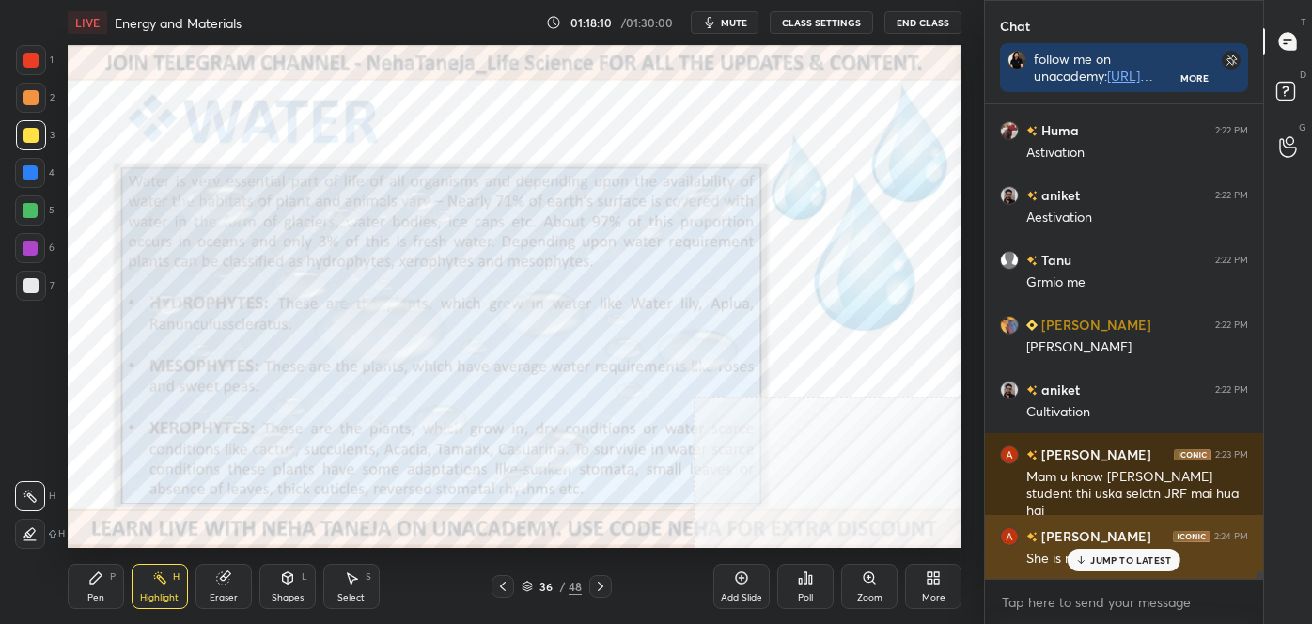
click at [1084, 563] on icon at bounding box center [1082, 560] width 12 height 11
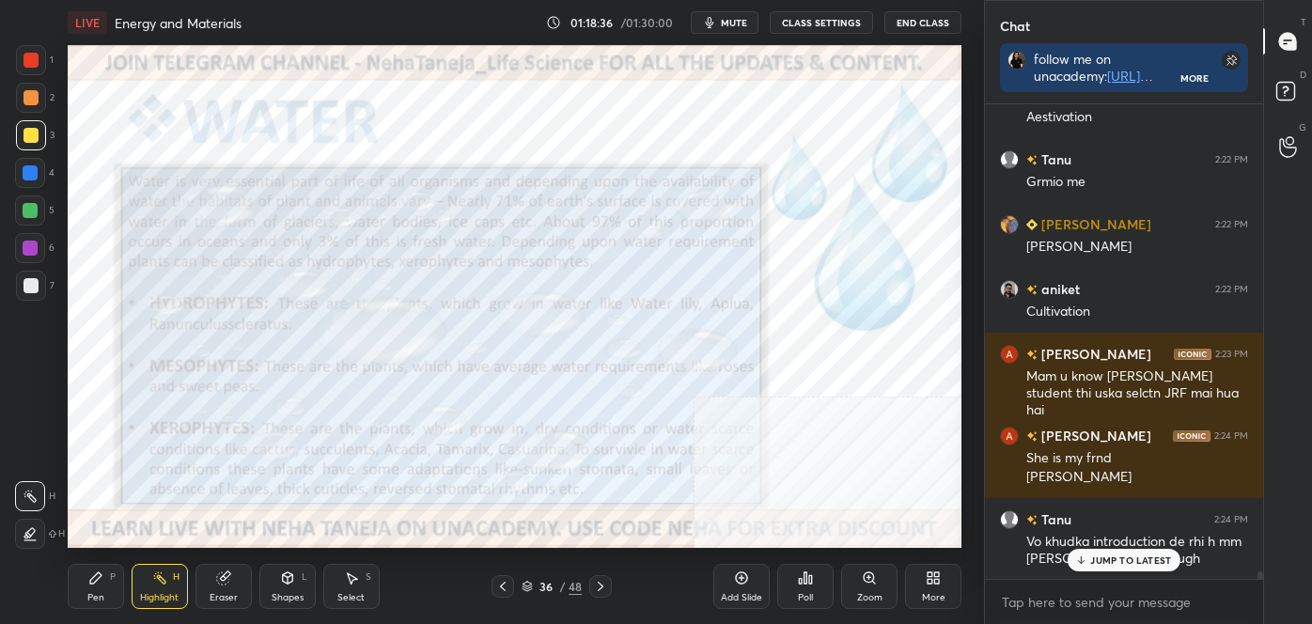
scroll to position [30266, 0]
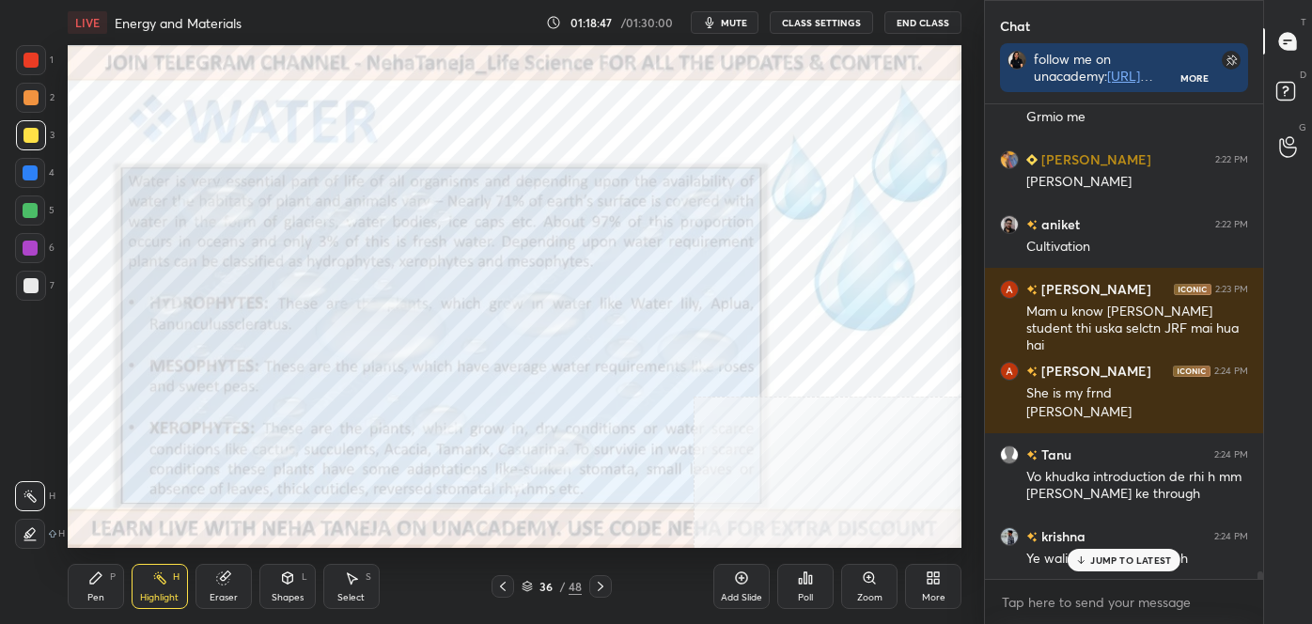
click at [1123, 557] on p "JUMP TO LATEST" at bounding box center [1131, 560] width 81 height 11
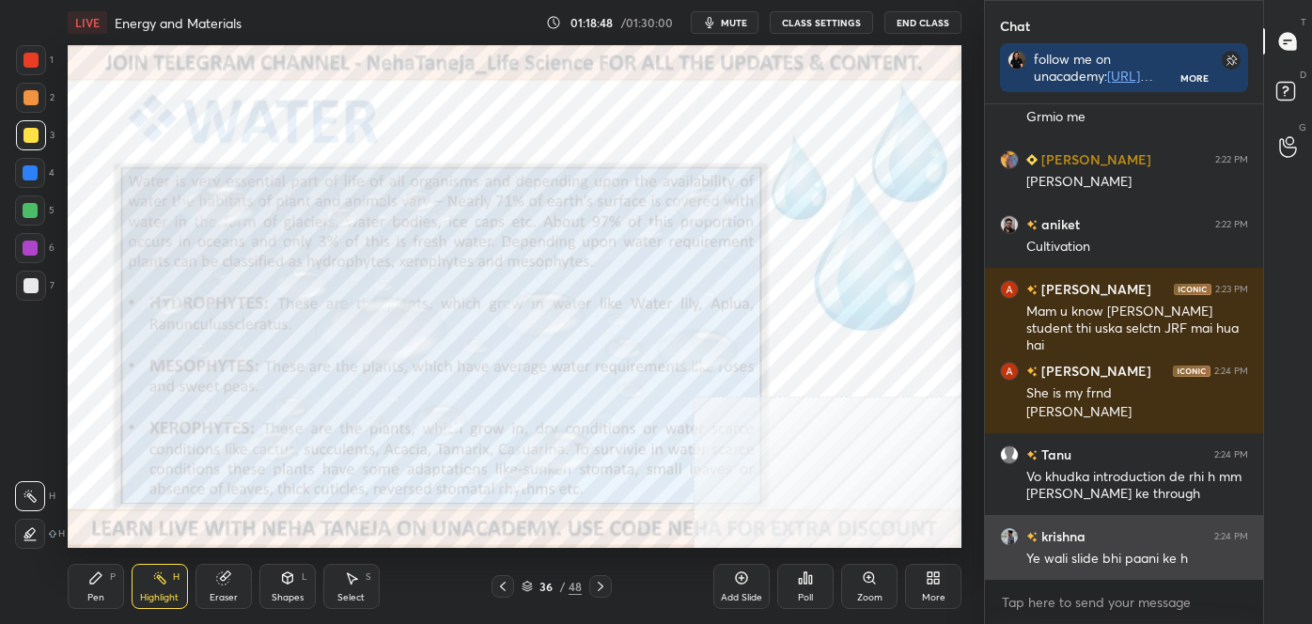
click at [1103, 557] on div "Ye wali slide bhi paani ke h" at bounding box center [1138, 559] width 222 height 19
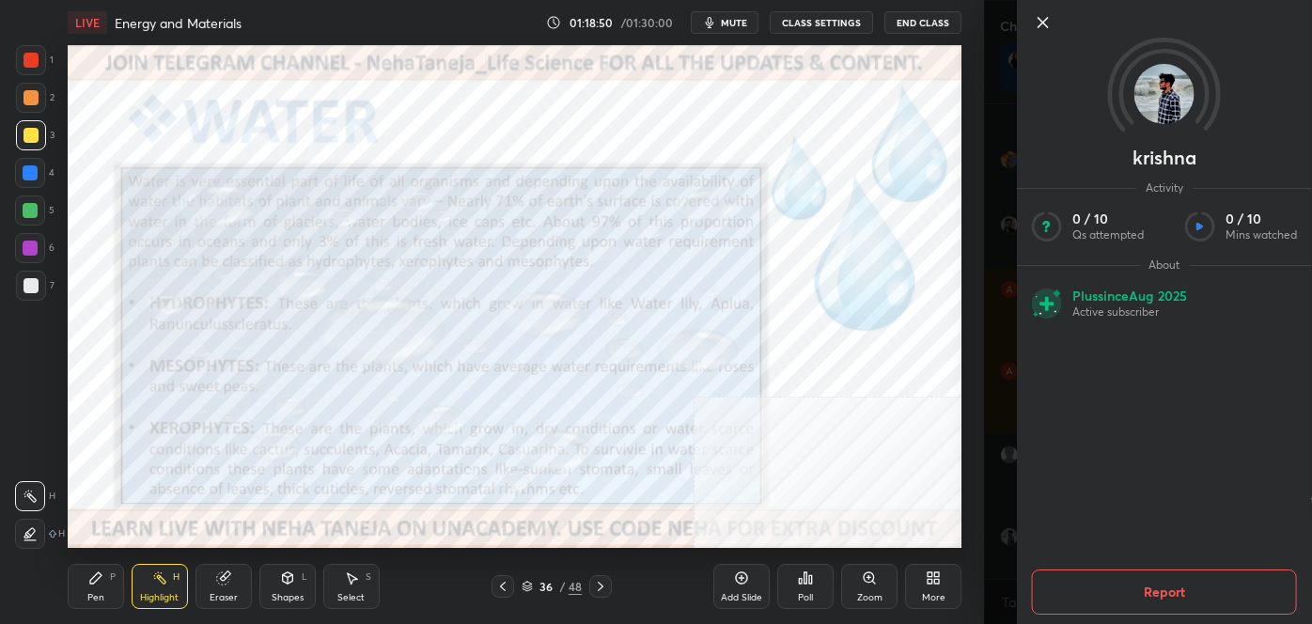
click at [1045, 18] on icon at bounding box center [1043, 22] width 23 height 23
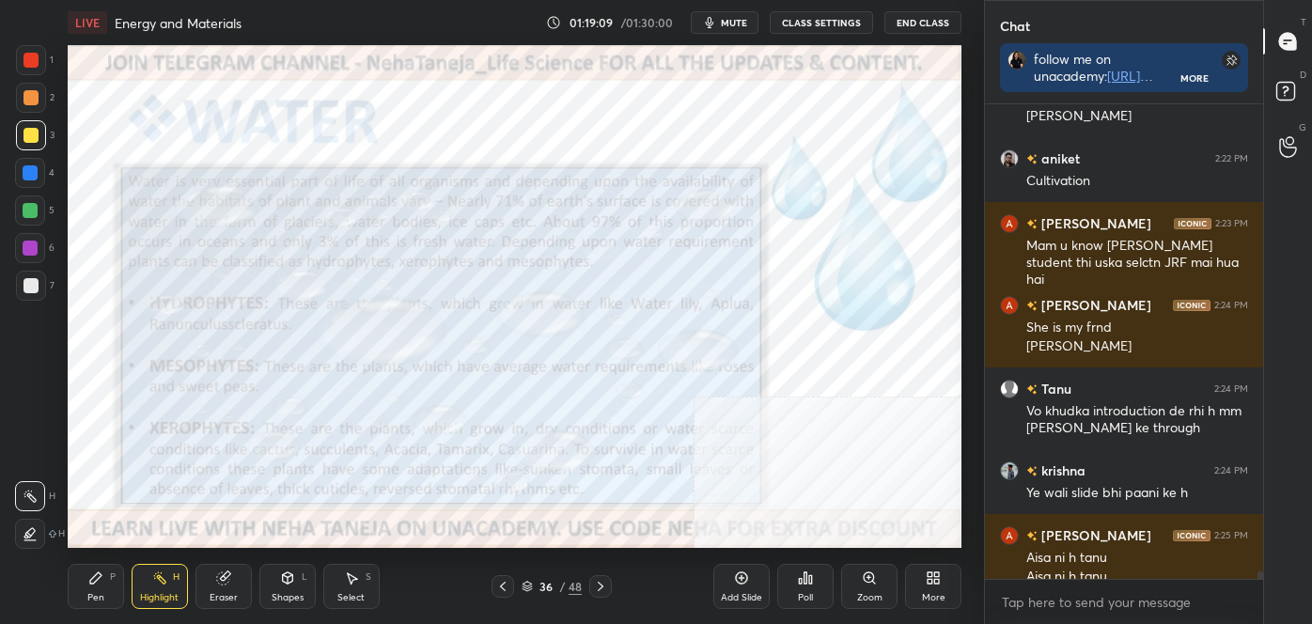
scroll to position [30351, 0]
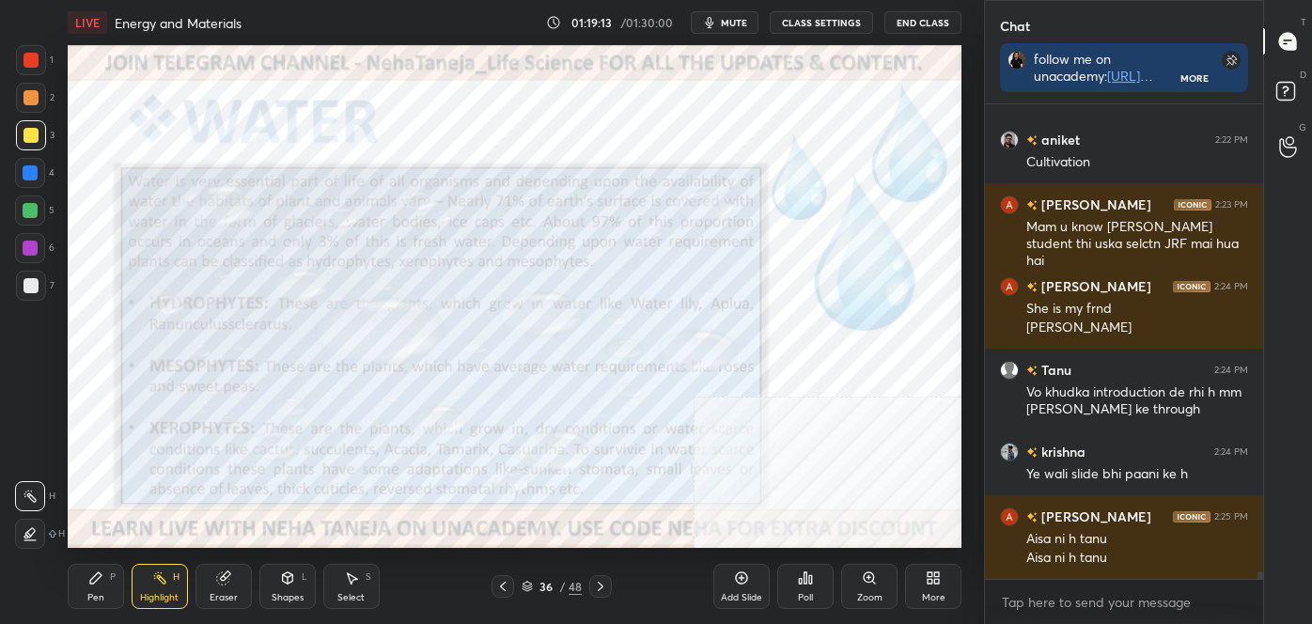
click at [287, 587] on div "Shapes L" at bounding box center [287, 586] width 56 height 45
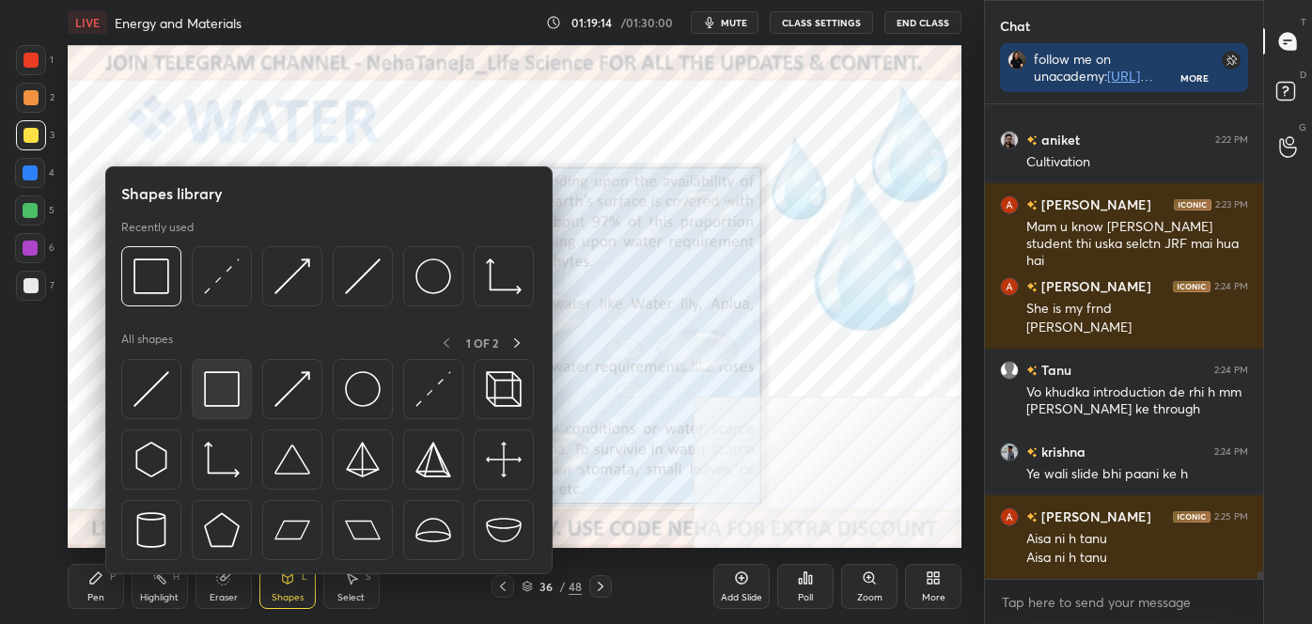
click at [226, 389] on img at bounding box center [222, 389] width 36 height 36
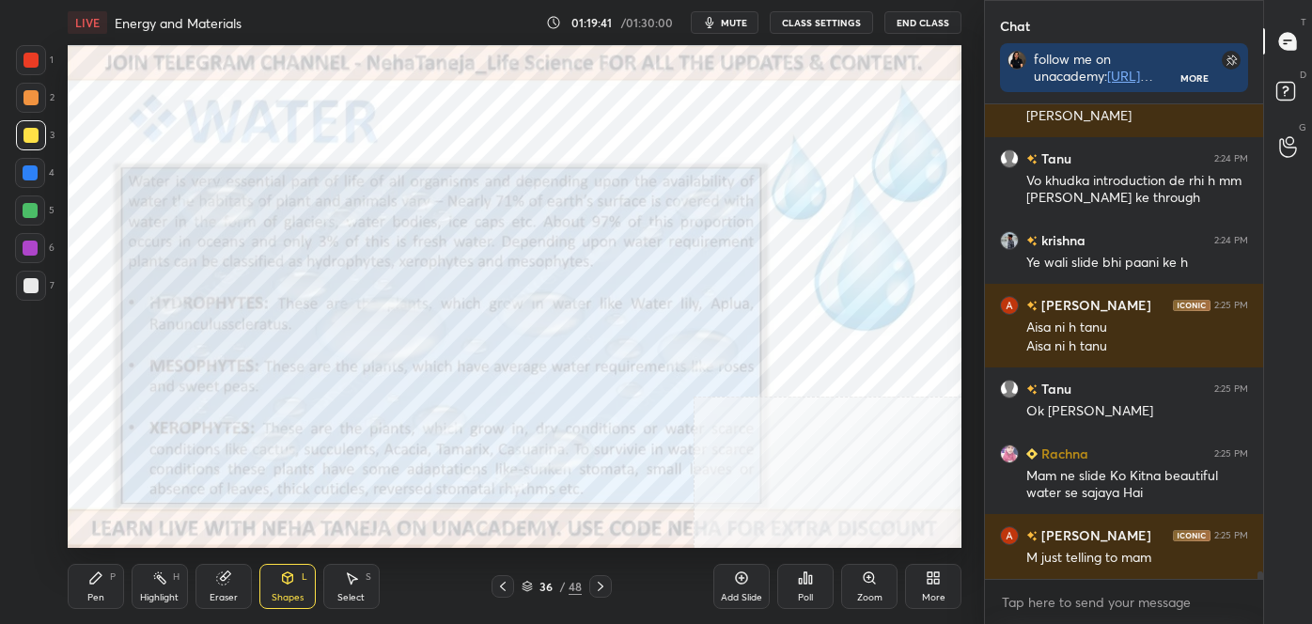
scroll to position [30627, 0]
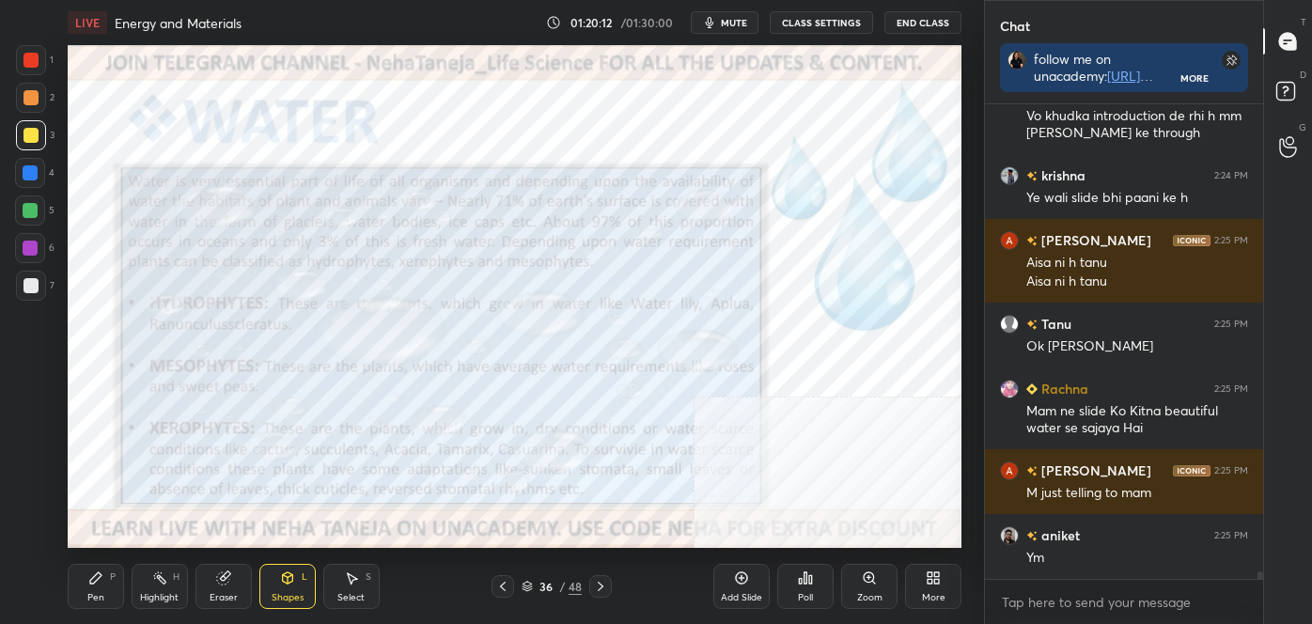
click at [308, 579] on div "Shapes L" at bounding box center [287, 586] width 56 height 45
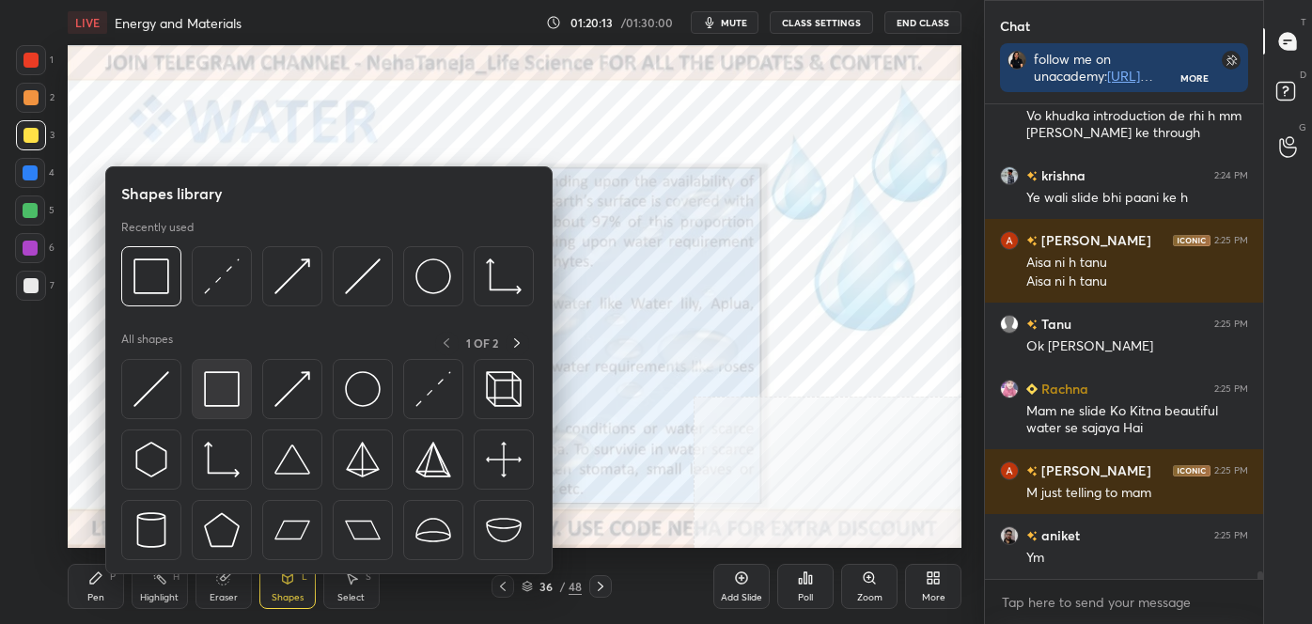
click at [226, 397] on img at bounding box center [222, 389] width 36 height 36
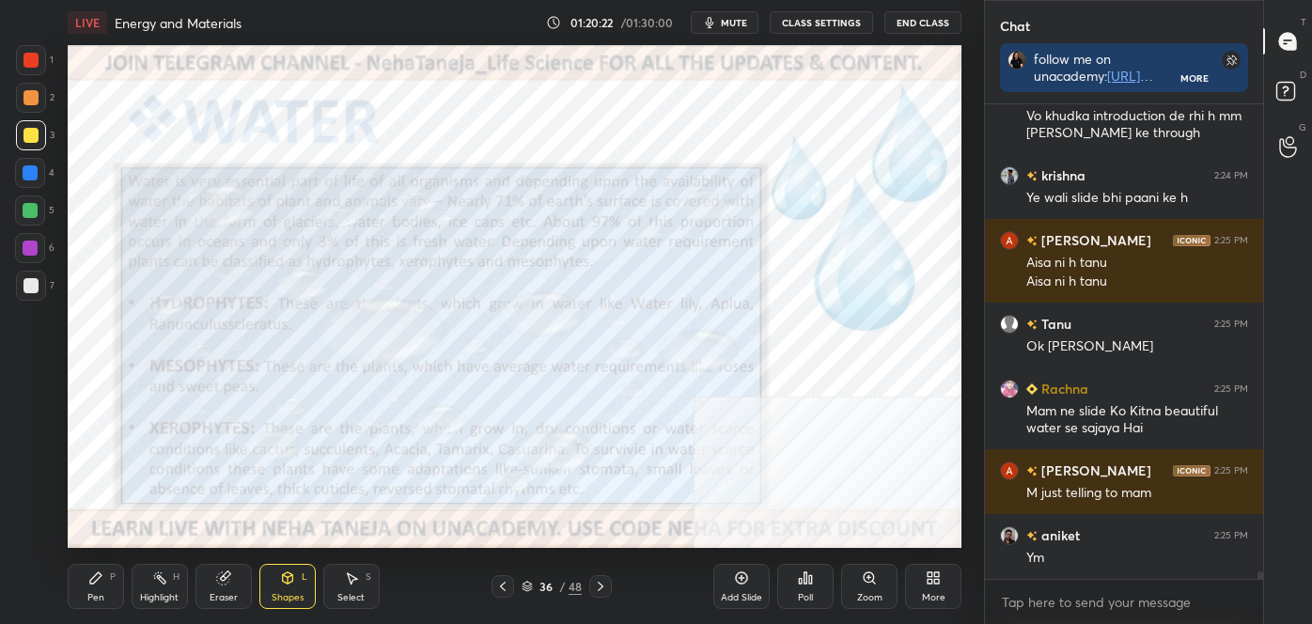
click at [159, 596] on div "Highlight" at bounding box center [159, 597] width 39 height 9
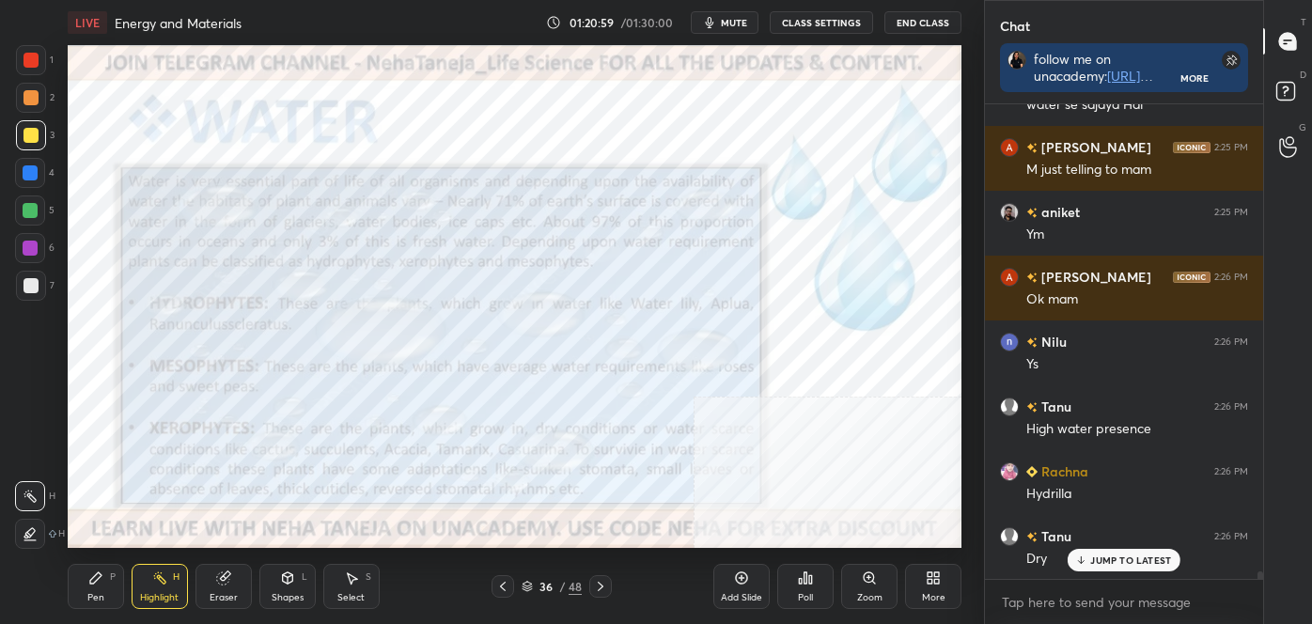
scroll to position [30996, 0]
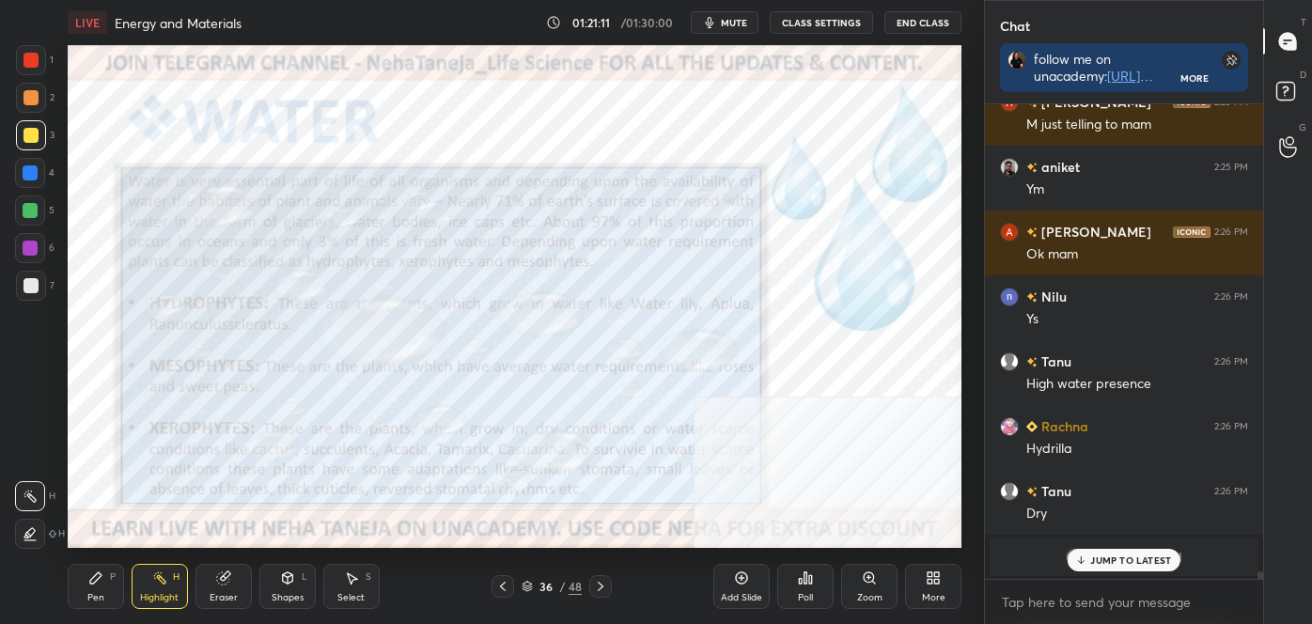
click at [606, 582] on icon at bounding box center [600, 586] width 15 height 15
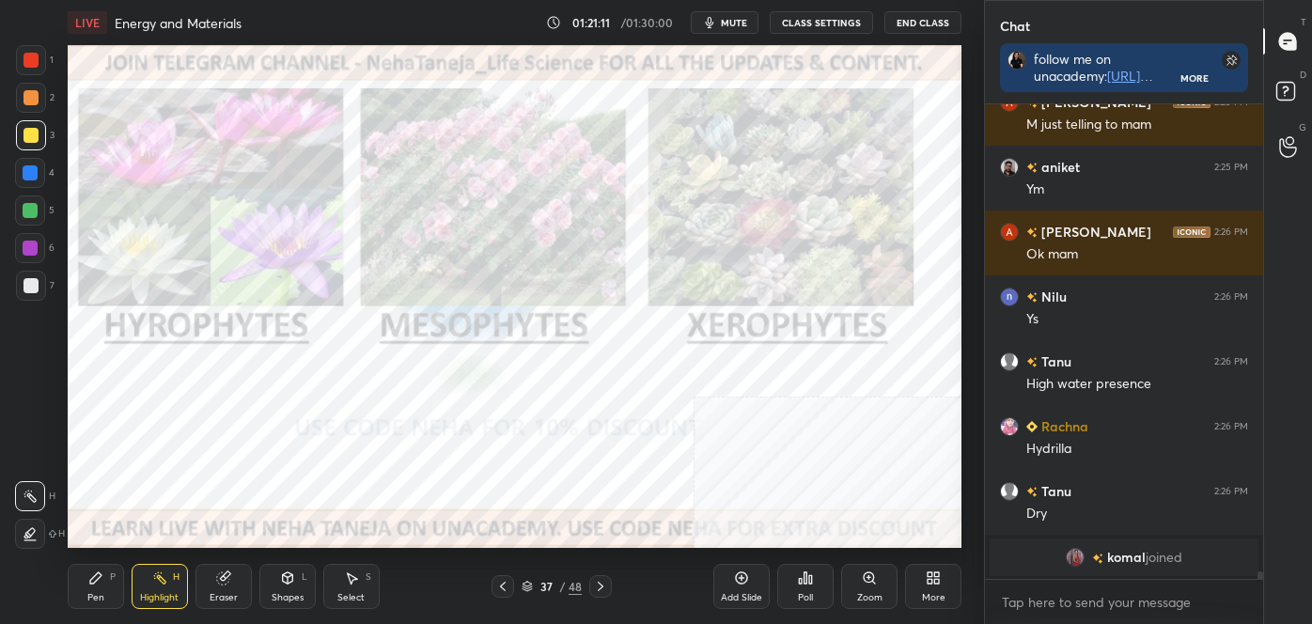
scroll to position [31062, 0]
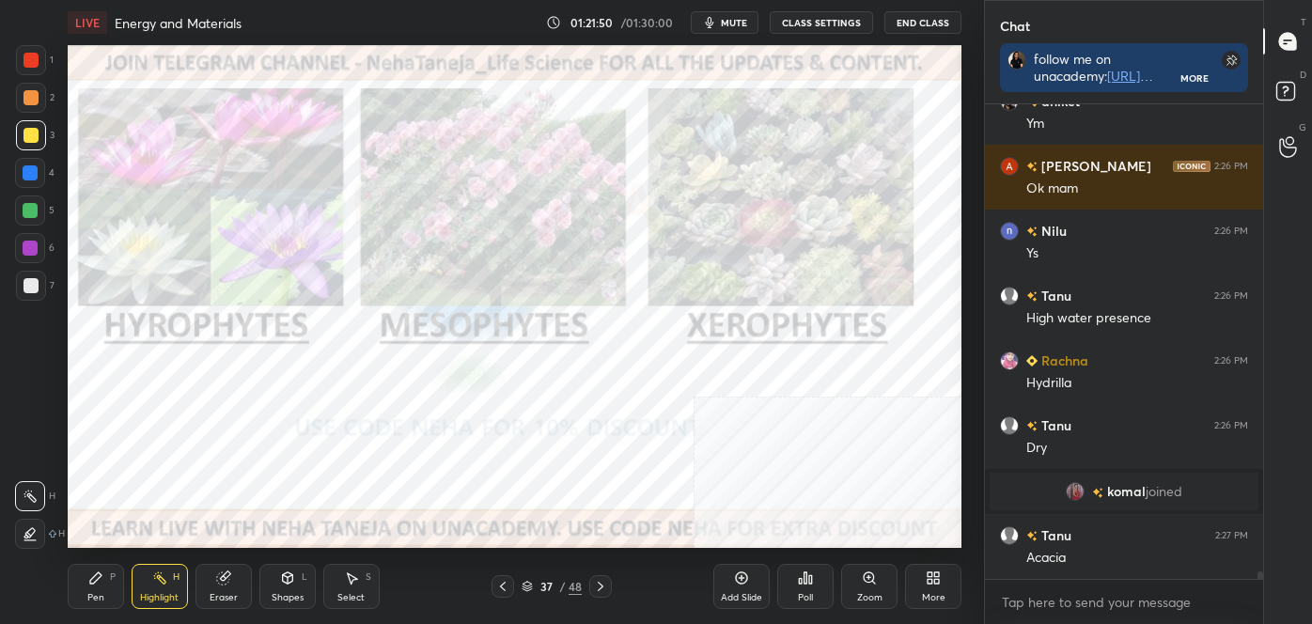
click at [606, 589] on icon at bounding box center [600, 586] width 15 height 15
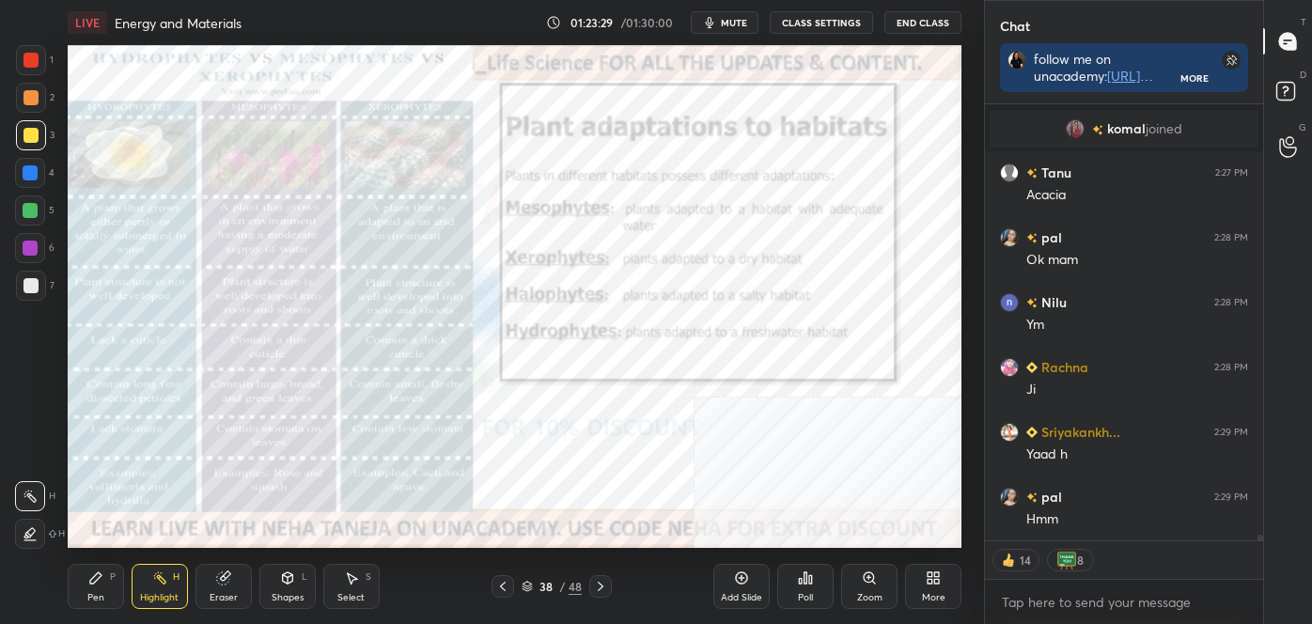
scroll to position [31489, 0]
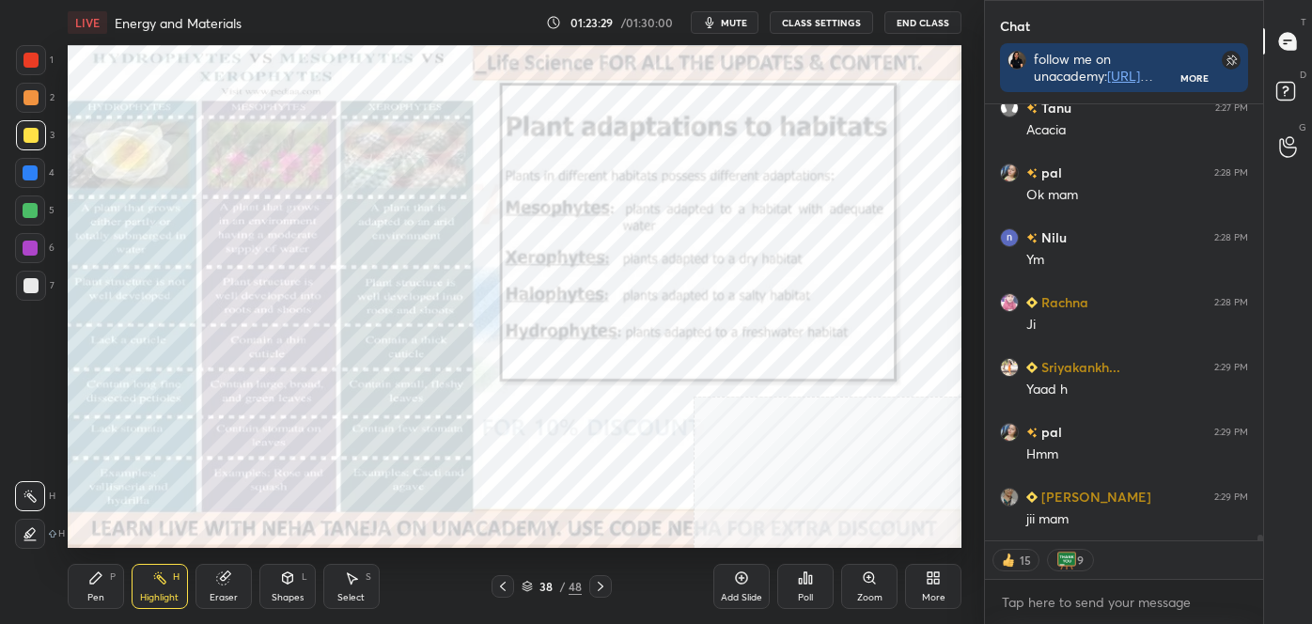
click at [598, 589] on icon at bounding box center [600, 586] width 15 height 15
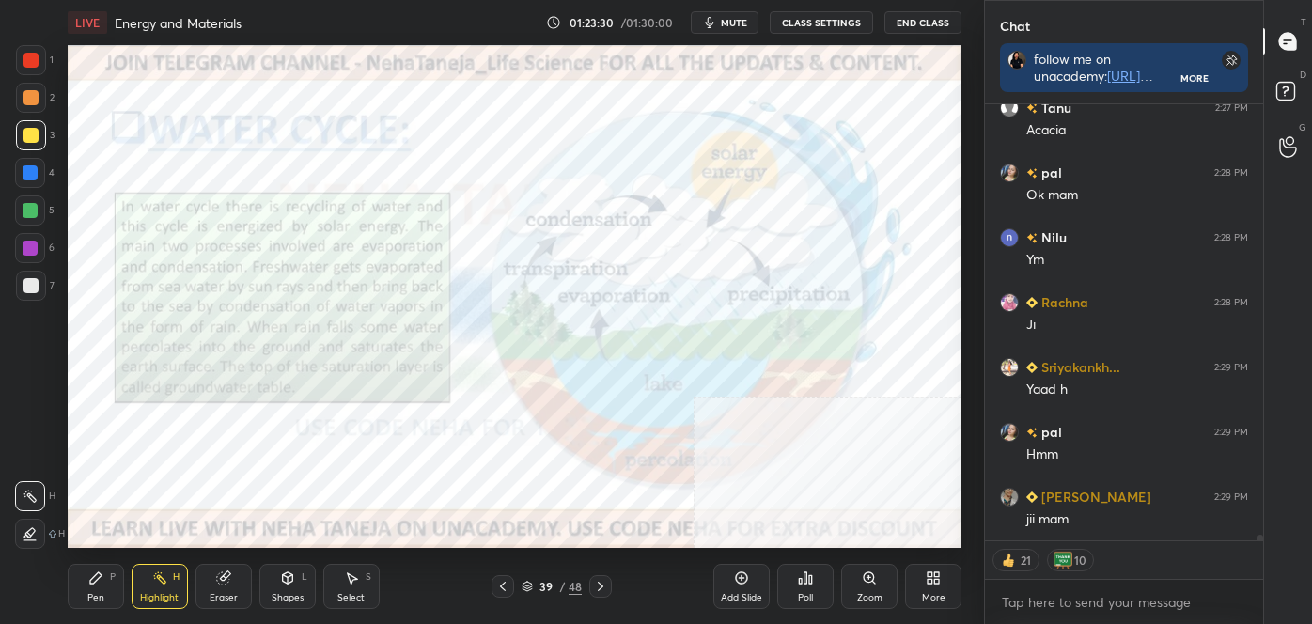
scroll to position [31570, 0]
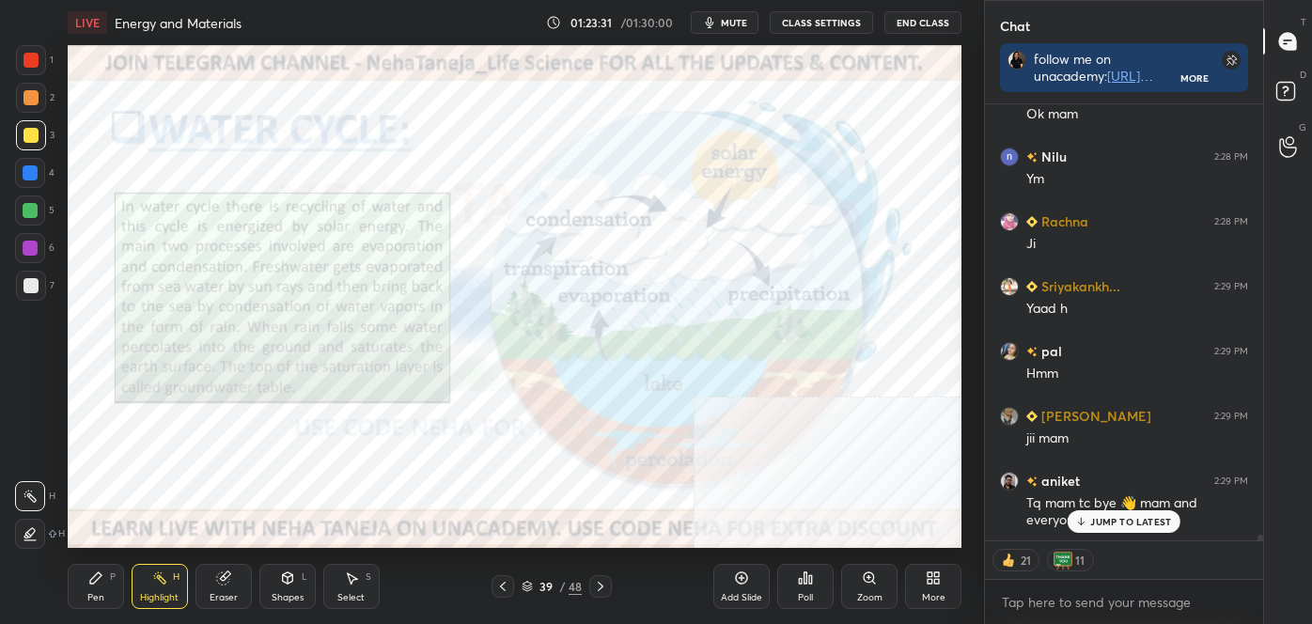
click at [527, 585] on icon at bounding box center [527, 586] width 11 height 11
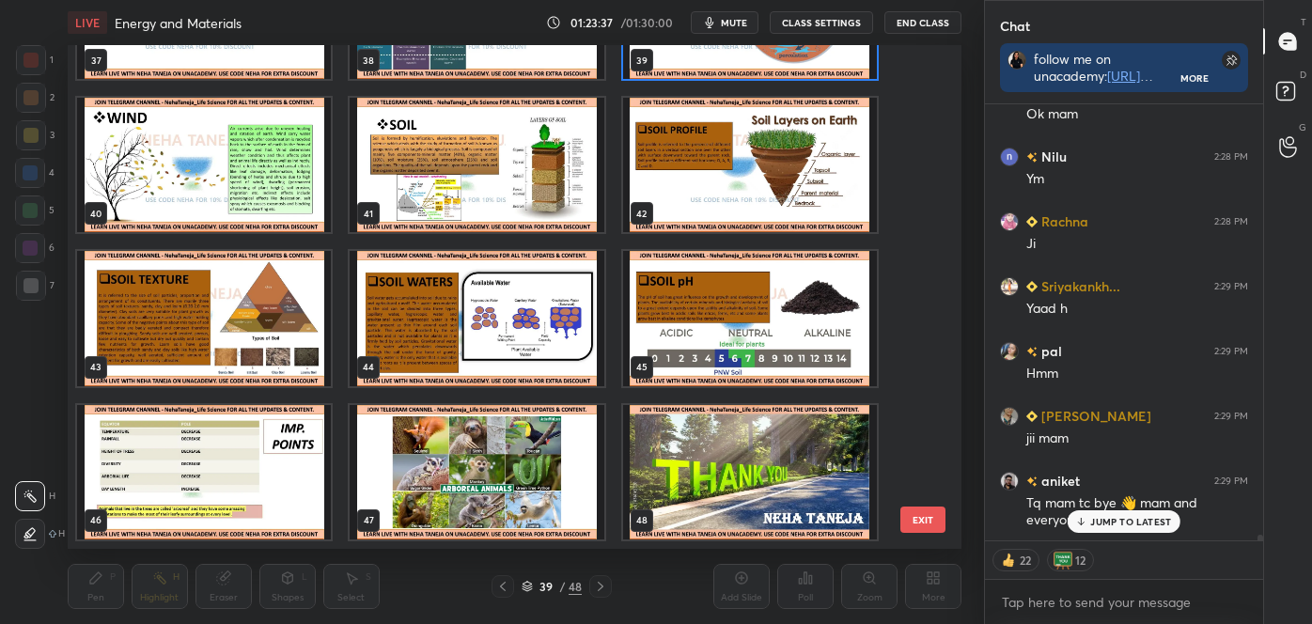
scroll to position [31635, 0]
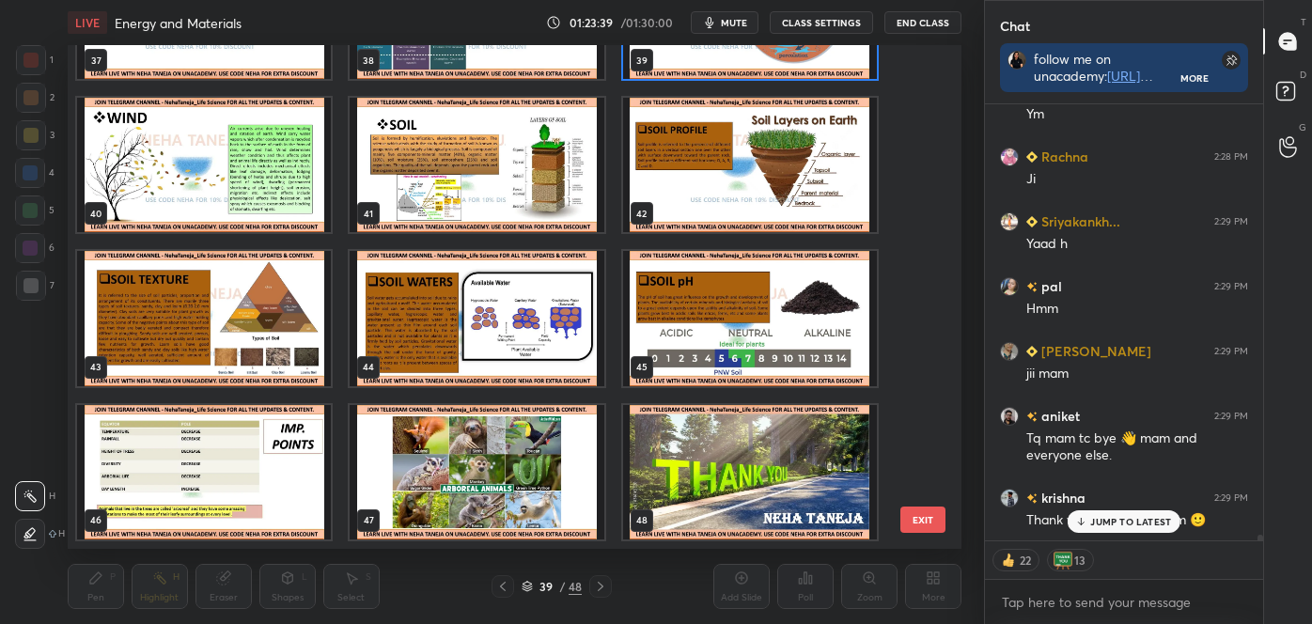
click at [799, 480] on img "grid" at bounding box center [750, 472] width 254 height 134
click at [795, 482] on img "grid" at bounding box center [750, 472] width 254 height 134
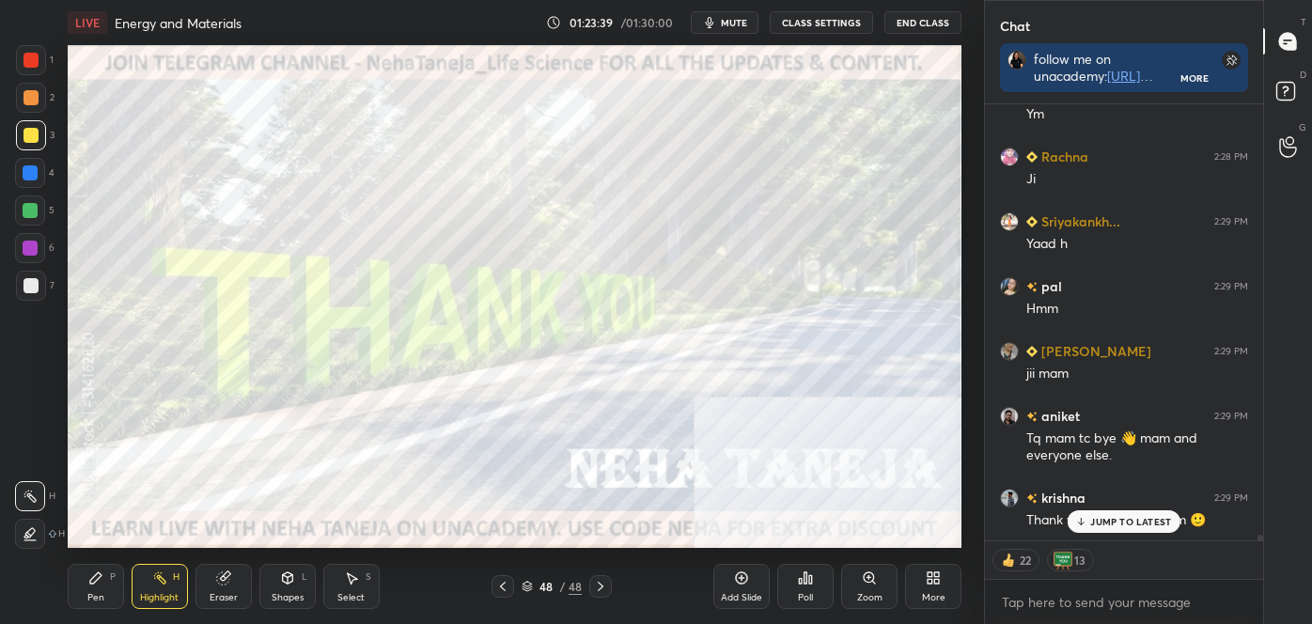
click at [794, 484] on img "grid" at bounding box center [750, 472] width 254 height 134
click at [792, 484] on img "grid" at bounding box center [750, 472] width 254 height 134
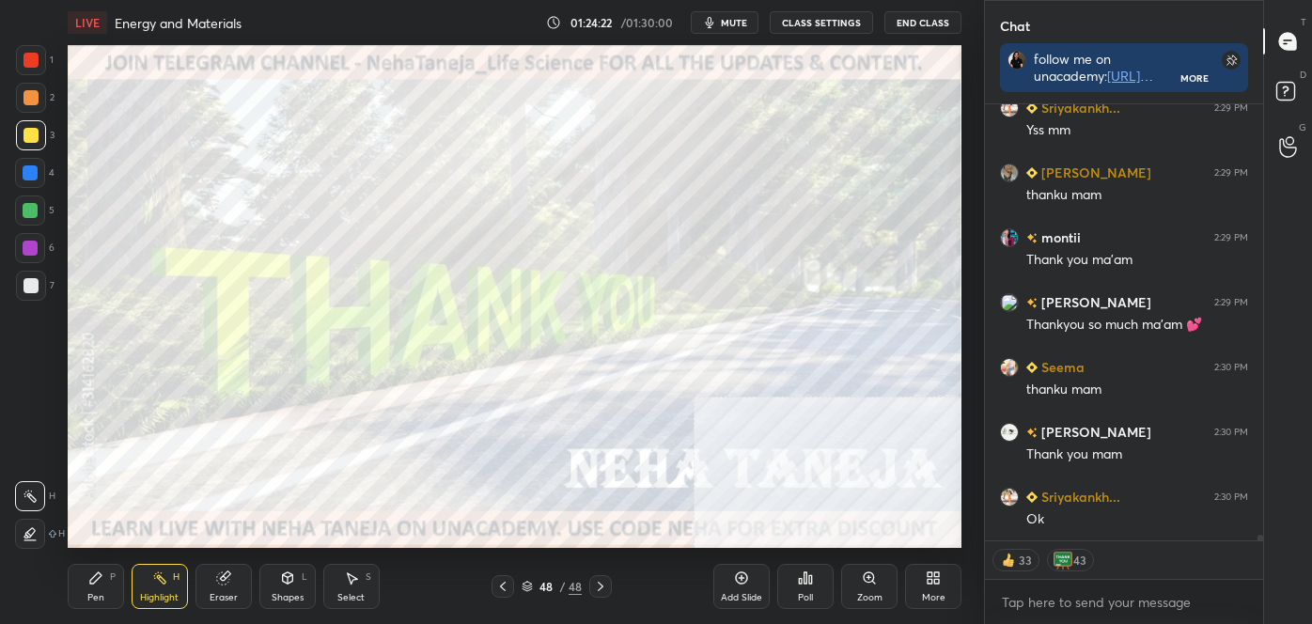
scroll to position [32756, 0]
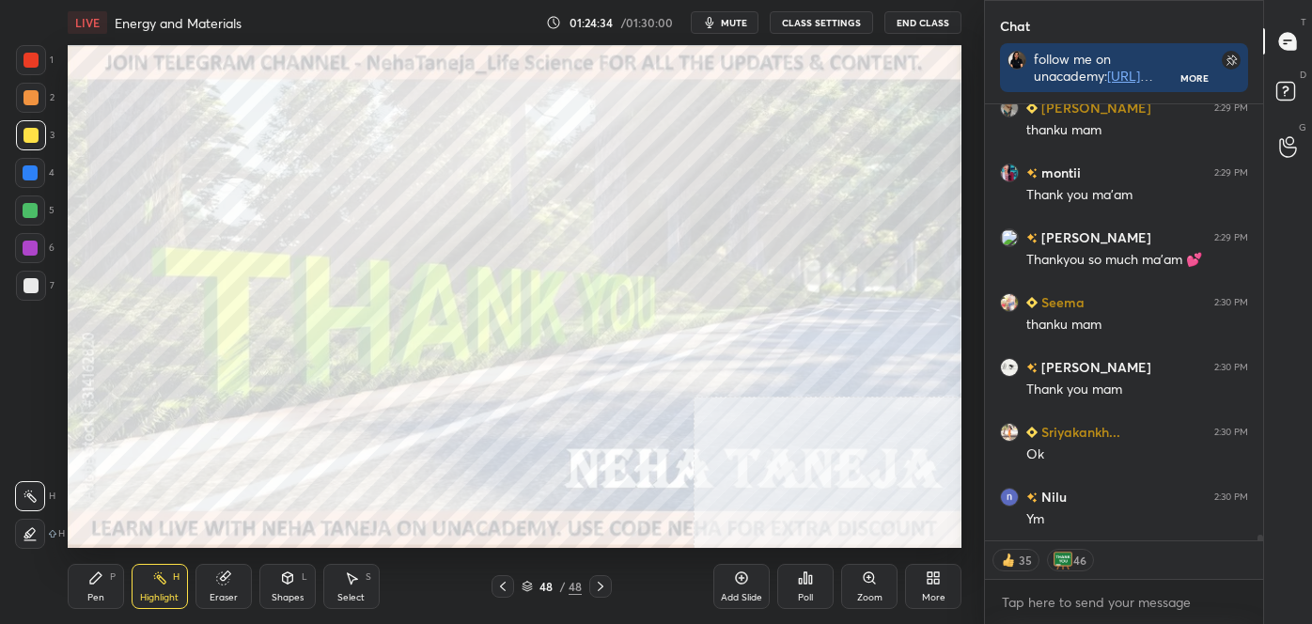
click at [919, 21] on button "End Class" at bounding box center [923, 22] width 77 height 23
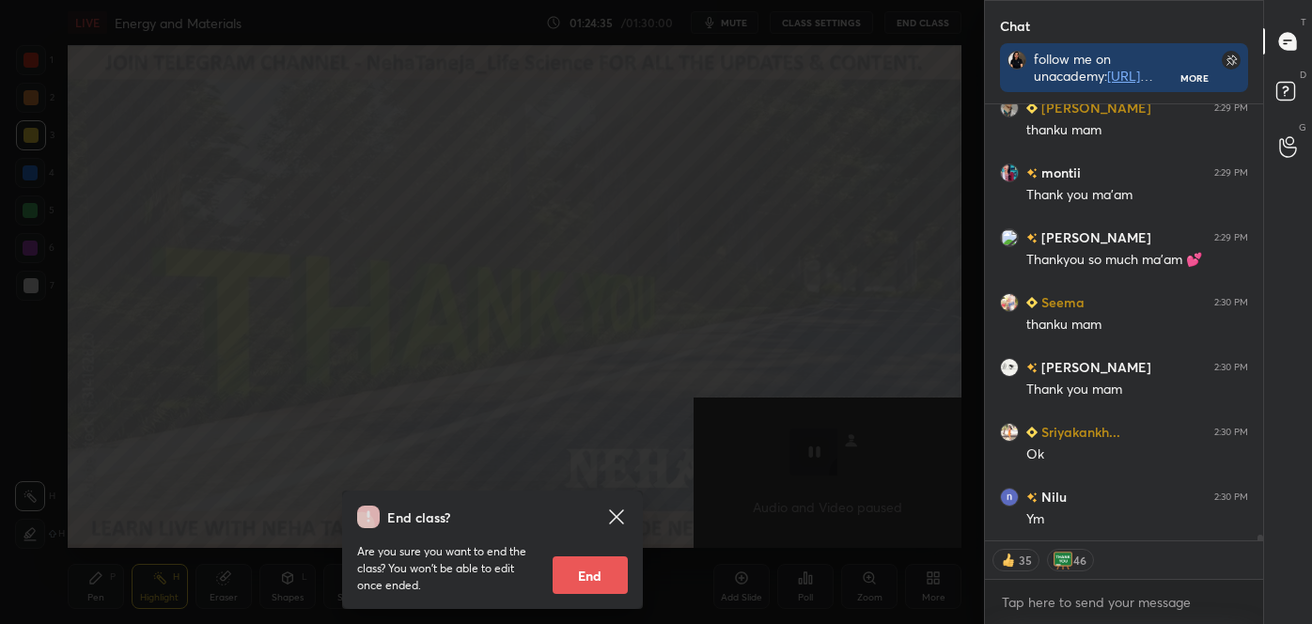
click at [589, 582] on button "End" at bounding box center [590, 576] width 75 height 38
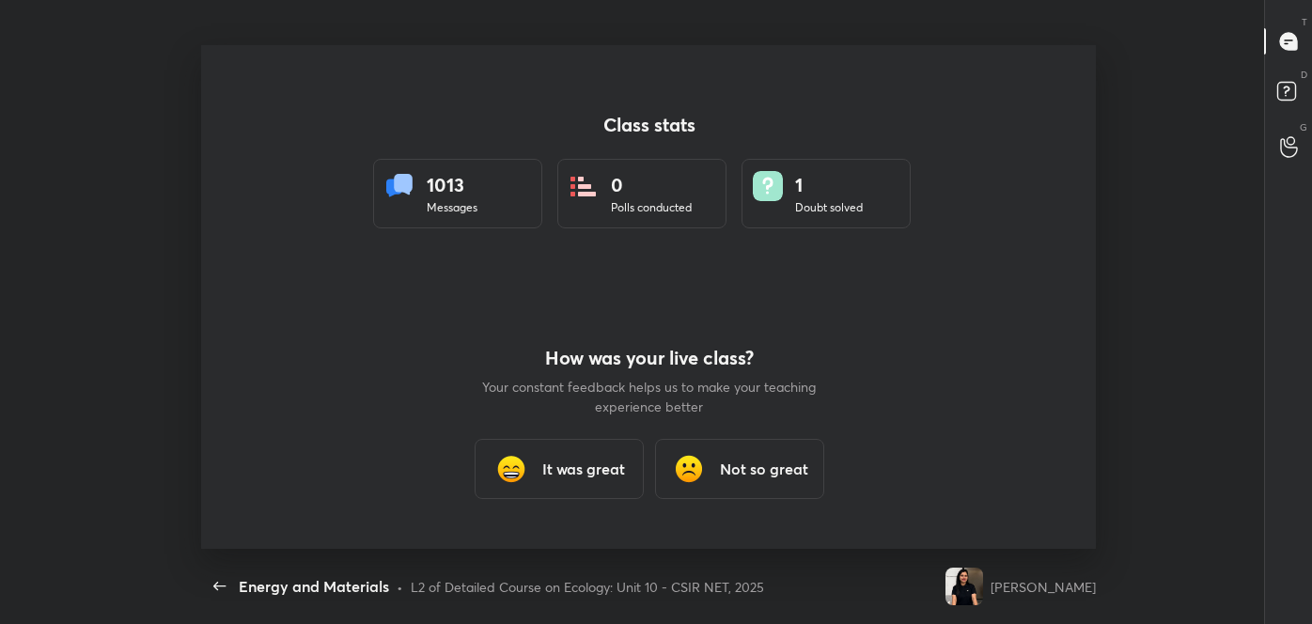
scroll to position [0, 0]
type textarea "x"
